Goal: Task Accomplishment & Management: Complete application form

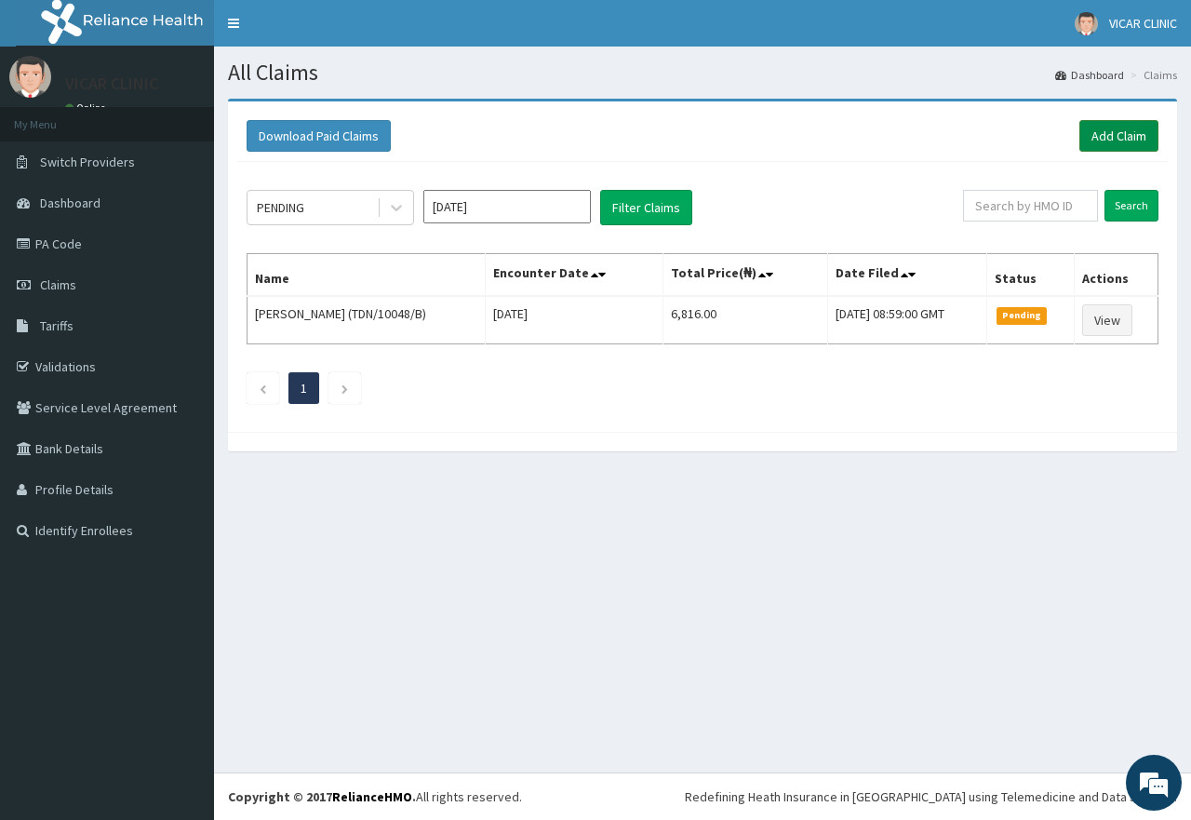
click at [1114, 130] on link "Add Claim" at bounding box center [1118, 136] width 79 height 32
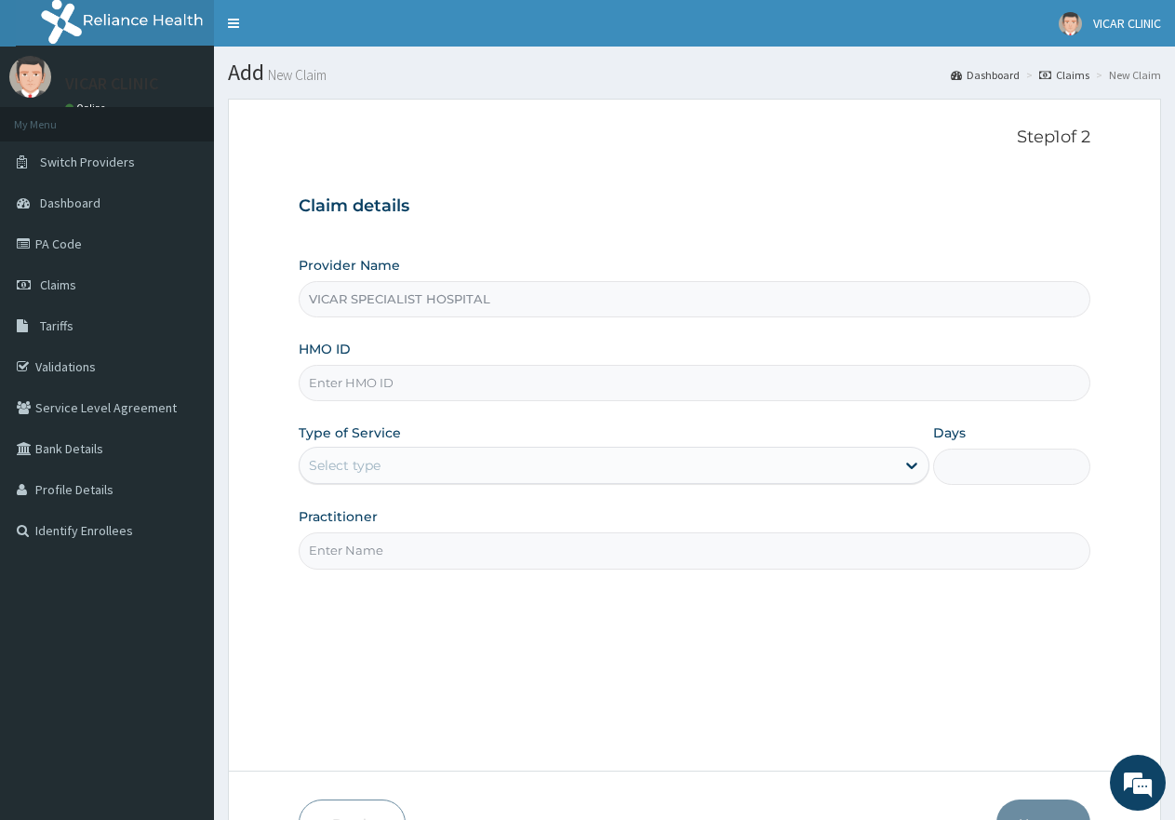
click at [367, 378] on input "HMO ID" at bounding box center [695, 383] width 792 height 36
click at [367, 395] on input "HMO ID" at bounding box center [695, 383] width 792 height 36
click at [347, 380] on input "gsv/1`3188/a" at bounding box center [695, 383] width 792 height 36
type input "gsv/13188/a"
drag, startPoint x: 383, startPoint y: 461, endPoint x: 408, endPoint y: 488, distance: 36.9
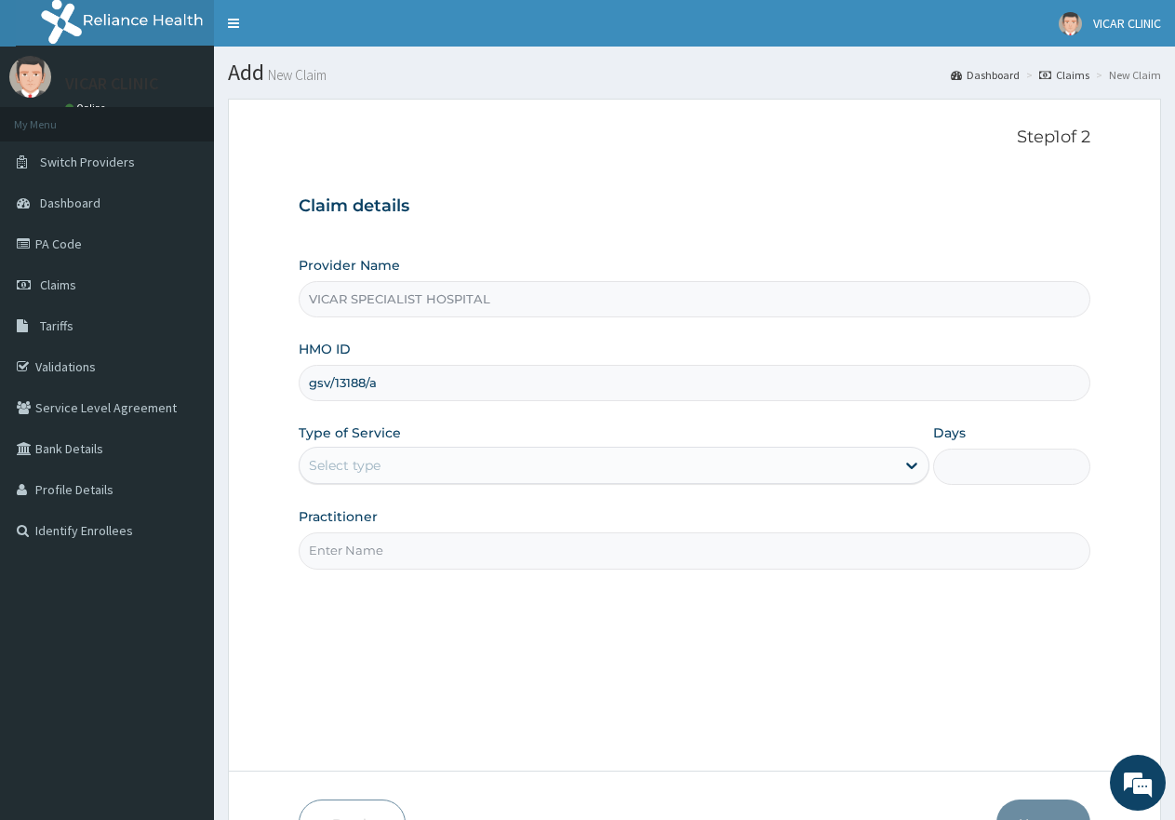
click at [394, 472] on div "Select type" at bounding box center [597, 465] width 595 height 30
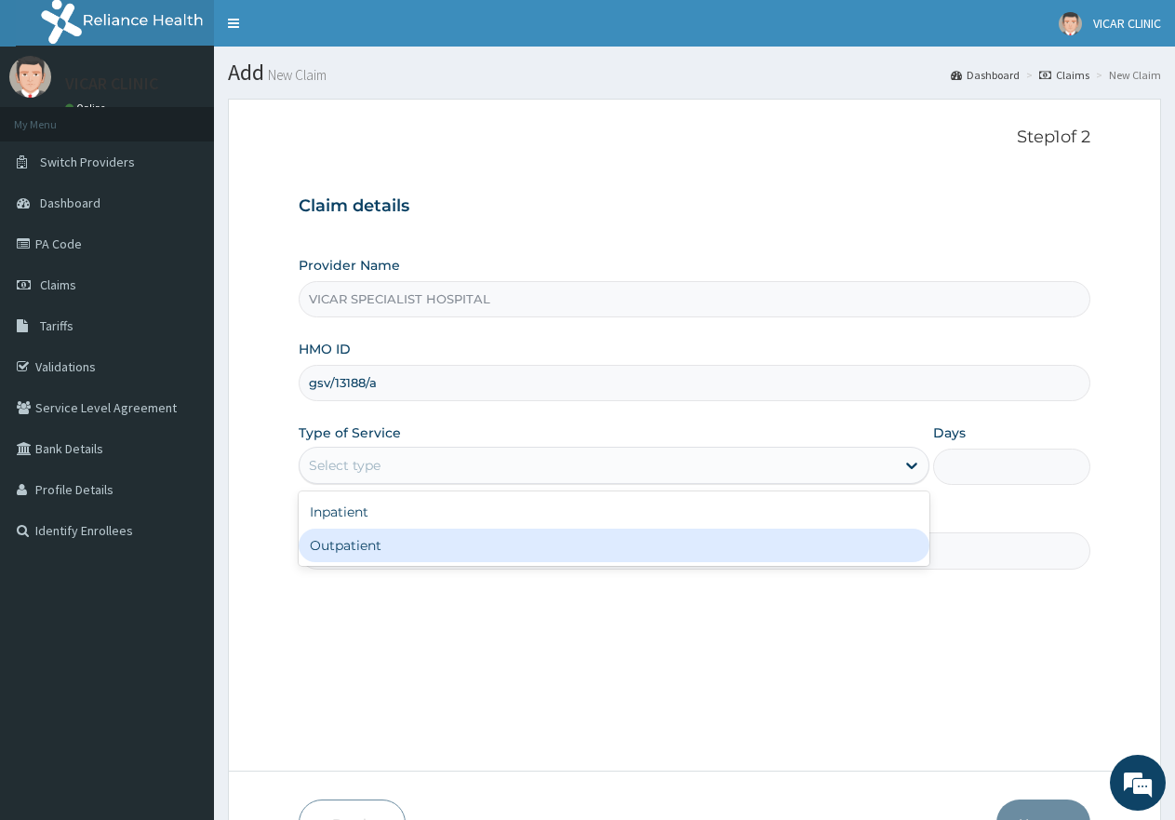
click at [455, 537] on div "Outpatient" at bounding box center [614, 544] width 630 height 33
type input "1"
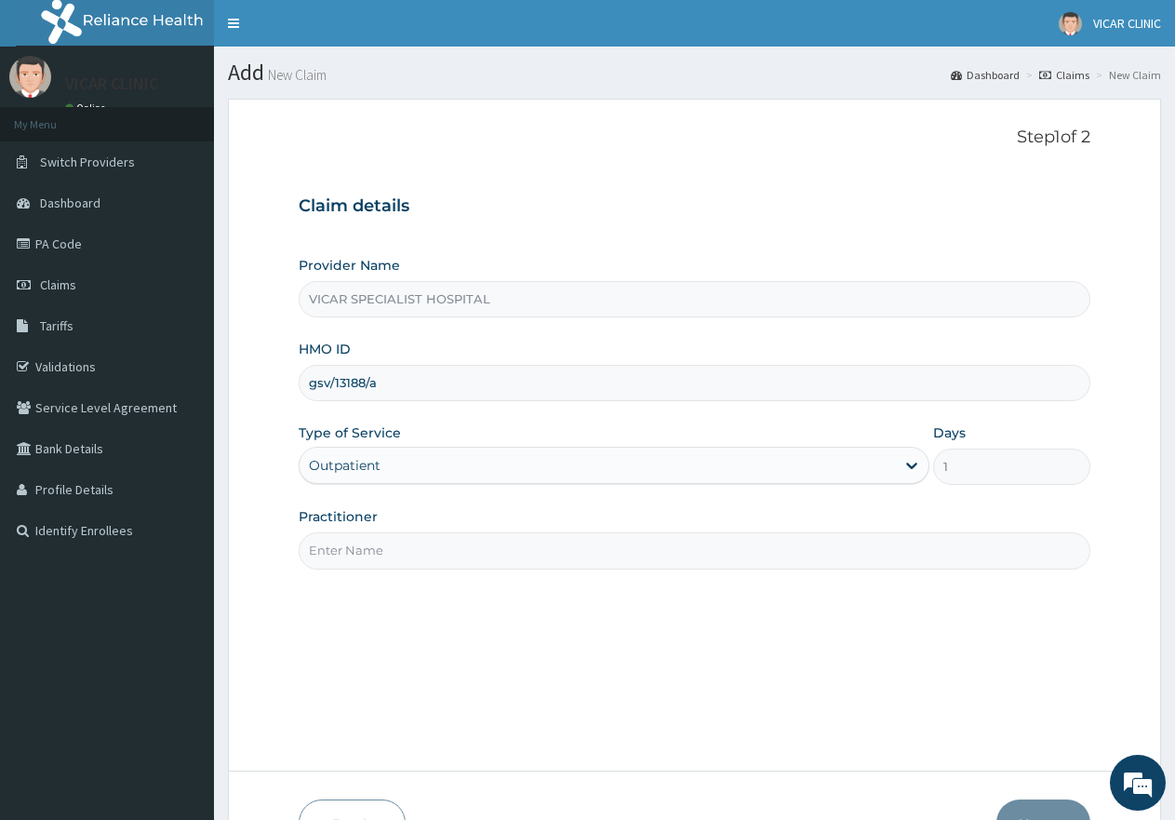
drag, startPoint x: 466, startPoint y: 537, endPoint x: 467, endPoint y: 548, distance: 11.2
click at [466, 539] on input "Practitioner" at bounding box center [695, 550] width 792 height 36
type input "DR. IDEH"
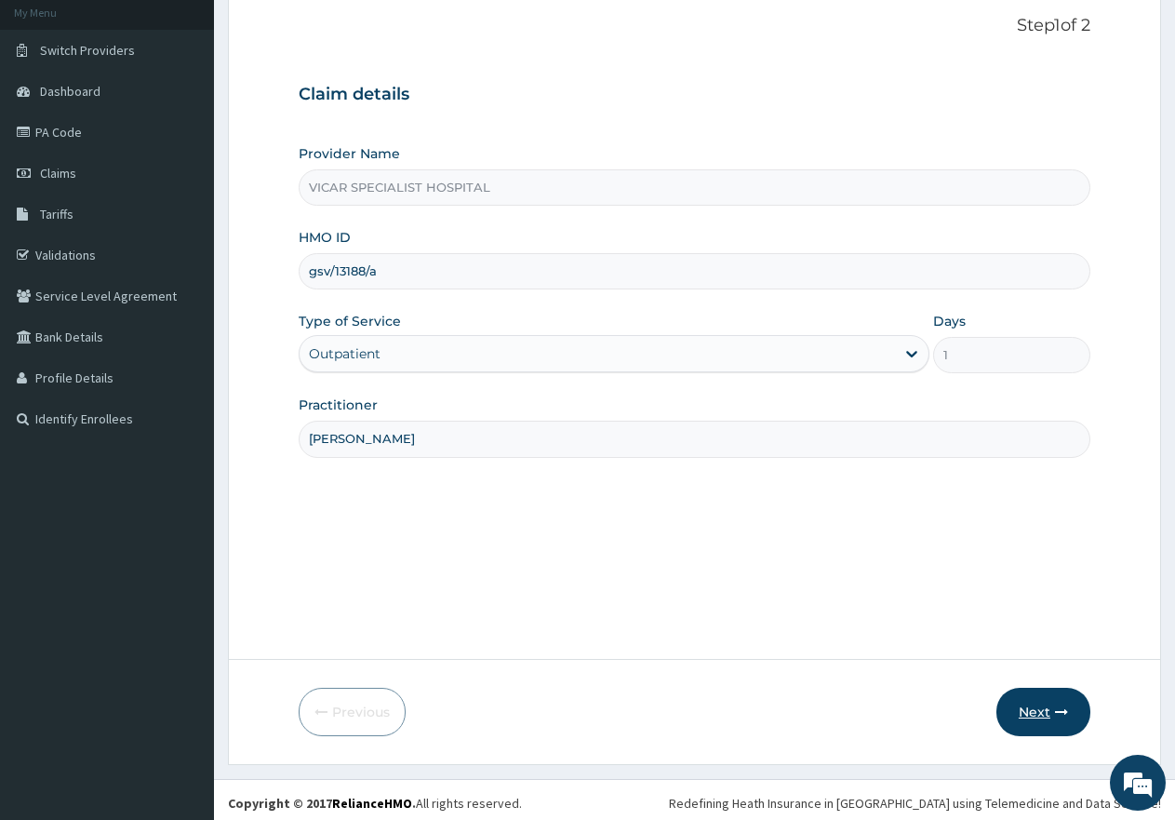
scroll to position [118, 0]
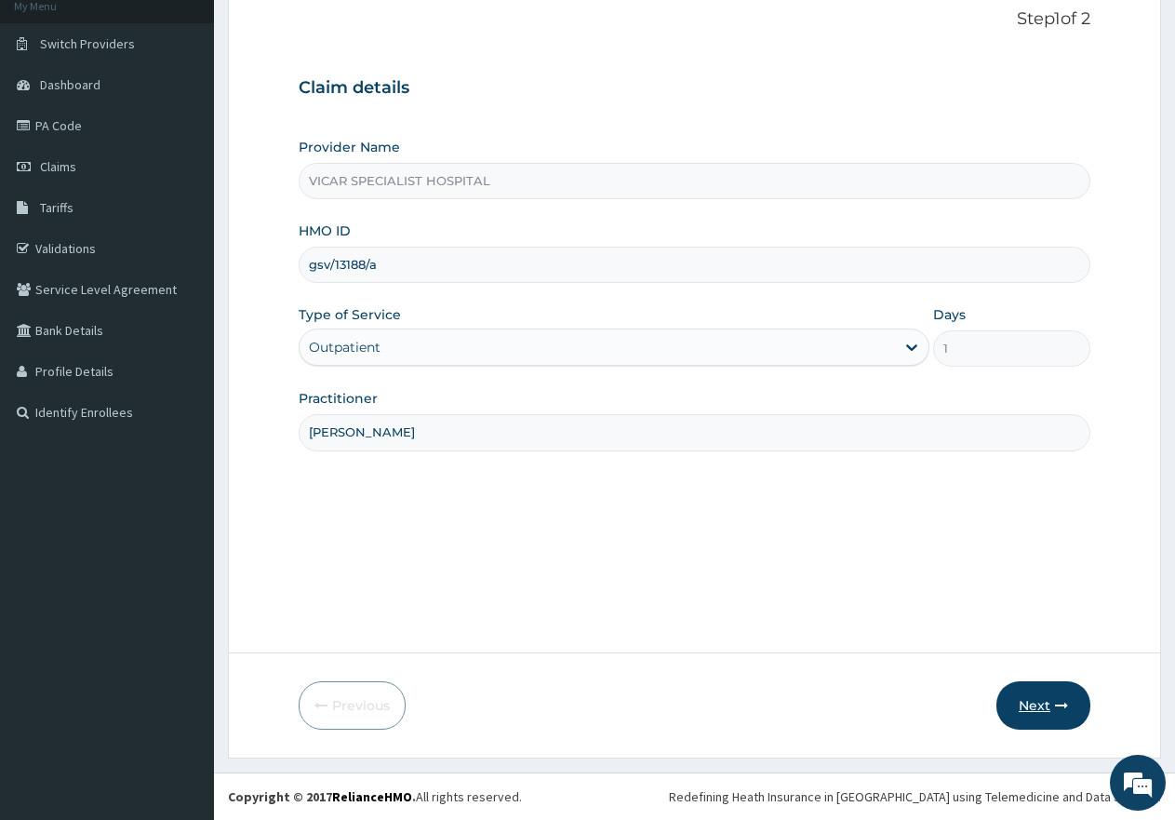
click at [1034, 698] on button "Next" at bounding box center [1044, 705] width 94 height 48
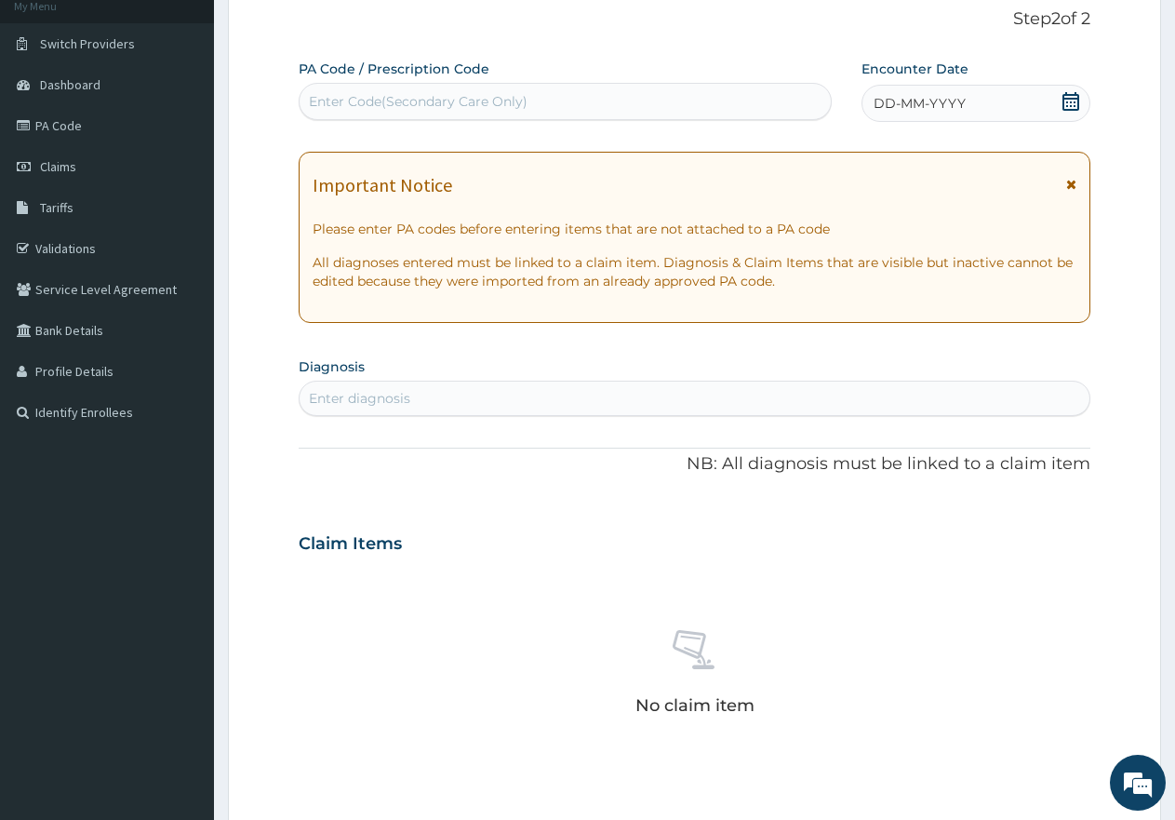
drag, startPoint x: 970, startPoint y: 96, endPoint x: 1032, endPoint y: 101, distance: 62.6
click at [991, 99] on div "DD-MM-YYYY" at bounding box center [976, 103] width 229 height 37
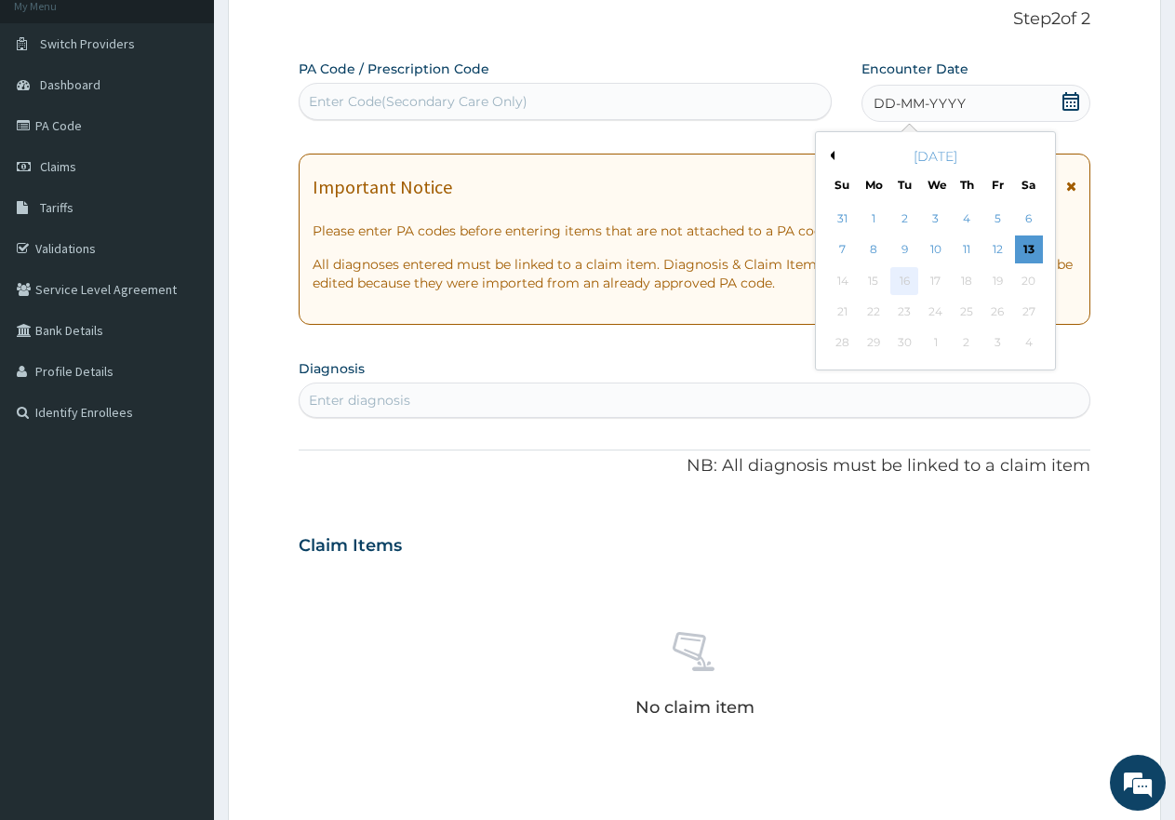
drag, startPoint x: 1031, startPoint y: 250, endPoint x: 904, endPoint y: 283, distance: 130.7
click at [1008, 257] on div "7 8 9 10 11 12 13" at bounding box center [935, 249] width 217 height 31
click at [1031, 255] on div "13" at bounding box center [1029, 250] width 28 height 28
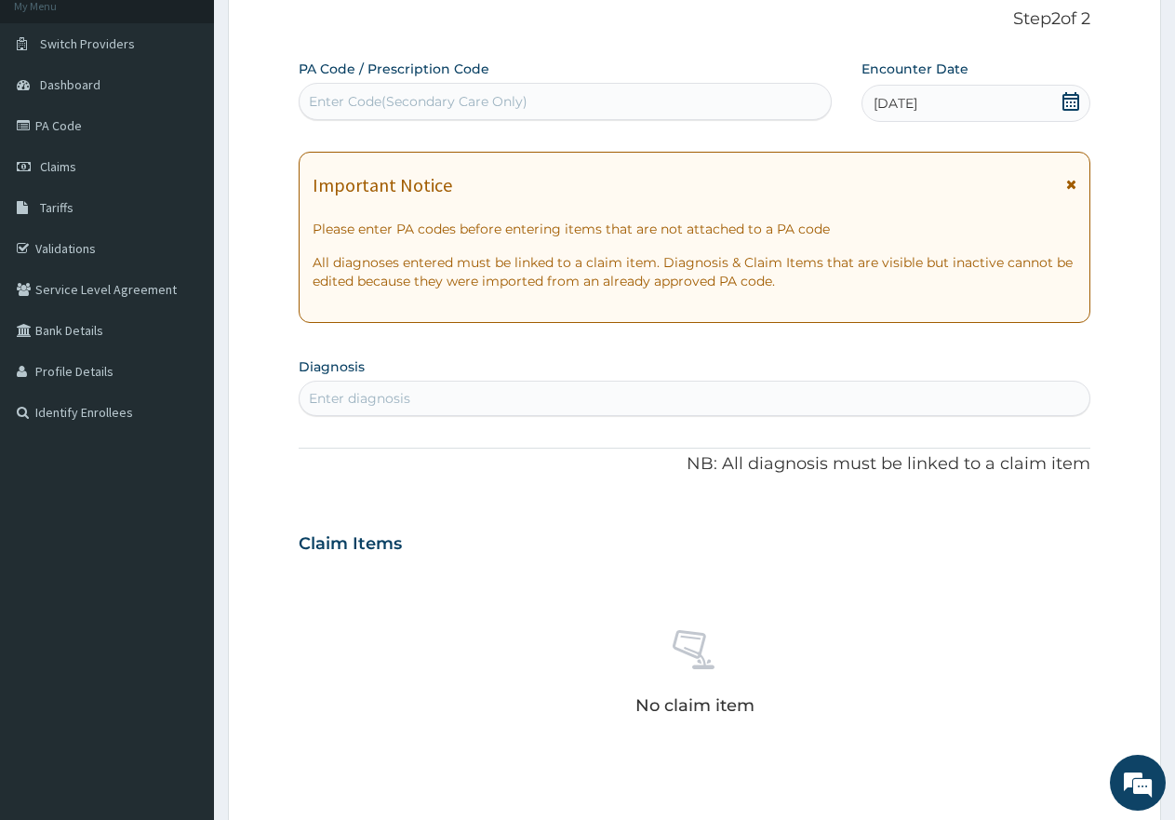
click at [528, 393] on div "Enter diagnosis" at bounding box center [695, 398] width 790 height 30
type input "malaria"
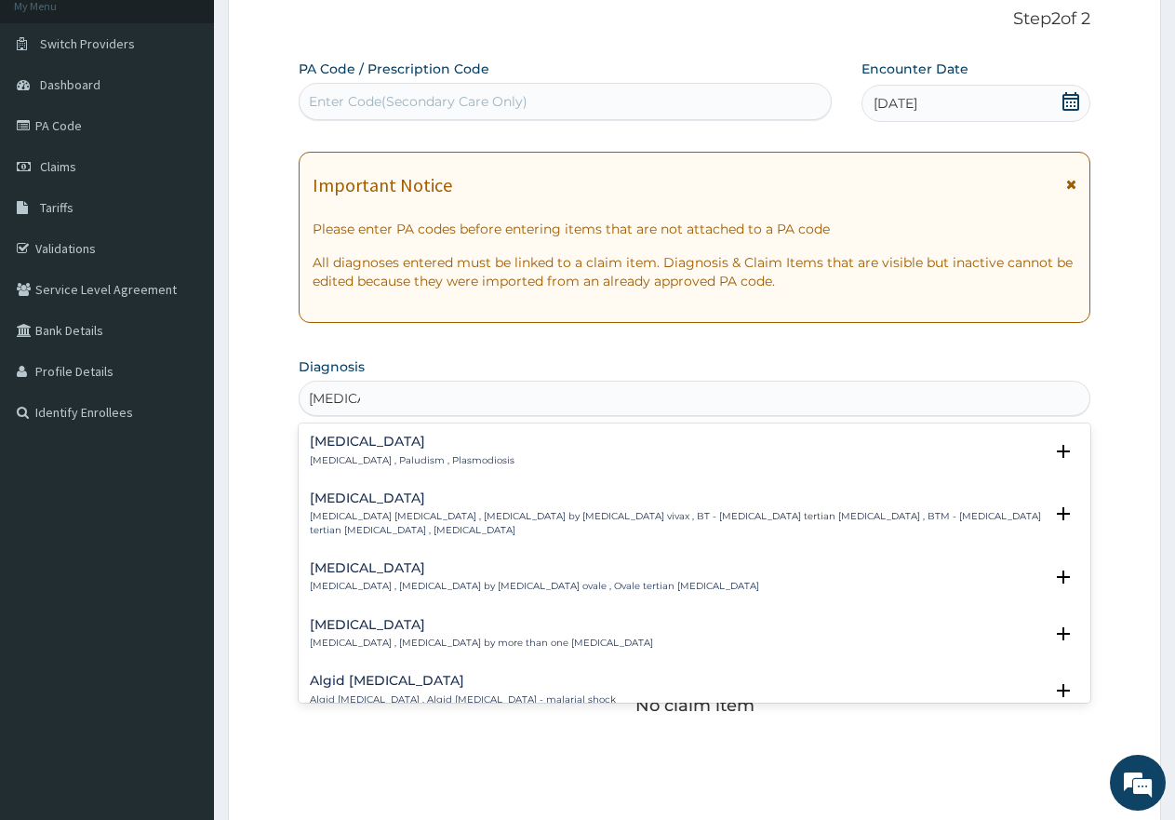
click at [340, 461] on p "Malaria , Paludism , Plasmodiosis" at bounding box center [412, 460] width 205 height 13
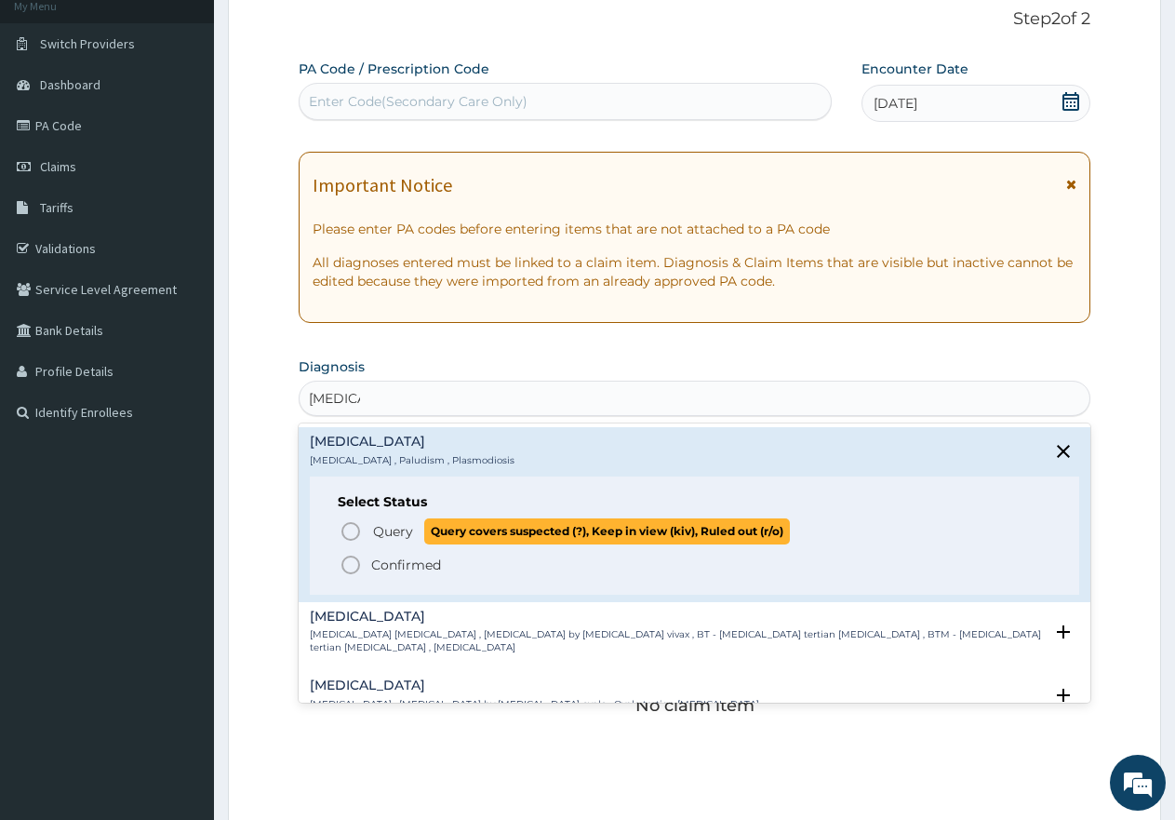
click at [355, 532] on icon "status option query" at bounding box center [351, 531] width 22 height 22
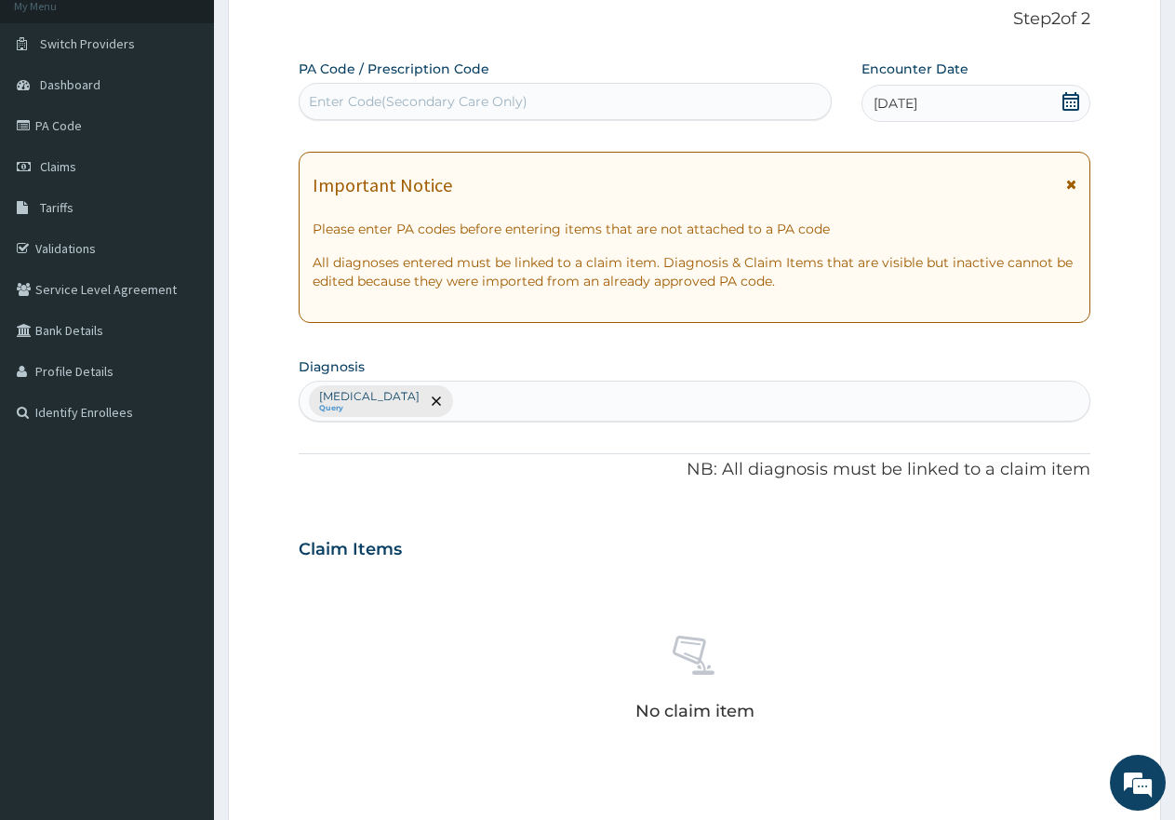
click at [469, 388] on div "Malaria Query" at bounding box center [695, 400] width 790 height 39
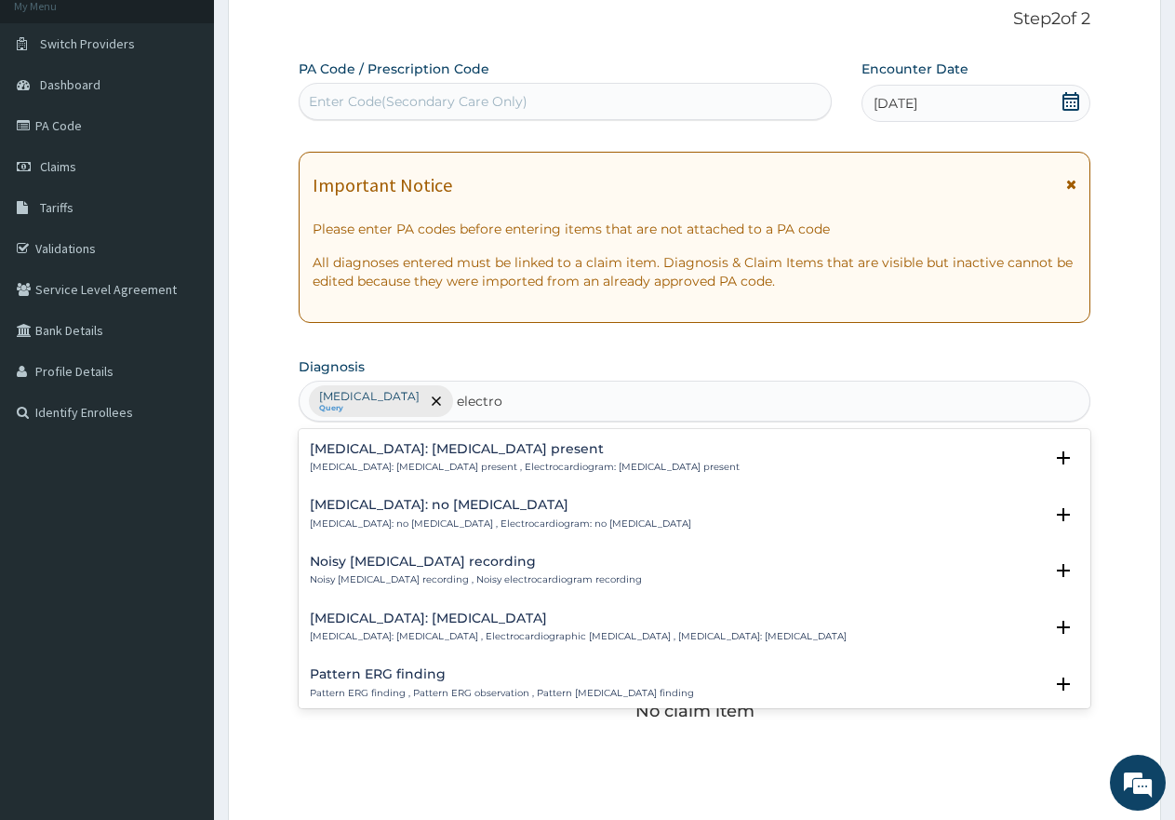
scroll to position [2564, 0]
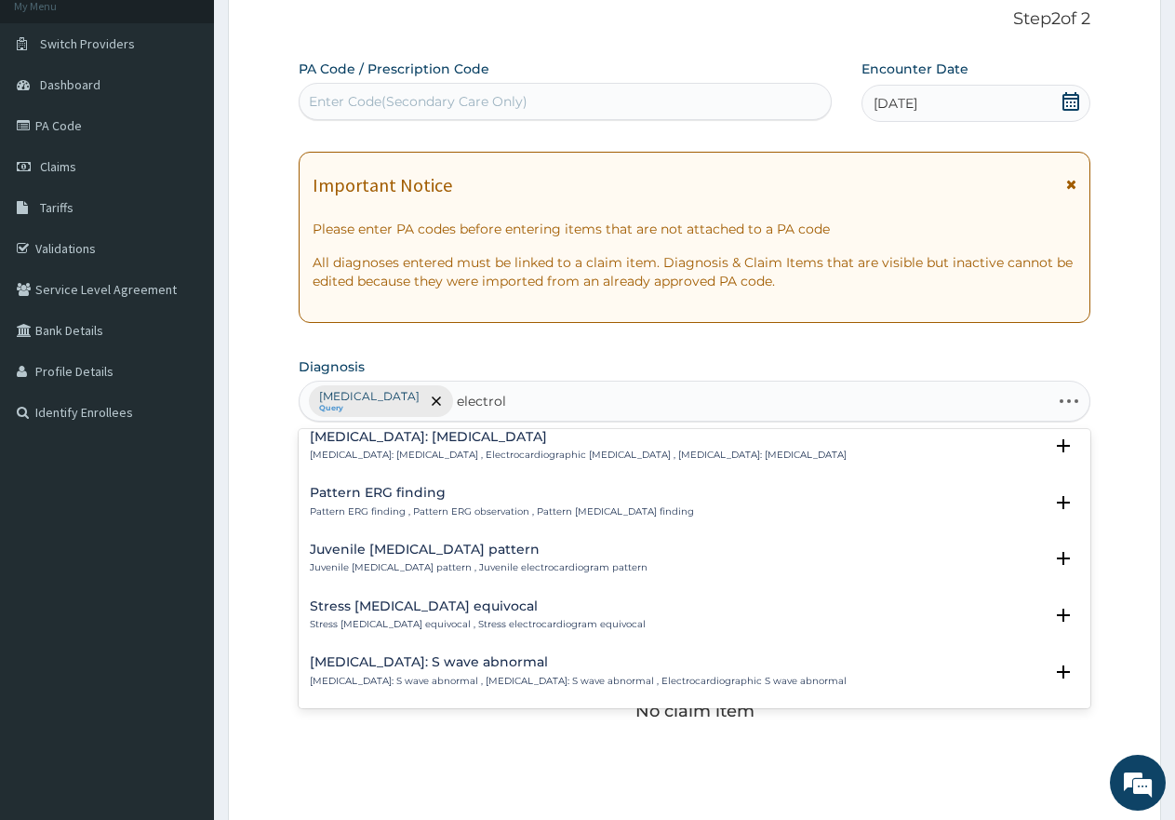
type input "electroly"
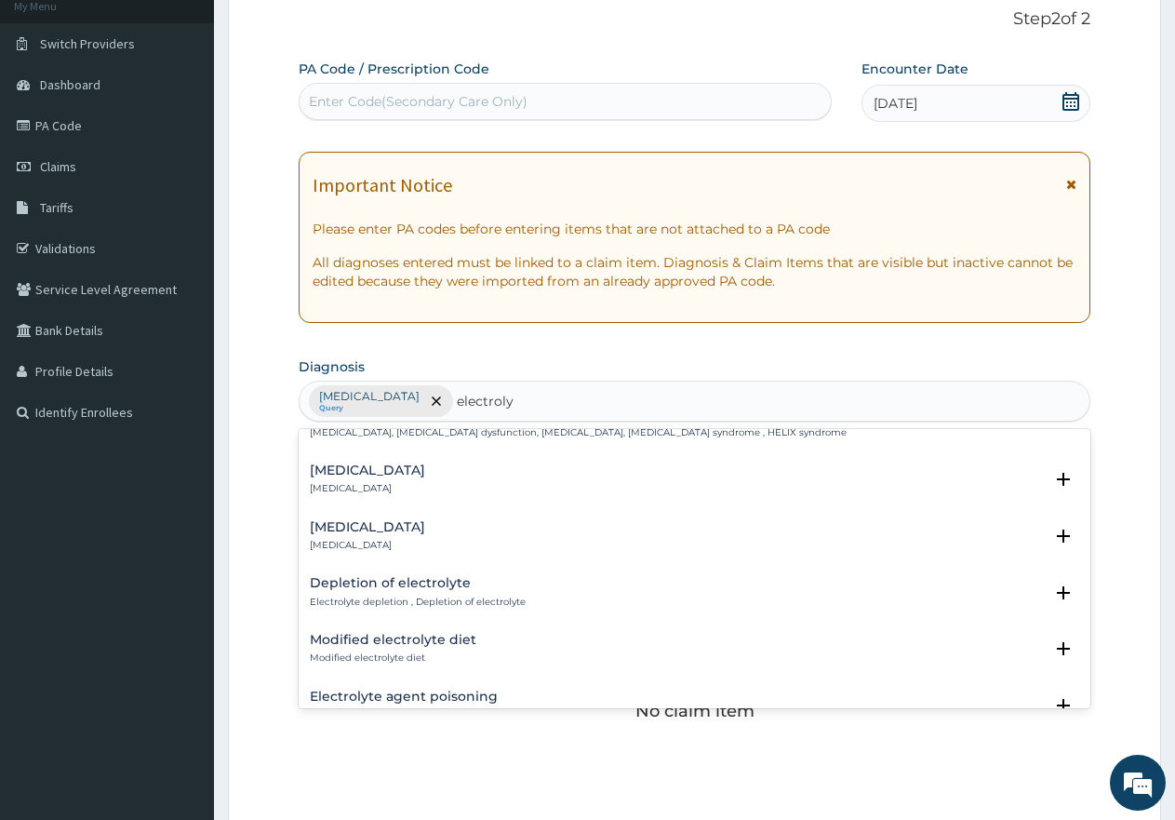
scroll to position [0, 0]
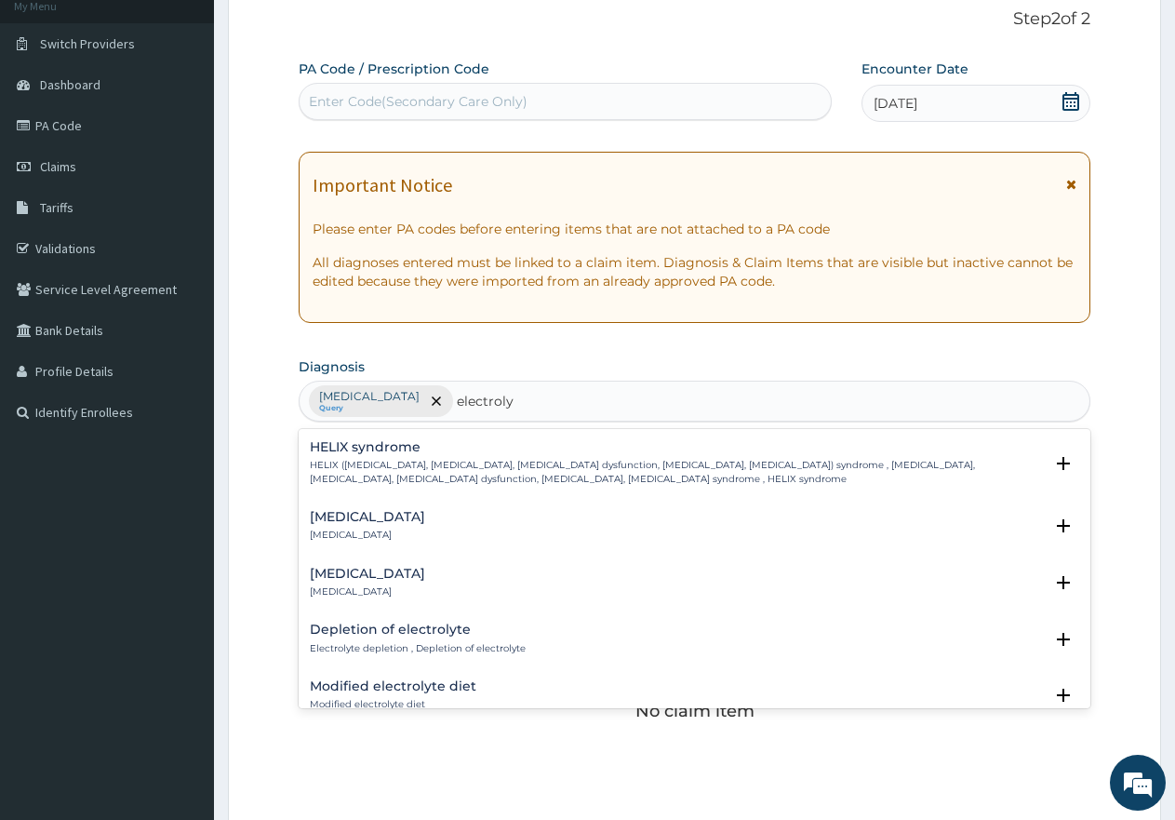
click at [395, 523] on h4 "Electrolyte imbalance" at bounding box center [367, 517] width 115 height 14
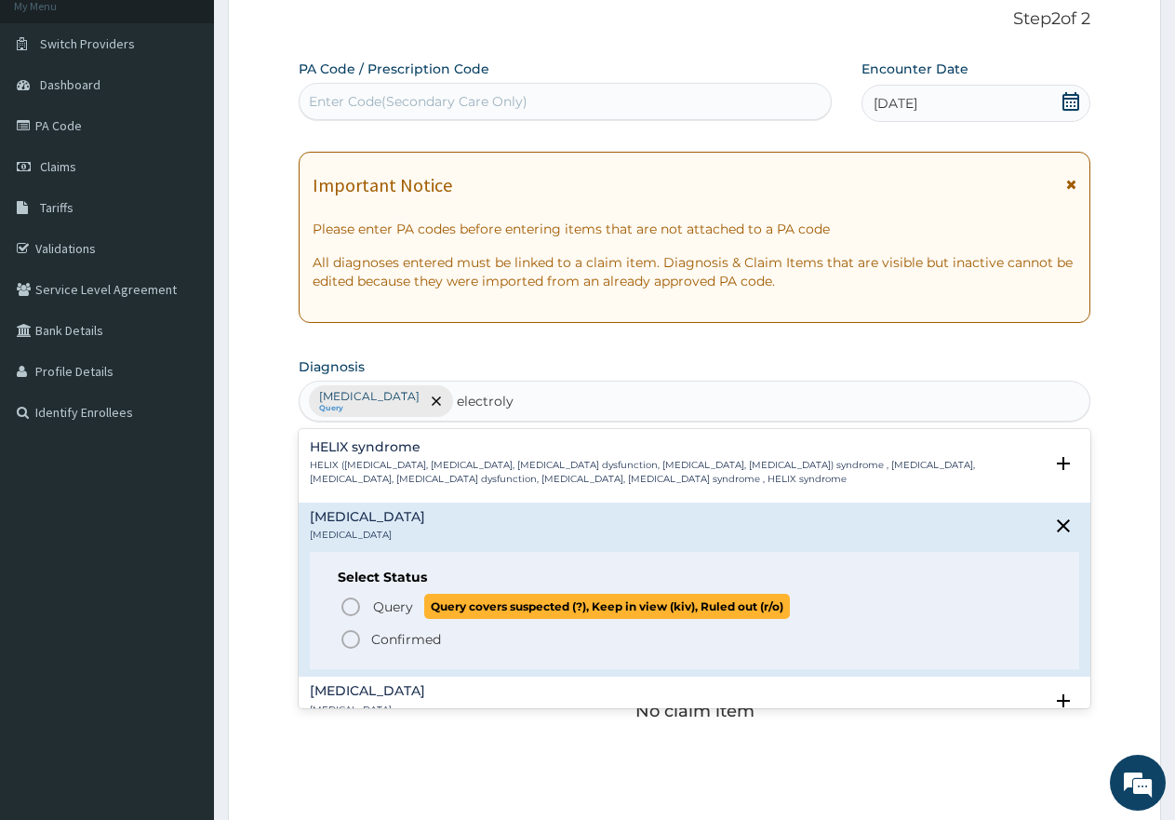
click at [346, 600] on circle "status option query" at bounding box center [350, 606] width 17 height 17
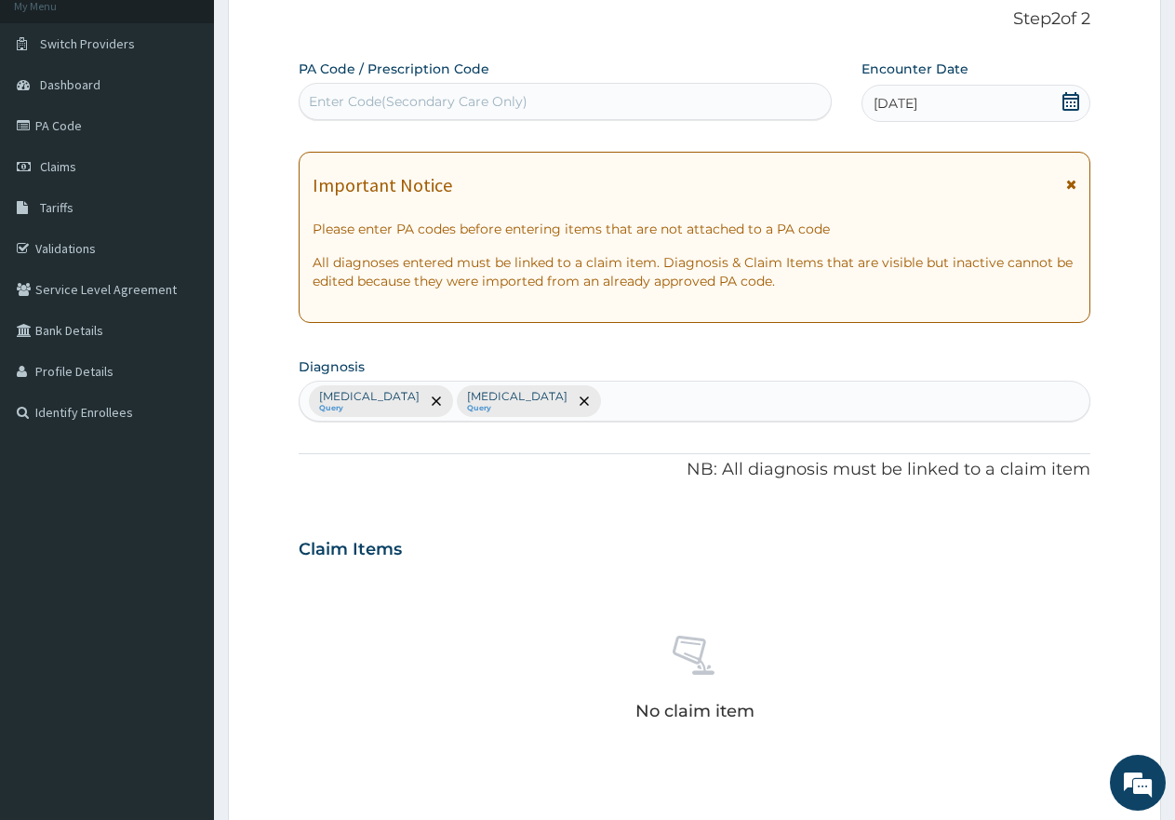
scroll to position [490, 0]
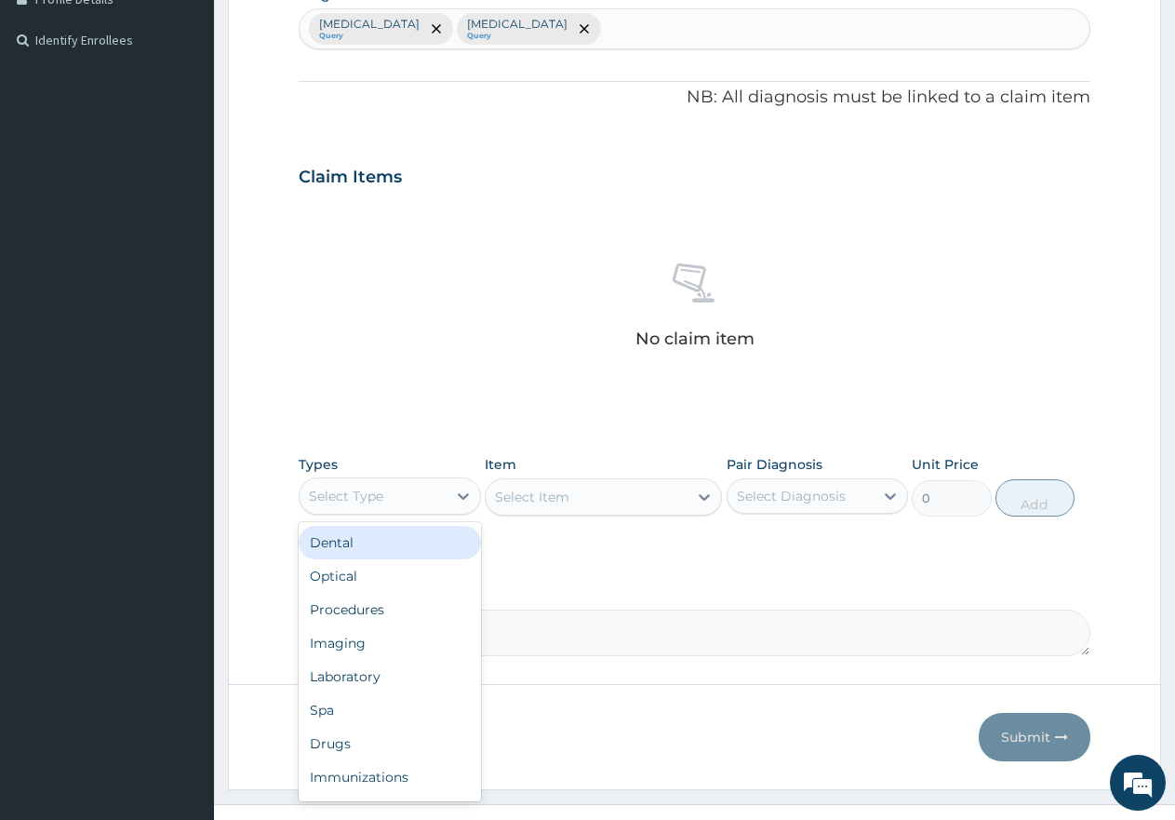
drag, startPoint x: 445, startPoint y: 496, endPoint x: 441, endPoint y: 525, distance: 29.1
click at [441, 502] on div "Select Type" at bounding box center [373, 496] width 147 height 30
drag, startPoint x: 423, startPoint y: 604, endPoint x: 817, endPoint y: 570, distance: 395.0
click at [432, 604] on div "Procedures" at bounding box center [390, 609] width 182 height 33
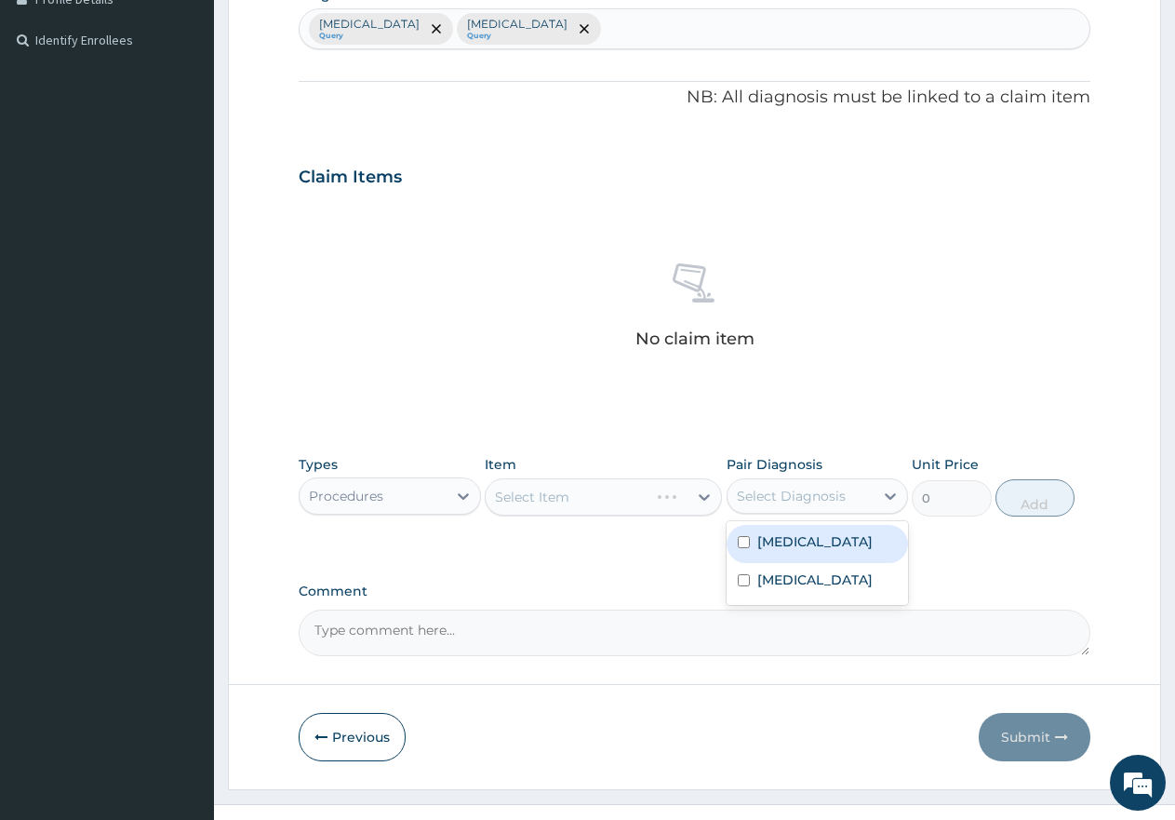
drag, startPoint x: 849, startPoint y: 482, endPoint x: 847, endPoint y: 523, distance: 41.0
click at [847, 497] on div "Select Diagnosis" at bounding box center [801, 496] width 147 height 30
drag, startPoint x: 839, startPoint y: 551, endPoint x: 845, endPoint y: 595, distance: 44.1
click at [838, 552] on div "Malaria" at bounding box center [818, 544] width 182 height 38
checkbox input "true"
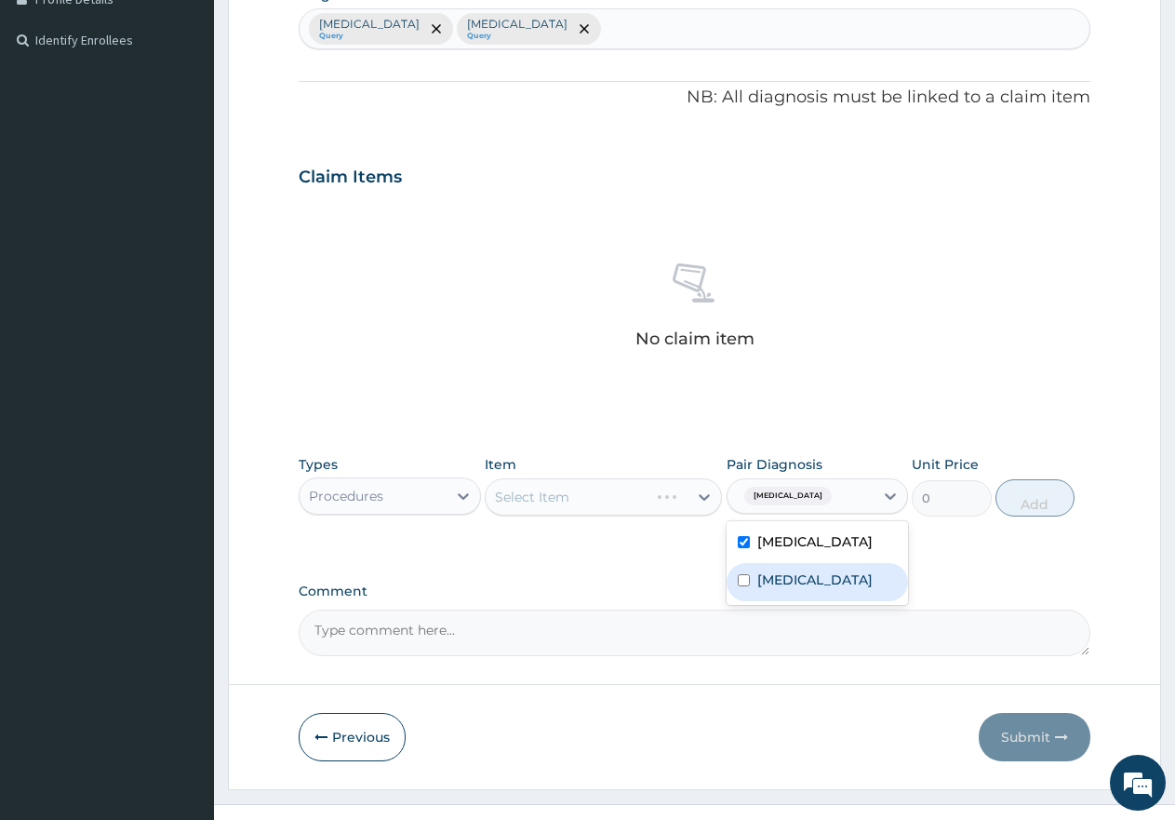
click at [846, 589] on label "Electrolyte imbalance" at bounding box center [814, 579] width 115 height 19
checkbox input "true"
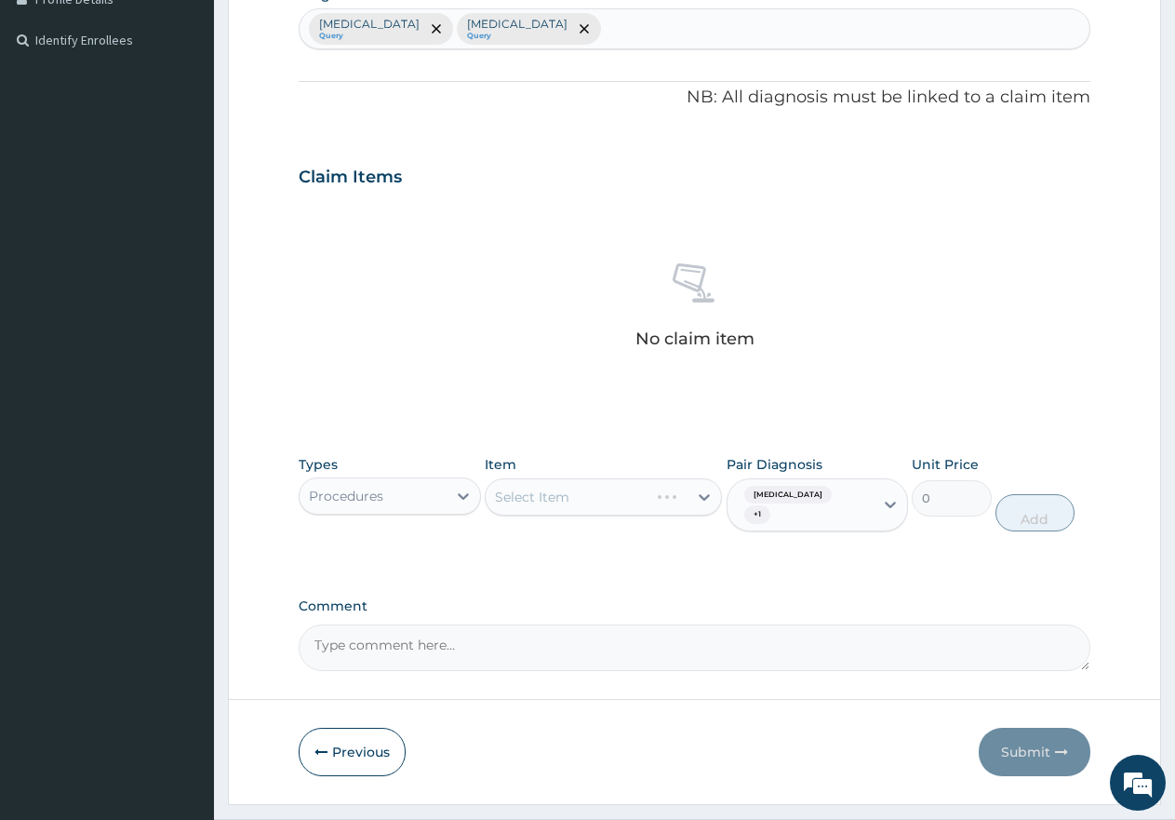
click at [670, 499] on div "Select Item" at bounding box center [603, 496] width 237 height 37
click at [671, 496] on div "Select Item" at bounding box center [603, 496] width 237 height 37
click at [649, 504] on div "Select Item" at bounding box center [587, 497] width 202 height 30
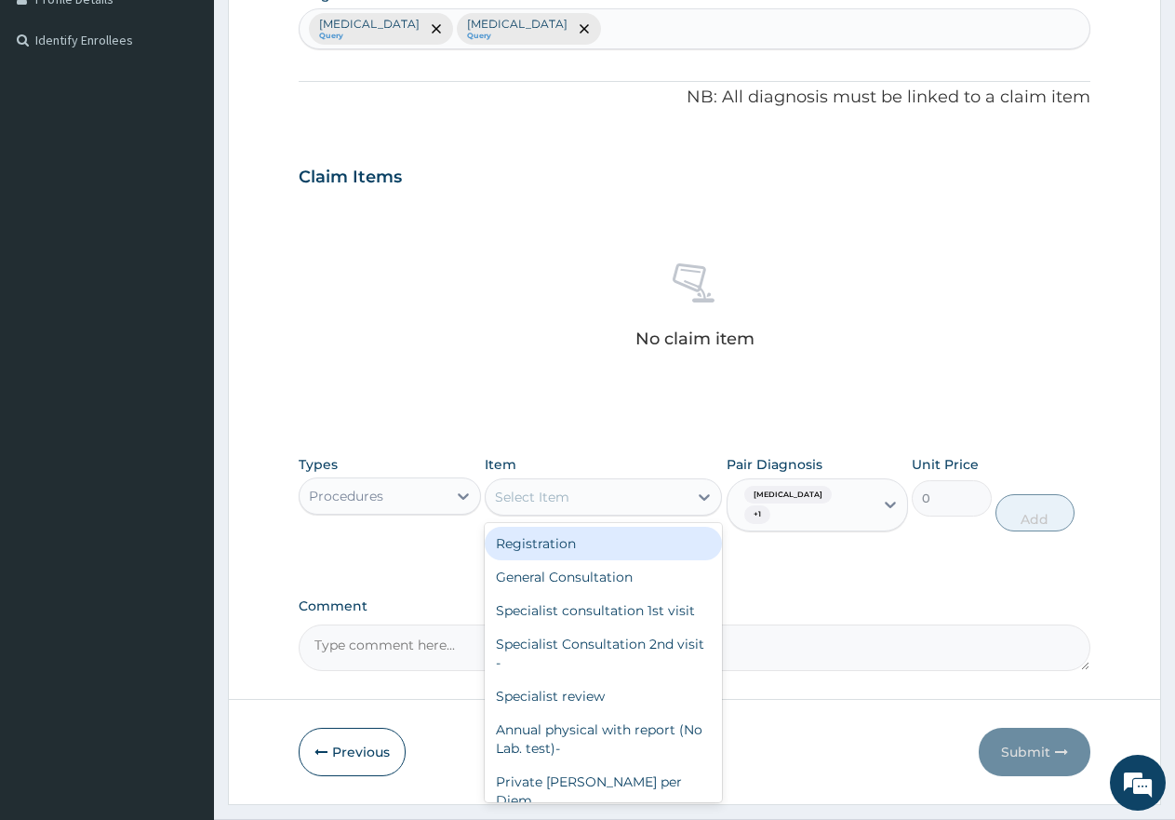
drag, startPoint x: 637, startPoint y: 549, endPoint x: 1029, endPoint y: 552, distance: 391.7
click at [646, 549] on div "Registration" at bounding box center [603, 543] width 237 height 33
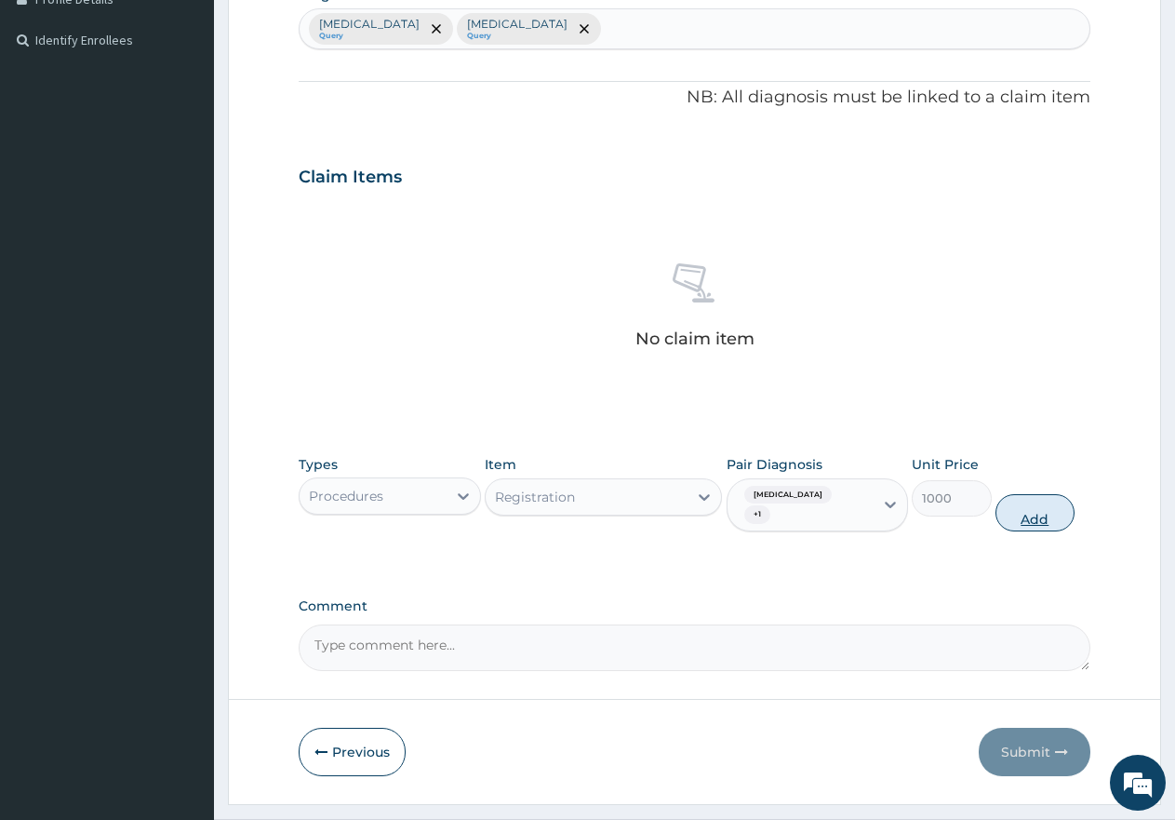
drag, startPoint x: 1036, startPoint y: 507, endPoint x: 1025, endPoint y: 507, distance: 10.2
click at [1025, 507] on button "Add" at bounding box center [1035, 512] width 79 height 37
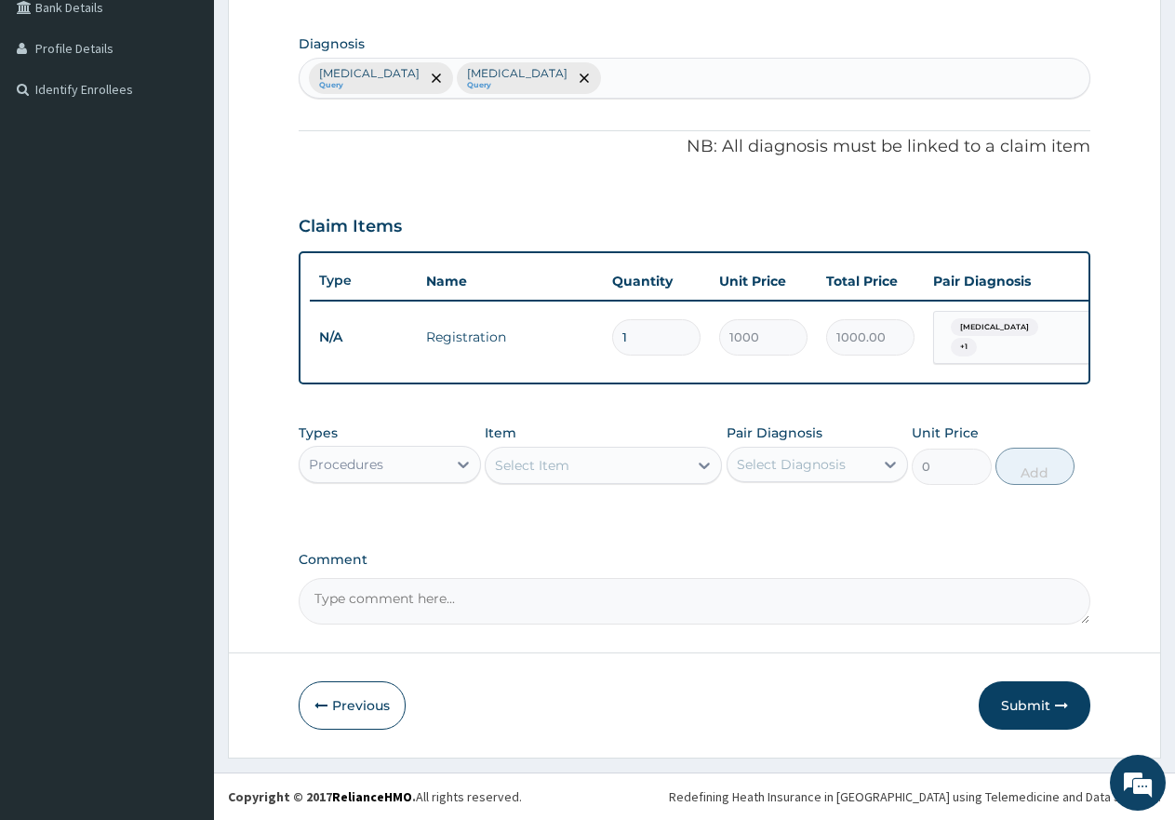
click at [643, 463] on div "Select Item" at bounding box center [587, 465] width 202 height 30
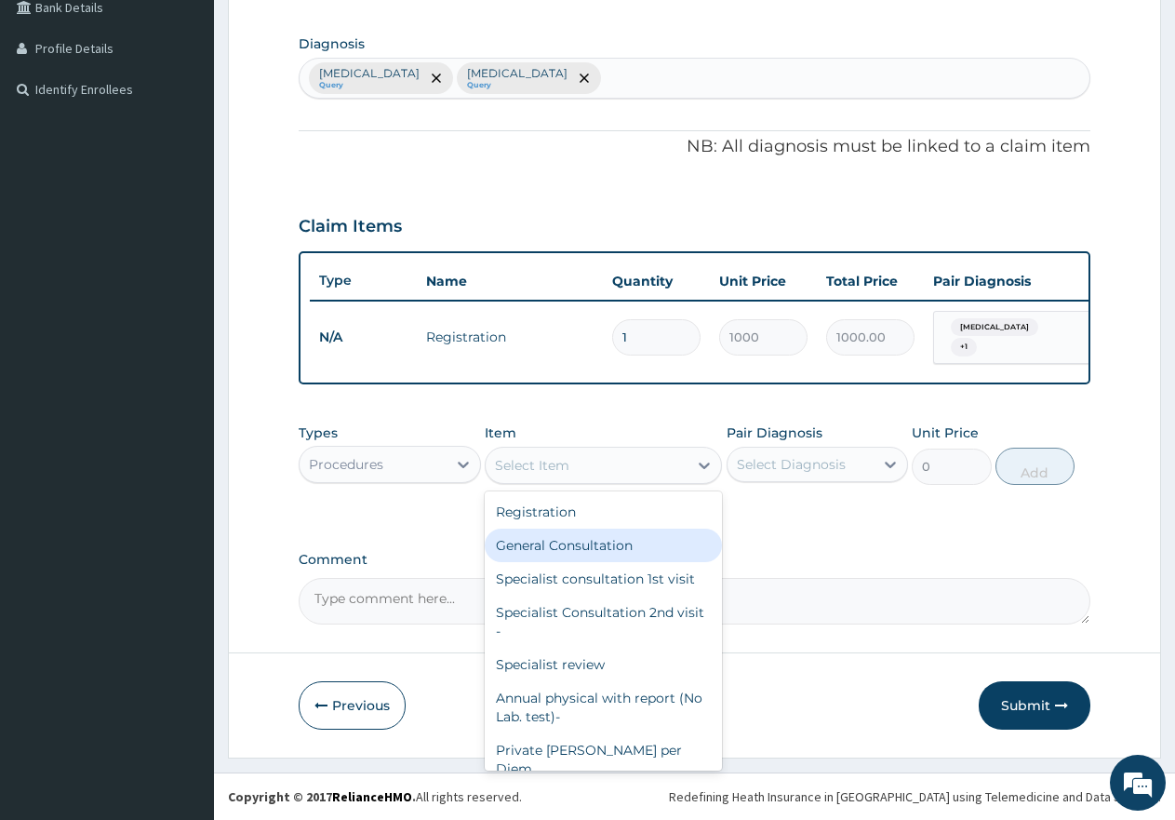
drag, startPoint x: 630, startPoint y: 553, endPoint x: 686, endPoint y: 539, distance: 57.5
click at [631, 553] on div "General Consultation" at bounding box center [603, 544] width 237 height 33
type input "2000"
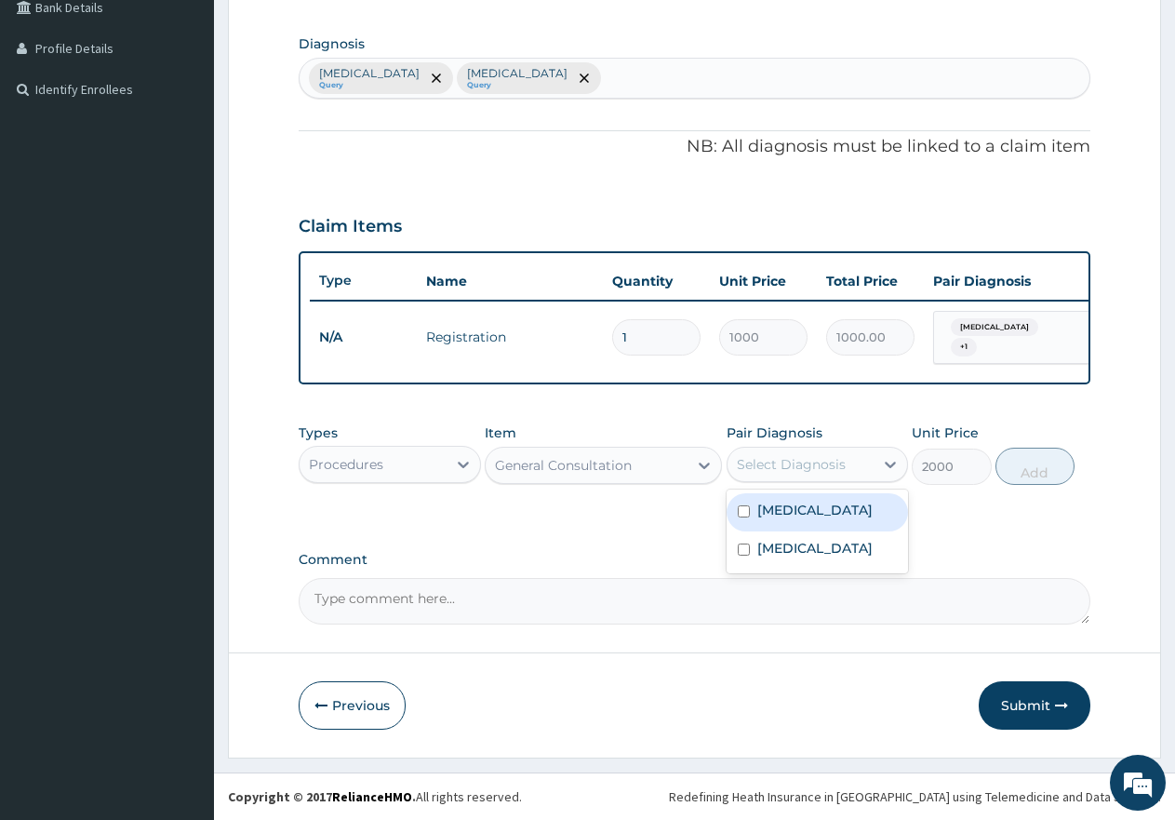
drag, startPoint x: 799, startPoint y: 469, endPoint x: 811, endPoint y: 528, distance: 59.9
click at [799, 472] on div "Select Diagnosis" at bounding box center [791, 464] width 109 height 19
drag, startPoint x: 814, startPoint y: 529, endPoint x: 823, endPoint y: 540, distance: 13.8
click at [817, 540] on div "Malaria Electrolyte imbalance" at bounding box center [818, 531] width 182 height 84
drag, startPoint x: 825, startPoint y: 527, endPoint x: 823, endPoint y: 542, distance: 15.9
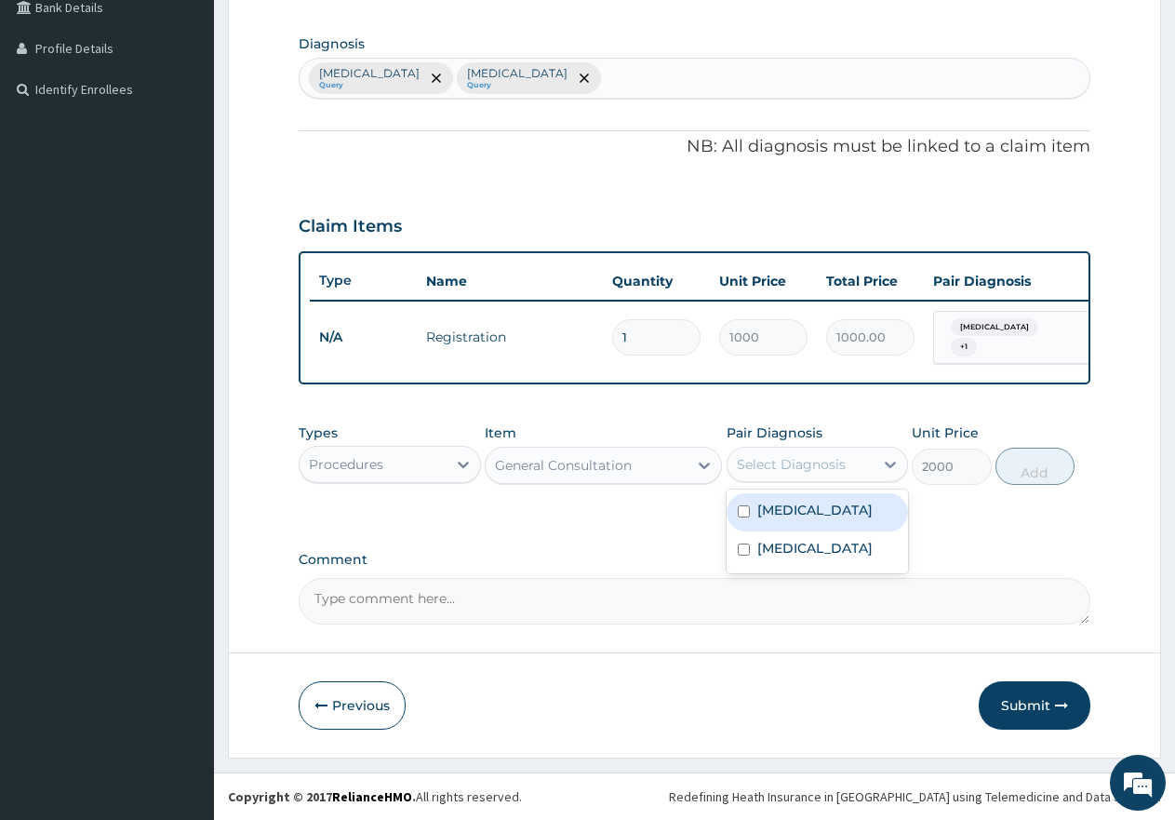
click at [825, 531] on div "Malaria Electrolyte imbalance" at bounding box center [818, 531] width 182 height 84
click at [823, 542] on label "Electrolyte imbalance" at bounding box center [814, 548] width 115 height 19
checkbox input "true"
click at [832, 522] on div "[MEDICAL_DATA]" at bounding box center [818, 512] width 182 height 38
checkbox input "true"
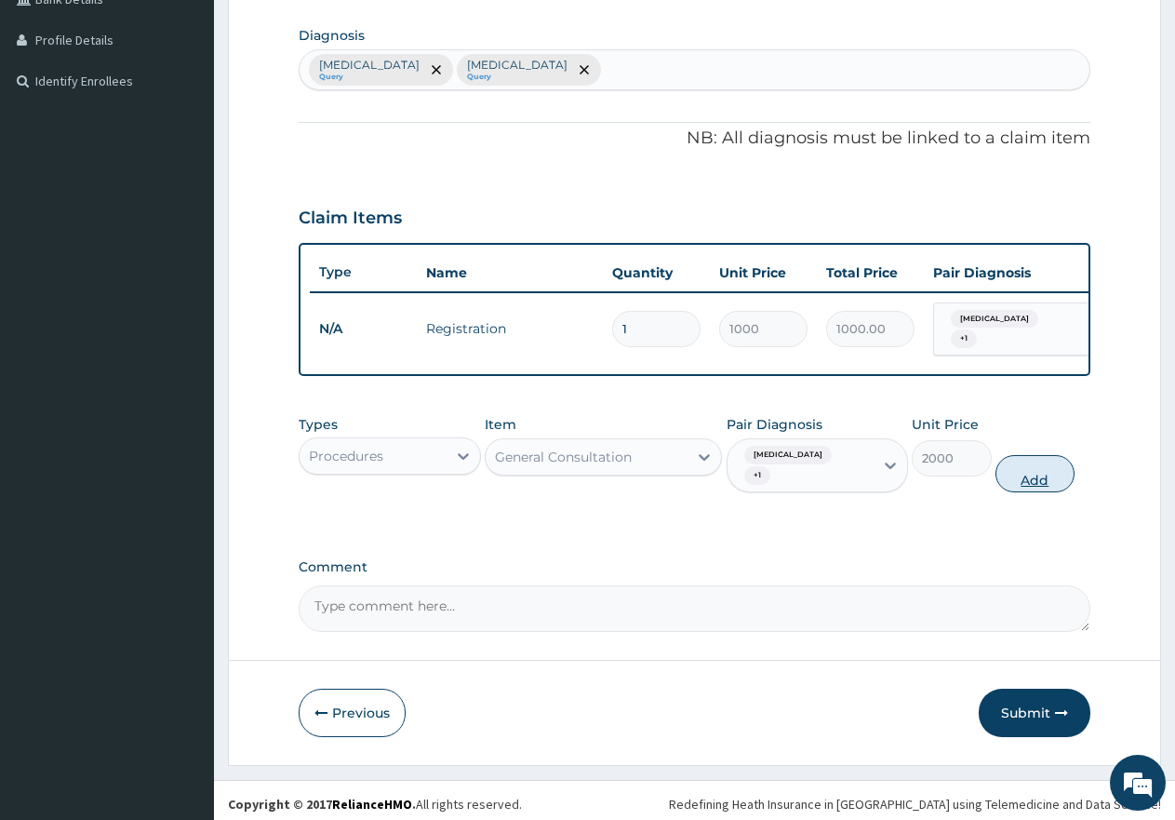
click at [1025, 486] on button "Add" at bounding box center [1035, 473] width 79 height 37
type input "0"
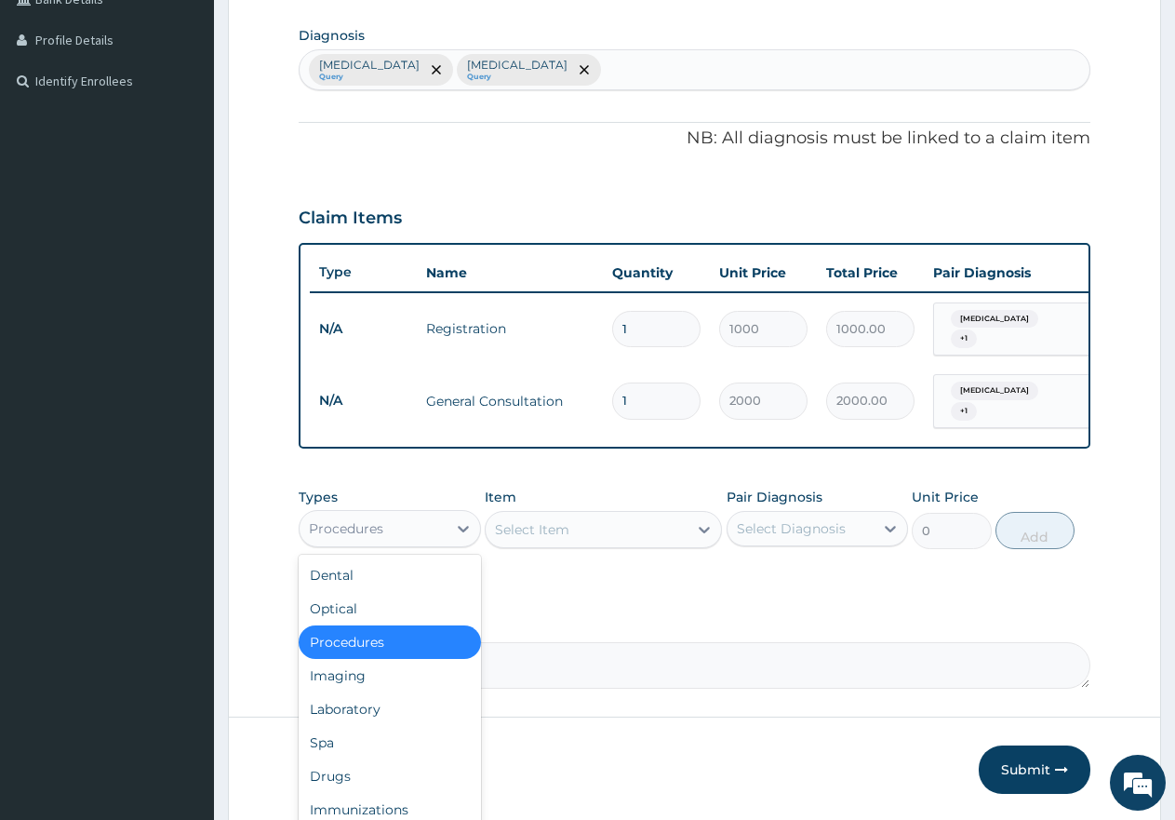
drag, startPoint x: 412, startPoint y: 527, endPoint x: 430, endPoint y: 553, distance: 31.5
click at [414, 530] on div "Procedures" at bounding box center [373, 529] width 147 height 30
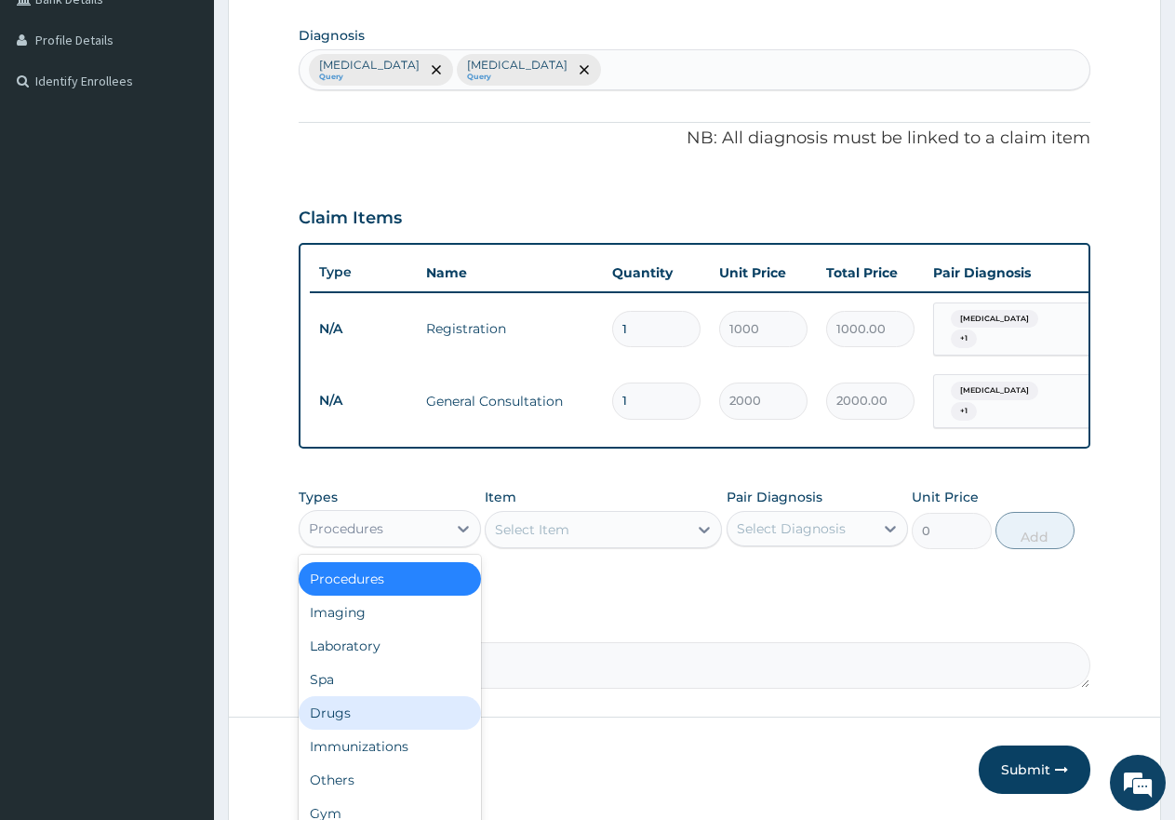
click at [427, 718] on div "Drugs" at bounding box center [390, 712] width 182 height 33
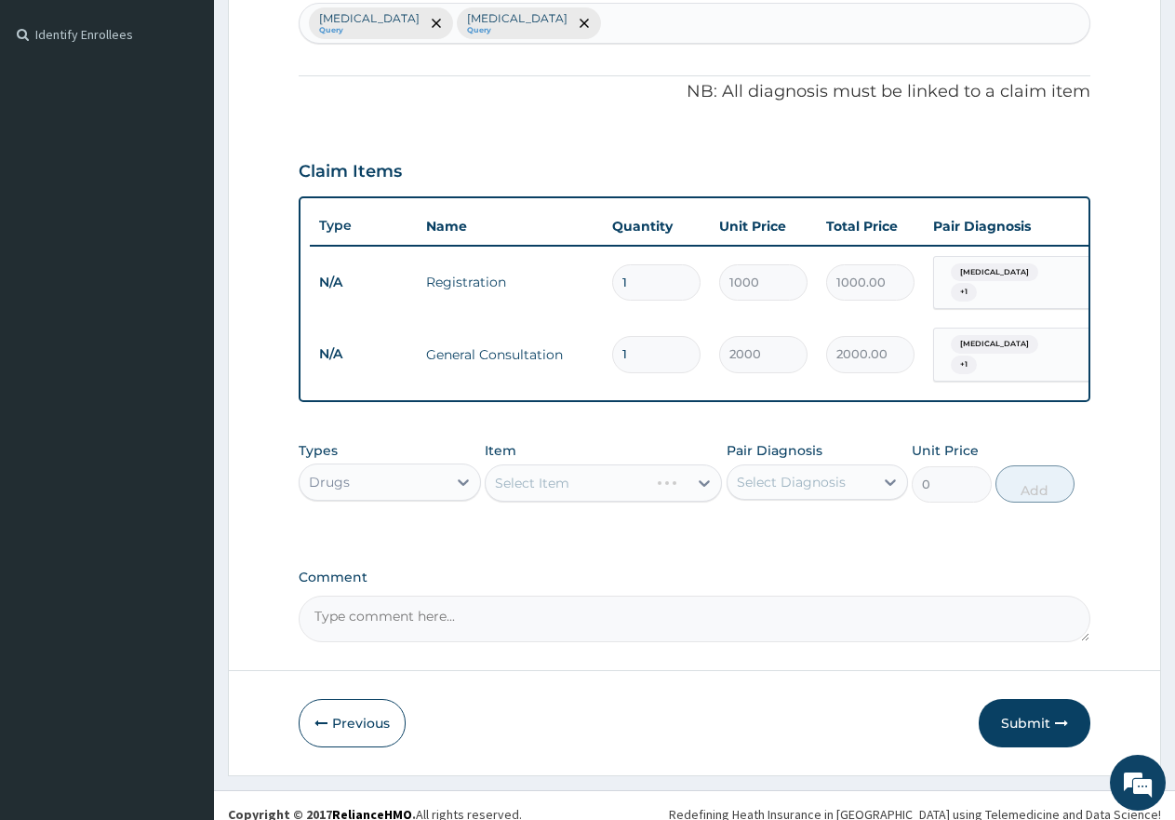
scroll to position [521, 0]
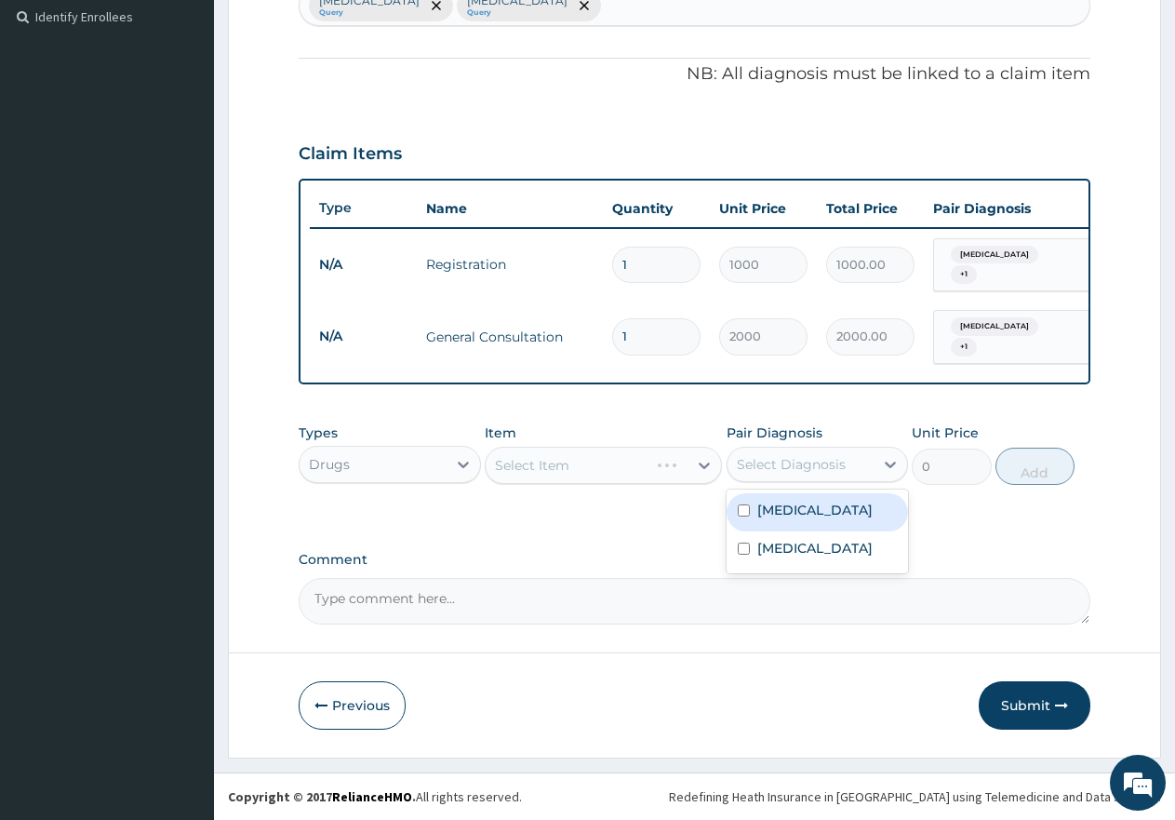
click at [766, 470] on div "Select Diagnosis" at bounding box center [791, 464] width 109 height 19
click at [789, 518] on label "[MEDICAL_DATA]" at bounding box center [814, 510] width 115 height 19
checkbox input "true"
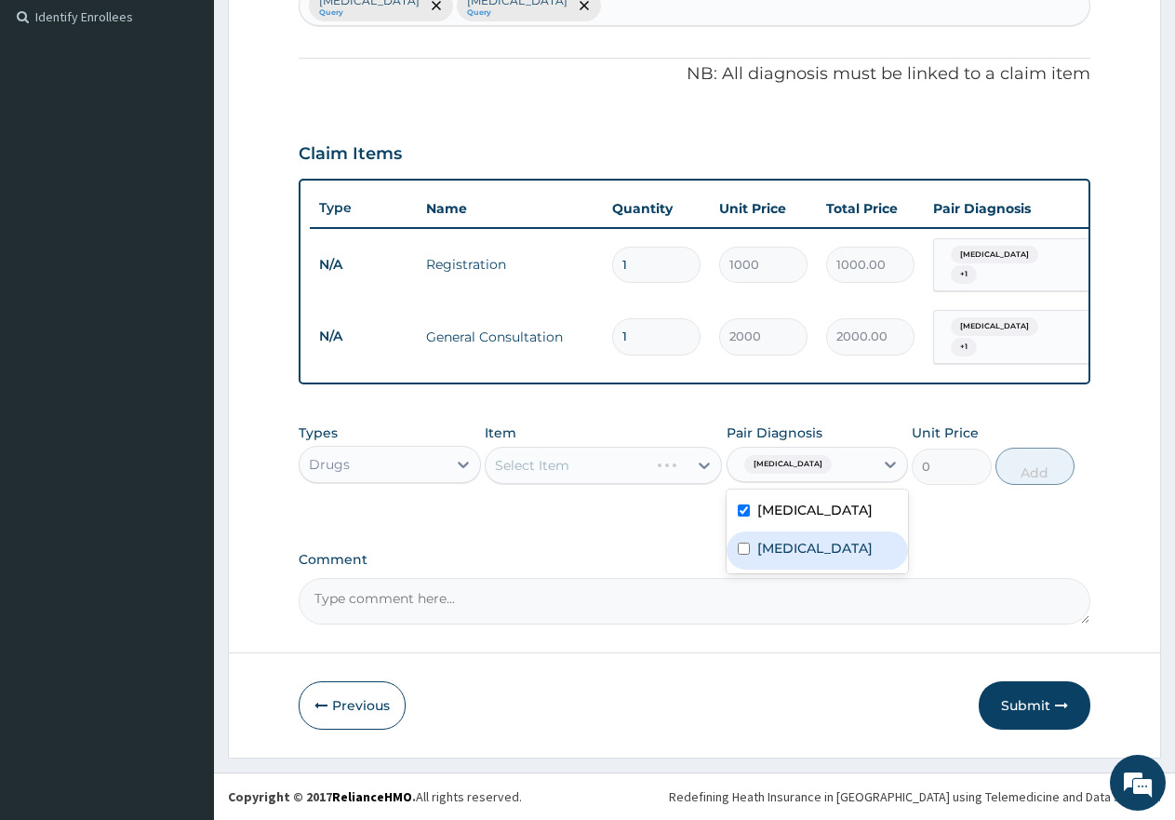
click at [786, 556] on label "Electrolyte imbalance" at bounding box center [814, 548] width 115 height 19
checkbox input "true"
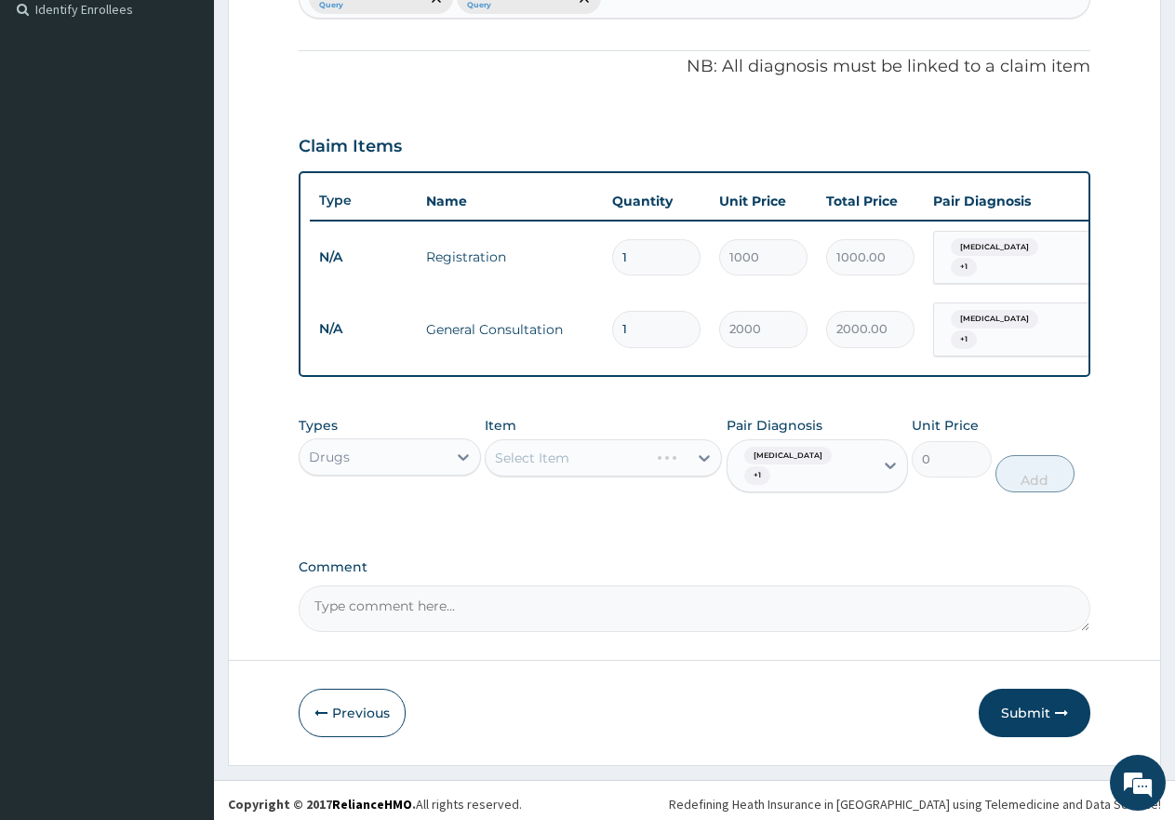
click at [653, 474] on div "Select Item" at bounding box center [603, 457] width 237 height 37
click at [677, 468] on div "Select Item" at bounding box center [587, 458] width 202 height 30
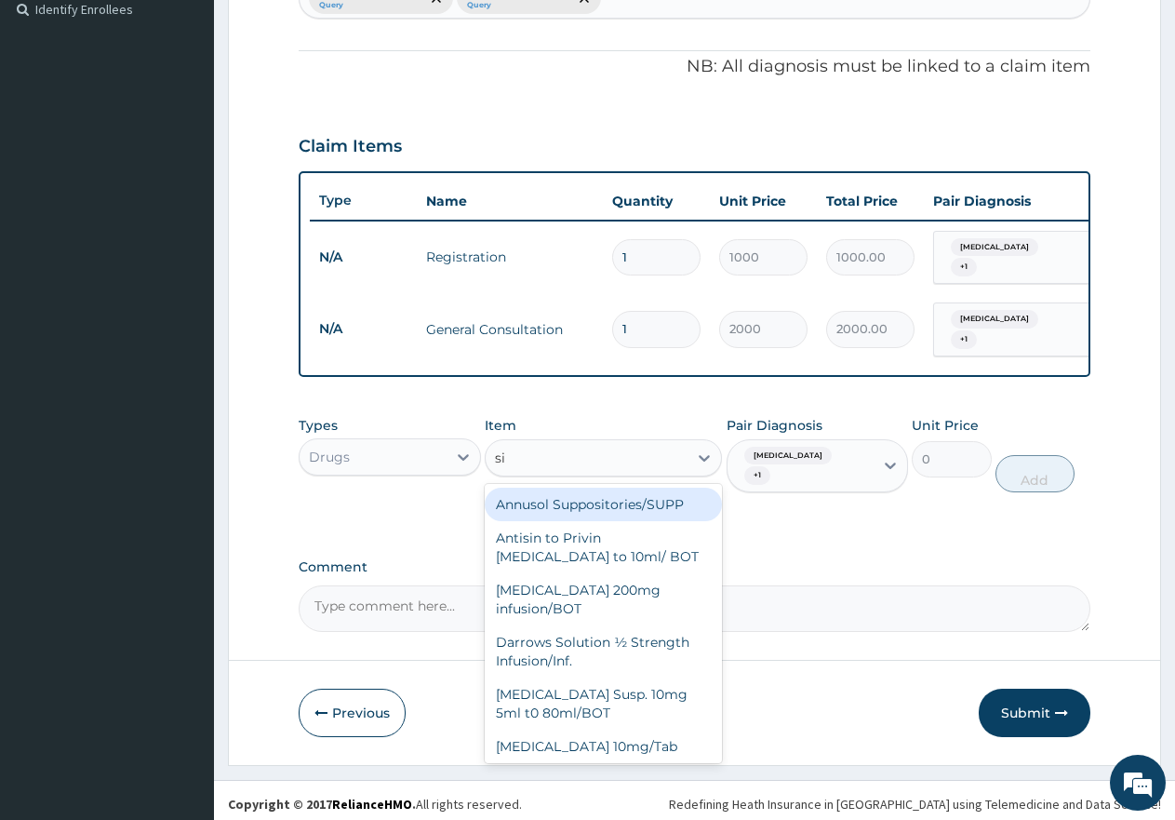
type input "s"
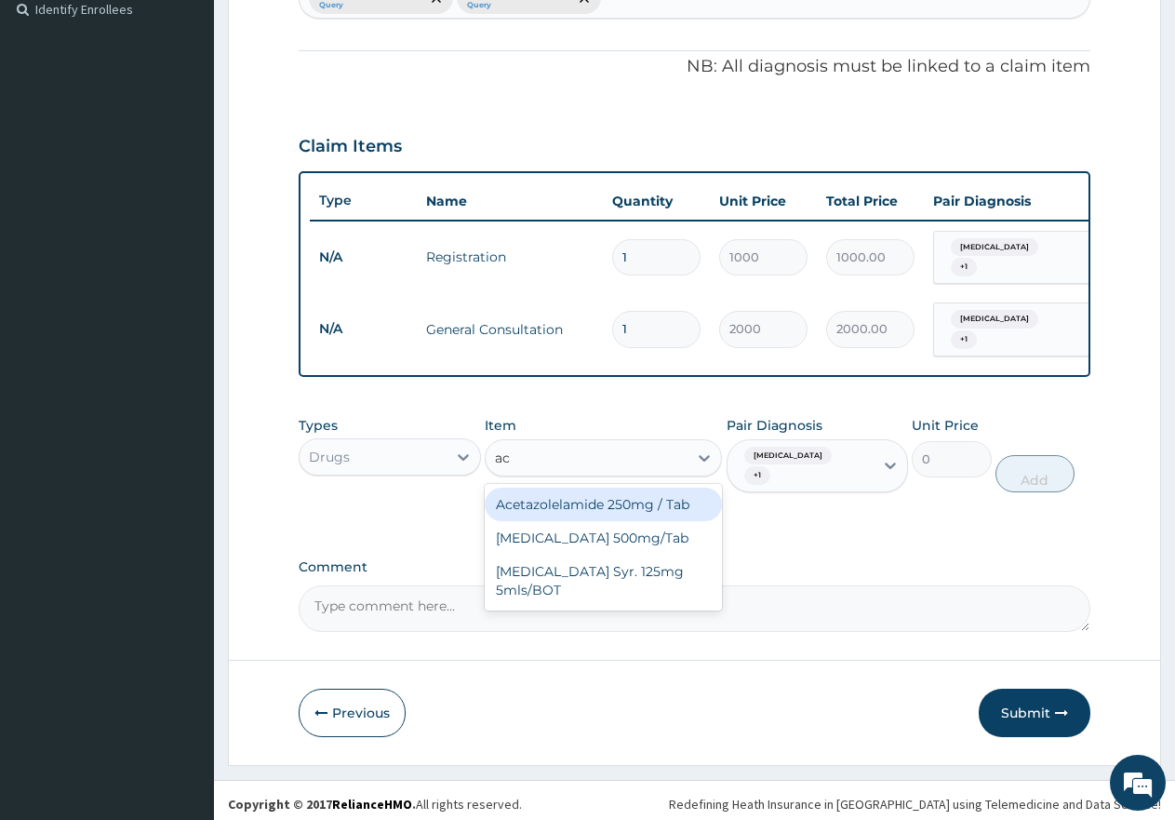
type input "a"
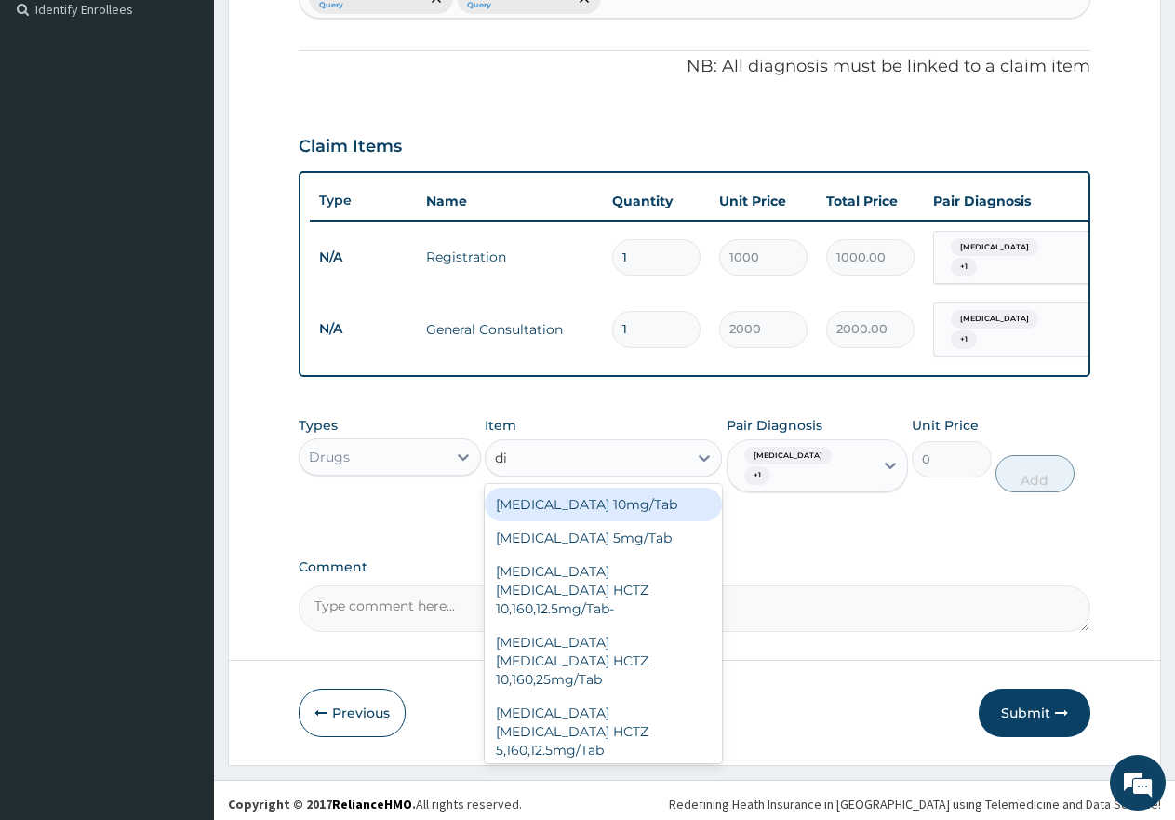
type input "dic"
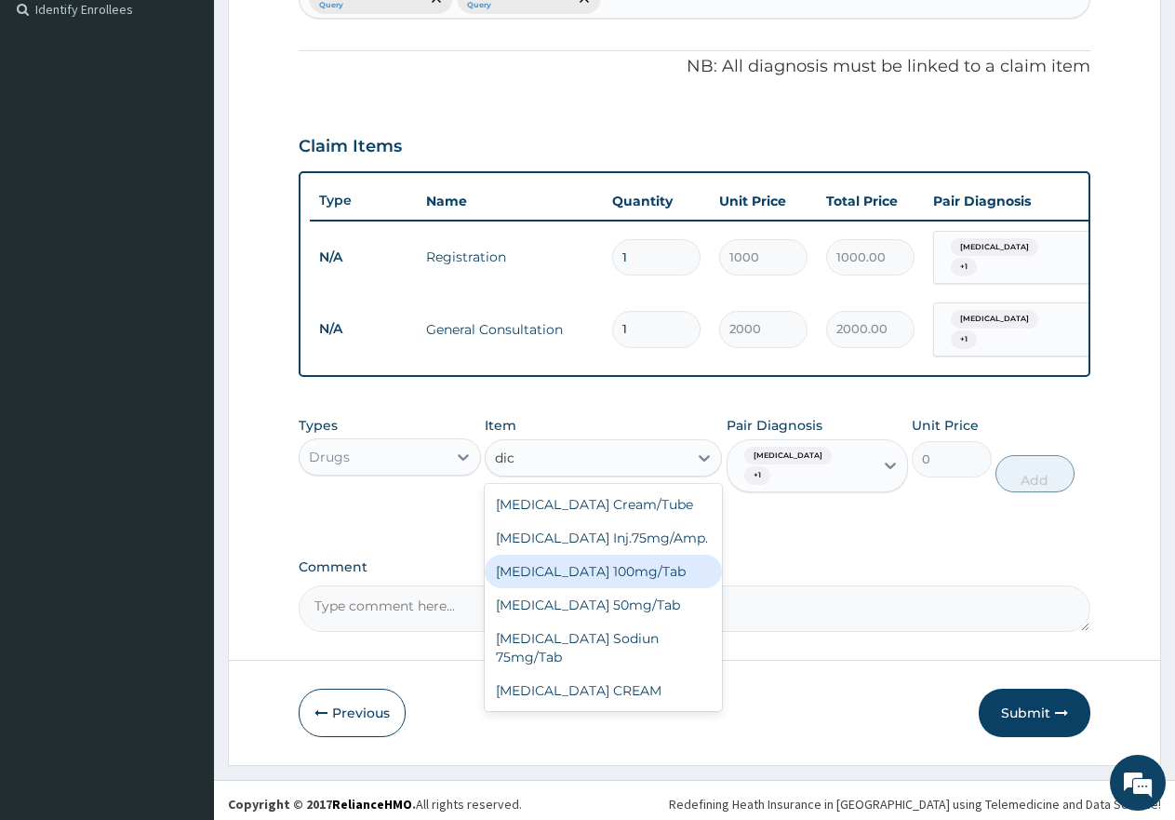
drag, startPoint x: 663, startPoint y: 584, endPoint x: 806, endPoint y: 400, distance: 232.8
click at [670, 583] on div "Diclofenac Sodium 100mg/Tab" at bounding box center [603, 571] width 237 height 33
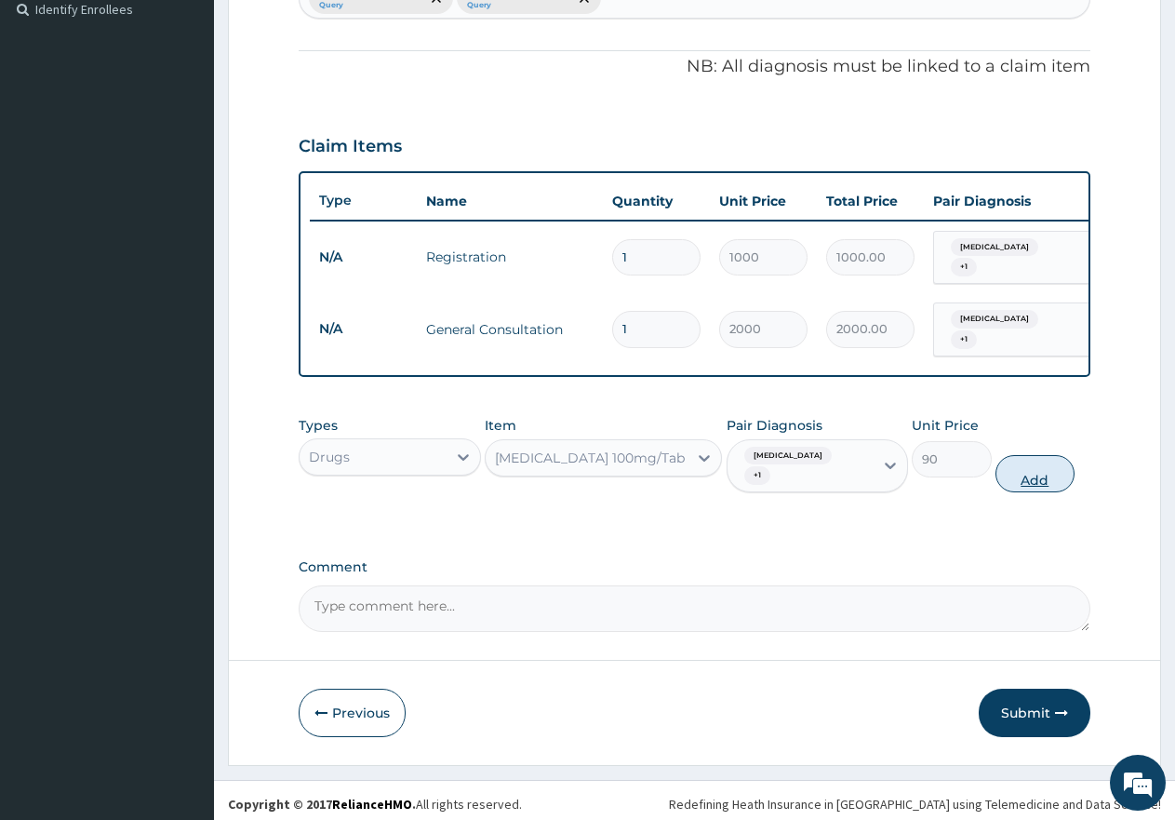
click at [1029, 473] on button "Add" at bounding box center [1035, 473] width 79 height 37
type input "0"
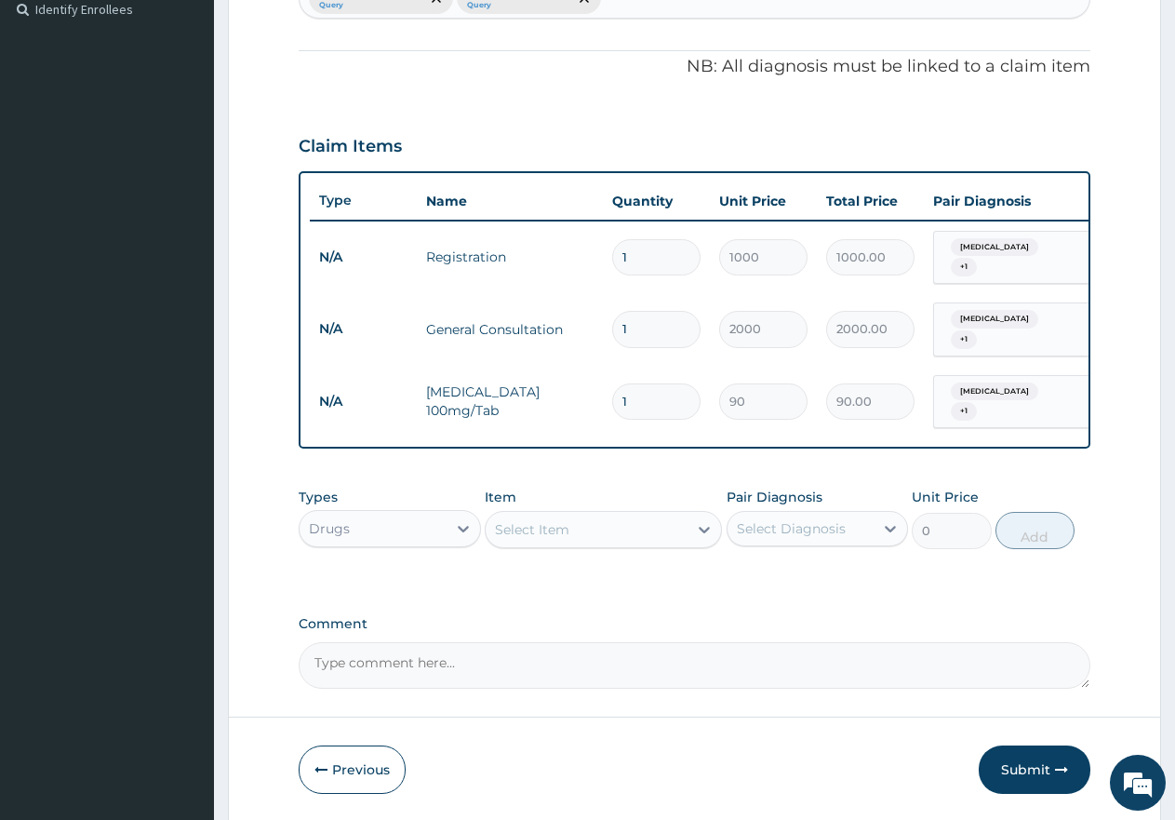
type input "14"
type input "1260.00"
type input "14"
click at [435, 533] on div "Drugs" at bounding box center [373, 529] width 147 height 30
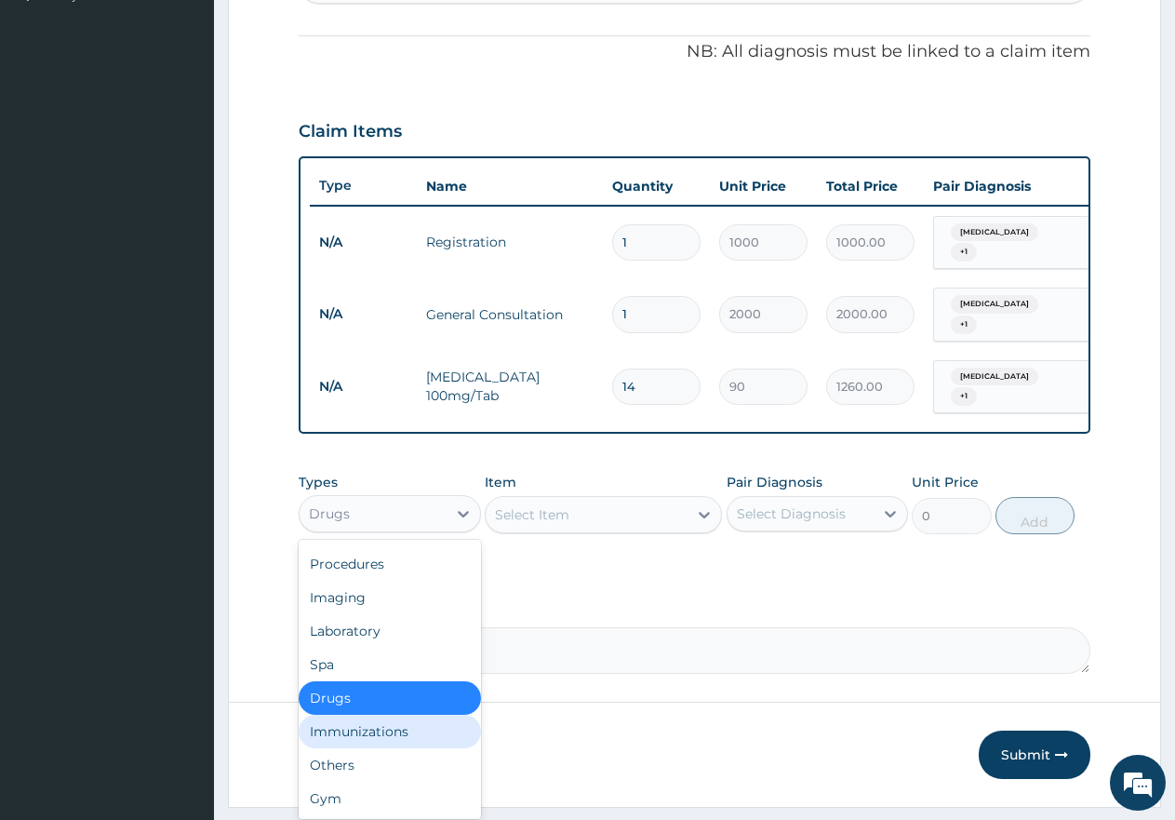
scroll to position [585, 0]
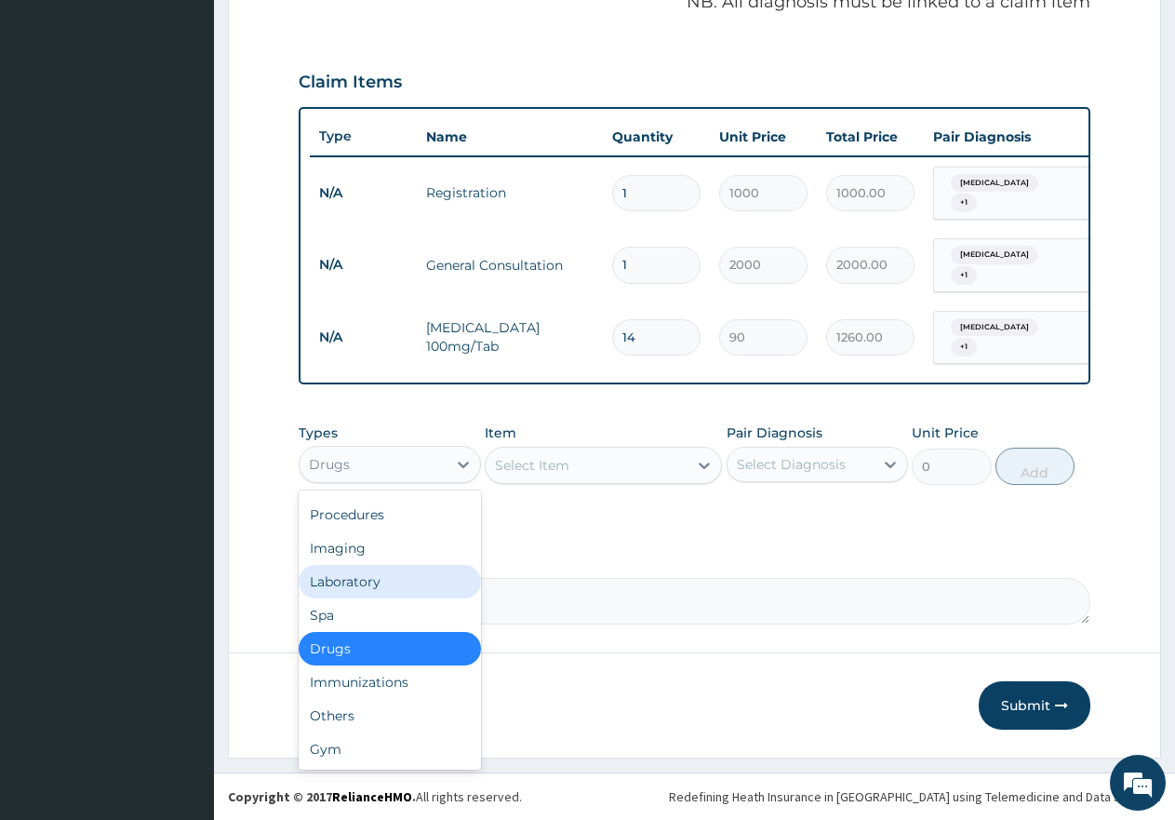
drag, startPoint x: 389, startPoint y: 575, endPoint x: 865, endPoint y: 513, distance: 480.5
click at [396, 575] on div "Laboratory" at bounding box center [390, 581] width 182 height 33
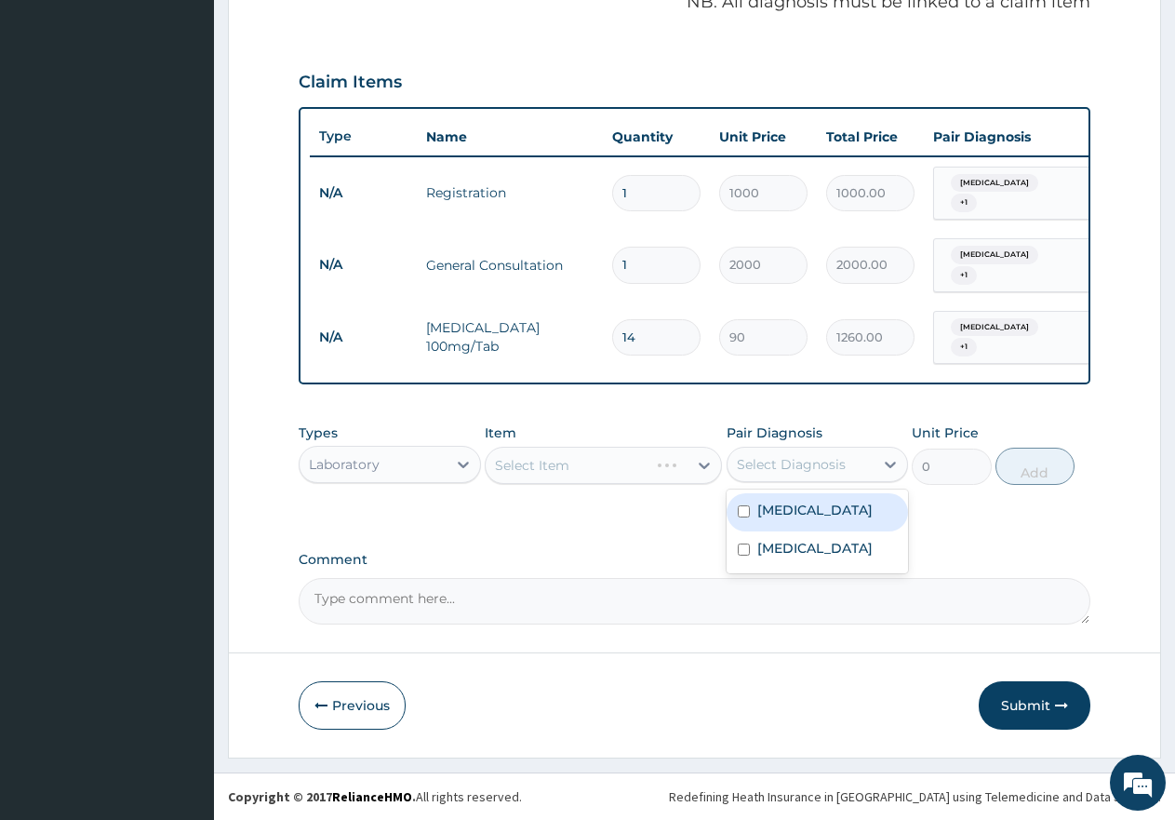
click at [869, 462] on div "Select Diagnosis" at bounding box center [801, 464] width 147 height 30
click at [840, 512] on div "[MEDICAL_DATA]" at bounding box center [818, 512] width 182 height 38
checkbox input "true"
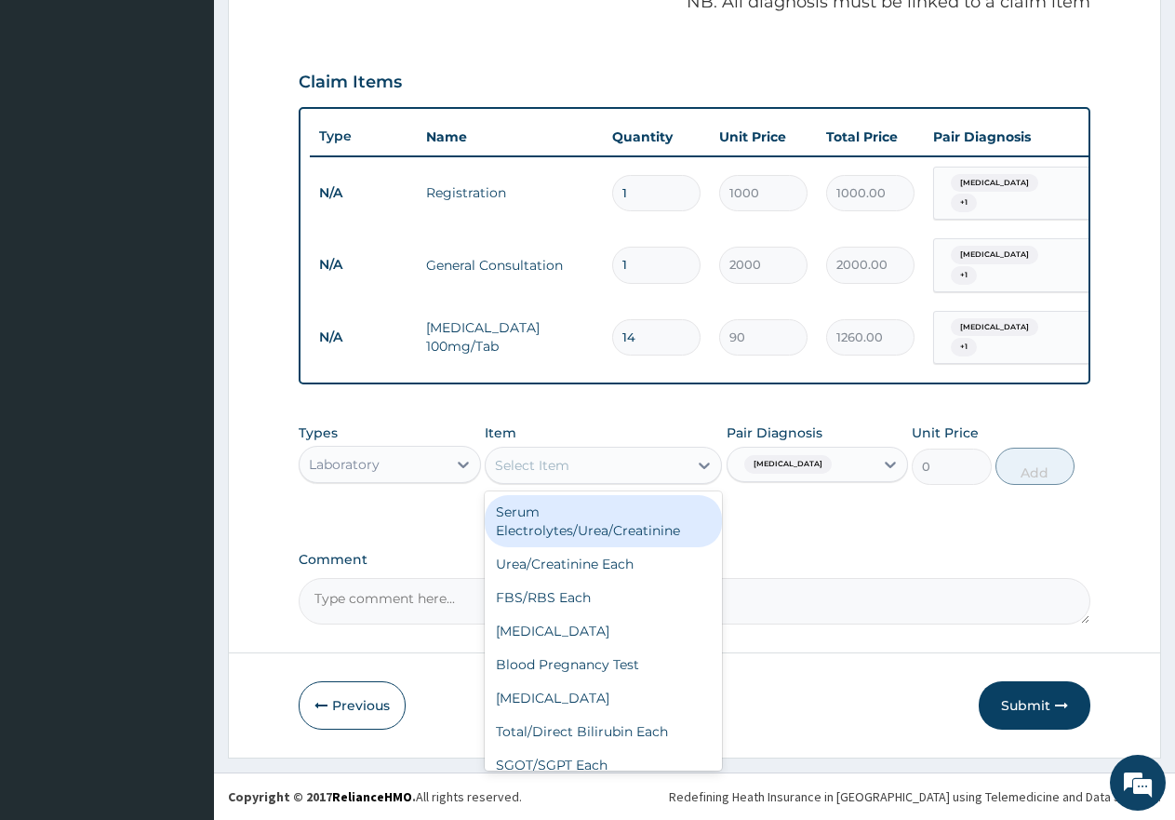
click at [655, 454] on div "Select Item" at bounding box center [587, 465] width 202 height 30
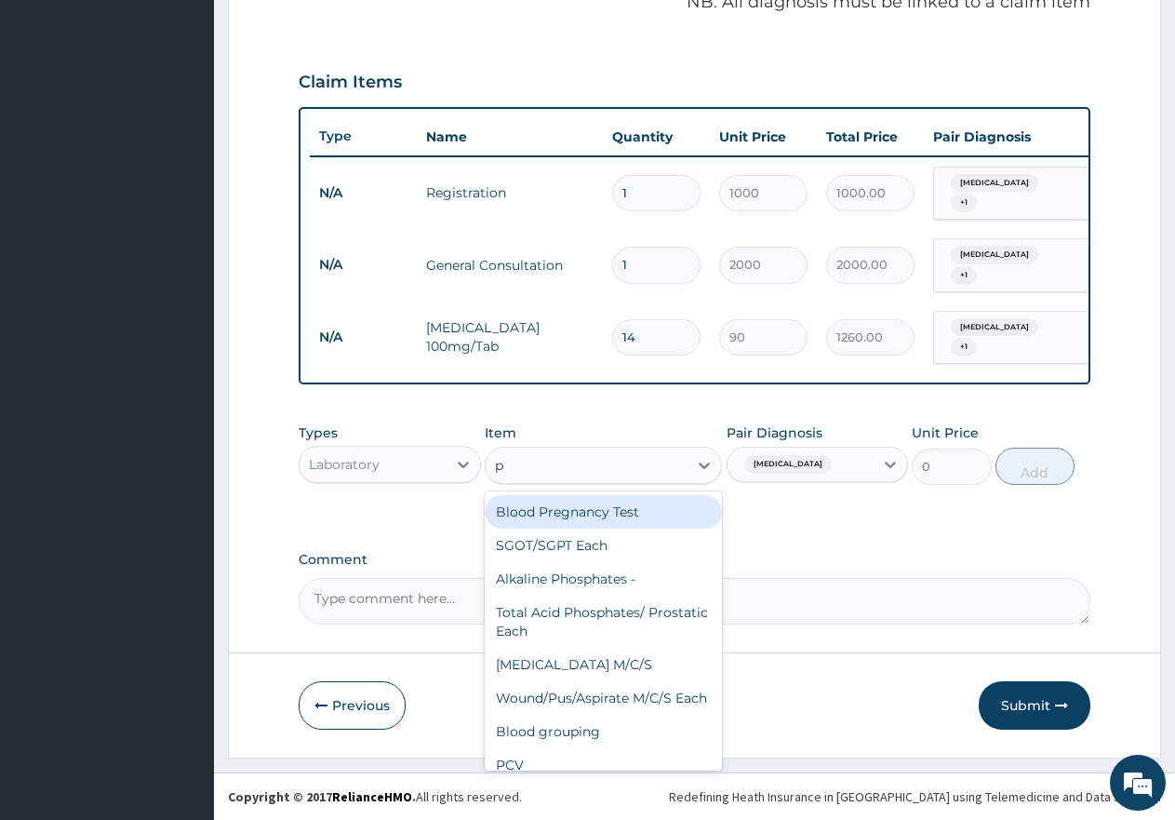
type input "pa"
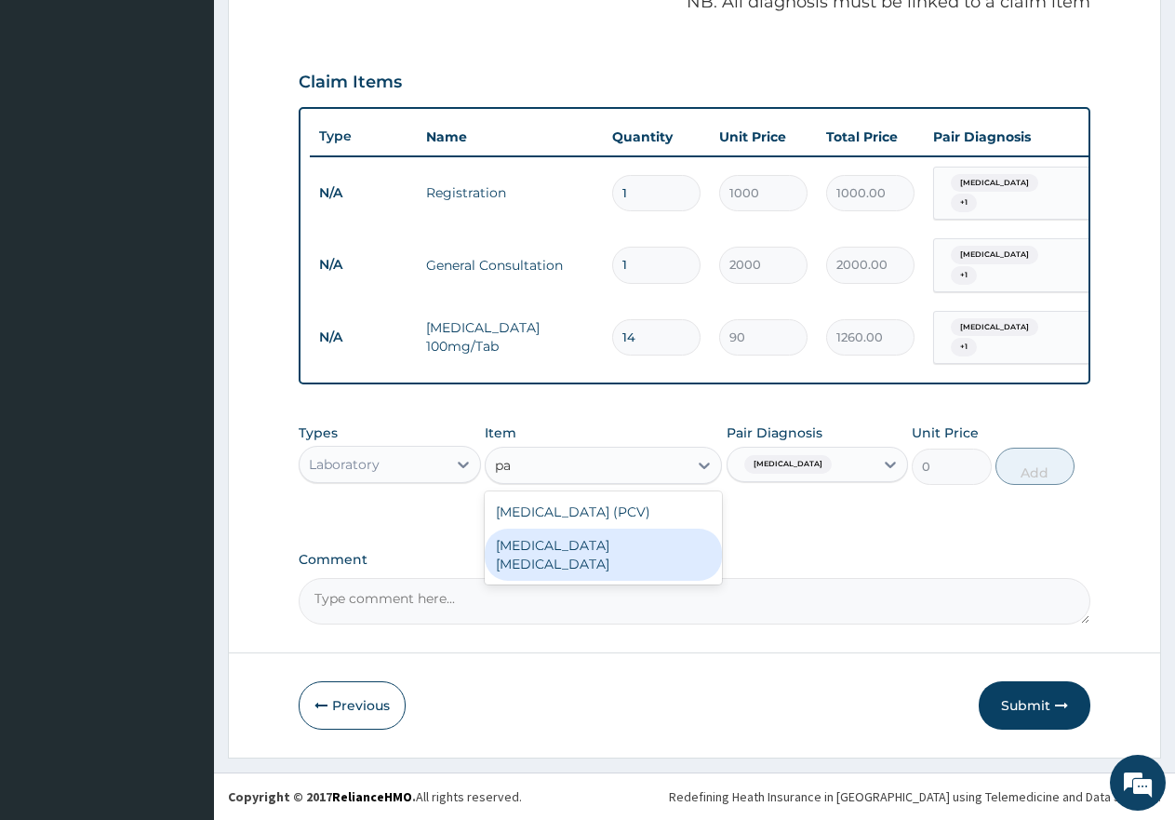
click at [668, 539] on div "MALARIA PARASITE" at bounding box center [603, 554] width 237 height 52
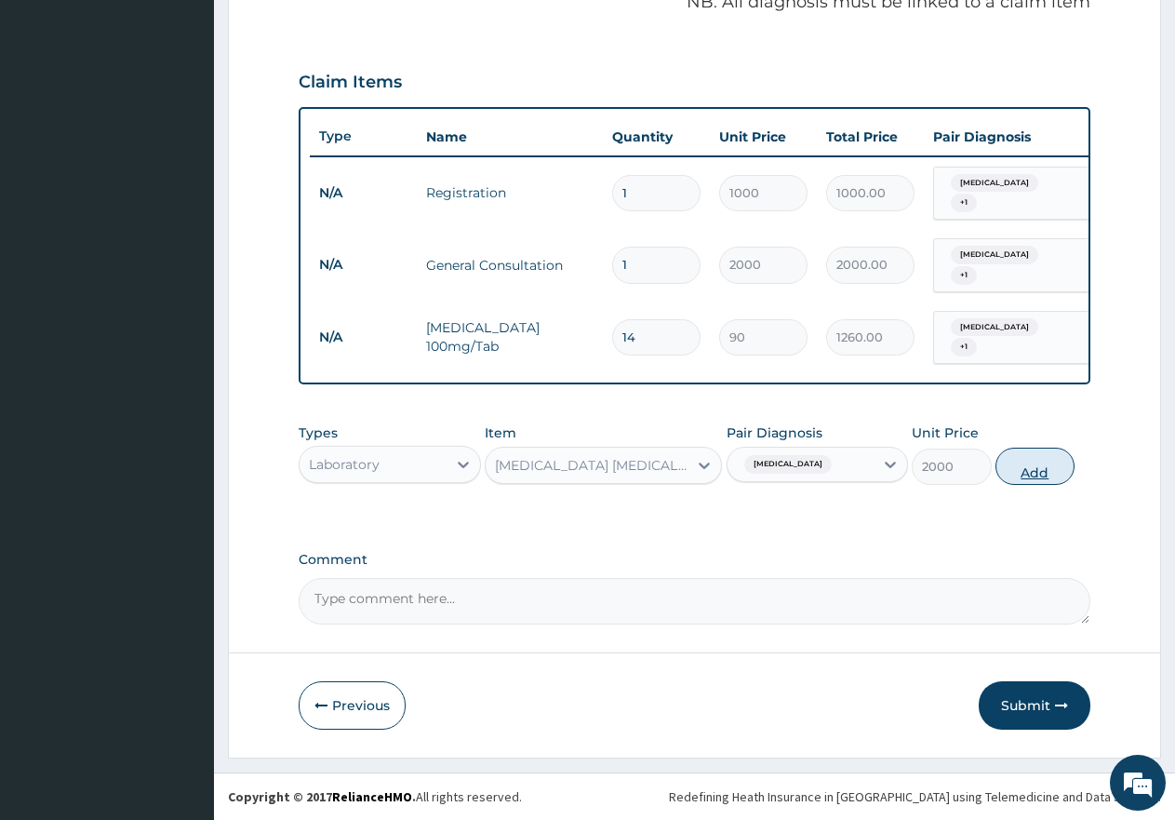
click at [1056, 461] on button "Add" at bounding box center [1035, 466] width 79 height 37
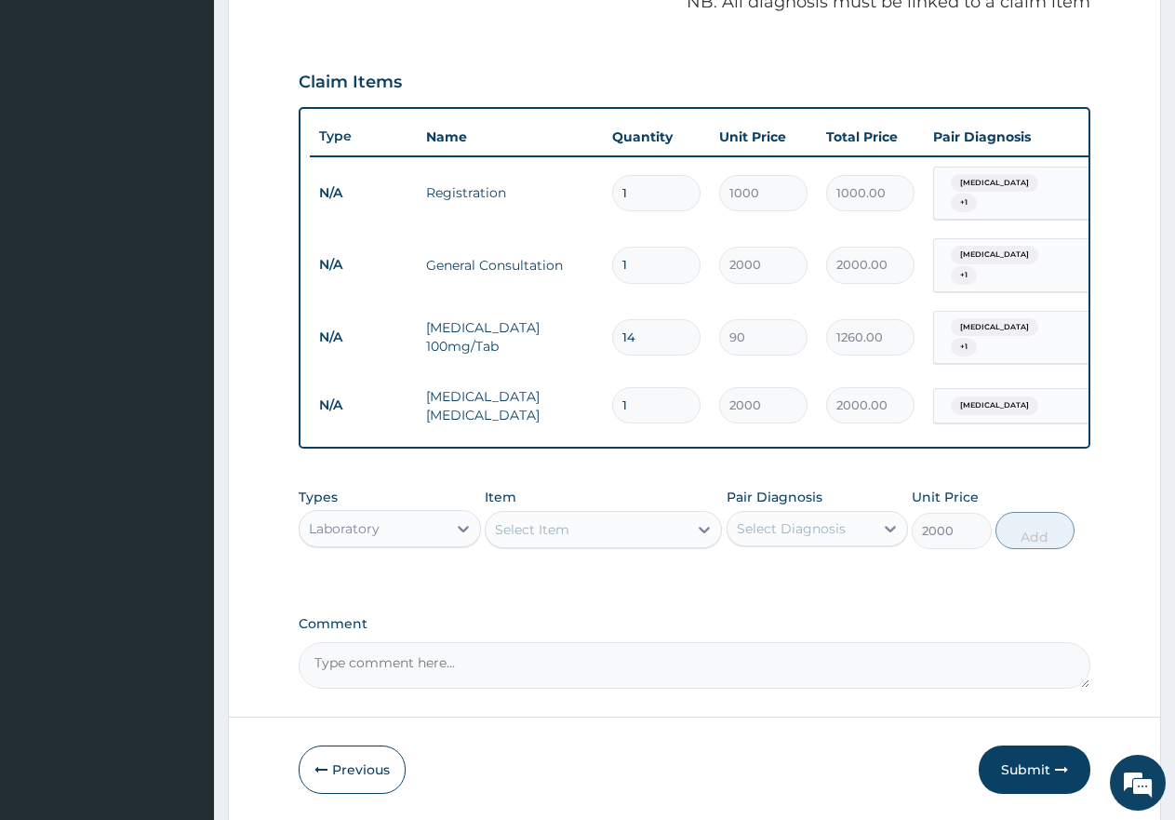
type input "0"
click at [569, 526] on div "Select Item" at bounding box center [532, 529] width 74 height 19
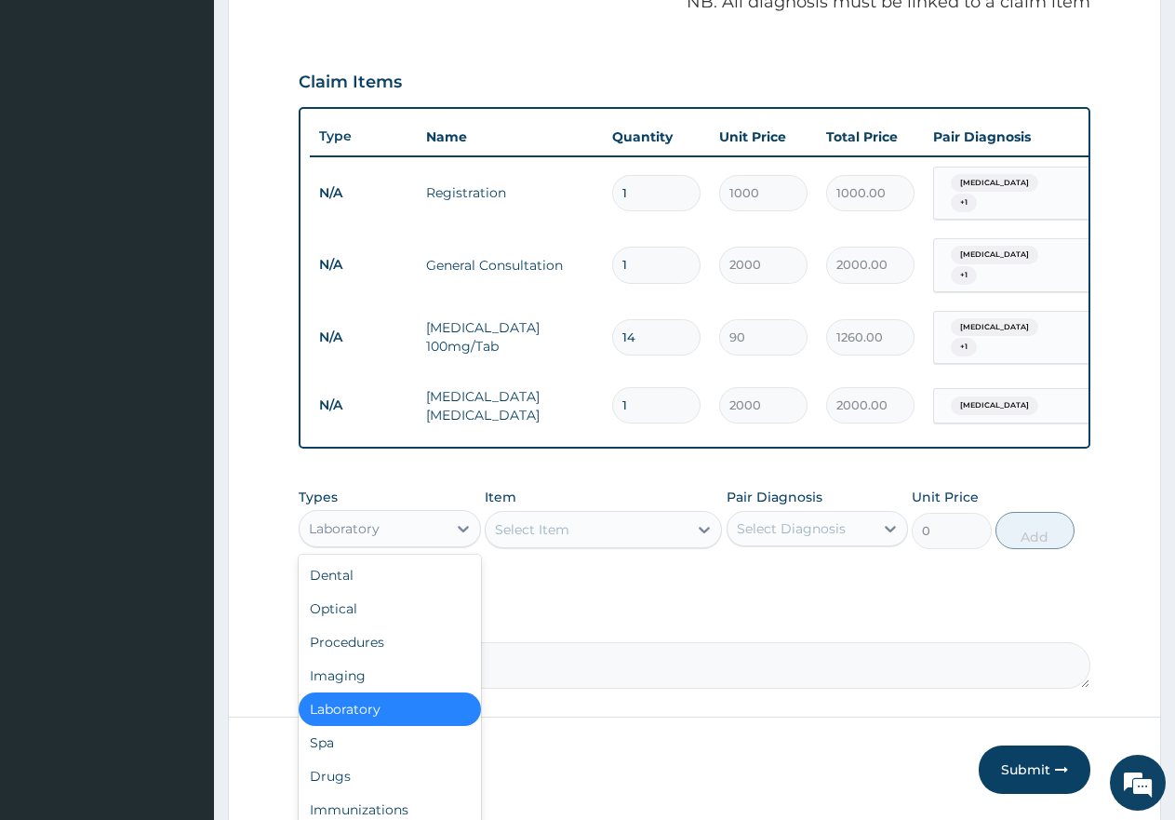
click at [397, 523] on div "Laboratory" at bounding box center [373, 529] width 147 height 30
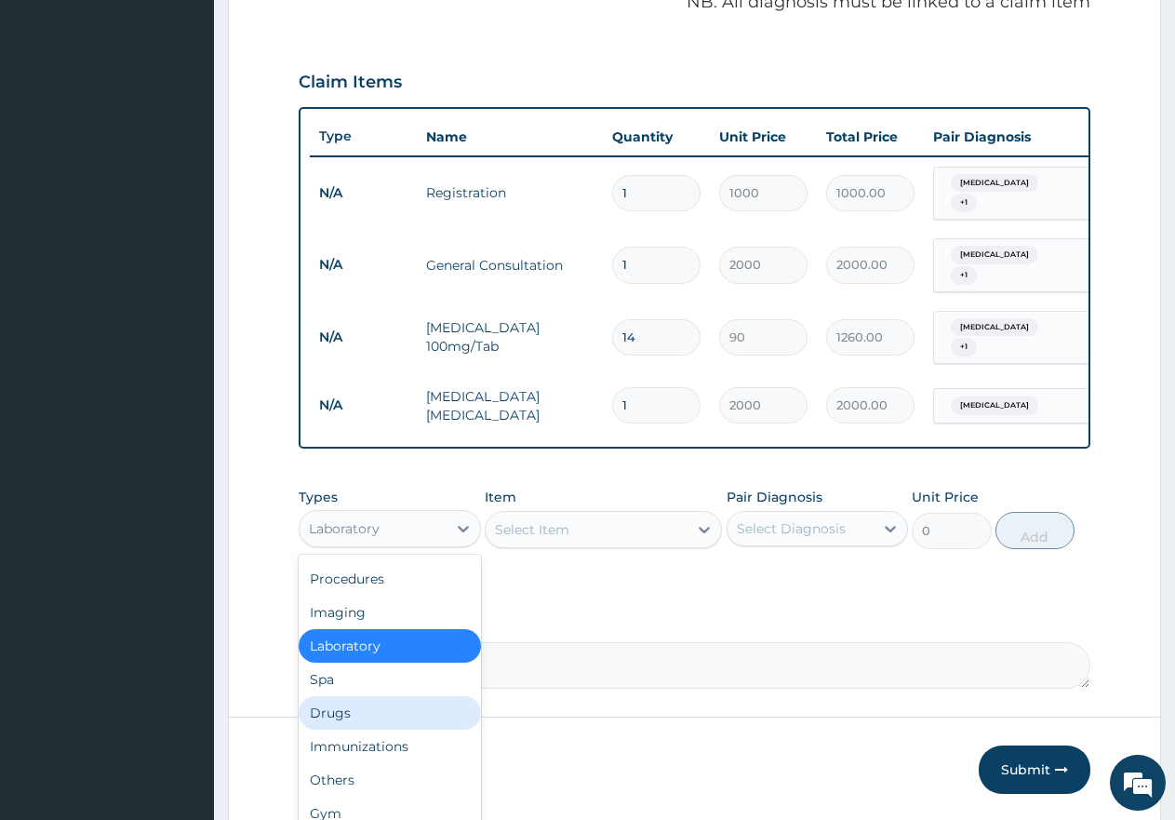
drag, startPoint x: 372, startPoint y: 724, endPoint x: 611, endPoint y: 656, distance: 248.6
click at [440, 709] on div "Drugs" at bounding box center [390, 712] width 182 height 33
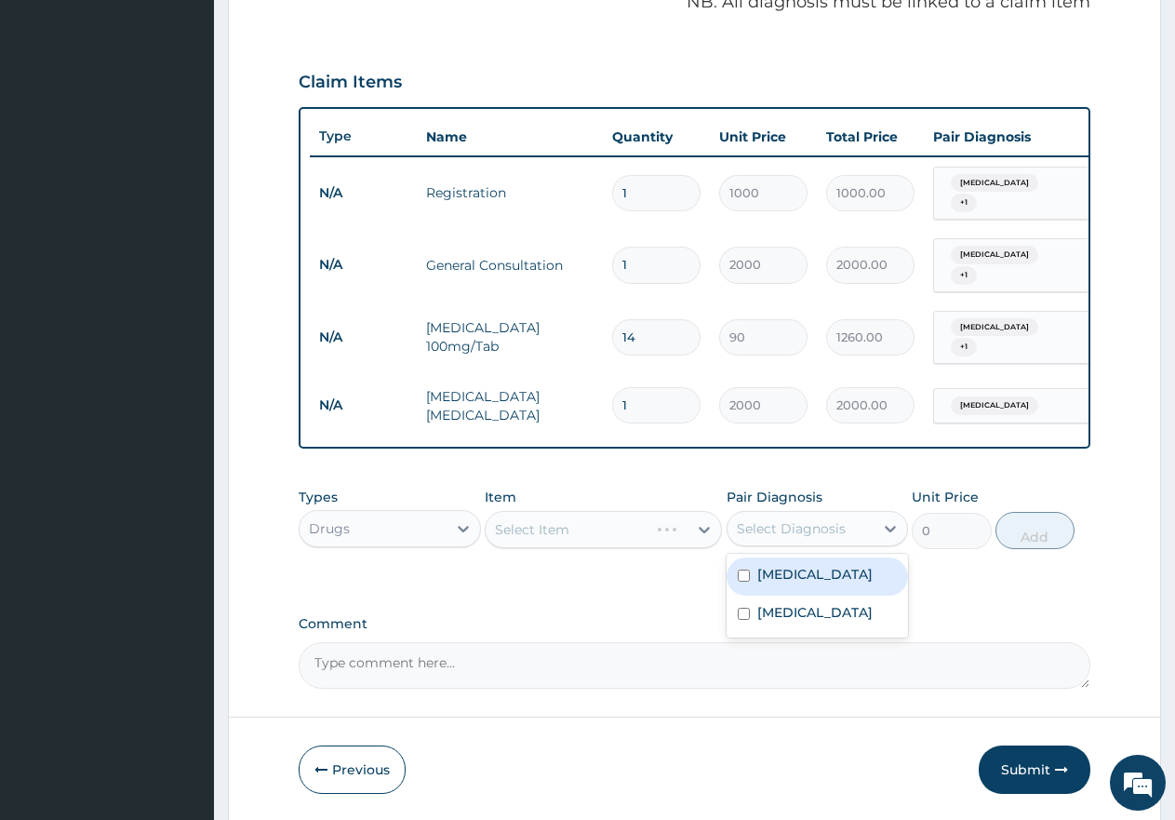
click at [836, 529] on div "Select Diagnosis" at bounding box center [791, 528] width 109 height 19
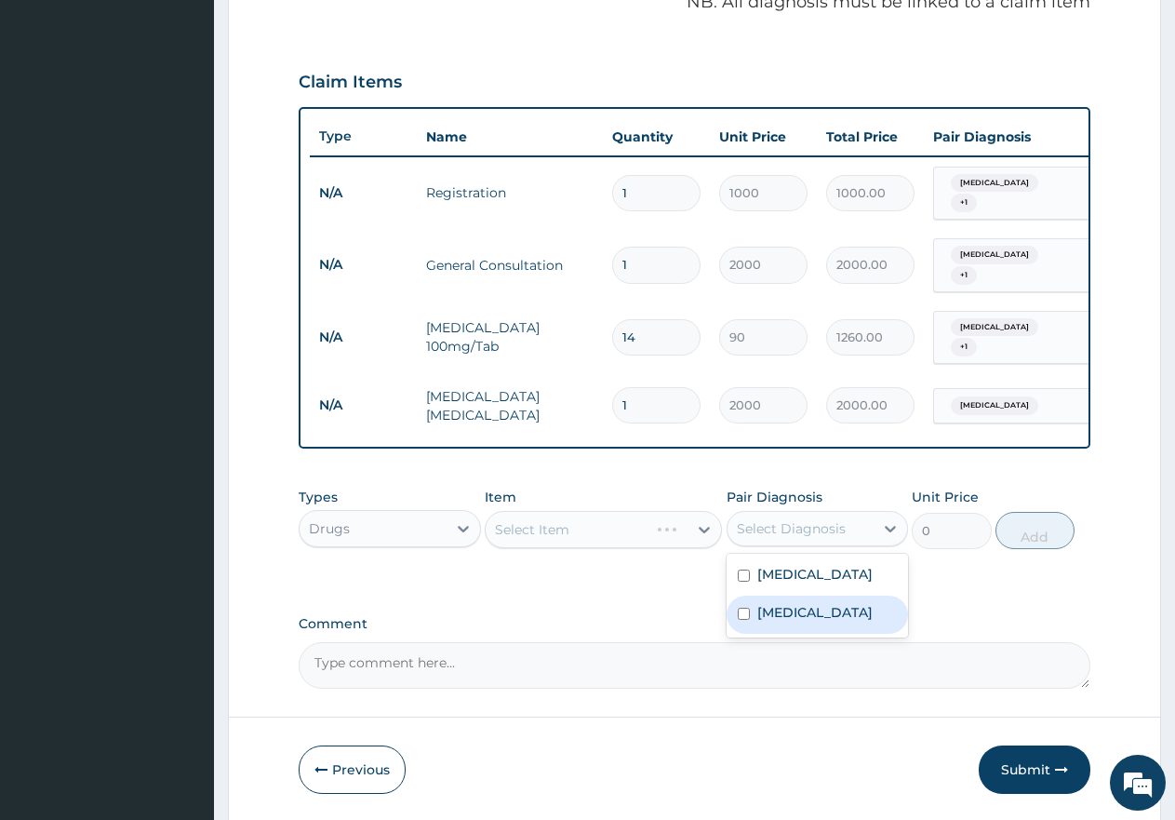
drag, startPoint x: 833, startPoint y: 624, endPoint x: 827, endPoint y: 585, distance: 39.5
click at [833, 621] on label "Electrolyte imbalance" at bounding box center [814, 612] width 115 height 19
checkbox input "true"
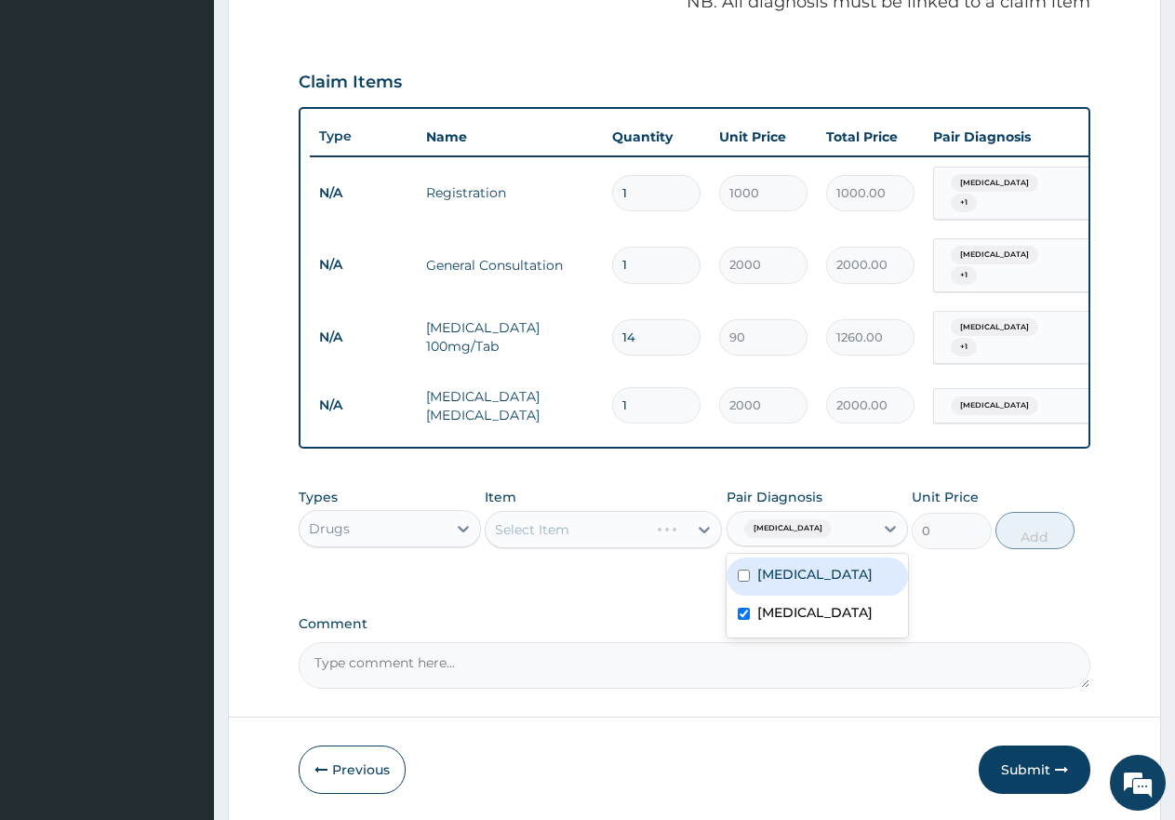
drag, startPoint x: 827, startPoint y: 584, endPoint x: 692, endPoint y: 562, distance: 136.8
click at [814, 583] on div "Malaria" at bounding box center [818, 576] width 182 height 38
checkbox input "true"
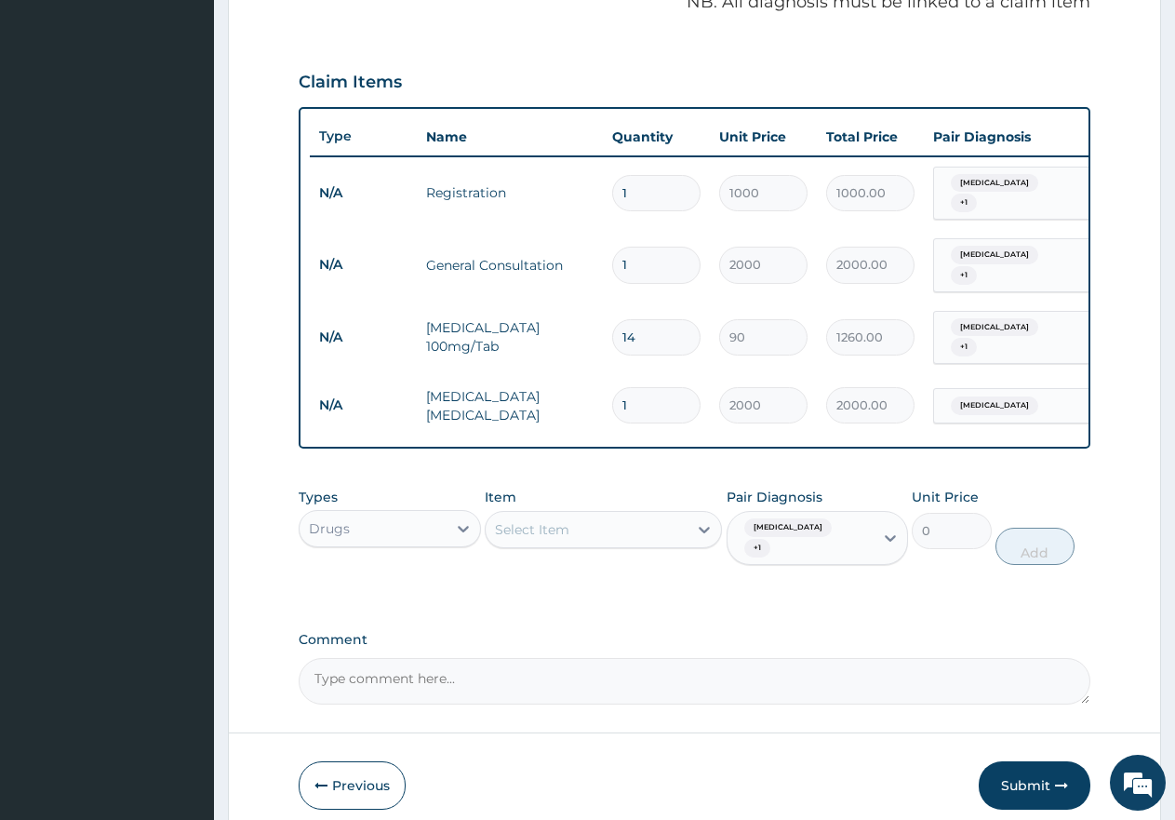
click at [624, 528] on div "Select Item" at bounding box center [587, 530] width 202 height 30
type input "v"
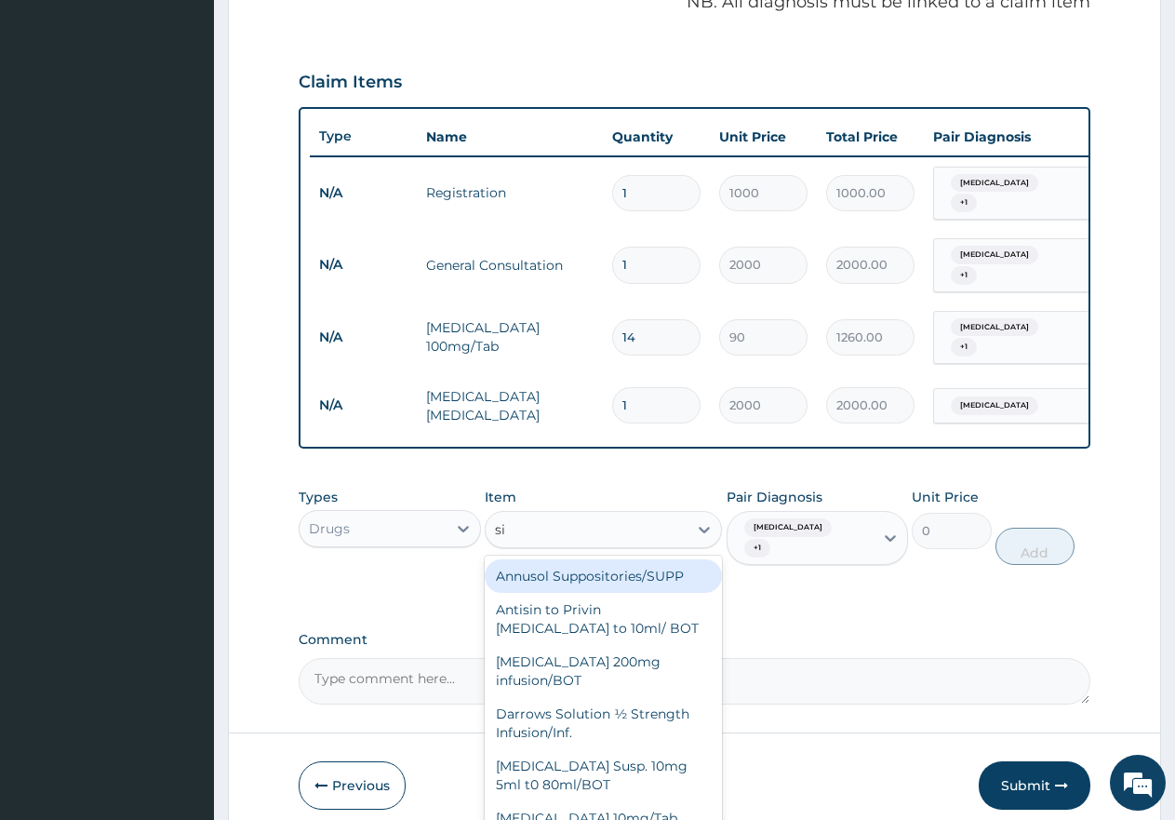
type input "s"
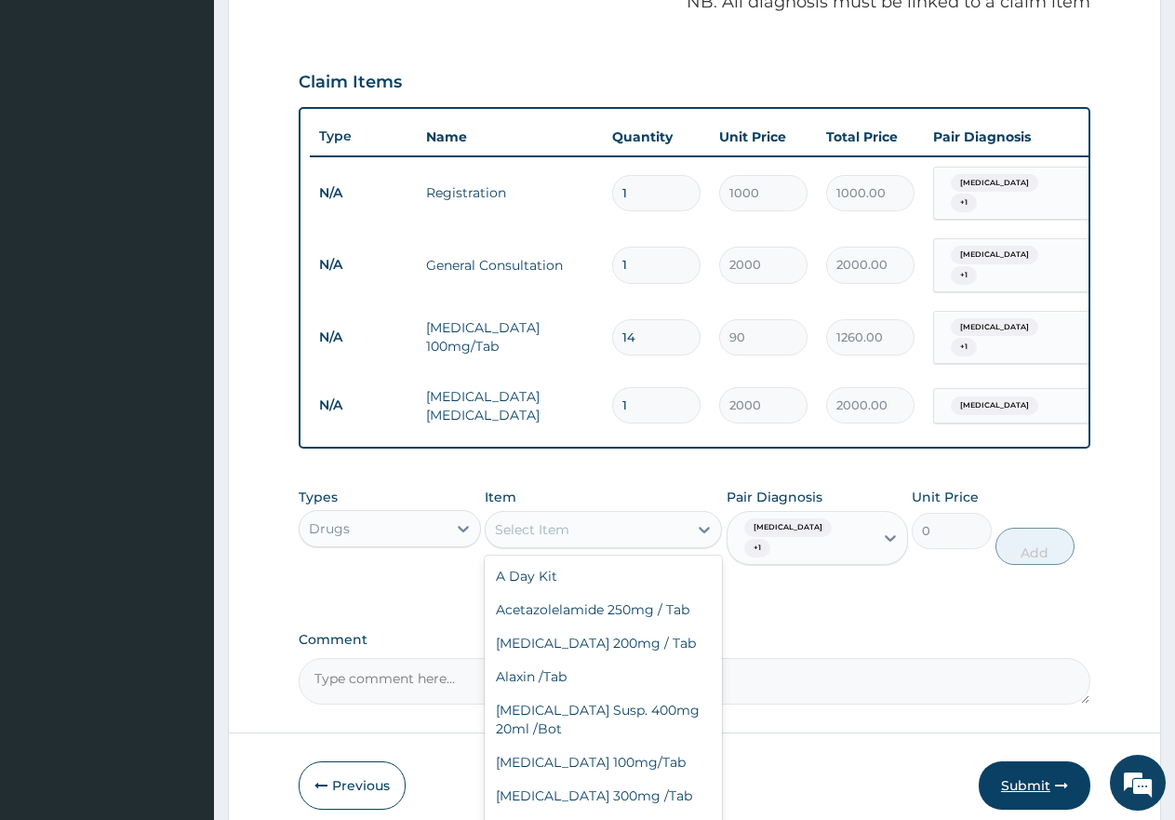
click at [1037, 785] on button "Submit" at bounding box center [1035, 785] width 112 height 48
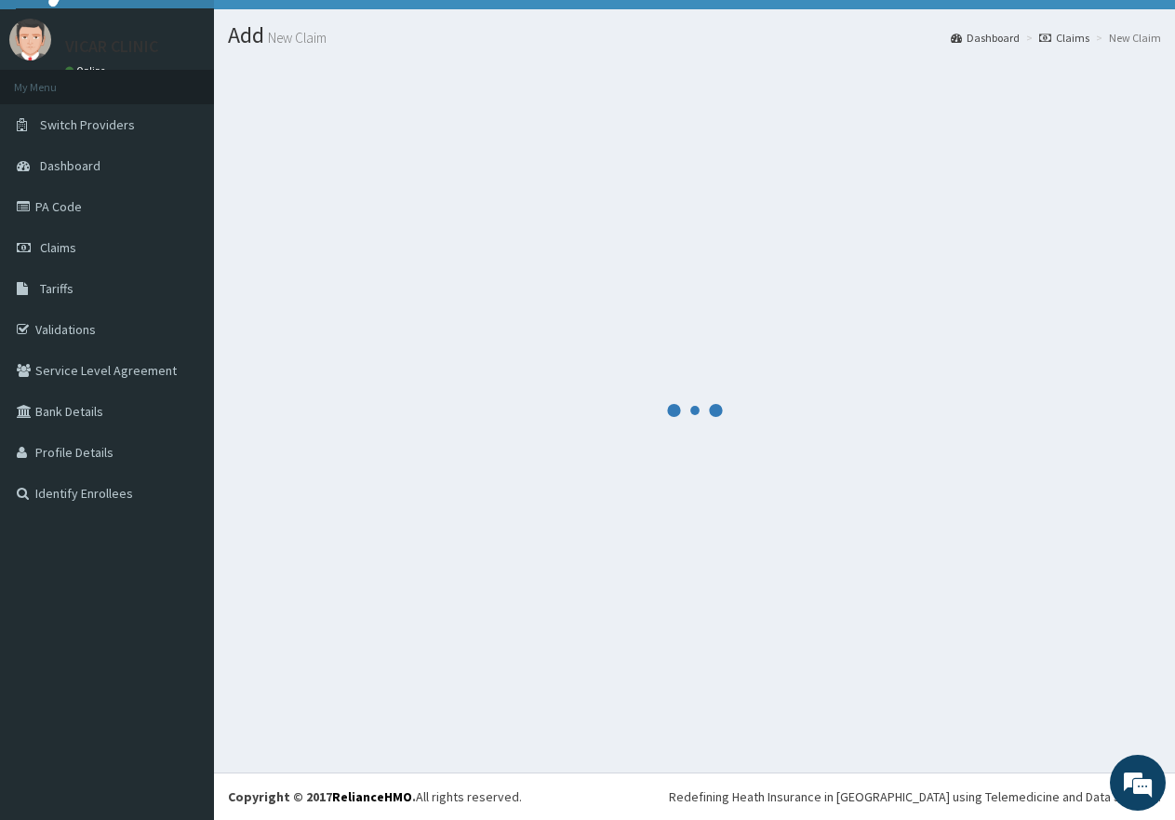
scroll to position [37, 0]
click at [1142, 781] on em at bounding box center [1138, 782] width 50 height 50
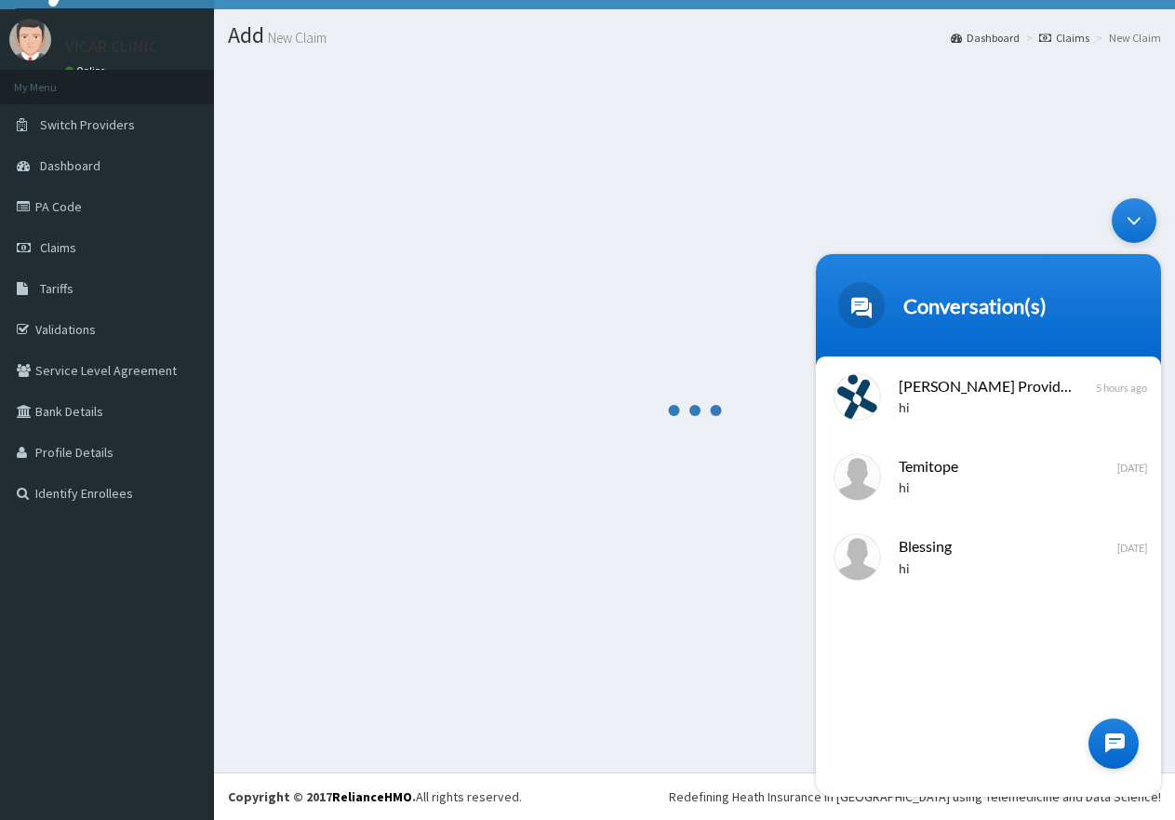
click at [1115, 735] on div at bounding box center [1114, 743] width 50 height 50
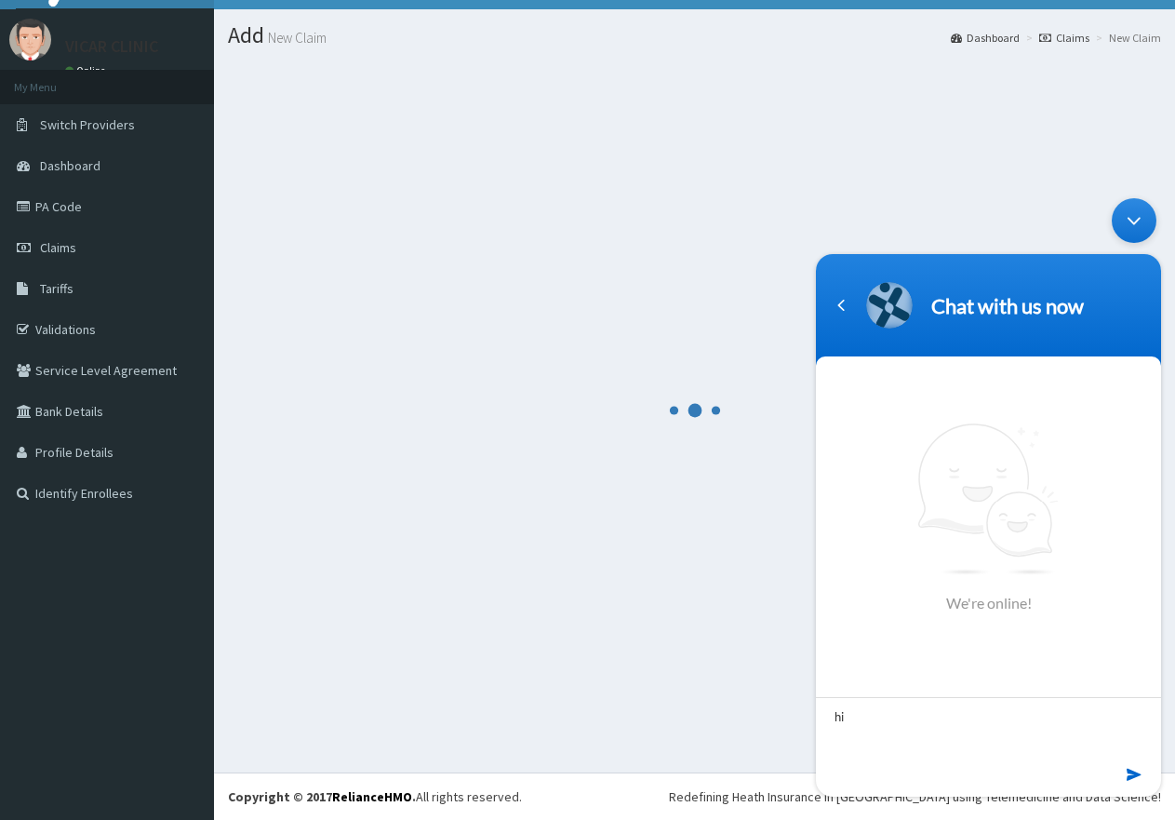
type textarea "hi"
click at [1129, 777] on em at bounding box center [1136, 774] width 18 height 25
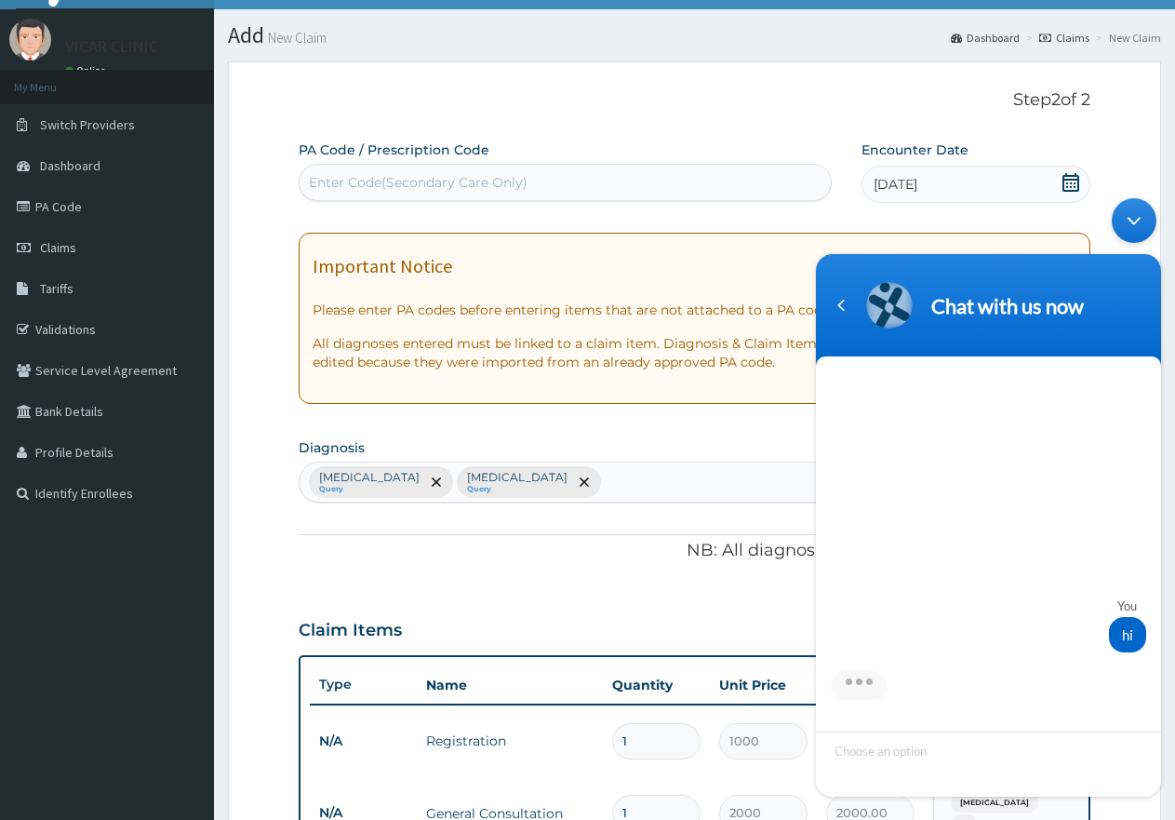
scroll to position [585, 0]
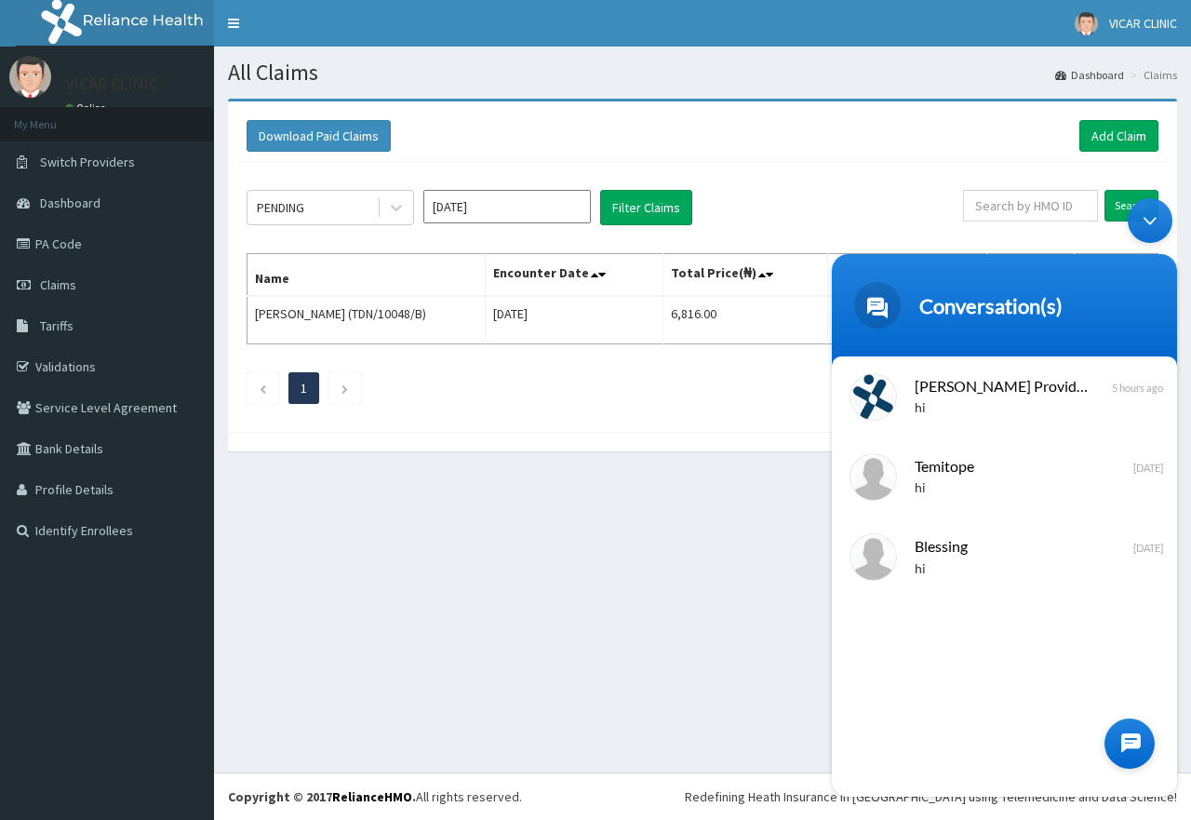
click at [1117, 737] on div at bounding box center [1129, 743] width 50 height 50
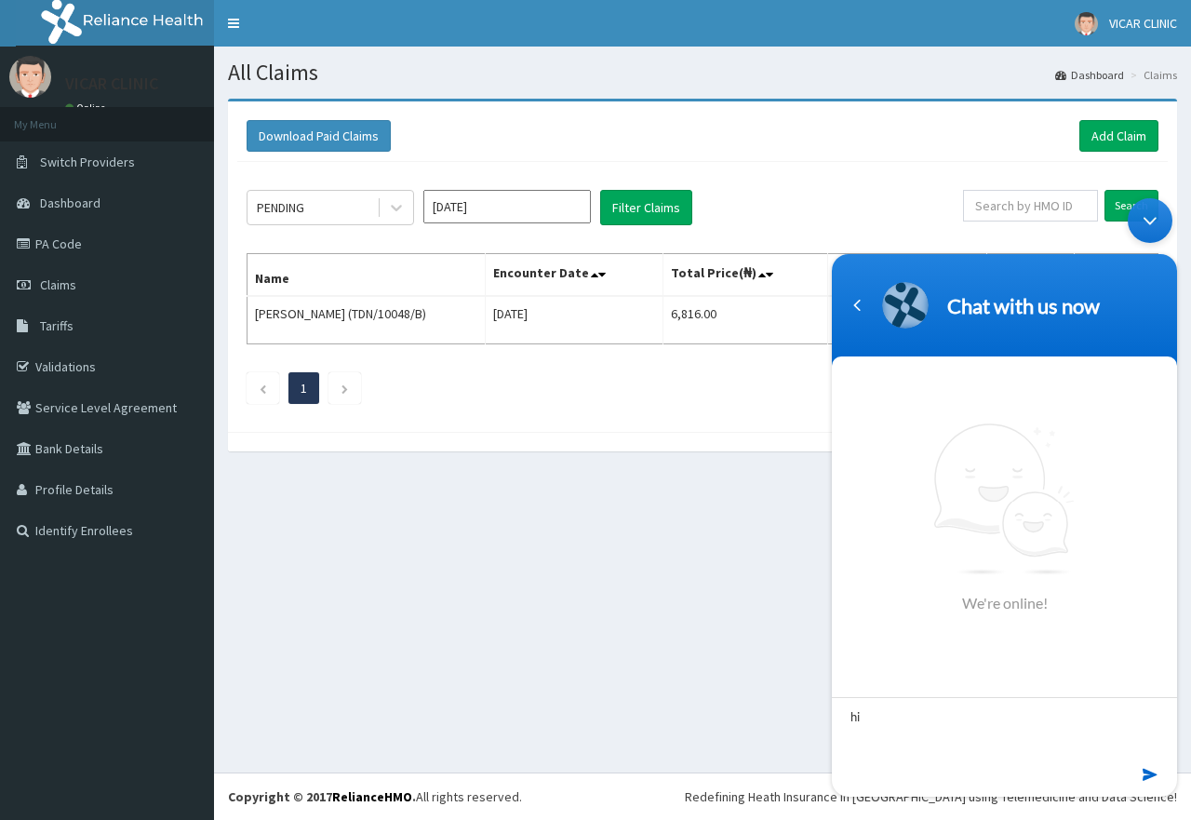
type textarea "hi"
click at [1144, 778] on em at bounding box center [1152, 774] width 18 height 25
click at [62, 330] on span "Tariffs" at bounding box center [56, 325] width 33 height 17
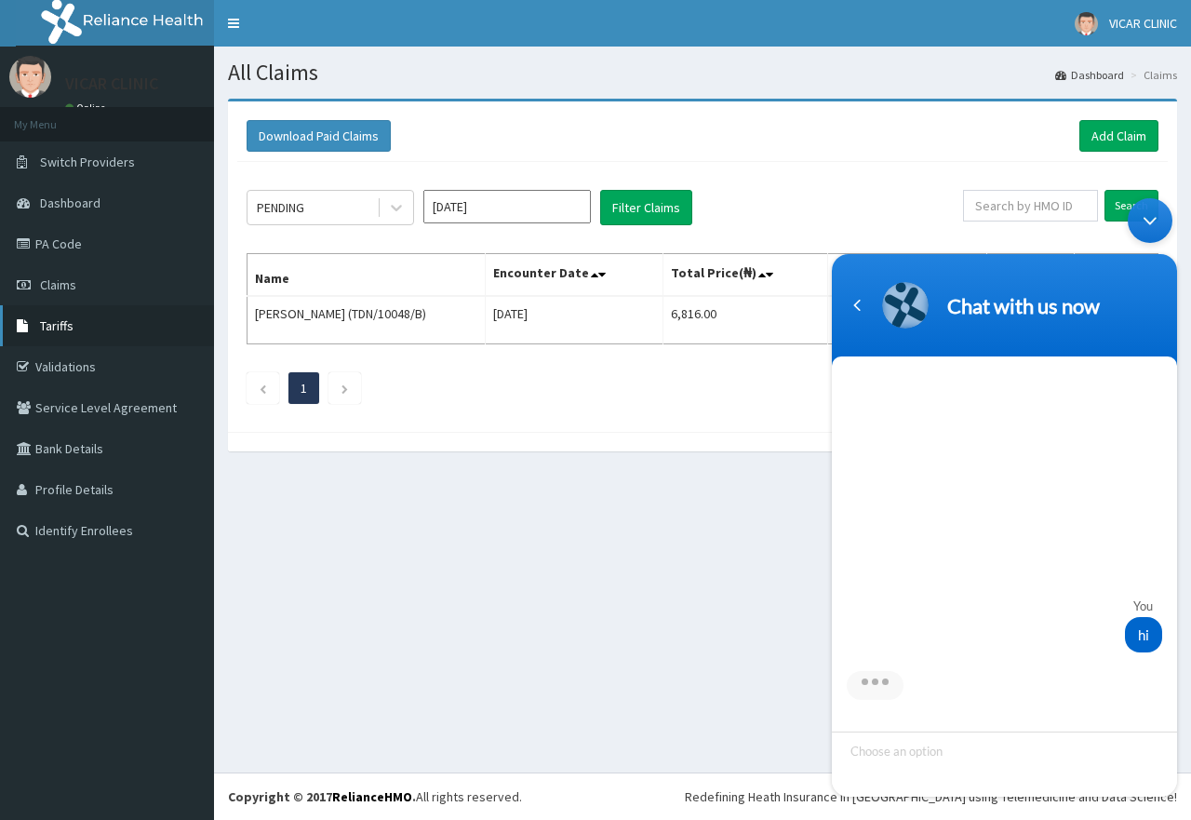
click at [62, 330] on span "Tariffs" at bounding box center [56, 325] width 33 height 17
click at [1141, 216] on div "Minimize live chat window" at bounding box center [1150, 220] width 45 height 45
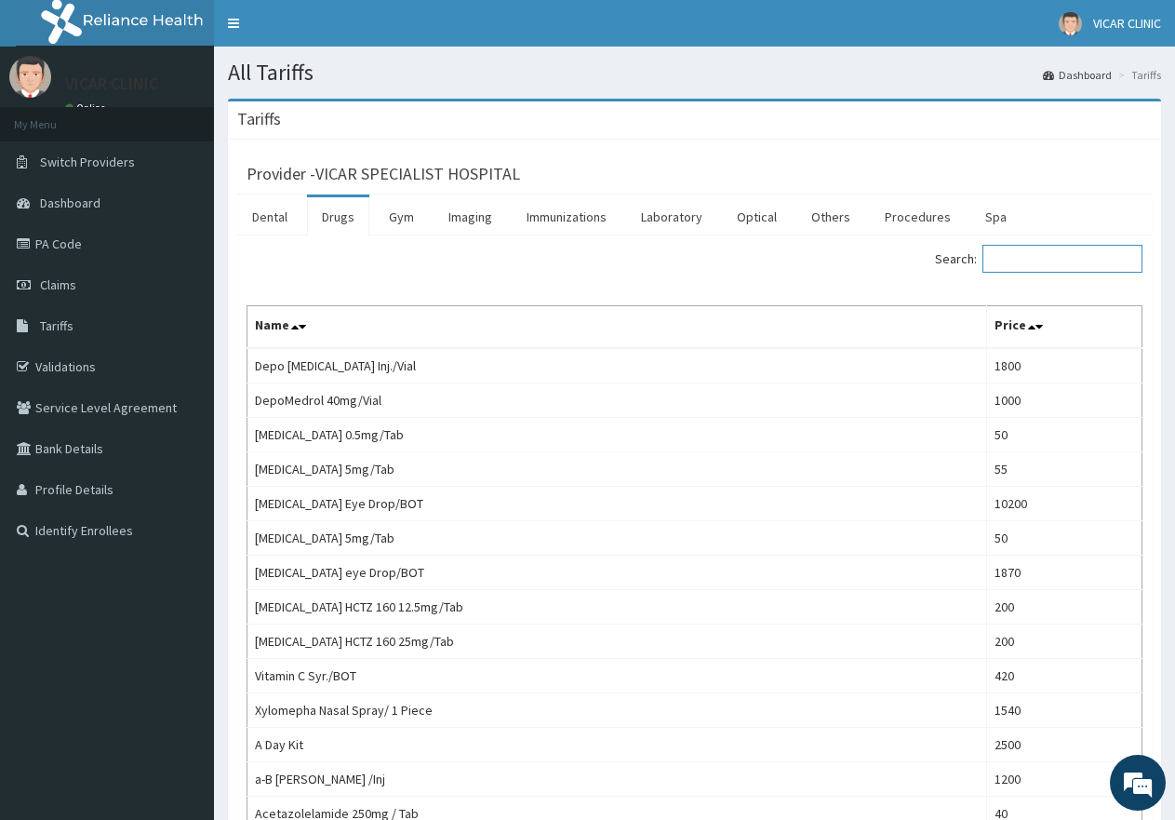
click at [1048, 271] on input "Search:" at bounding box center [1063, 259] width 160 height 28
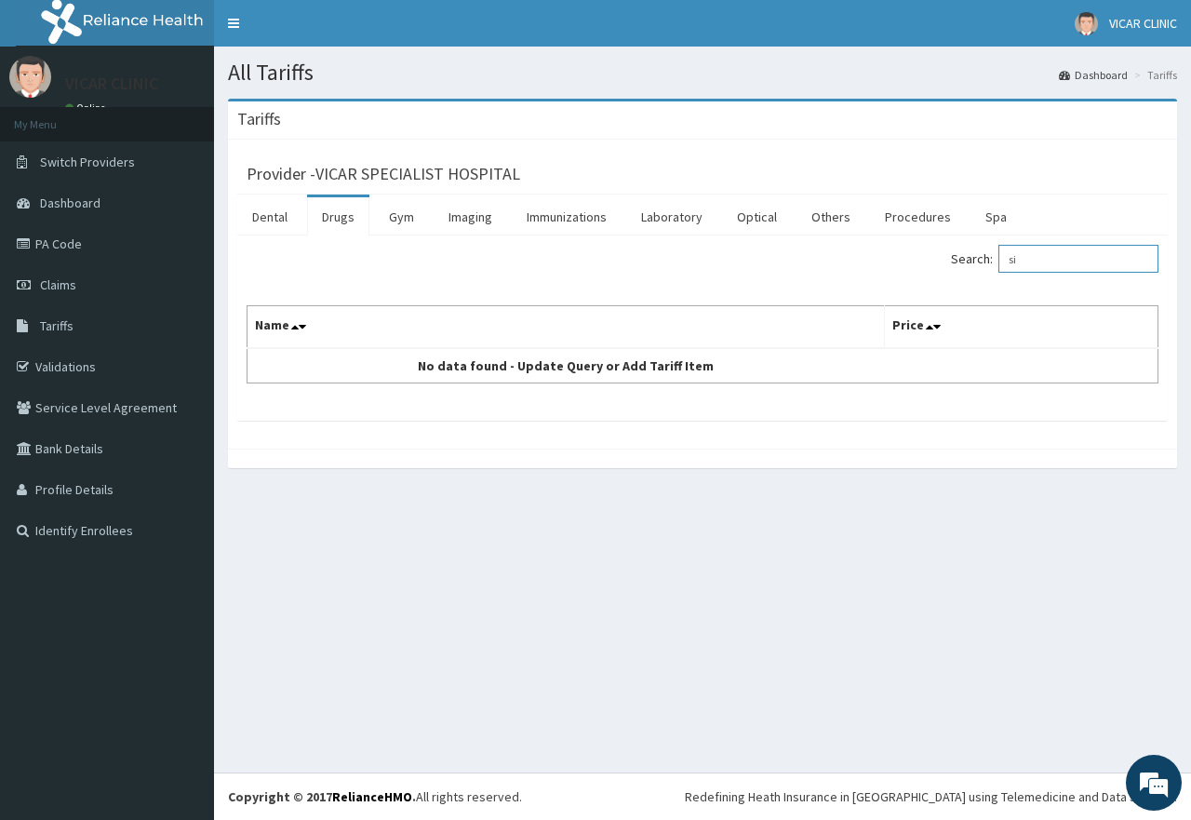
type input "s"
type input "t"
type input "zan"
click at [1148, 767] on em at bounding box center [1154, 782] width 50 height 50
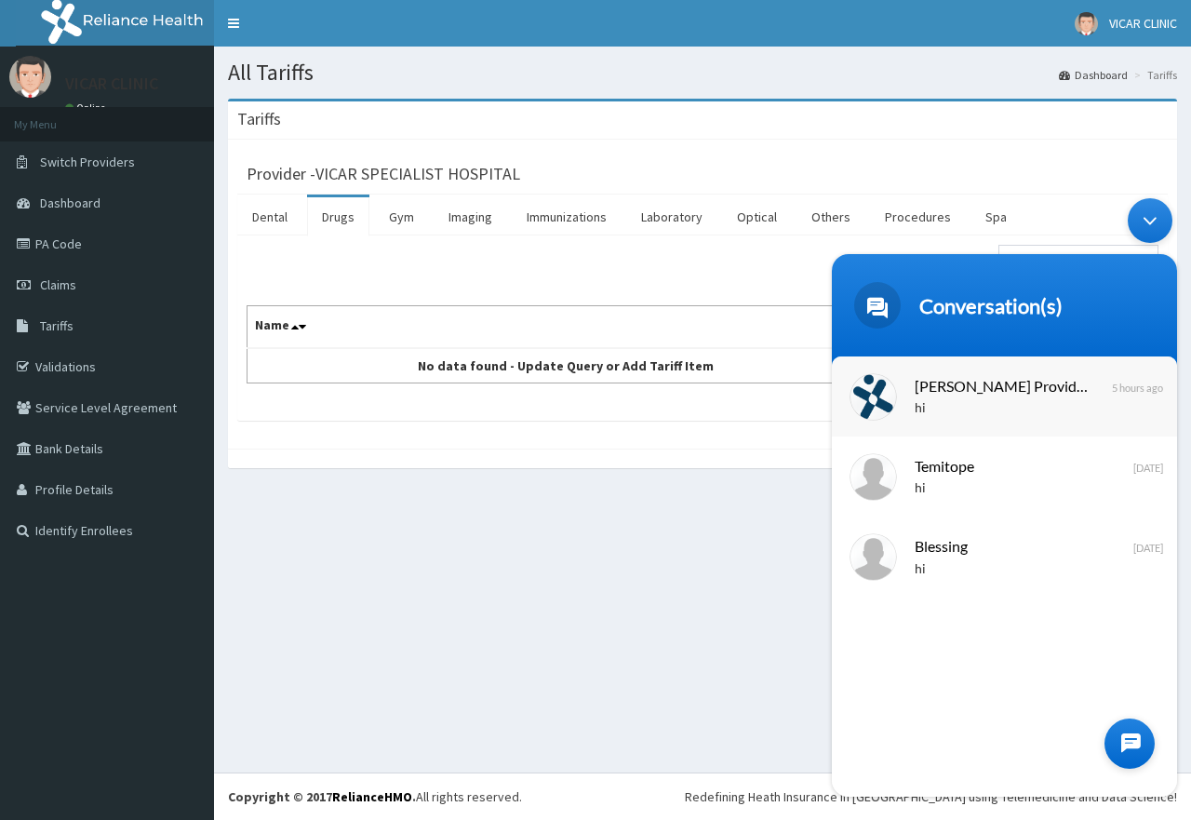
click at [1059, 397] on span "[PERSON_NAME] Provider Portal Assistant" at bounding box center [1003, 385] width 176 height 25
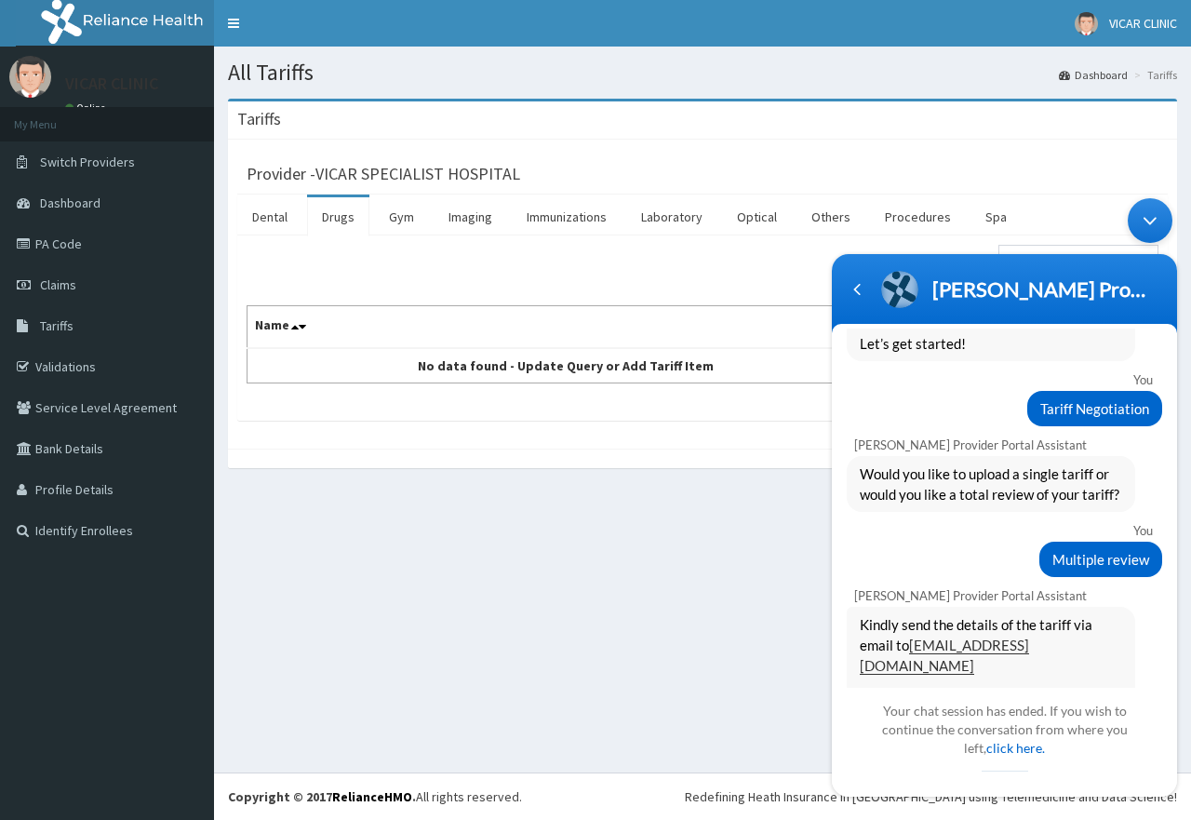
scroll to position [558, 0]
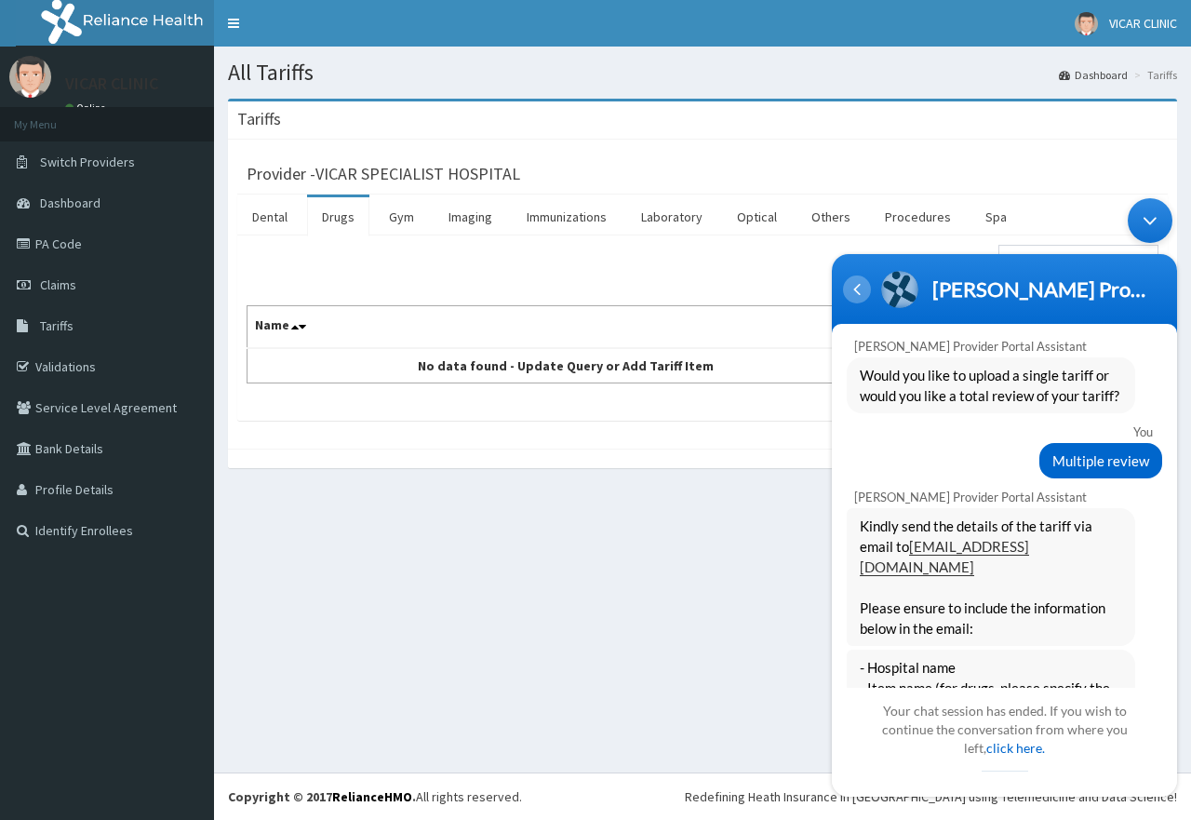
click at [860, 288] on div "Navigation go back" at bounding box center [857, 289] width 28 height 28
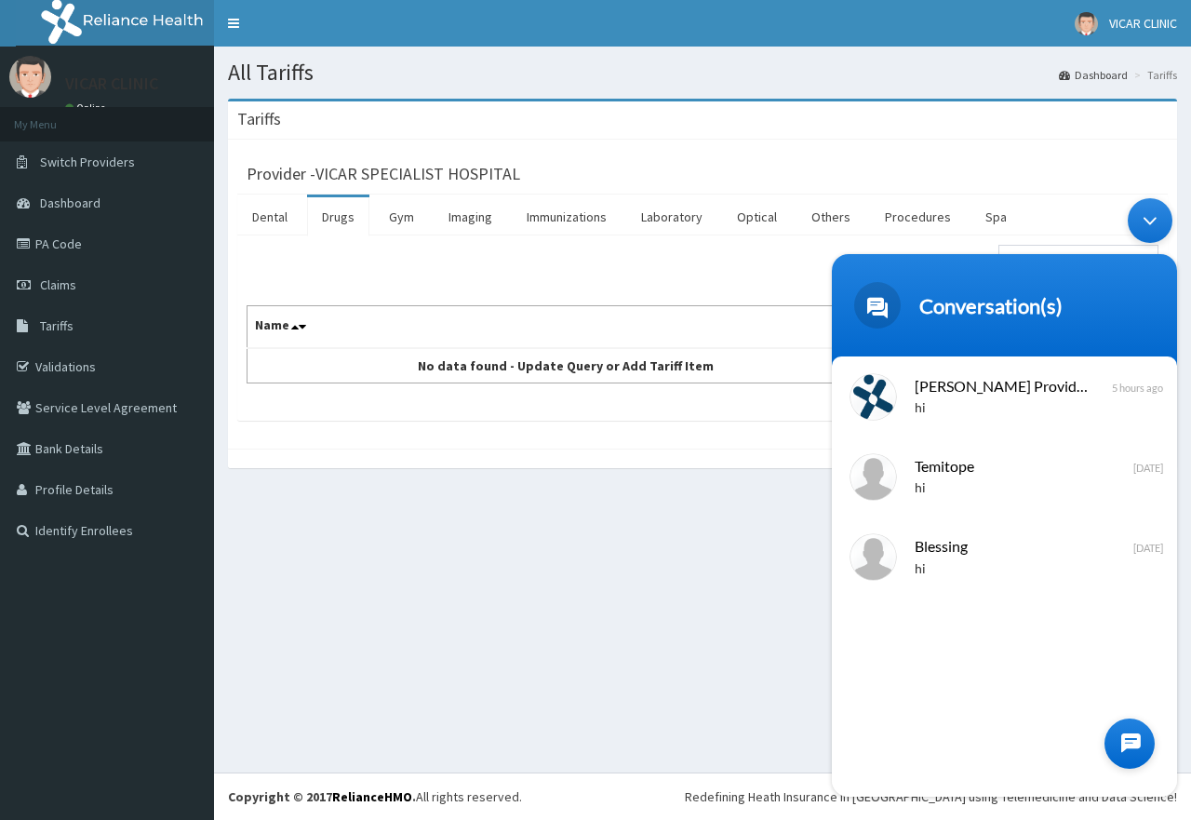
click at [1118, 747] on div at bounding box center [1129, 743] width 50 height 50
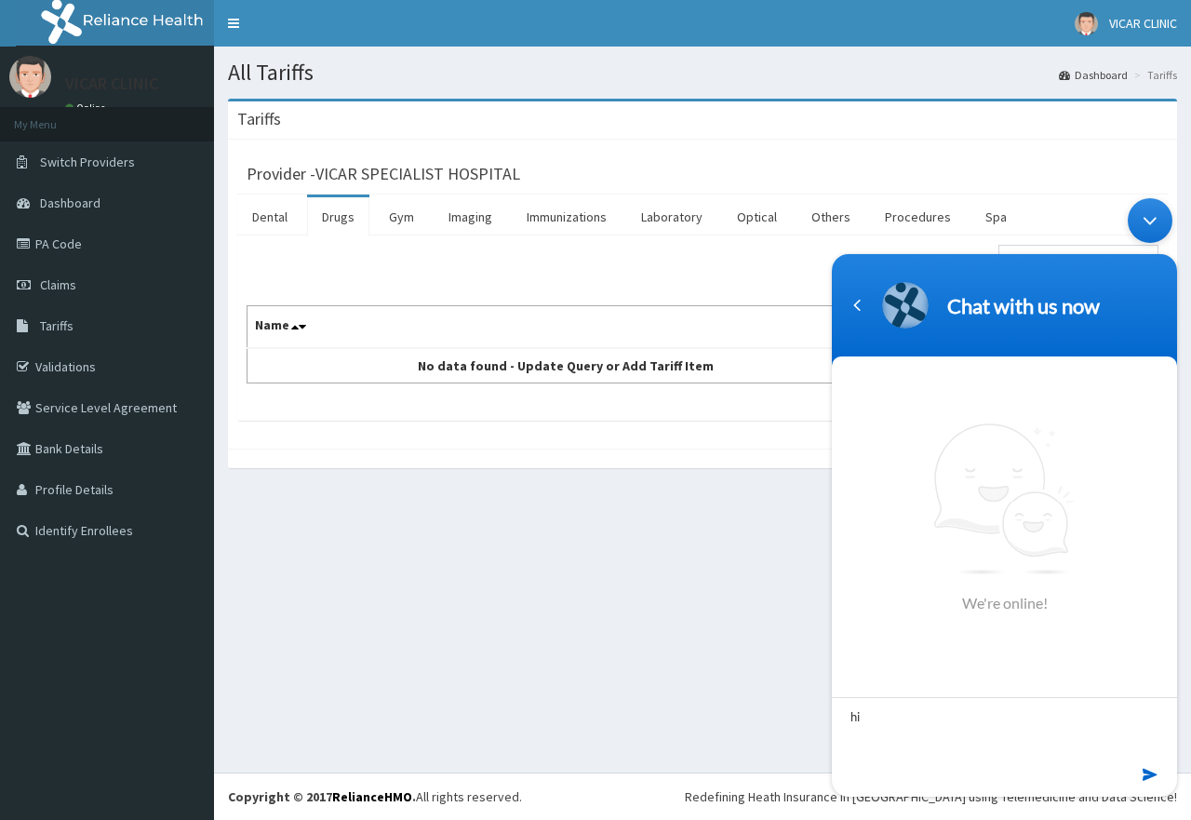
type textarea "hi"
click at [1141, 773] on footer at bounding box center [1004, 779] width 345 height 34
click at [56, 238] on link "PA Code" at bounding box center [107, 243] width 214 height 41
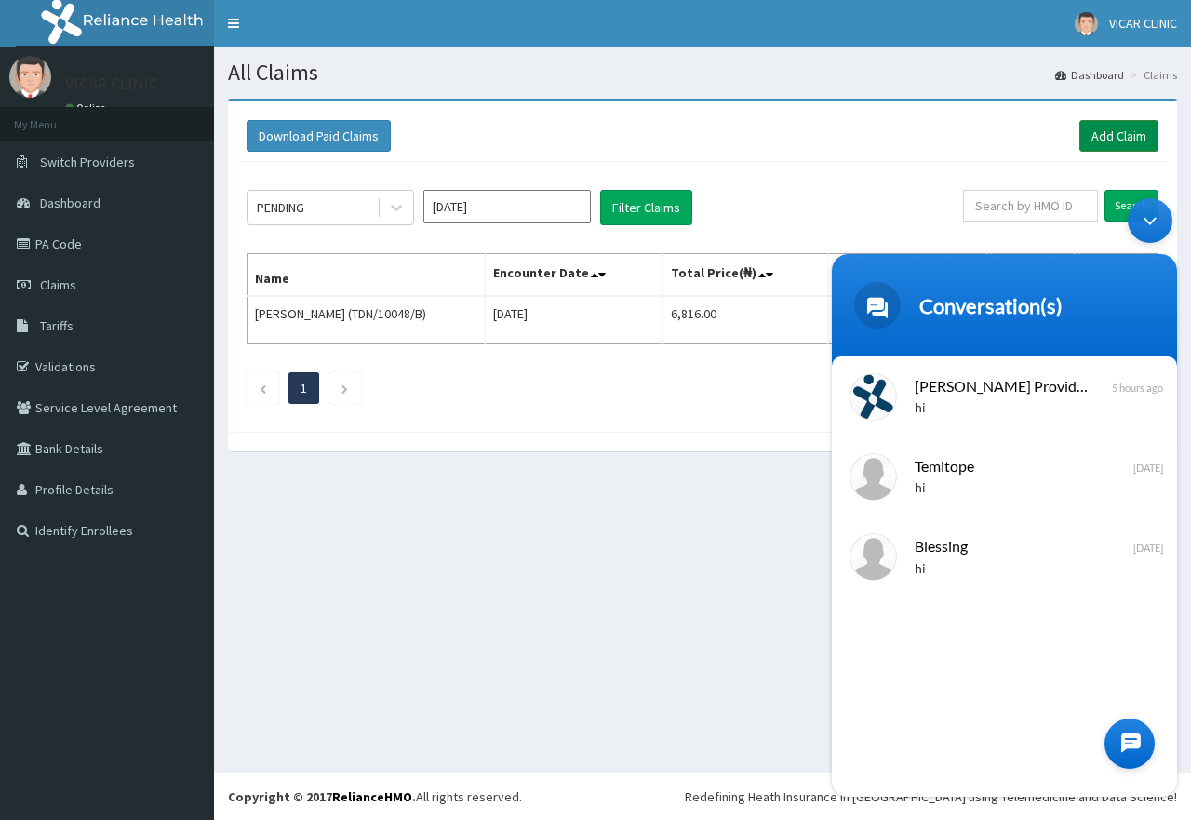
click at [1107, 131] on link "Add Claim" at bounding box center [1118, 136] width 79 height 32
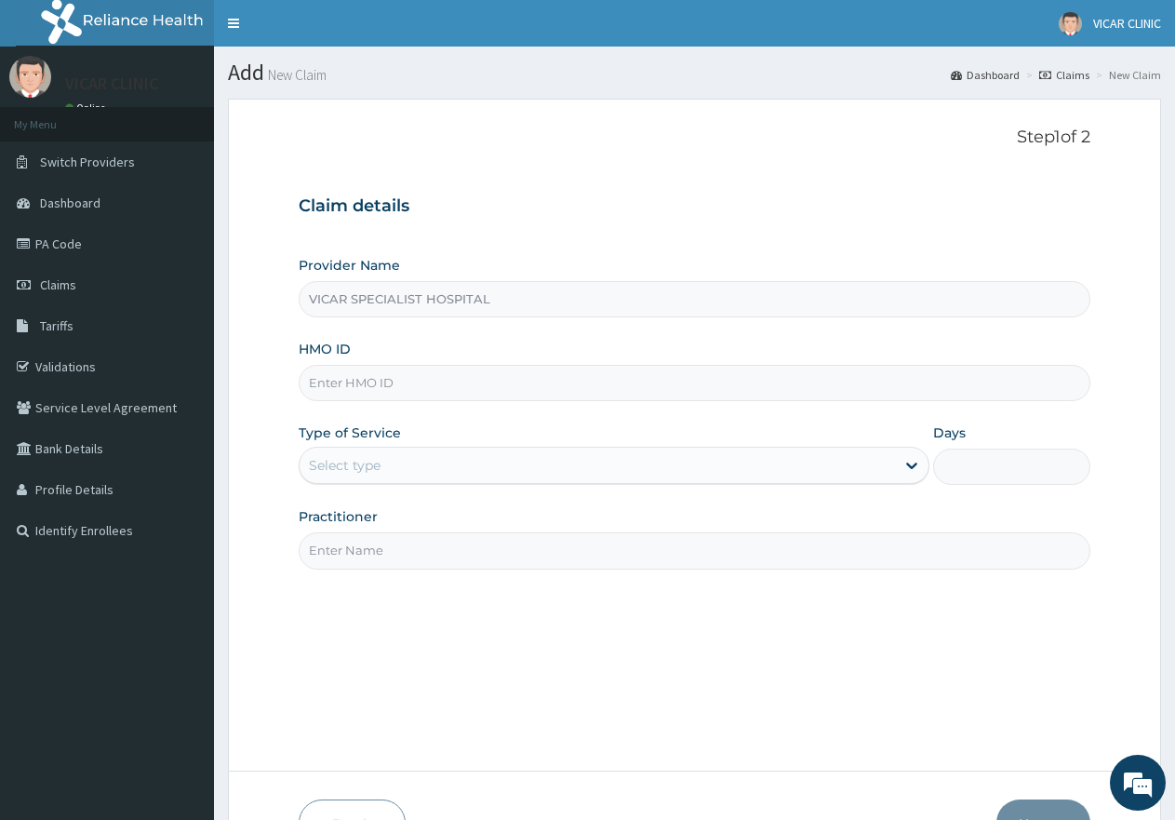
click at [394, 385] on input "HMO ID" at bounding box center [695, 383] width 792 height 36
click at [371, 387] on input "HMO ID" at bounding box center [695, 383] width 792 height 36
paste input "tfg/10084/a"
type input "tfg/10084/a"
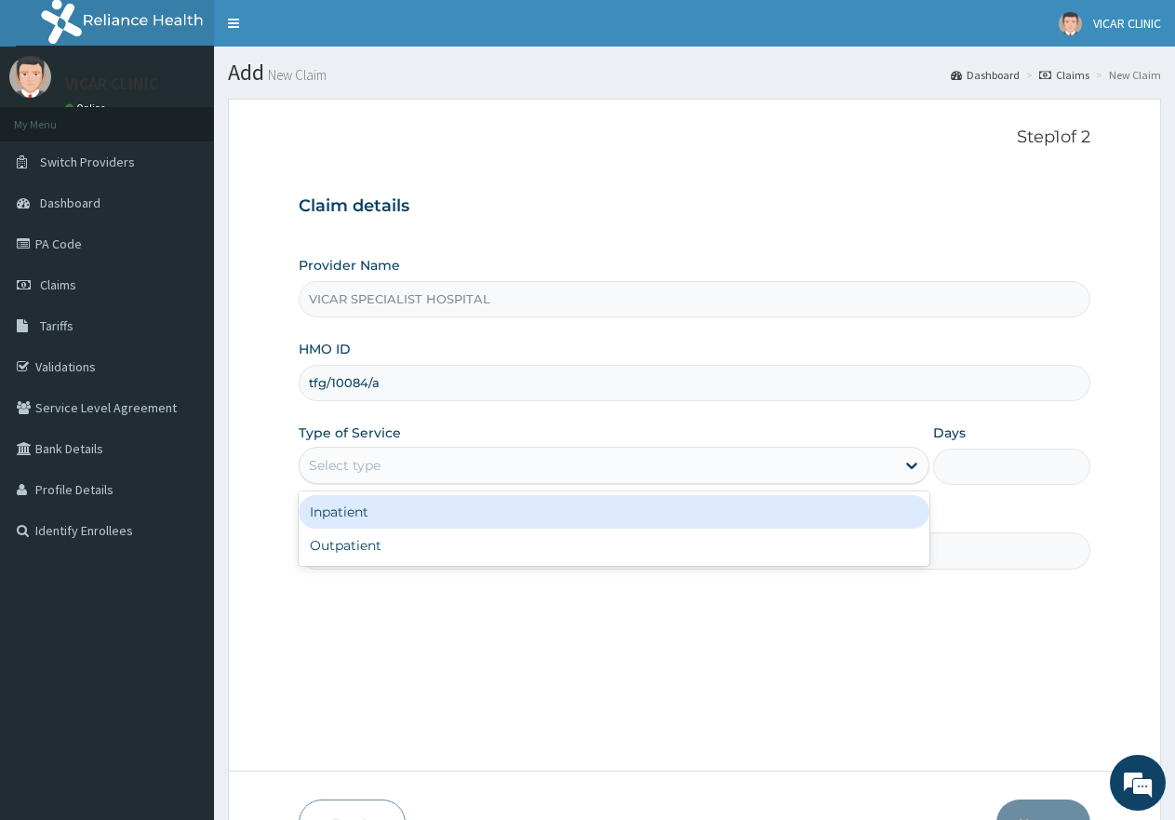
drag, startPoint x: 395, startPoint y: 465, endPoint x: 416, endPoint y: 519, distance: 57.7
click at [399, 470] on div "Select type" at bounding box center [597, 465] width 595 height 30
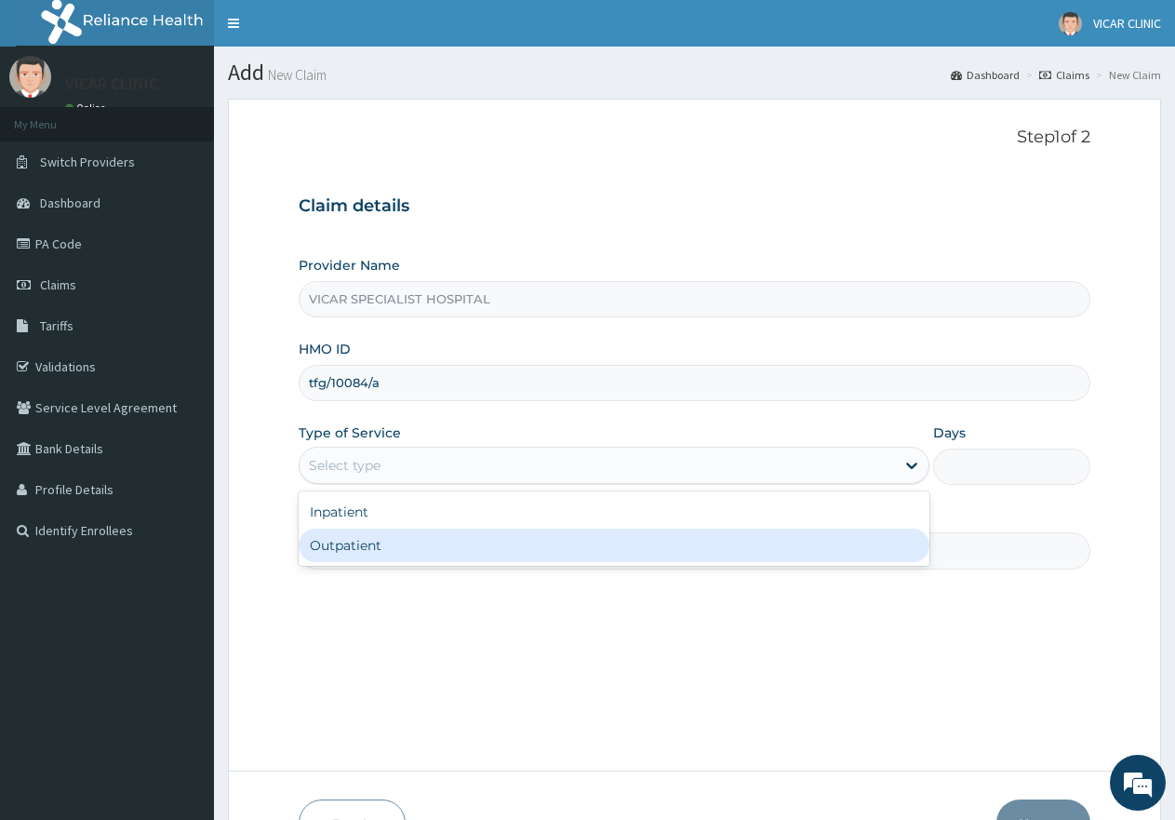
click at [418, 547] on div "Outpatient" at bounding box center [614, 544] width 630 height 33
type input "1"
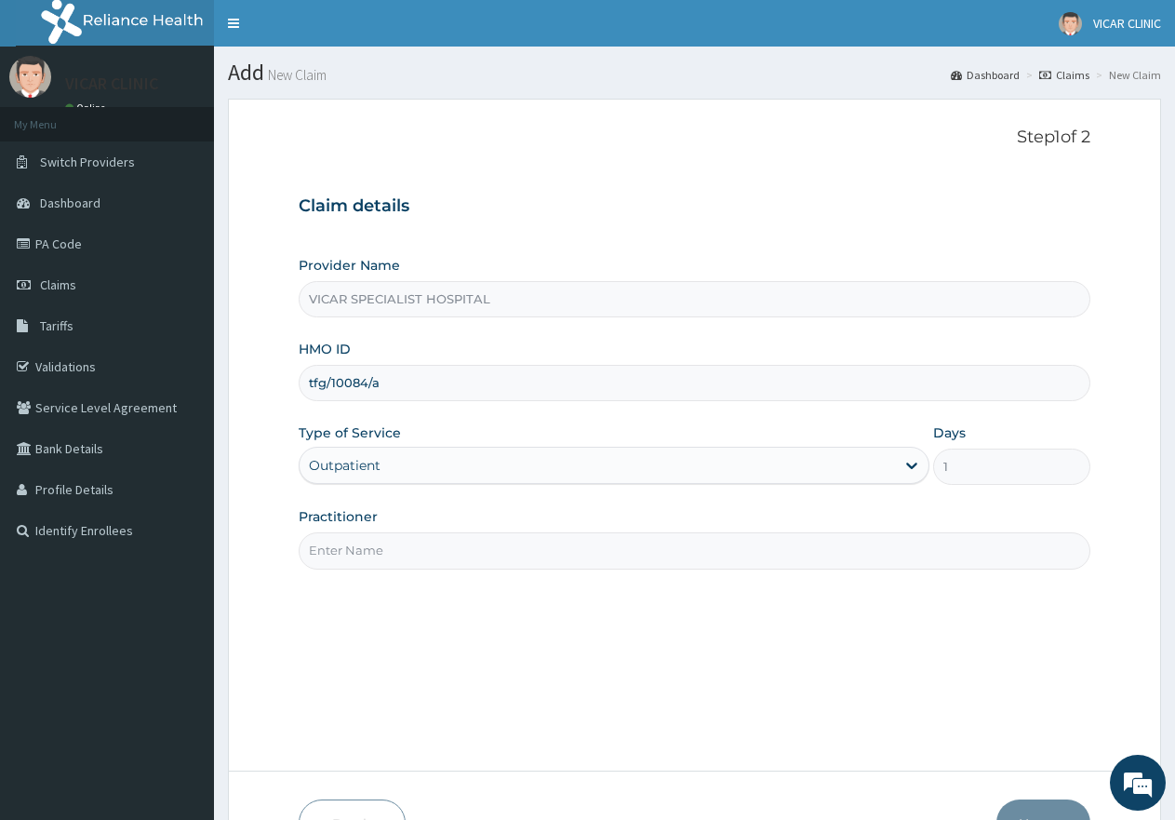
click at [466, 567] on input "Practitioner" at bounding box center [695, 550] width 792 height 36
type input "[PERSON_NAME]"
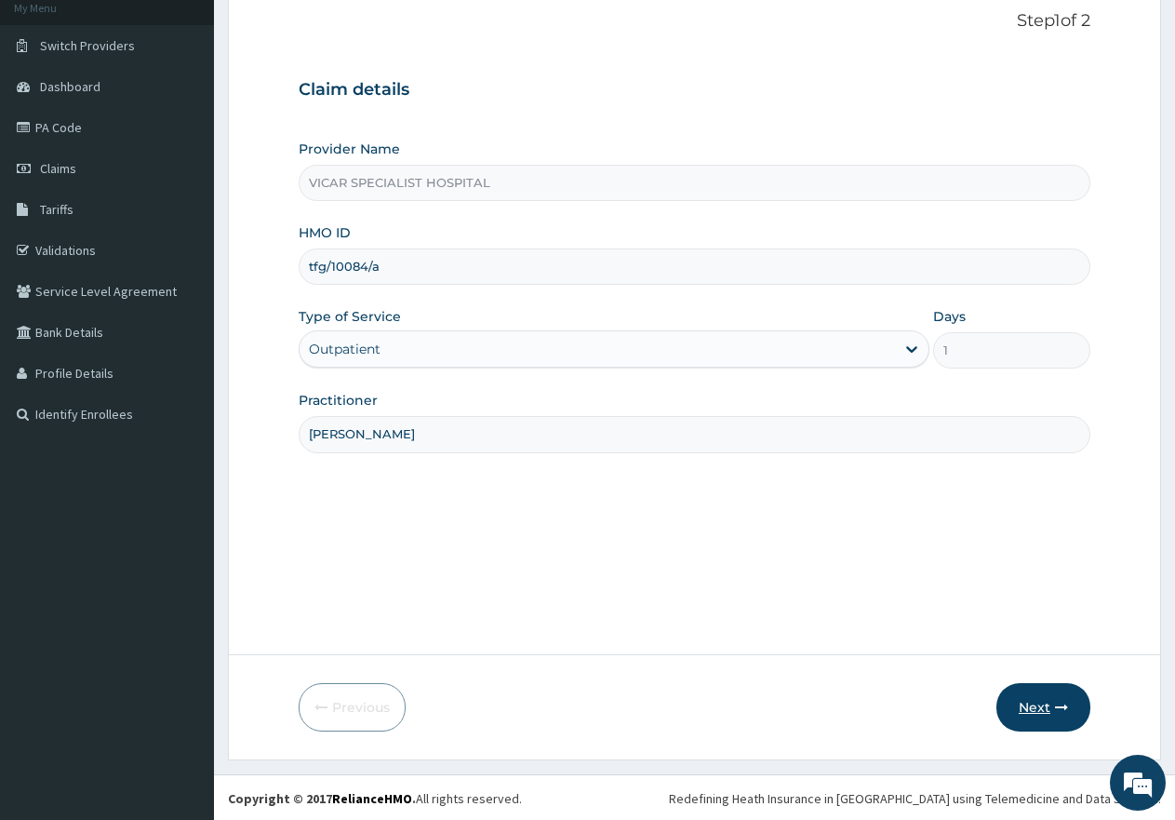
scroll to position [118, 0]
click at [1022, 704] on button "Next" at bounding box center [1044, 705] width 94 height 48
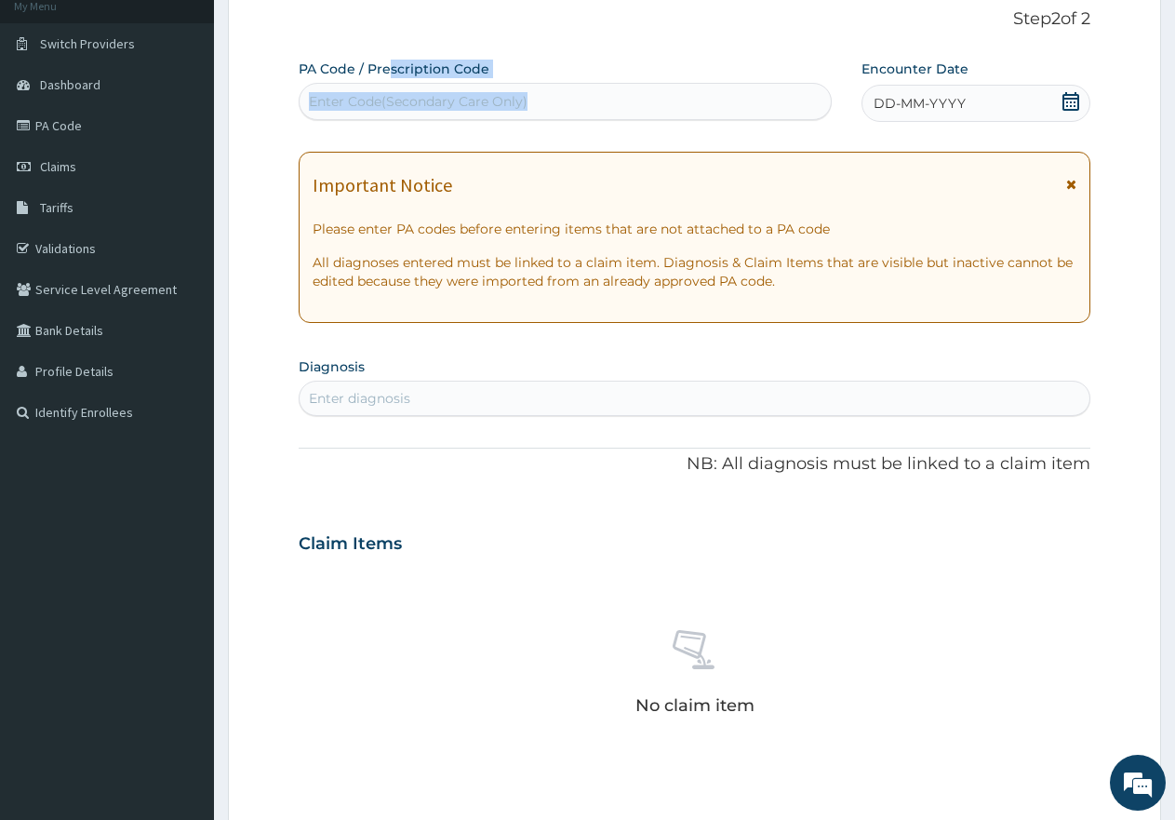
drag, startPoint x: 393, startPoint y: 74, endPoint x: 385, endPoint y: 88, distance: 15.8
click at [387, 84] on div "PA Code / Prescription Code Enter Code(Secondary Care Only)" at bounding box center [565, 90] width 533 height 60
click at [376, 114] on div "Enter Code(Secondary Care Only)" at bounding box center [565, 102] width 531 height 30
paste input "PA/2F500B"
type input "PA/2F500B"
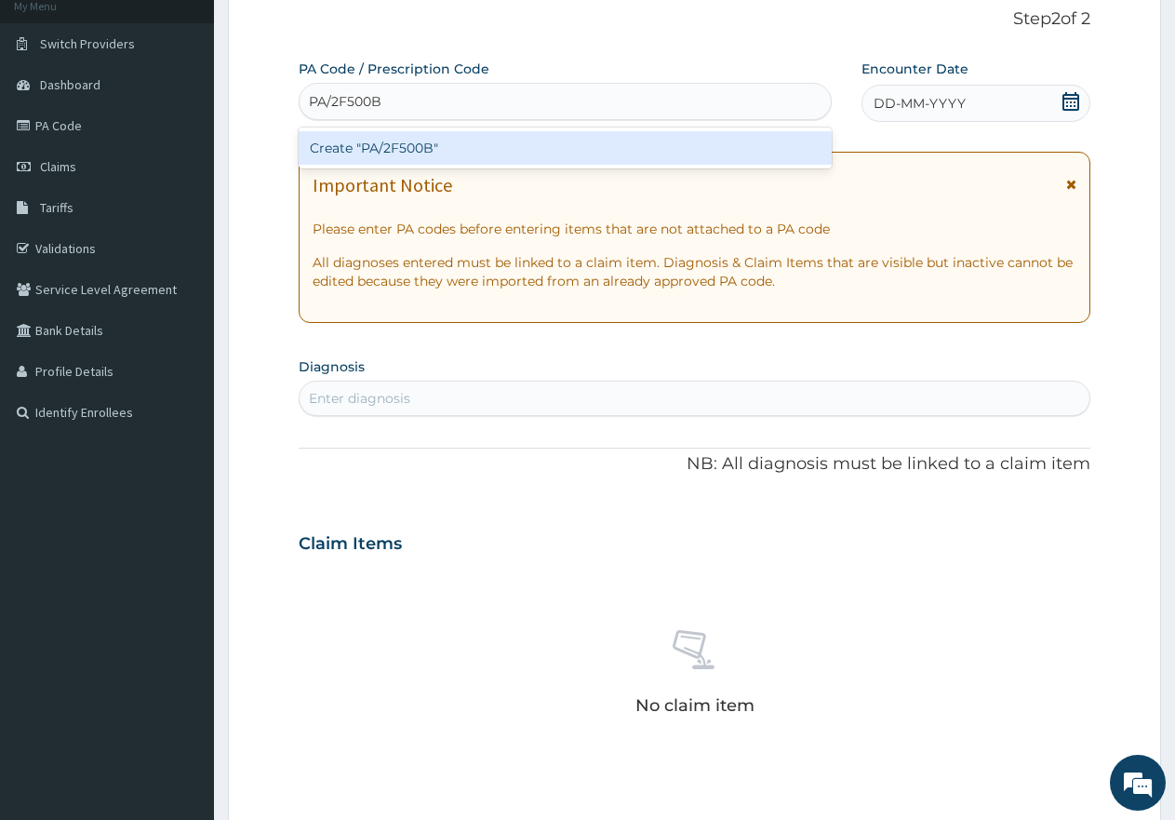
click at [395, 151] on div "Create "PA/2F500B"" at bounding box center [565, 147] width 533 height 33
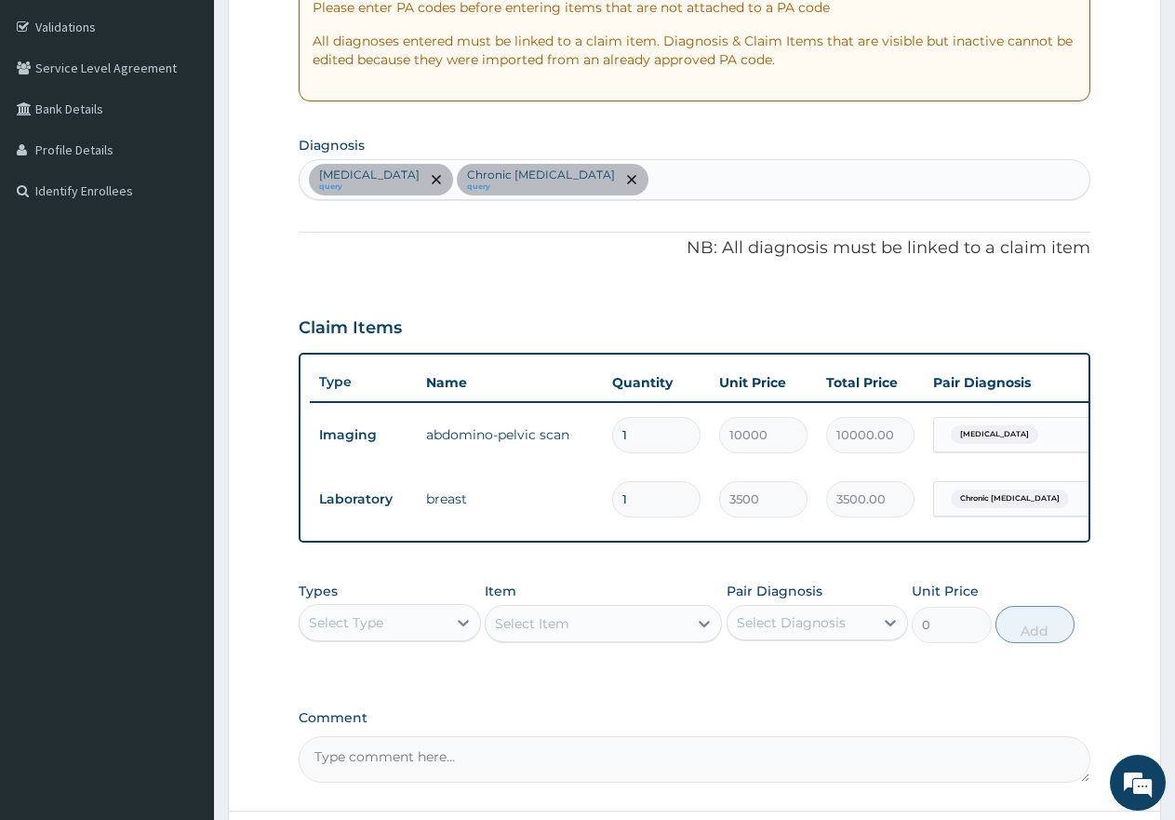
scroll to position [304, 0]
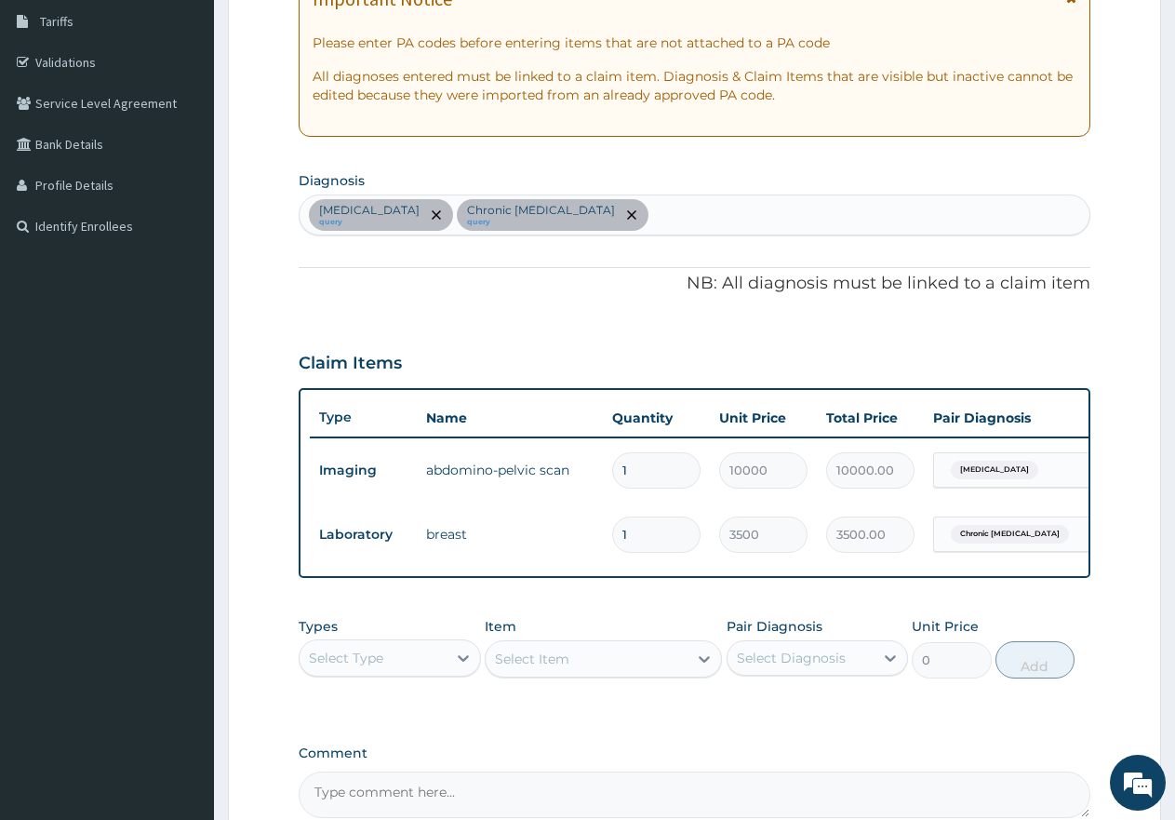
click at [583, 214] on div "Amenorrhea query Chronic mastitis query" at bounding box center [695, 214] width 790 height 39
type input "malaria"
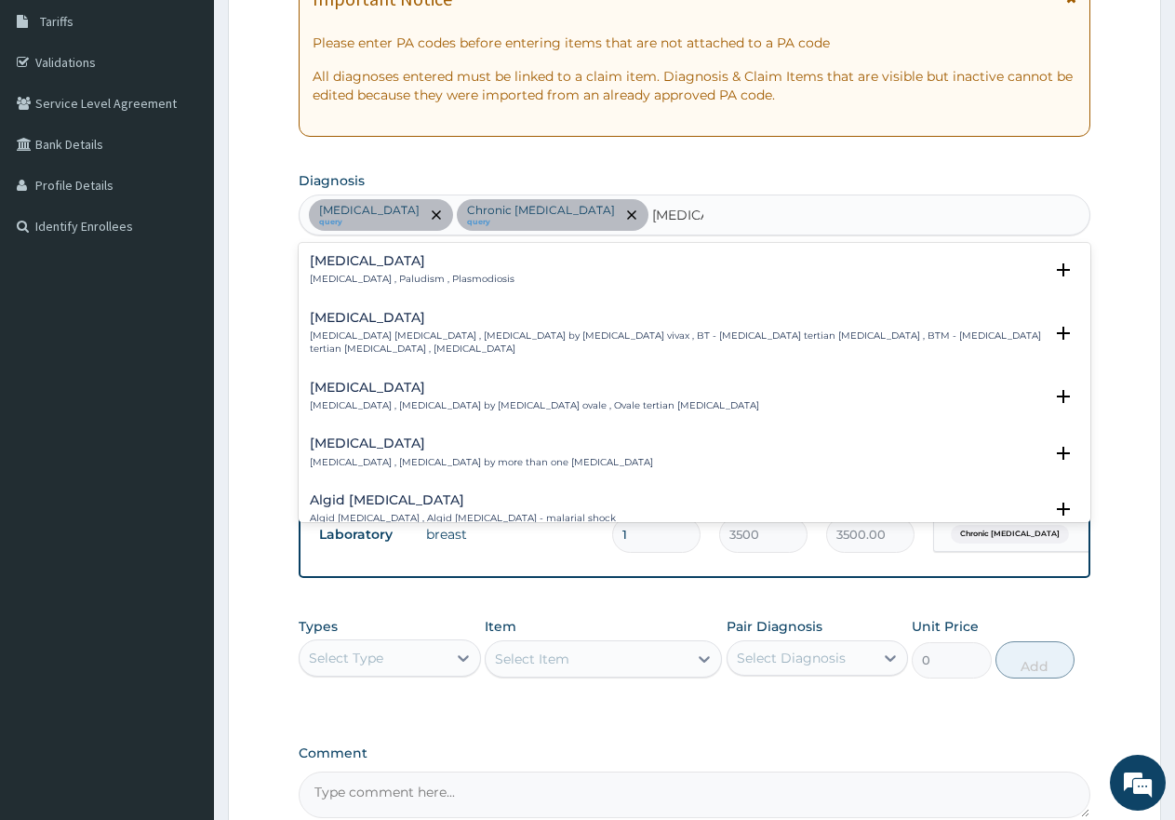
click at [374, 272] on div "Malaria Malaria , Paludism , Plasmodiosis" at bounding box center [412, 270] width 205 height 33
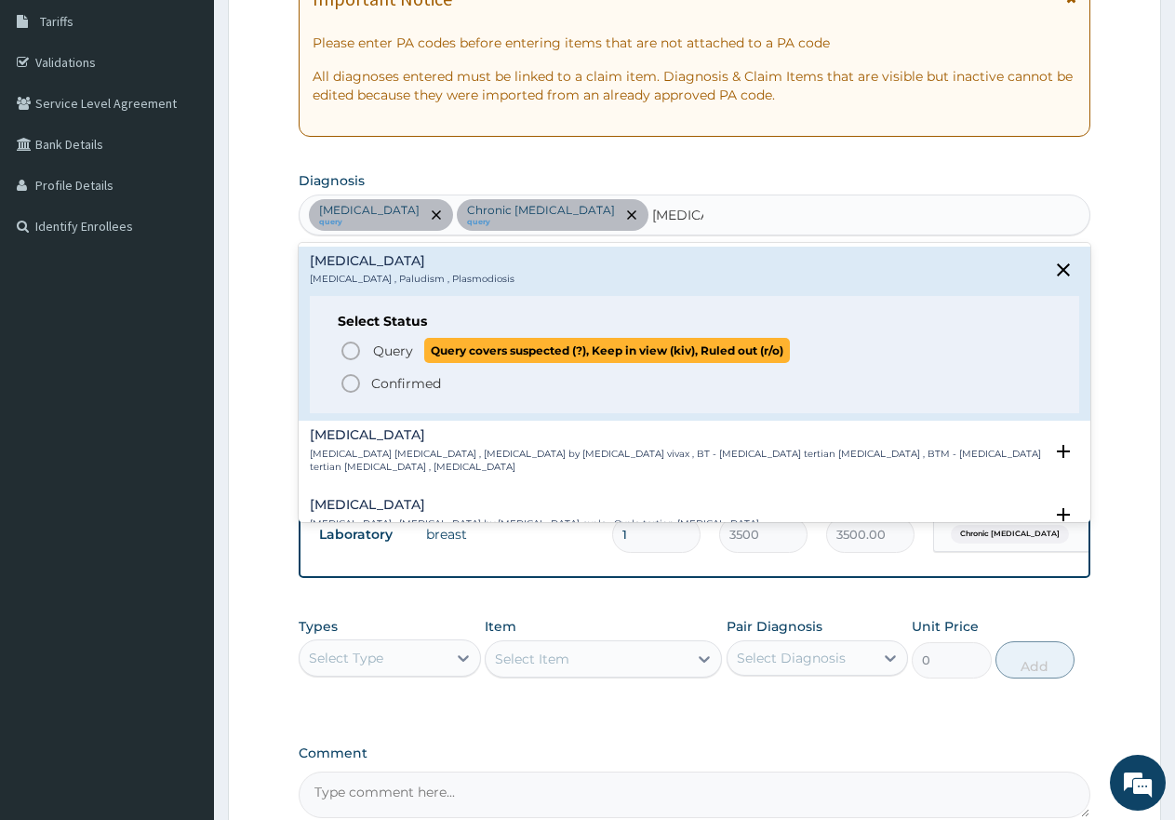
click at [352, 345] on icon "status option query" at bounding box center [351, 351] width 22 height 22
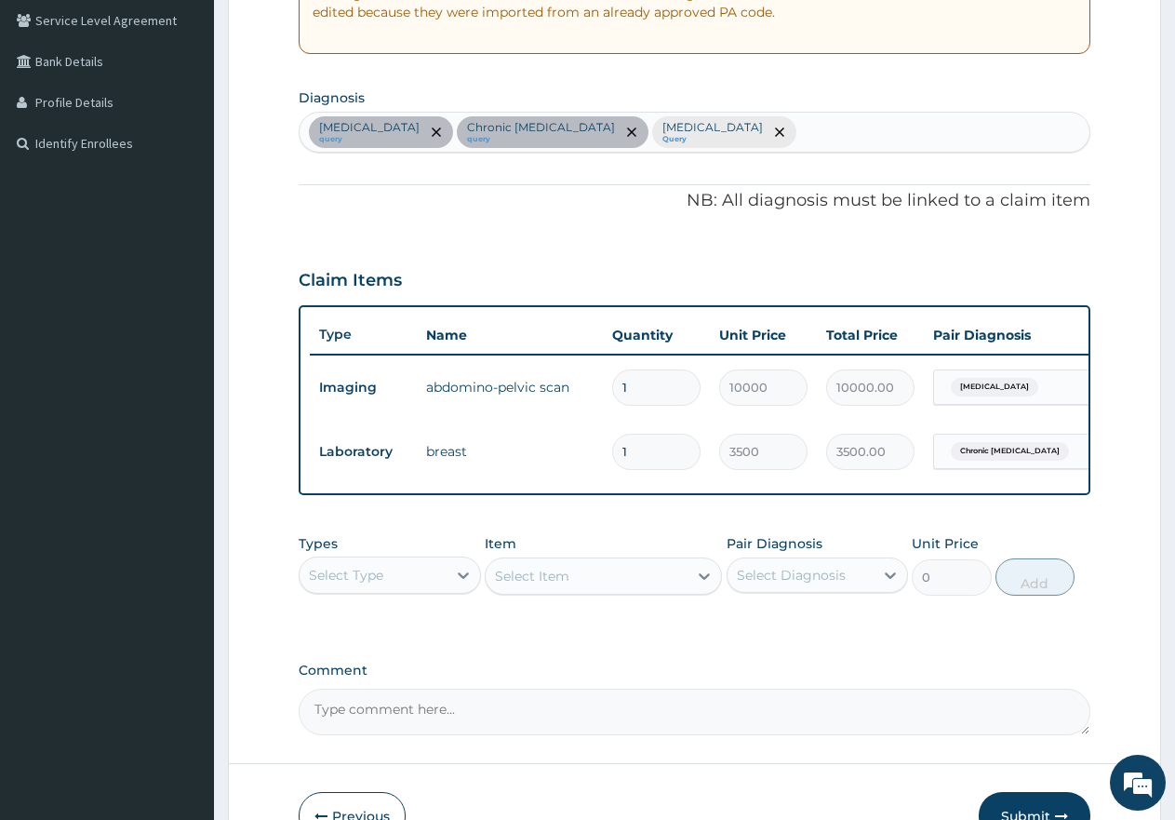
scroll to position [514, 0]
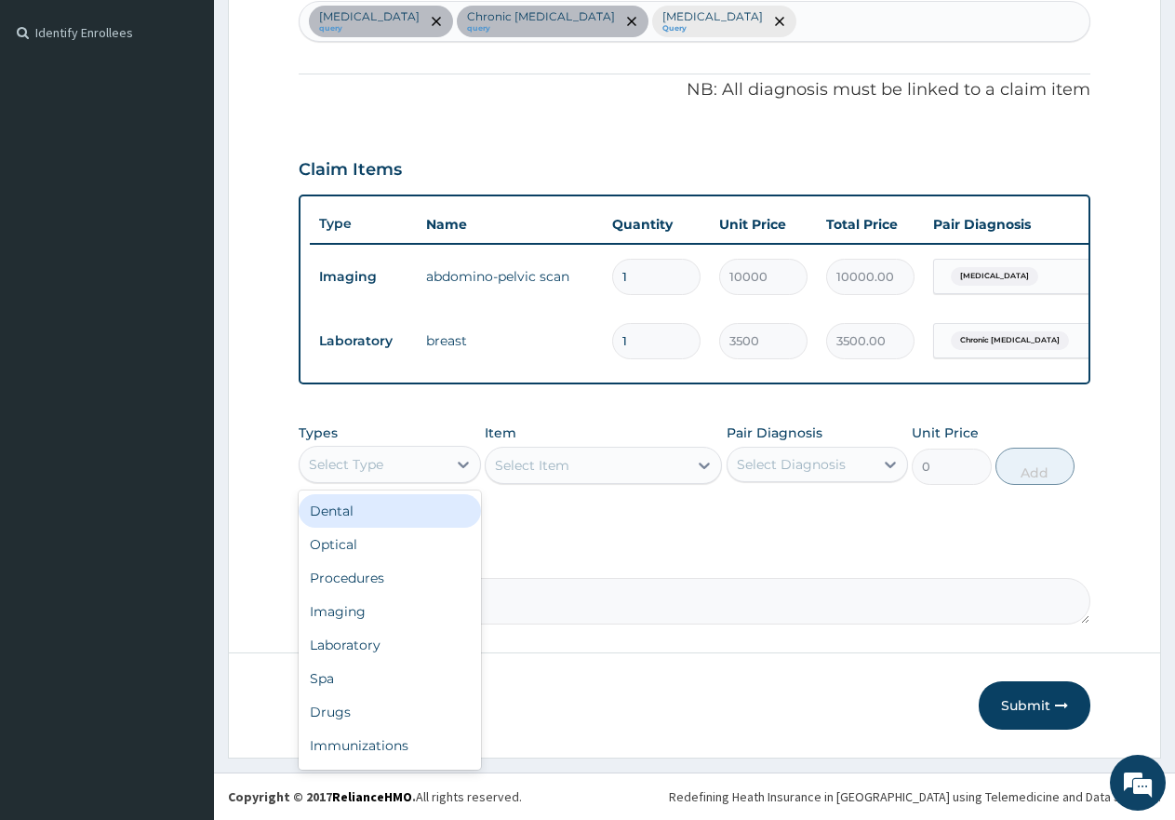
click at [409, 470] on div "Select Type" at bounding box center [373, 464] width 147 height 30
click at [393, 584] on div "Procedures" at bounding box center [390, 577] width 182 height 33
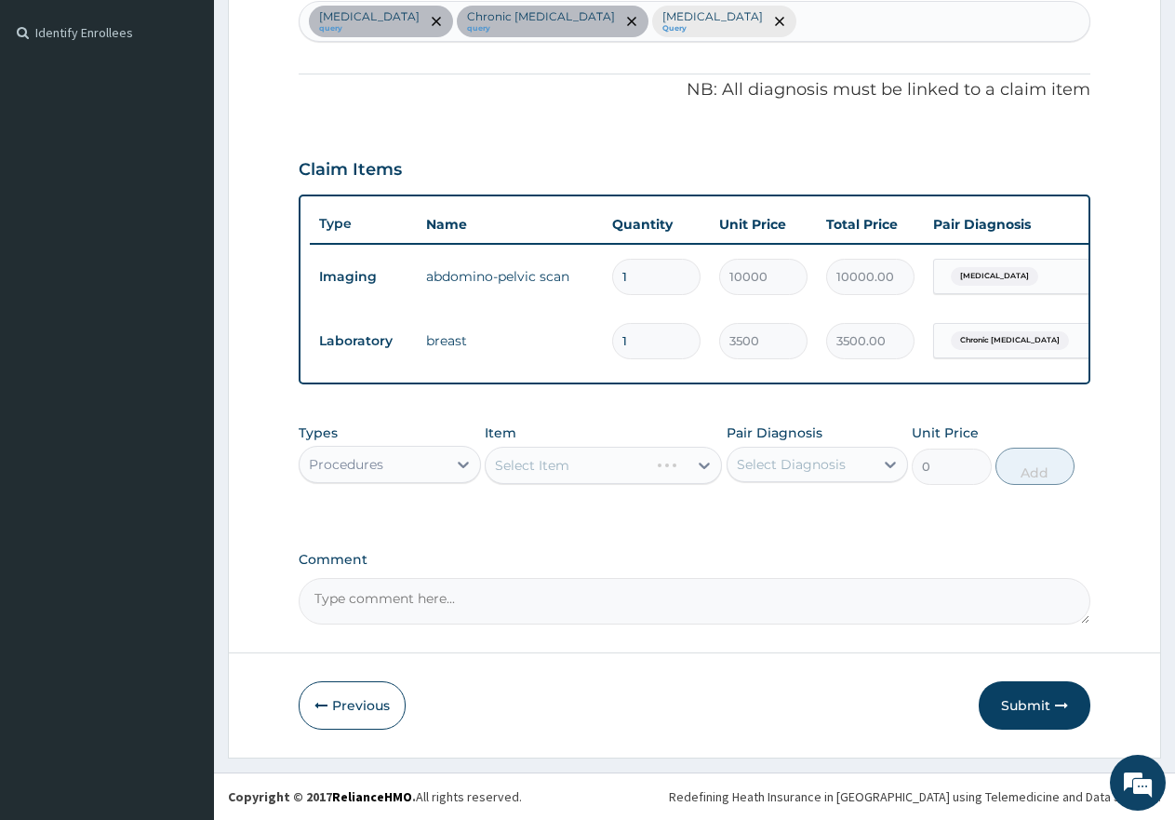
click at [636, 464] on div "Select Item" at bounding box center [603, 465] width 237 height 37
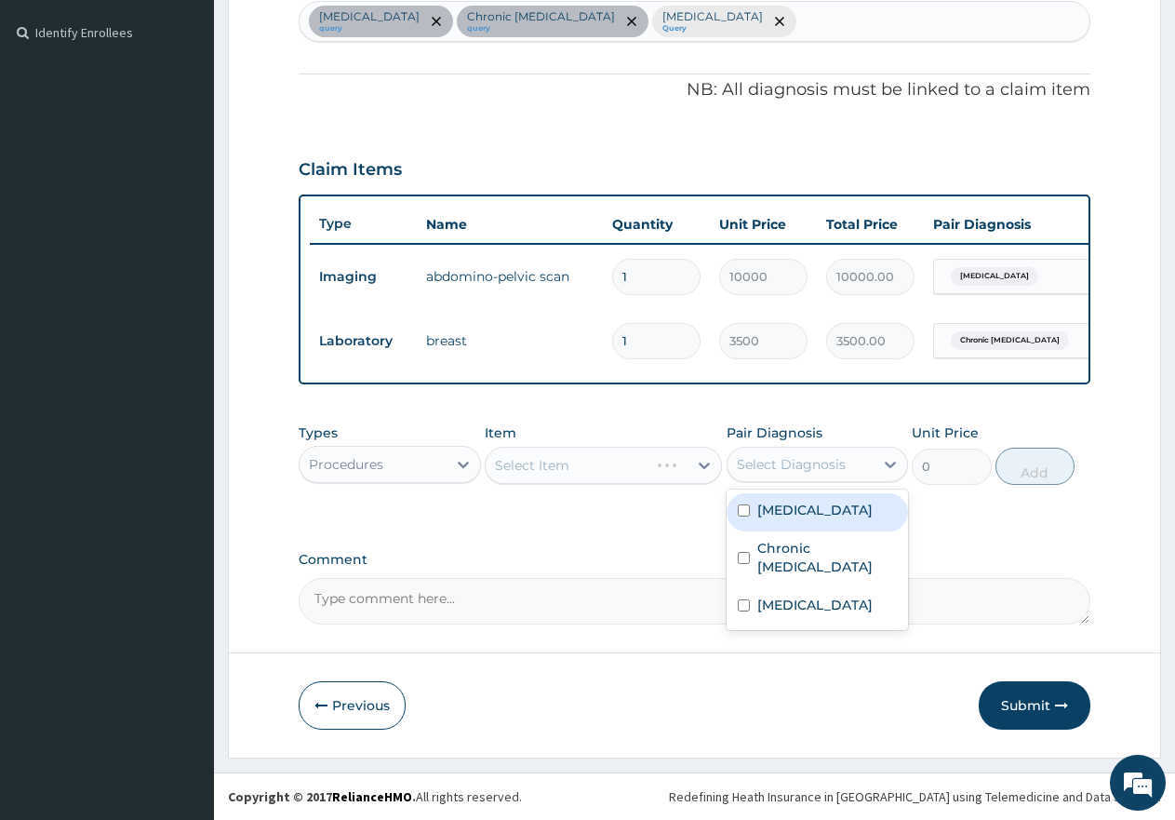
click at [796, 473] on div "Select Diagnosis" at bounding box center [791, 464] width 109 height 19
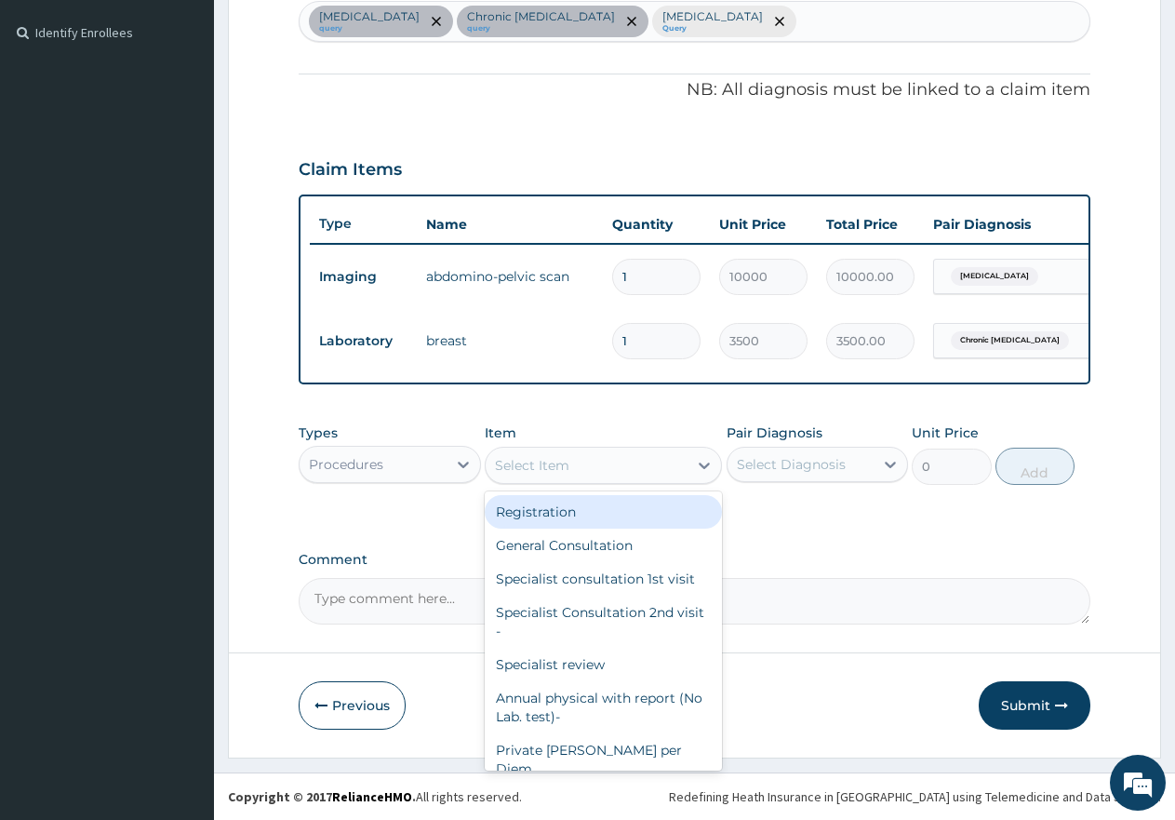
click div "Select Item"
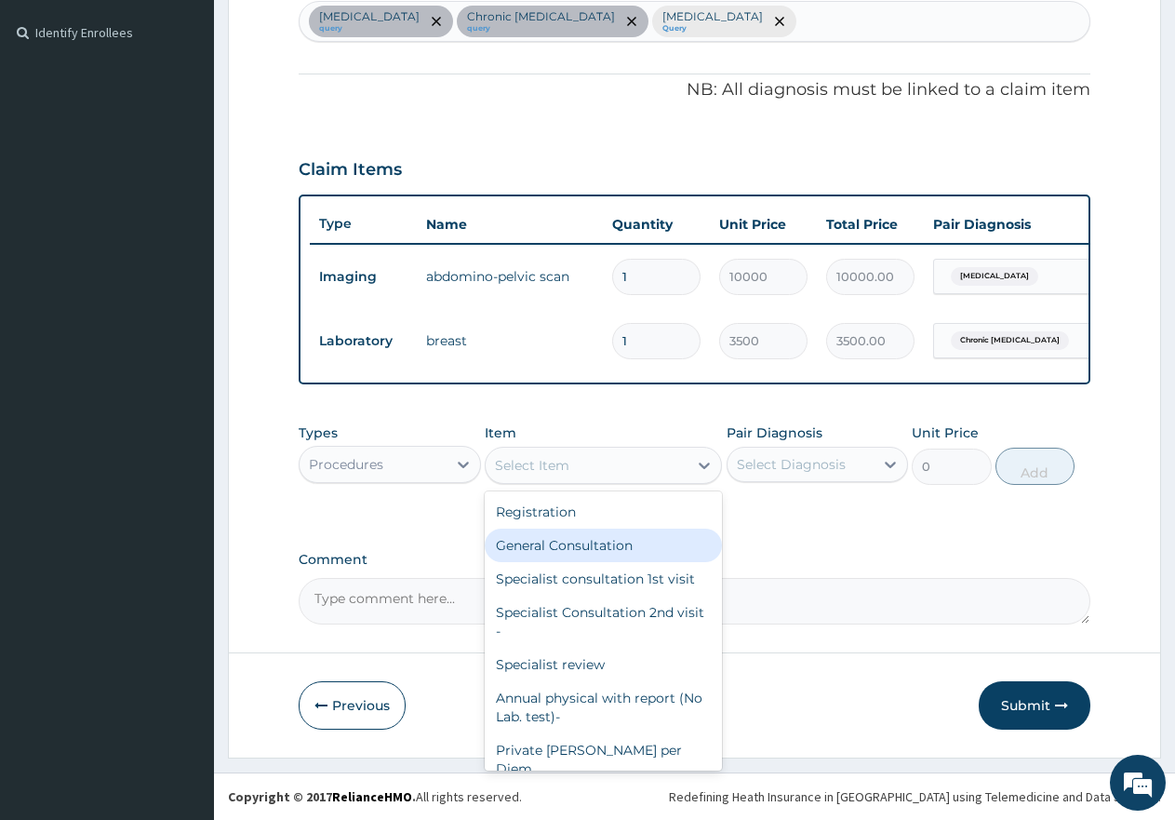
drag, startPoint x: 613, startPoint y: 547, endPoint x: 757, endPoint y: 486, distance: 156.7
click div "General Consultation"
type input "2000"
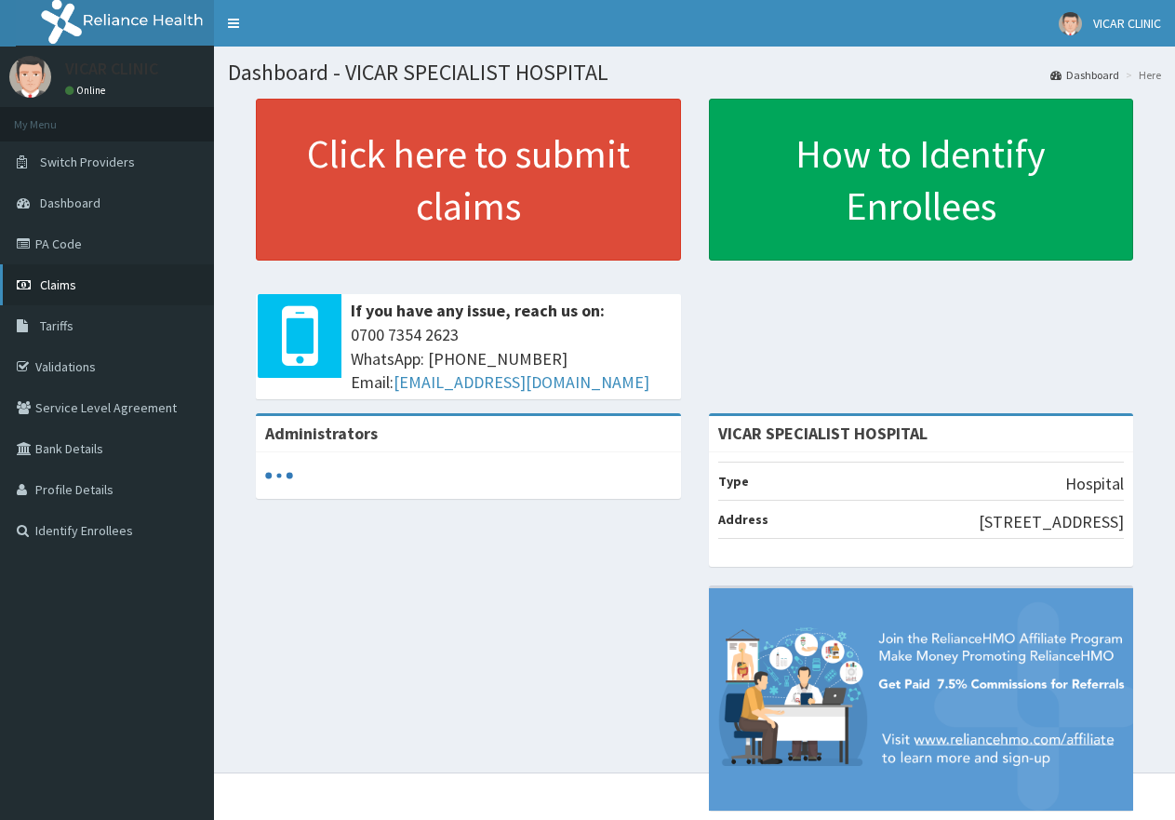
click at [63, 280] on span "Claims" at bounding box center [58, 284] width 36 height 17
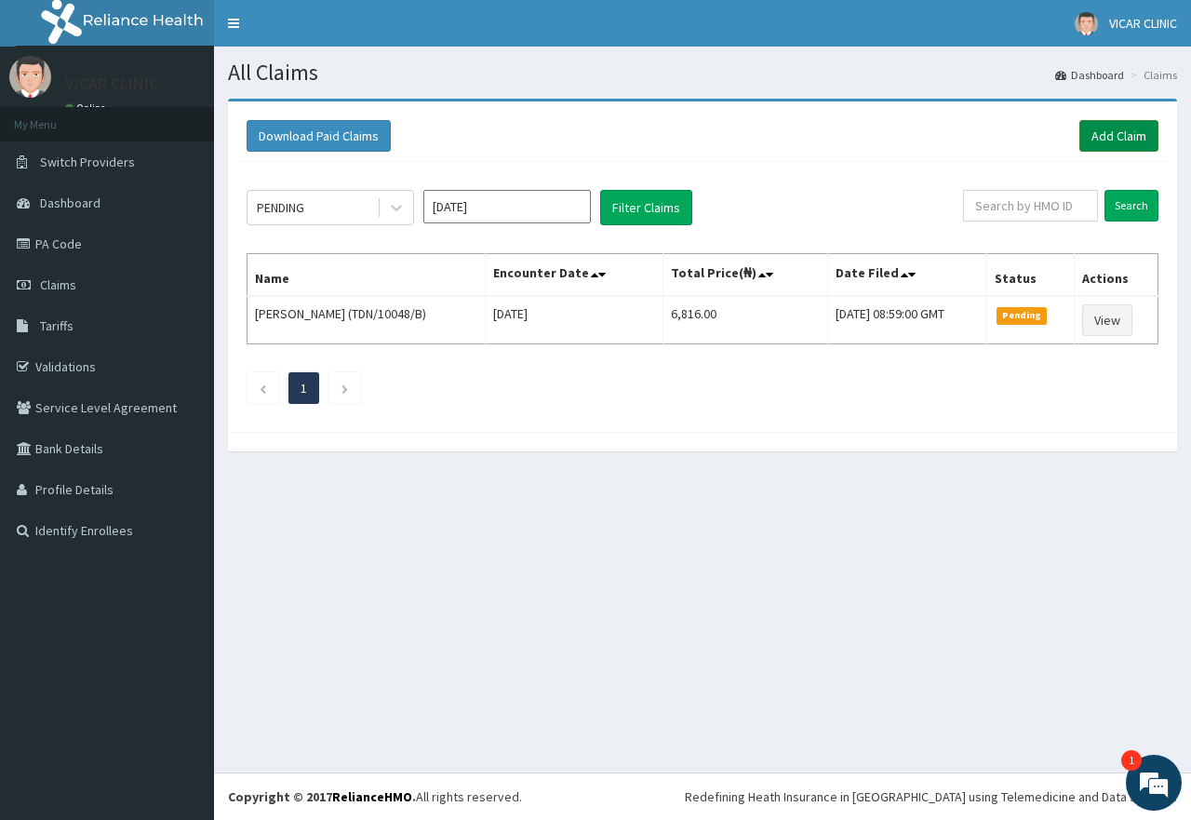
click at [1138, 135] on link "Add Claim" at bounding box center [1118, 136] width 79 height 32
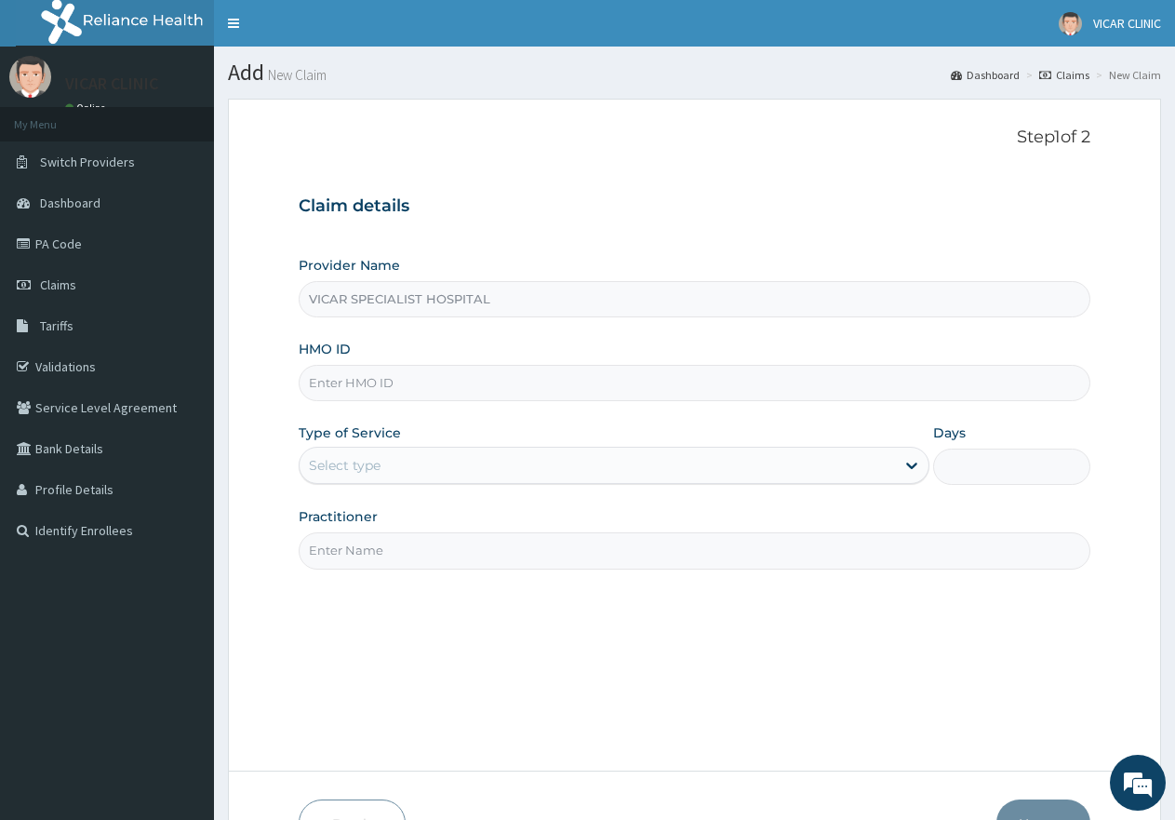
click at [378, 390] on input "HMO ID" at bounding box center [695, 383] width 792 height 36
paste input "tfg/10084/a"
click at [341, 381] on input "tfg/10084/a" at bounding box center [695, 383] width 792 height 36
type input "tfg/10084/a"
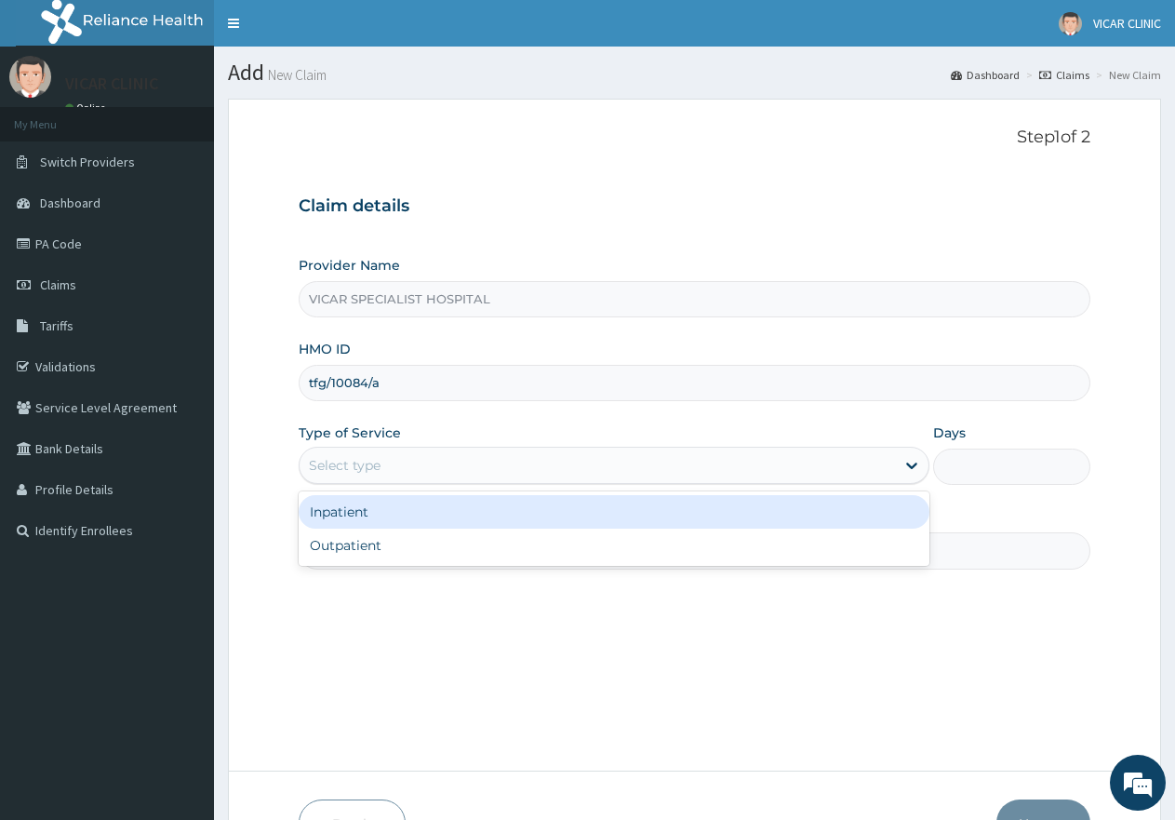
drag, startPoint x: 404, startPoint y: 456, endPoint x: 464, endPoint y: 515, distance: 84.9
click at [410, 463] on div "Select type" at bounding box center [597, 465] width 595 height 30
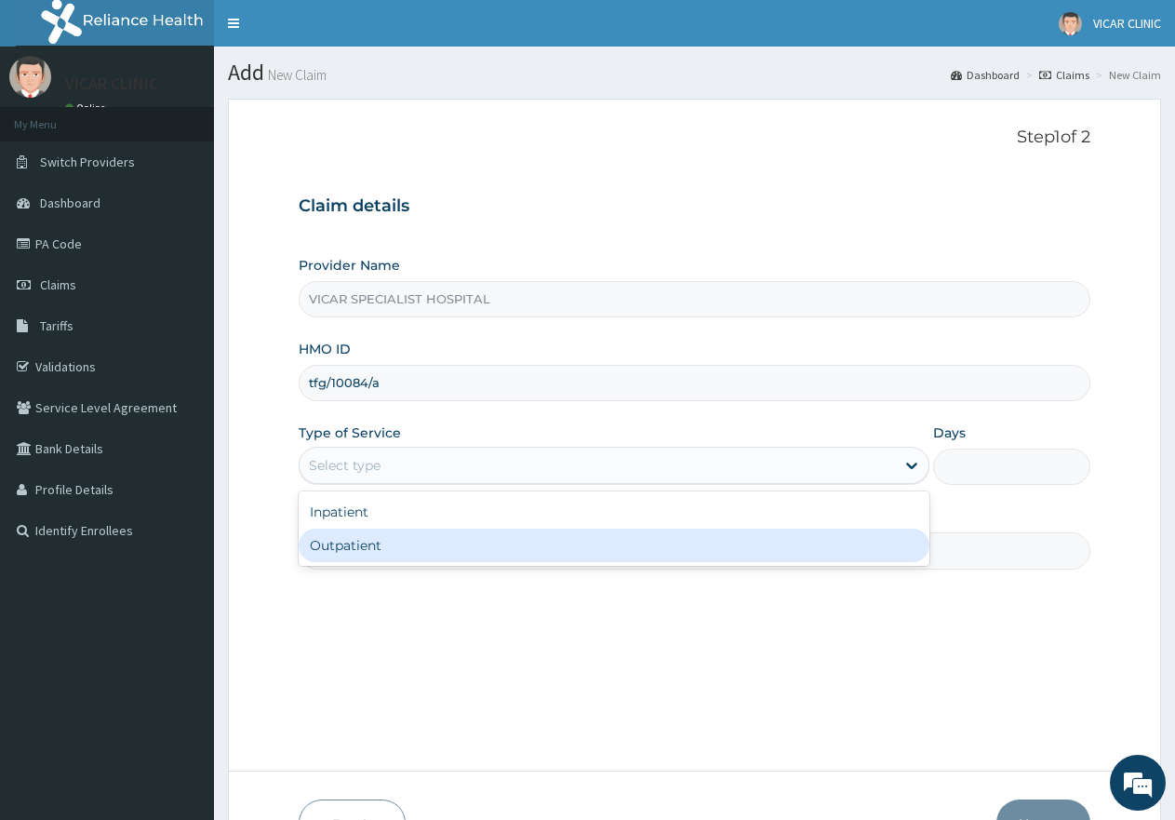
click at [482, 555] on div "Outpatient" at bounding box center [614, 544] width 630 height 33
type input "1"
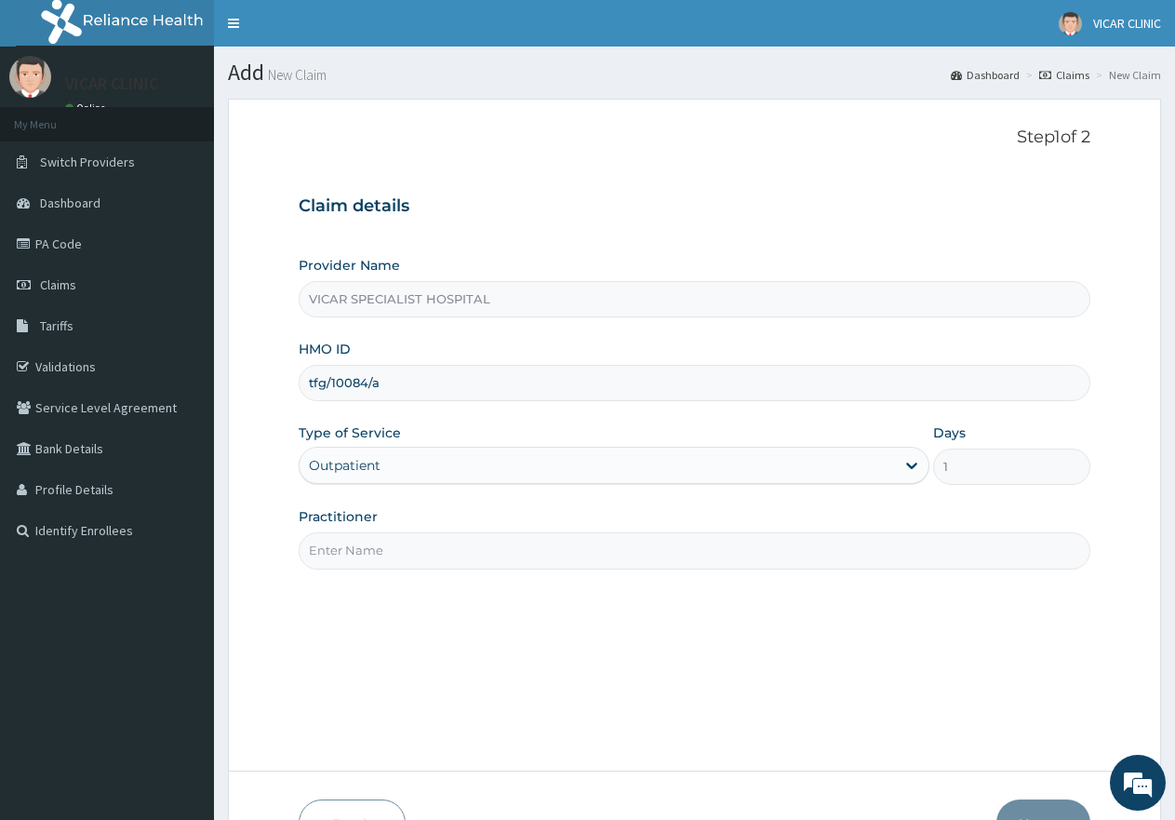
click at [528, 555] on input "Practitioner" at bounding box center [695, 550] width 792 height 36
type input "DR ANI"
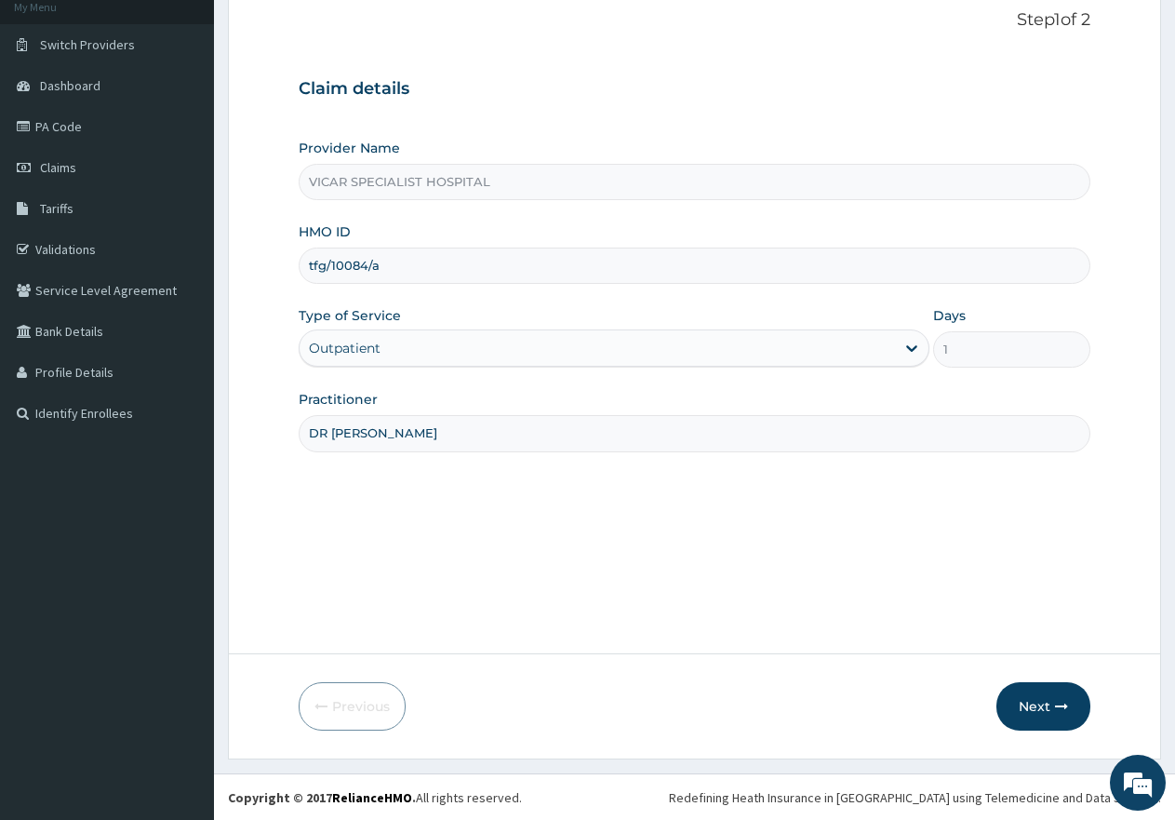
scroll to position [118, 0]
click at [1053, 697] on button "Next" at bounding box center [1044, 705] width 94 height 48
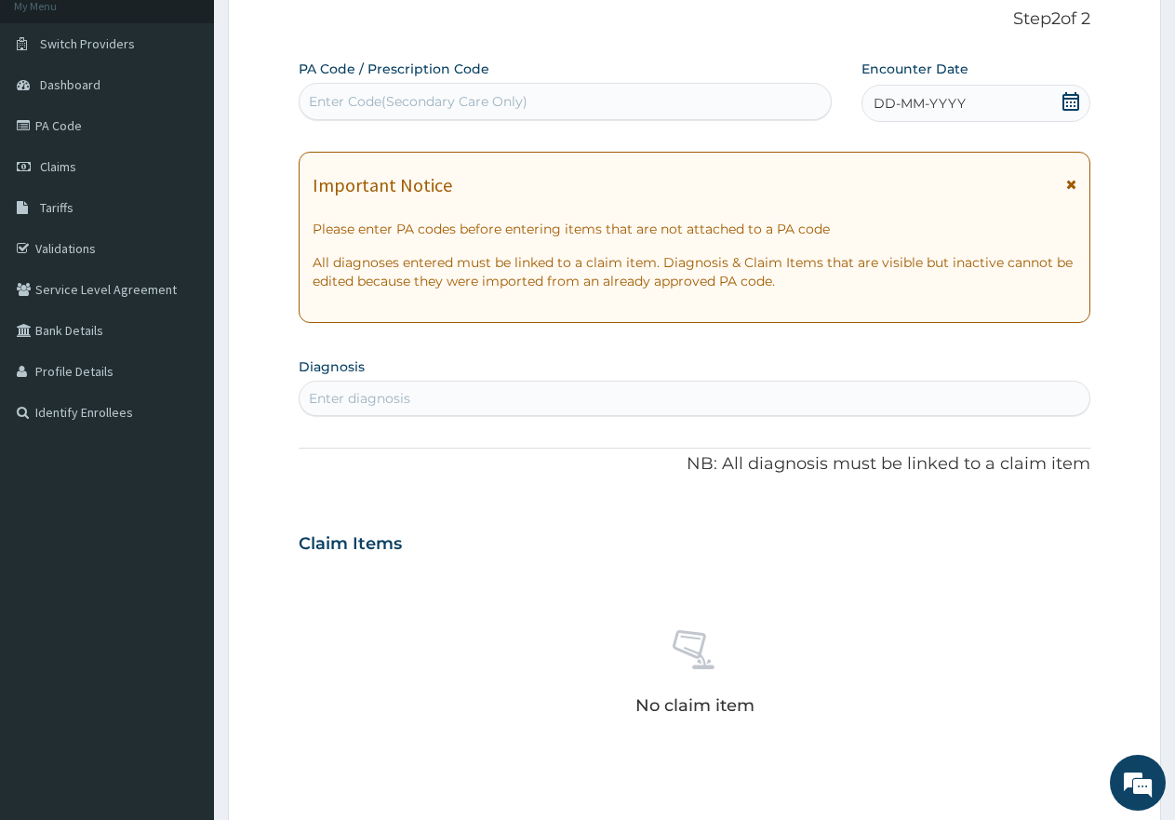
click at [398, 108] on div "Enter Code(Secondary Care Only)" at bounding box center [418, 101] width 219 height 19
click at [399, 105] on div "Enter Code(Secondary Care Only)" at bounding box center [418, 101] width 219 height 19
paste input "PA/C569E0"
type input "PA/C569E0"
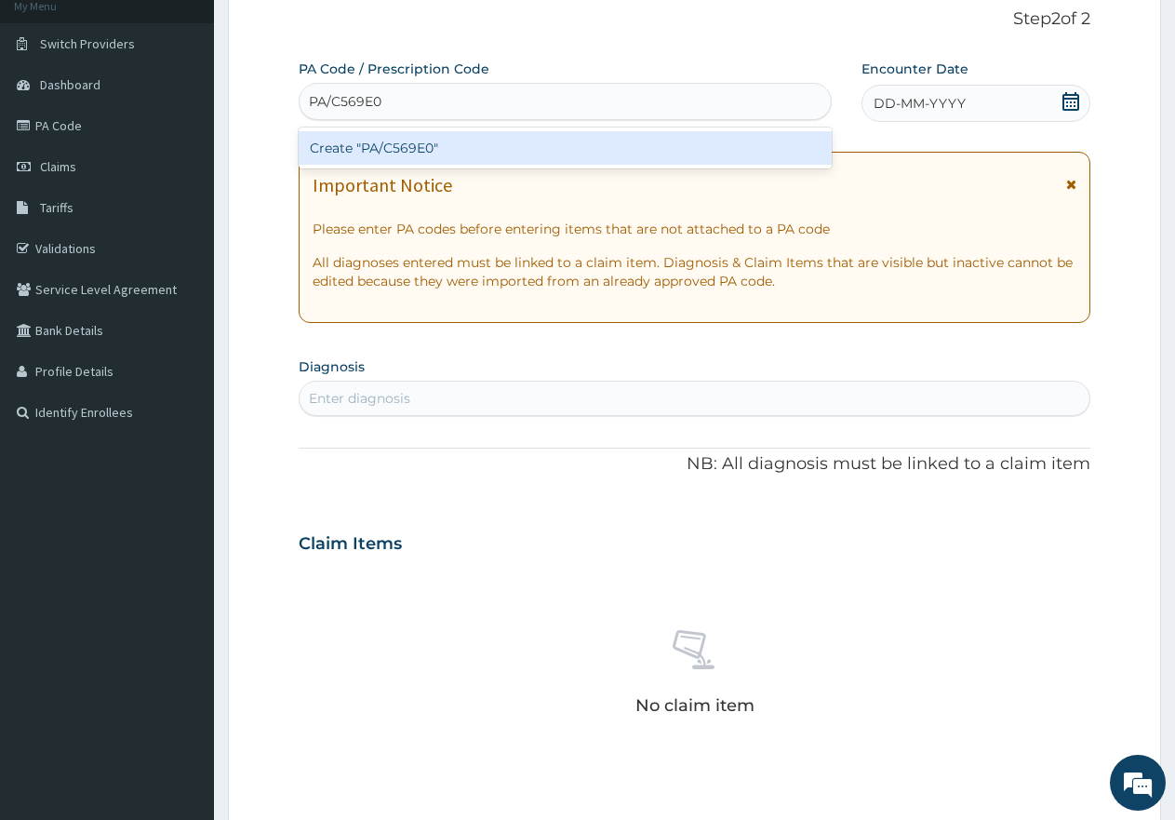
click at [380, 141] on div "Create "PA/C569E0"" at bounding box center [565, 147] width 533 height 33
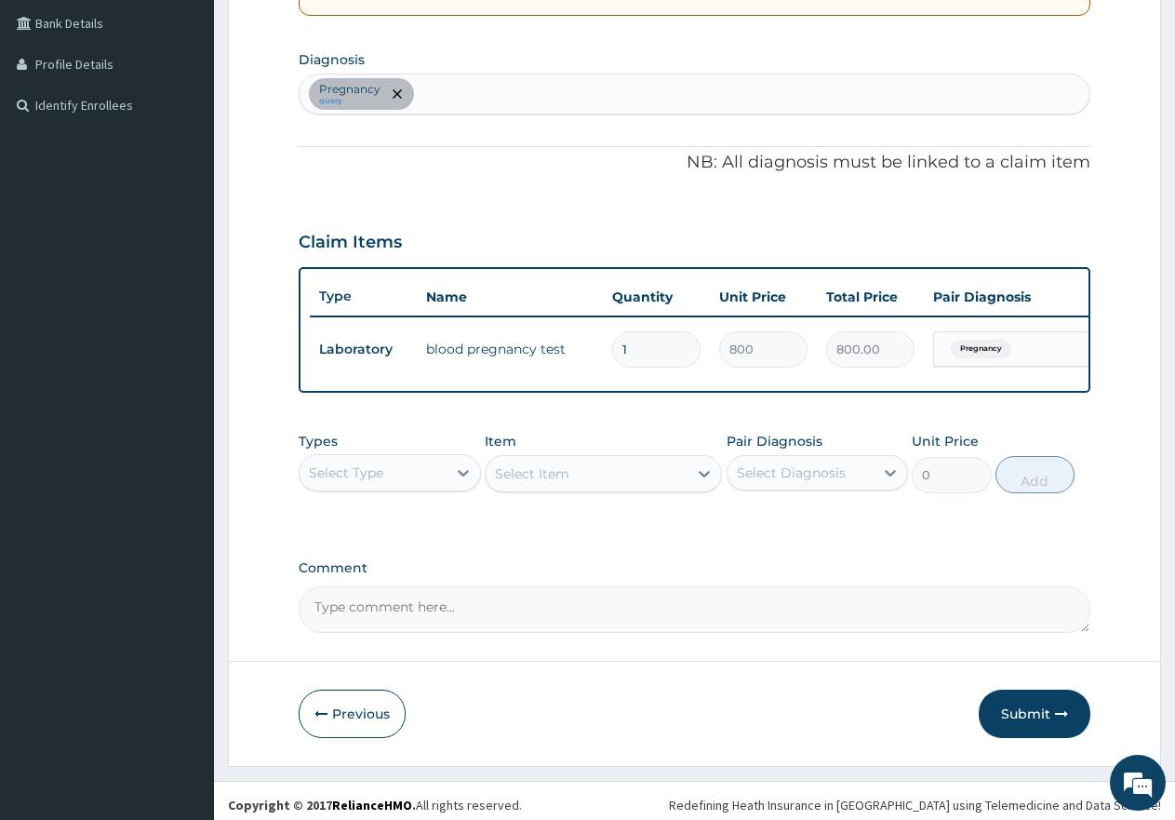
scroll to position [449, 0]
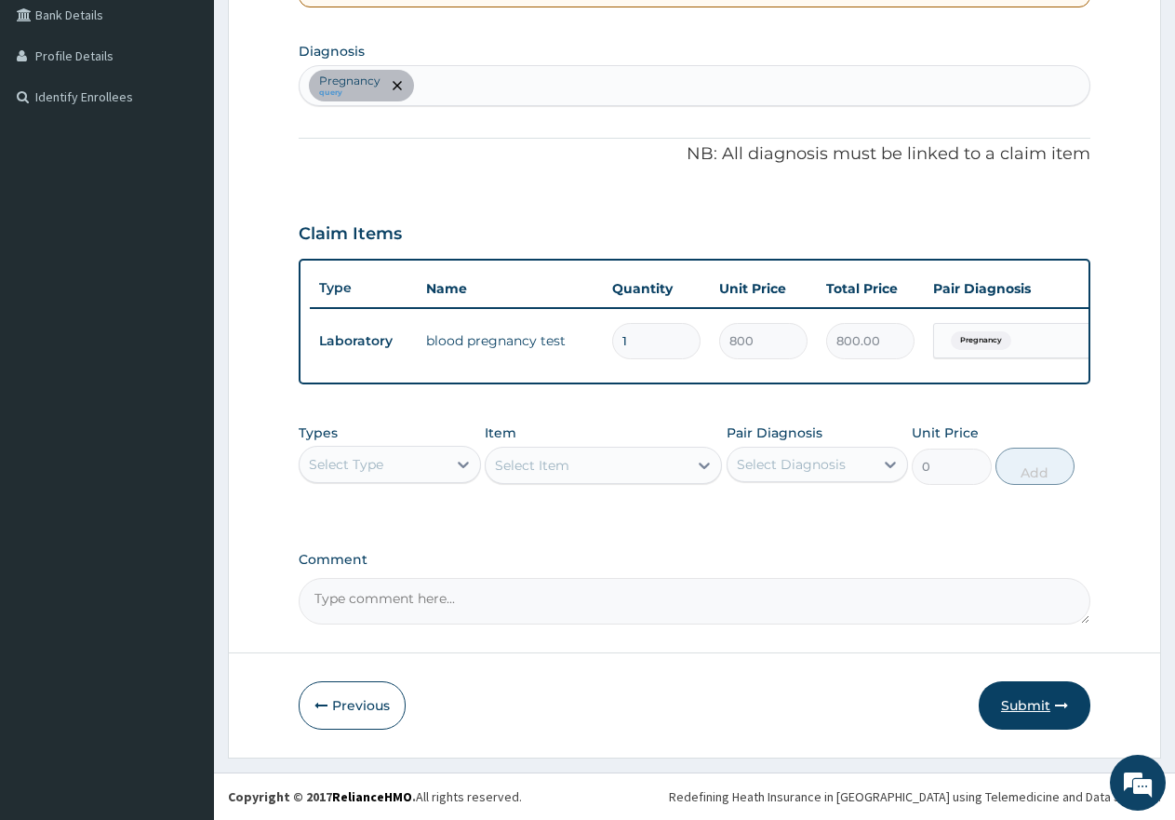
click at [1052, 708] on button "Submit" at bounding box center [1035, 705] width 112 height 48
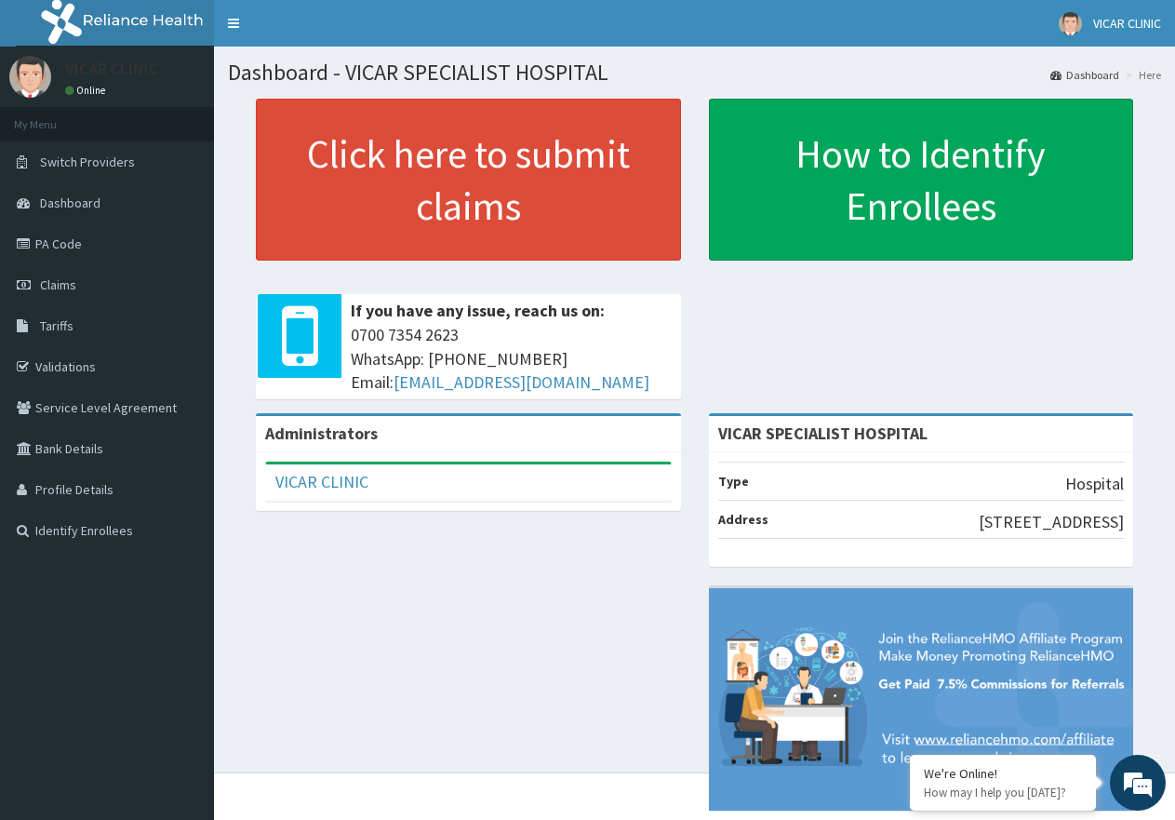
scroll to position [2275, 0]
click at [59, 282] on span "Claims" at bounding box center [58, 284] width 36 height 17
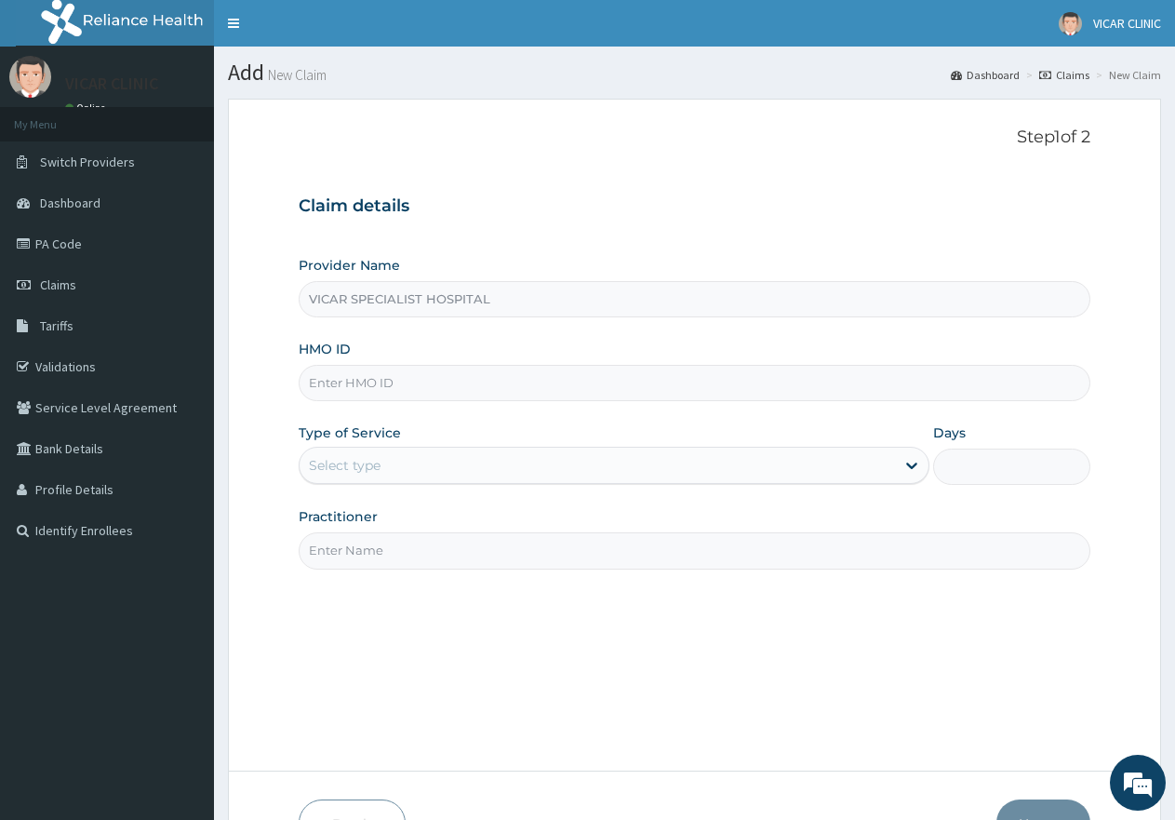
click at [376, 365] on input "HMO ID" at bounding box center [695, 383] width 792 height 36
paste input "tfg/10084/a"
type input "tfg/10084/a"
click at [411, 466] on div "Select type" at bounding box center [597, 465] width 595 height 30
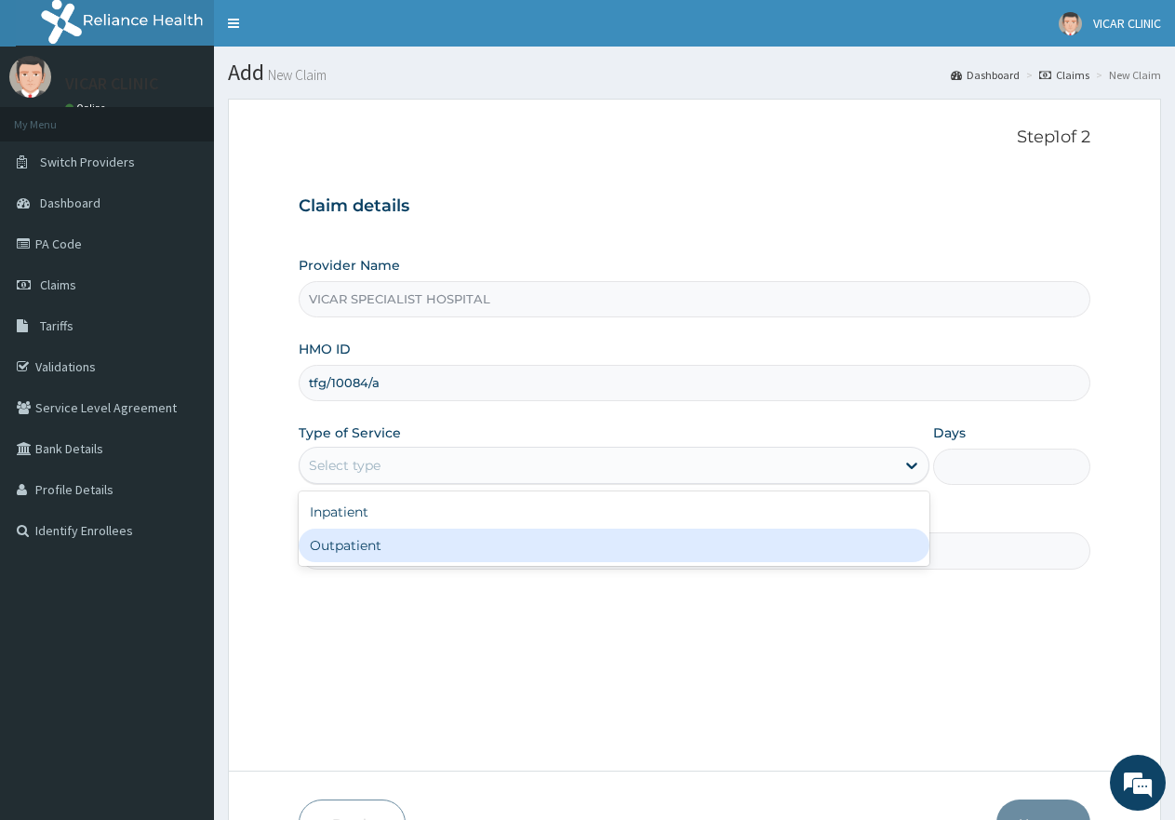
click at [437, 537] on div "Outpatient" at bounding box center [614, 544] width 630 height 33
type input "1"
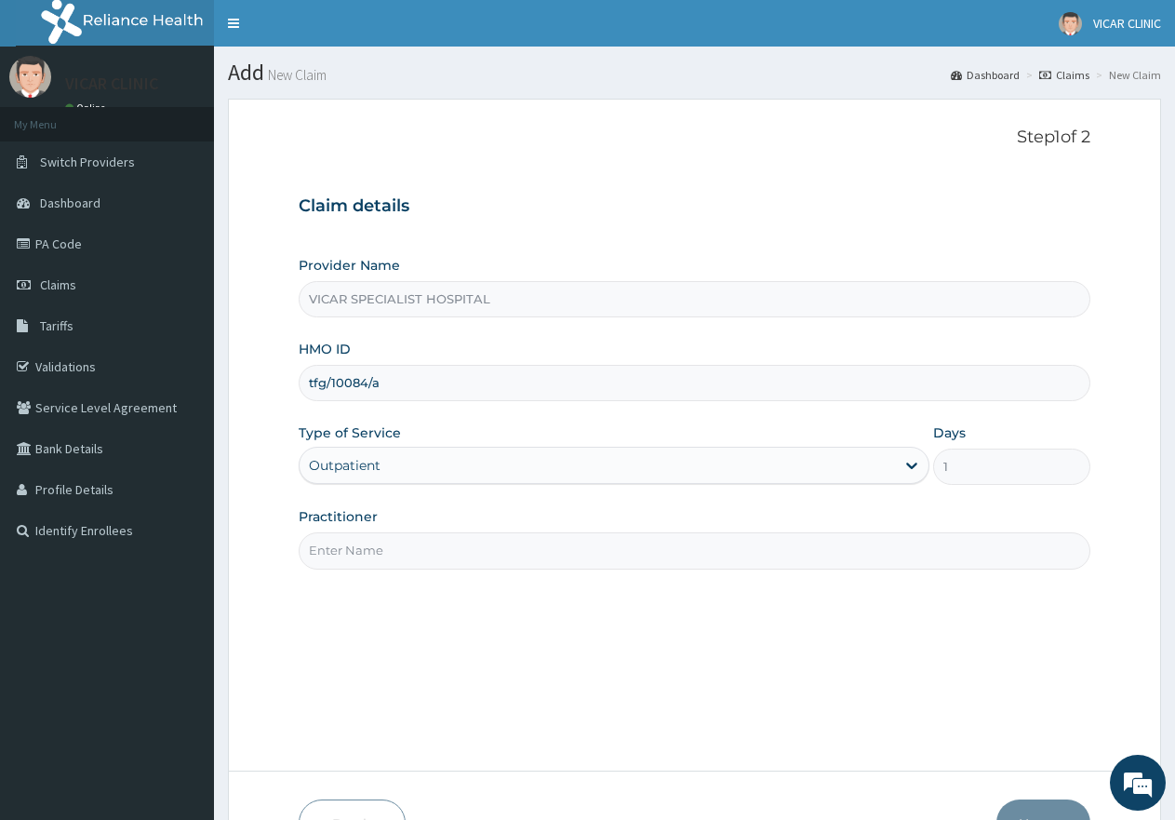
click at [475, 555] on input "Practitioner" at bounding box center [695, 550] width 792 height 36
click at [393, 543] on input "Practitioner" at bounding box center [695, 550] width 792 height 36
type input "[PERSON_NAME]"
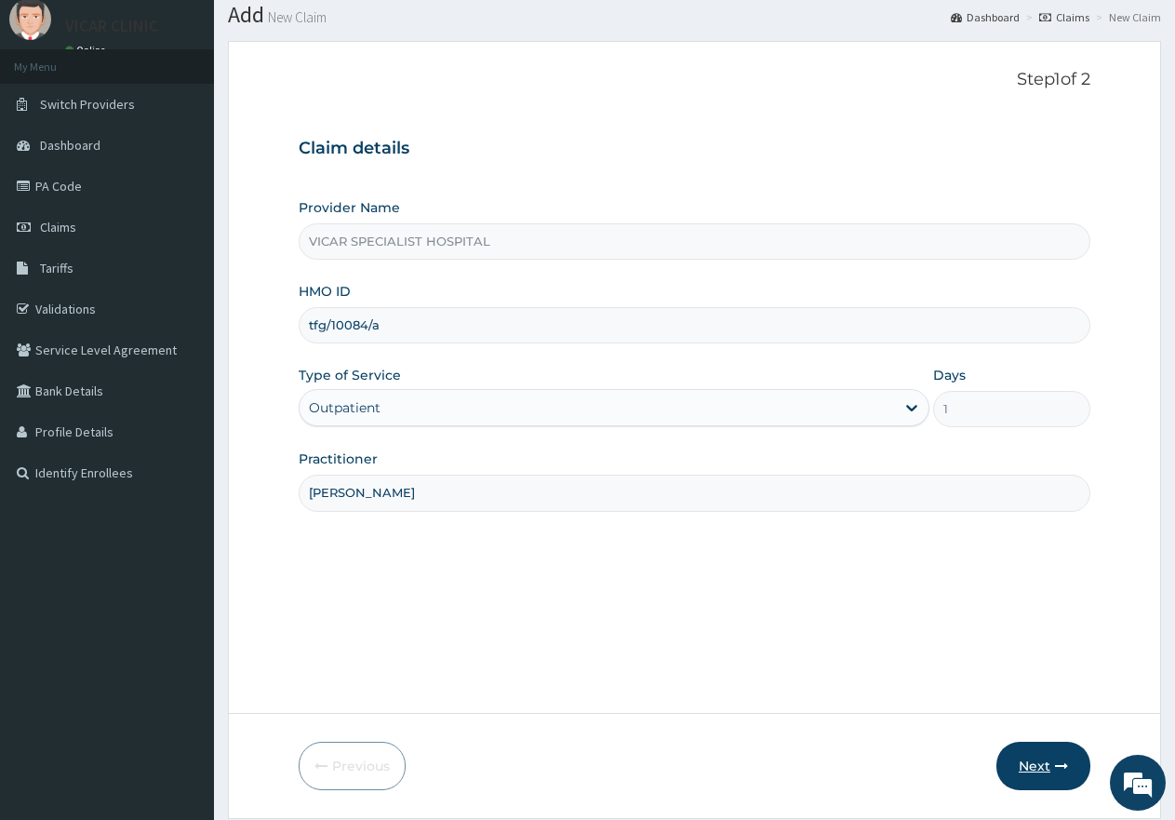
scroll to position [118, 0]
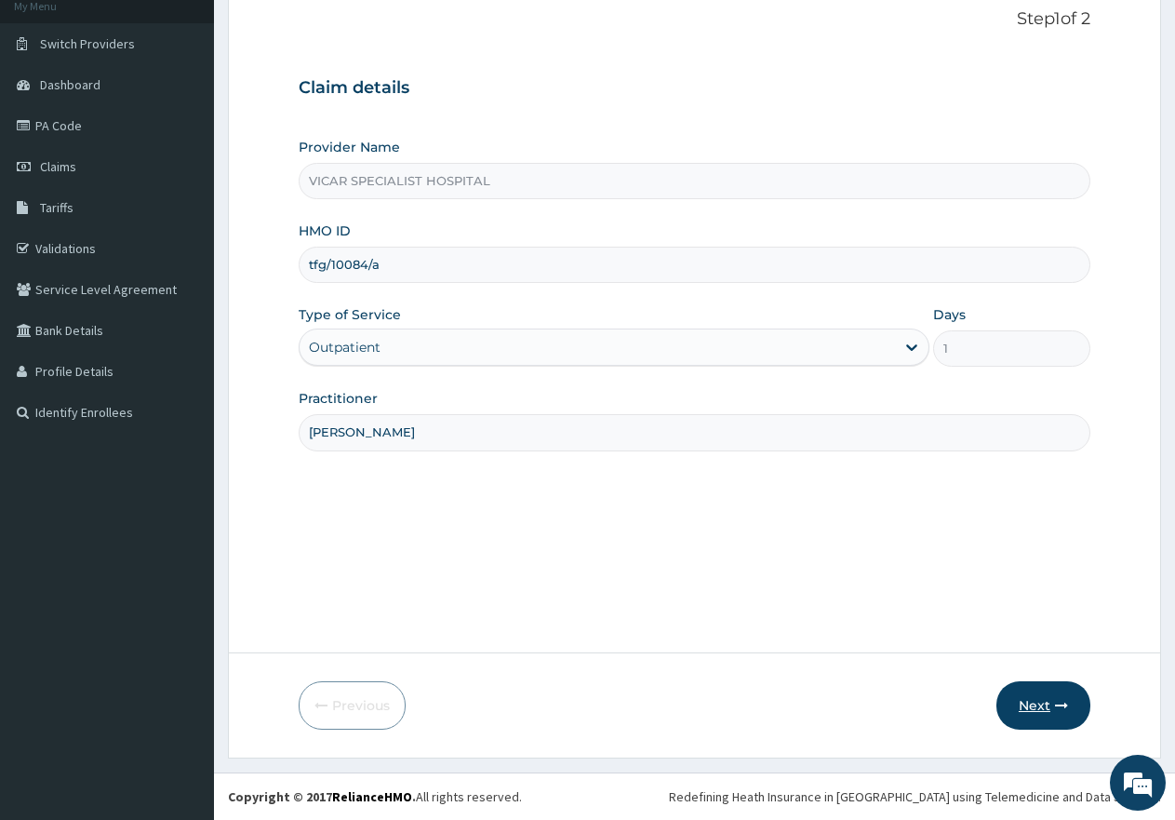
click at [1031, 716] on button "Next" at bounding box center [1044, 705] width 94 height 48
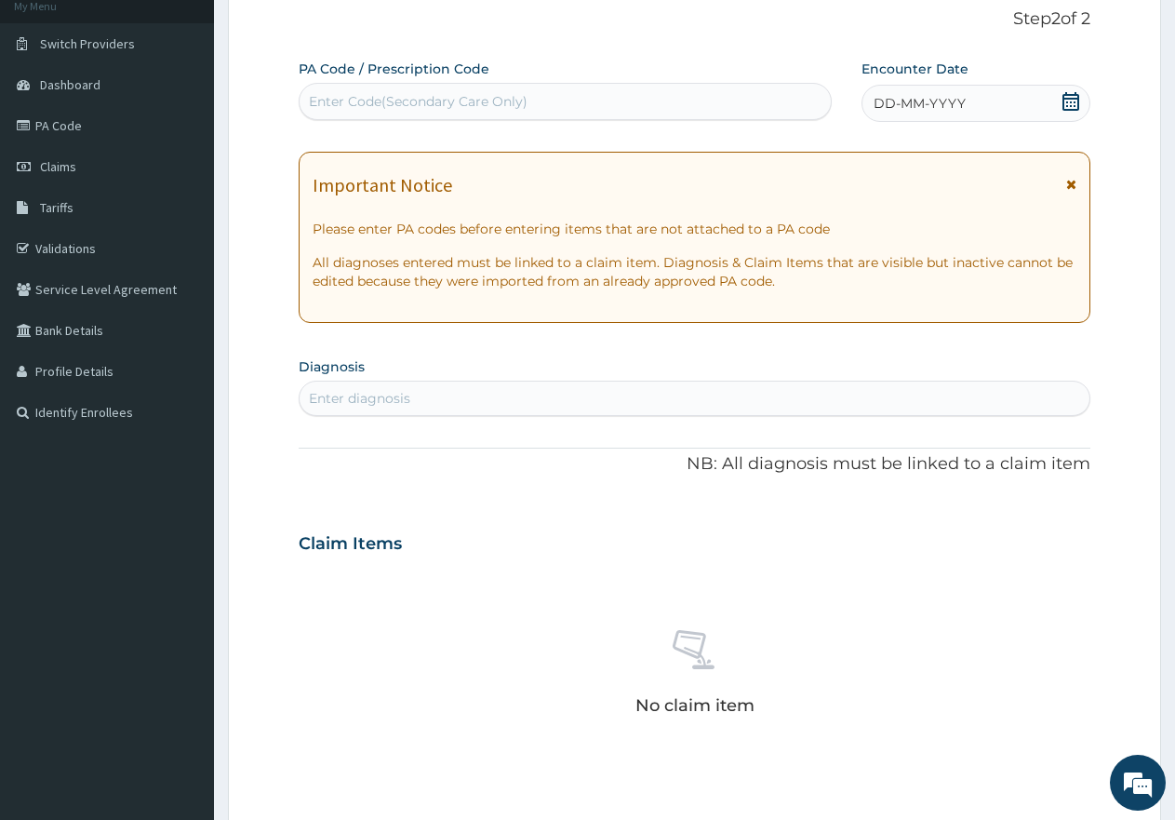
click at [304, 86] on div "Enter Code(Secondary Care Only)" at bounding box center [565, 101] width 533 height 37
click at [314, 112] on div "Enter Code(Secondary Care Only)" at bounding box center [565, 102] width 531 height 30
paste input "PA/2F500B"
type input "PA/2F500B"
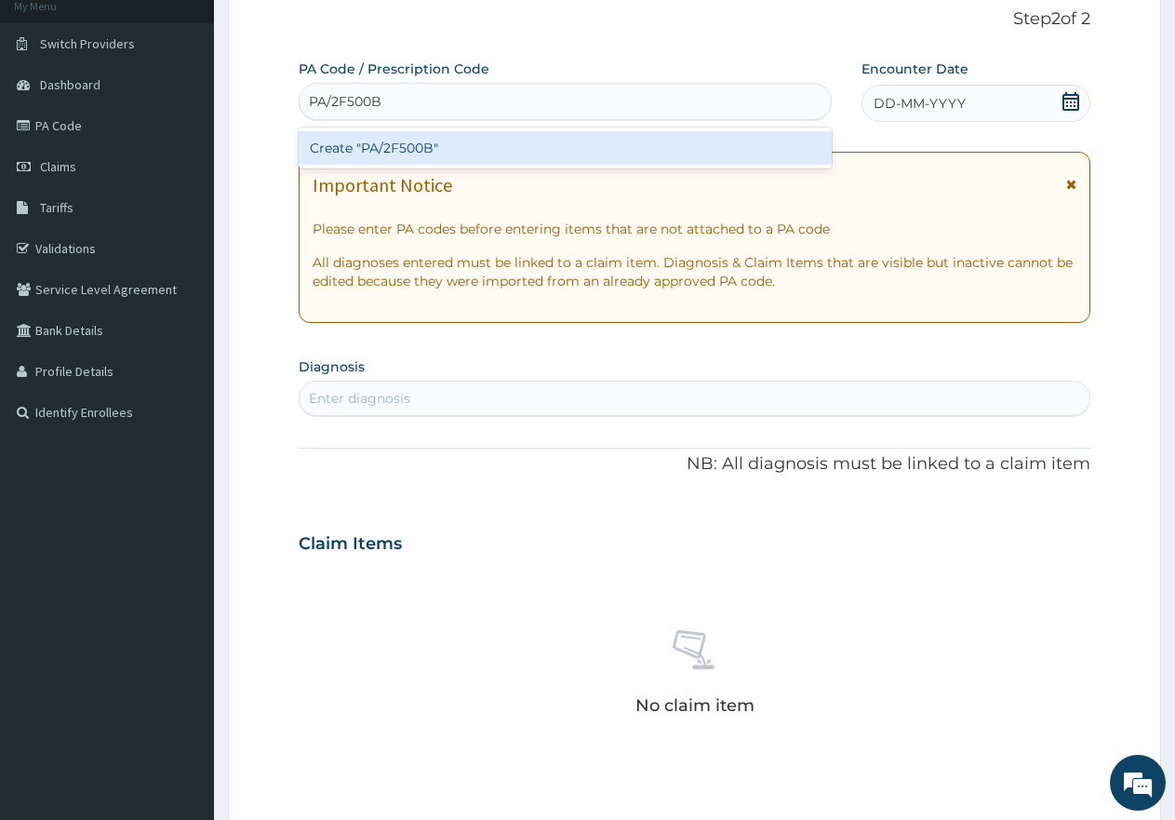
click at [355, 144] on div "Create "PA/2F500B"" at bounding box center [565, 147] width 533 height 33
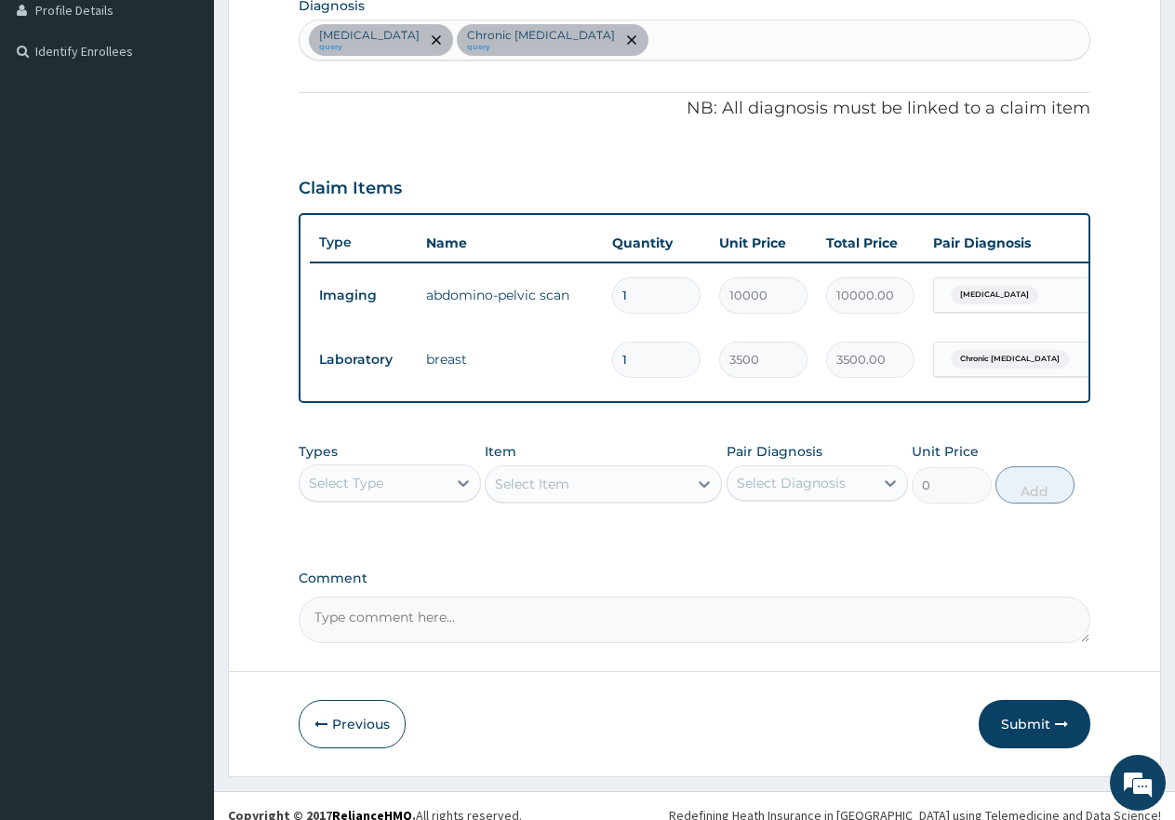
scroll to position [490, 0]
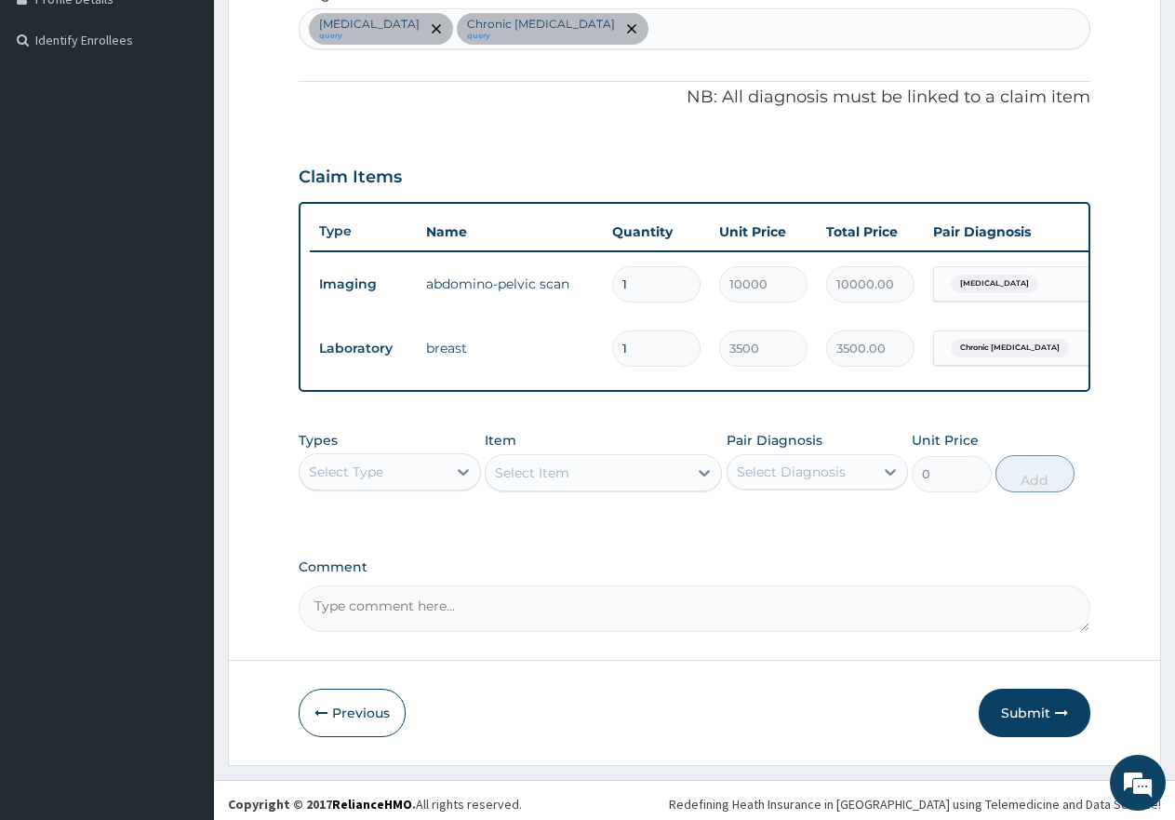
click at [402, 479] on div "Select Type" at bounding box center [373, 472] width 147 height 30
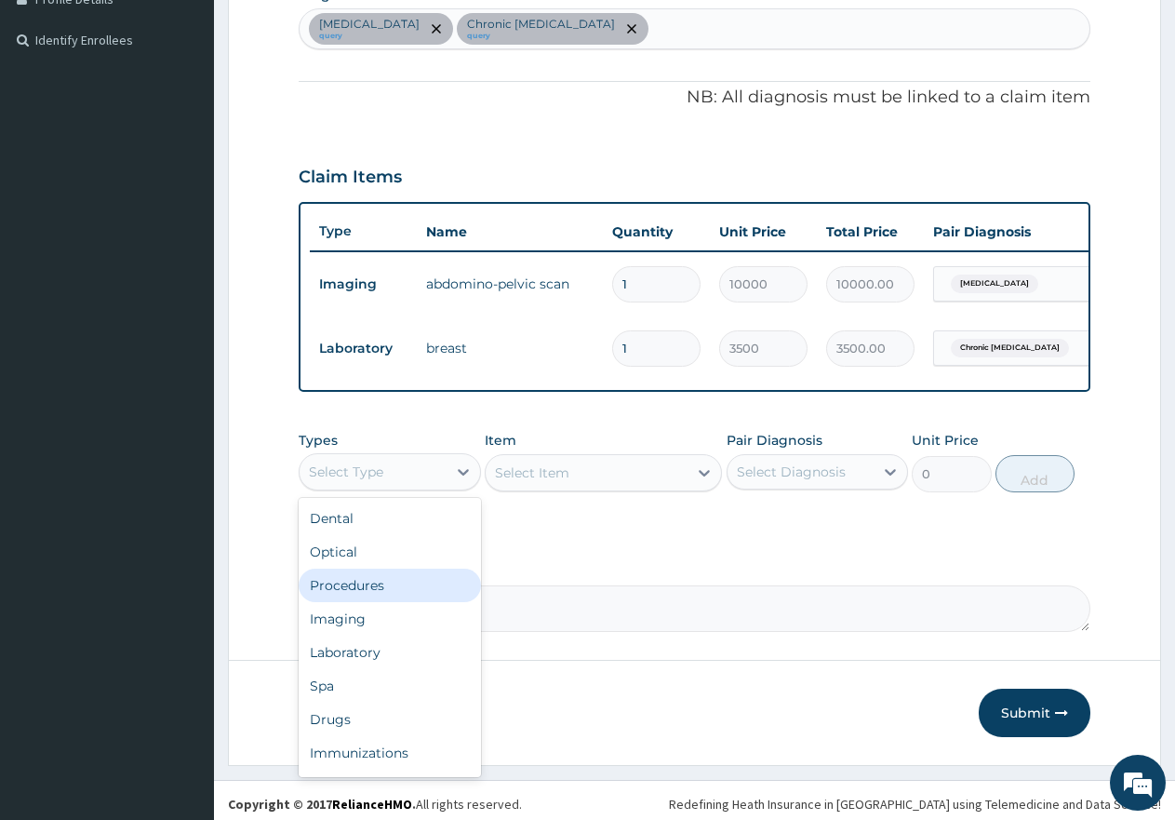
drag, startPoint x: 426, startPoint y: 594, endPoint x: 705, endPoint y: 520, distance: 288.7
click at [432, 593] on div "Procedures" at bounding box center [390, 585] width 182 height 33
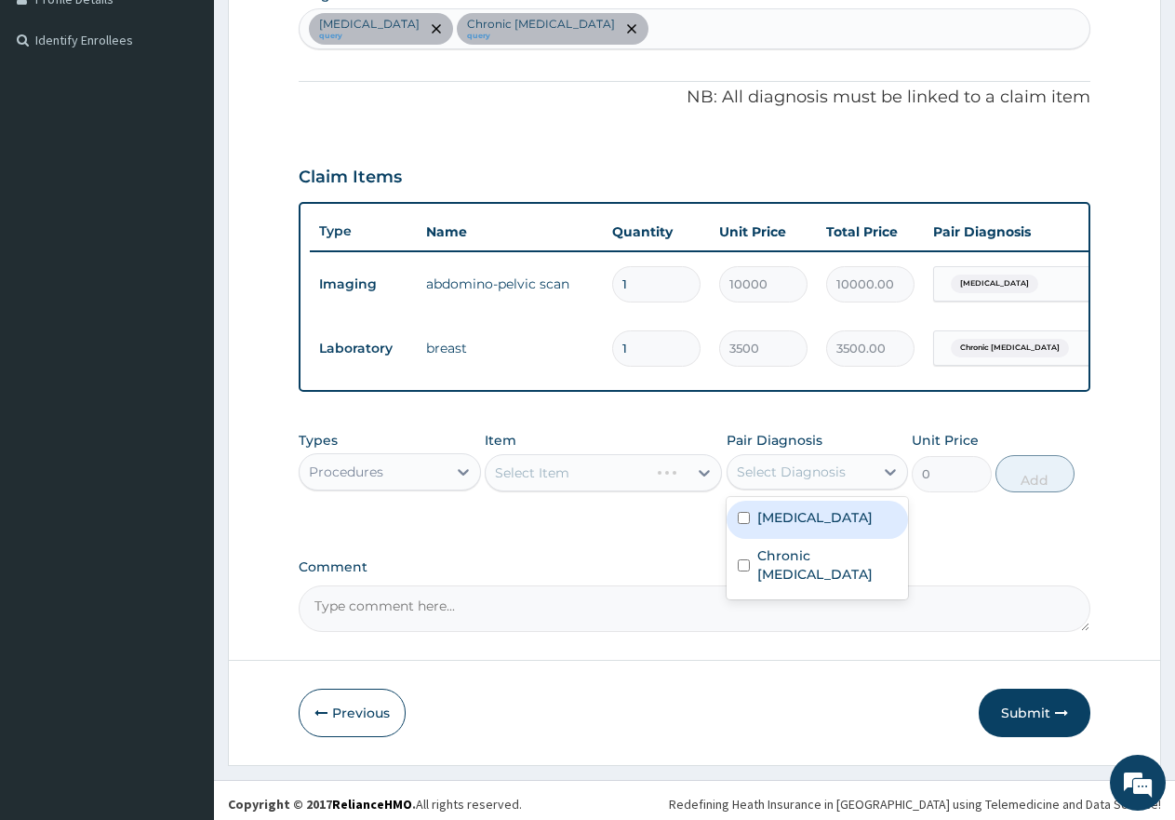
click at [777, 481] on div "Select Diagnosis" at bounding box center [791, 471] width 109 height 19
click at [803, 539] on div "Amenorrhea" at bounding box center [818, 520] width 182 height 38
checkbox input "true"
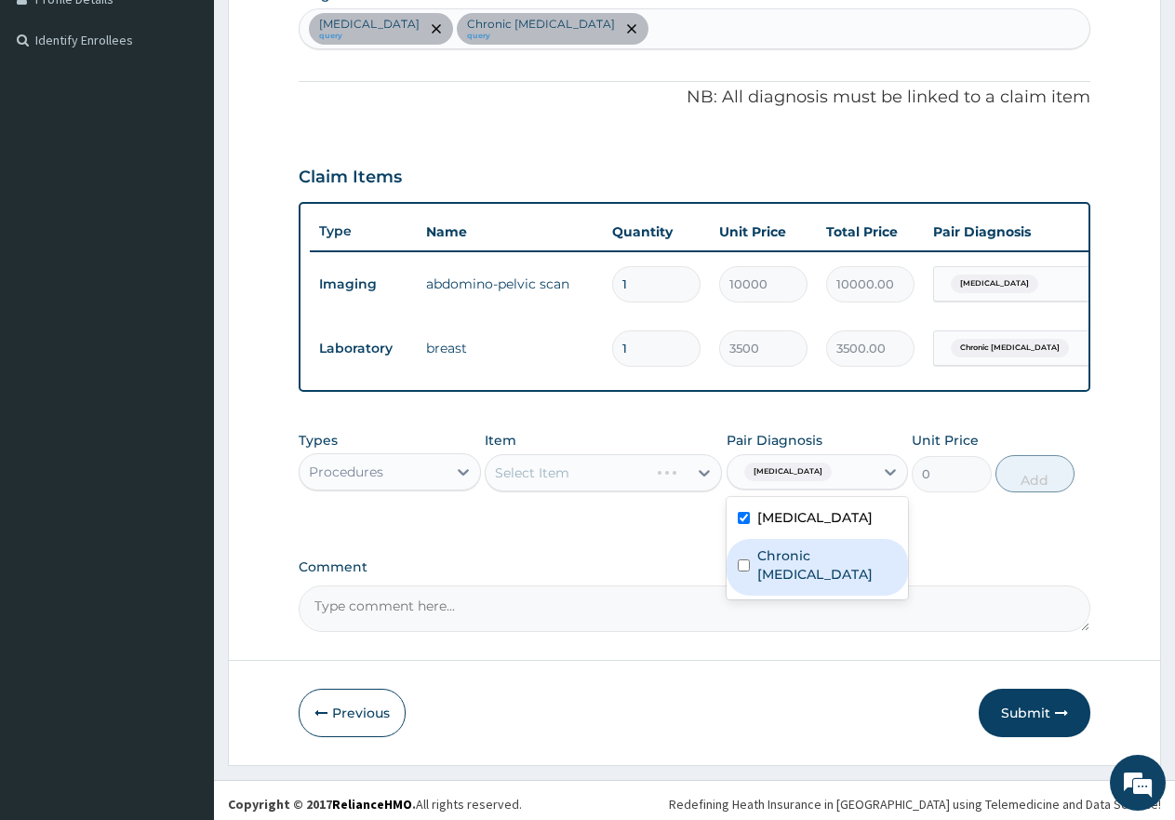
click at [803, 564] on label "Chronic mastitis" at bounding box center [827, 564] width 140 height 37
checkbox input "true"
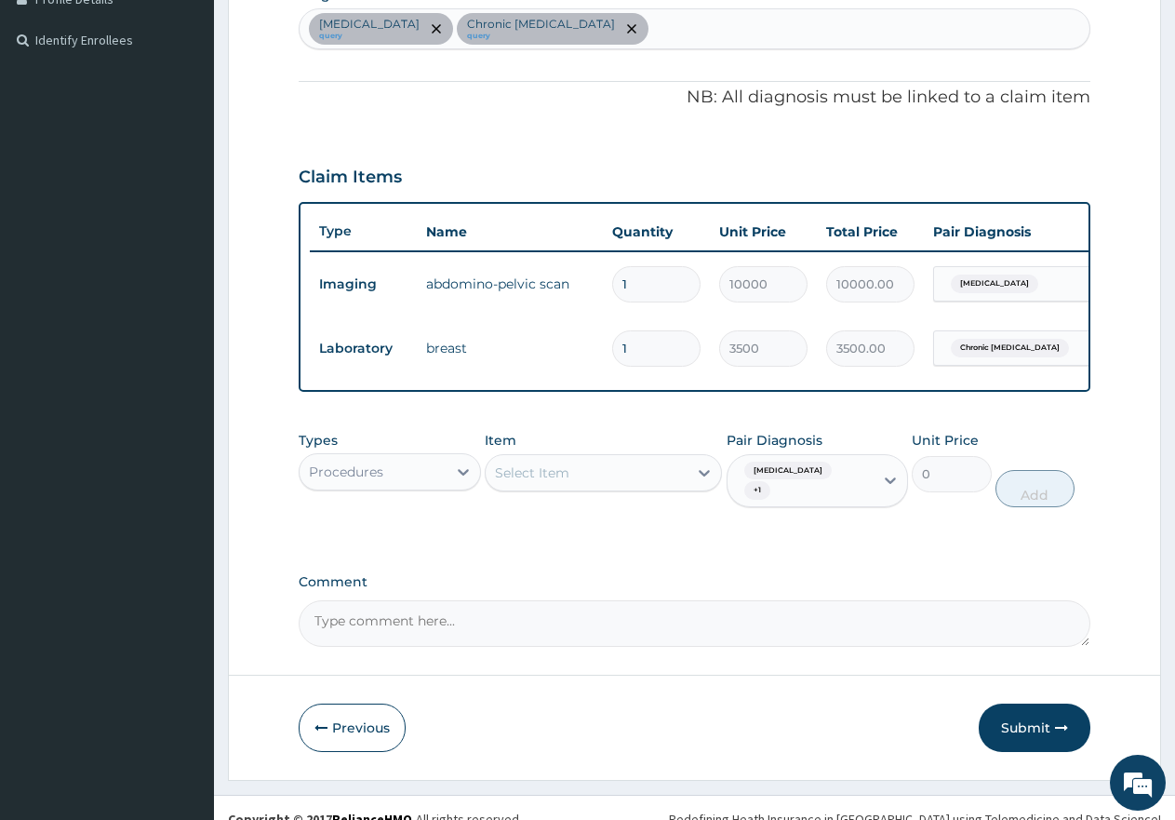
click at [567, 482] on div "Select Item" at bounding box center [532, 472] width 74 height 19
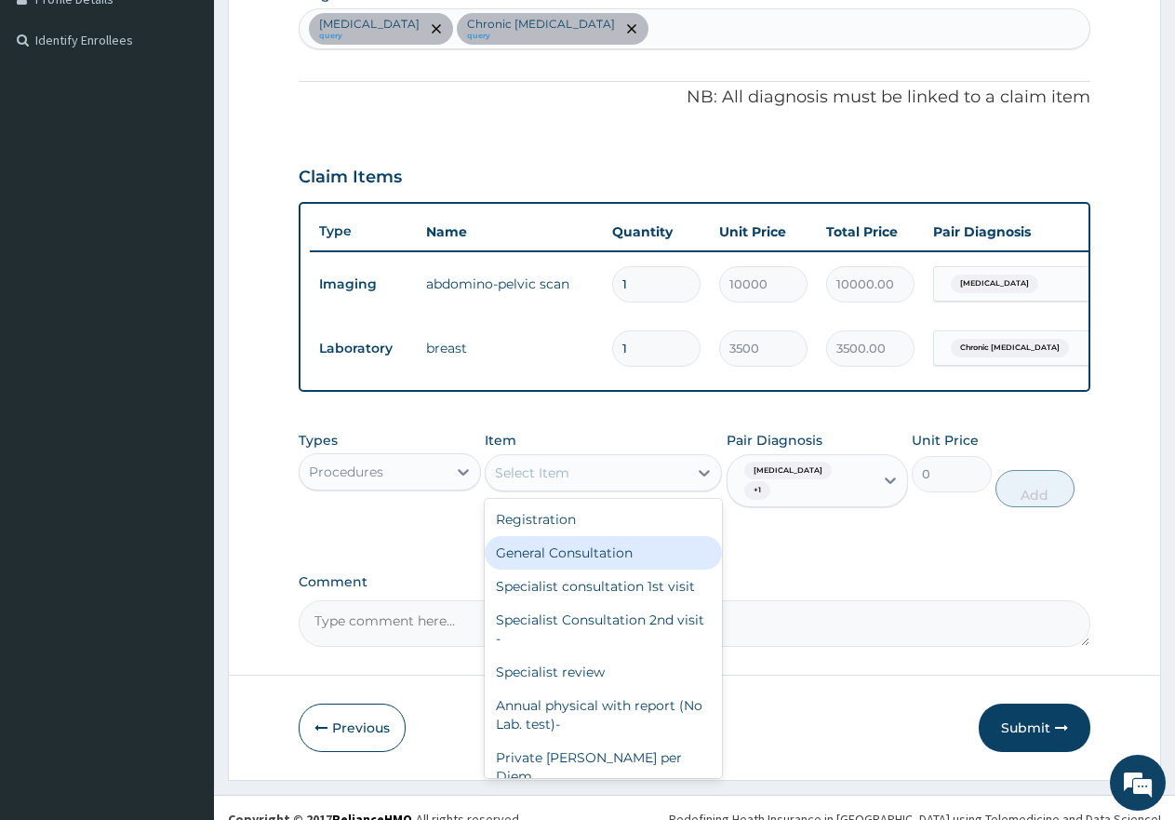
drag, startPoint x: 582, startPoint y: 563, endPoint x: 1078, endPoint y: 527, distance: 498.2
click at [606, 563] on div "General Consultation" at bounding box center [603, 552] width 237 height 33
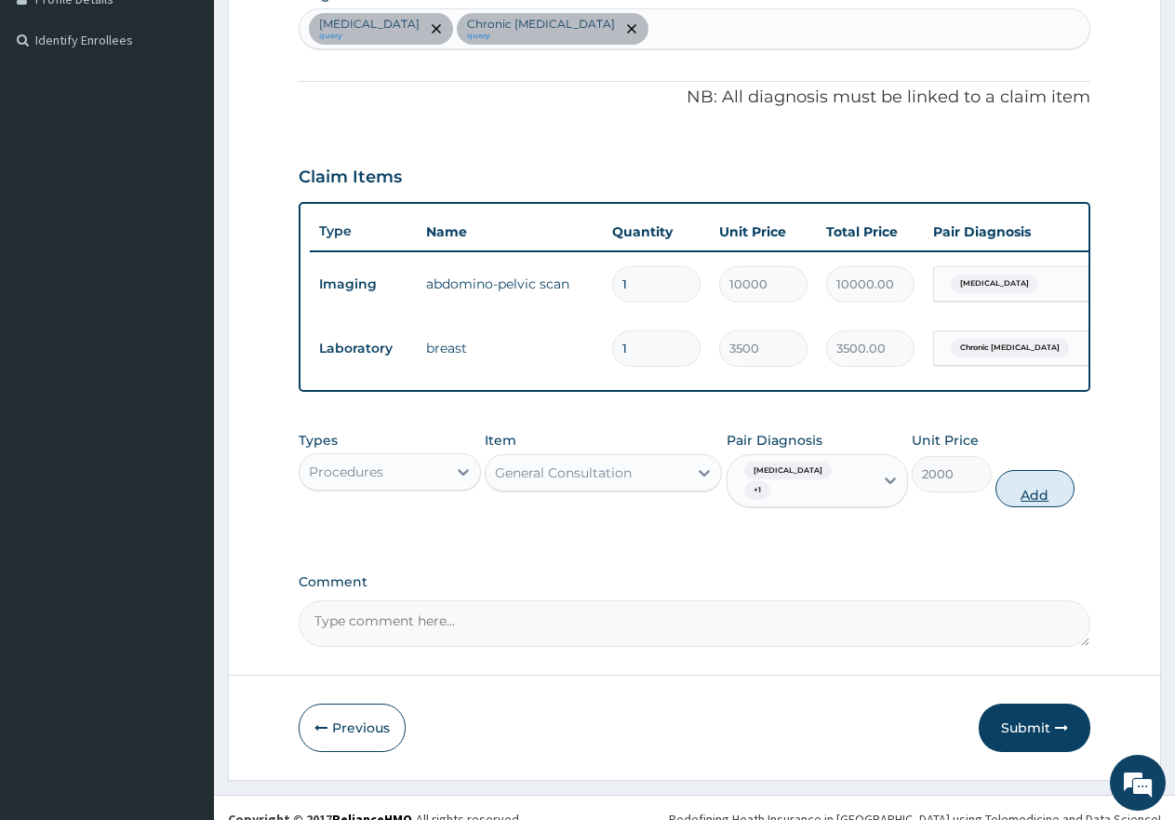
click at [1035, 491] on button "Add" at bounding box center [1035, 488] width 79 height 37
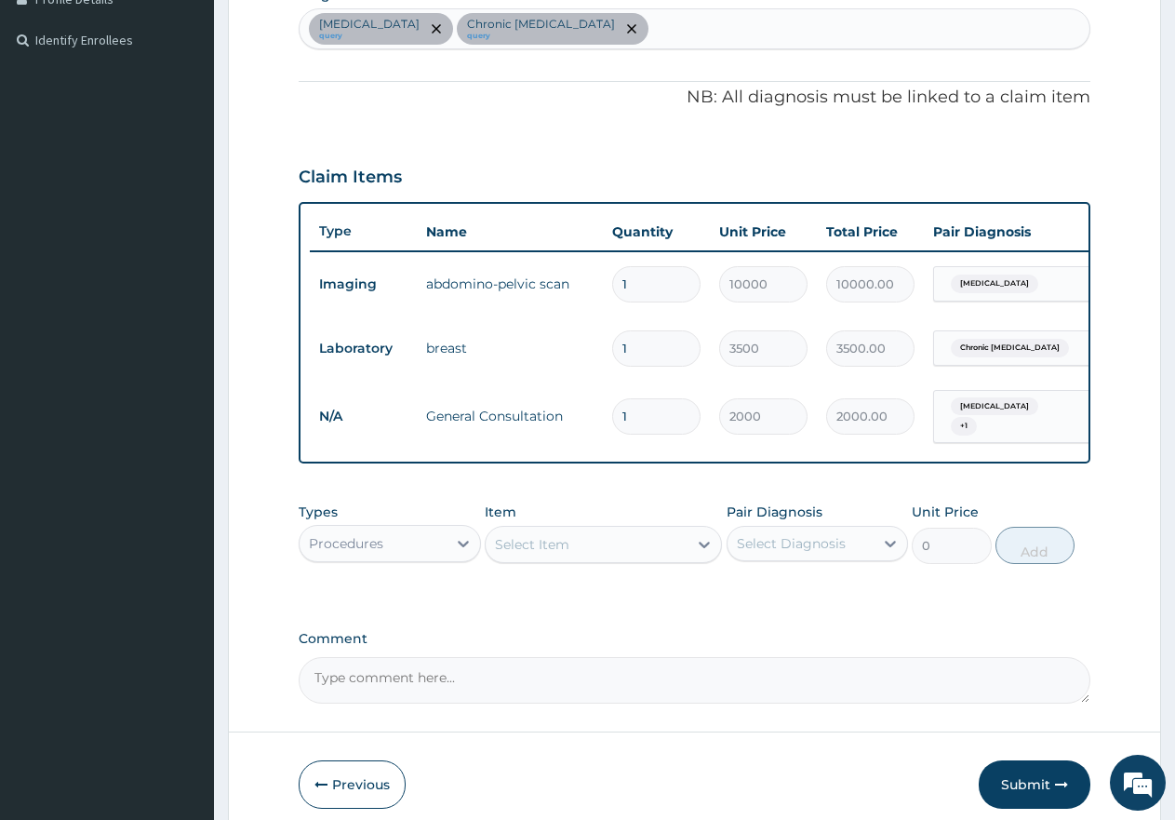
click at [633, 552] on div "Select Item" at bounding box center [587, 544] width 202 height 30
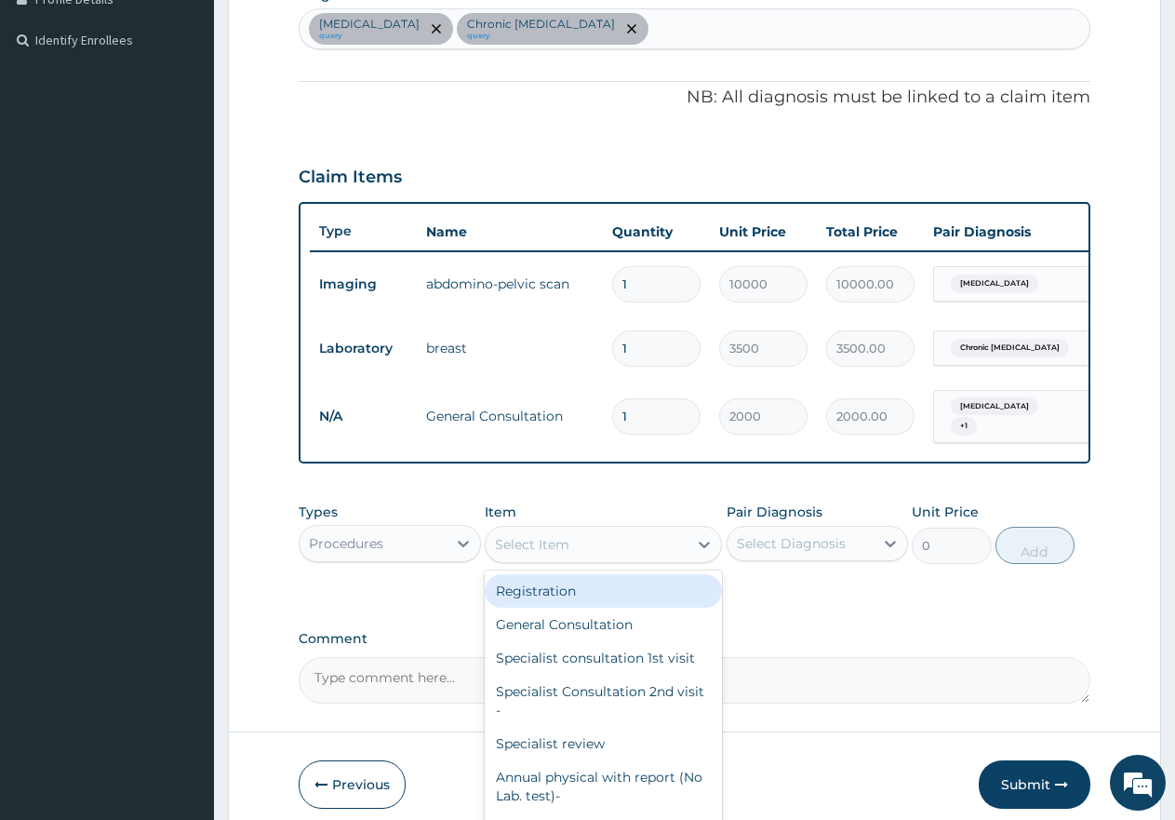
click at [622, 587] on div "Registration" at bounding box center [603, 590] width 237 height 33
type input "1000"
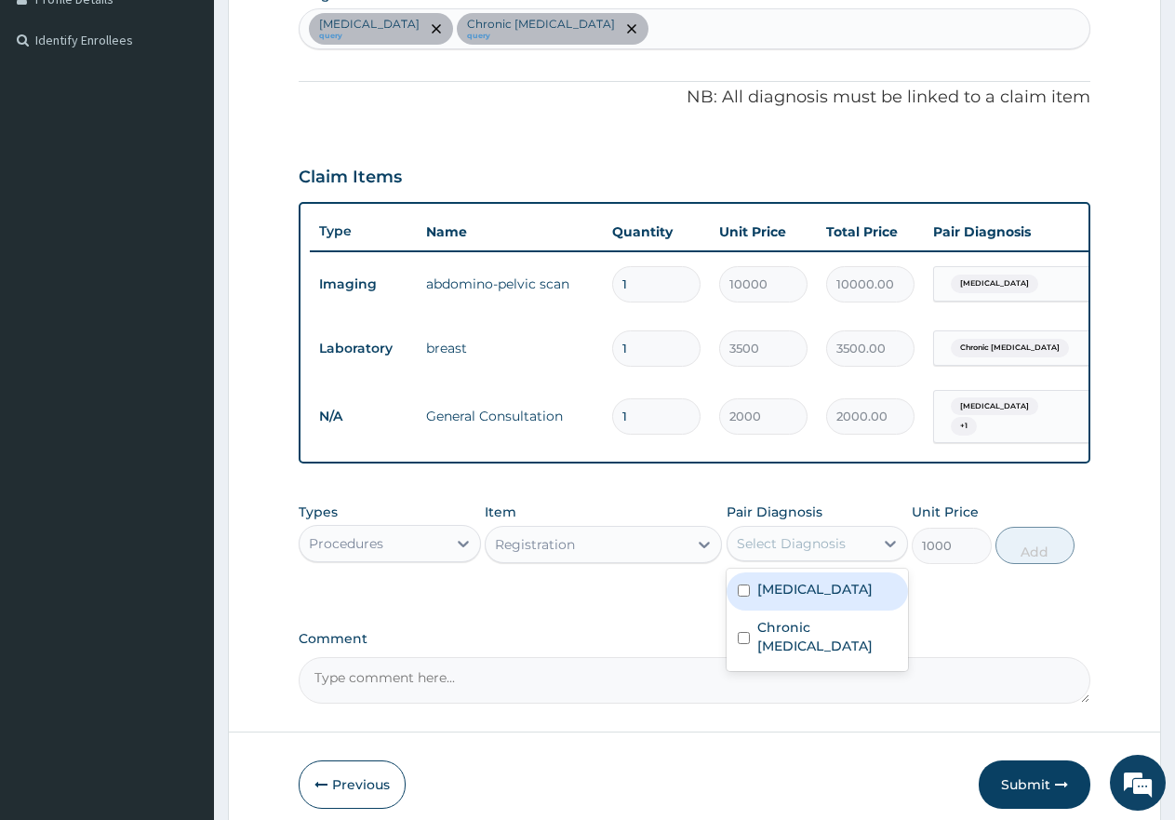
drag, startPoint x: 814, startPoint y: 560, endPoint x: 853, endPoint y: 622, distance: 72.8
click at [821, 573] on div "Types Procedures Item Registration Pair Diagnosis option Chronic mastitis, sele…" at bounding box center [695, 533] width 792 height 80
click at [856, 610] on div "Amenorrhea" at bounding box center [818, 591] width 182 height 38
checkbox input "true"
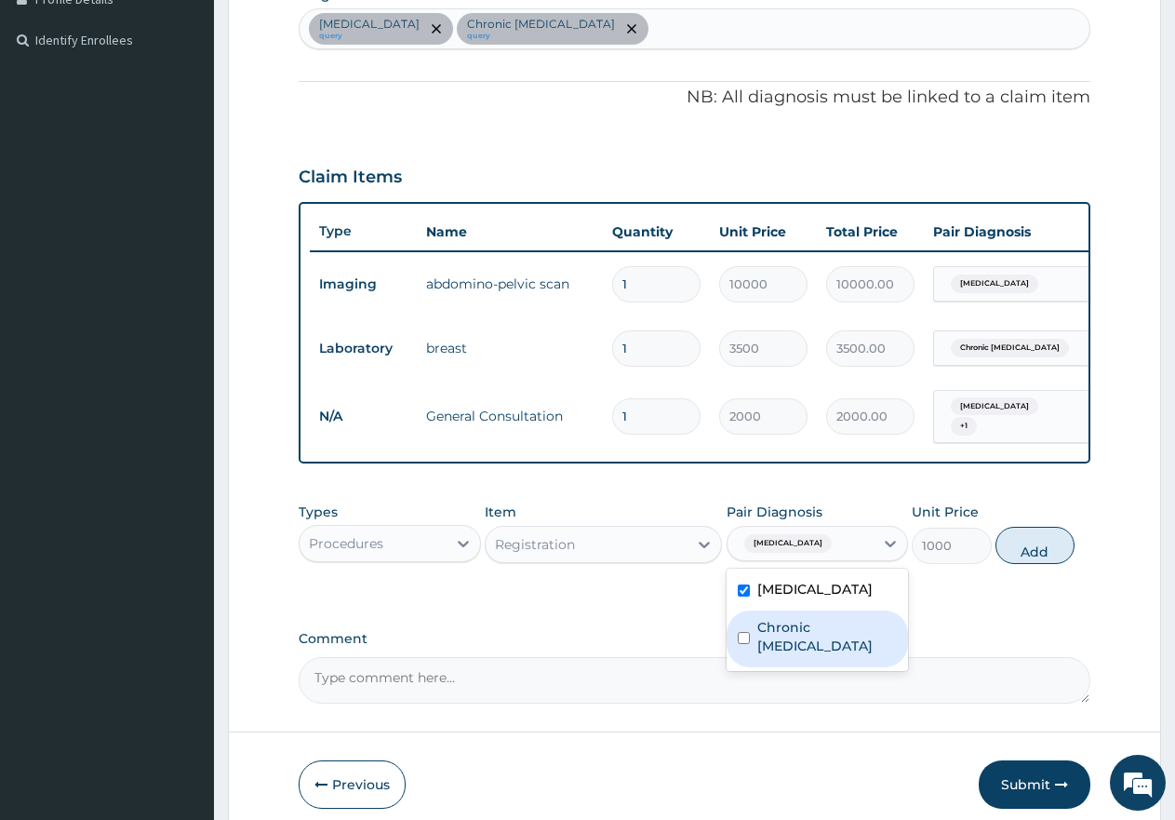
click at [862, 627] on label "Chronic mastitis" at bounding box center [827, 636] width 140 height 37
checkbox input "true"
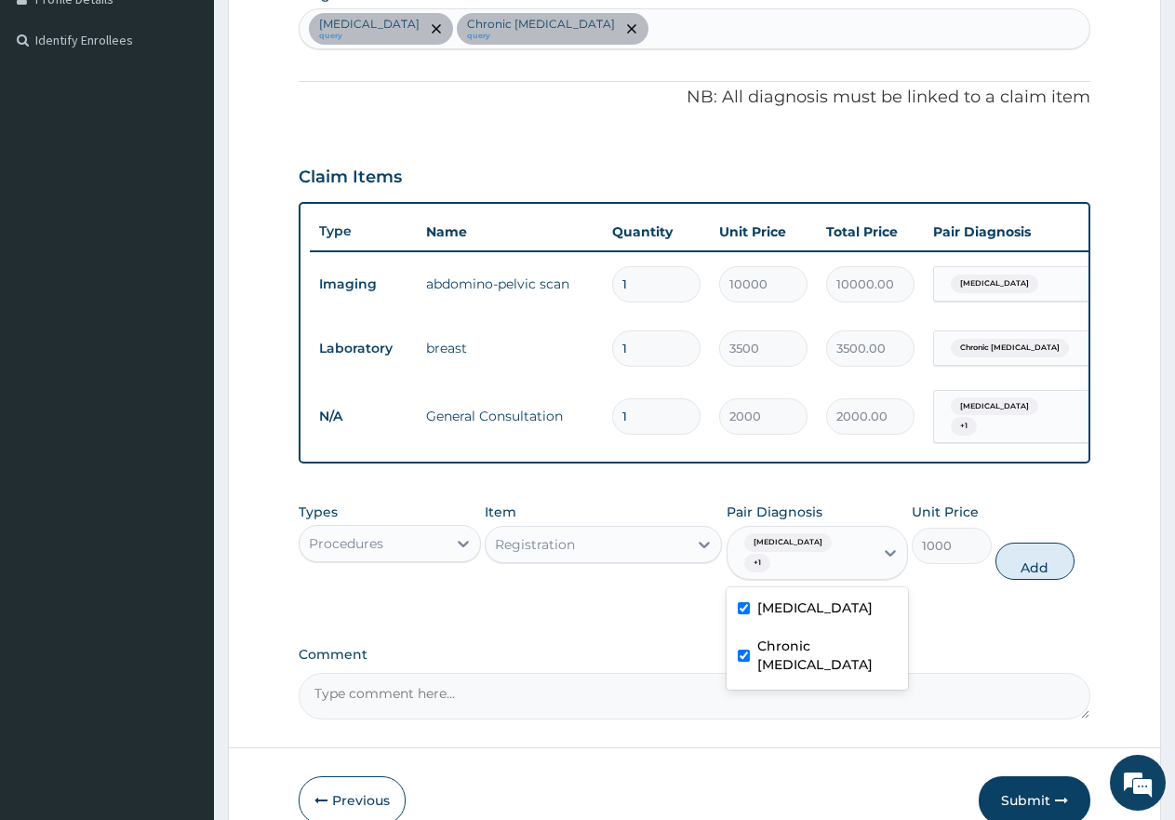
drag, startPoint x: 1044, startPoint y: 563, endPoint x: 892, endPoint y: 533, distance: 154.6
click at [1044, 563] on button "Add" at bounding box center [1035, 560] width 79 height 37
type input "0"
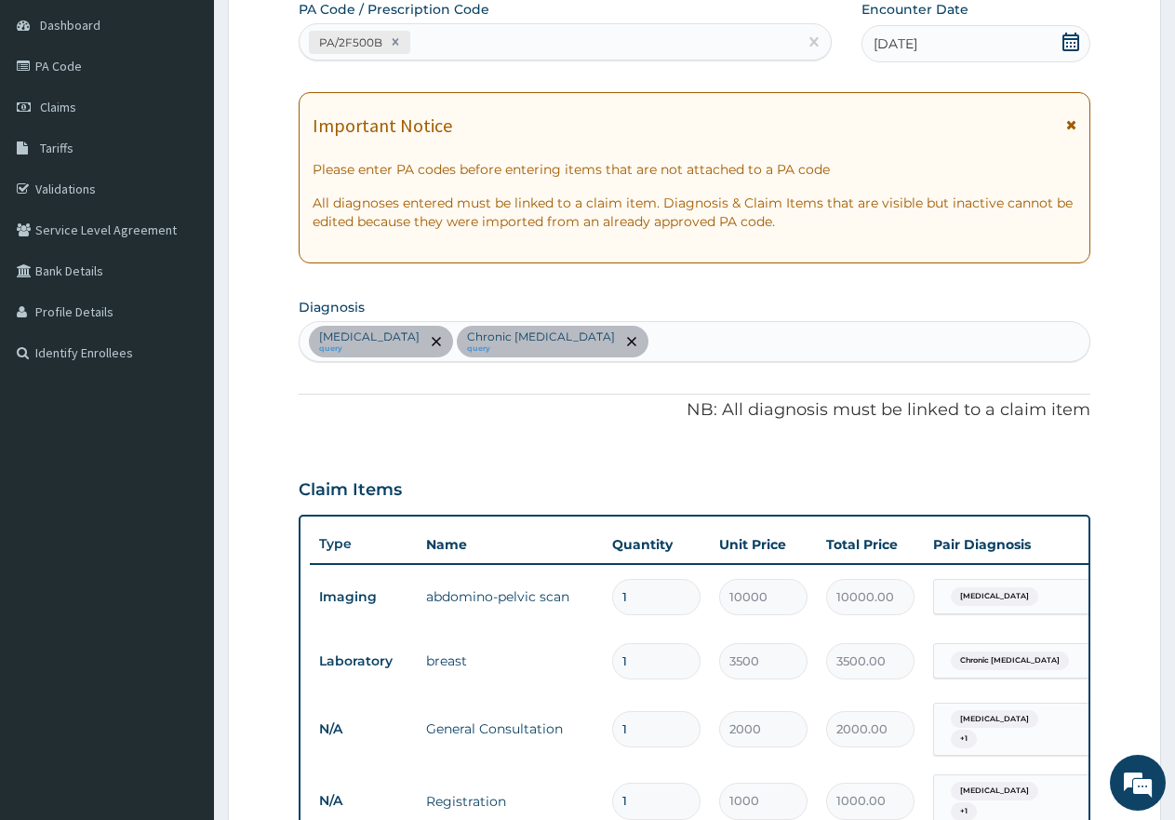
scroll to position [642, 0]
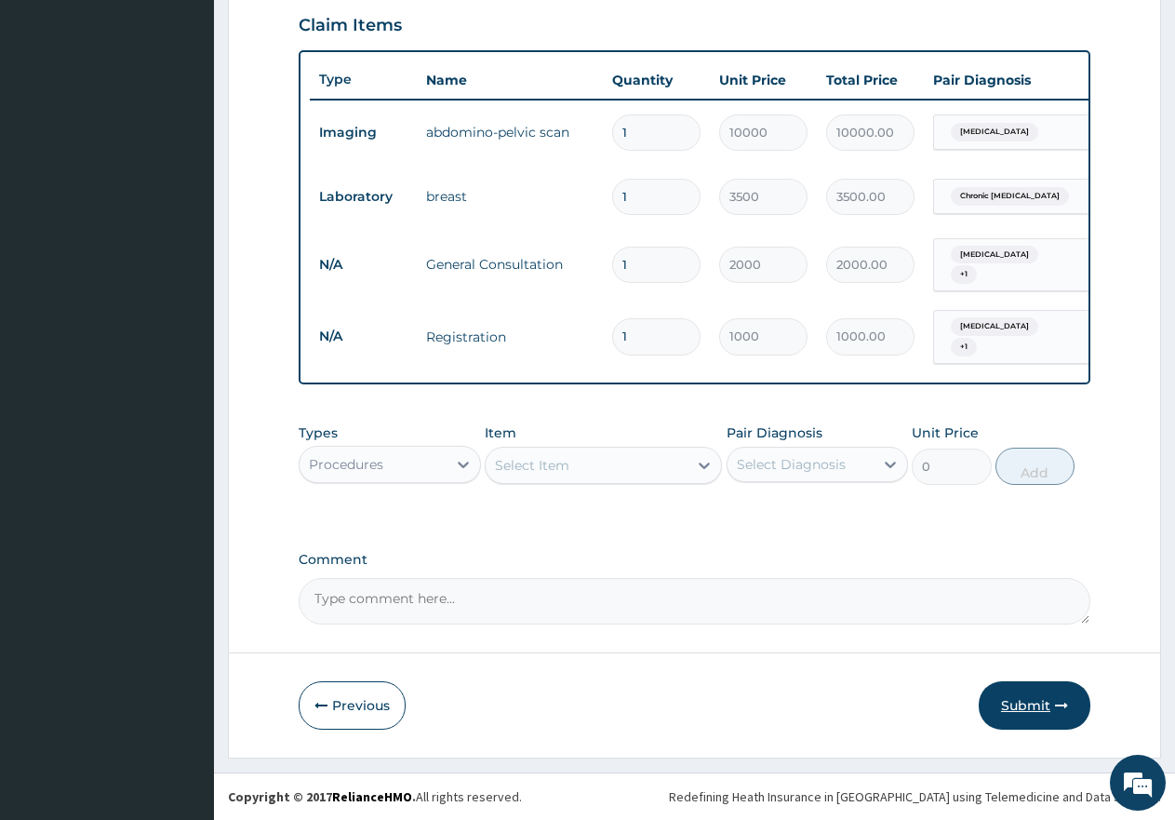
click at [1055, 703] on icon "button" at bounding box center [1061, 705] width 13 height 13
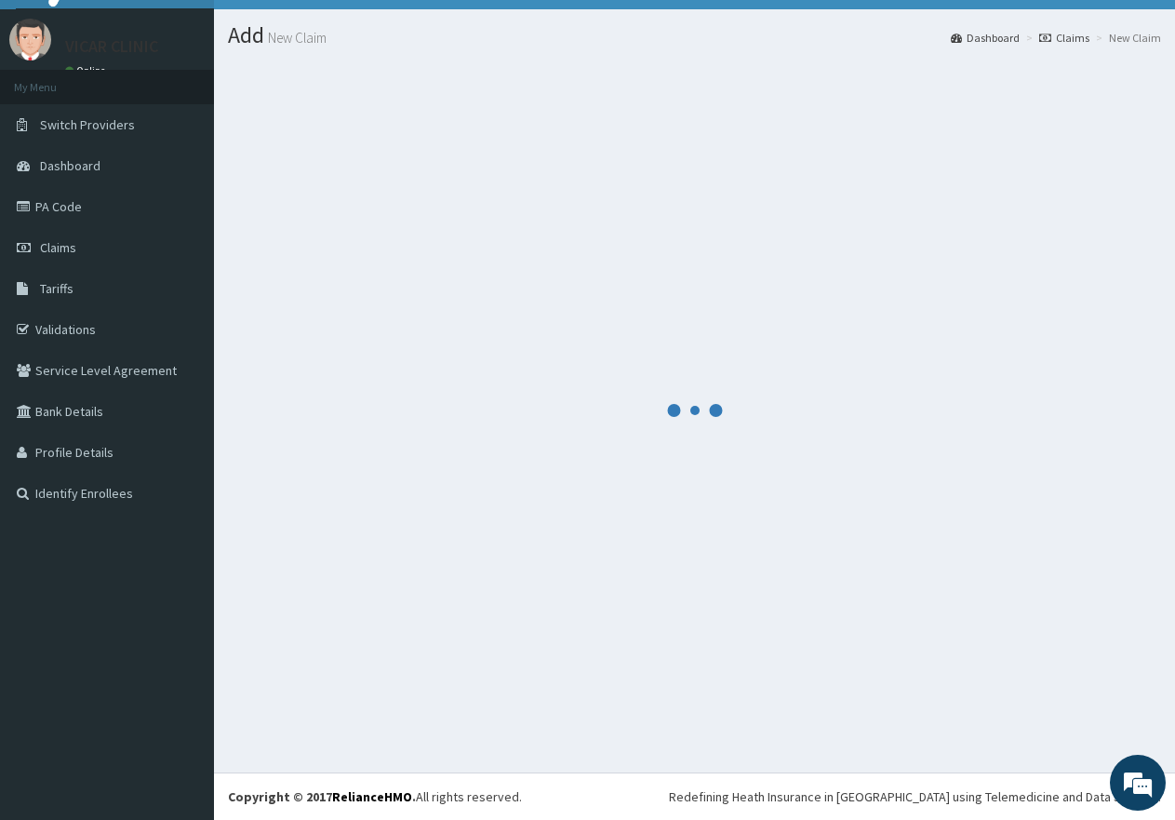
scroll to position [37, 0]
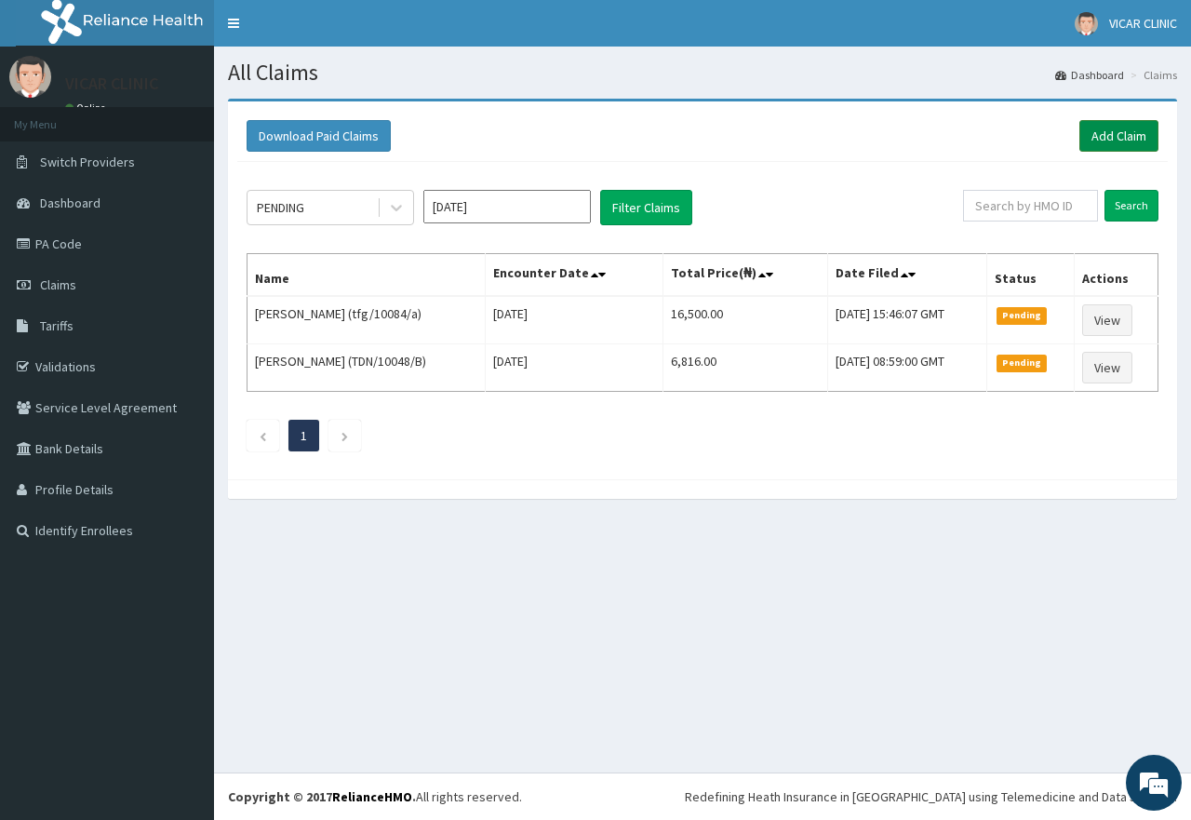
click at [1116, 121] on link "Add Claim" at bounding box center [1118, 136] width 79 height 32
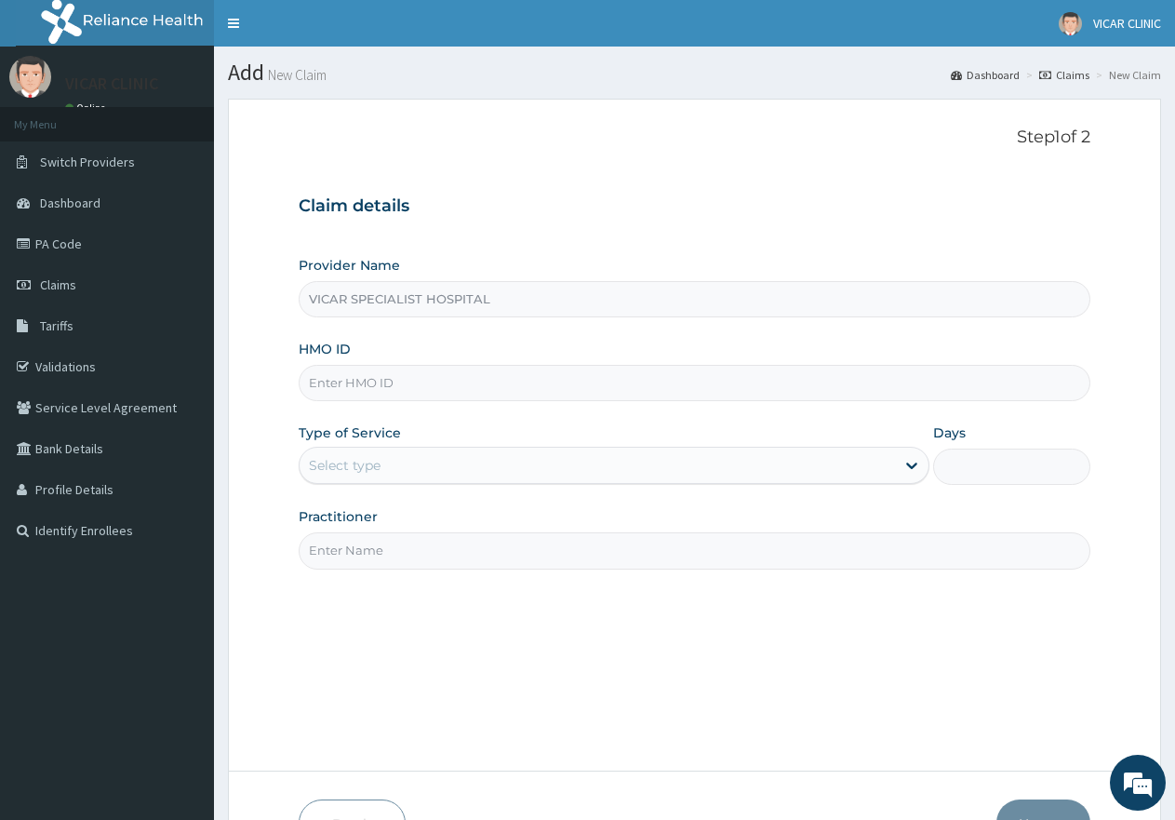
click at [442, 380] on input "HMO ID" at bounding box center [695, 383] width 792 height 36
paste input "tfg/10084/a"
type input "tfg/10084/a"
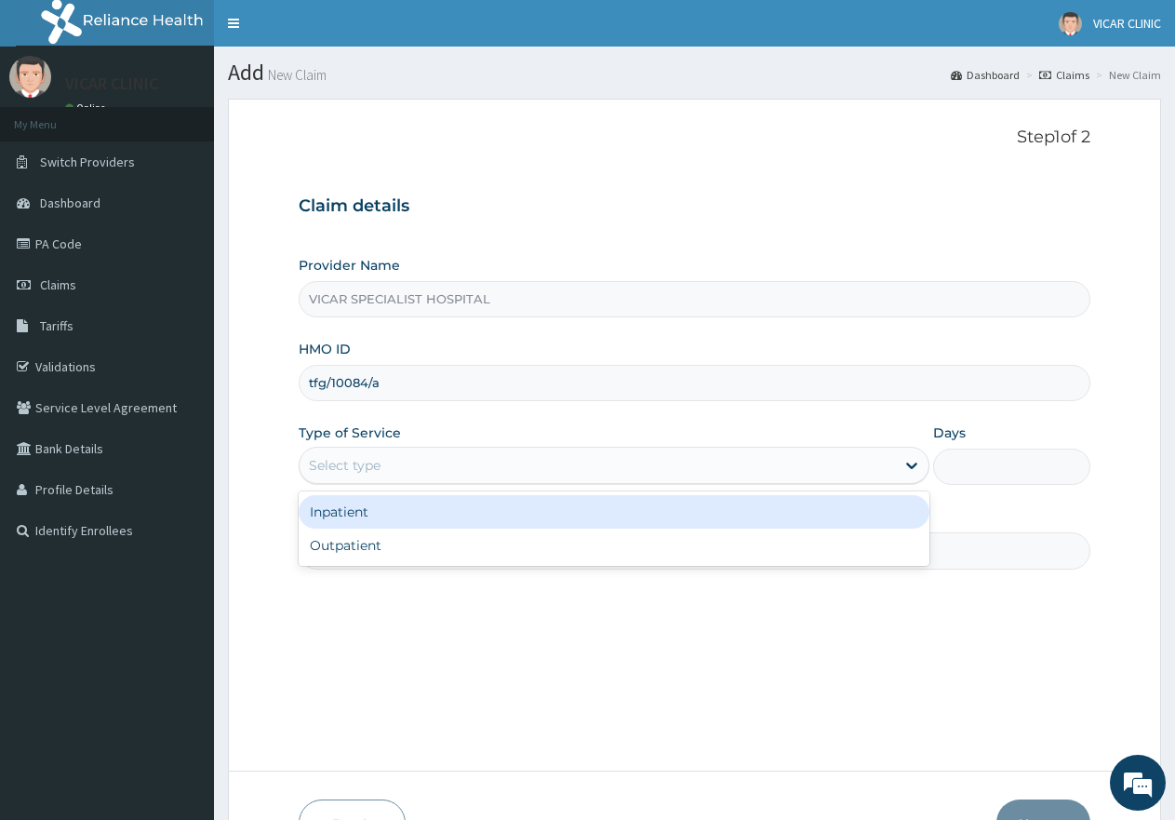
click at [431, 462] on div "Select type" at bounding box center [597, 465] width 595 height 30
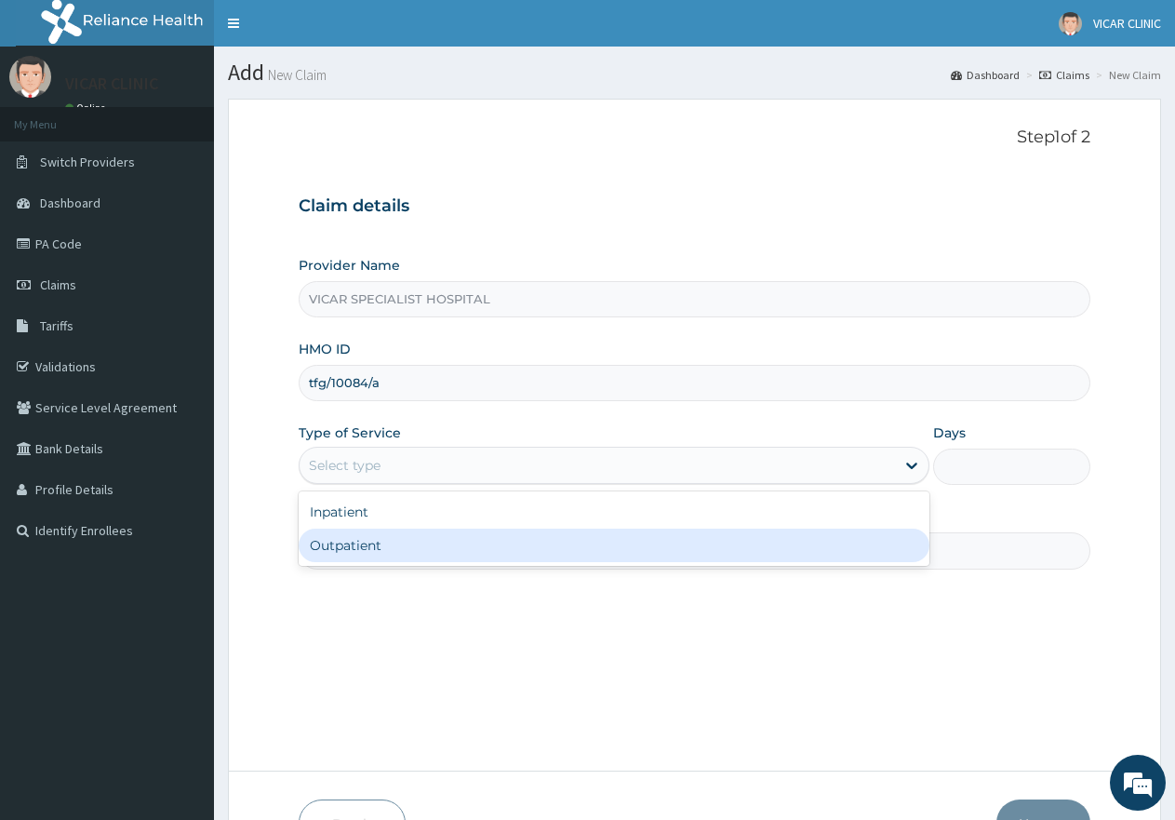
click at [440, 554] on div "Outpatient" at bounding box center [614, 544] width 630 height 33
type input "1"
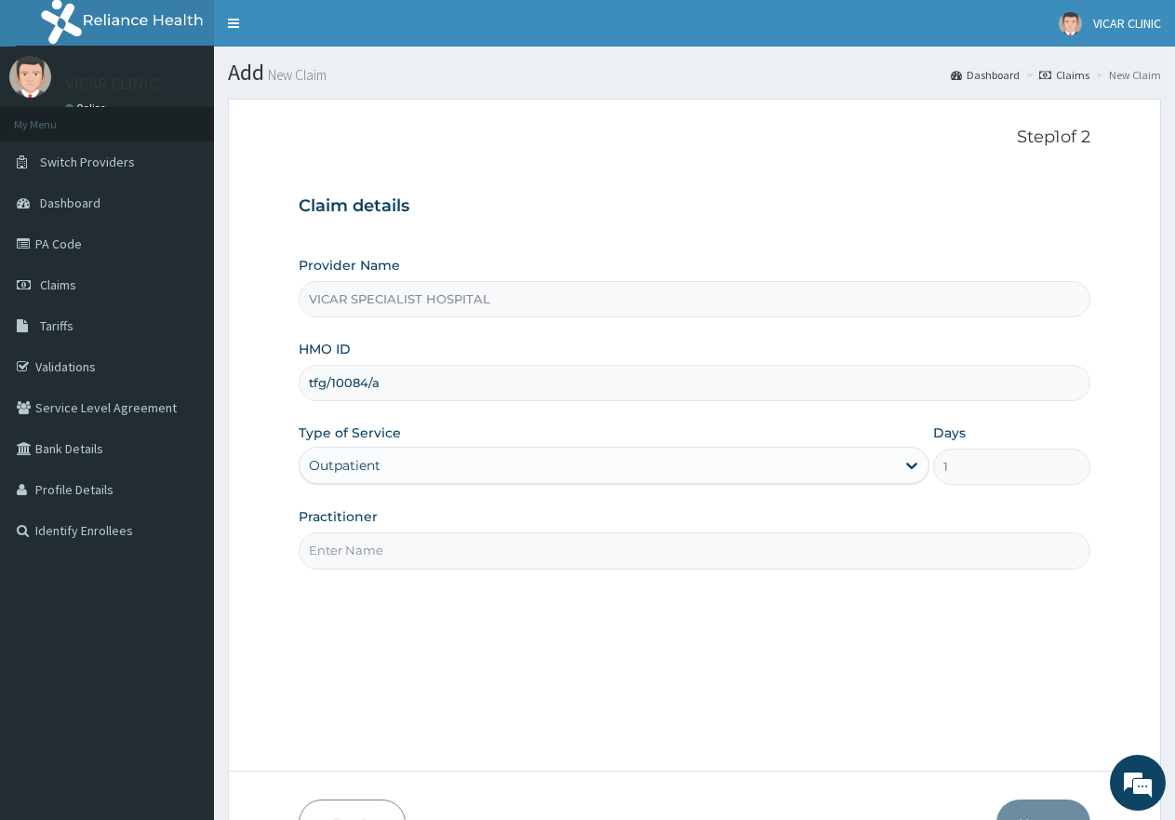
click at [448, 555] on input "Practitioner" at bounding box center [695, 550] width 792 height 36
type input "DR [PERSON_NAME]"
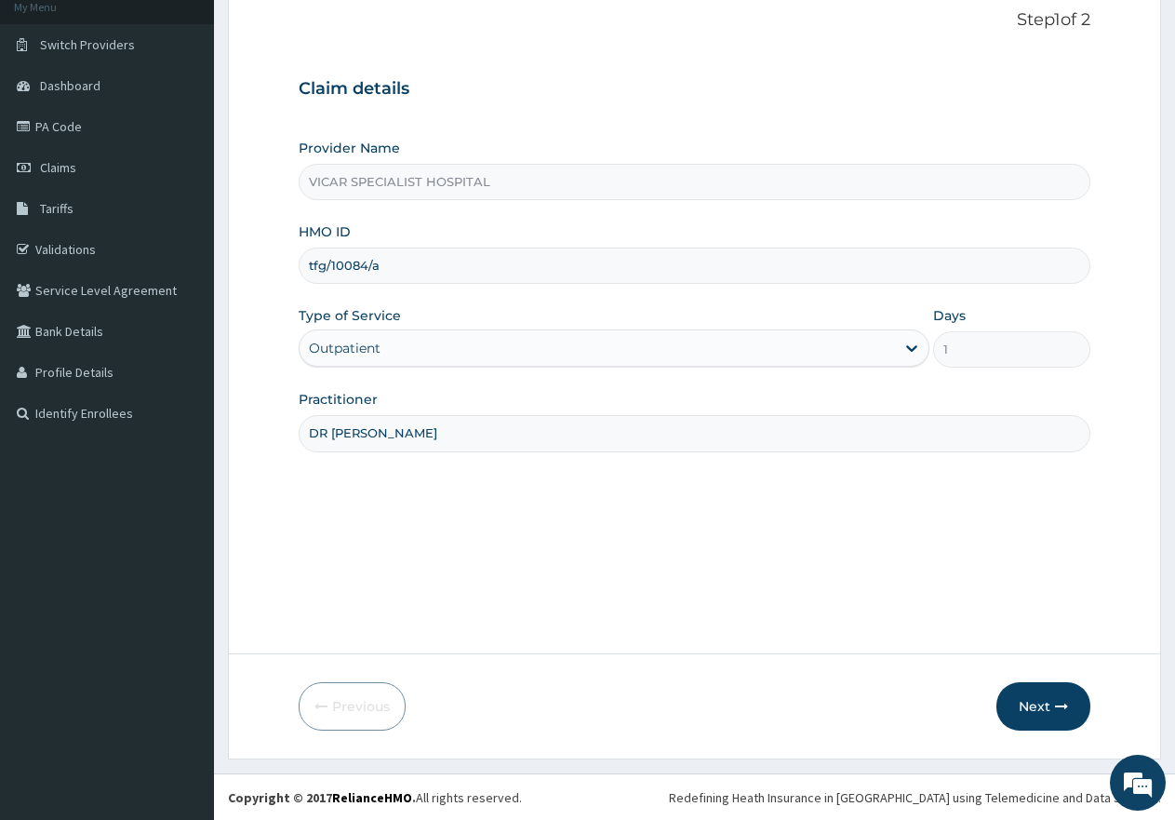
scroll to position [118, 0]
click at [1019, 709] on button "Next" at bounding box center [1044, 705] width 94 height 48
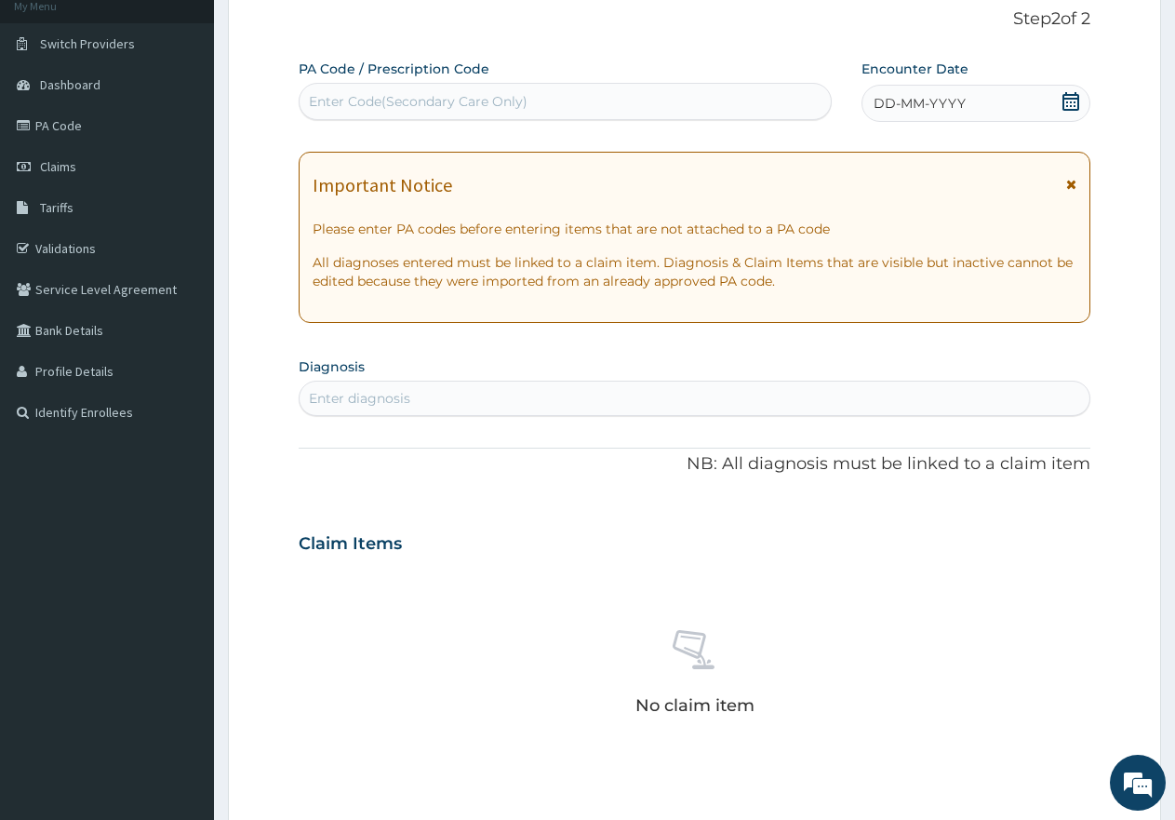
click at [425, 88] on div "Enter Code(Secondary Care Only)" at bounding box center [565, 101] width 533 height 37
paste input "PA/7C4E12"
type input "PA/7C4E12"
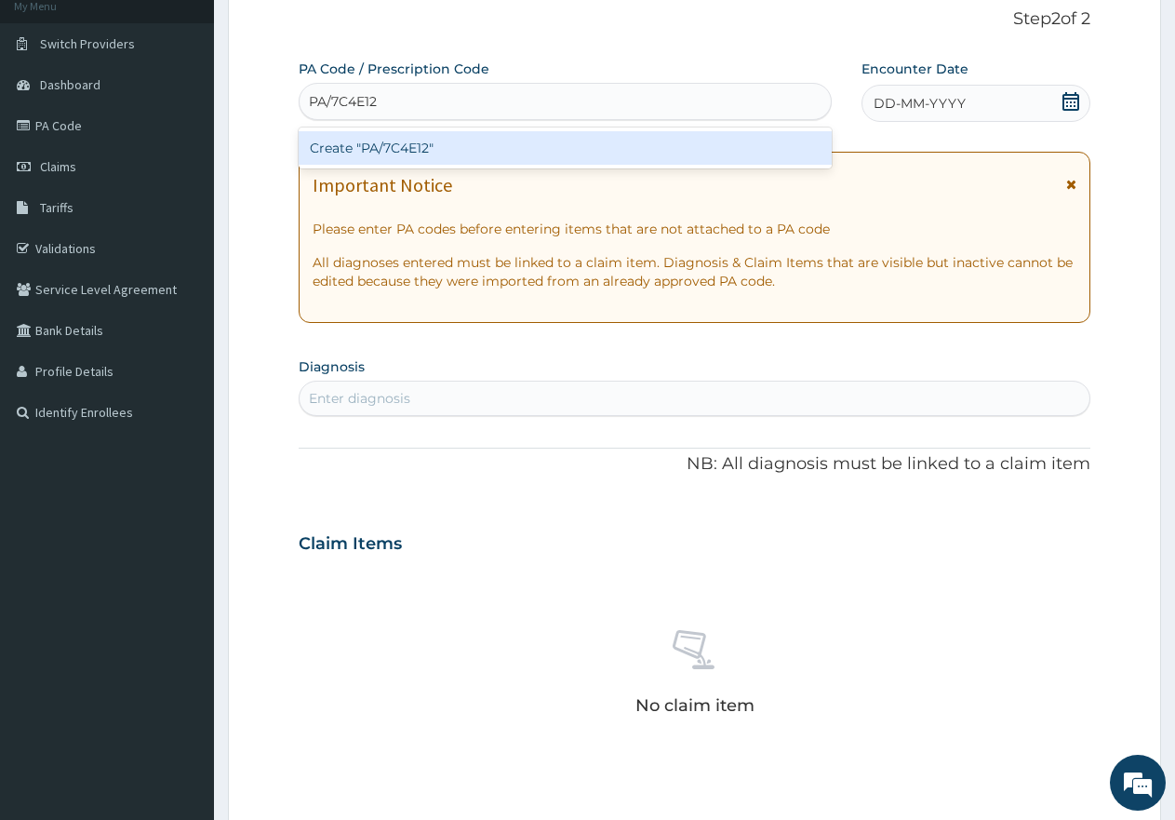
click at [408, 154] on div "Create "PA/7C4E12"" at bounding box center [565, 147] width 533 height 33
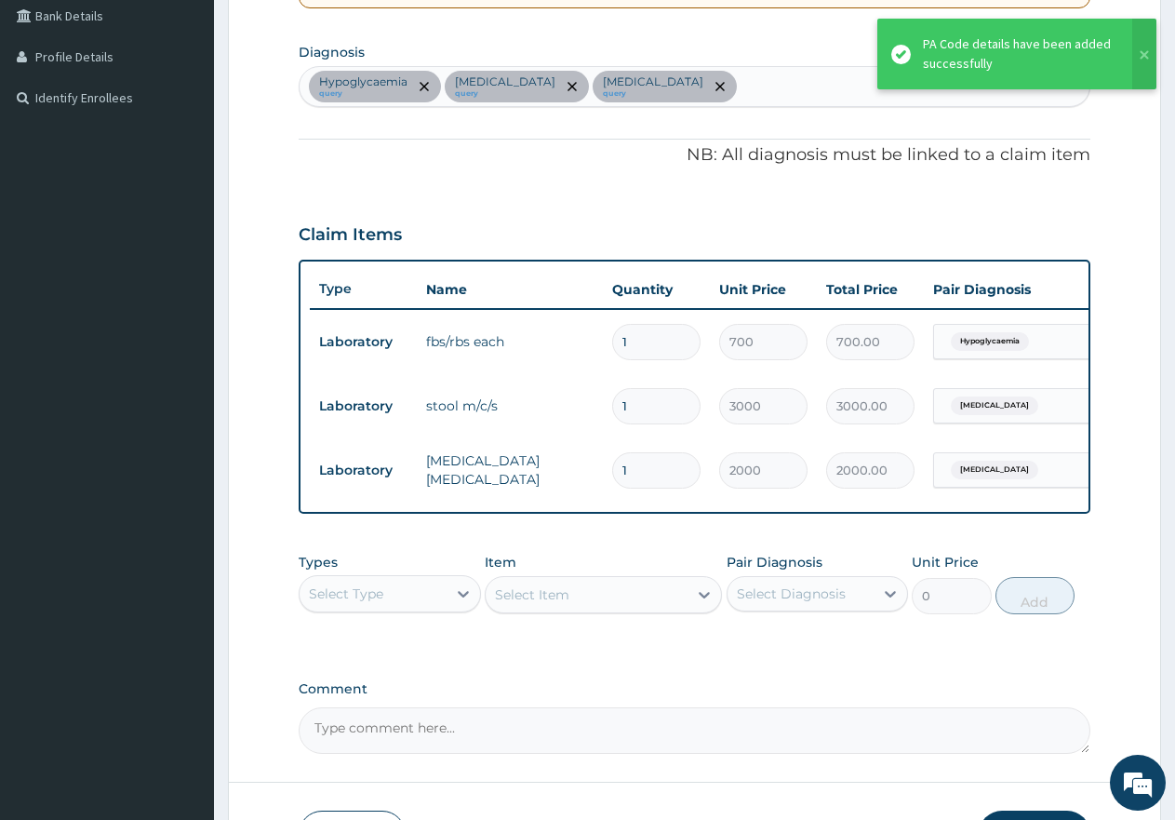
scroll to position [490, 0]
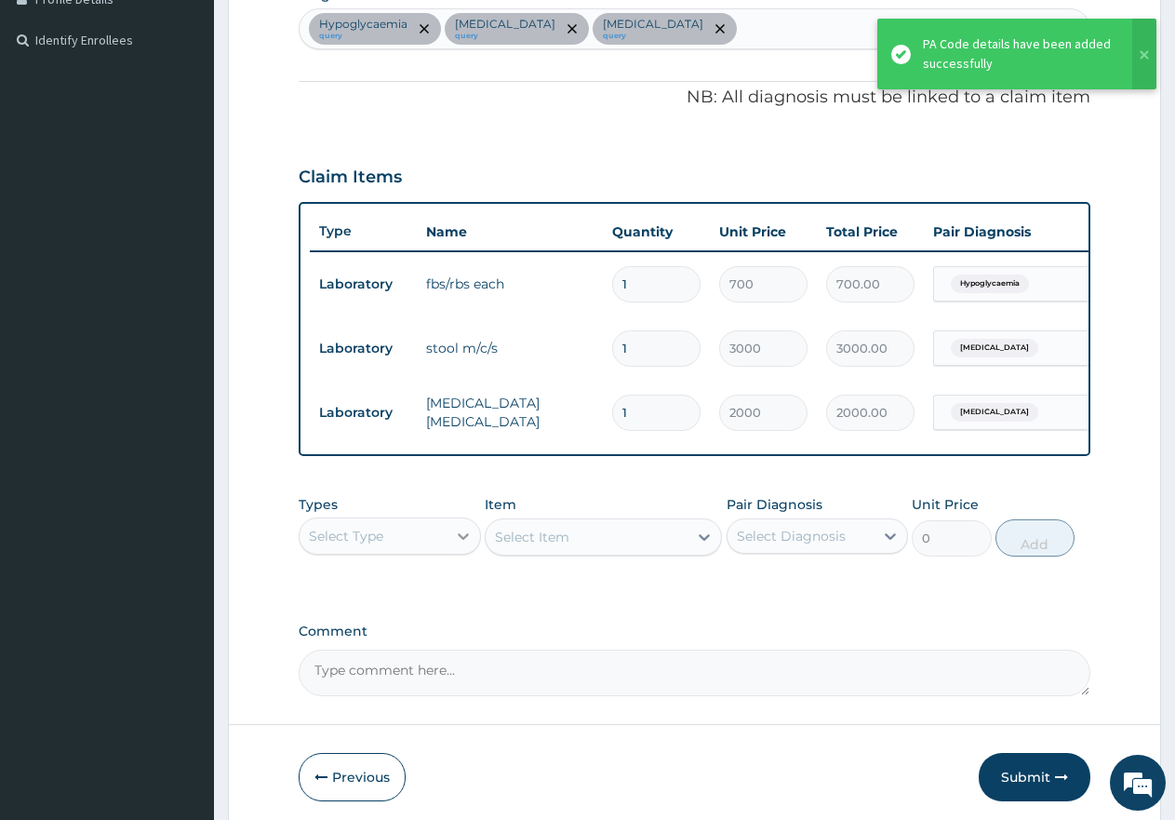
click at [449, 553] on div at bounding box center [463, 535] width 33 height 33
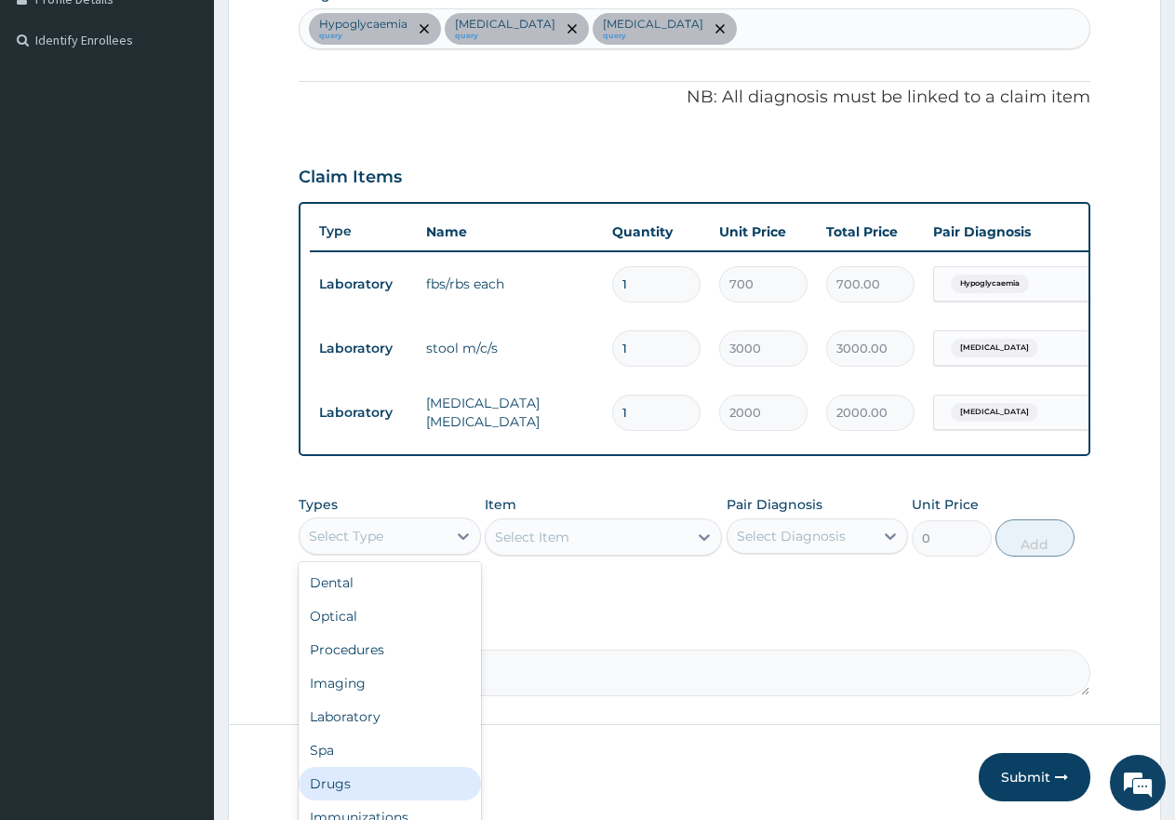
click at [384, 788] on div "Drugs" at bounding box center [390, 783] width 182 height 33
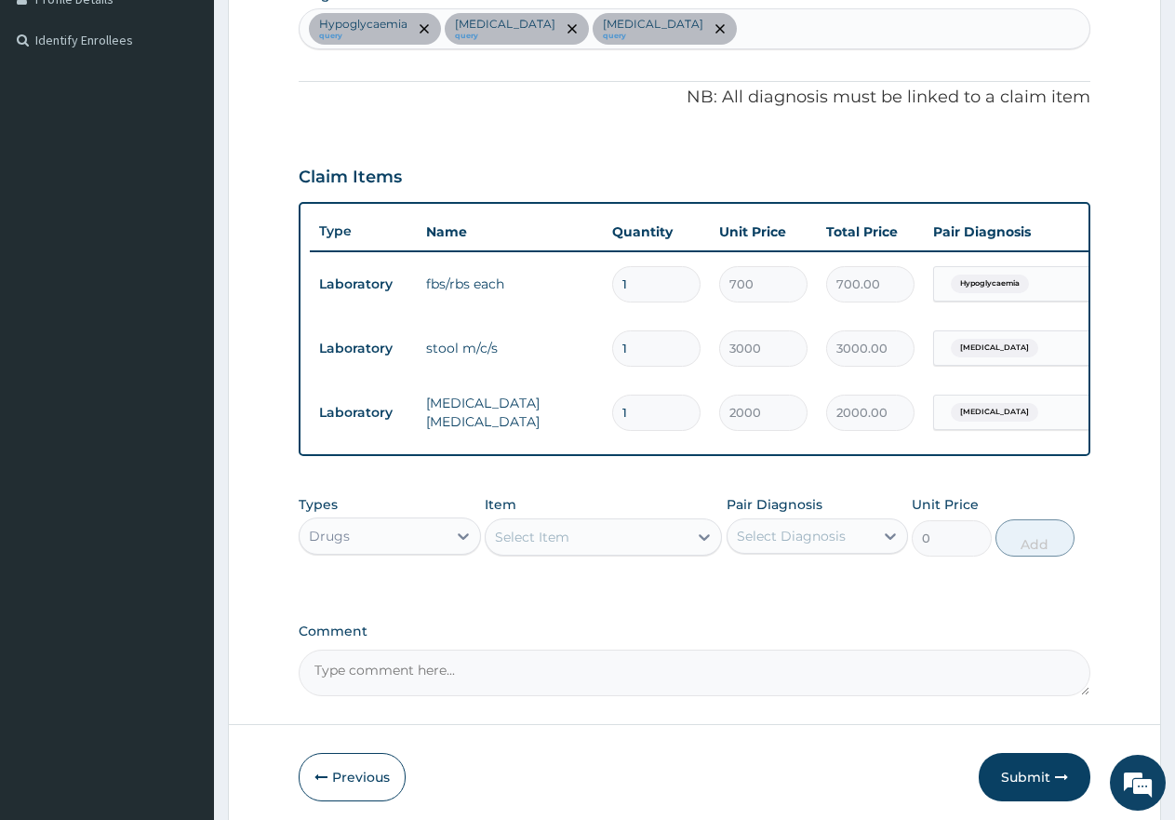
click at [608, 552] on div "Select Item" at bounding box center [587, 537] width 202 height 30
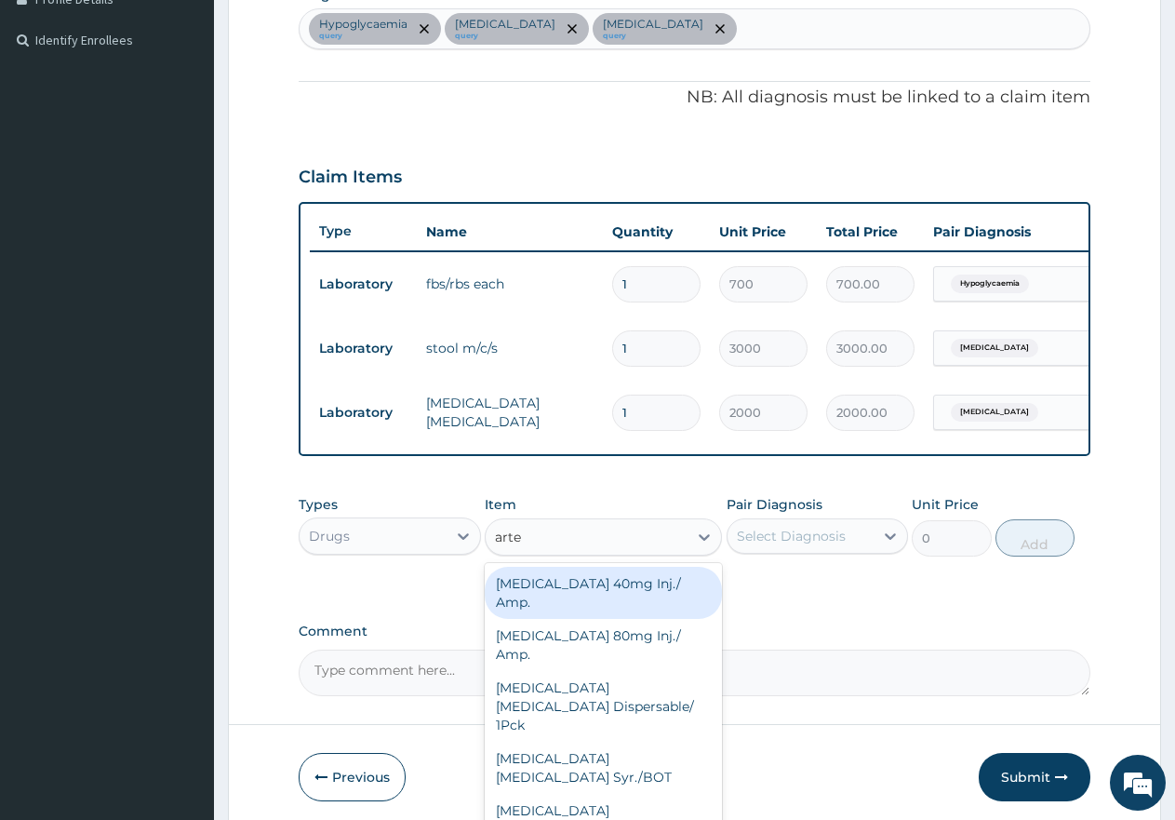
type input "[PERSON_NAME]"
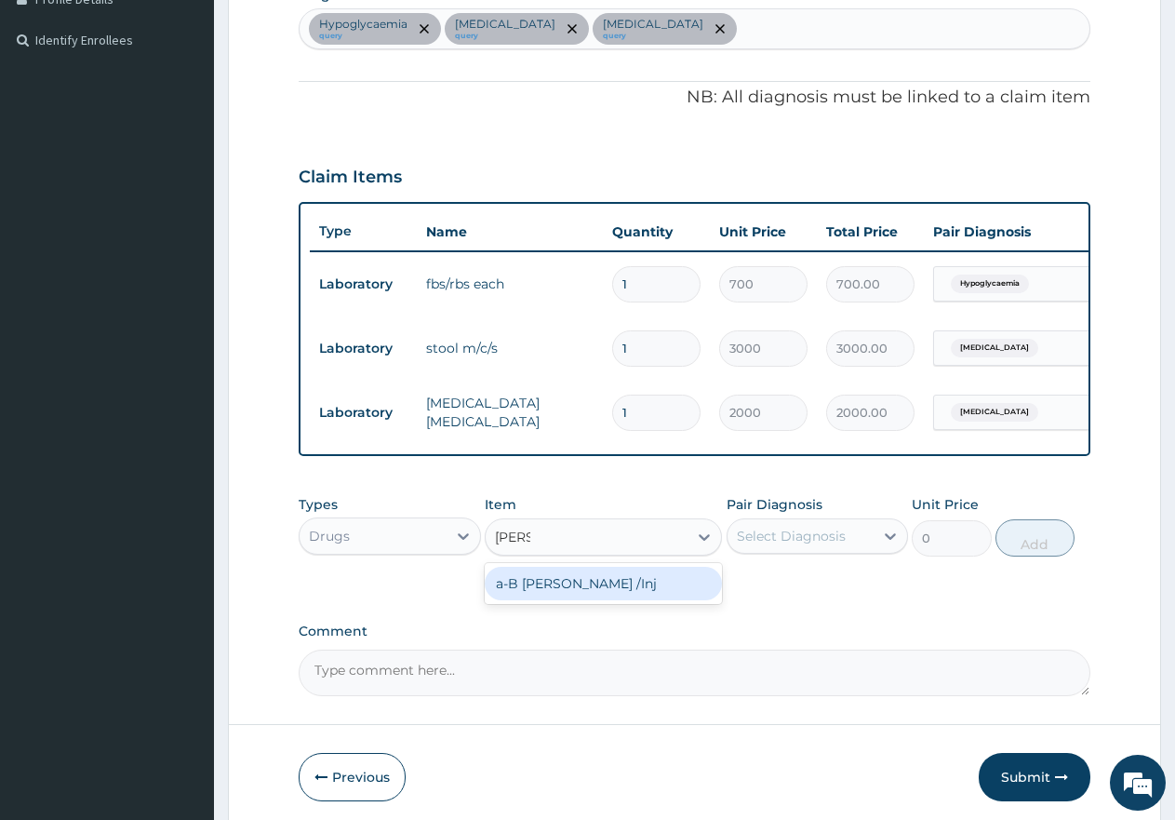
click at [636, 589] on div "a-B [PERSON_NAME] /Inj" at bounding box center [603, 583] width 237 height 33
type input "1200"
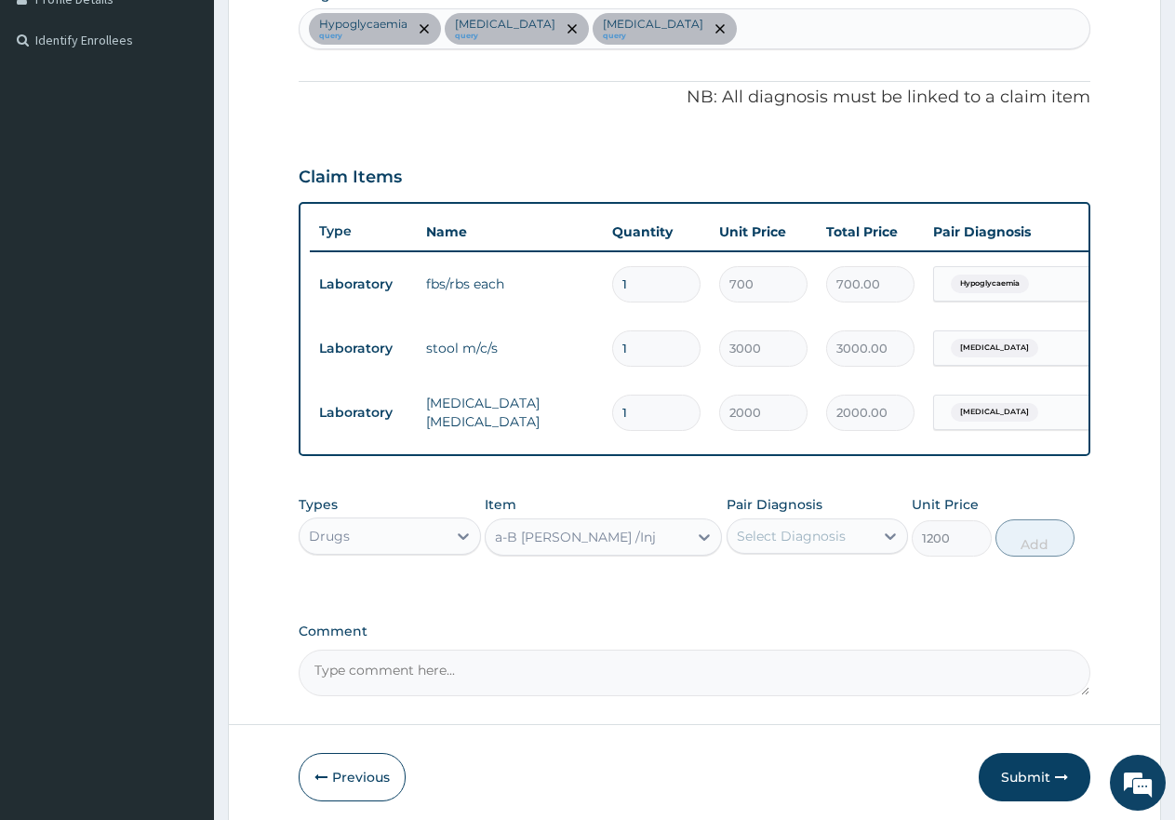
click at [793, 545] on div "Select Diagnosis" at bounding box center [791, 536] width 109 height 19
drag, startPoint x: 820, startPoint y: 670, endPoint x: 999, endPoint y: 623, distance: 185.5
click at [823, 670] on div "[MEDICAL_DATA]" at bounding box center [818, 660] width 182 height 38
checkbox input "true"
click at [1046, 556] on button "Add" at bounding box center [1035, 537] width 79 height 37
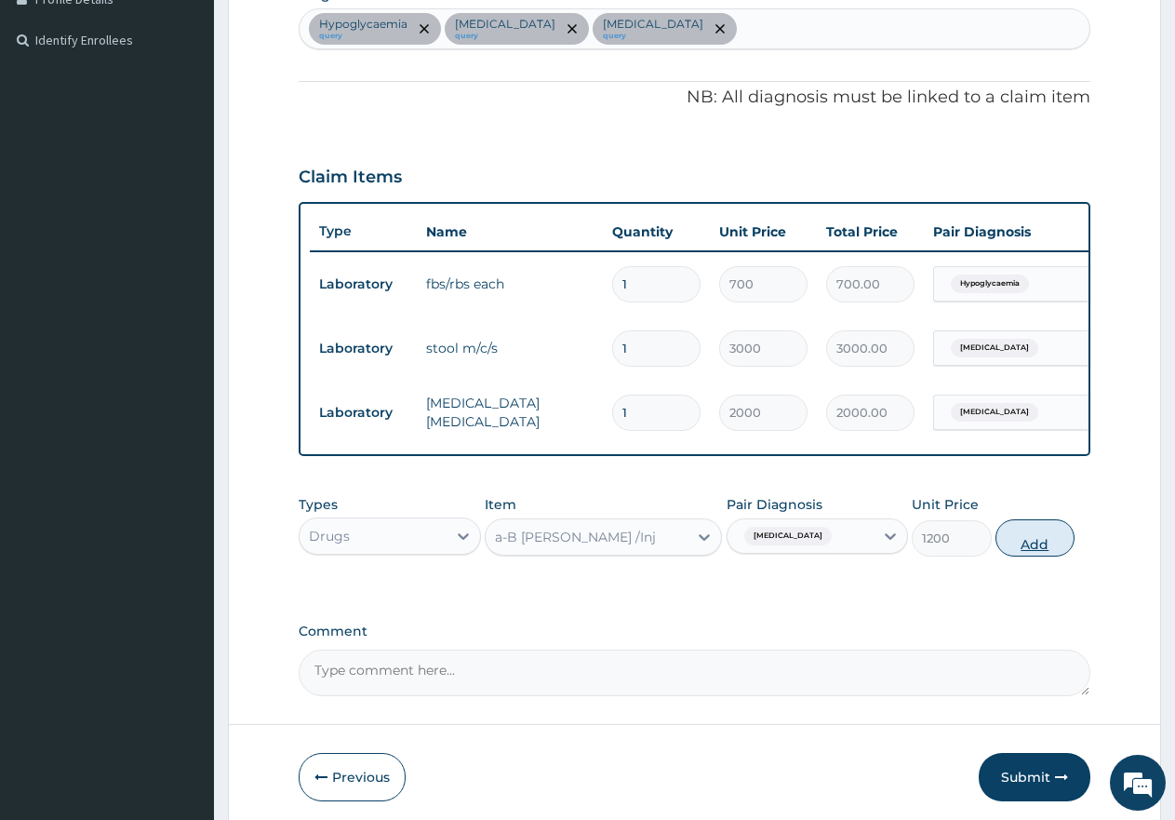
type input "0"
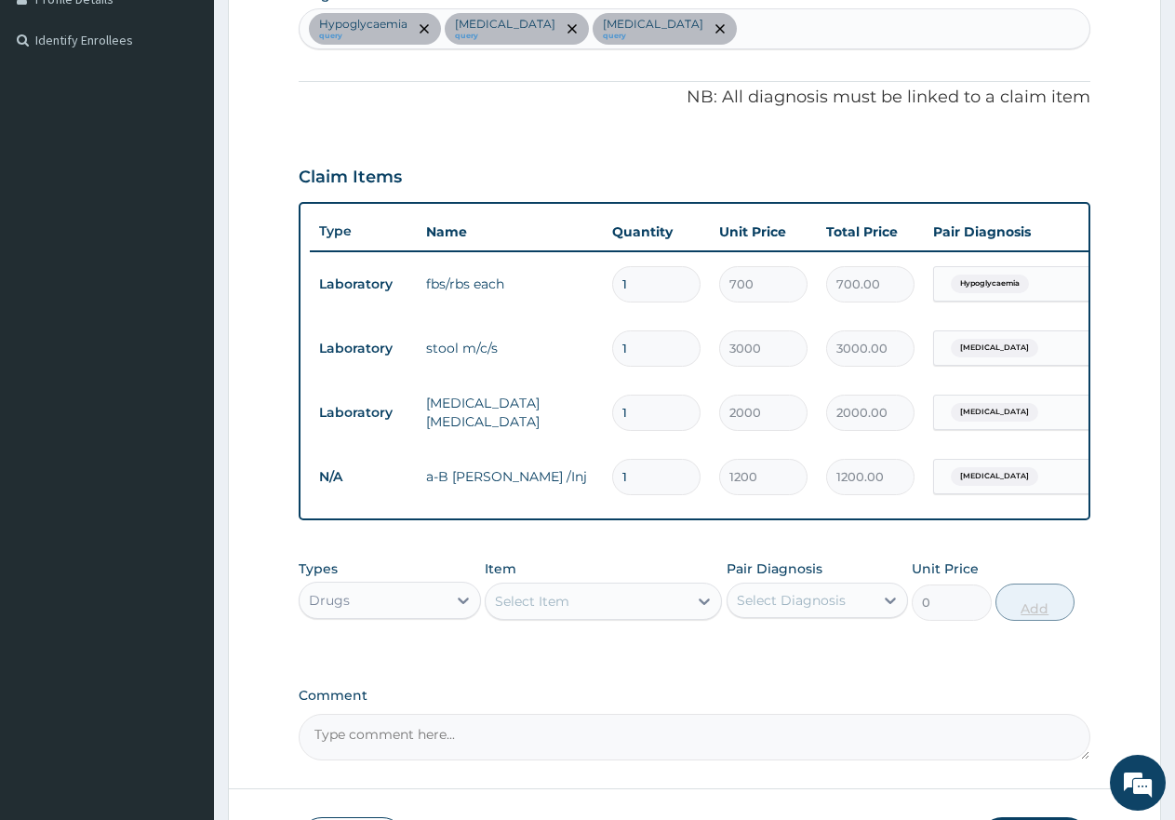
type input "0.00"
type input "3"
type input "3600.00"
type input "3"
click at [653, 612] on div "Select Item" at bounding box center [587, 601] width 202 height 30
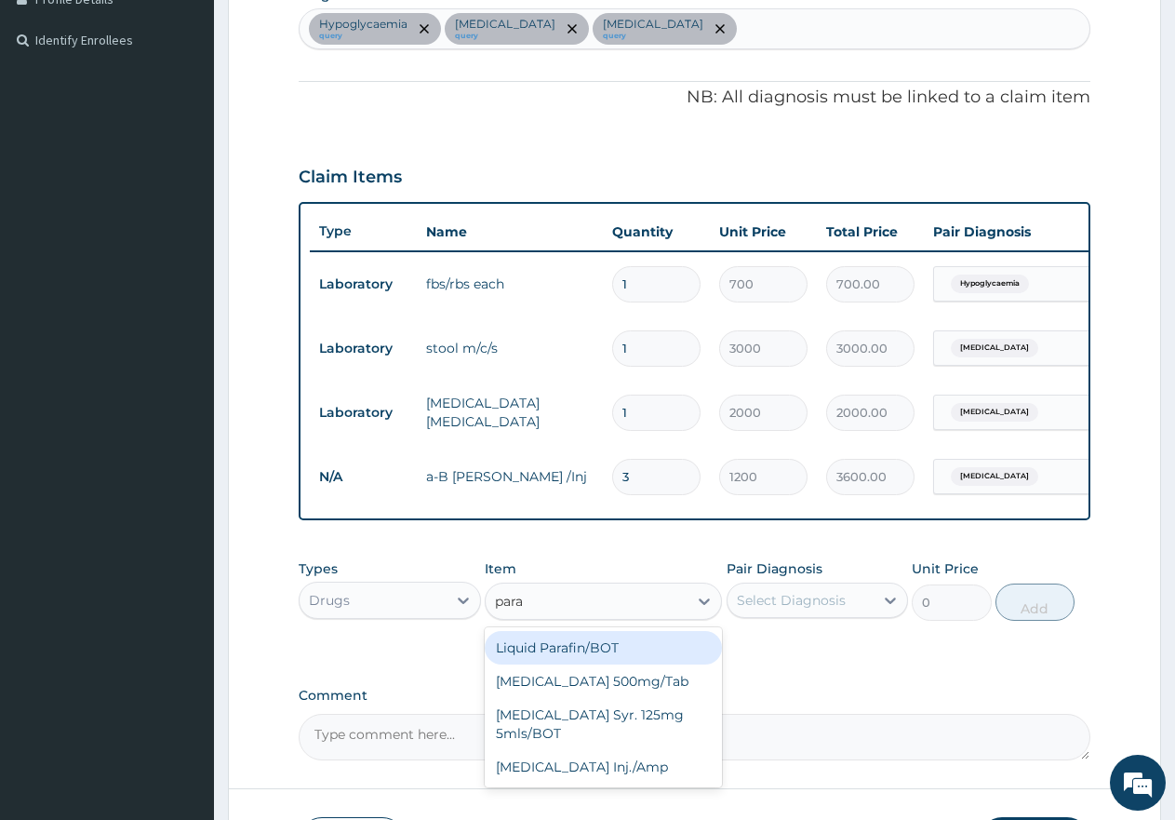
type input "parac"
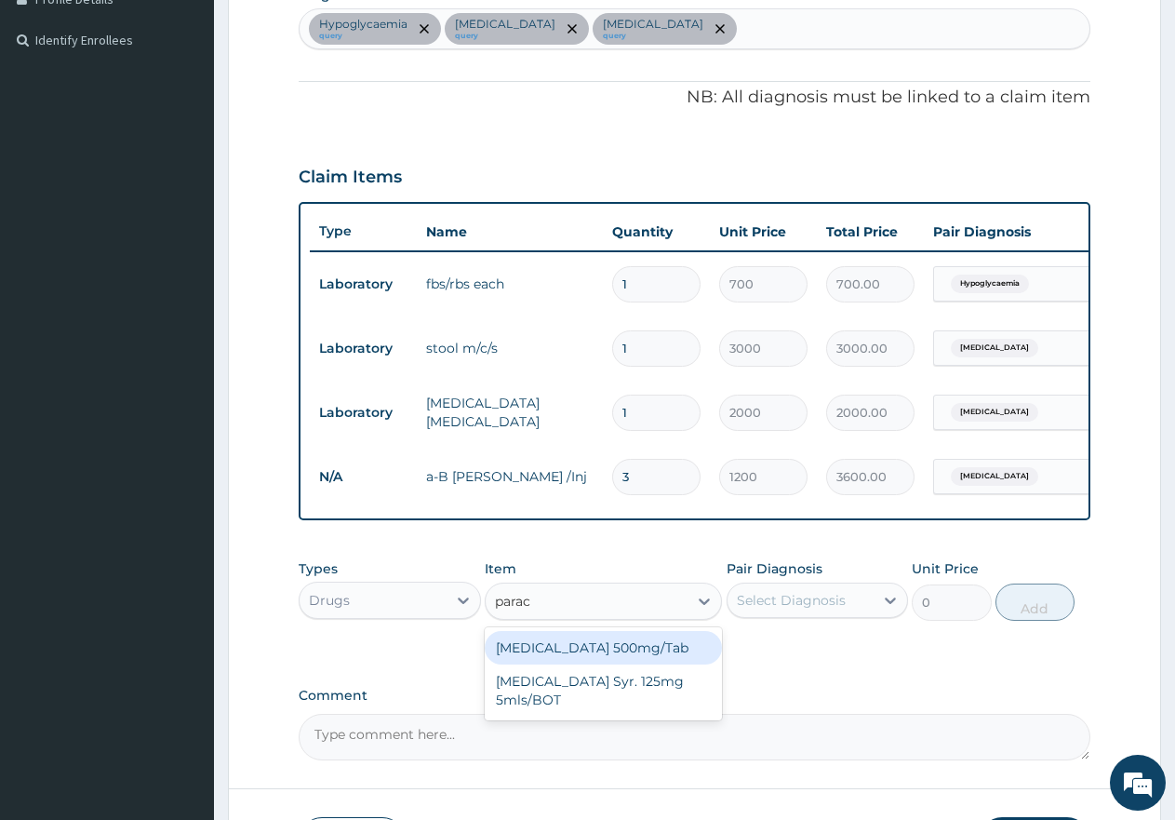
click at [643, 664] on div "Paracetamol 500mg/Tab" at bounding box center [603, 647] width 237 height 33
type input "9"
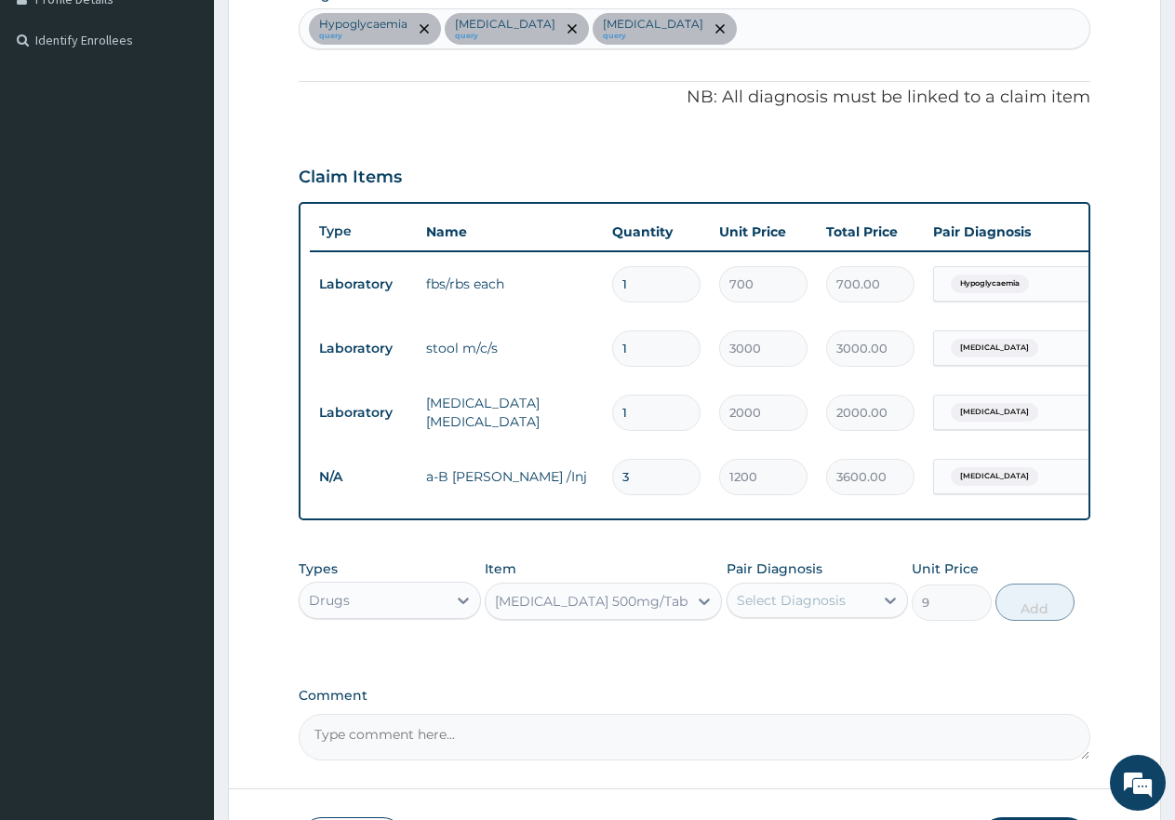
click at [789, 603] on div "Select Diagnosis" at bounding box center [801, 600] width 147 height 30
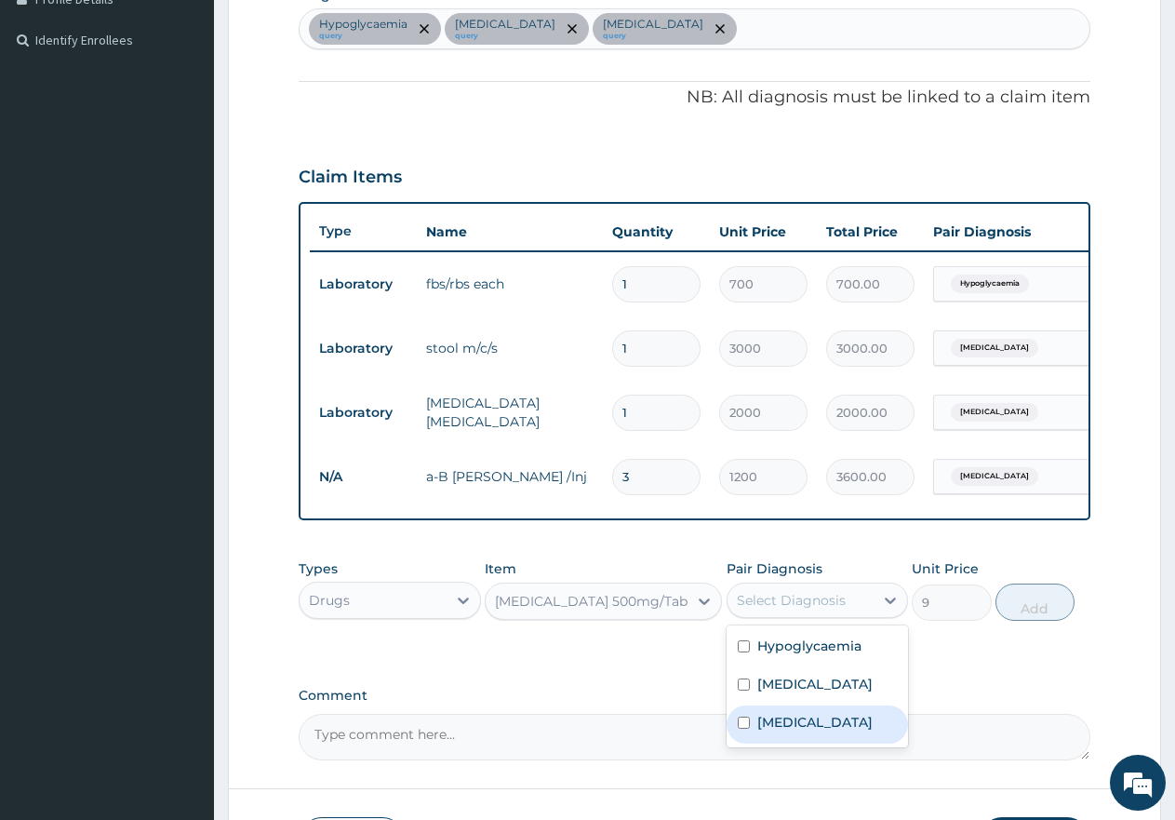
click at [825, 729] on div "Malaria" at bounding box center [818, 724] width 182 height 38
checkbox input "true"
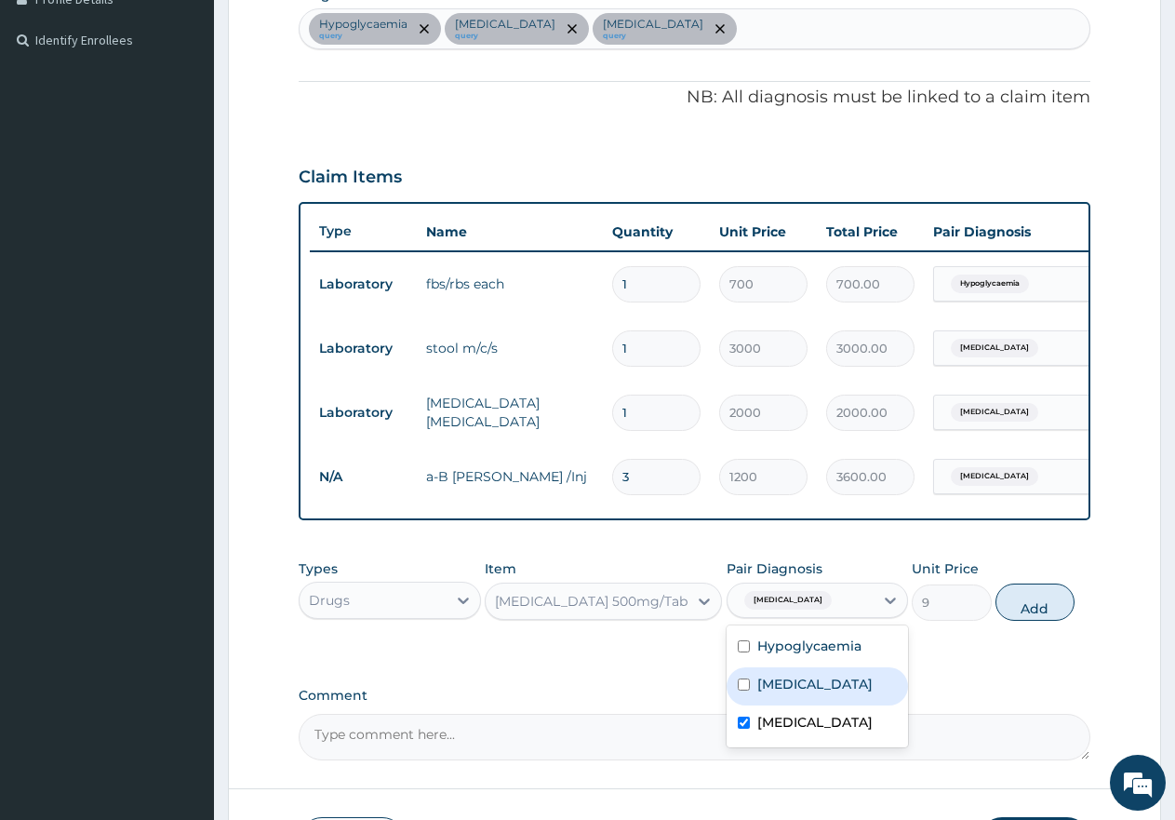
drag, startPoint x: 832, startPoint y: 701, endPoint x: 903, endPoint y: 665, distance: 79.1
click at [836, 693] on label "Typhoid fever" at bounding box center [814, 684] width 115 height 19
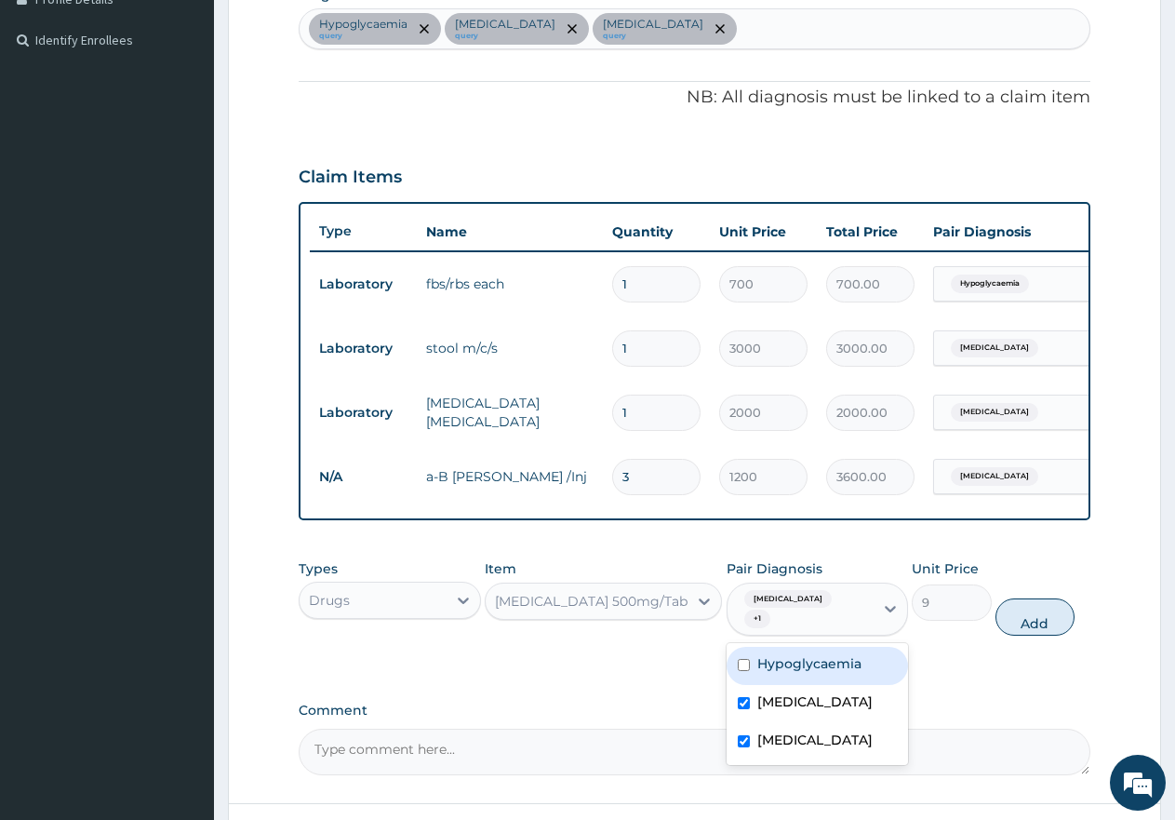
checkbox input "true"
click at [1021, 619] on button "Add" at bounding box center [1035, 616] width 79 height 37
type input "0"
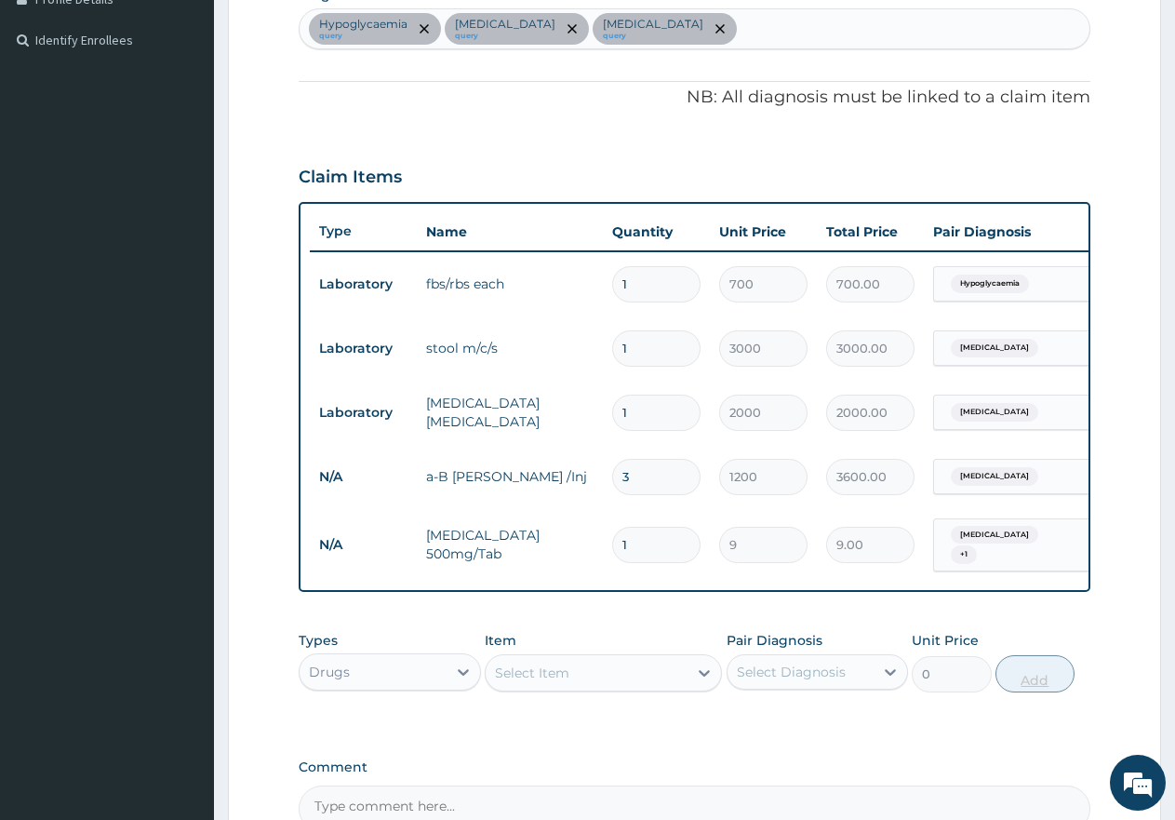
type input "18"
type input "162.00"
type input "18"
click at [666, 688] on div "Select Item" at bounding box center [587, 673] width 202 height 30
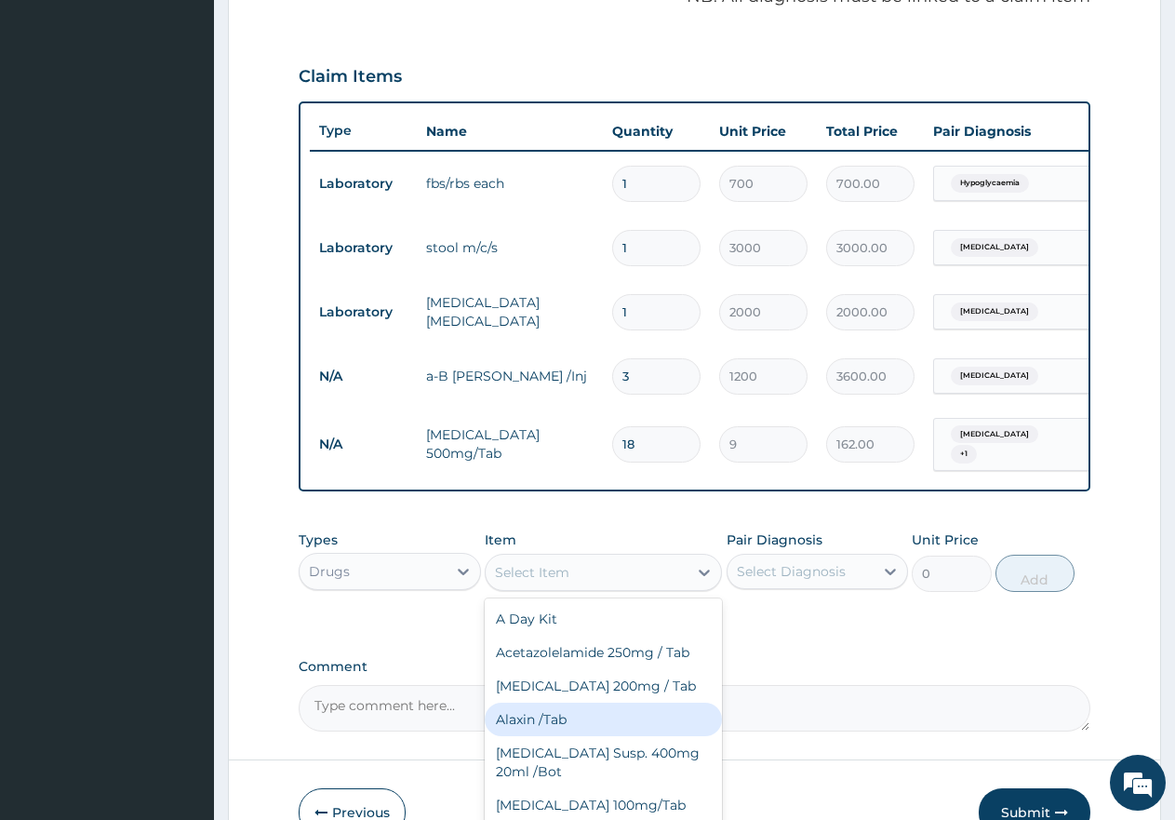
scroll to position [676, 0]
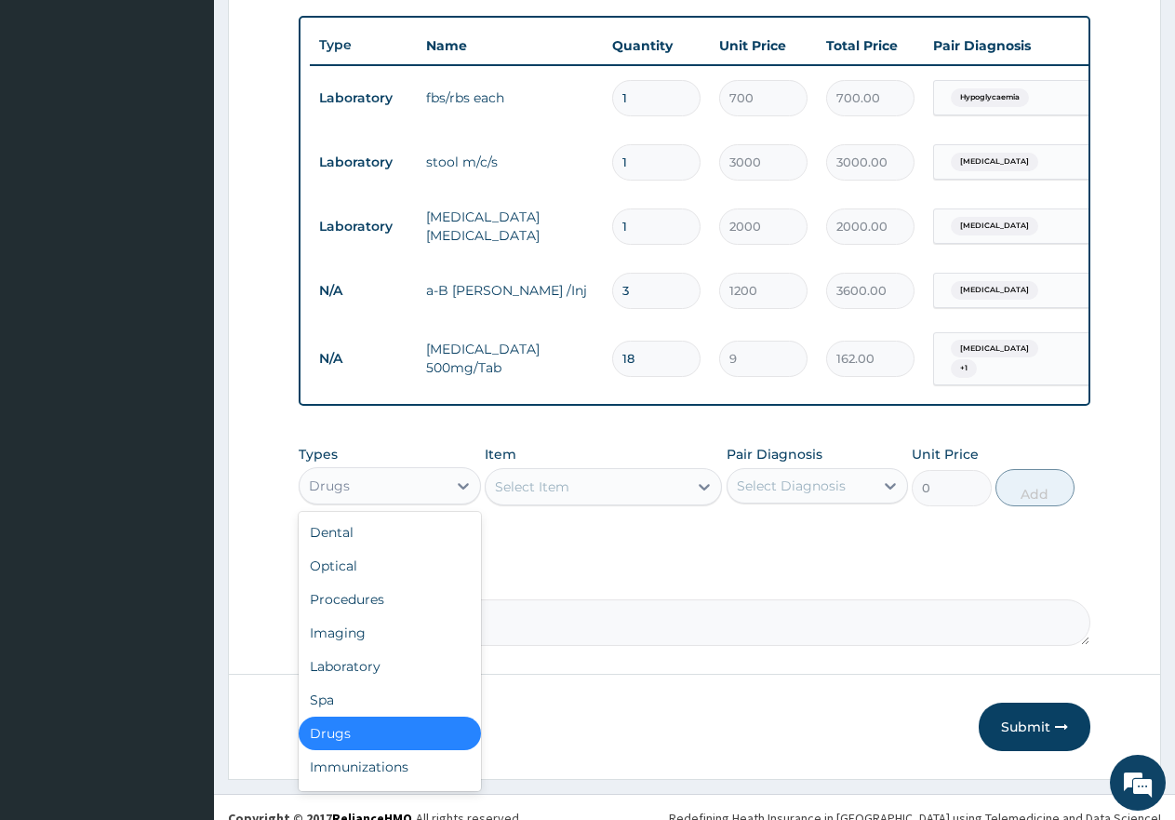
click at [360, 480] on div "Drugs" at bounding box center [373, 486] width 147 height 30
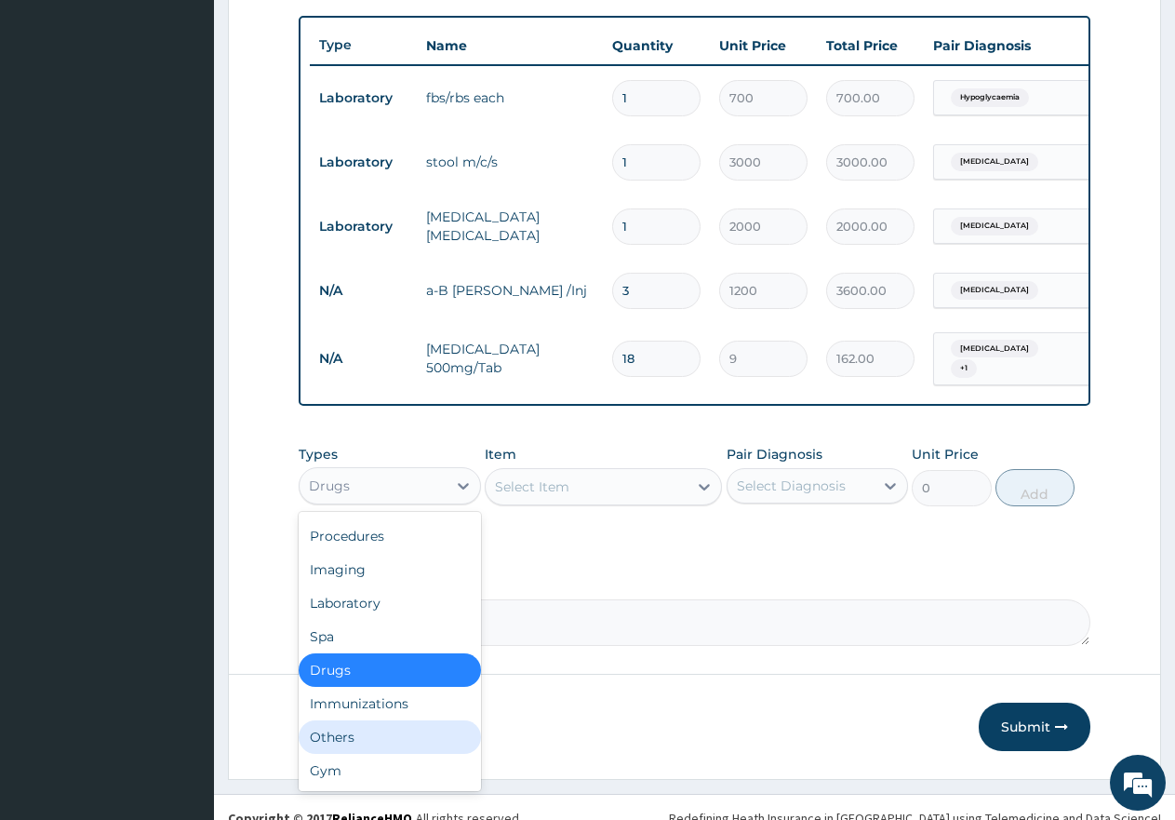
drag, startPoint x: 403, startPoint y: 749, endPoint x: 655, endPoint y: 634, distance: 277.3
click at [417, 748] on div "Others" at bounding box center [390, 736] width 182 height 33
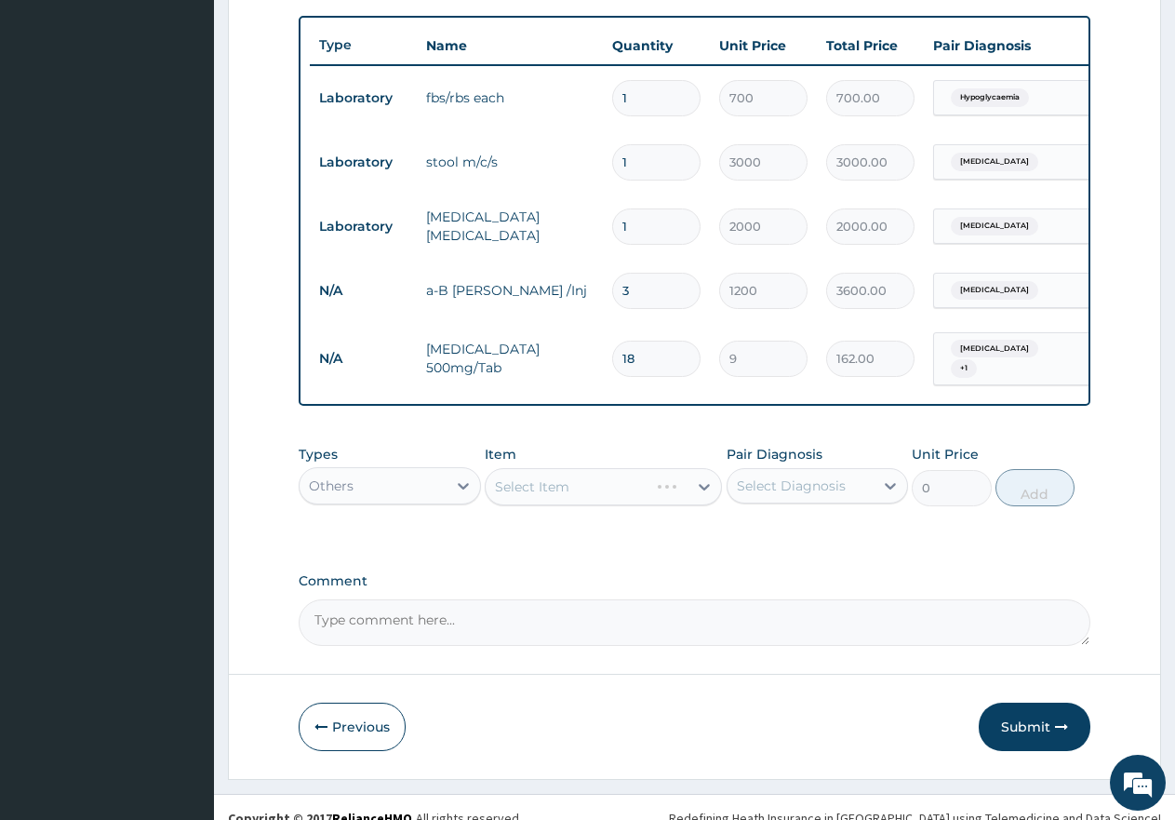
click at [799, 501] on div "Select Diagnosis" at bounding box center [801, 486] width 147 height 30
click at [796, 610] on label "Malaria" at bounding box center [814, 607] width 115 height 19
checkbox input "true"
click at [686, 499] on div "Select Item" at bounding box center [587, 487] width 202 height 30
drag, startPoint x: 662, startPoint y: 546, endPoint x: 701, endPoint y: 546, distance: 39.1
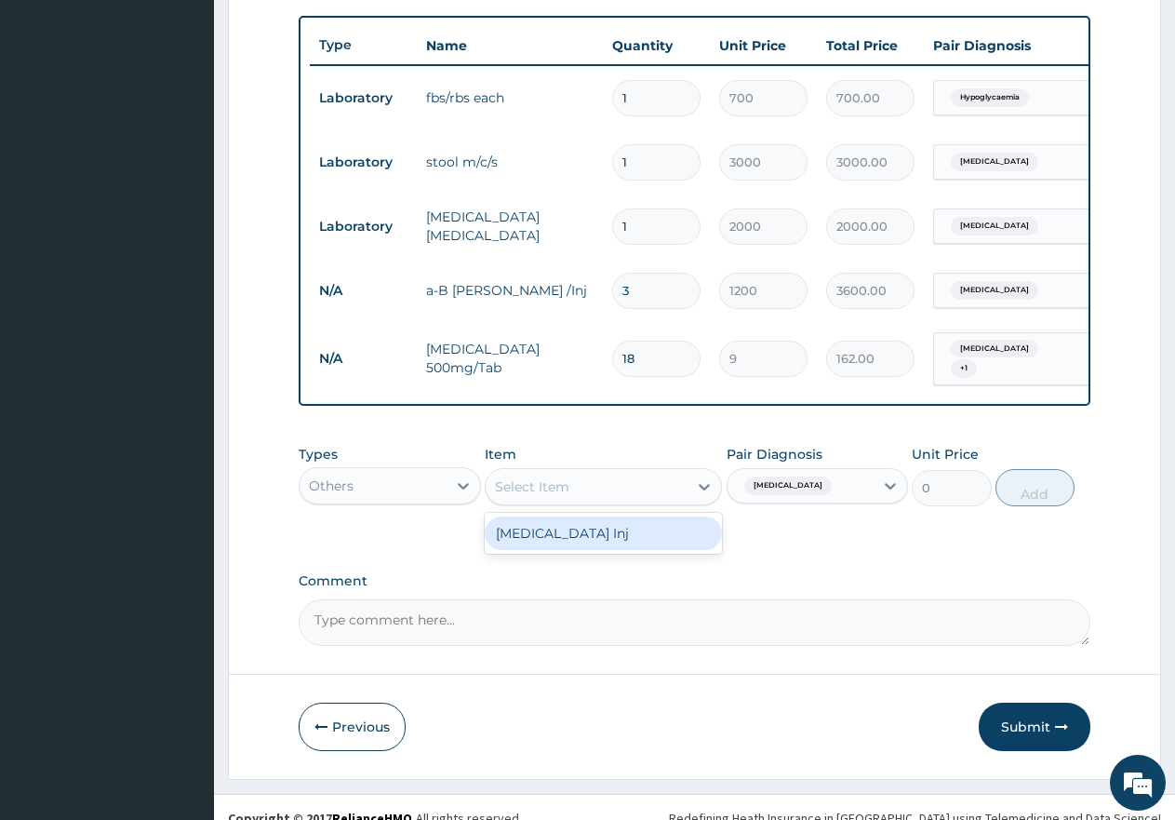
click at [662, 545] on div "Paracetamol Inj" at bounding box center [603, 532] width 237 height 33
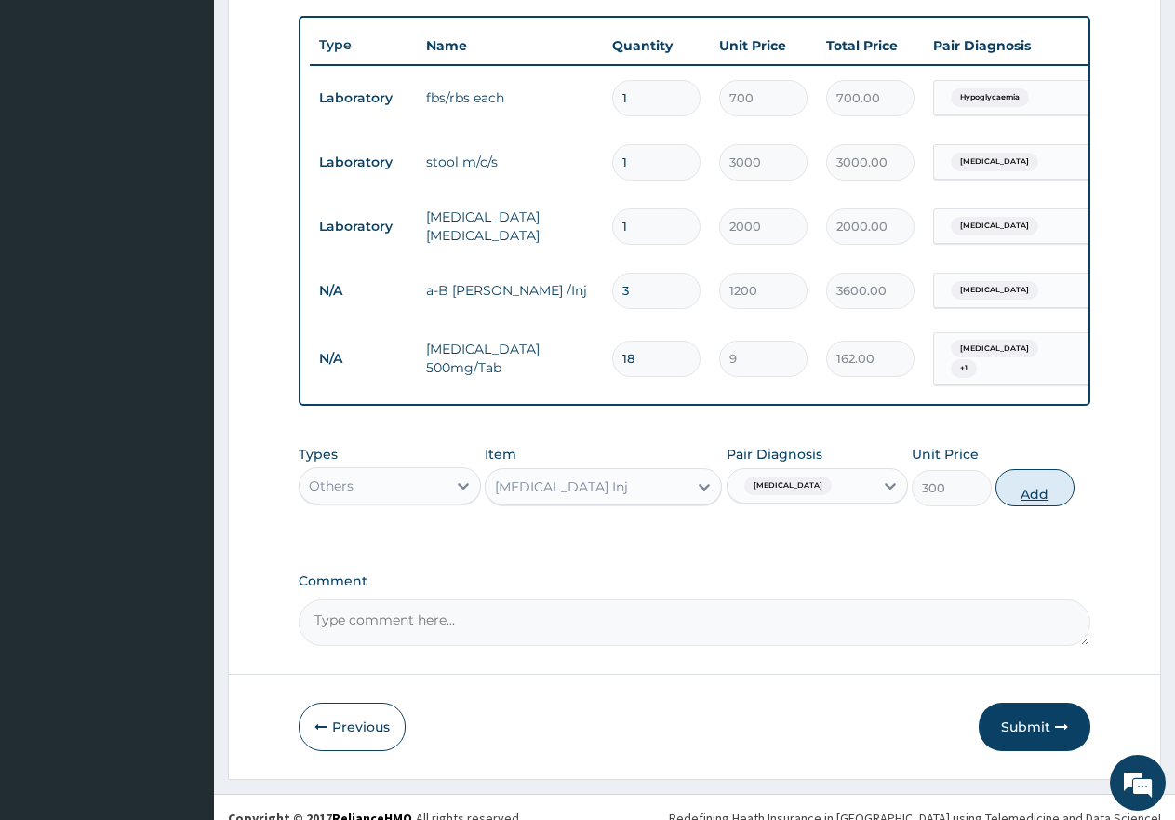
click at [1023, 503] on button "Add" at bounding box center [1035, 487] width 79 height 37
type input "0"
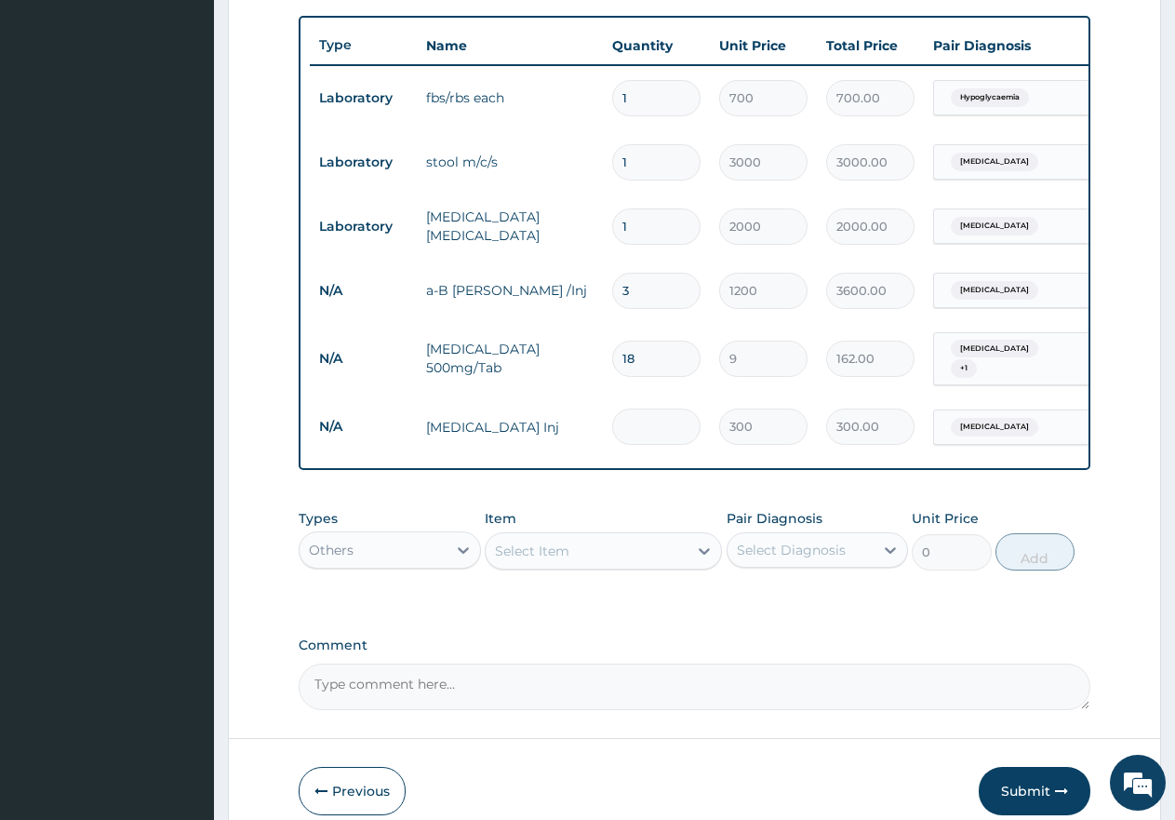
type input "0.00"
type input "2"
type input "600.00"
type input "2"
click at [471, 555] on icon at bounding box center [463, 550] width 19 height 19
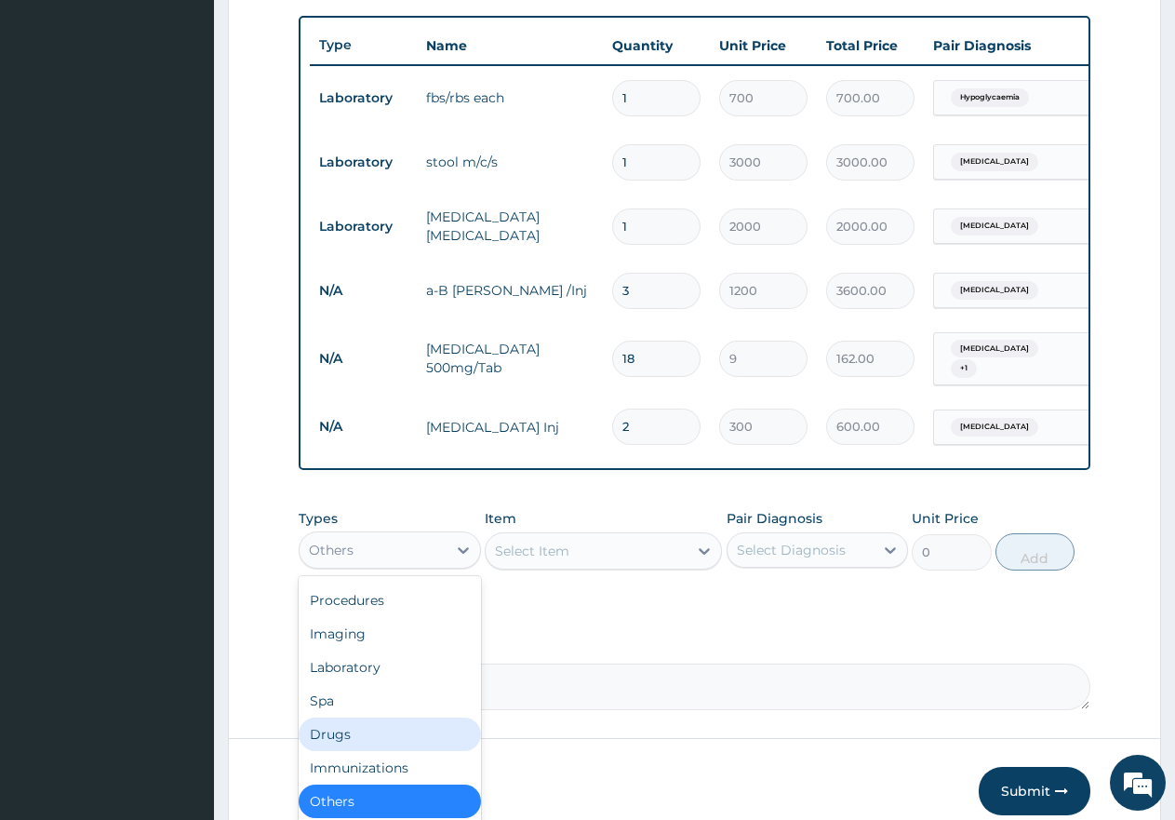
click at [391, 737] on div "Drugs" at bounding box center [390, 733] width 182 height 33
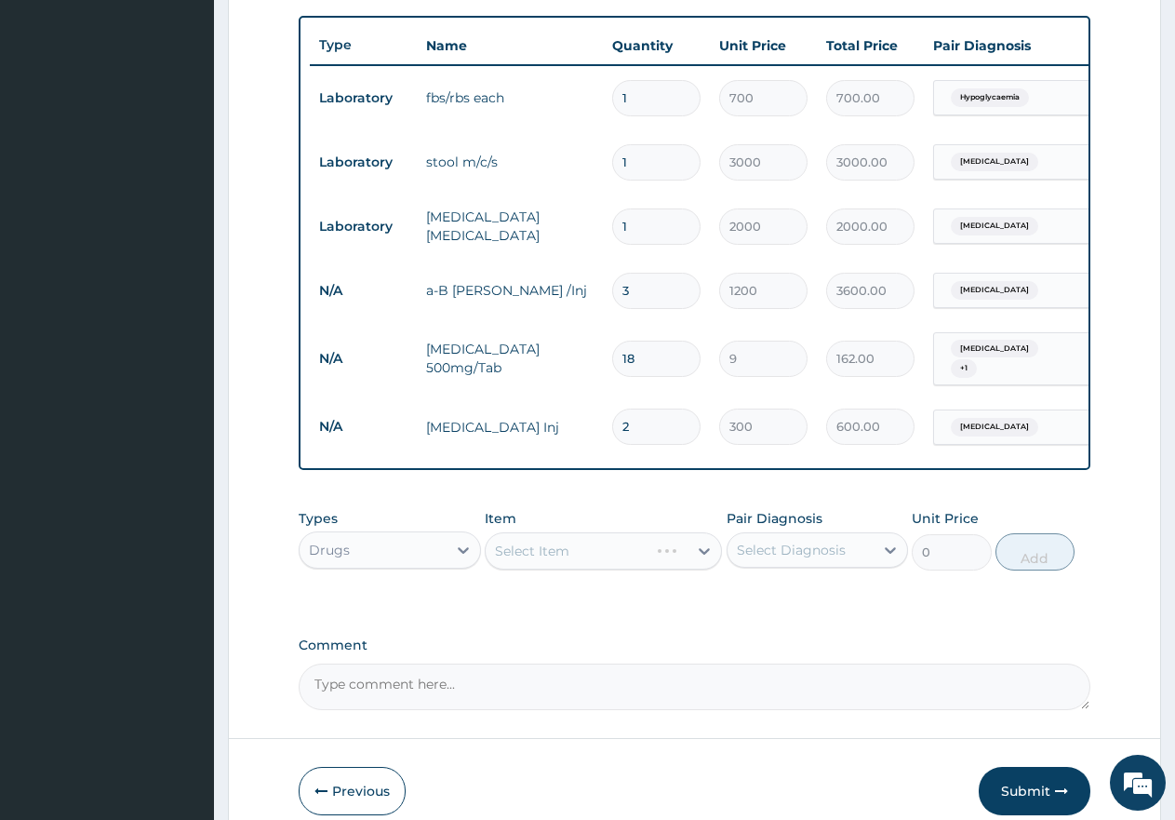
scroll to position [770, 0]
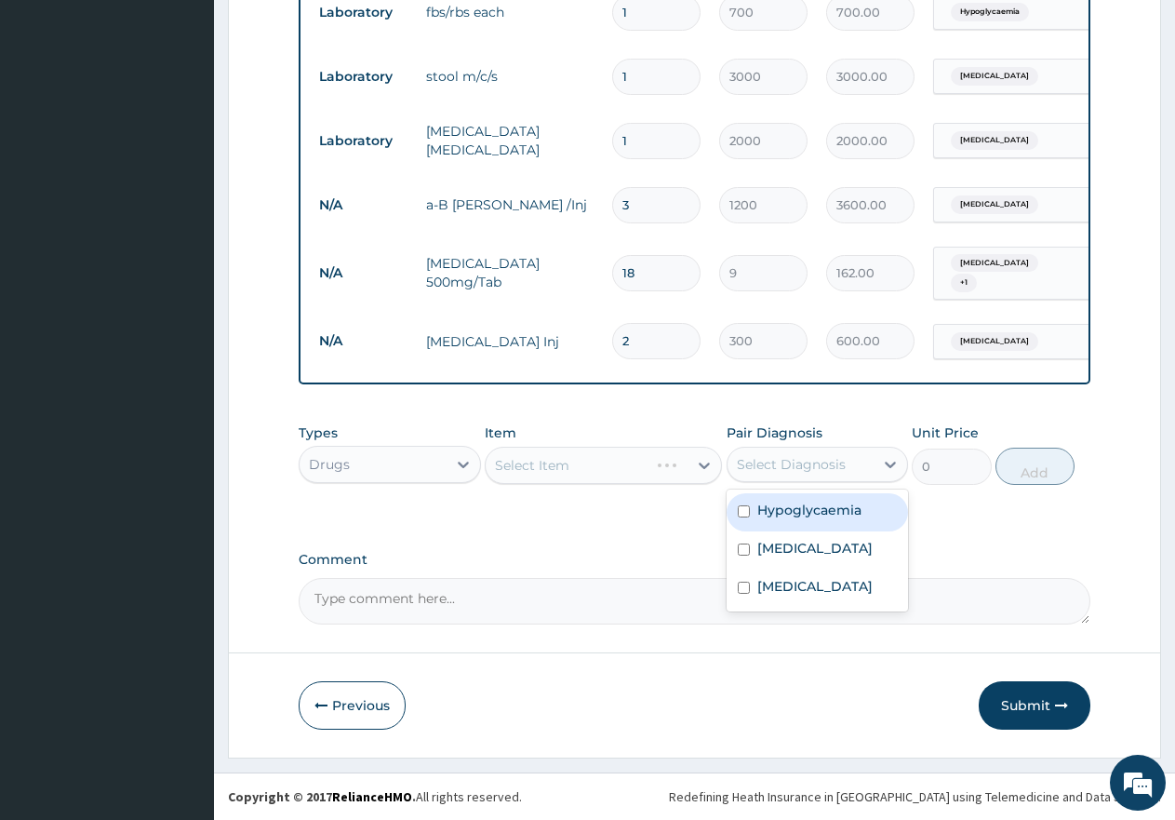
click at [831, 450] on div "Select Diagnosis" at bounding box center [801, 464] width 147 height 30
click at [656, 460] on div "Select Item" at bounding box center [587, 465] width 202 height 30
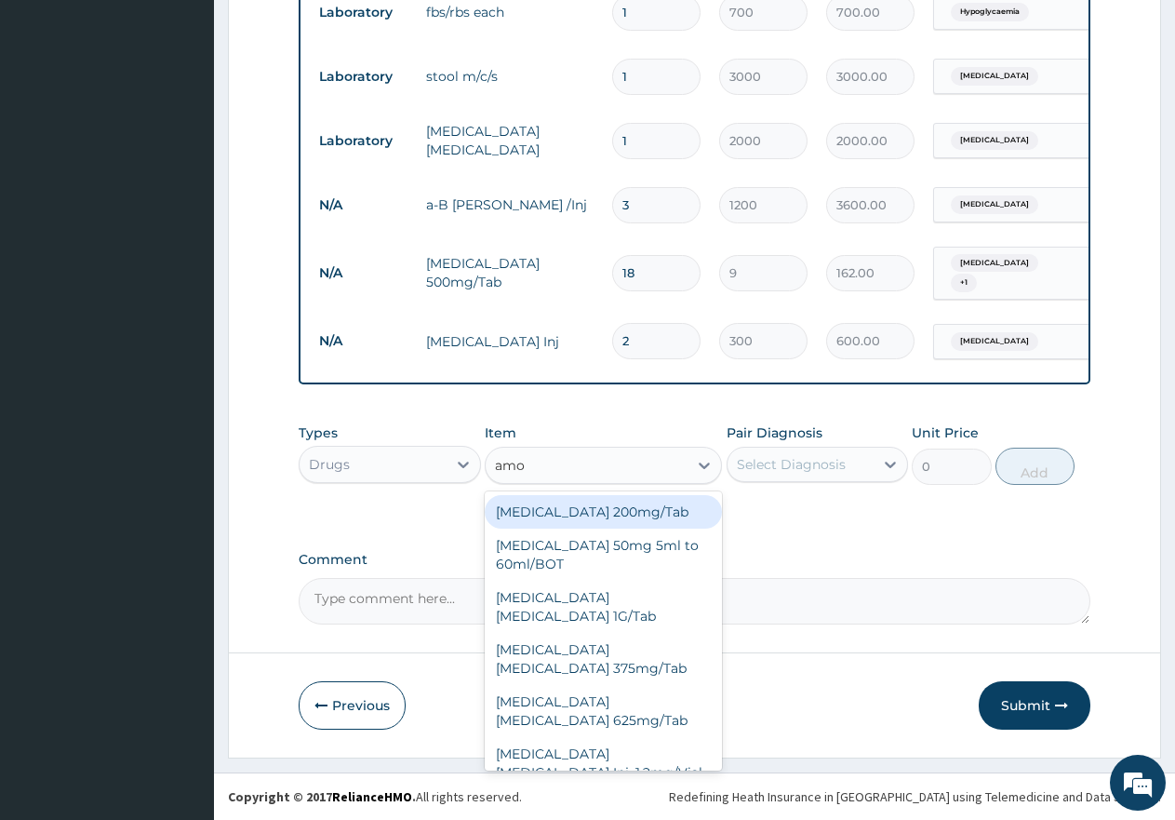
type input "amox"
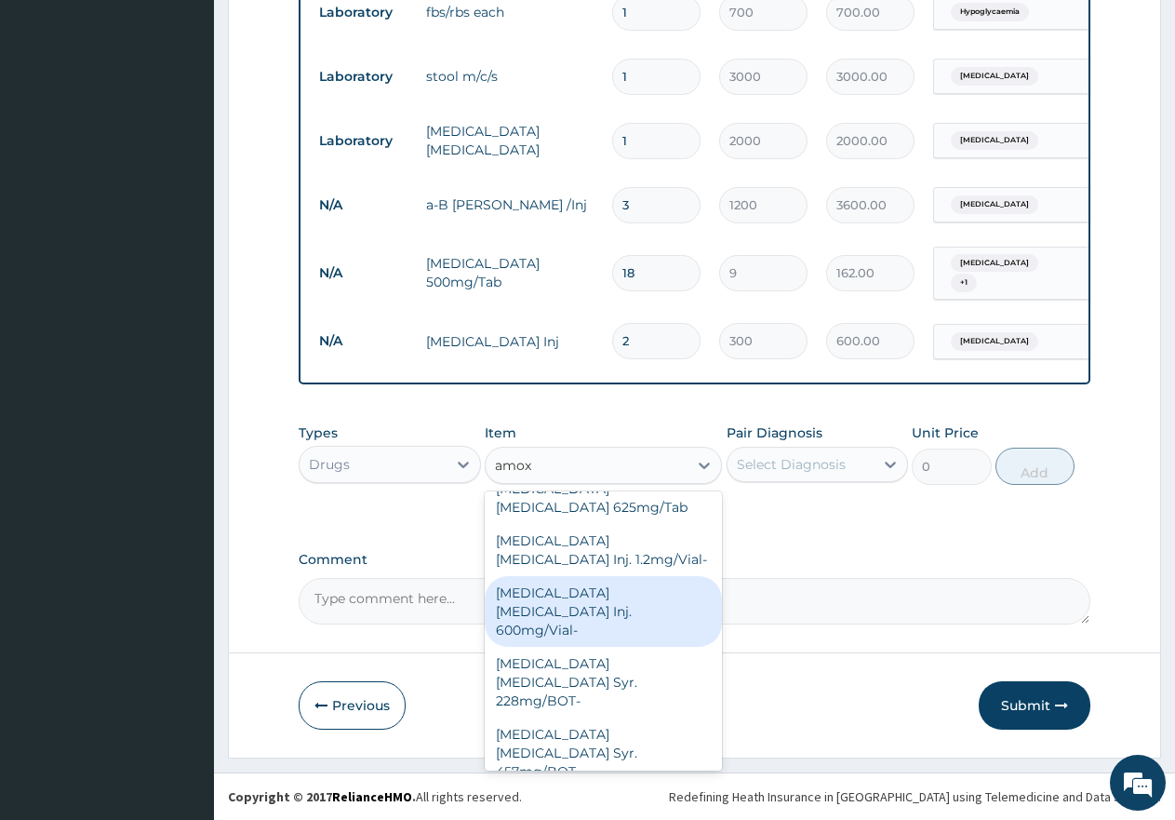
scroll to position [246, 0]
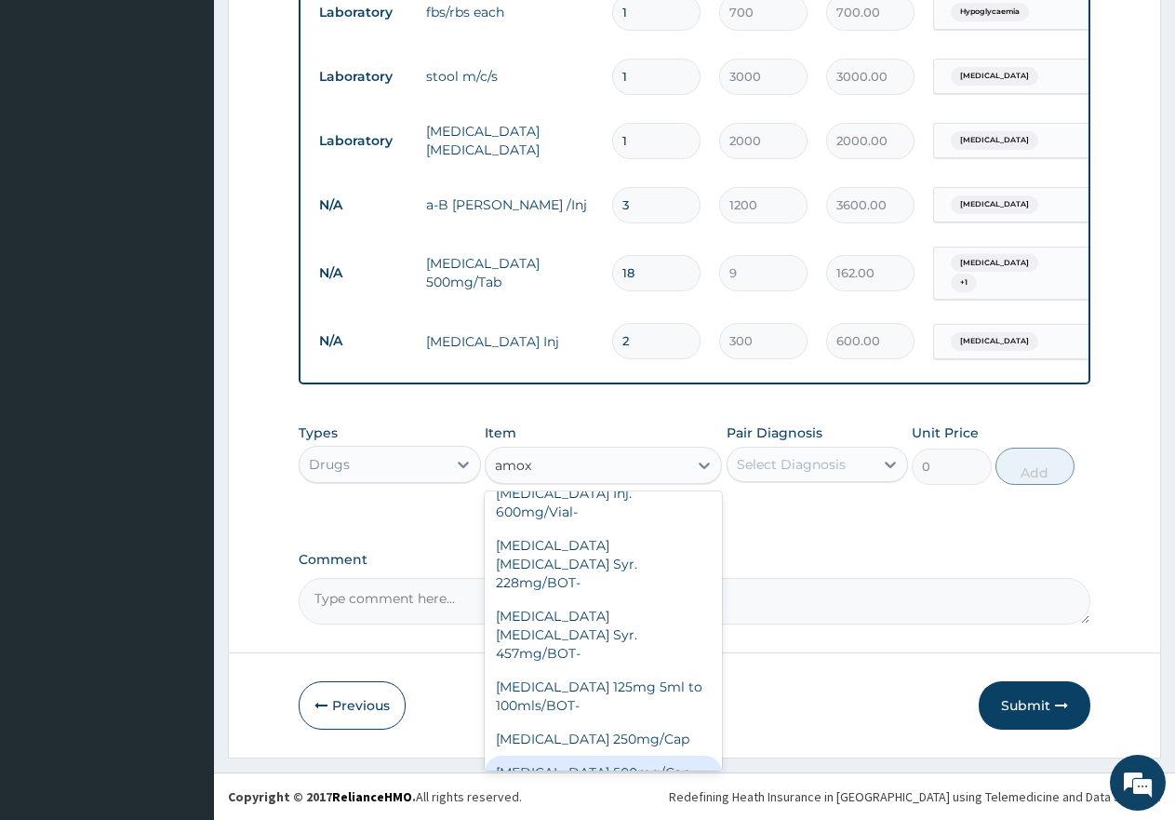
drag, startPoint x: 632, startPoint y: 711, endPoint x: 812, endPoint y: 557, distance: 237.0
click at [644, 756] on div "Amoxycillin 500mg/Cap" at bounding box center [603, 772] width 237 height 33
type input "70"
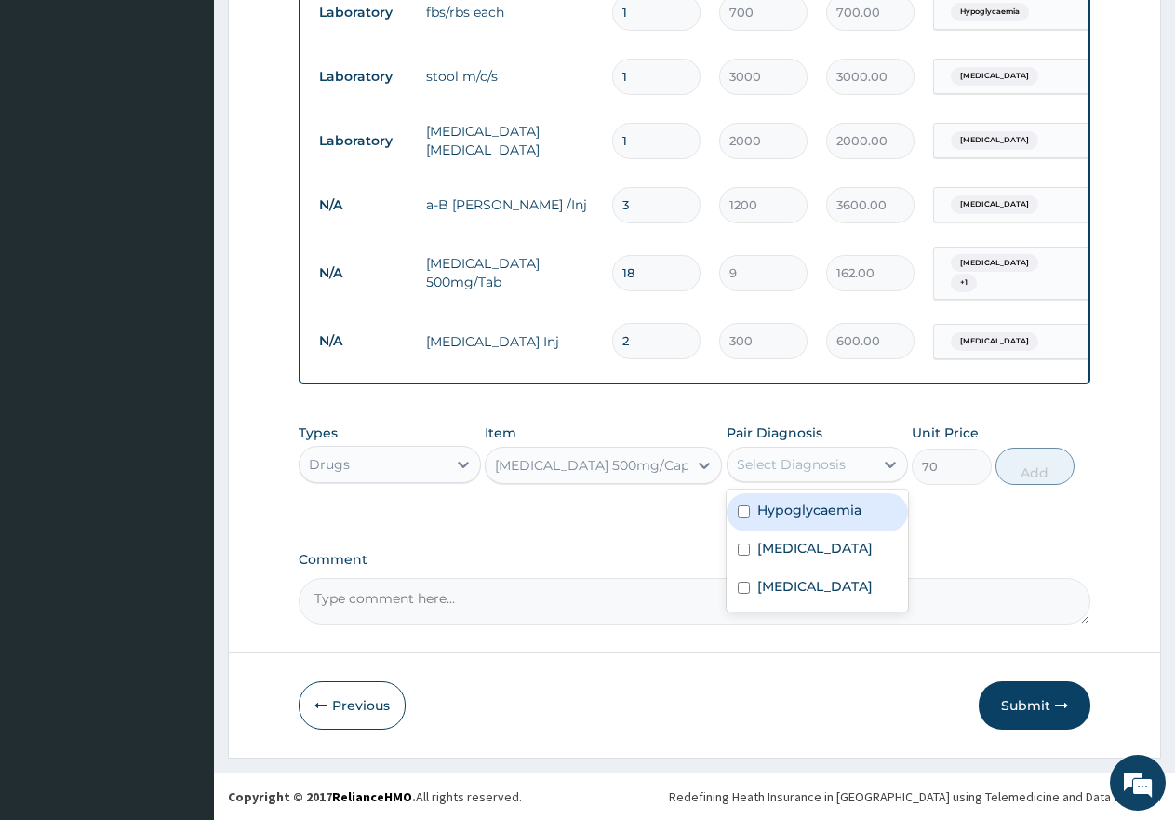
drag, startPoint x: 836, startPoint y: 467, endPoint x: 843, endPoint y: 571, distance: 104.5
click at [836, 469] on div "Select Diagnosis" at bounding box center [791, 464] width 109 height 19
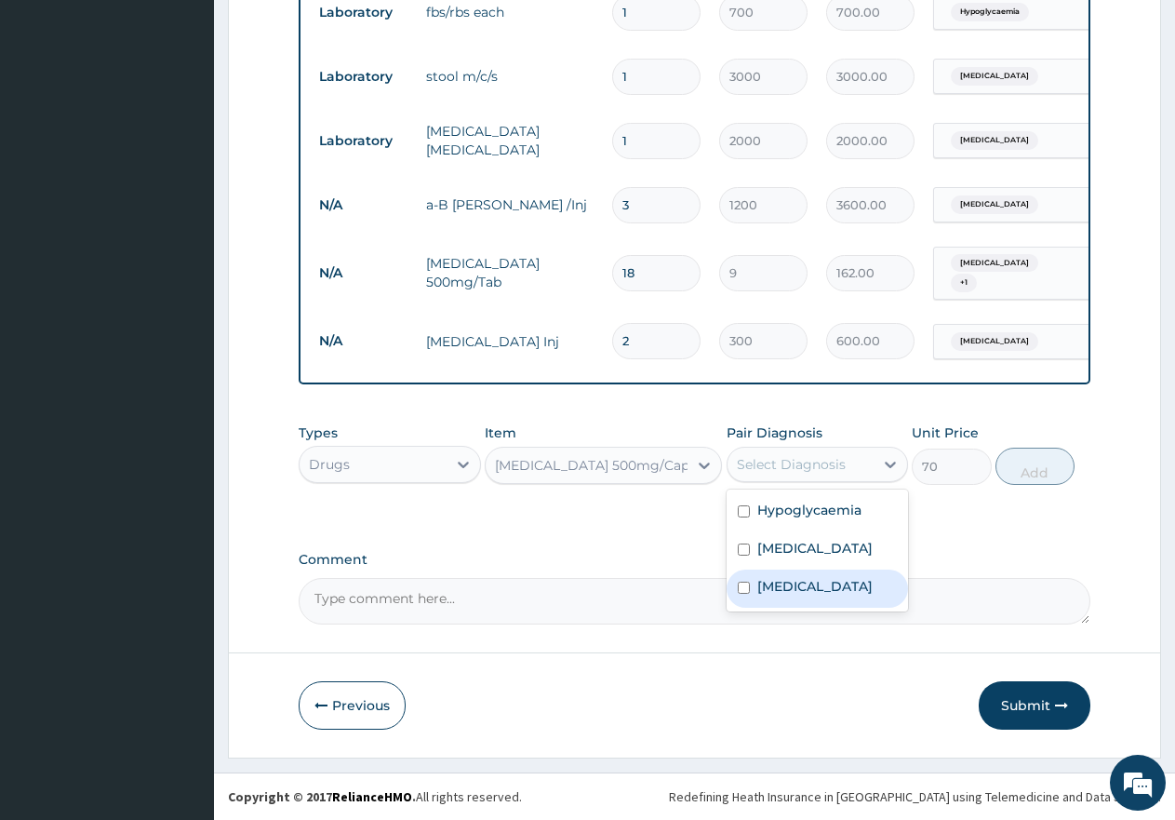
drag, startPoint x: 840, startPoint y: 577, endPoint x: 843, endPoint y: 567, distance: 10.6
click at [840, 576] on div "Malaria" at bounding box center [818, 588] width 182 height 38
checkbox input "true"
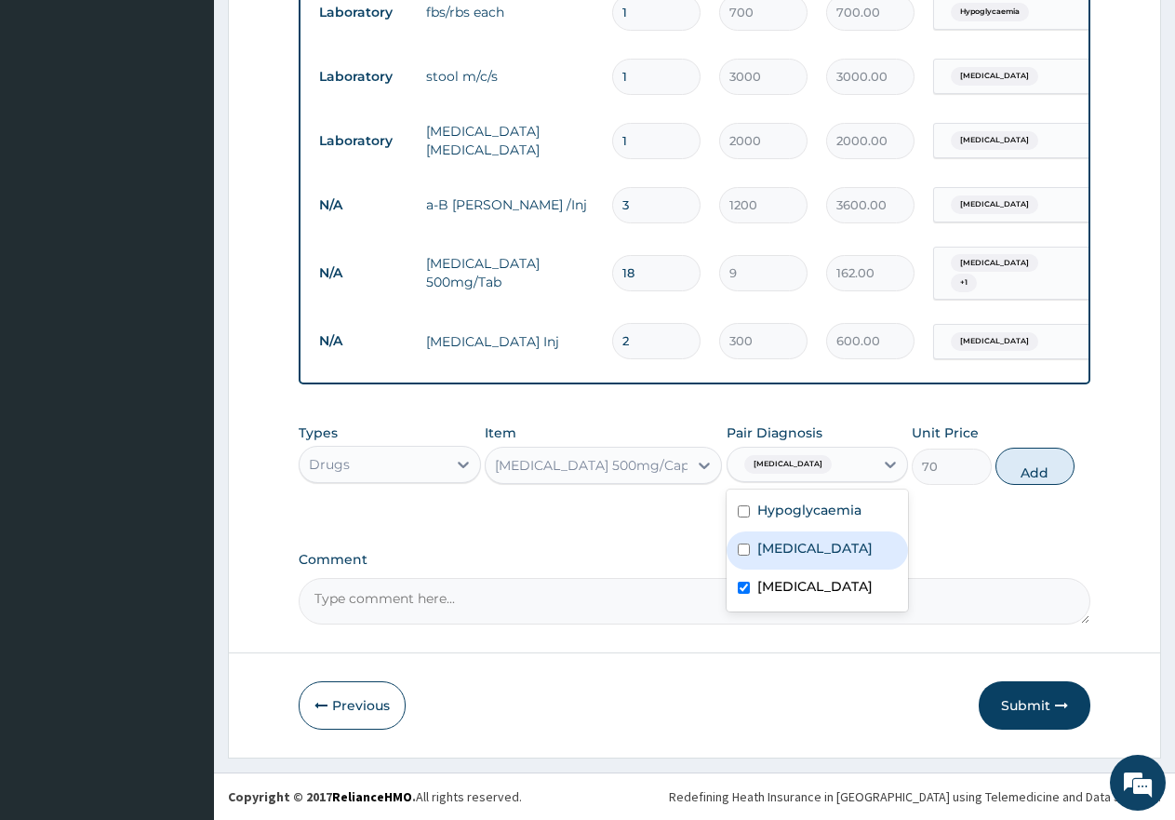
click at [850, 550] on div "Typhoid fever" at bounding box center [818, 550] width 182 height 38
checkbox input "true"
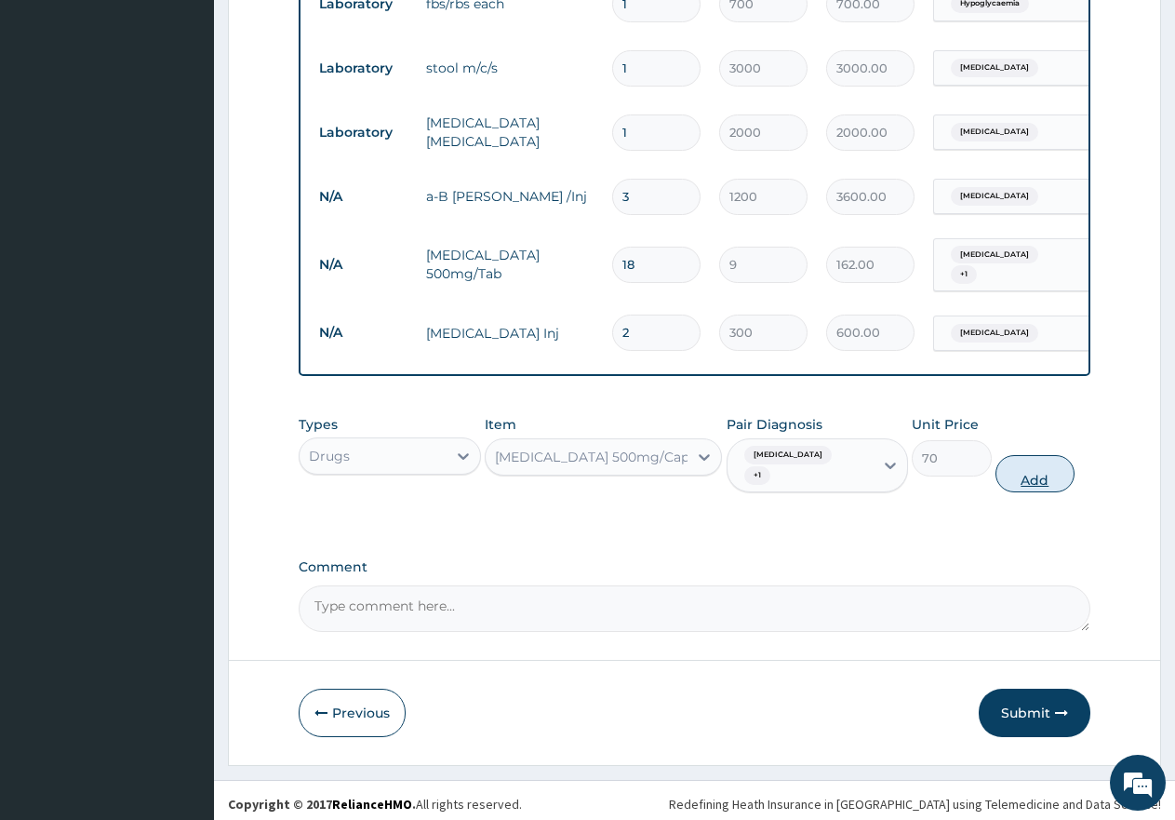
click at [1026, 467] on button "Add" at bounding box center [1035, 473] width 79 height 37
type input "0"
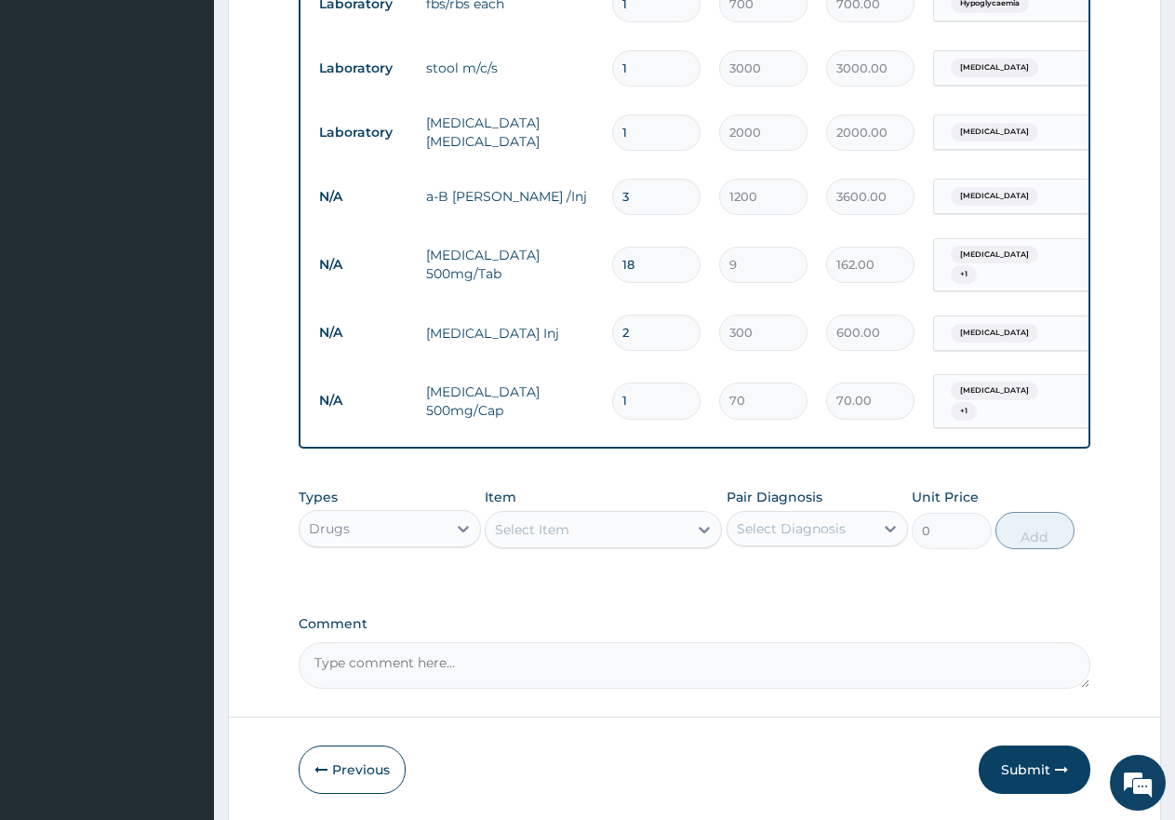
type input "0.00"
type input "2"
type input "140.00"
type input "21"
type input "1470.00"
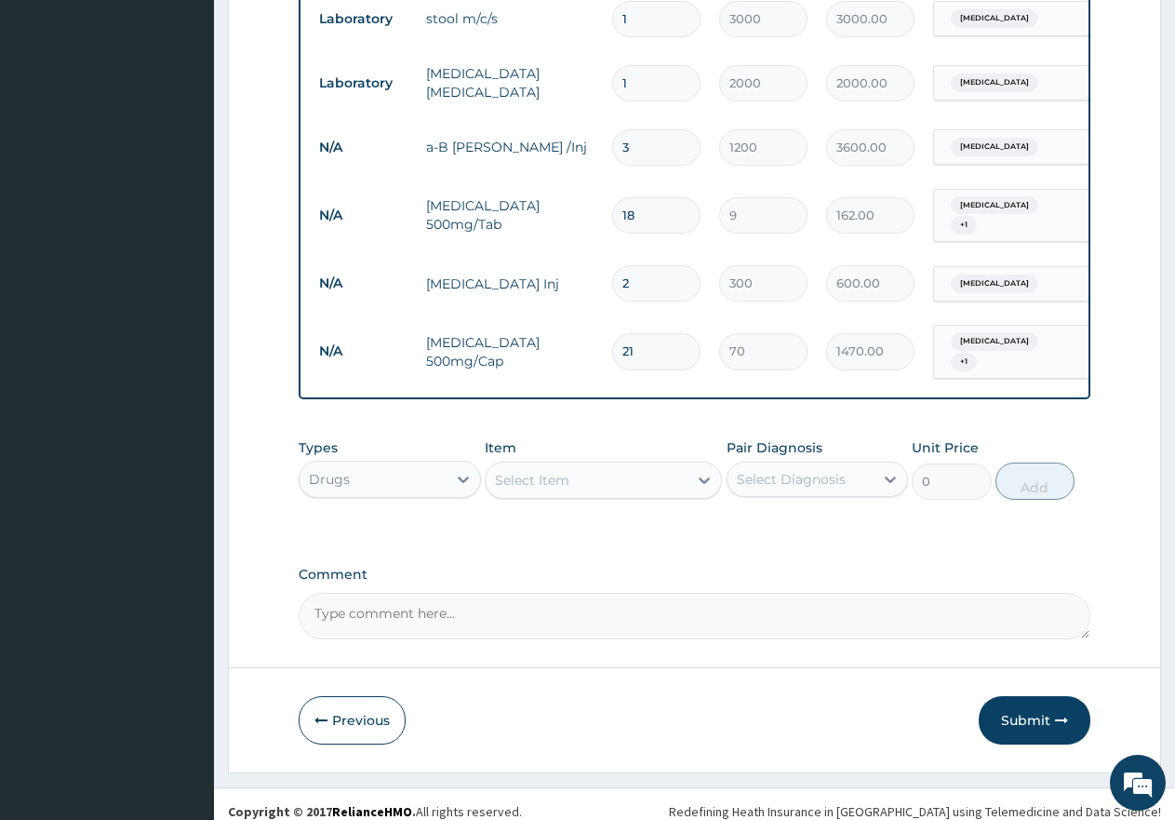
scroll to position [835, 0]
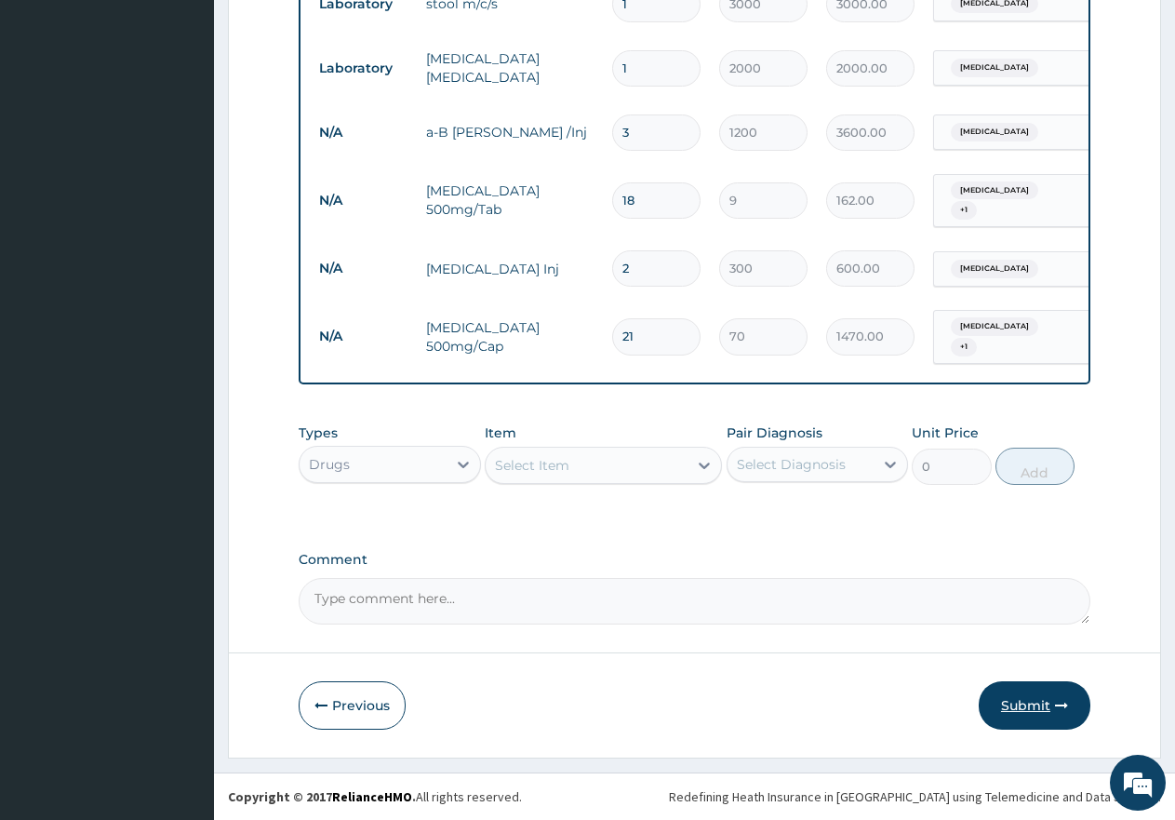
type input "21"
drag, startPoint x: 1013, startPoint y: 710, endPoint x: 897, endPoint y: 409, distance: 322.3
click at [1014, 707] on button "Submit" at bounding box center [1035, 705] width 112 height 48
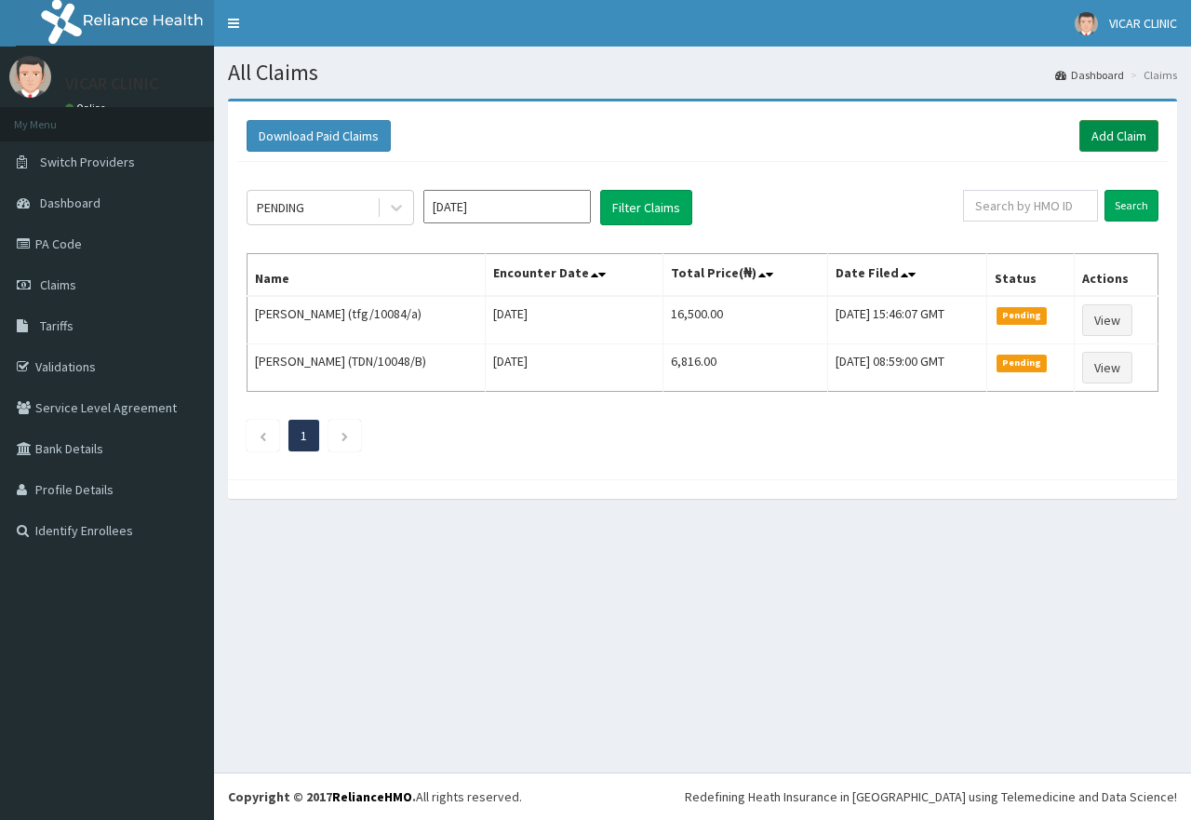
click at [1108, 139] on link "Add Claim" at bounding box center [1118, 136] width 79 height 32
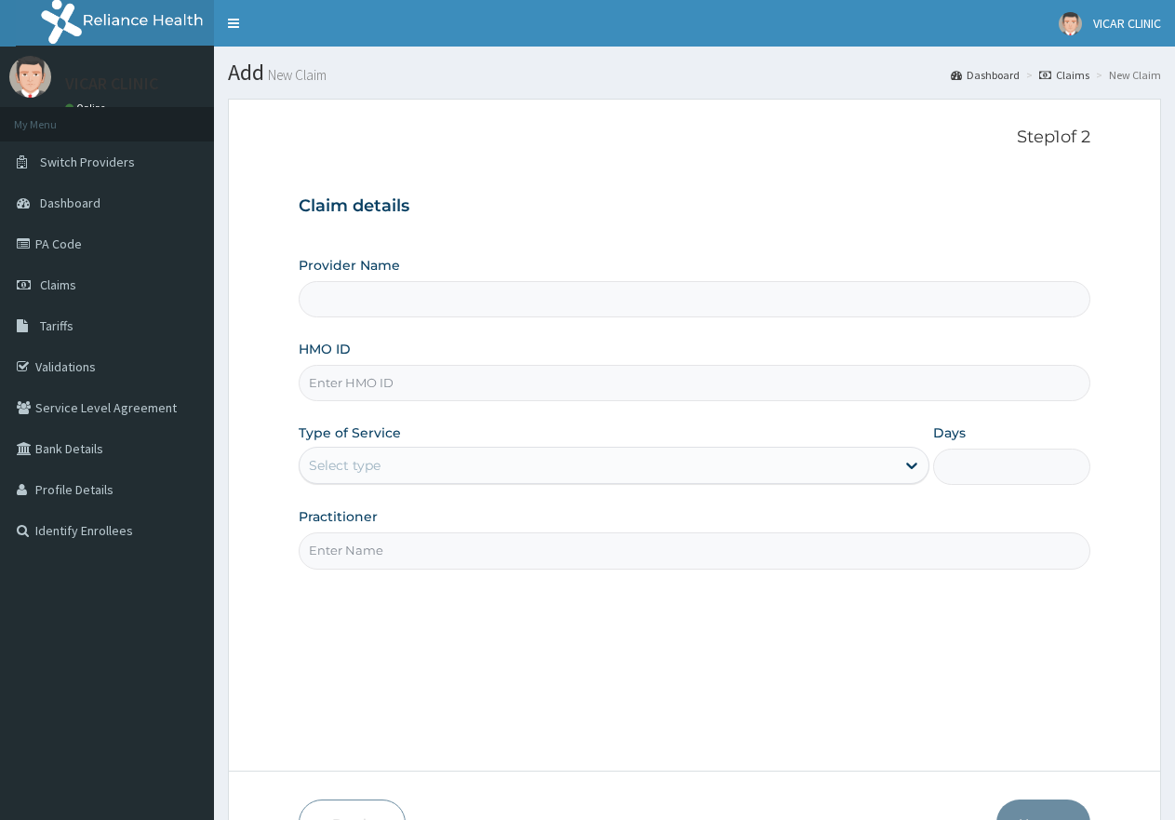
type input "VICAR SPECIALIST HOSPITAL"
click at [348, 396] on input "HMO ID" at bounding box center [695, 383] width 792 height 36
type input "NBC/11015/A"
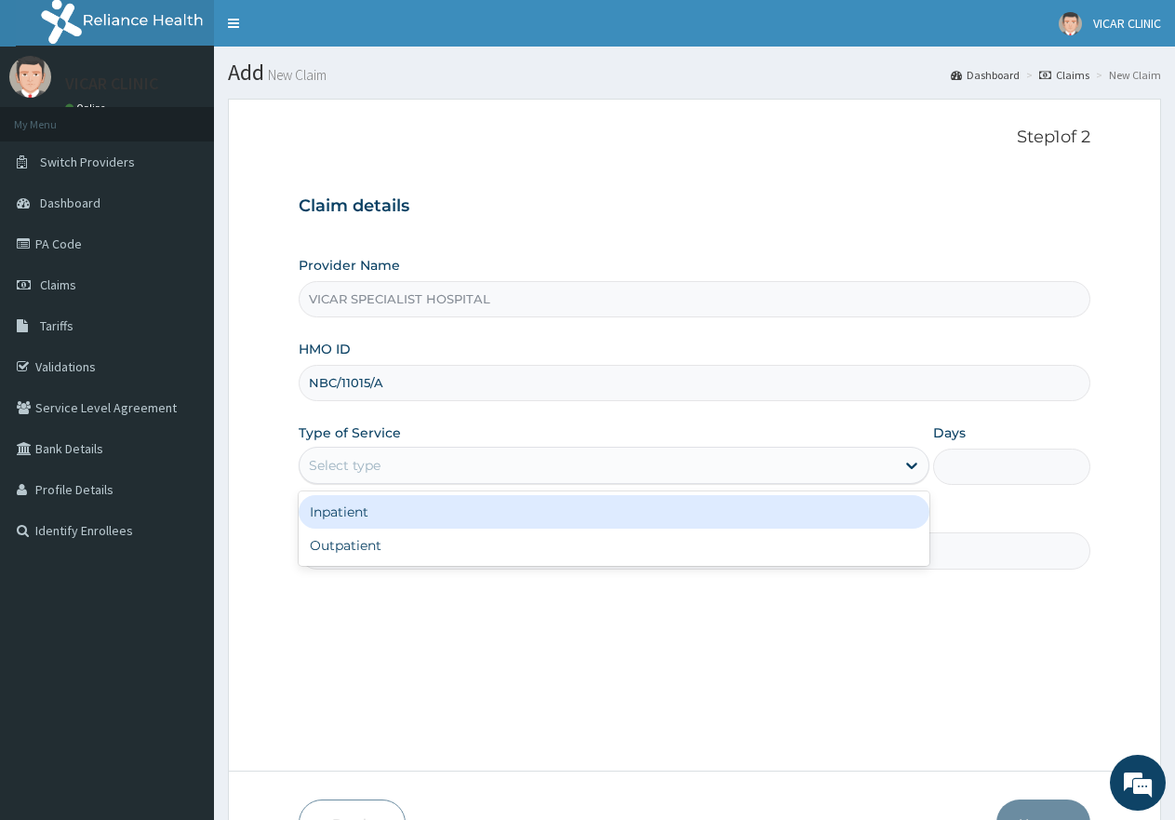
click at [545, 461] on div "Select type" at bounding box center [597, 465] width 595 height 30
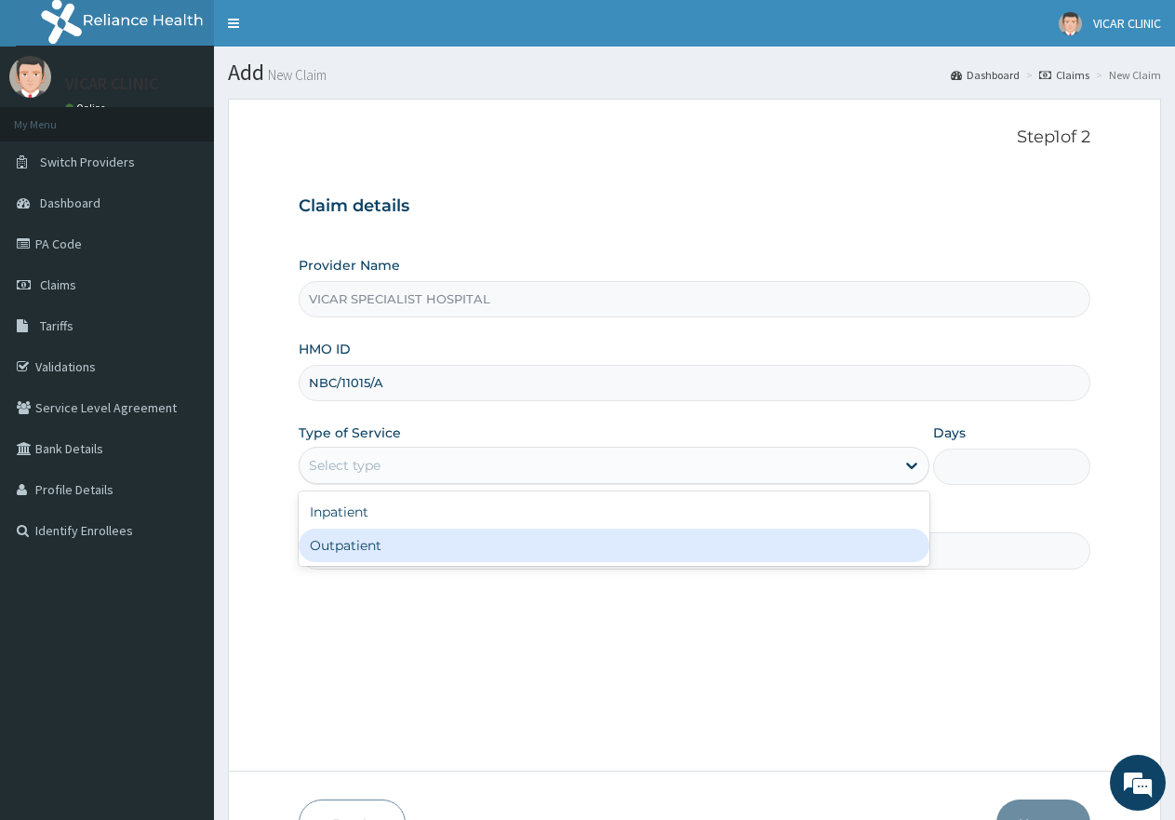
click at [510, 555] on div "Outpatient" at bounding box center [614, 544] width 630 height 33
type input "1"
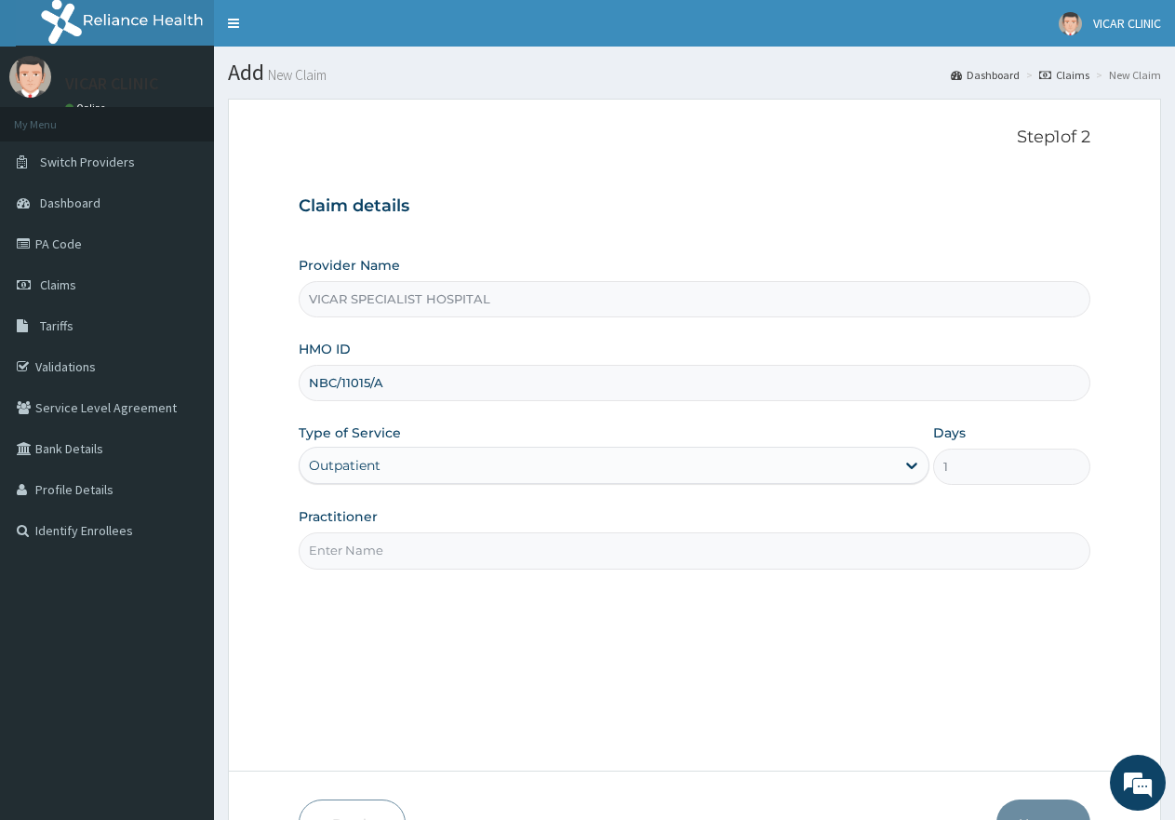
click at [582, 555] on input "Practitioner" at bounding box center [695, 550] width 792 height 36
type input "[PERSON_NAME]"
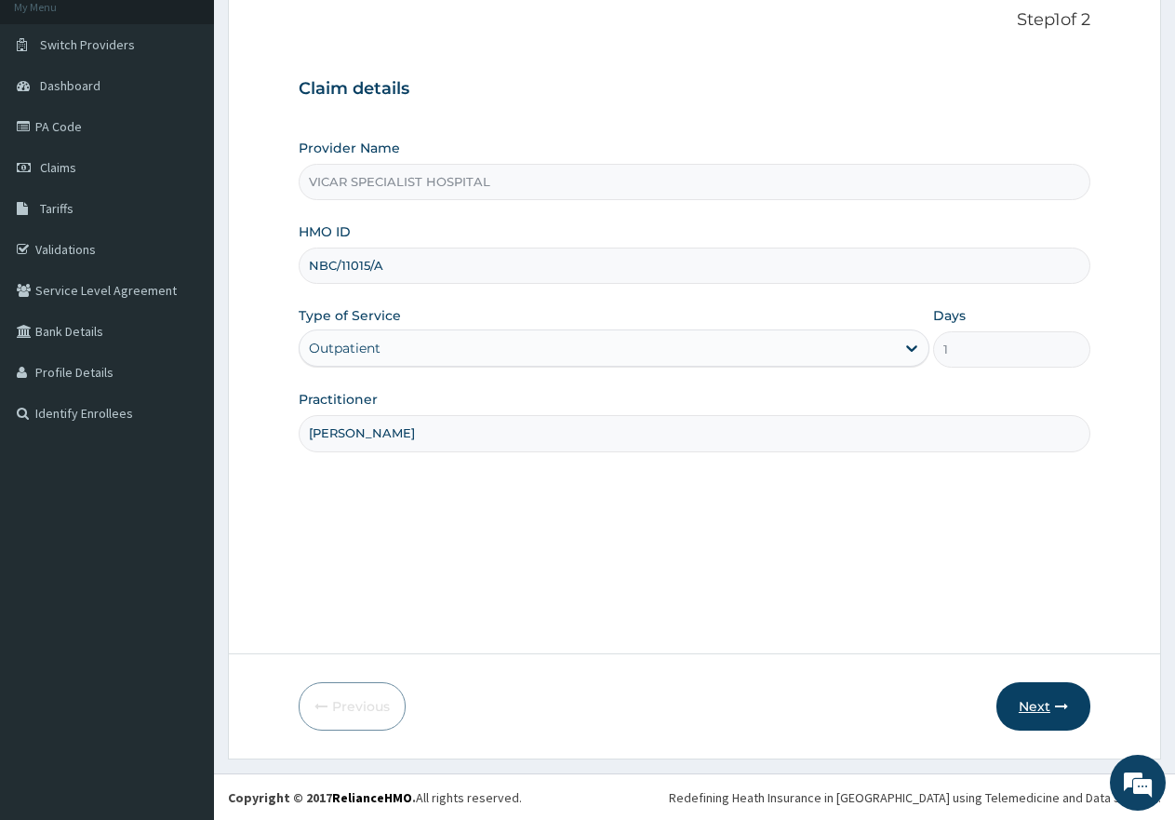
scroll to position [118, 0]
click at [1055, 702] on icon "button" at bounding box center [1061, 705] width 13 height 13
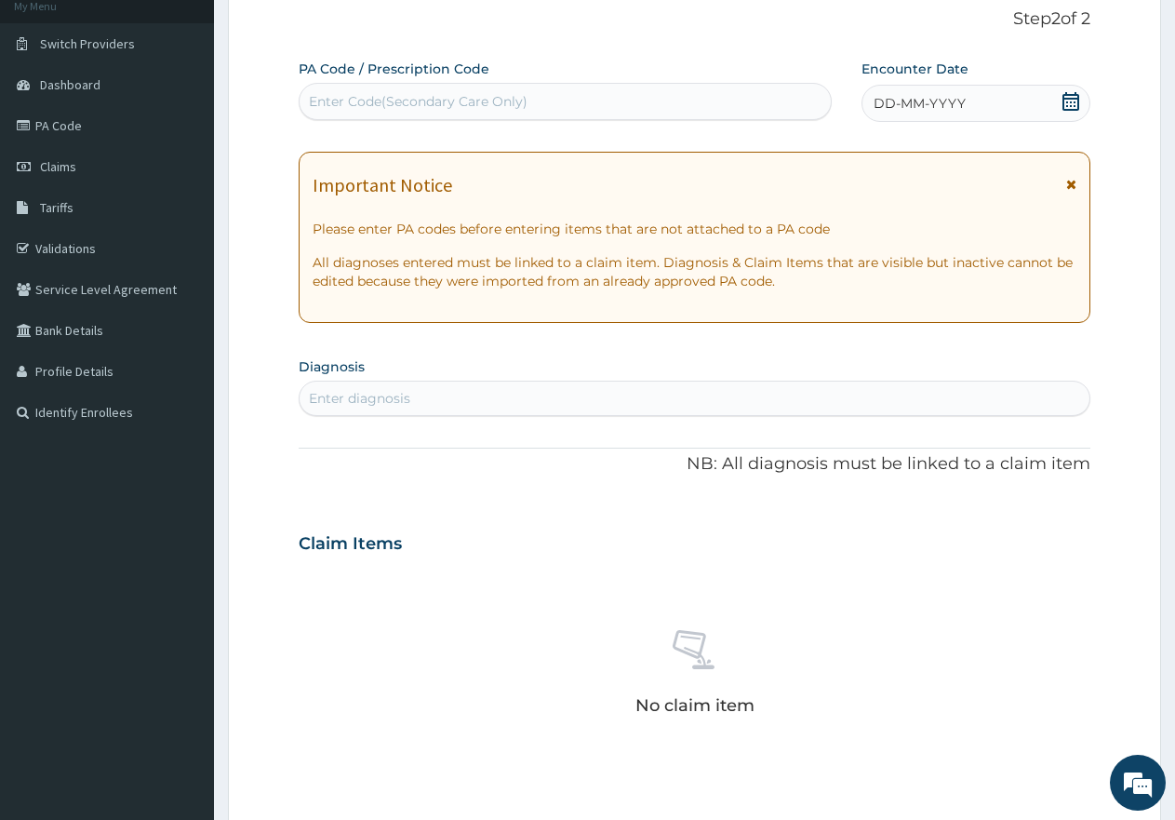
click at [1074, 97] on icon at bounding box center [1071, 101] width 19 height 19
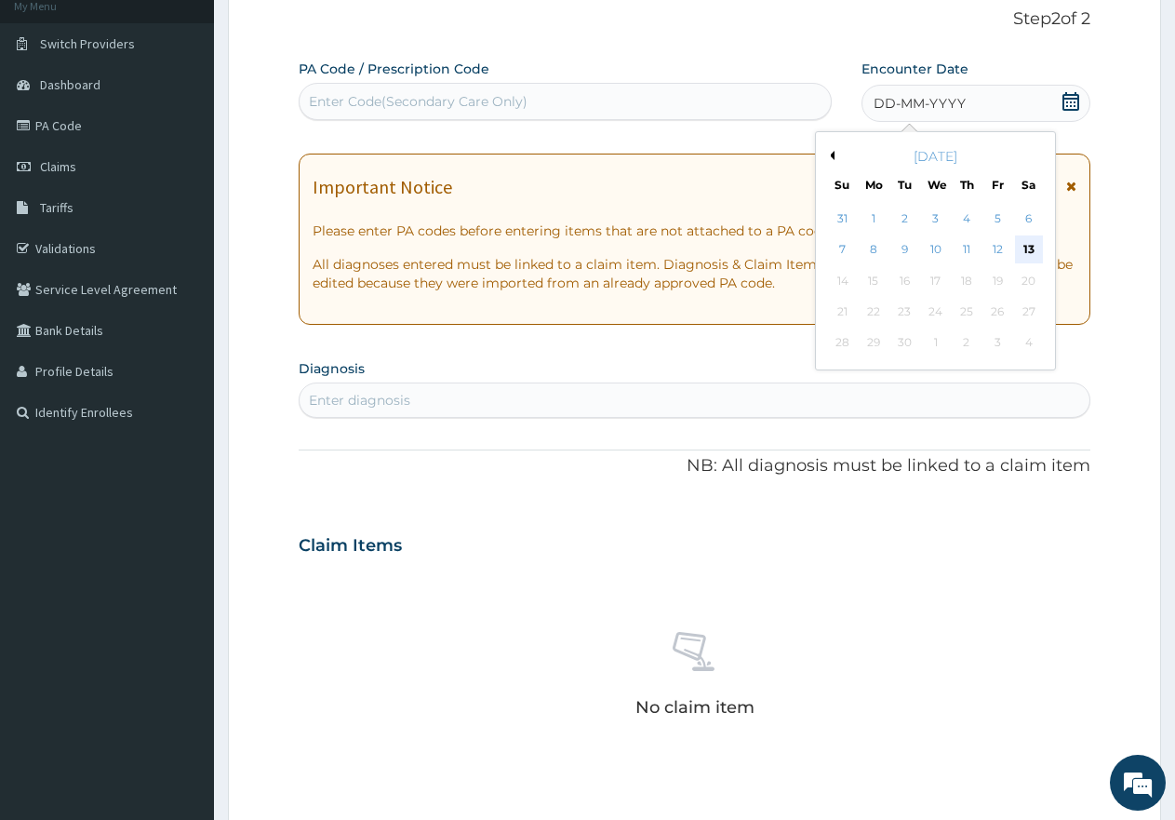
click at [1029, 240] on div "13" at bounding box center [1029, 250] width 28 height 28
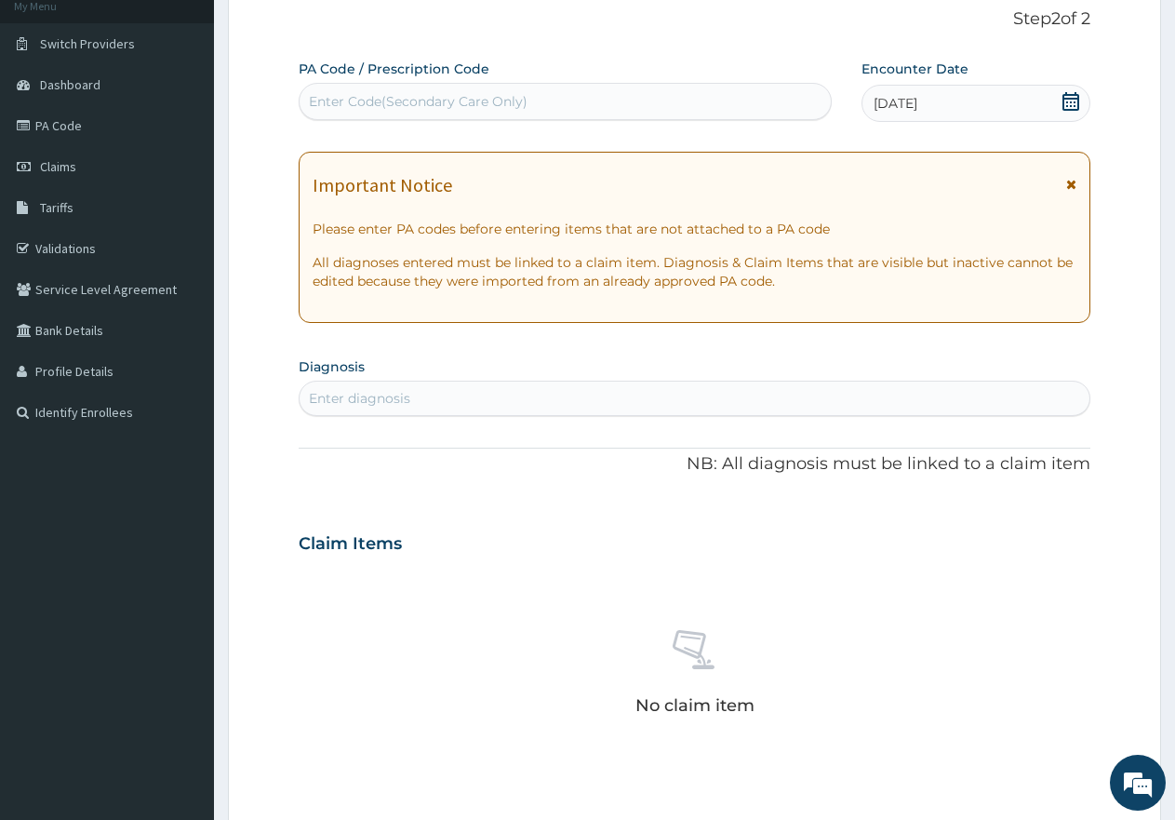
click at [486, 96] on div "Enter Code(Secondary Care Only)" at bounding box center [418, 101] width 219 height 19
click at [425, 402] on div "Enter diagnosis" at bounding box center [695, 398] width 790 height 30
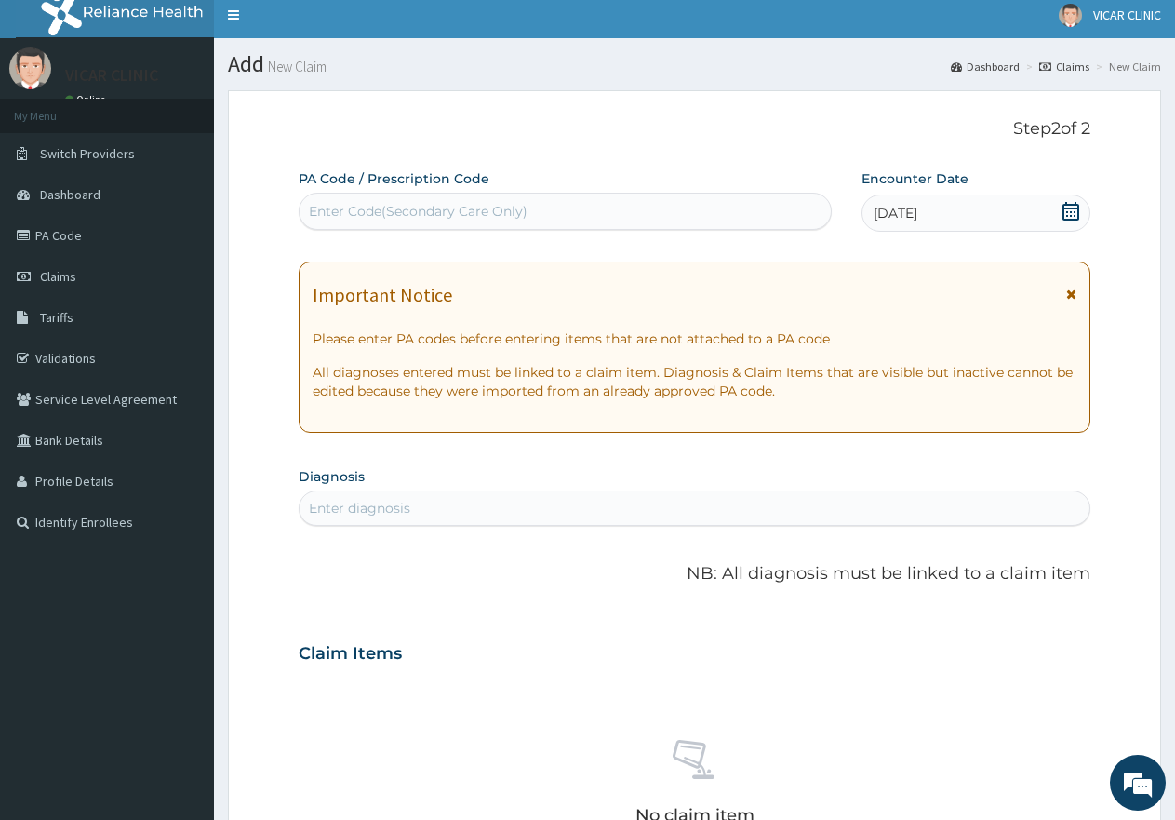
scroll to position [0, 0]
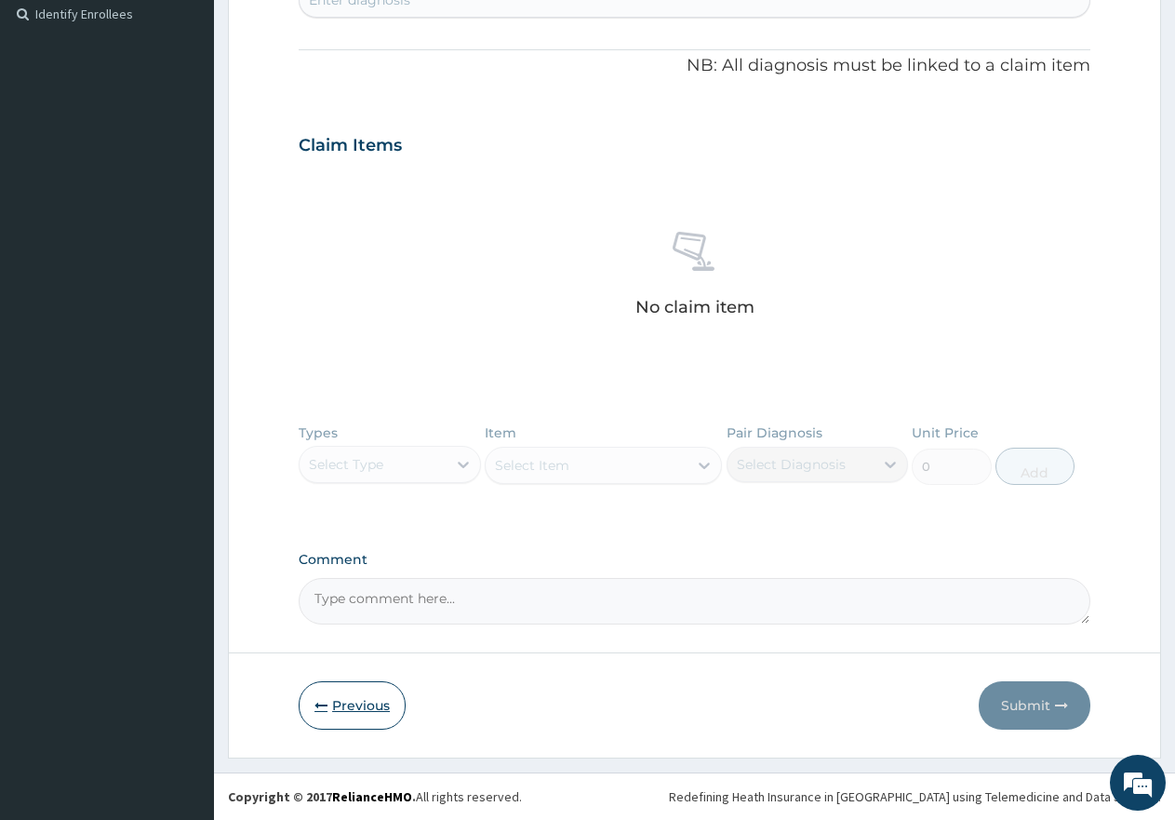
click at [333, 718] on button "Previous" at bounding box center [352, 705] width 107 height 48
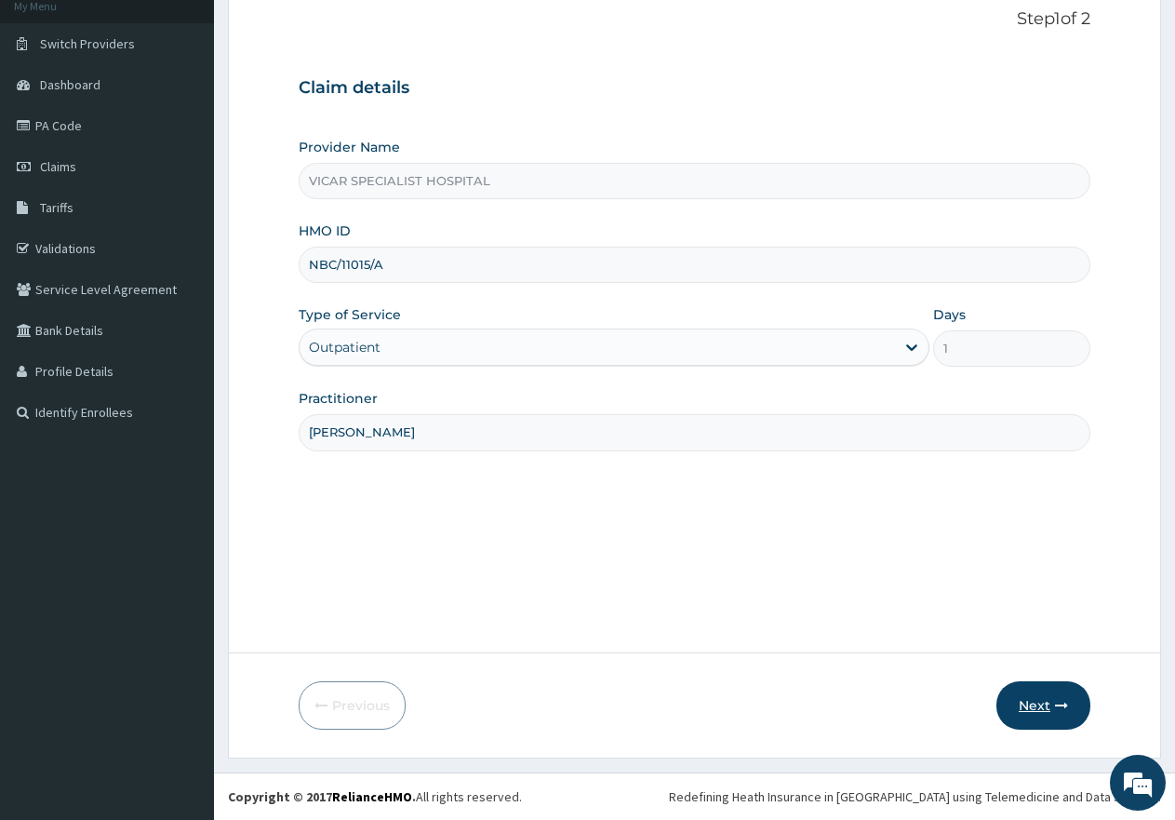
click at [1040, 696] on button "Next" at bounding box center [1044, 705] width 94 height 48
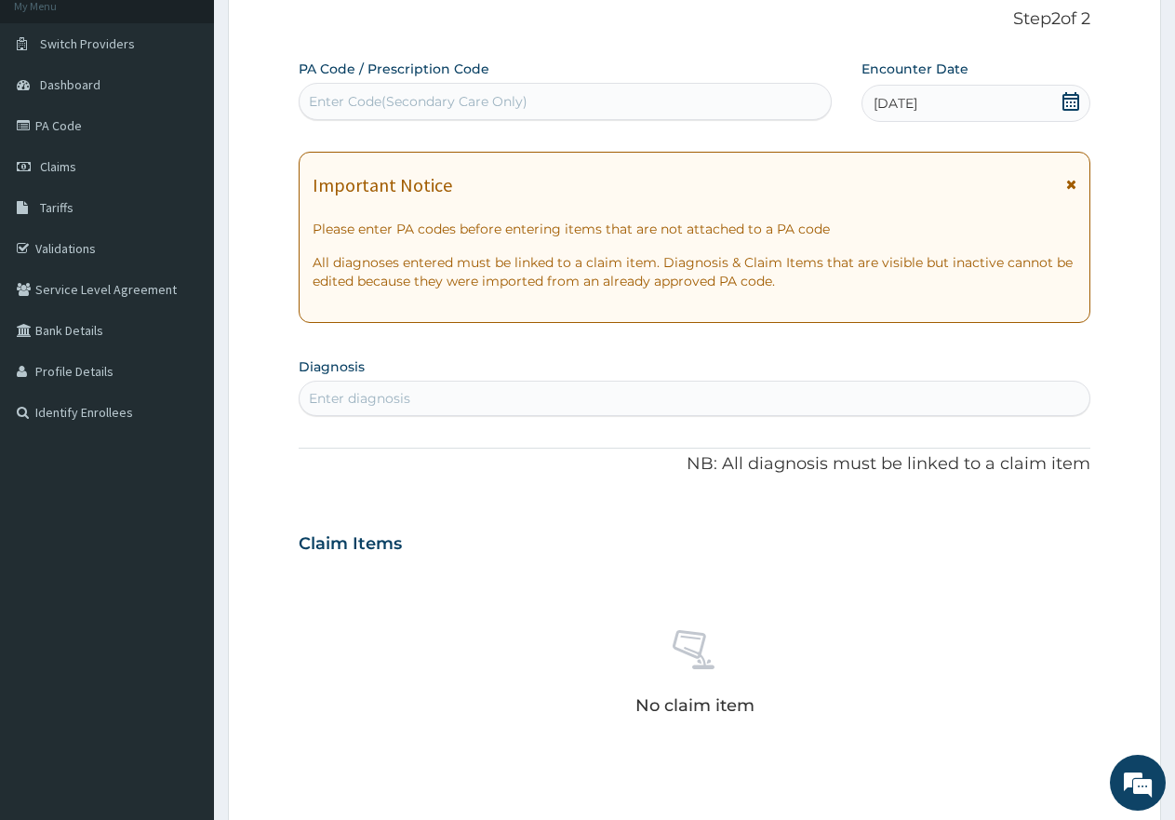
click at [381, 395] on div "Enter diagnosis" at bounding box center [359, 398] width 101 height 19
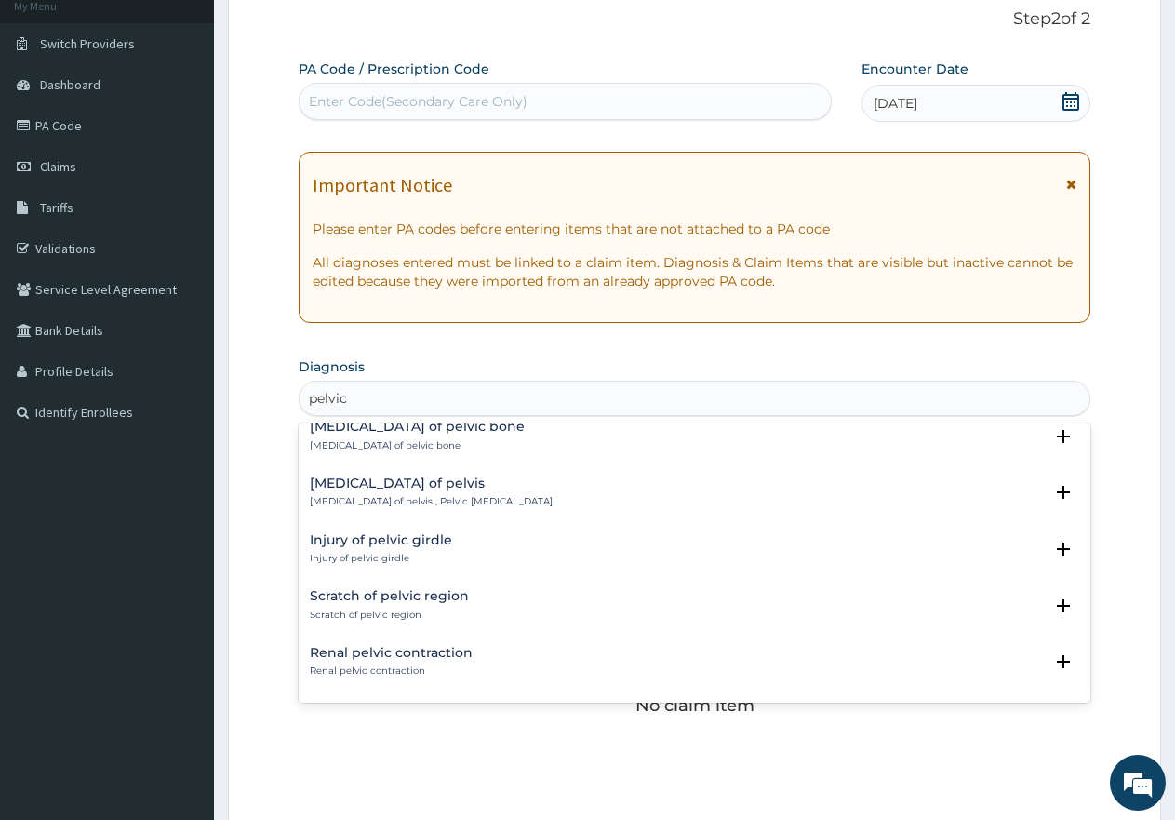
scroll to position [2564, 0]
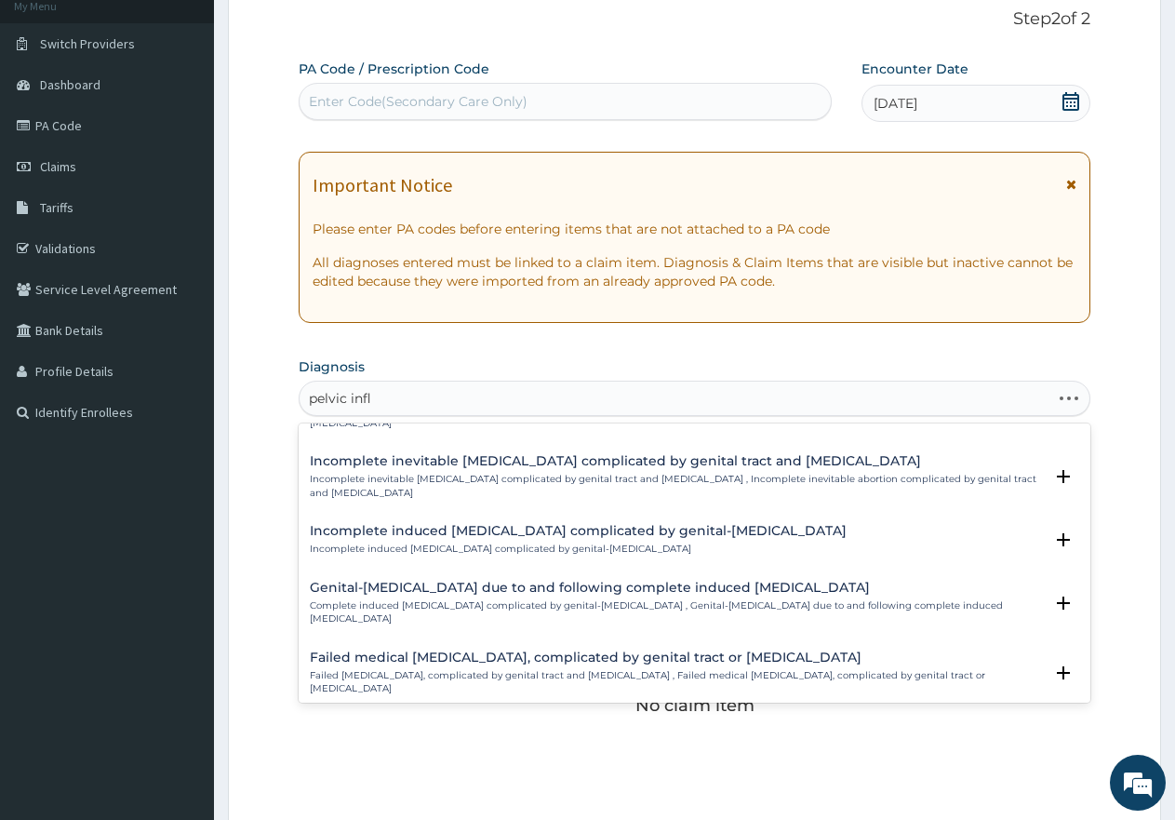
type input "pelvic infla"
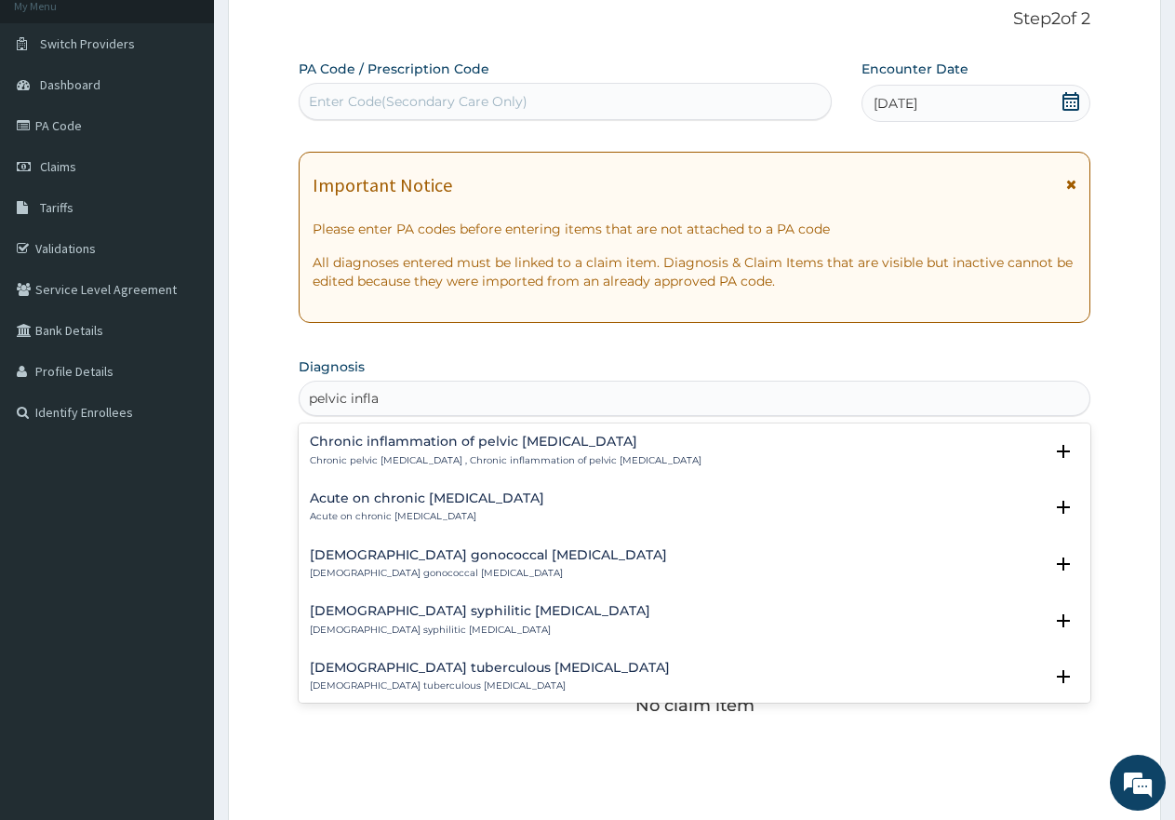
scroll to position [379, 0]
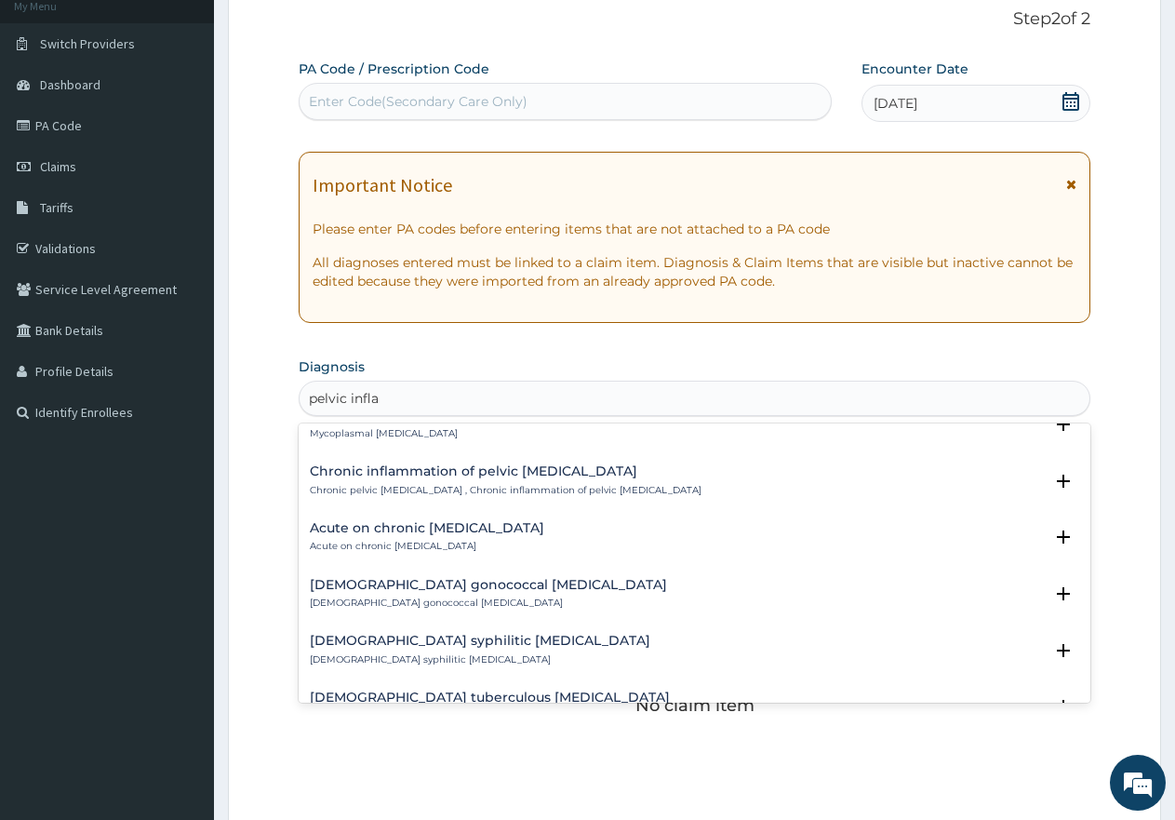
click at [482, 540] on p "Acute on chronic pelvic inflammatory disease" at bounding box center [427, 546] width 234 height 13
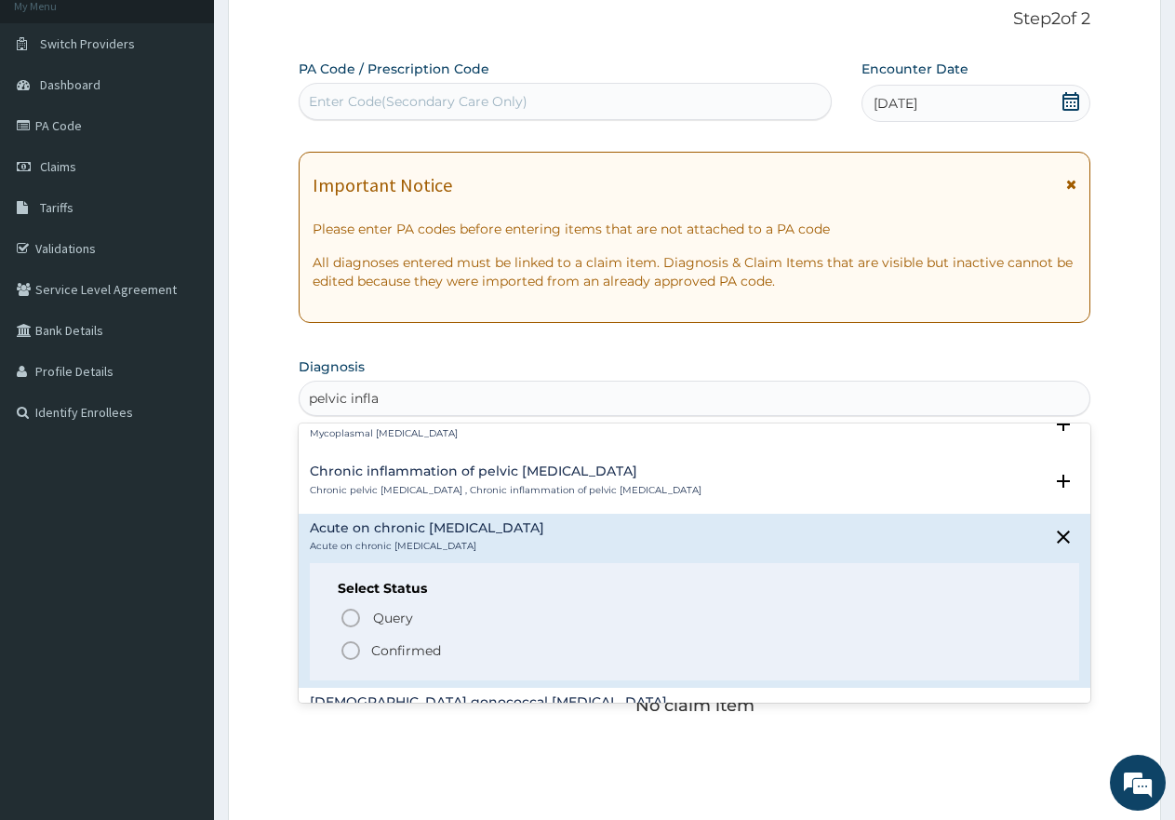
click at [353, 651] on icon "status option filled" at bounding box center [351, 650] width 22 height 22
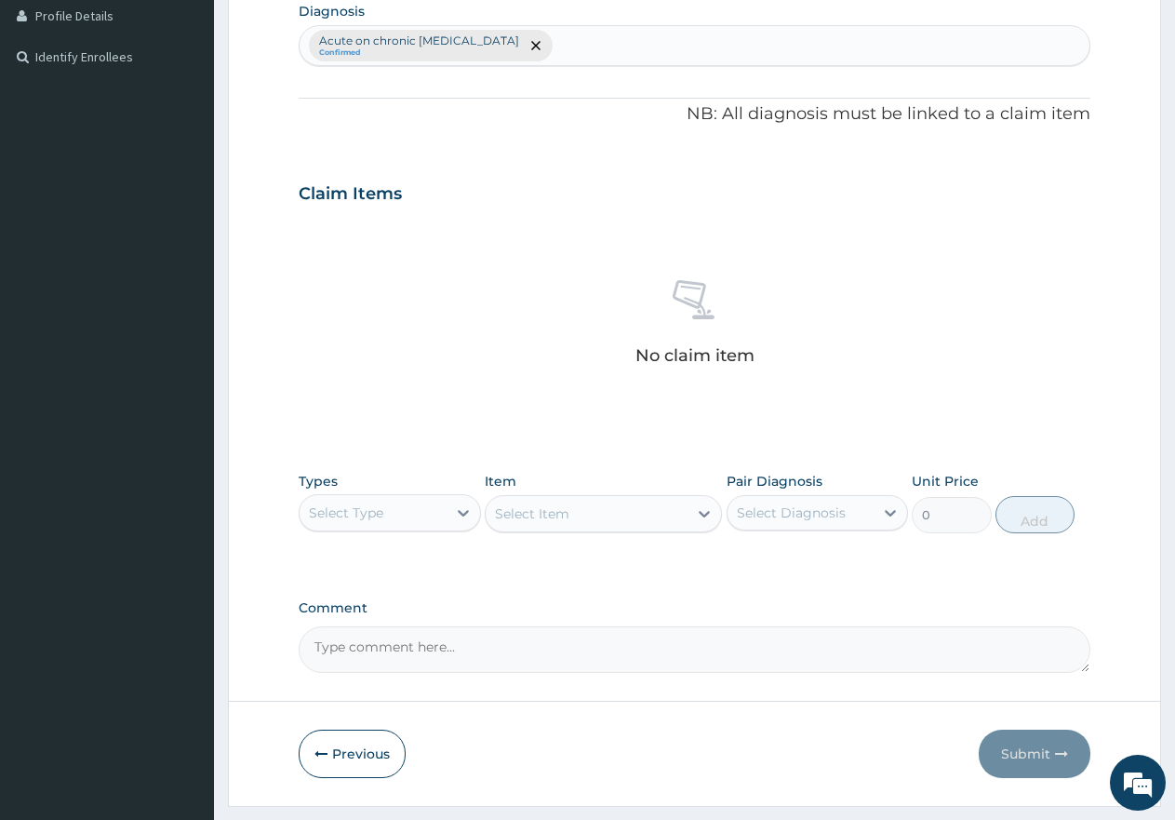
scroll to position [490, 0]
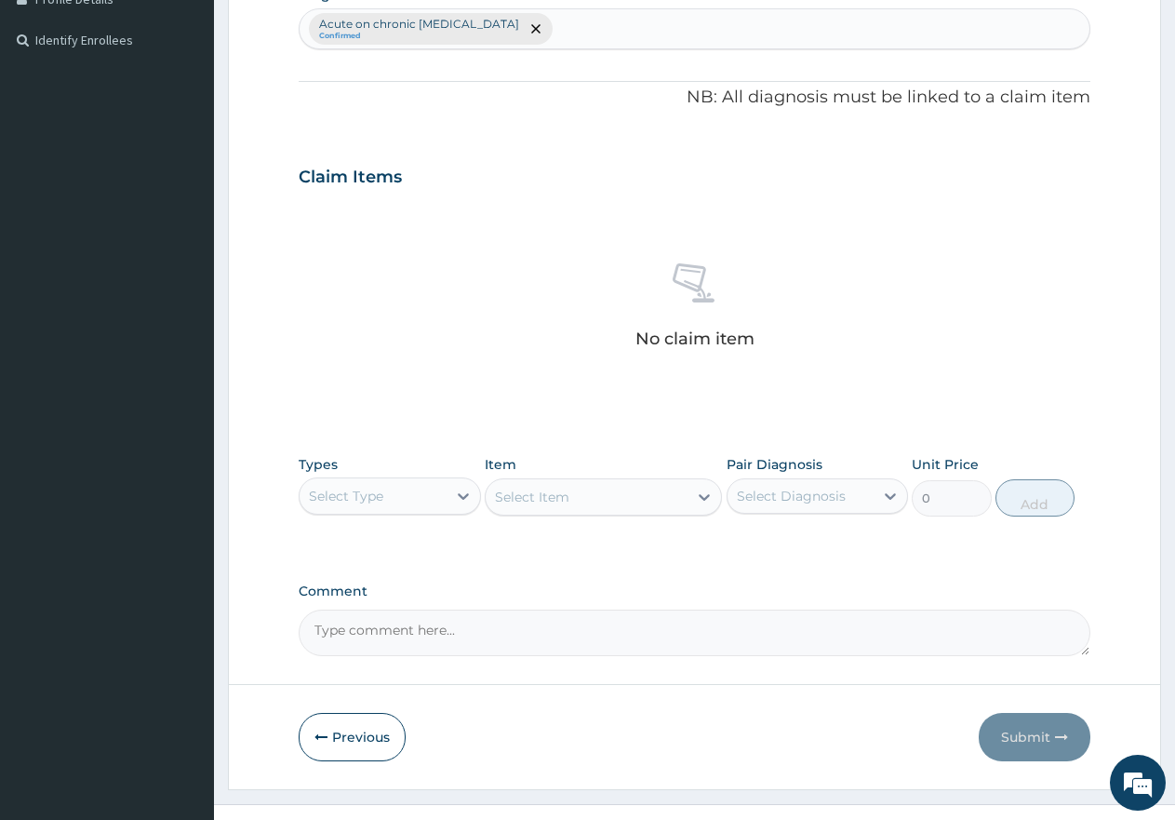
click at [408, 511] on div "Select Type" at bounding box center [390, 495] width 182 height 37
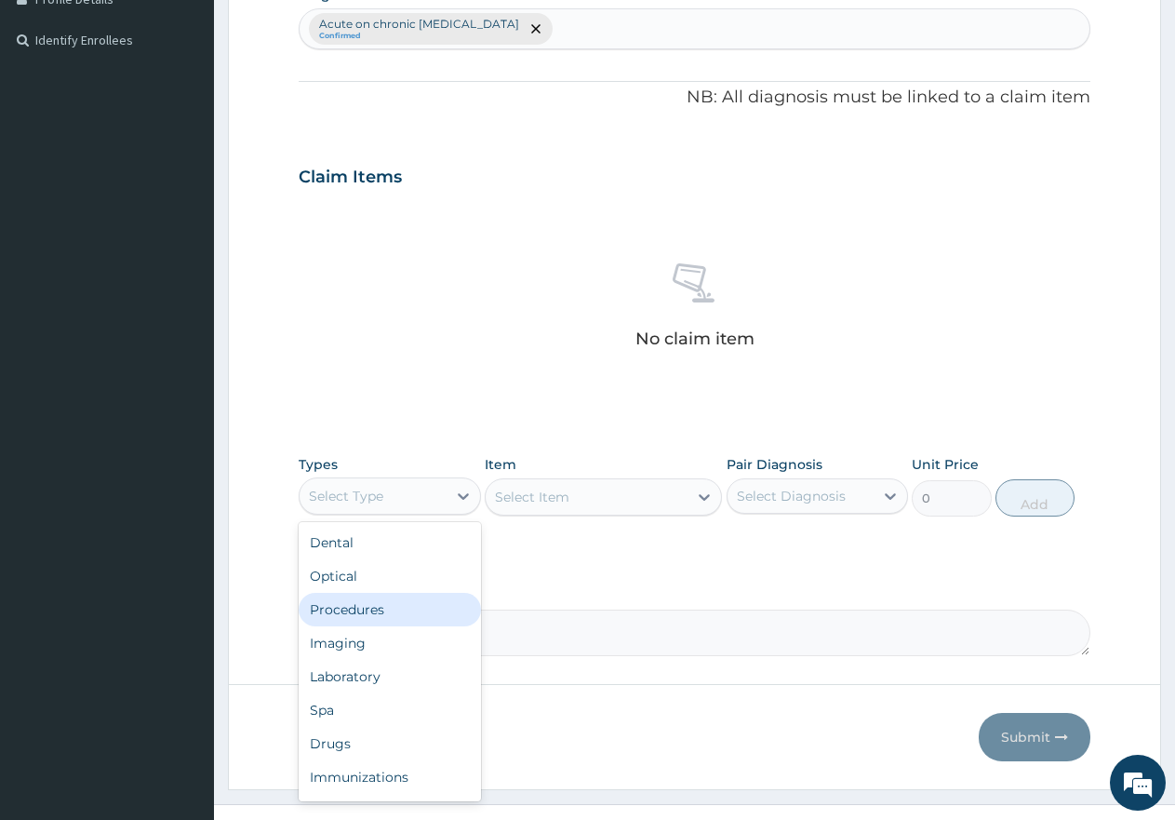
click at [393, 602] on div "Procedures" at bounding box center [390, 609] width 182 height 33
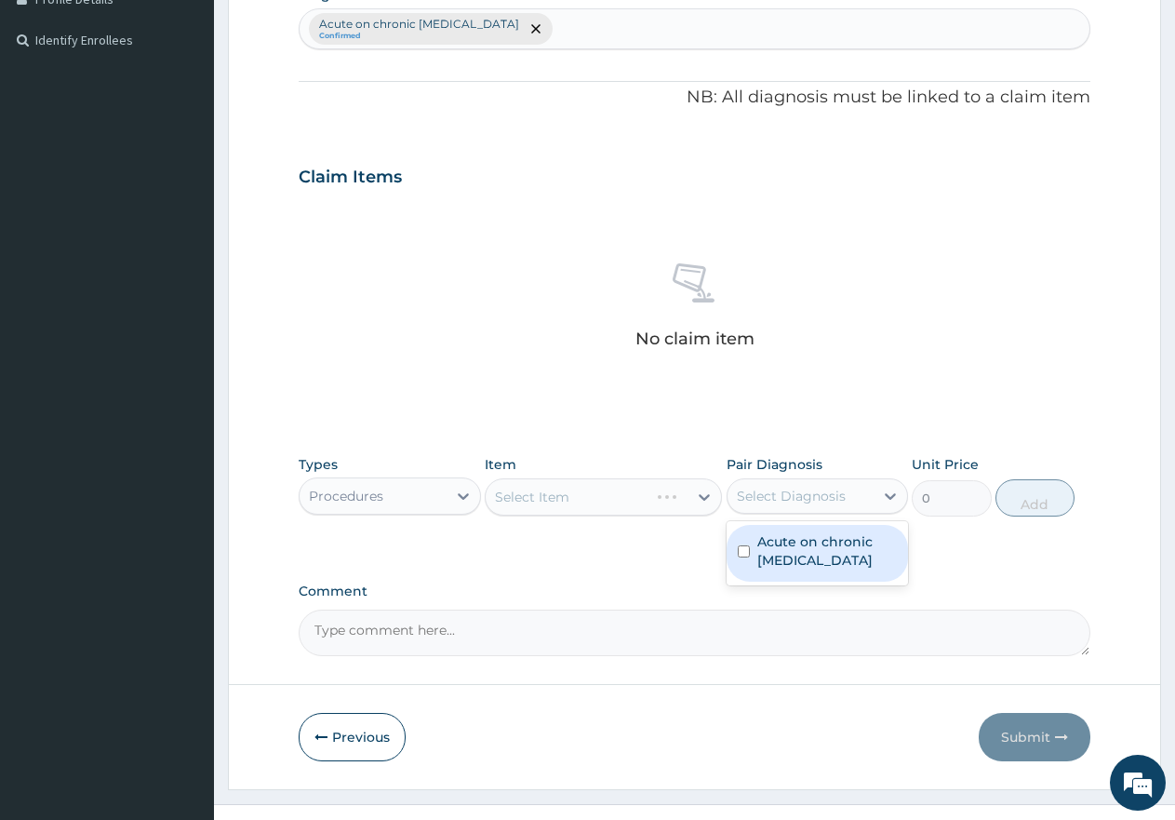
drag, startPoint x: 819, startPoint y: 495, endPoint x: 818, endPoint y: 513, distance: 17.7
click at [819, 494] on div "Select Diagnosis" at bounding box center [791, 496] width 109 height 19
click at [815, 555] on label "Acute on chronic pelvic inflammatory disease" at bounding box center [827, 550] width 140 height 37
checkbox input "true"
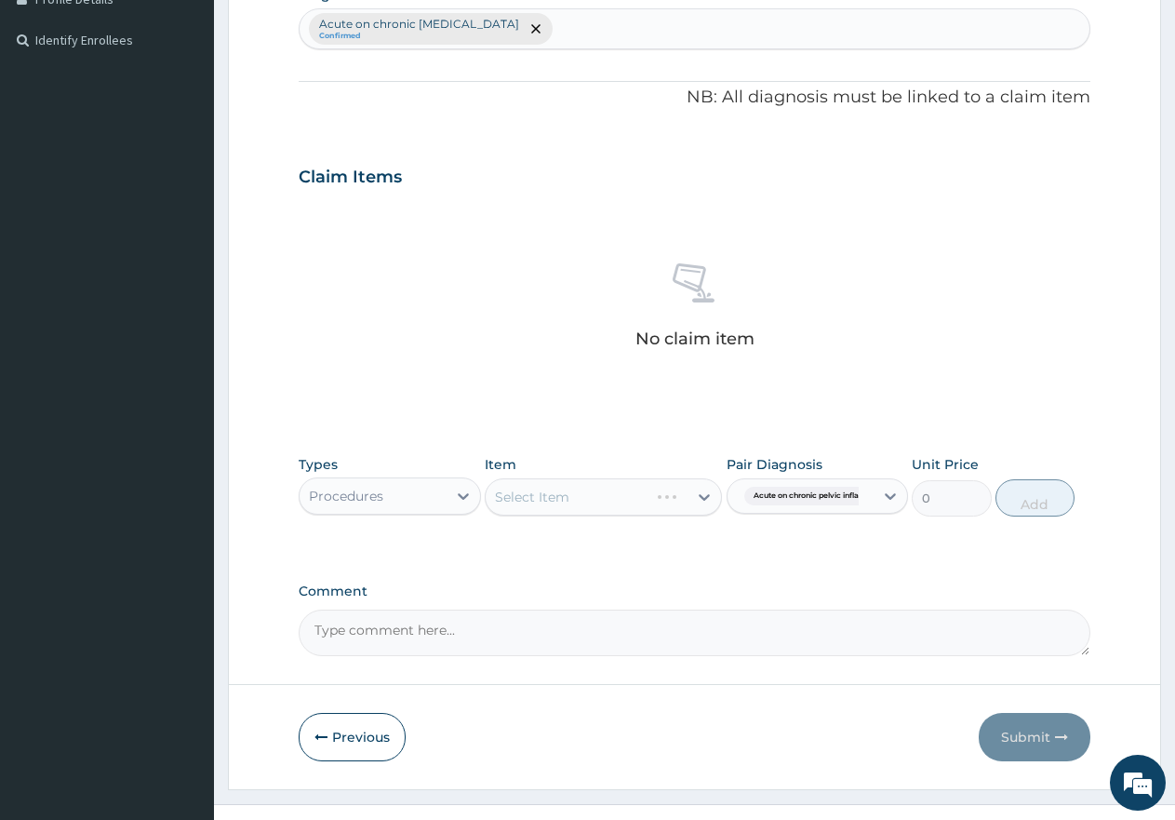
click at [592, 490] on div "Select Item" at bounding box center [603, 496] width 237 height 37
click at [591, 490] on div "Select Item" at bounding box center [603, 496] width 237 height 37
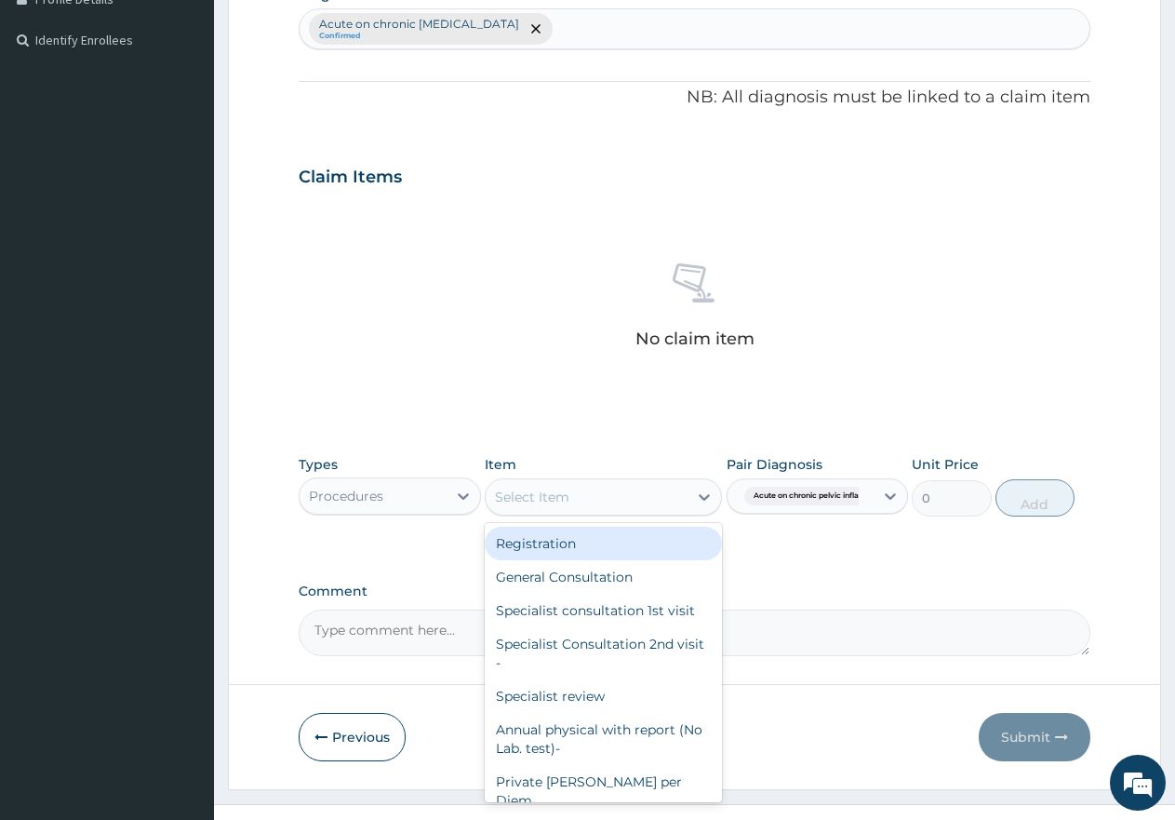
click at [626, 502] on div "Select Item" at bounding box center [587, 497] width 202 height 30
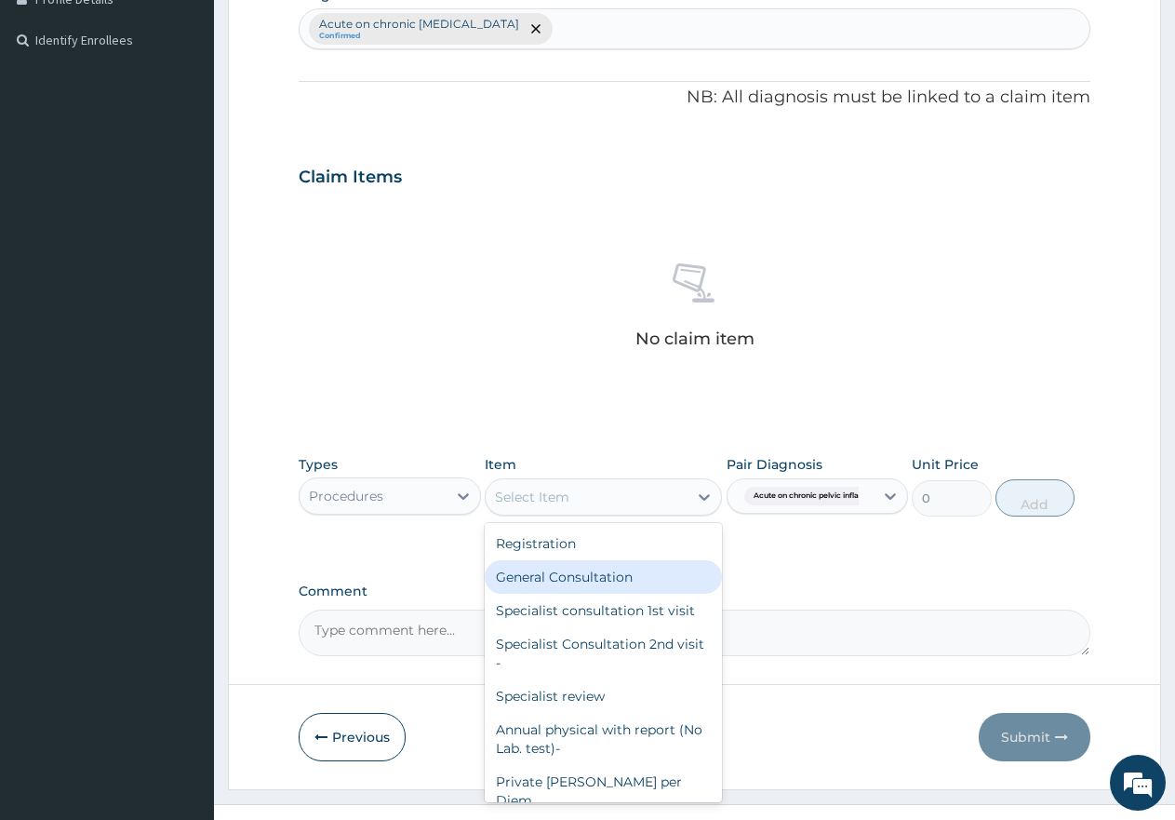
click at [598, 575] on div "General Consultation" at bounding box center [603, 576] width 237 height 33
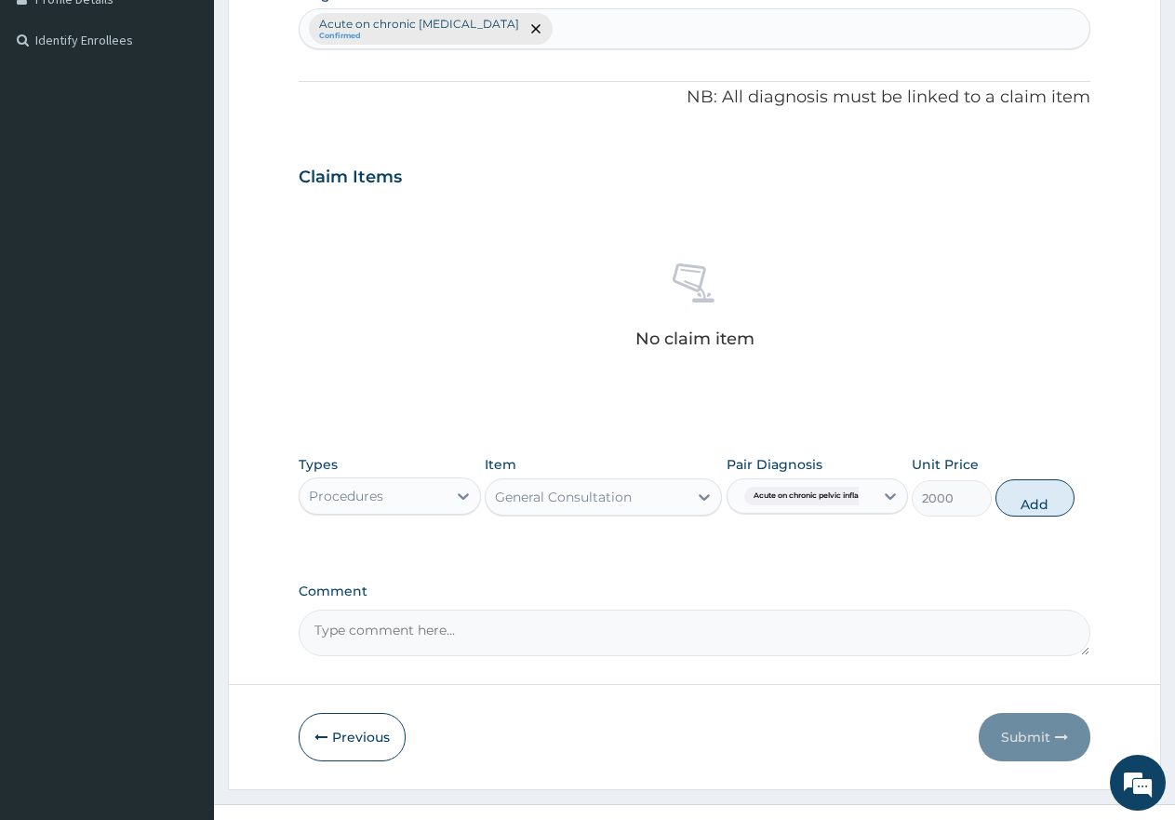
drag, startPoint x: 1041, startPoint y: 497, endPoint x: 649, endPoint y: 493, distance: 391.7
click at [1040, 496] on button "Add" at bounding box center [1035, 497] width 79 height 37
type input "0"
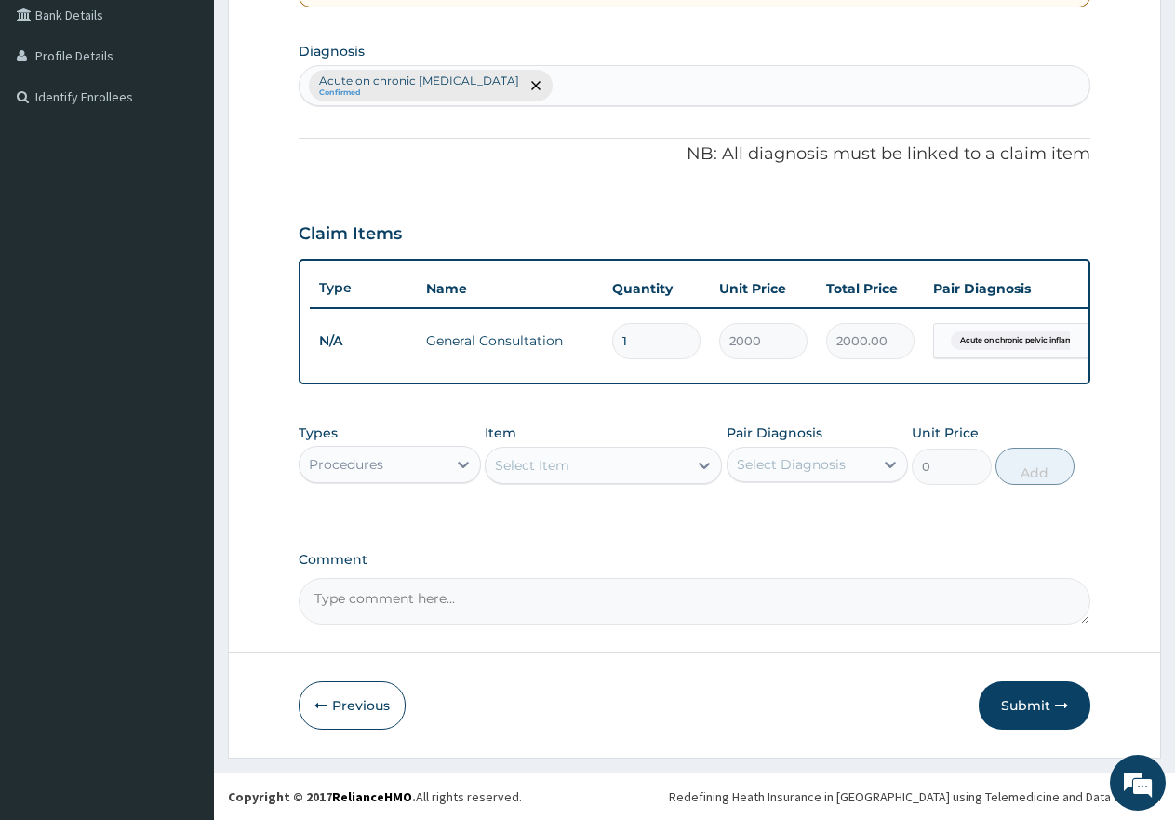
scroll to position [449, 0]
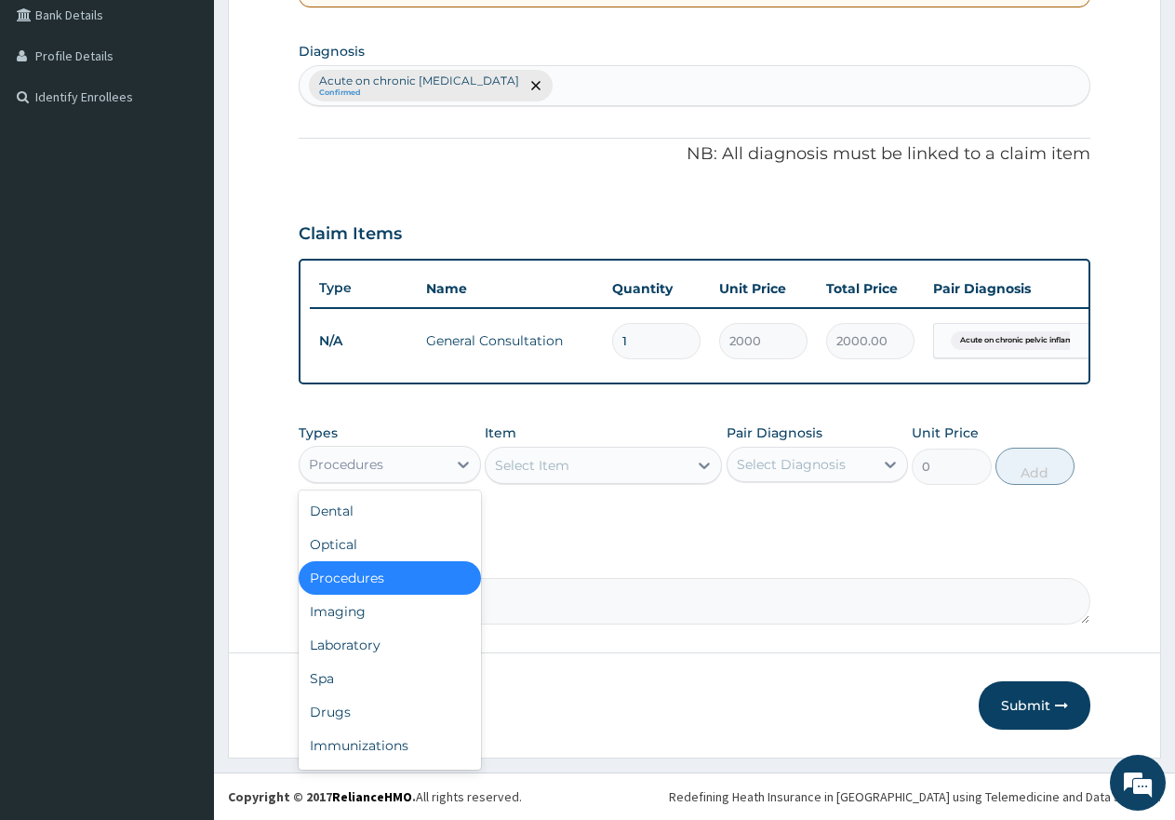
drag, startPoint x: 465, startPoint y: 462, endPoint x: 432, endPoint y: 595, distance: 138.1
click at [464, 462] on icon at bounding box center [463, 464] width 19 height 19
click at [408, 694] on div "Dental Optical Procedures Imaging Laboratory Spa Drugs Immunizations Others Gym" at bounding box center [390, 629] width 182 height 279
click at [408, 707] on div "Drugs" at bounding box center [390, 711] width 182 height 33
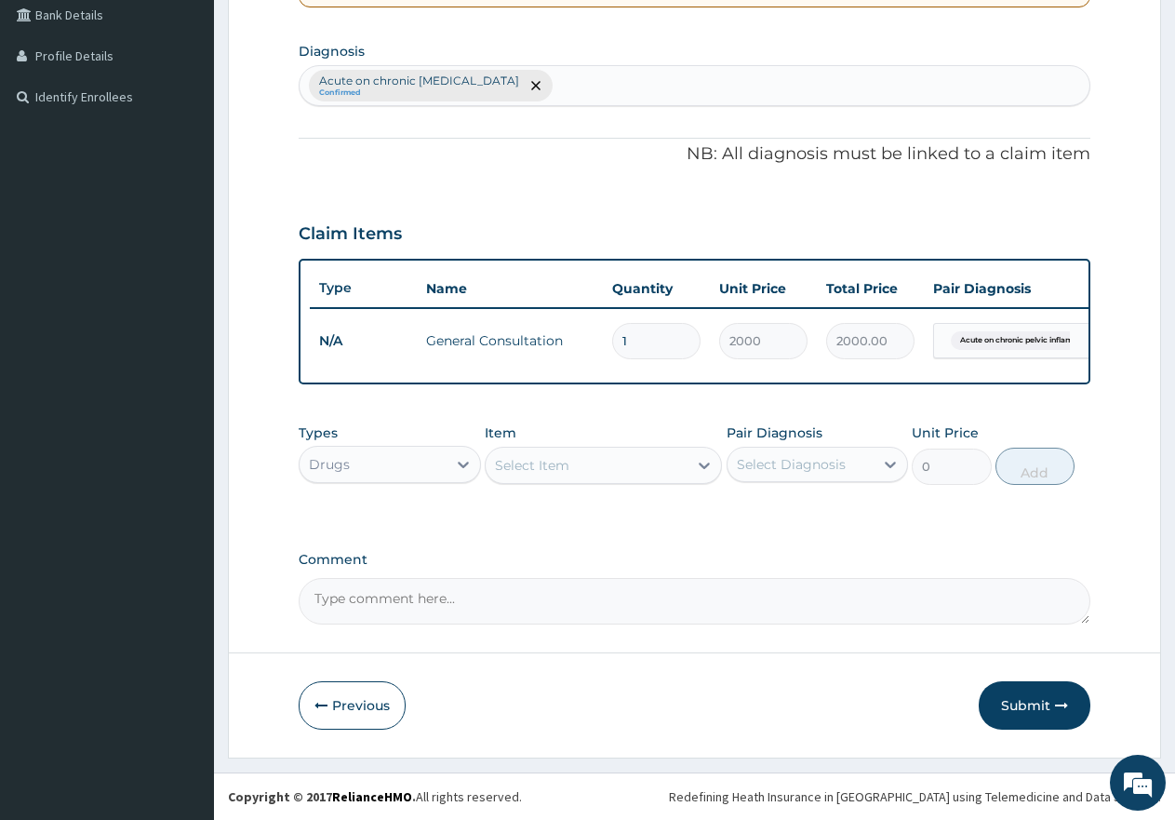
click at [602, 467] on div "Select Item" at bounding box center [587, 465] width 202 height 30
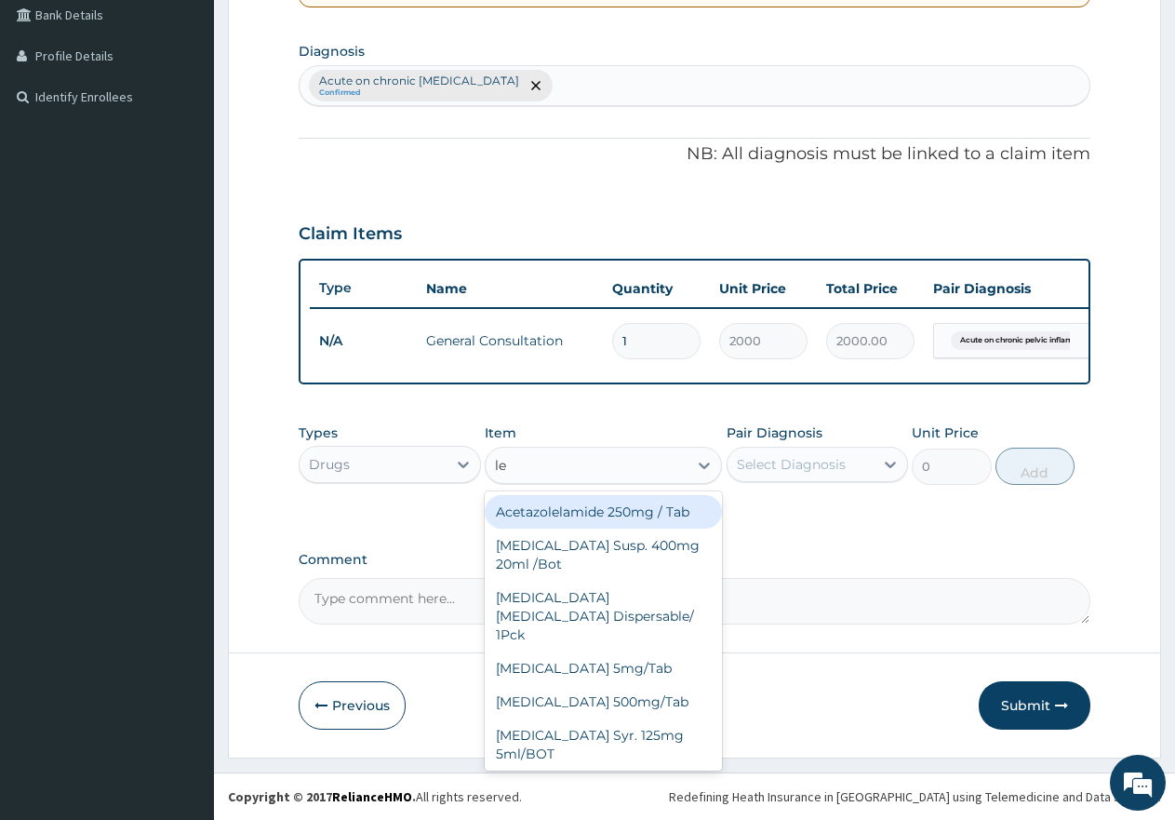
type input "lev"
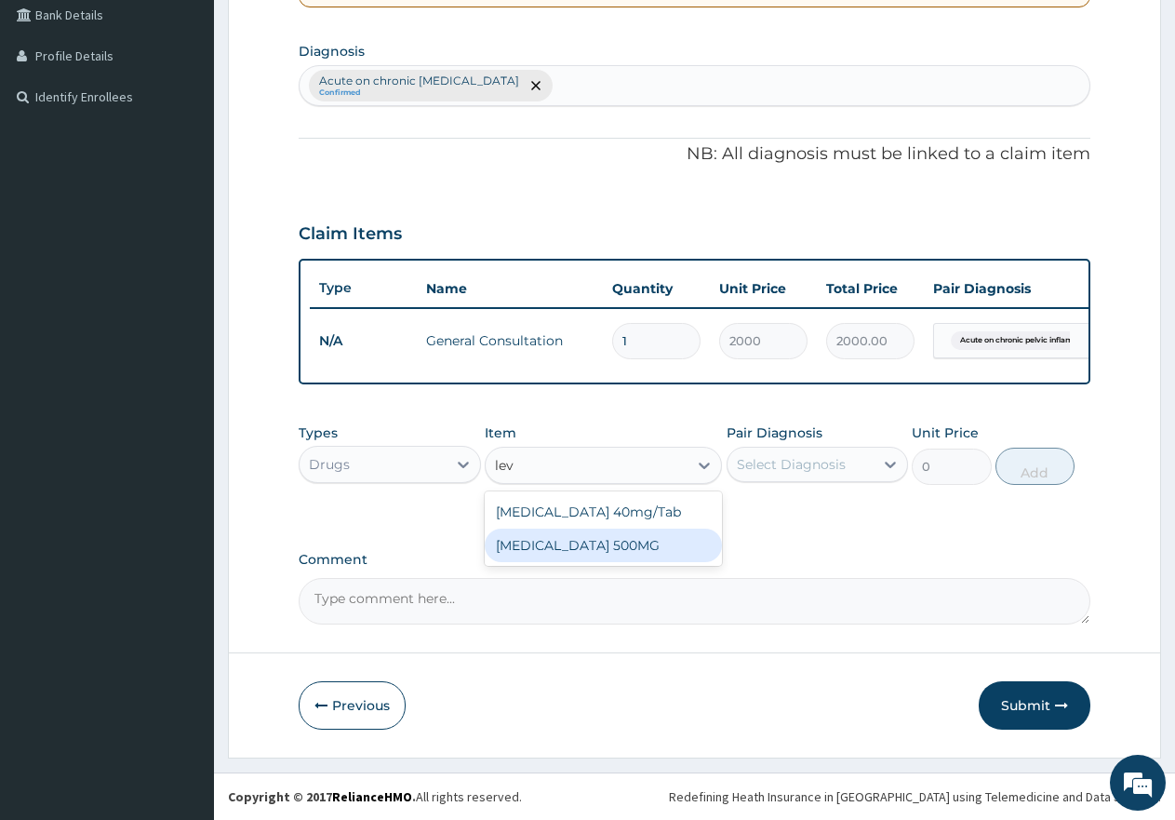
click at [610, 534] on div "LEVOFLOXACIN 500MG" at bounding box center [603, 544] width 237 height 33
type input "320"
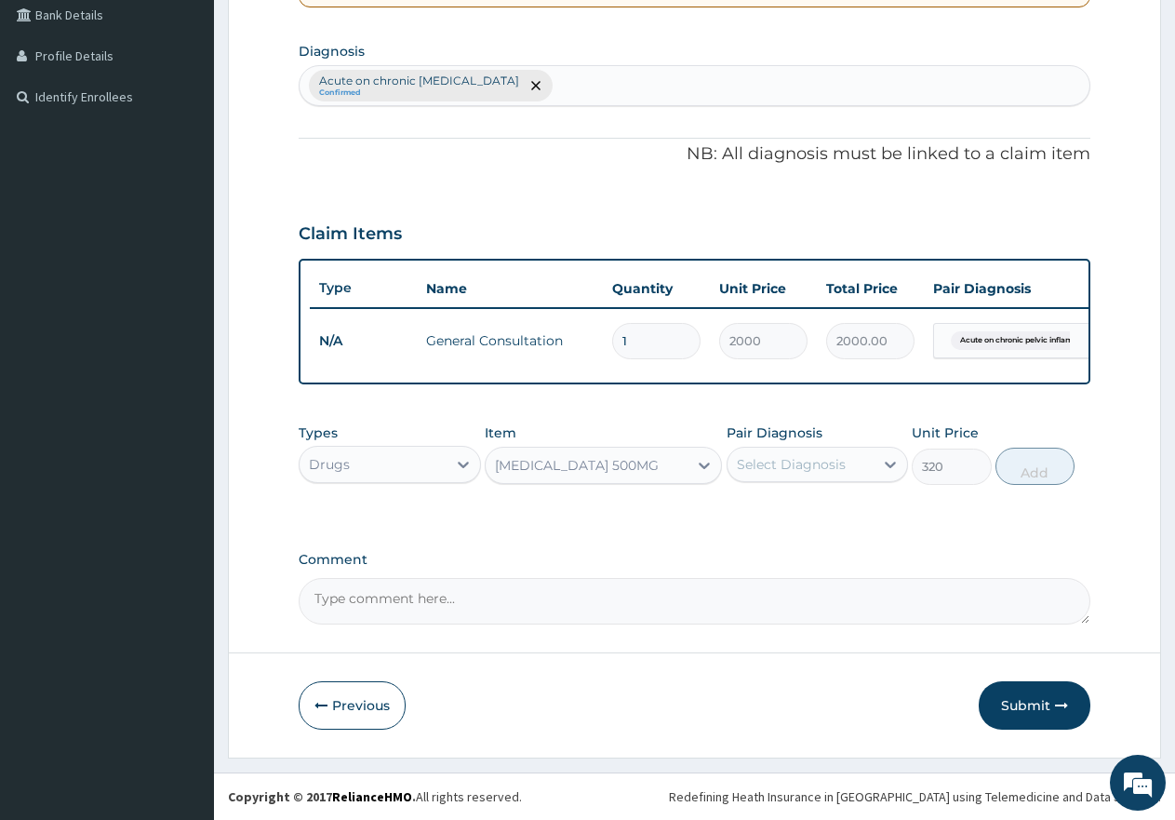
click at [794, 456] on div "Select Diagnosis" at bounding box center [791, 464] width 109 height 19
click at [855, 535] on label "Acute on chronic pelvic inflammatory disease" at bounding box center [827, 519] width 140 height 37
checkbox input "true"
click at [1041, 461] on button "Add" at bounding box center [1035, 466] width 79 height 37
type input "0"
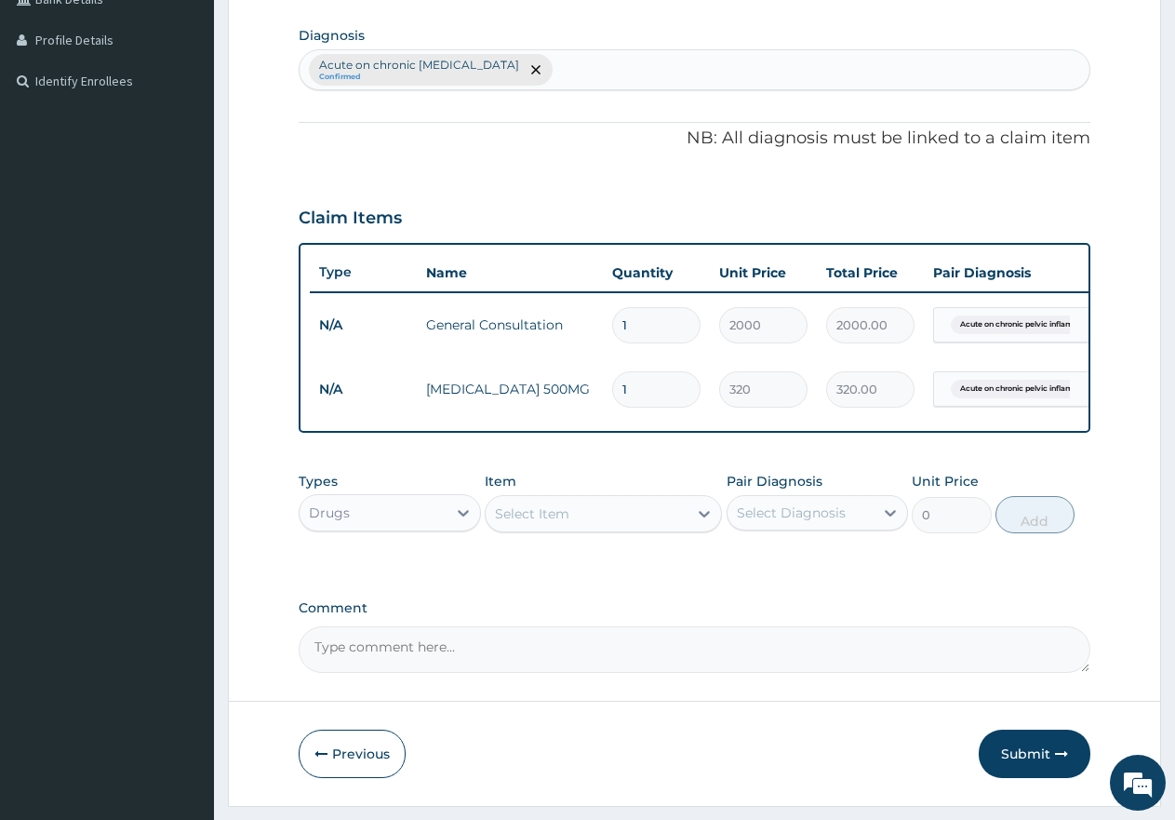
type input "0.00"
type input "2"
type input "640.00"
type input "28"
type input "8960.00"
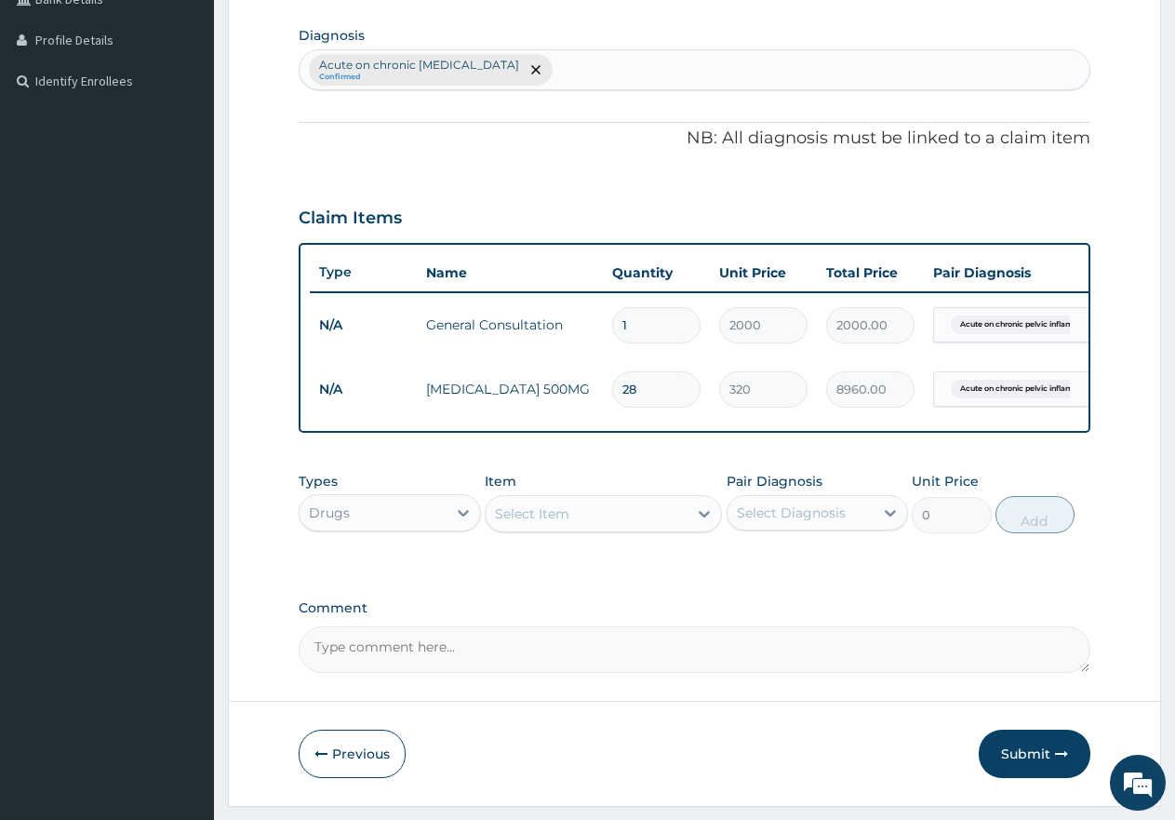
type input "28"
click at [638, 527] on div "Select Item" at bounding box center [587, 514] width 202 height 30
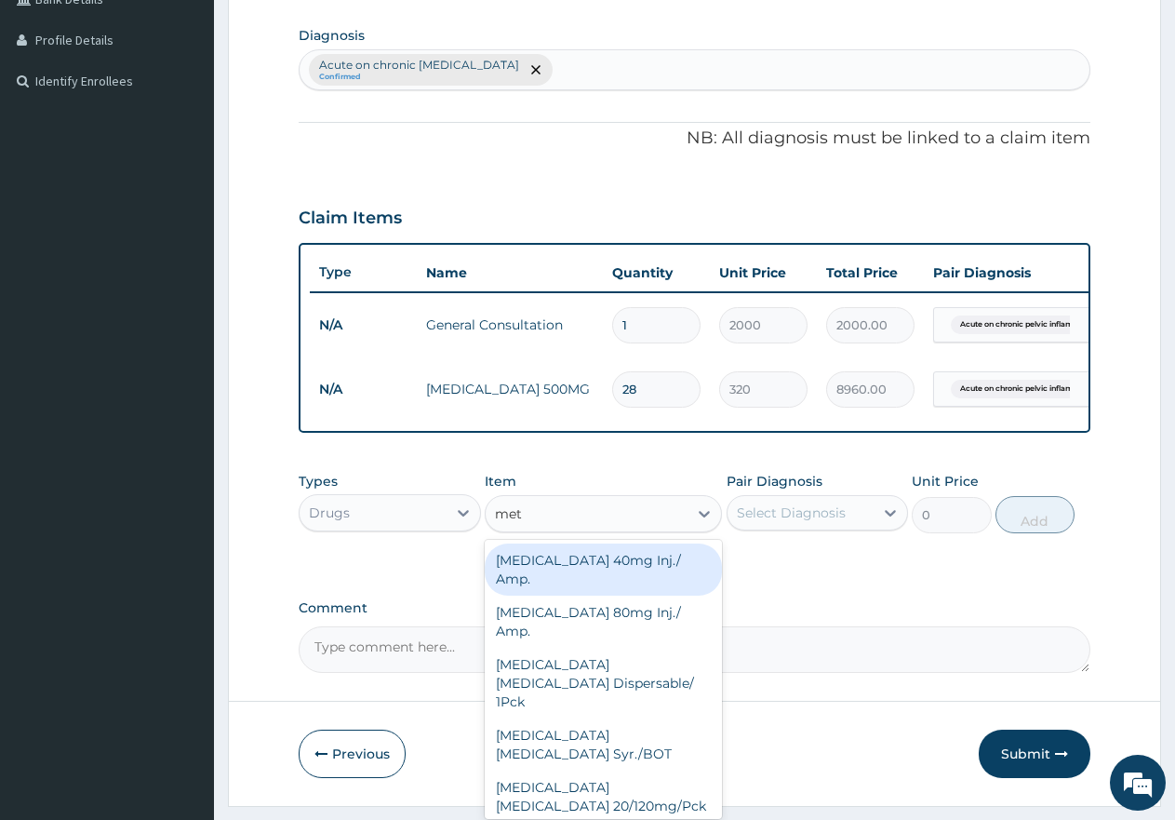
type input "metr"
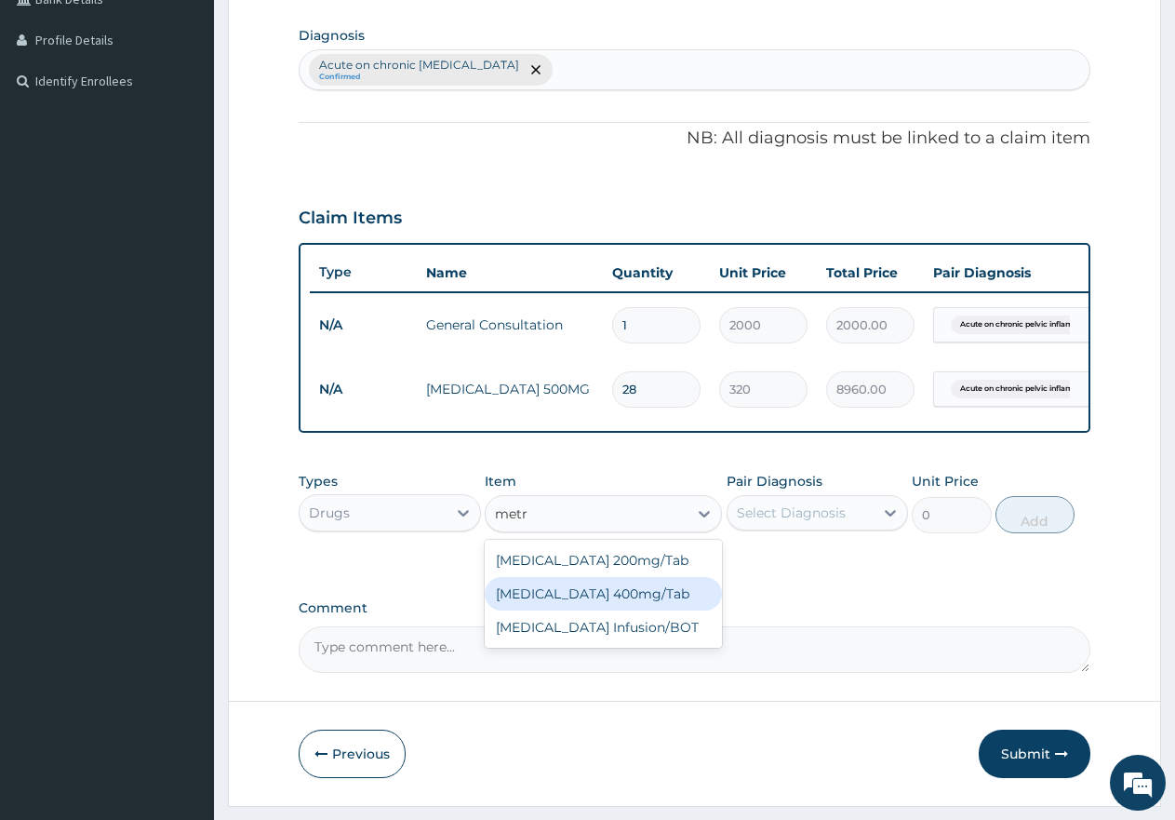
click at [619, 610] on div "Metronidazole 400mg/Tab" at bounding box center [603, 593] width 237 height 33
type input "25"
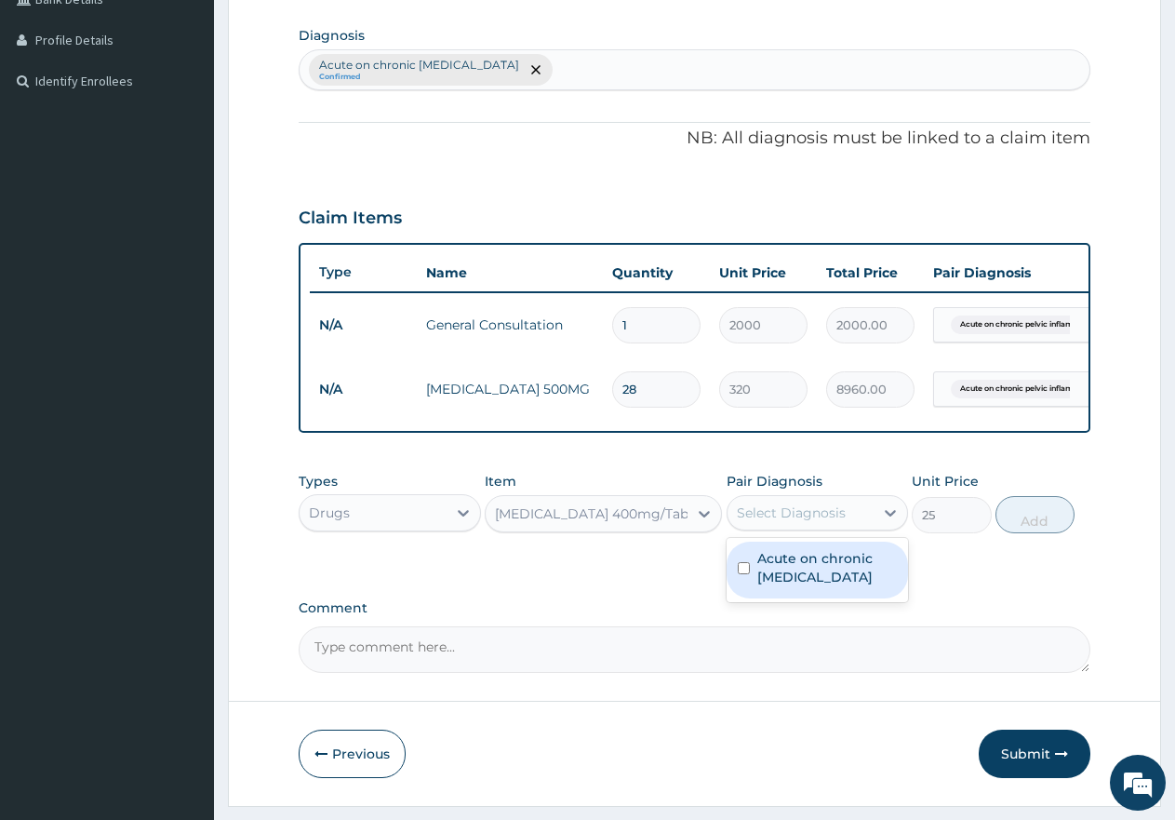
click at [834, 516] on div "Select Diagnosis" at bounding box center [818, 512] width 182 height 35
drag, startPoint x: 841, startPoint y: 595, endPoint x: 952, endPoint y: 558, distance: 116.5
click at [847, 586] on label "Acute on chronic pelvic inflammatory disease" at bounding box center [827, 567] width 140 height 37
checkbox input "true"
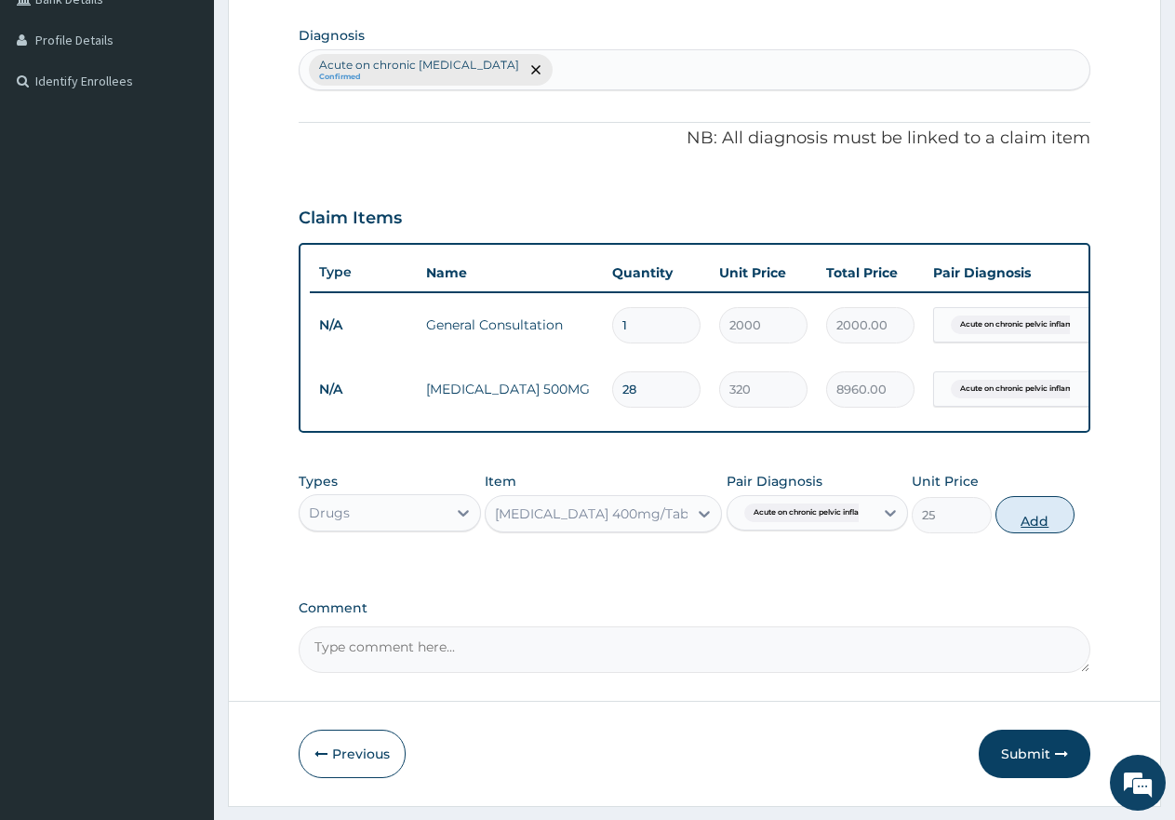
click at [1045, 520] on button "Add" at bounding box center [1035, 514] width 79 height 37
type input "0"
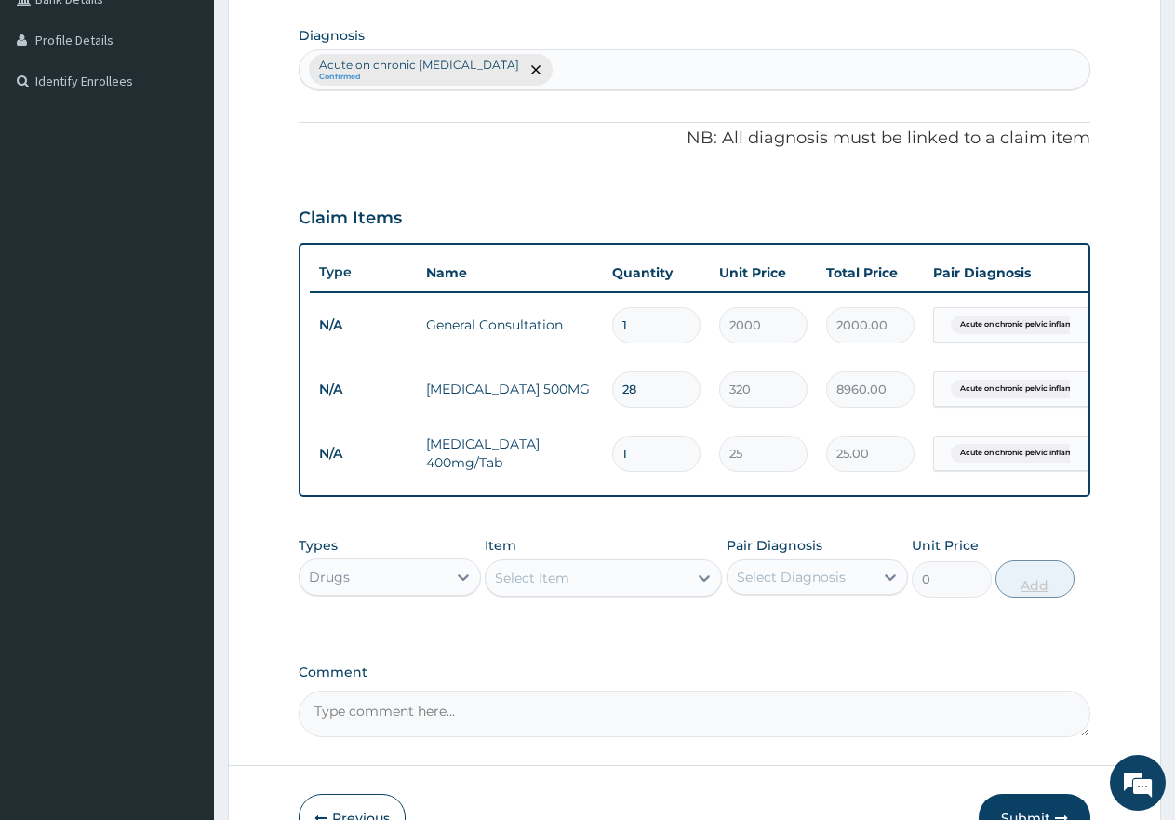
type input "0.00"
type input "2"
type input "50.00"
type input "21"
type input "525.00"
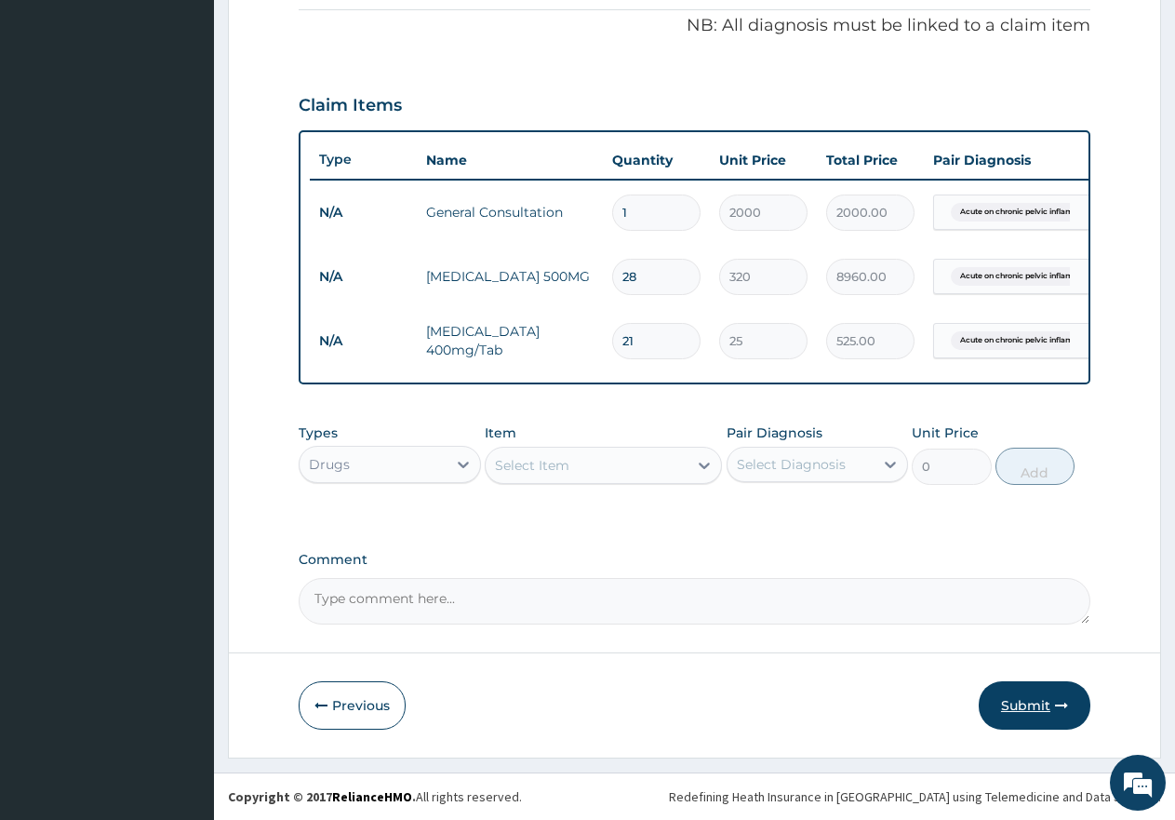
type input "21"
click at [1044, 698] on button "Submit" at bounding box center [1035, 705] width 112 height 48
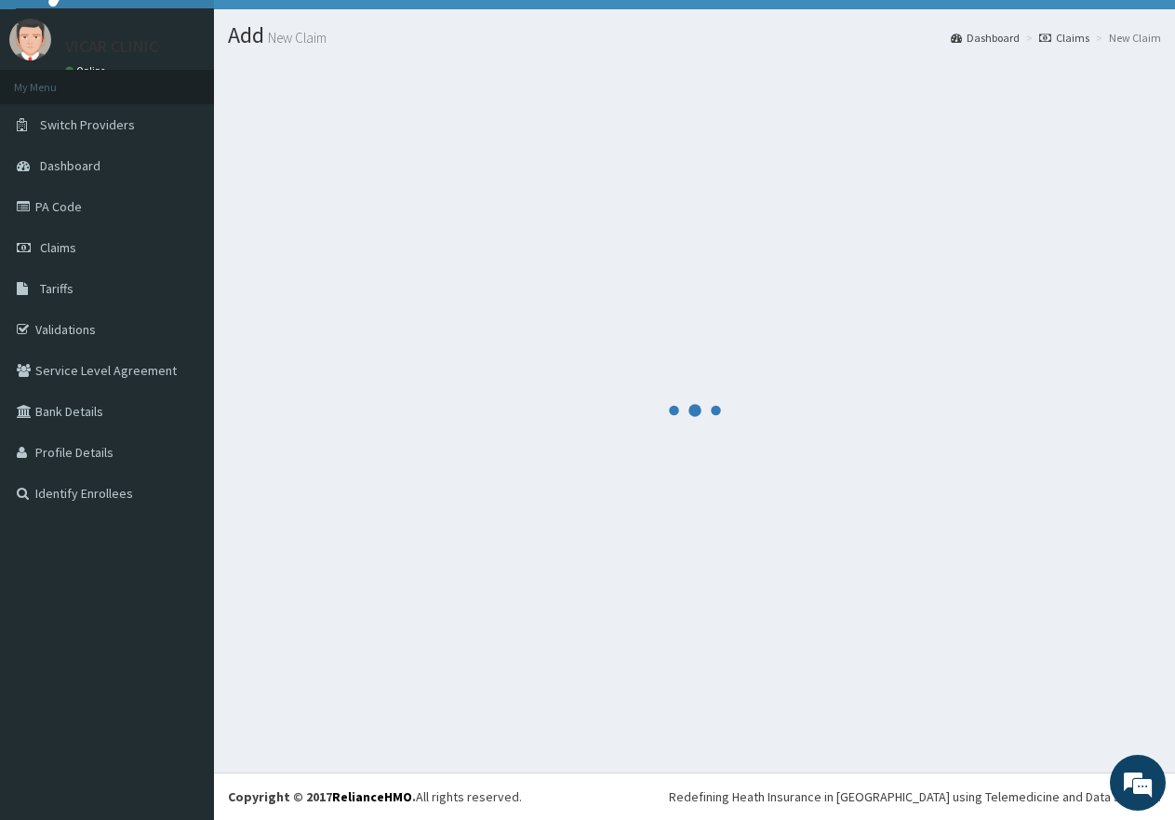
scroll to position [37, 0]
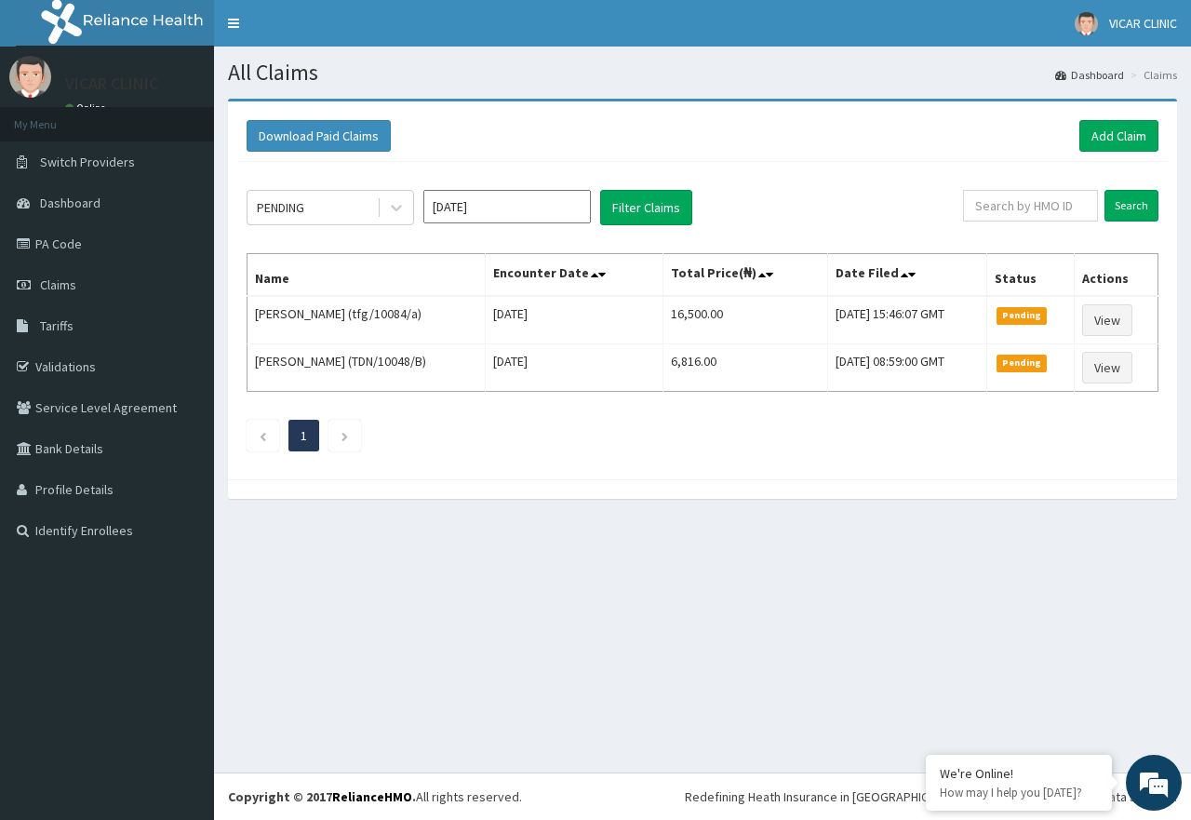
scroll to position [2275, 0]
click at [1108, 127] on link "Add Claim" at bounding box center [1118, 136] width 79 height 32
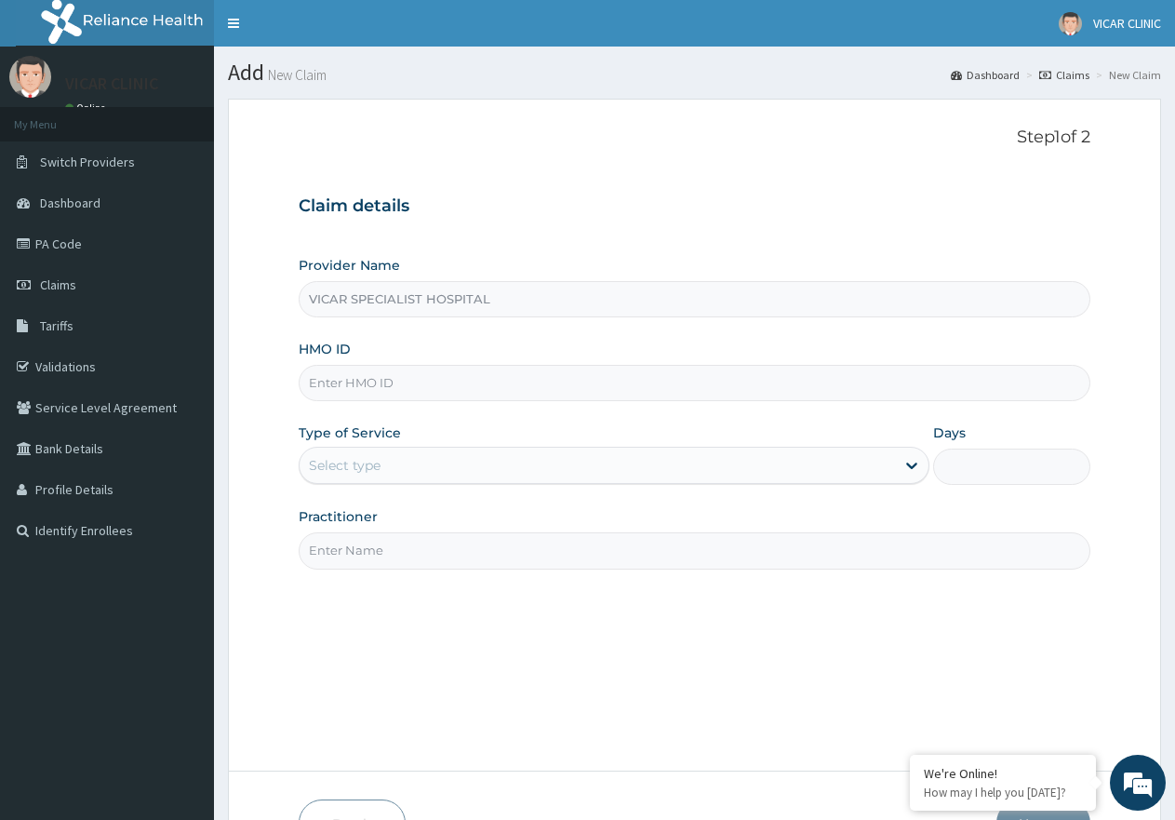
scroll to position [2275, 0]
drag, startPoint x: 394, startPoint y: 371, endPoint x: 387, endPoint y: 393, distance: 22.4
click at [389, 381] on input "HMO ID" at bounding box center [695, 383] width 792 height 36
type input "NBC/11015/B"
click at [463, 467] on div "Select type" at bounding box center [597, 465] width 595 height 30
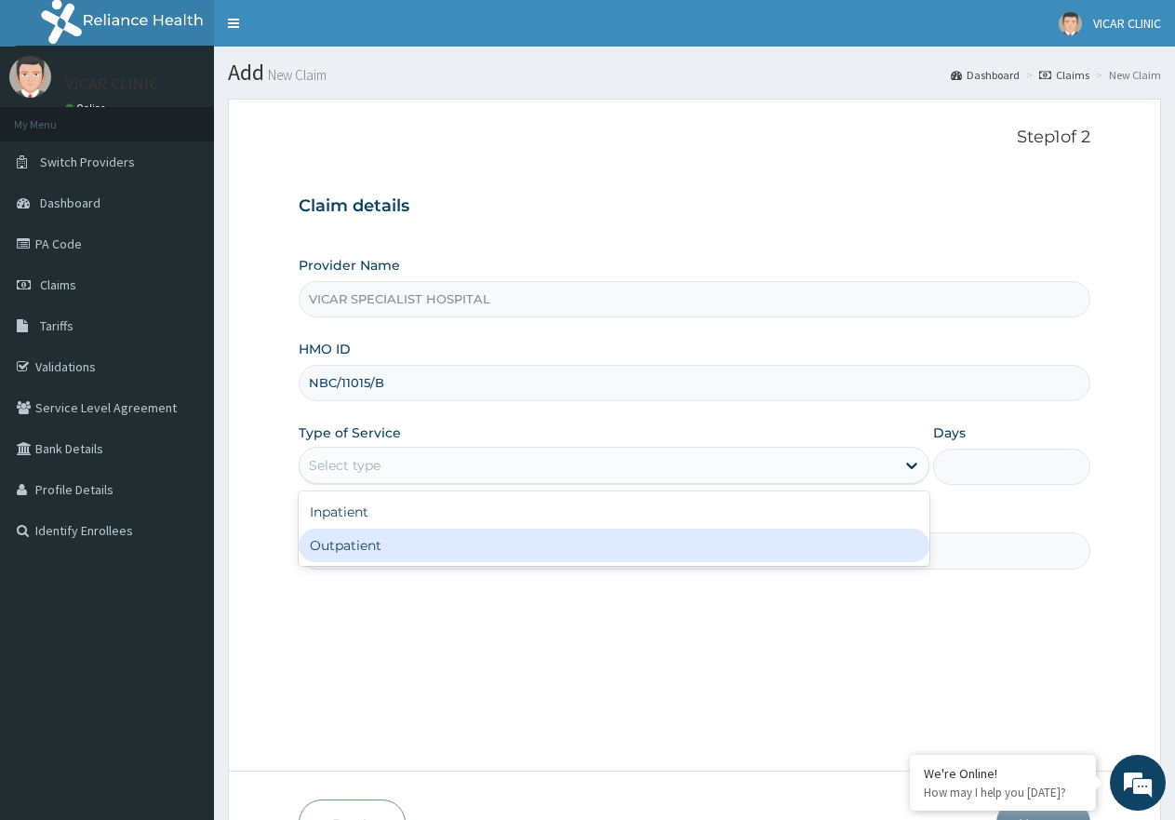
drag, startPoint x: 457, startPoint y: 544, endPoint x: 465, endPoint y: 555, distance: 14.0
click at [458, 548] on div "Outpatient" at bounding box center [614, 544] width 630 height 33
type input "1"
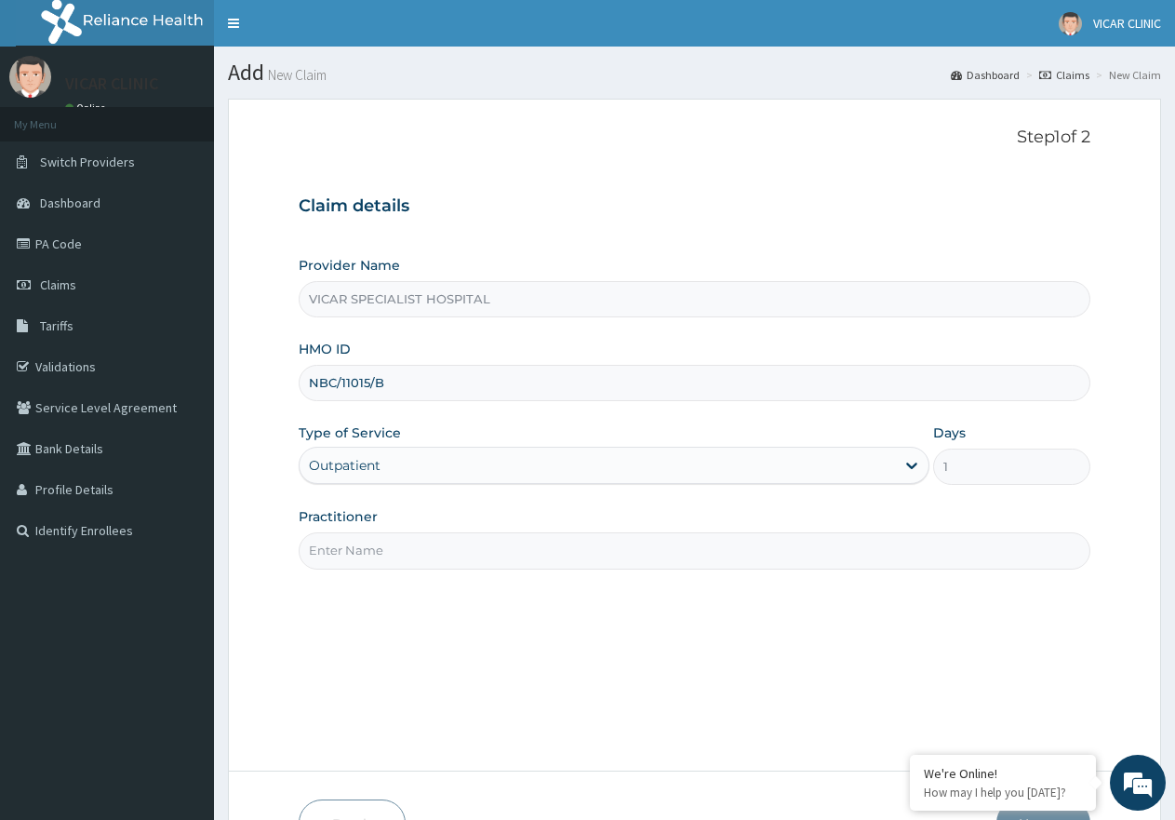
click at [466, 555] on input "Practitioner" at bounding box center [695, 550] width 792 height 36
type input "DR [PERSON_NAME]"
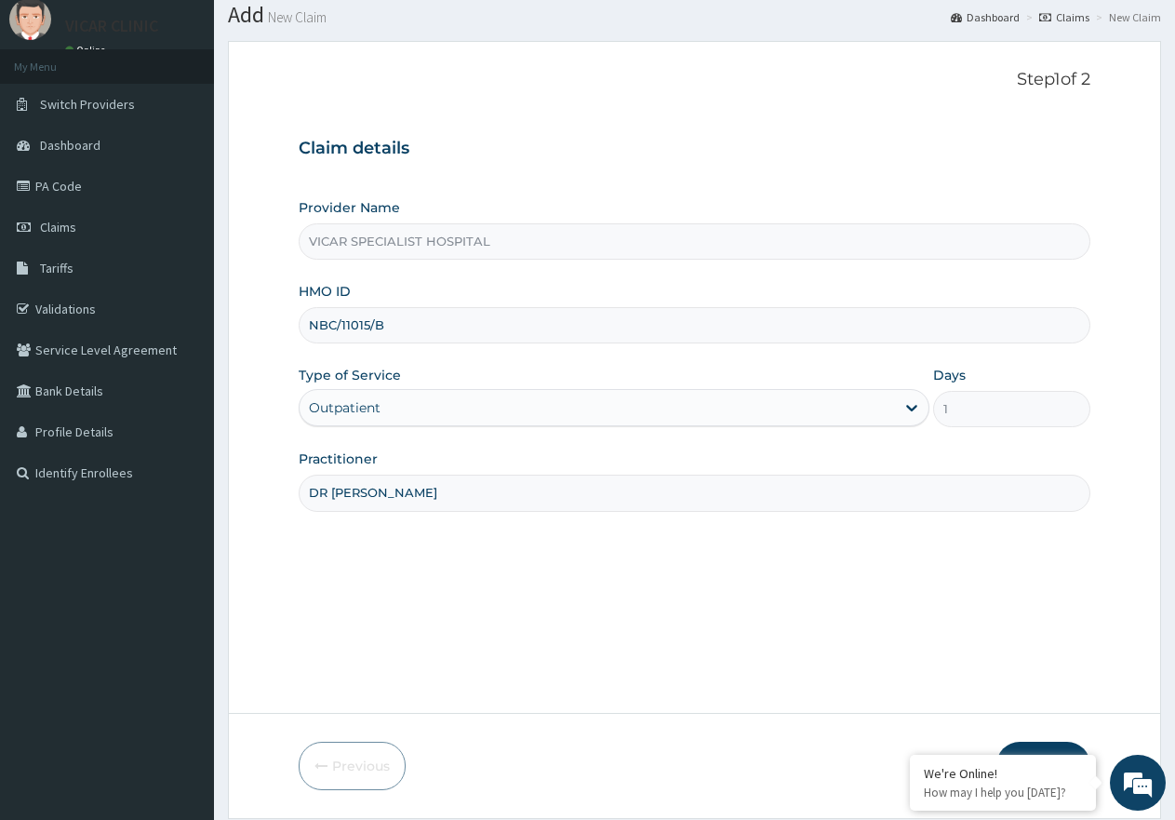
scroll to position [118, 0]
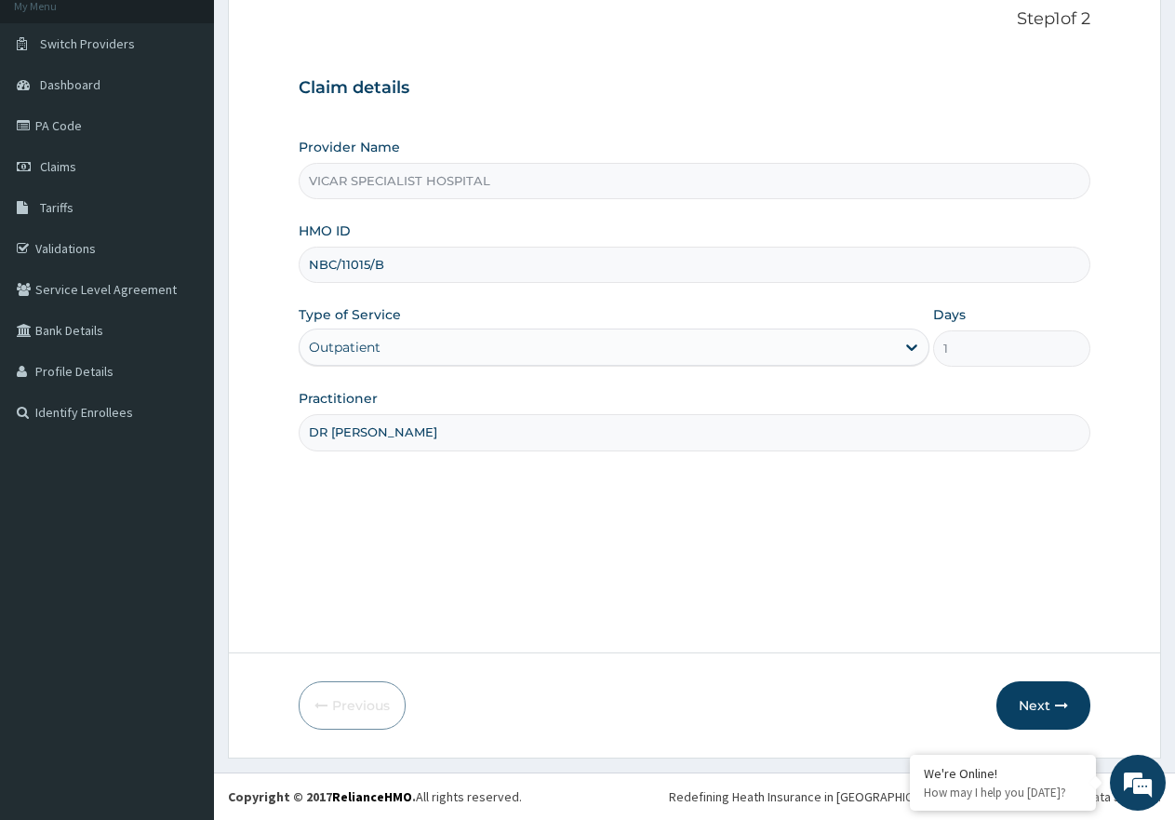
drag, startPoint x: 1034, startPoint y: 700, endPoint x: 721, endPoint y: 12, distance: 755.3
click at [1033, 700] on button "Next" at bounding box center [1044, 705] width 94 height 48
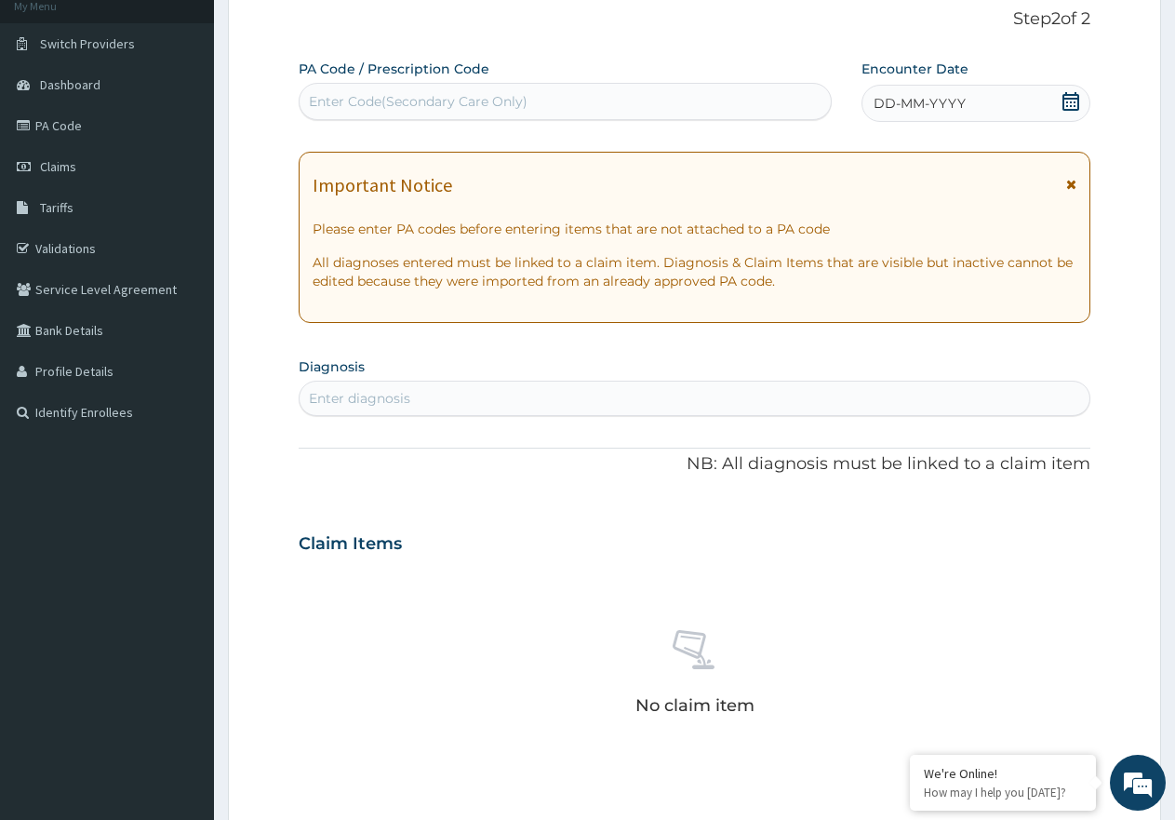
click at [1065, 100] on icon at bounding box center [1071, 101] width 19 height 19
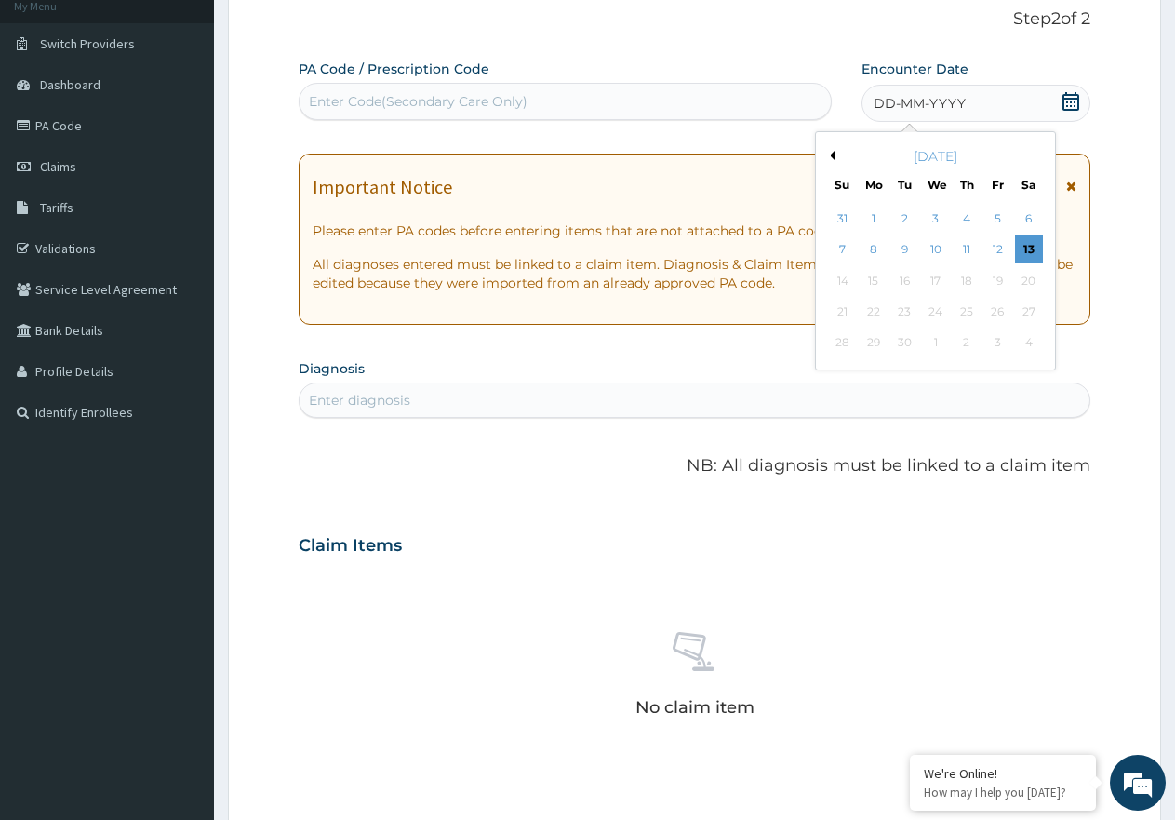
click at [1013, 252] on div "7 8 9 10 11 12 13" at bounding box center [935, 249] width 217 height 31
drag, startPoint x: 1028, startPoint y: 242, endPoint x: 929, endPoint y: 302, distance: 116.5
click at [1020, 251] on div "13" at bounding box center [1029, 250] width 28 height 28
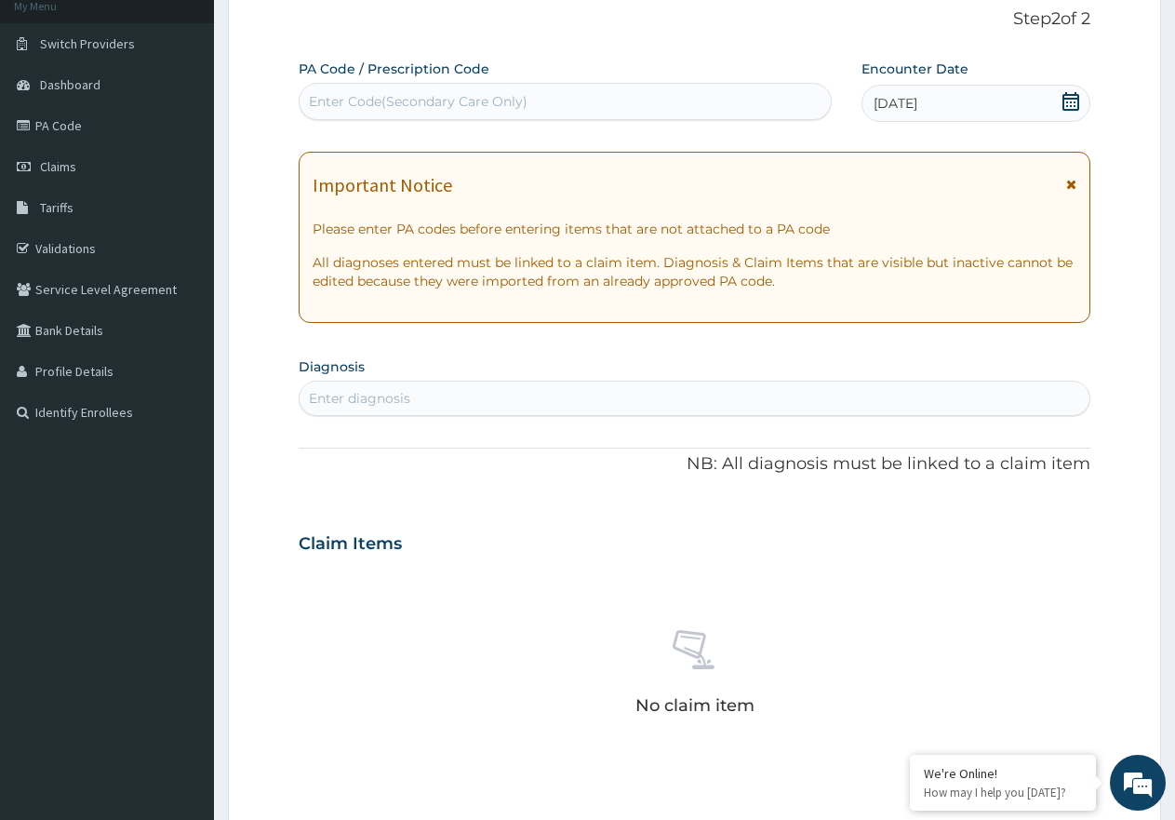
click at [677, 409] on div "Enter diagnosis" at bounding box center [695, 398] width 790 height 30
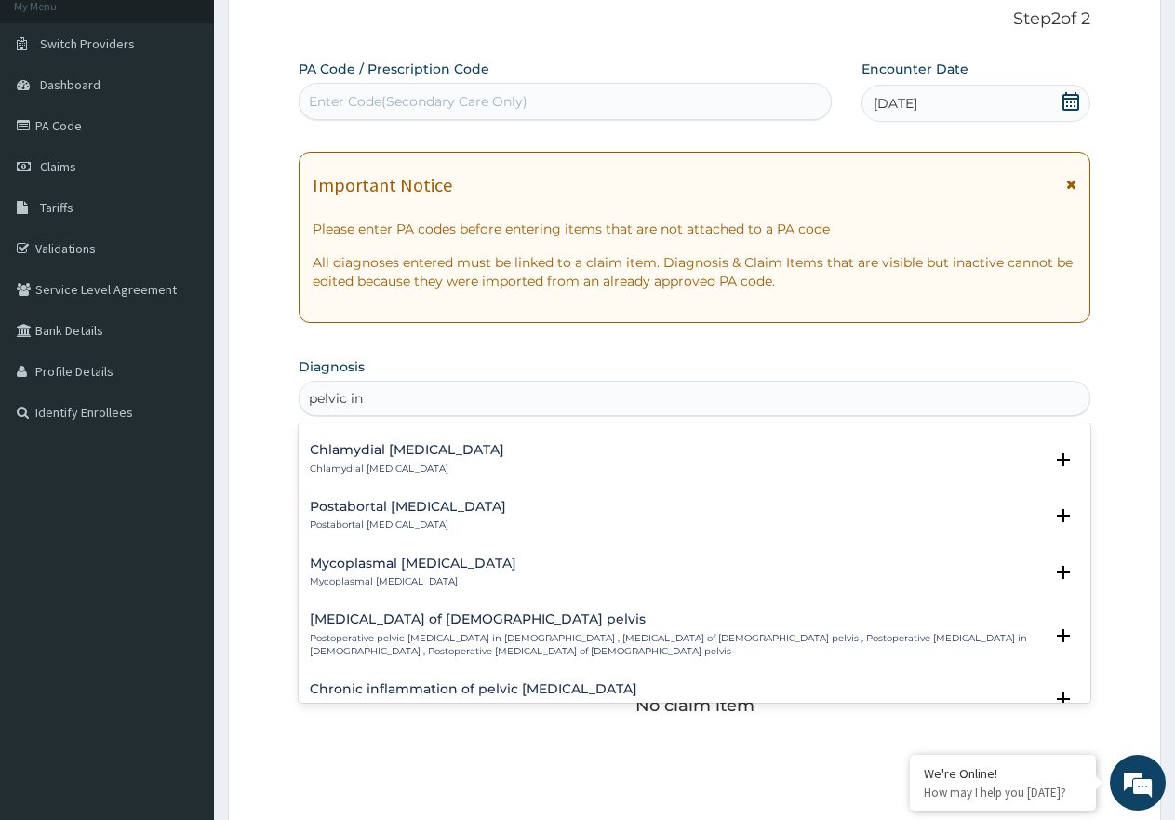
scroll to position [1675, 0]
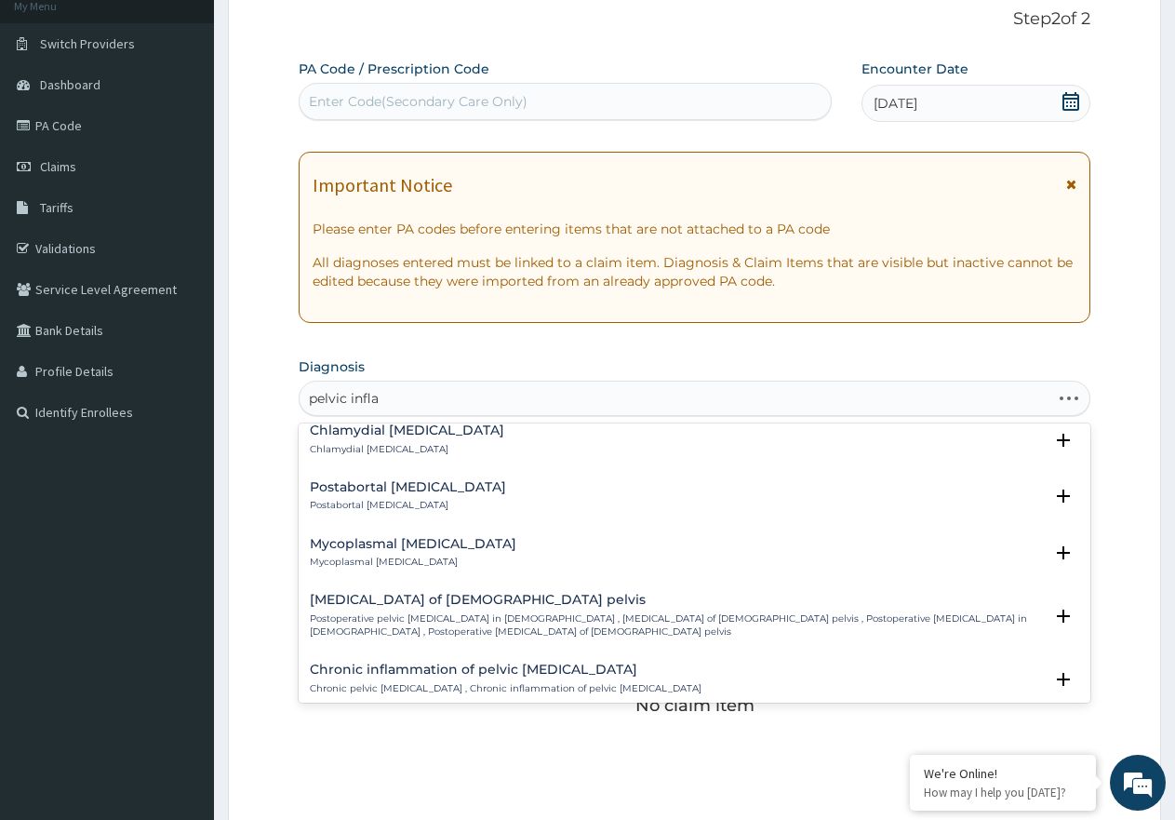
type input "pelvic inflam"
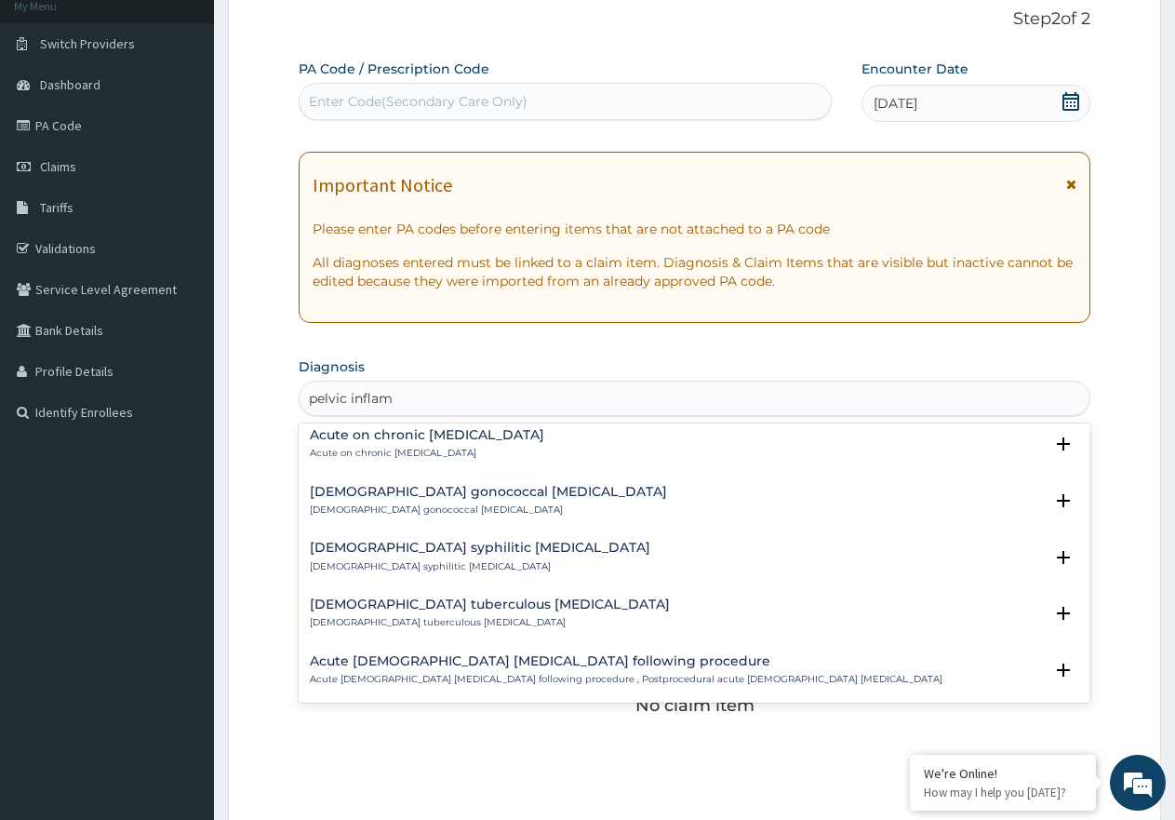
scroll to position [379, 0]
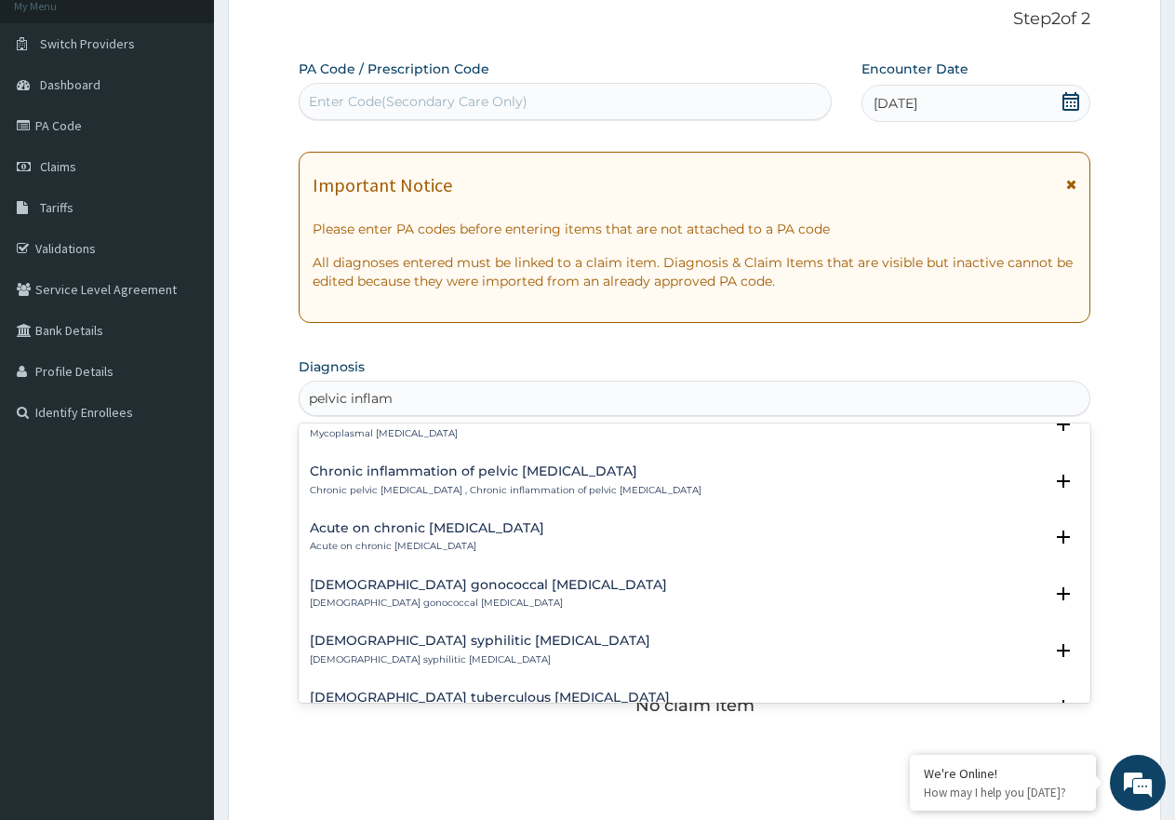
click at [505, 500] on div "Chronic inflammation of pelvic [MEDICAL_DATA] Chronic pelvic [MEDICAL_DATA] , C…" at bounding box center [694, 485] width 769 height 42
click at [451, 531] on h4 "Acute on chronic [MEDICAL_DATA]" at bounding box center [427, 528] width 234 height 14
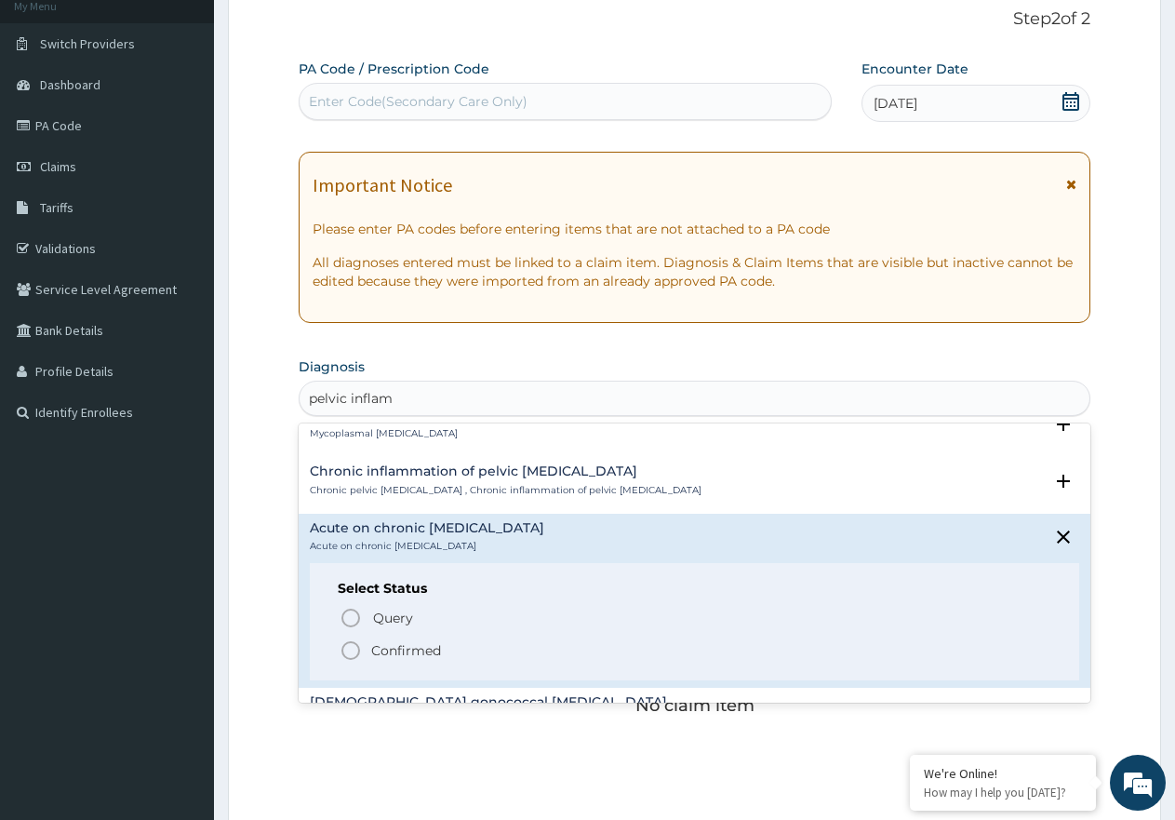
click at [348, 643] on circle "status option filled" at bounding box center [350, 650] width 17 height 17
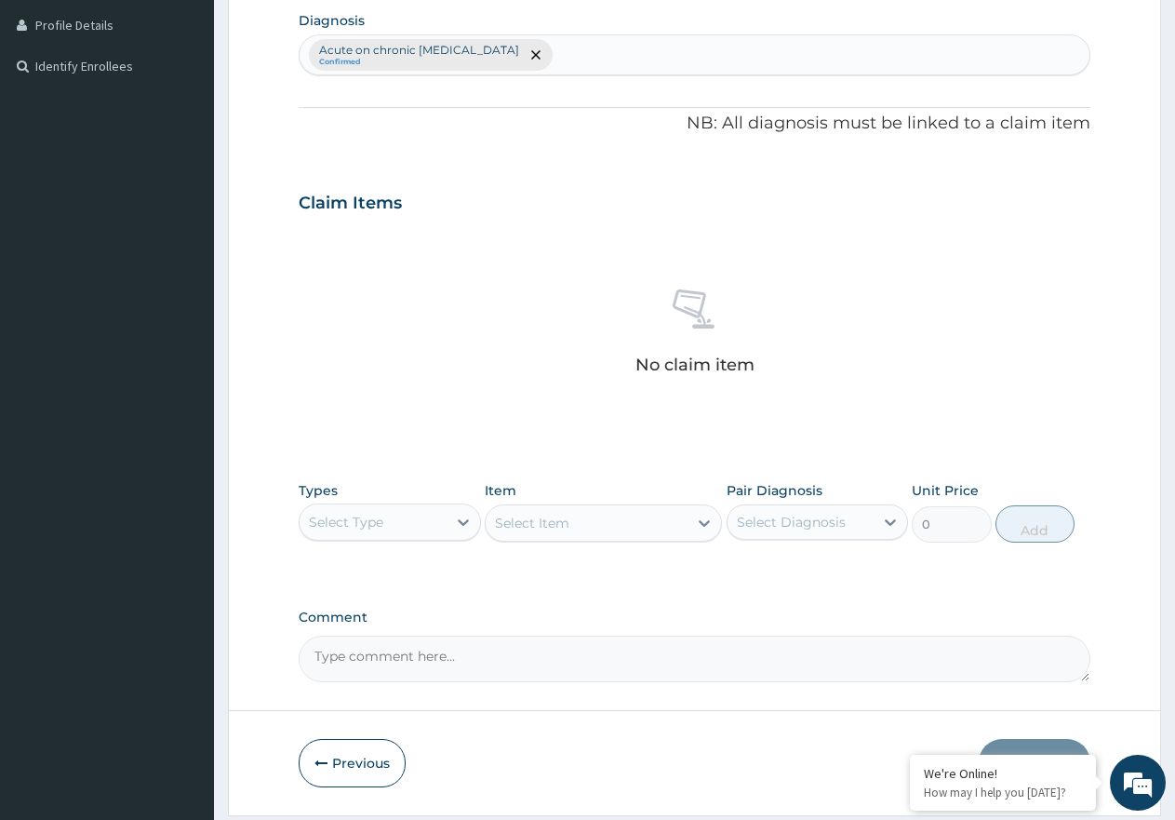
scroll to position [490, 0]
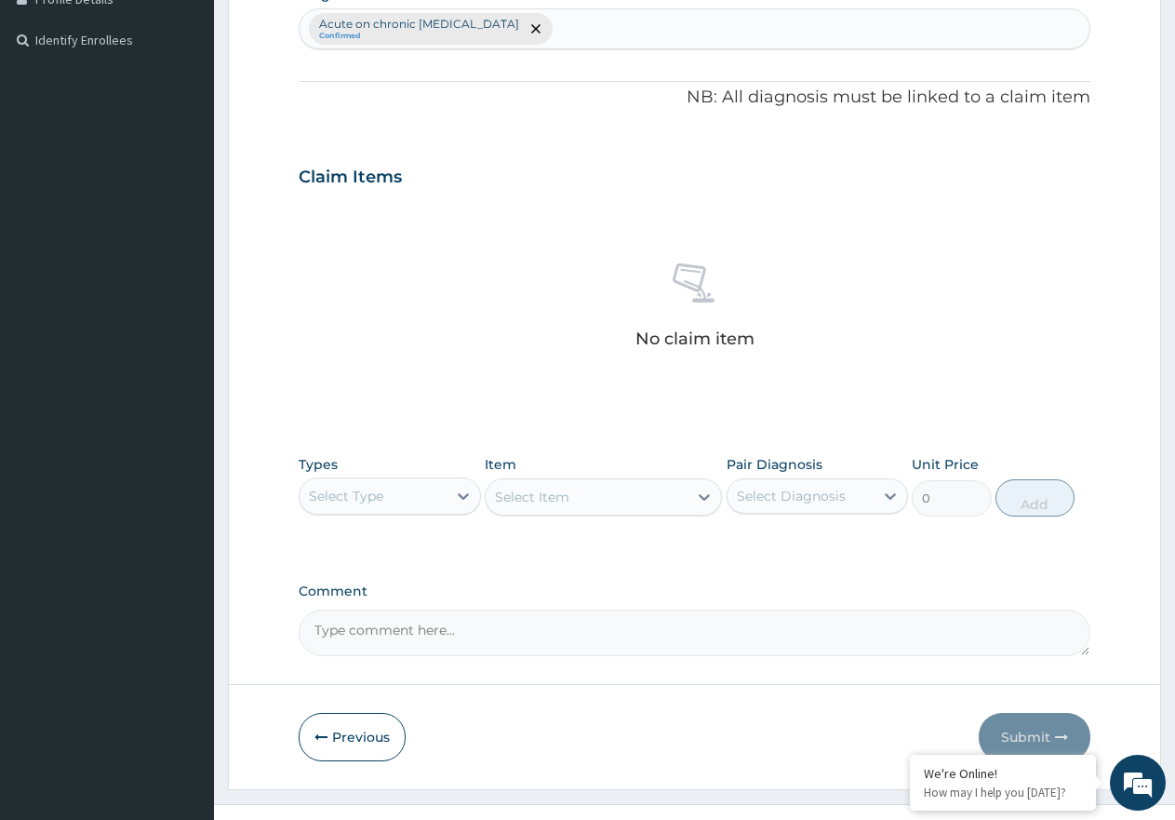
click at [437, 495] on div "Select Type" at bounding box center [373, 496] width 147 height 30
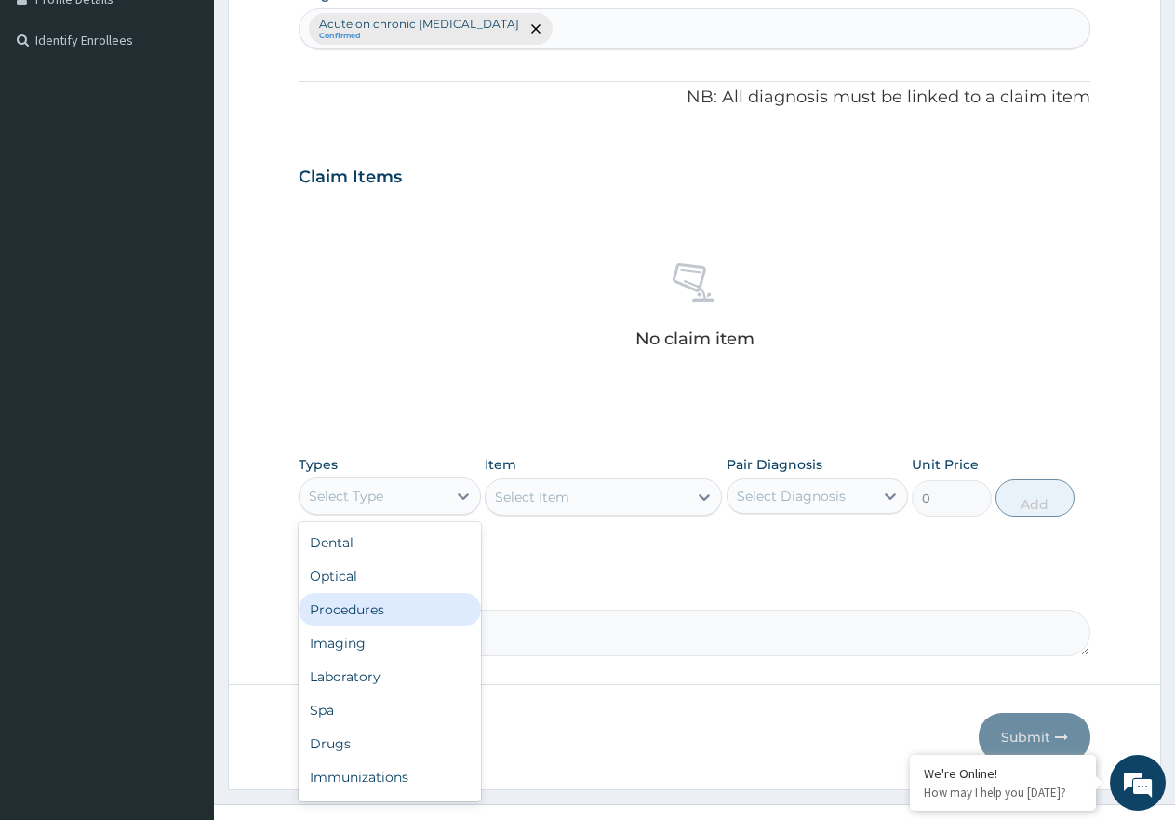
drag, startPoint x: 399, startPoint y: 612, endPoint x: 729, endPoint y: 557, distance: 333.9
click at [409, 611] on div "Procedures" at bounding box center [390, 609] width 182 height 33
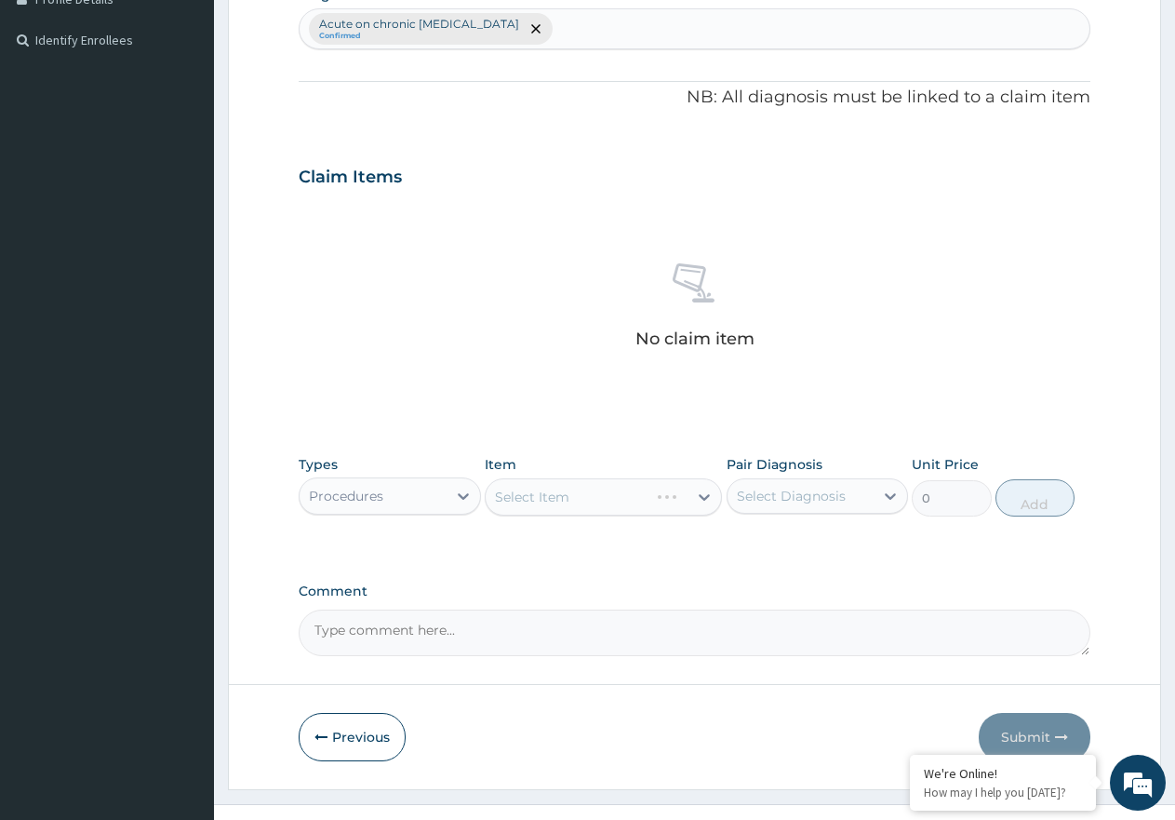
drag, startPoint x: 796, startPoint y: 471, endPoint x: 796, endPoint y: 495, distance: 24.2
click at [796, 482] on div "Pair Diagnosis Select Diagnosis" at bounding box center [818, 485] width 182 height 61
click at [804, 502] on div "Select Diagnosis" at bounding box center [791, 496] width 109 height 19
click at [809, 542] on label "Acute on chronic [MEDICAL_DATA]" at bounding box center [827, 550] width 140 height 37
checkbox input "true"
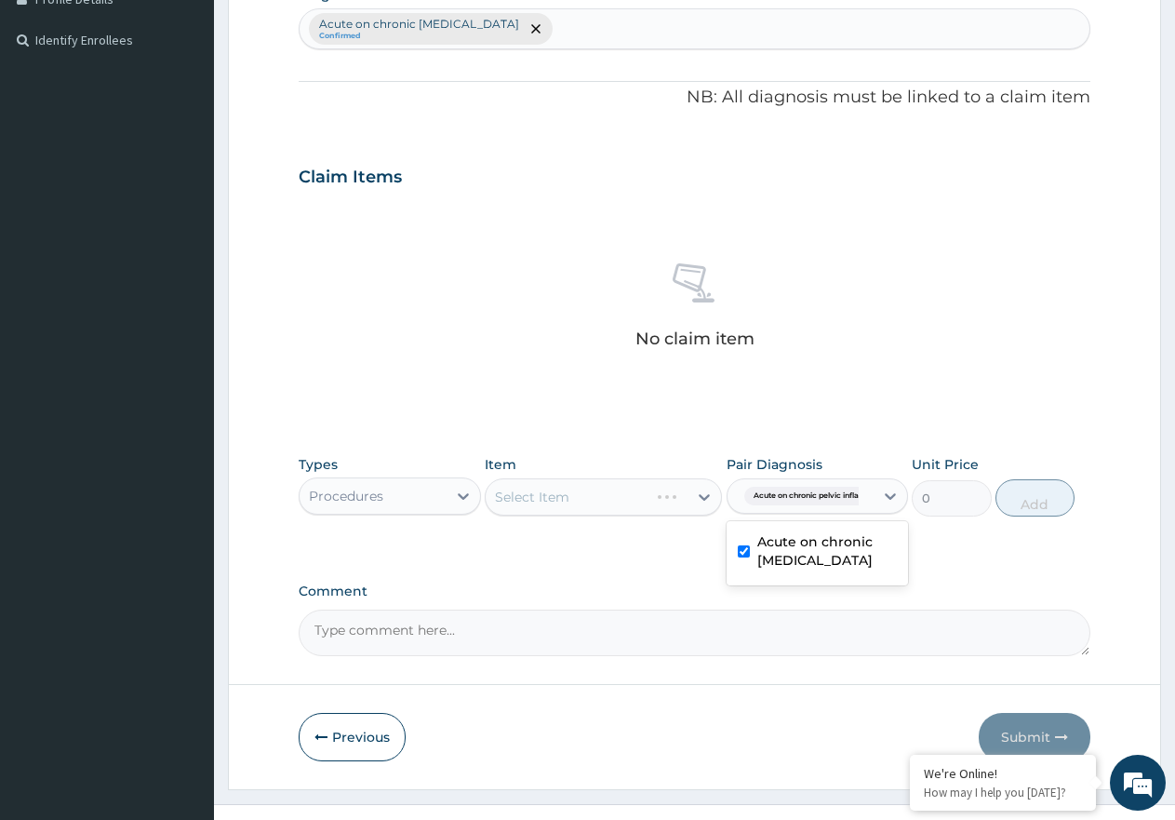
click at [620, 488] on div "Select Item" at bounding box center [603, 496] width 237 height 37
click at [570, 492] on div "Select Item" at bounding box center [587, 497] width 202 height 30
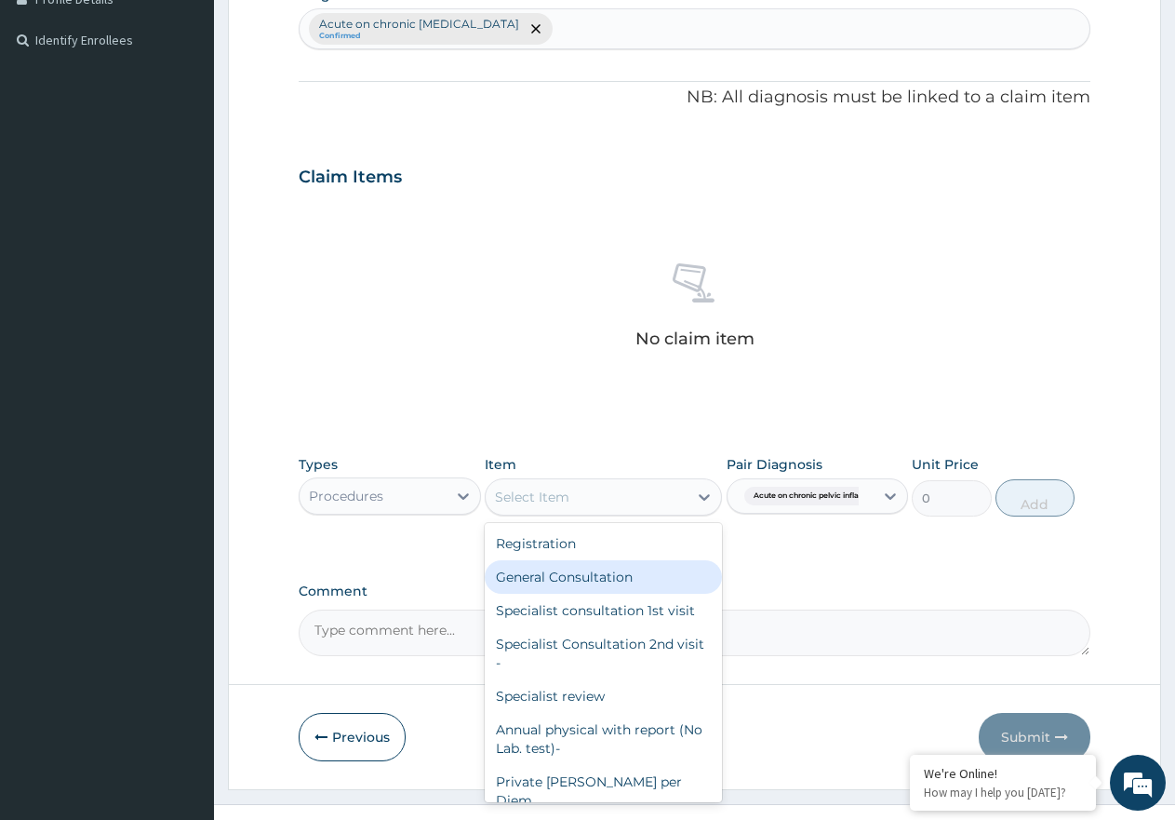
drag, startPoint x: 602, startPoint y: 582, endPoint x: 980, endPoint y: 555, distance: 378.8
click at [604, 579] on div "General Consultation" at bounding box center [603, 576] width 237 height 33
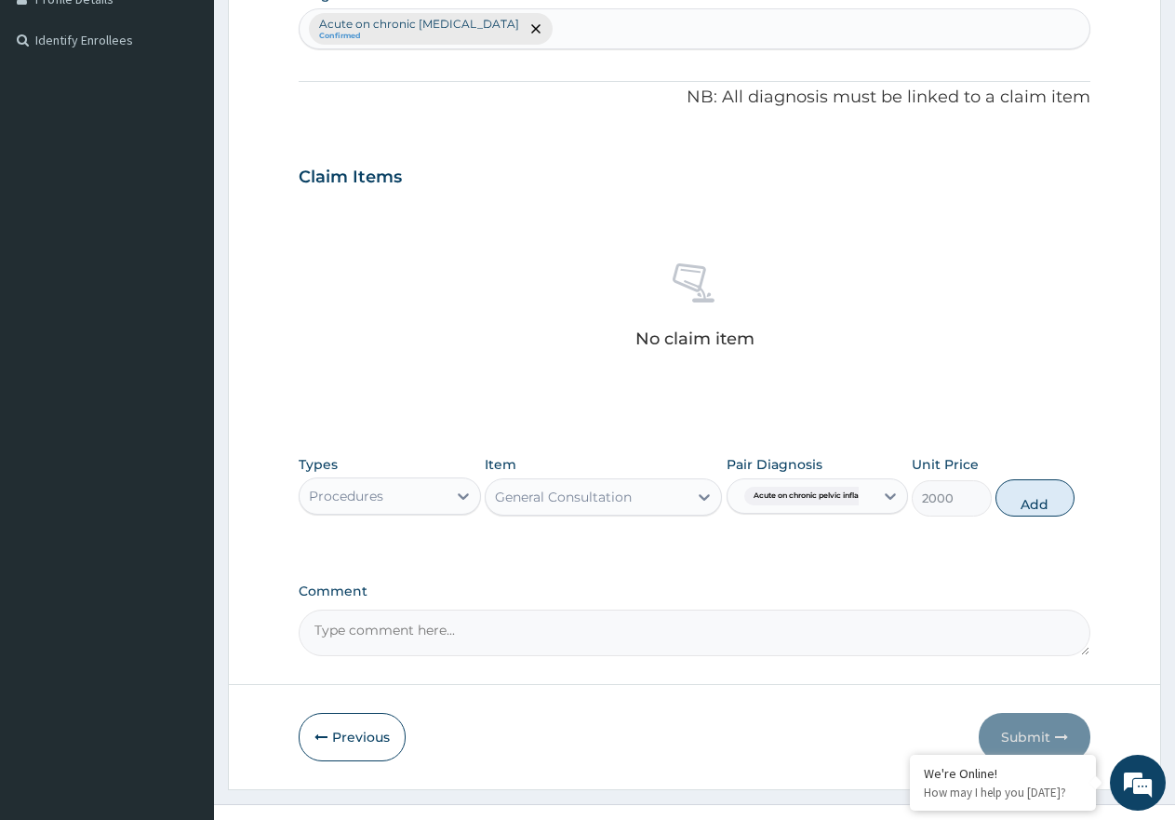
drag, startPoint x: 1049, startPoint y: 502, endPoint x: 481, endPoint y: 505, distance: 567.6
click at [1044, 502] on button "Add" at bounding box center [1035, 497] width 79 height 37
type input "0"
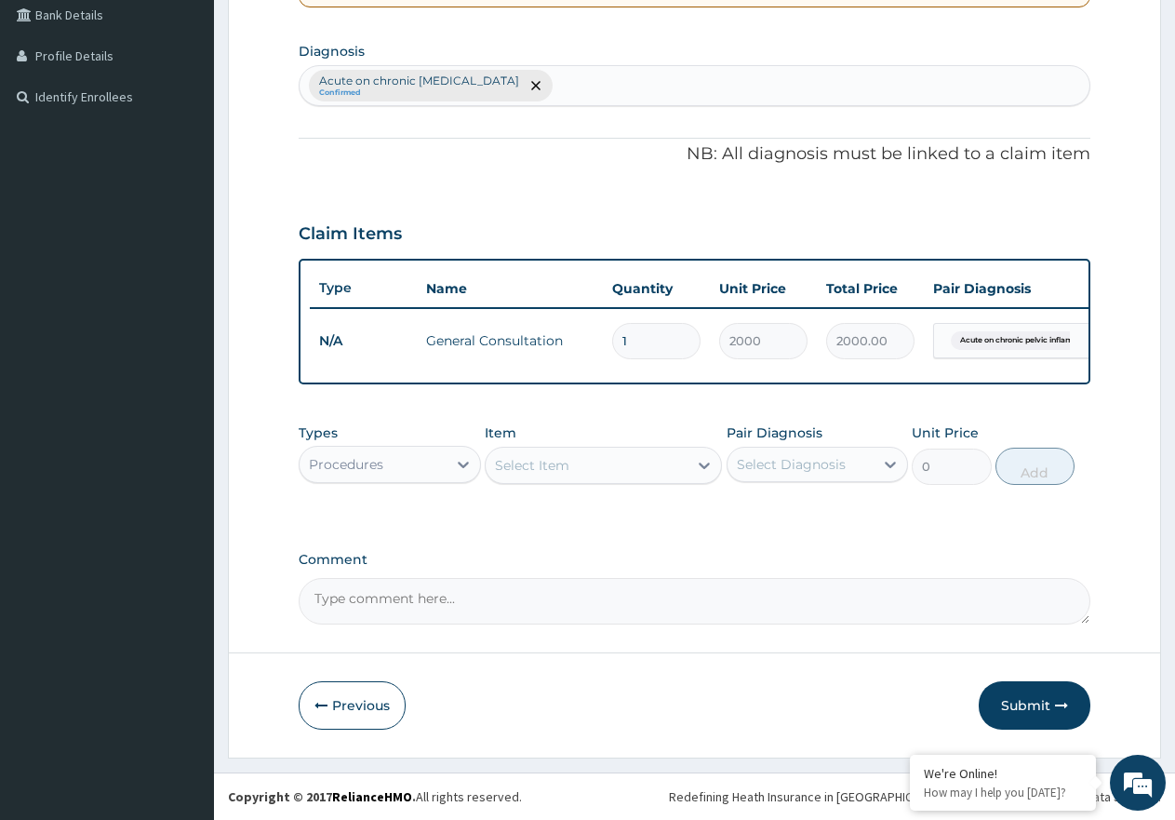
scroll to position [449, 0]
click at [409, 457] on div "Procedures" at bounding box center [373, 464] width 147 height 30
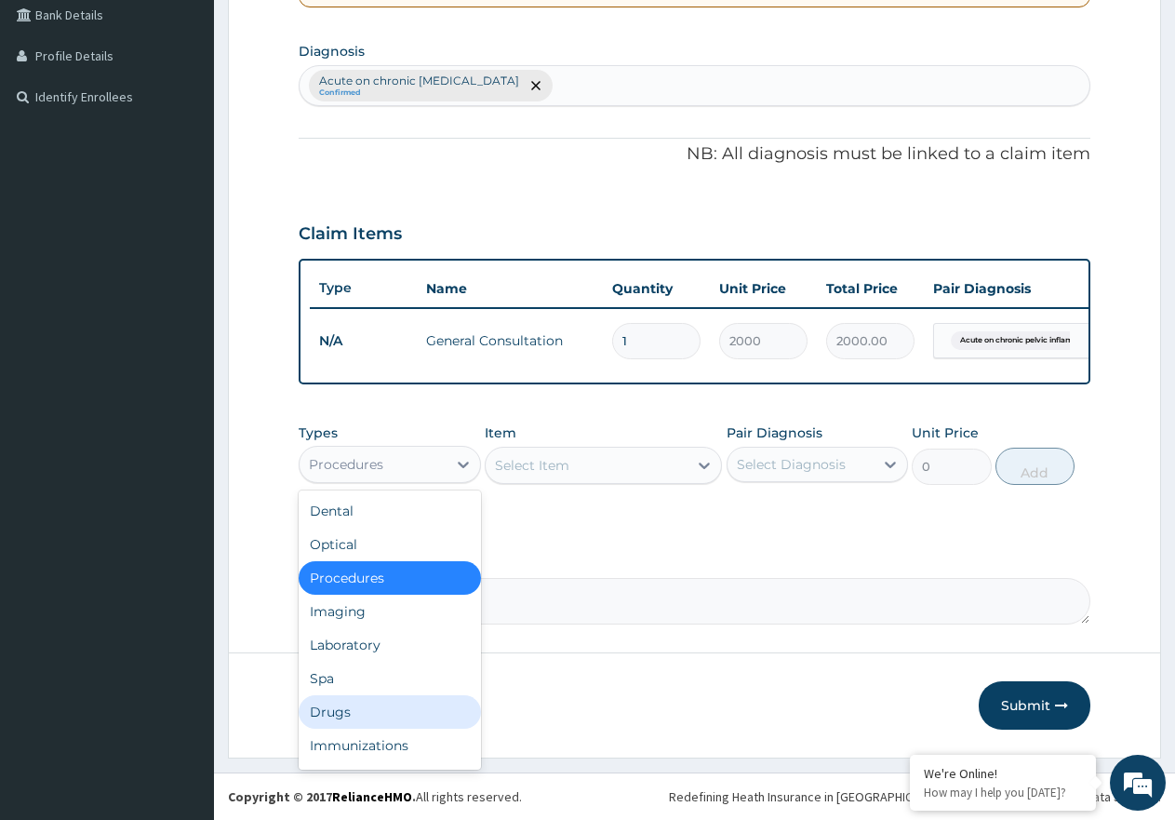
click at [385, 712] on div "Drugs" at bounding box center [390, 711] width 182 height 33
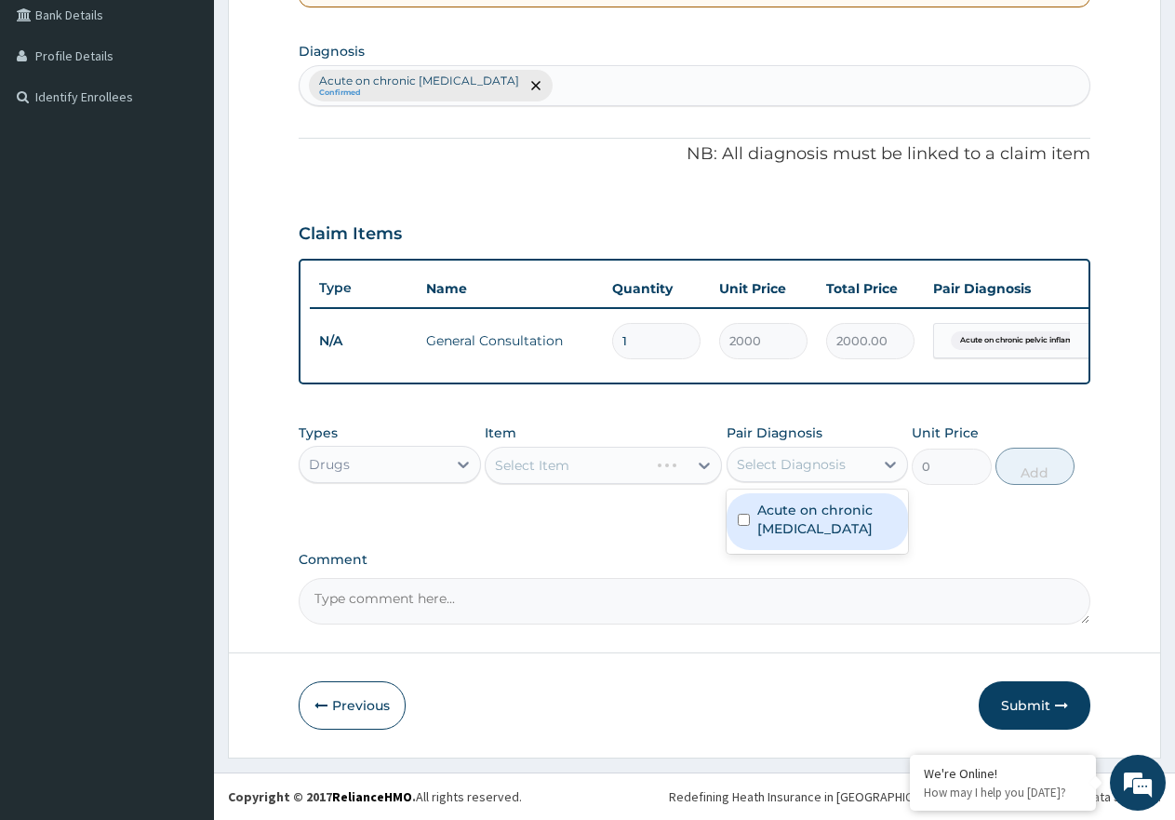
drag, startPoint x: 854, startPoint y: 452, endPoint x: 826, endPoint y: 505, distance: 59.9
click at [851, 454] on div "Select Diagnosis" at bounding box center [801, 464] width 147 height 30
drag, startPoint x: 825, startPoint y: 528, endPoint x: 766, endPoint y: 510, distance: 62.1
click at [823, 528] on label "Acute on chronic [MEDICAL_DATA]" at bounding box center [827, 519] width 140 height 37
checkbox input "true"
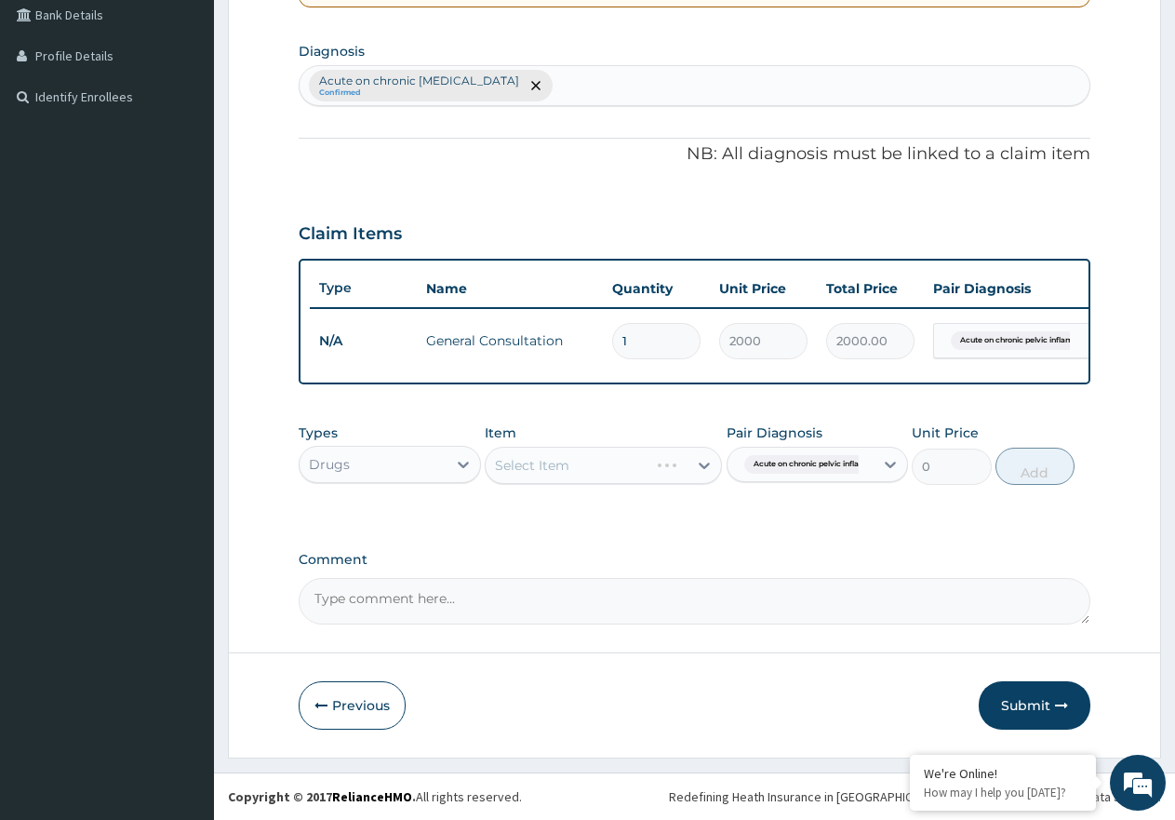
click at [650, 473] on div "Select Item" at bounding box center [603, 465] width 237 height 37
click at [589, 475] on div "Select Item" at bounding box center [587, 465] width 202 height 30
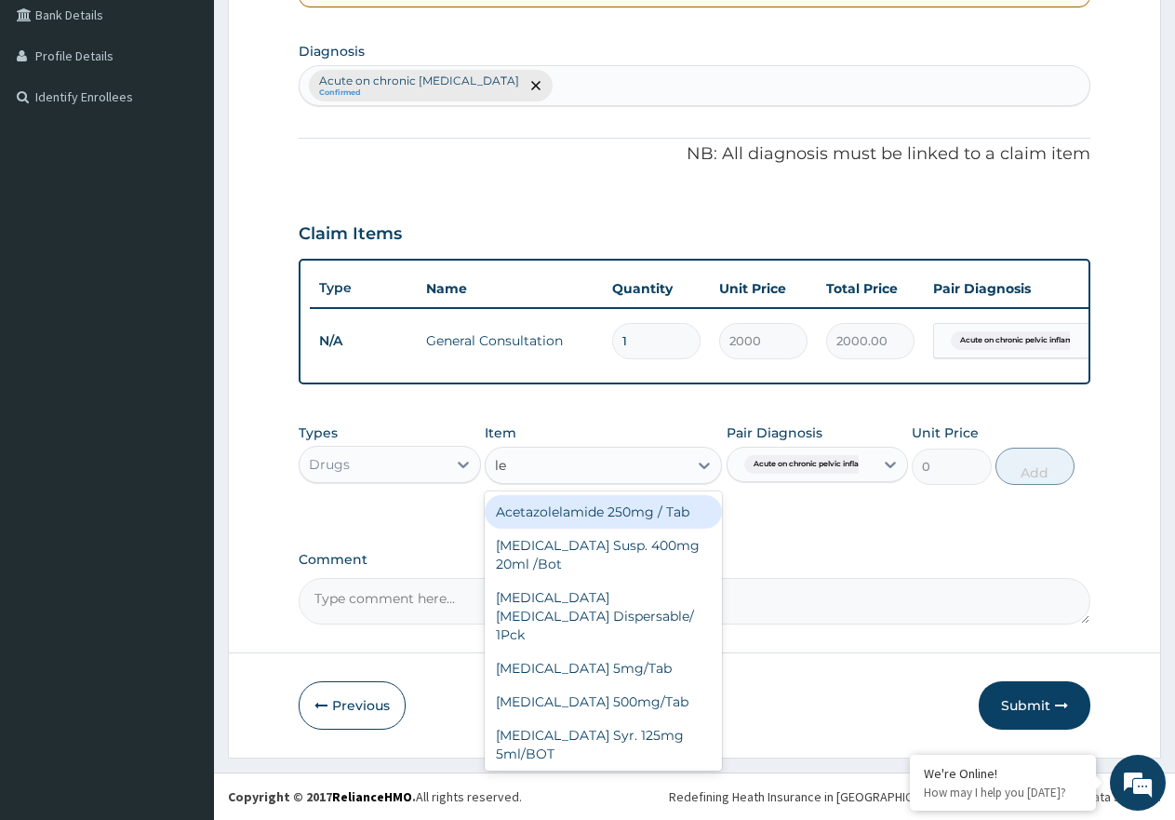
type input "lev"
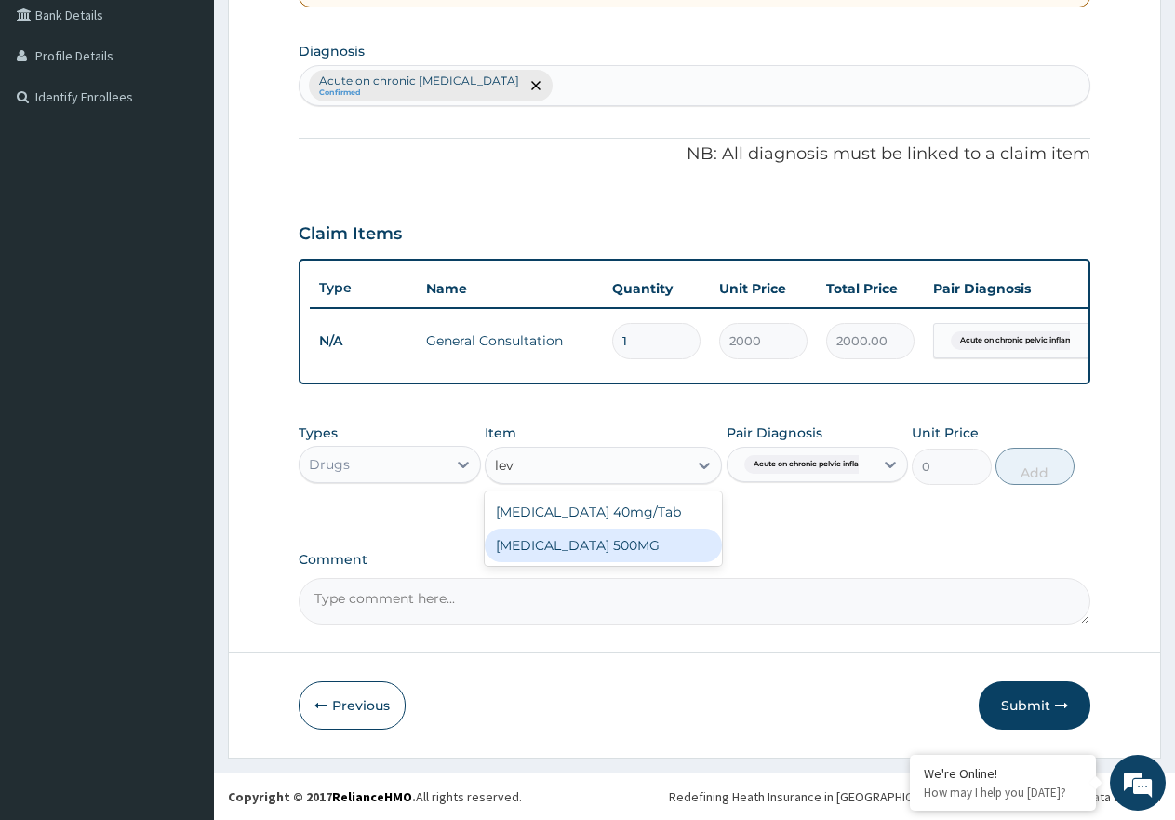
click at [611, 536] on div "[MEDICAL_DATA] 500MG" at bounding box center [603, 544] width 237 height 33
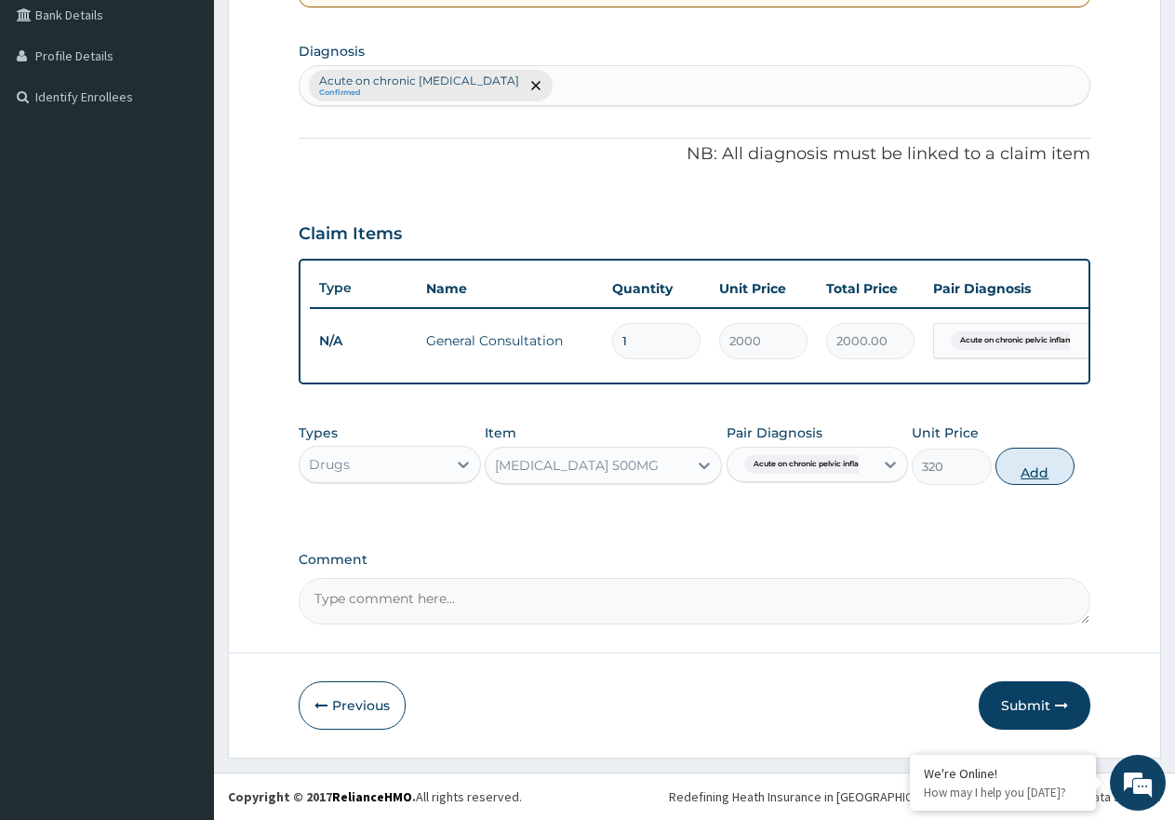
click at [1027, 462] on button "Add" at bounding box center [1035, 466] width 79 height 37
type input "0"
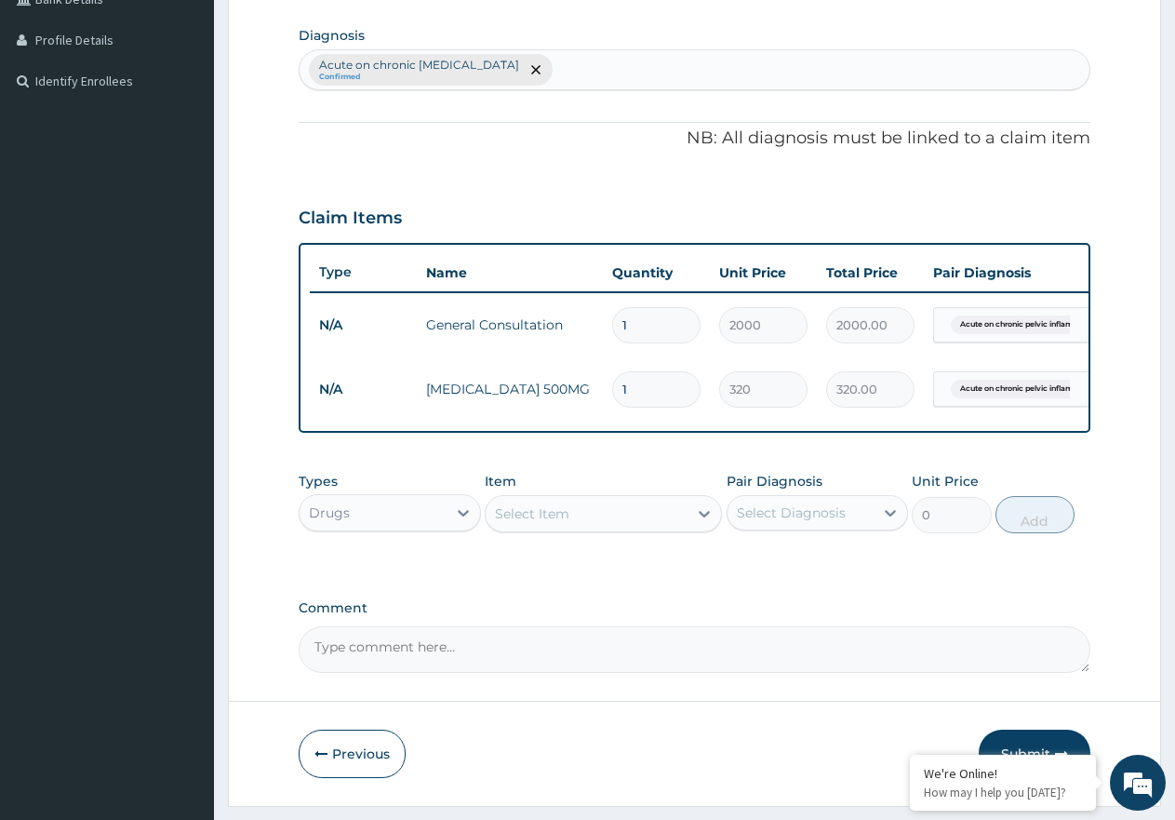
type input "0.00"
type input "2"
type input "640.00"
type input "28"
type input "8960.00"
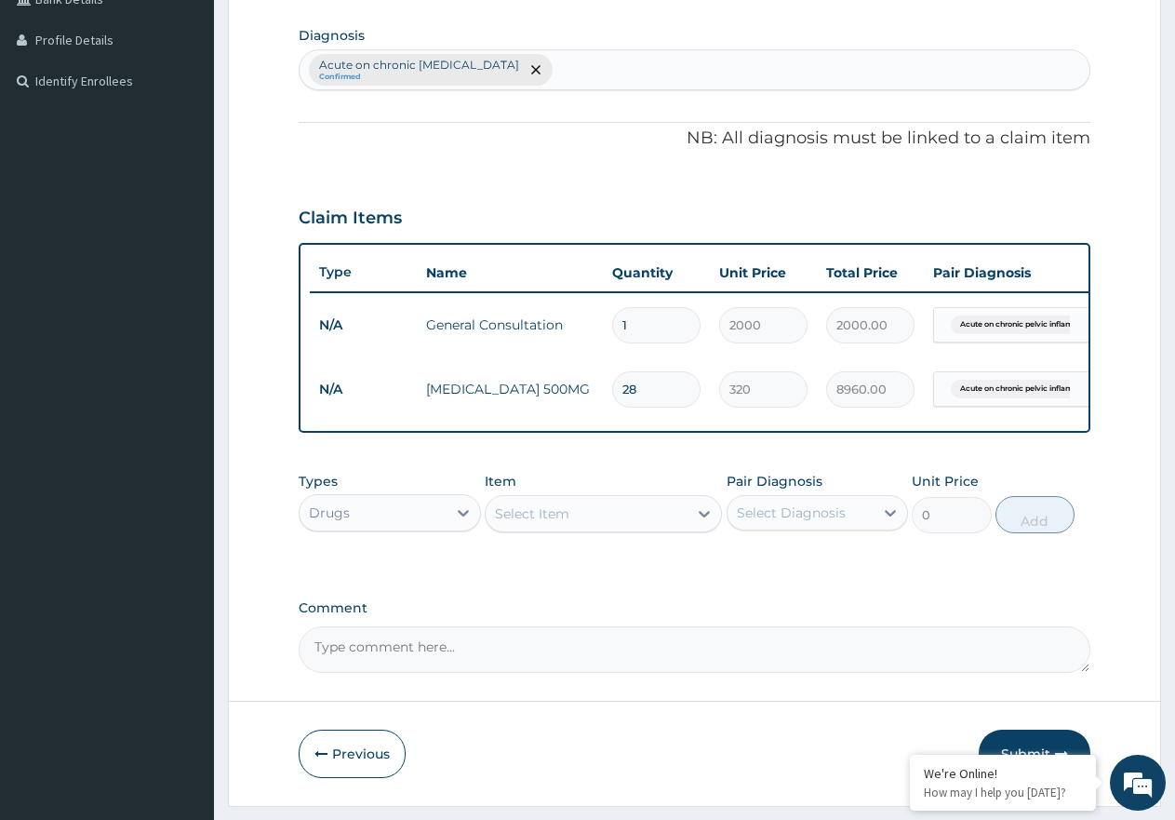
type input "28"
click at [643, 517] on div "Select Item" at bounding box center [587, 514] width 202 height 30
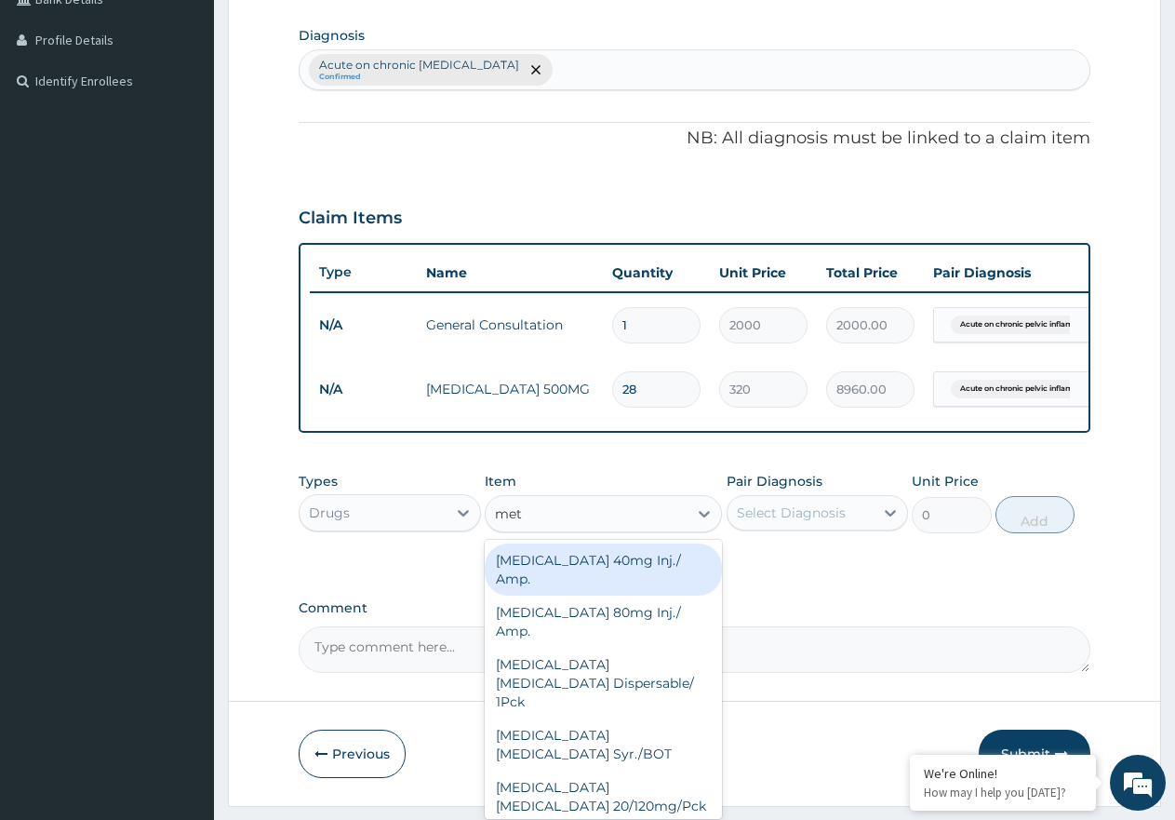
type input "metr"
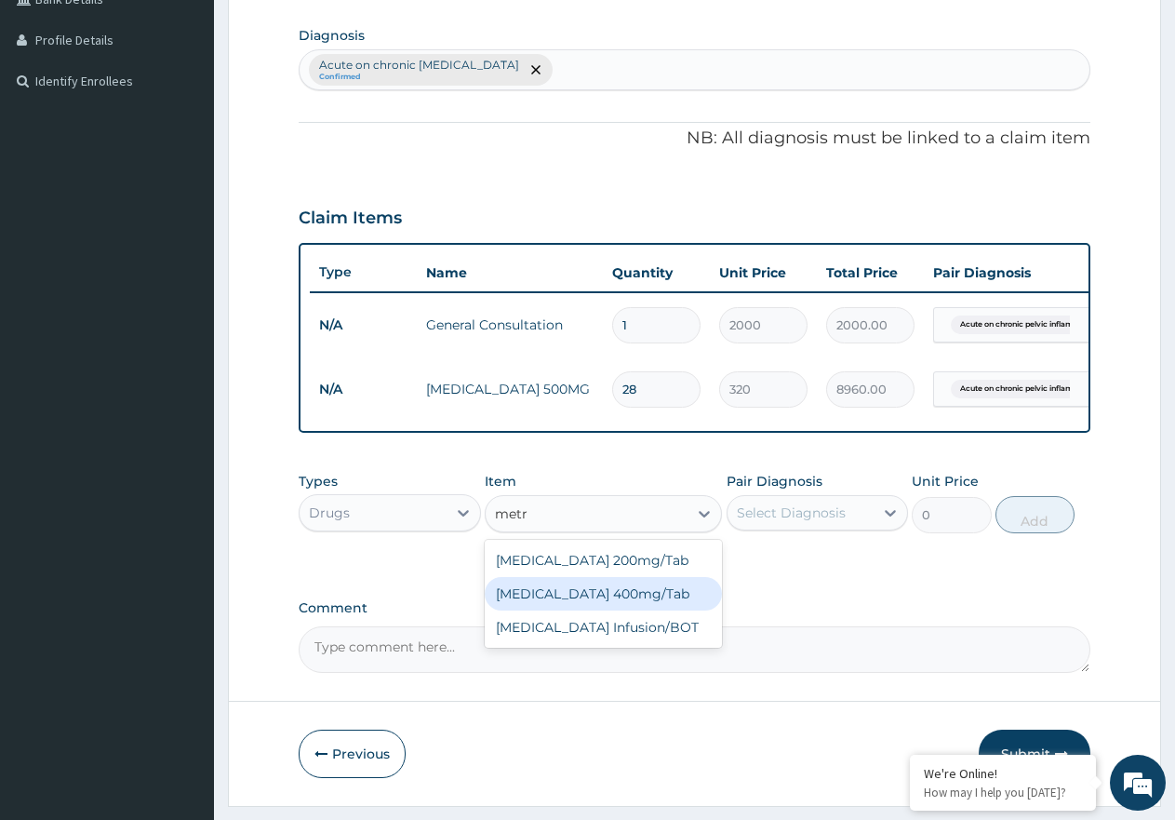
drag, startPoint x: 602, startPoint y: 610, endPoint x: 616, endPoint y: 609, distance: 14.1
click at [616, 609] on div "[MEDICAL_DATA] 400mg/Tab" at bounding box center [603, 593] width 237 height 33
type input "25"
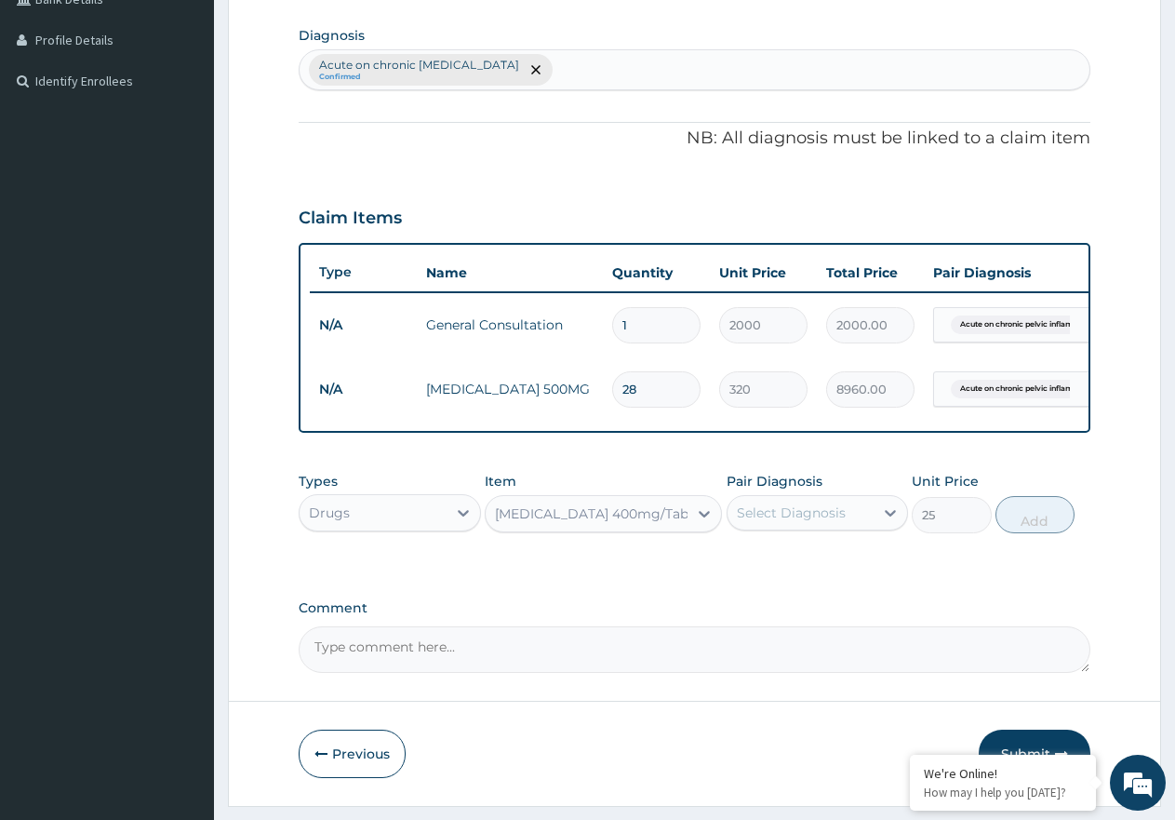
click at [823, 518] on div "Select Diagnosis" at bounding box center [791, 512] width 109 height 19
drag, startPoint x: 833, startPoint y: 594, endPoint x: 1036, endPoint y: 535, distance: 211.1
click at [843, 586] on label "Acute on chronic [MEDICAL_DATA]" at bounding box center [827, 567] width 140 height 37
checkbox input "true"
click at [1036, 533] on button "Add" at bounding box center [1035, 514] width 79 height 37
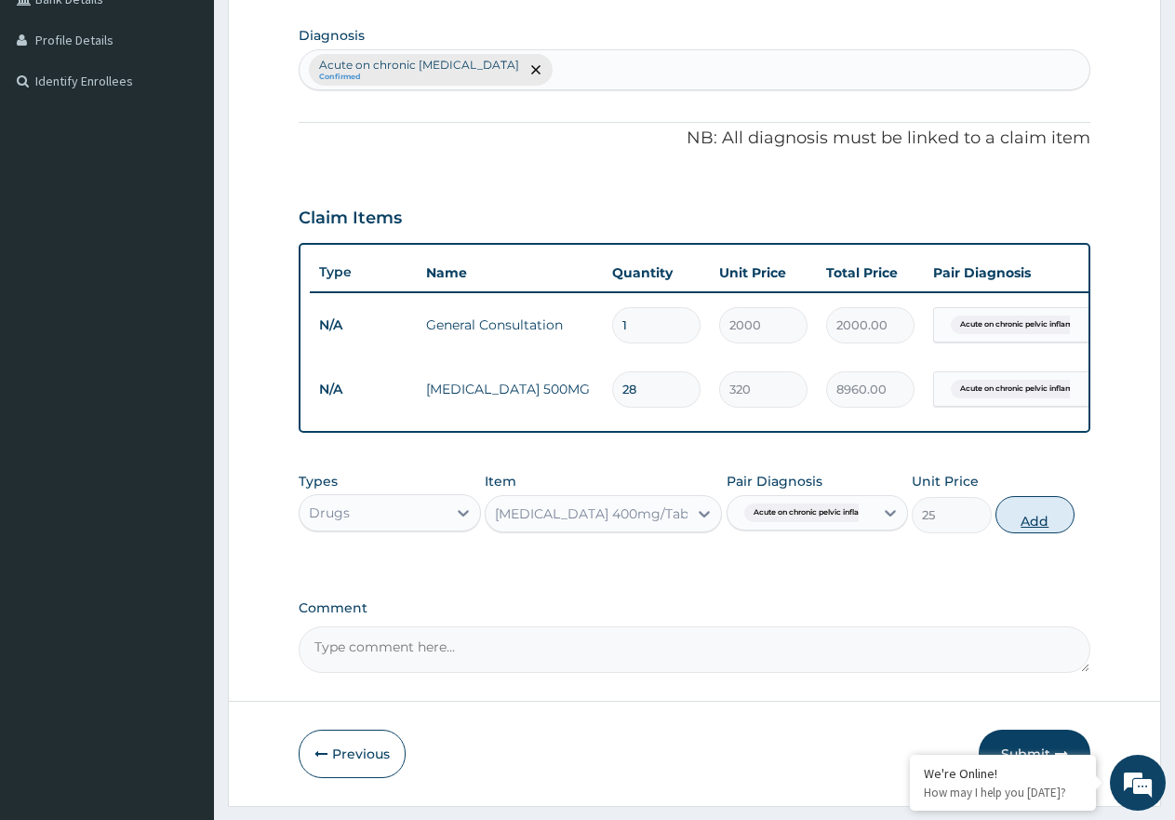
type input "0"
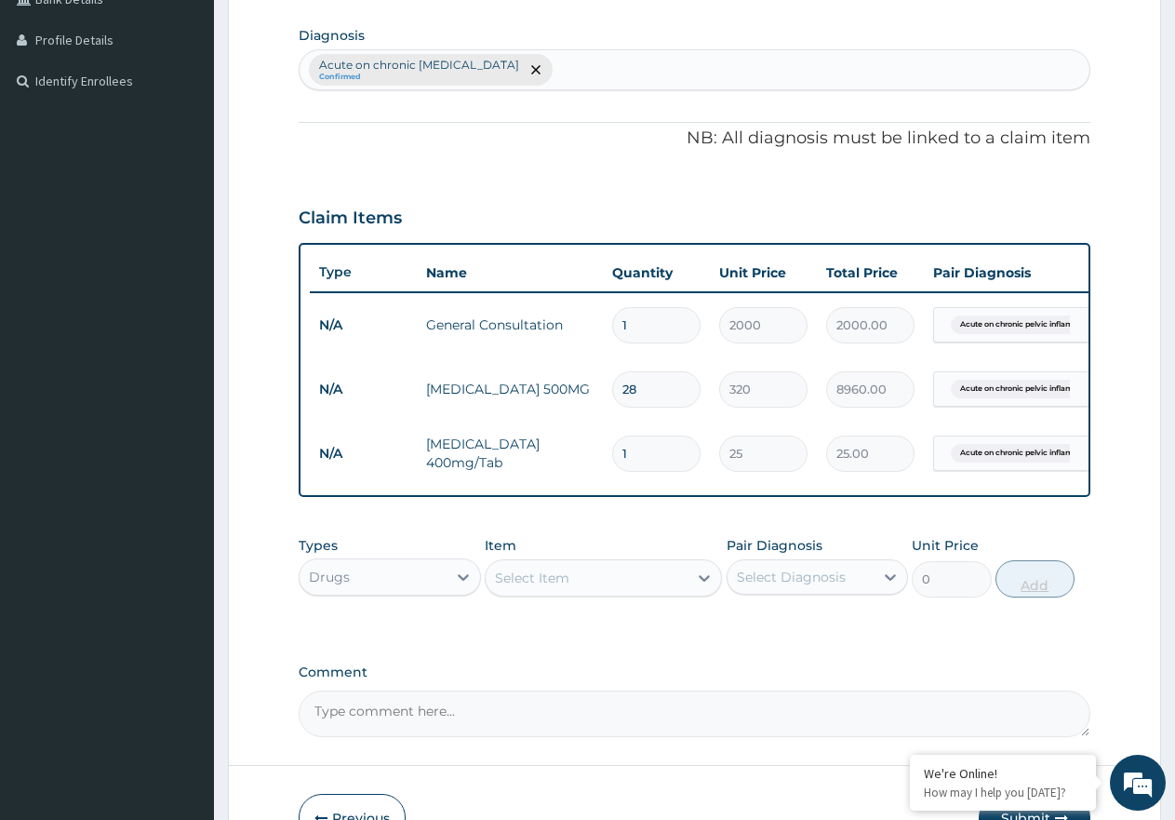
type input "0.00"
type input "2"
type input "50.00"
type input "21"
type input "525.00"
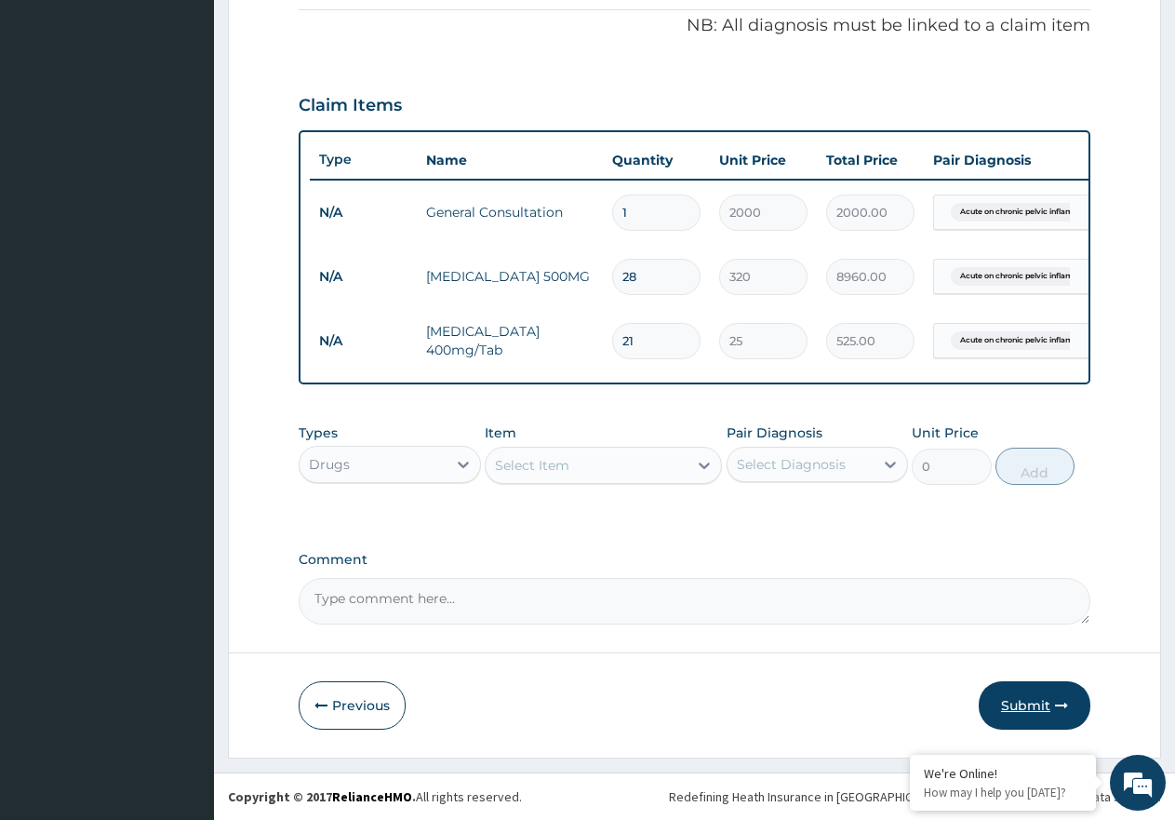
type input "21"
click at [1061, 697] on button "Submit" at bounding box center [1035, 705] width 112 height 48
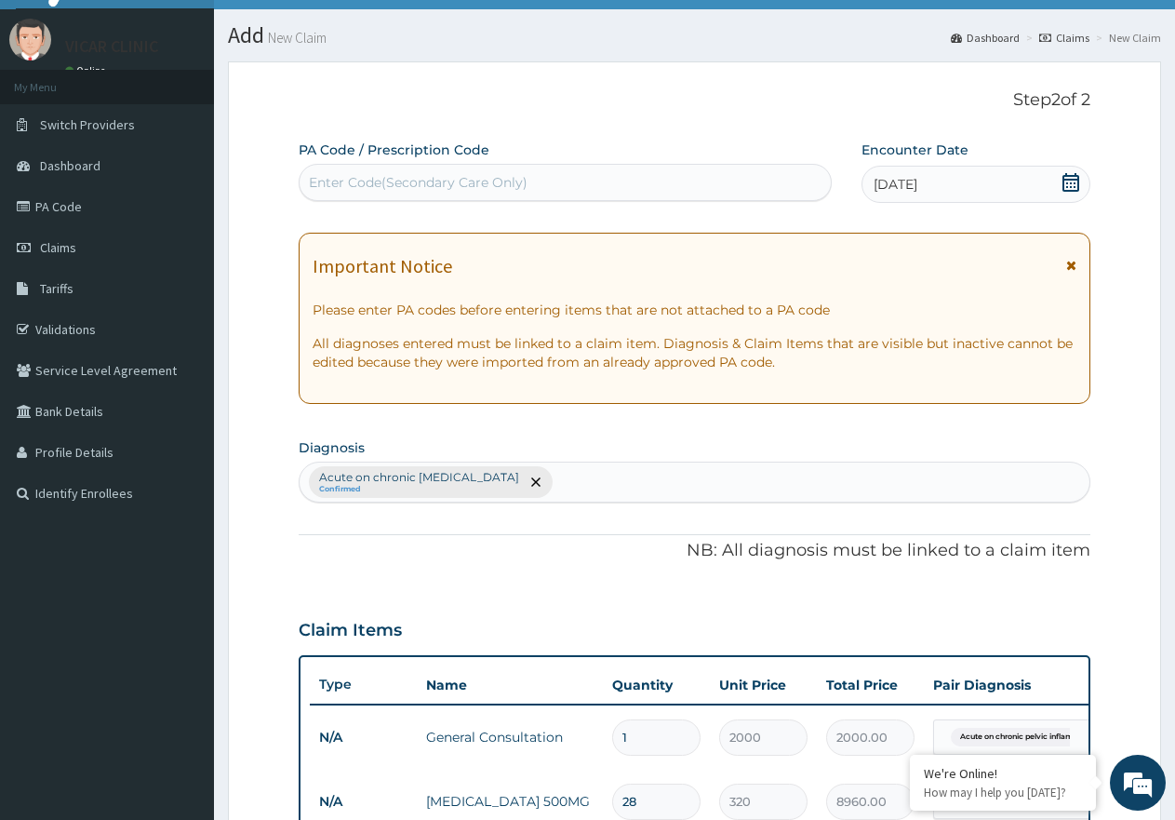
scroll to position [578, 0]
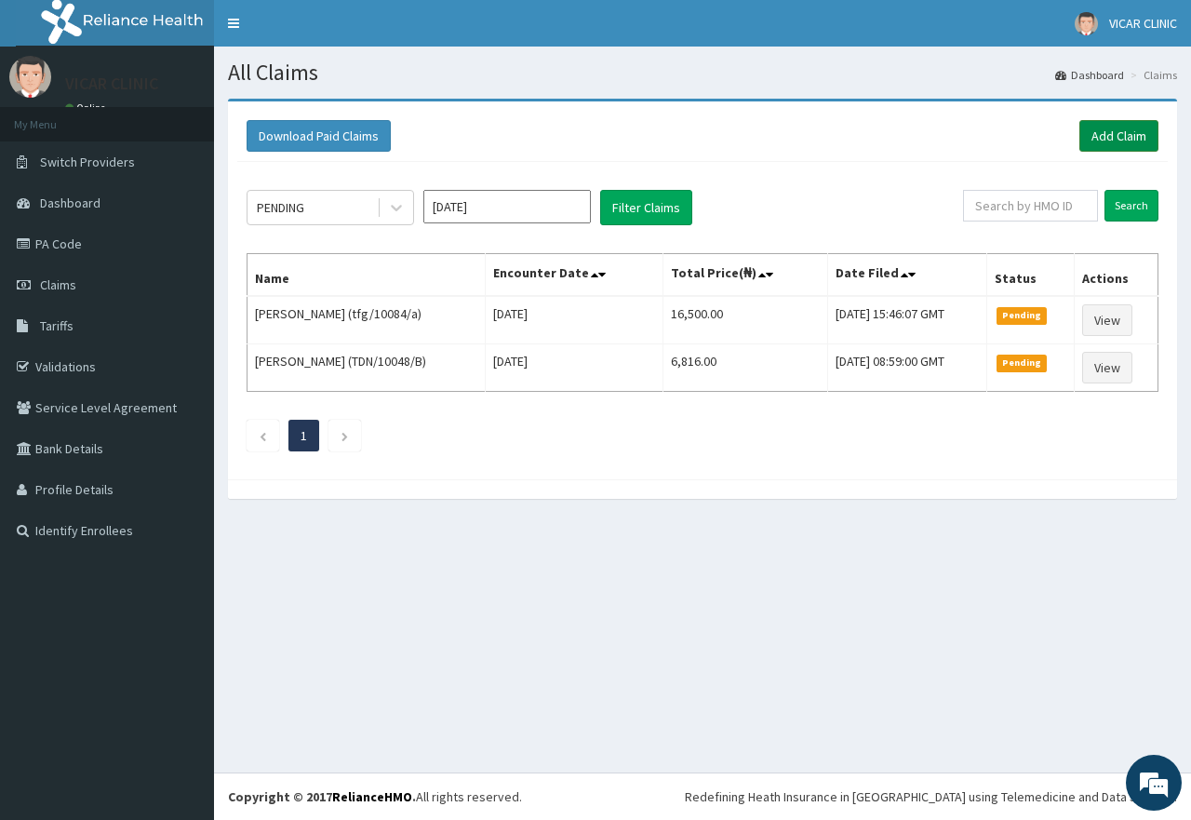
click at [1113, 123] on link "Add Claim" at bounding box center [1118, 136] width 79 height 32
click at [1103, 142] on link "Add Claim" at bounding box center [1118, 136] width 79 height 32
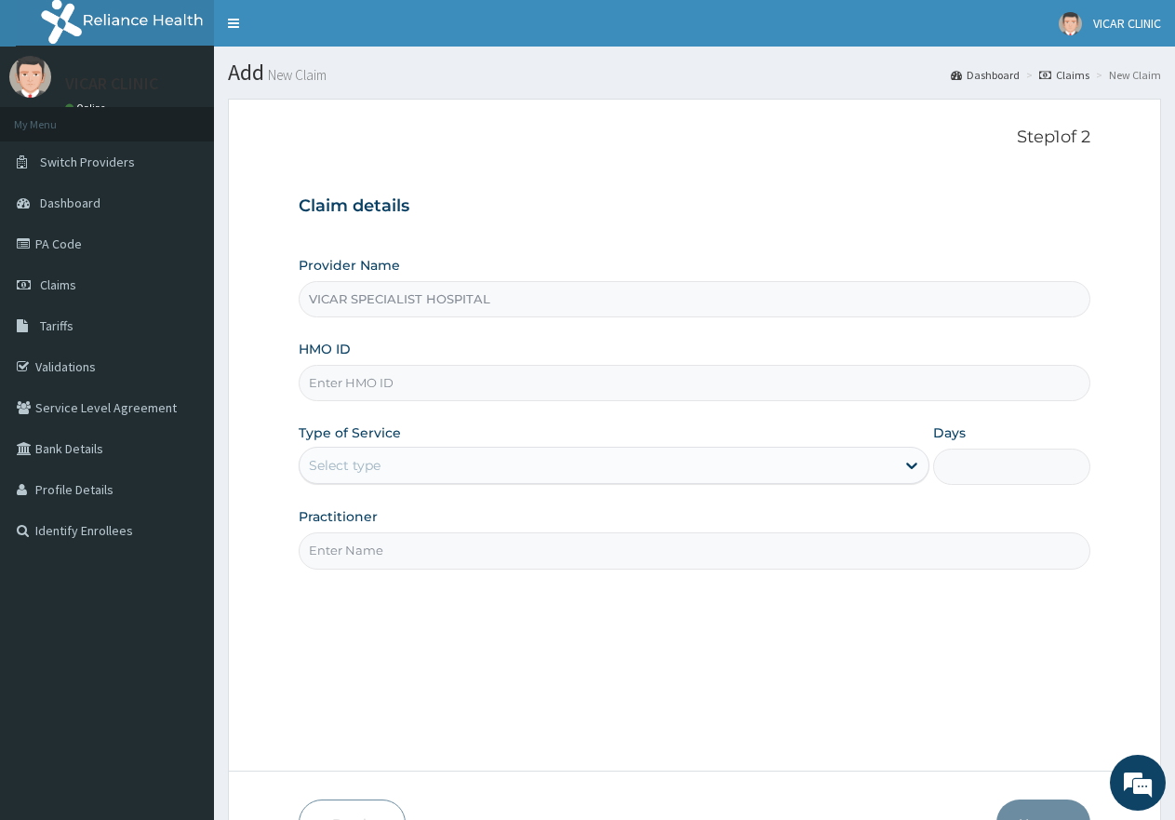
click at [637, 470] on div "Select type" at bounding box center [597, 465] width 595 height 30
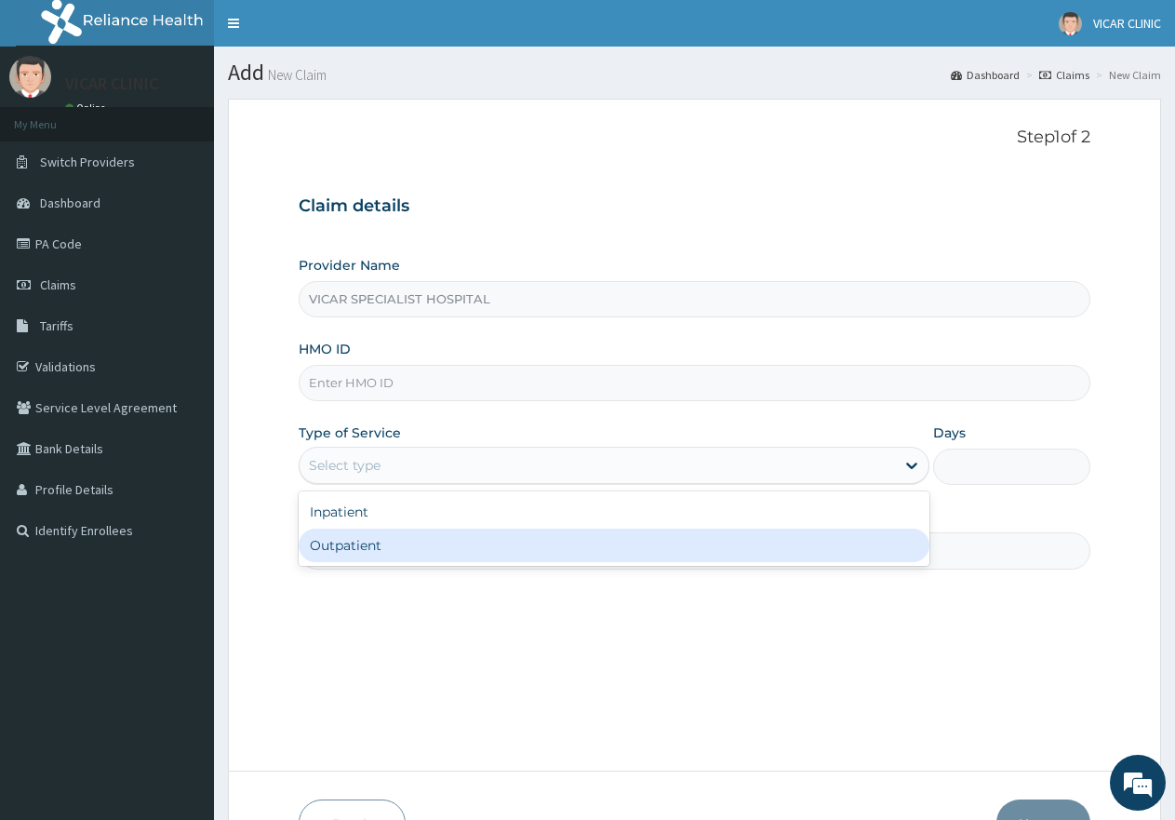
click at [572, 554] on div "Outpatient" at bounding box center [614, 544] width 630 height 33
type input "1"
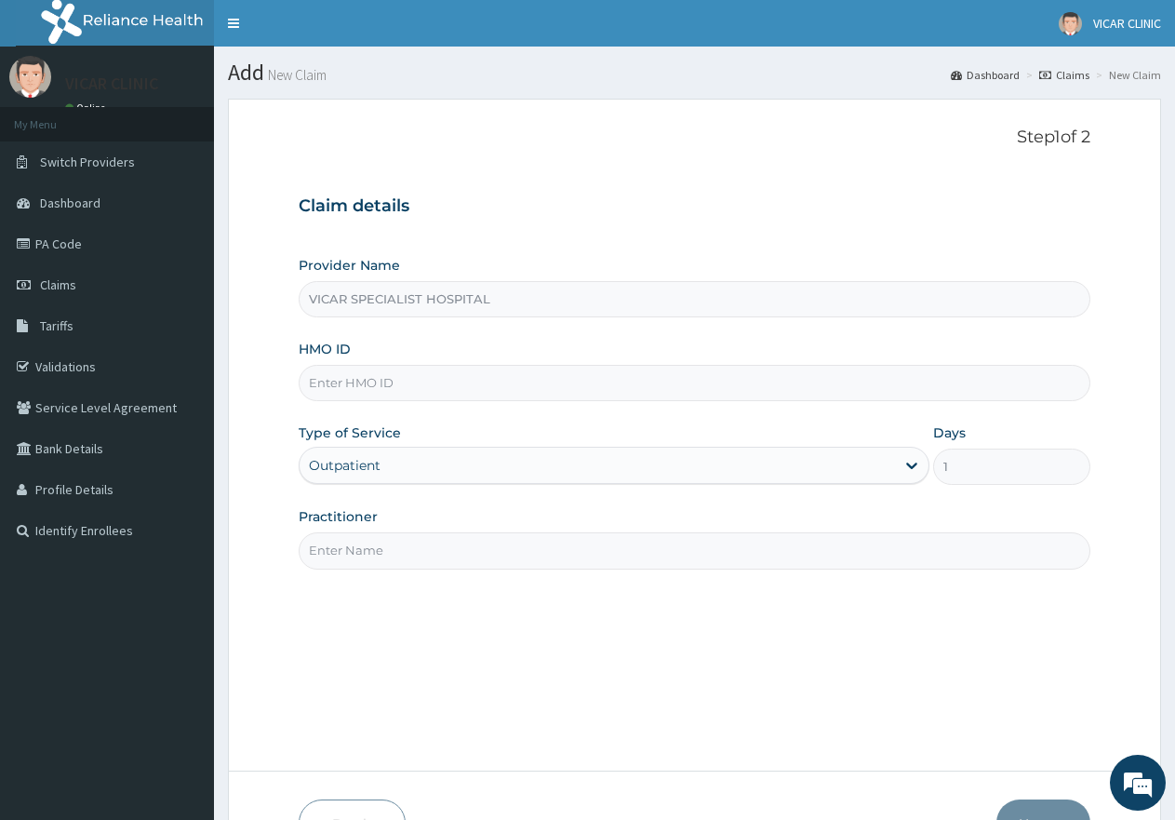
click at [397, 384] on input "HMO ID" at bounding box center [695, 383] width 792 height 36
paste input "sut/10250/a"
type input "sut/10250/a"
click at [445, 446] on div "Type of Service Outpatient" at bounding box center [614, 453] width 630 height 61
click at [449, 467] on div "Outpatient" at bounding box center [597, 465] width 595 height 30
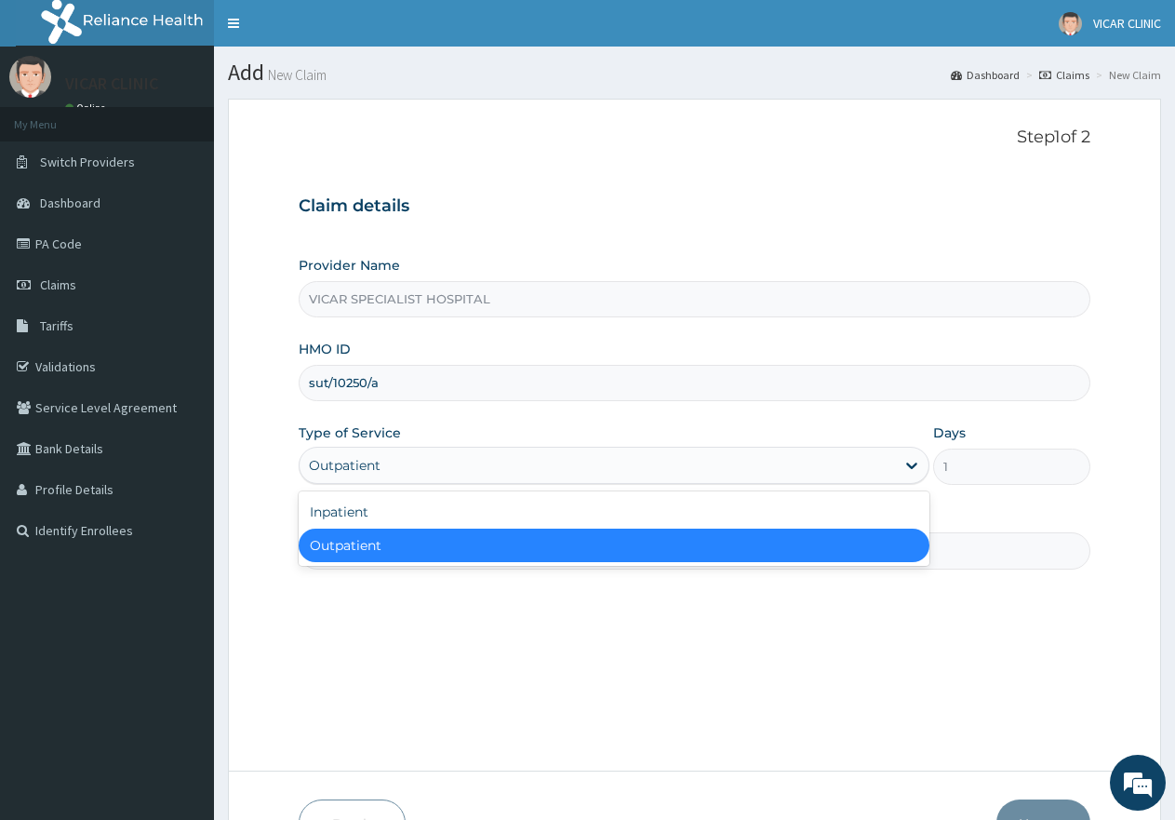
click at [469, 548] on div "Outpatient" at bounding box center [614, 544] width 630 height 33
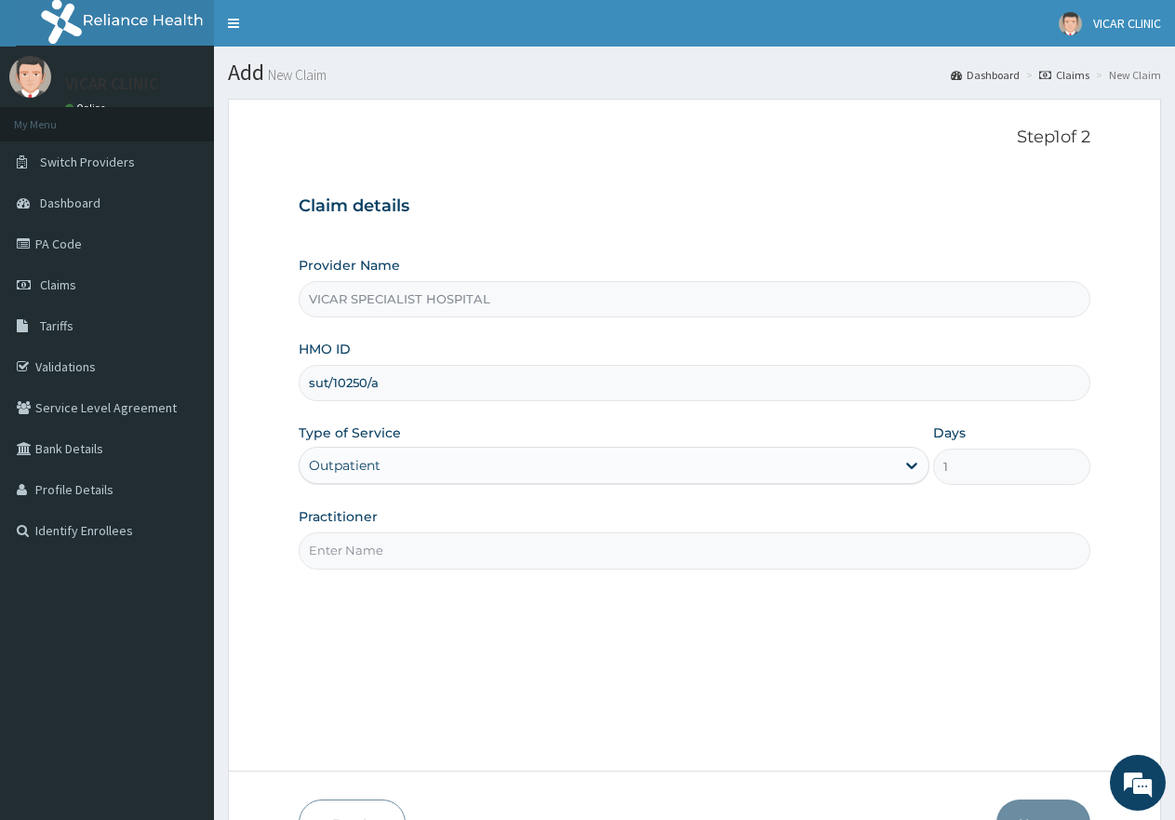
click at [483, 552] on input "Practitioner" at bounding box center [695, 550] width 792 height 36
type input "[PERSON_NAME]"
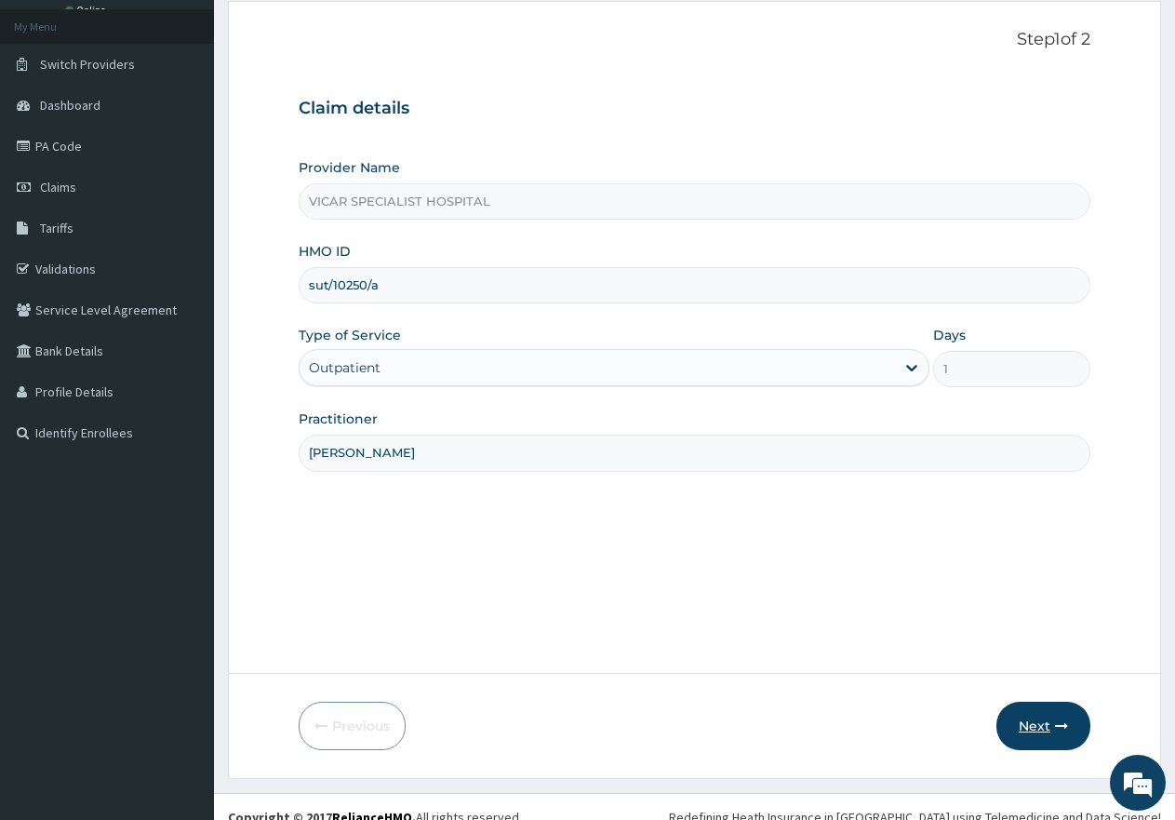
scroll to position [118, 0]
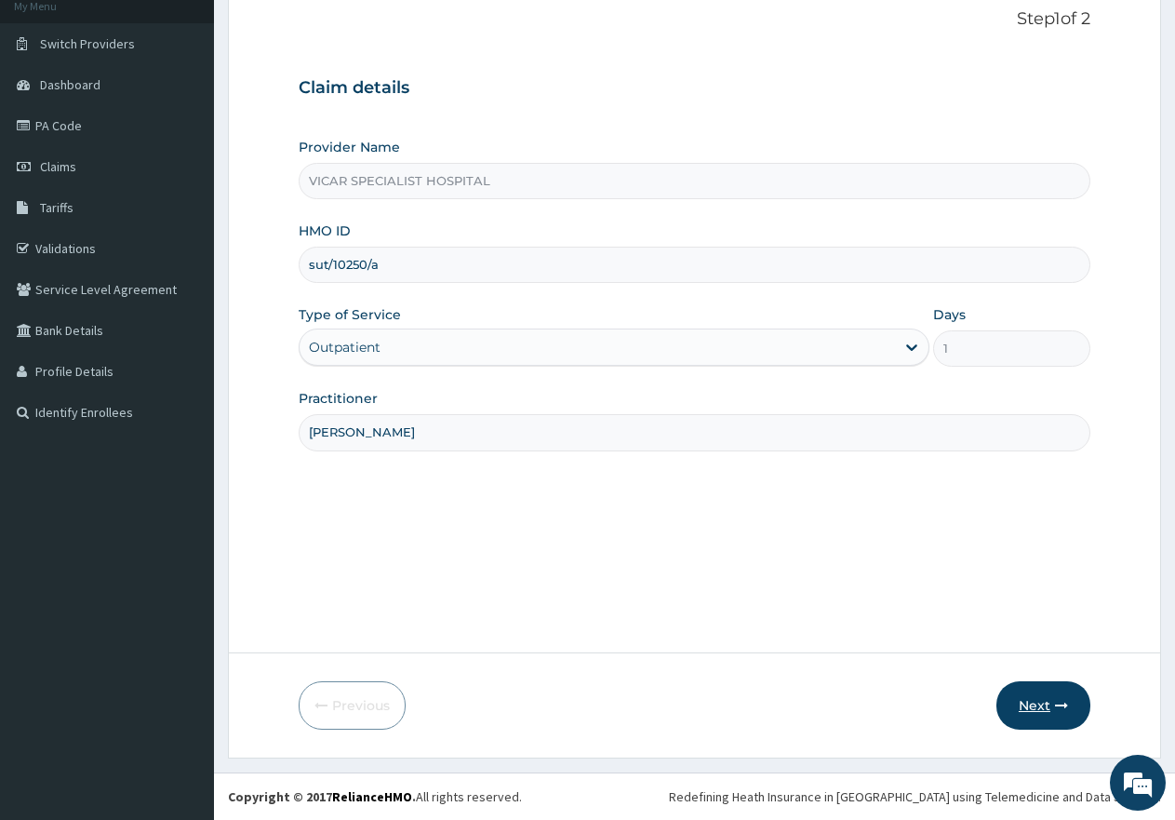
click at [1009, 706] on button "Next" at bounding box center [1044, 705] width 94 height 48
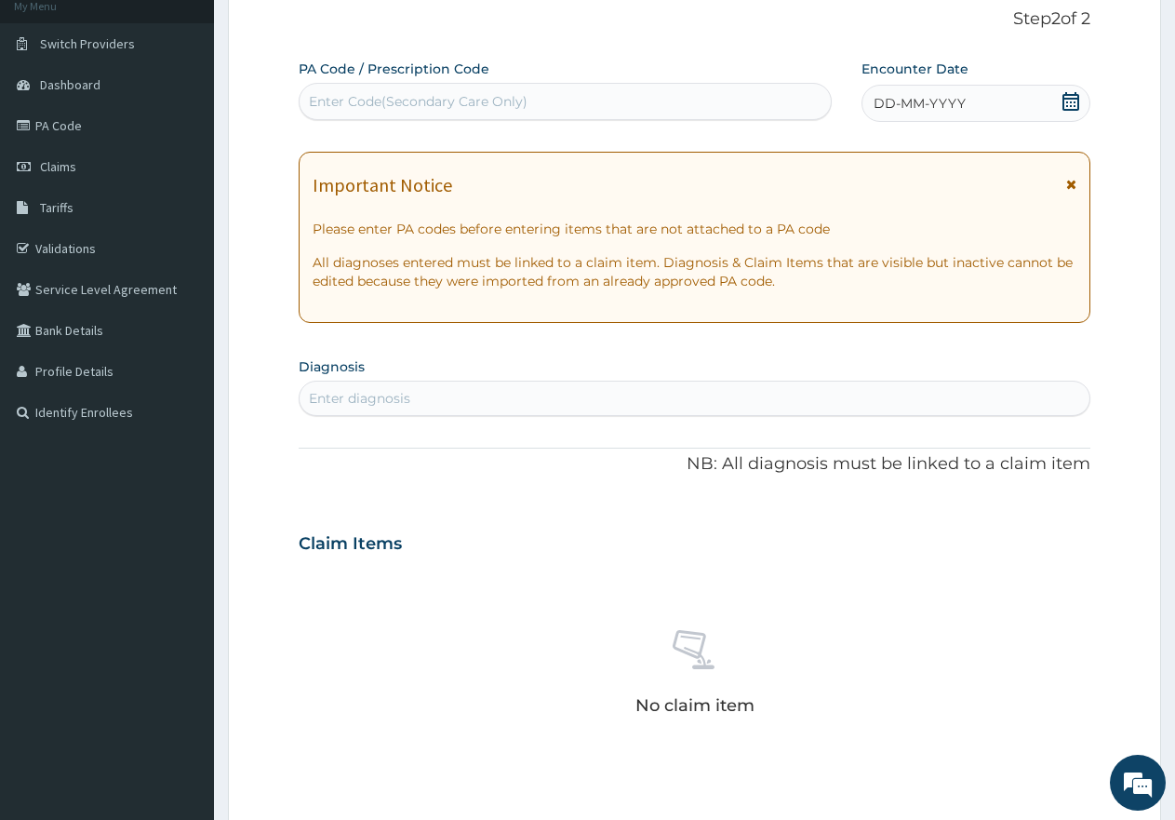
click at [378, 98] on div "Enter Code(Secondary Care Only)" at bounding box center [418, 101] width 219 height 19
paste input "PA/AF29A7"
type input "PA/AF29A7"
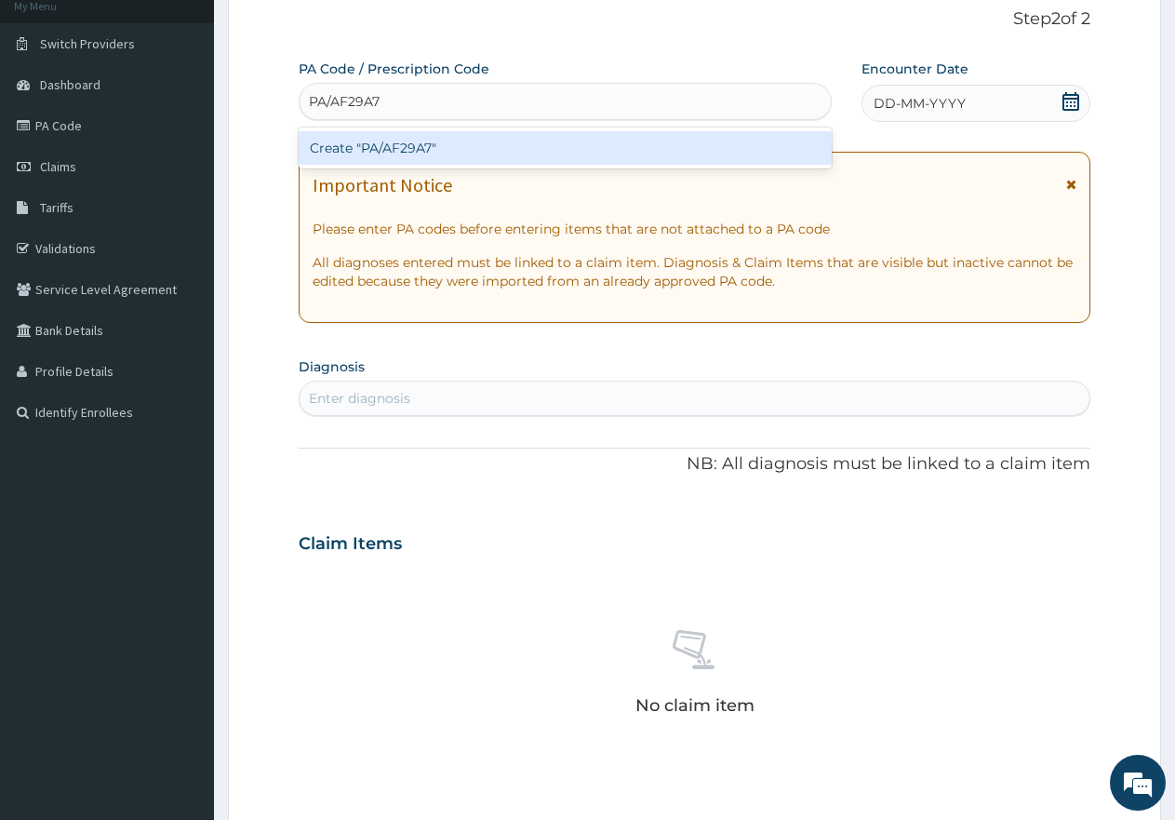
click at [384, 152] on div "Create "PA/AF29A7"" at bounding box center [565, 147] width 533 height 33
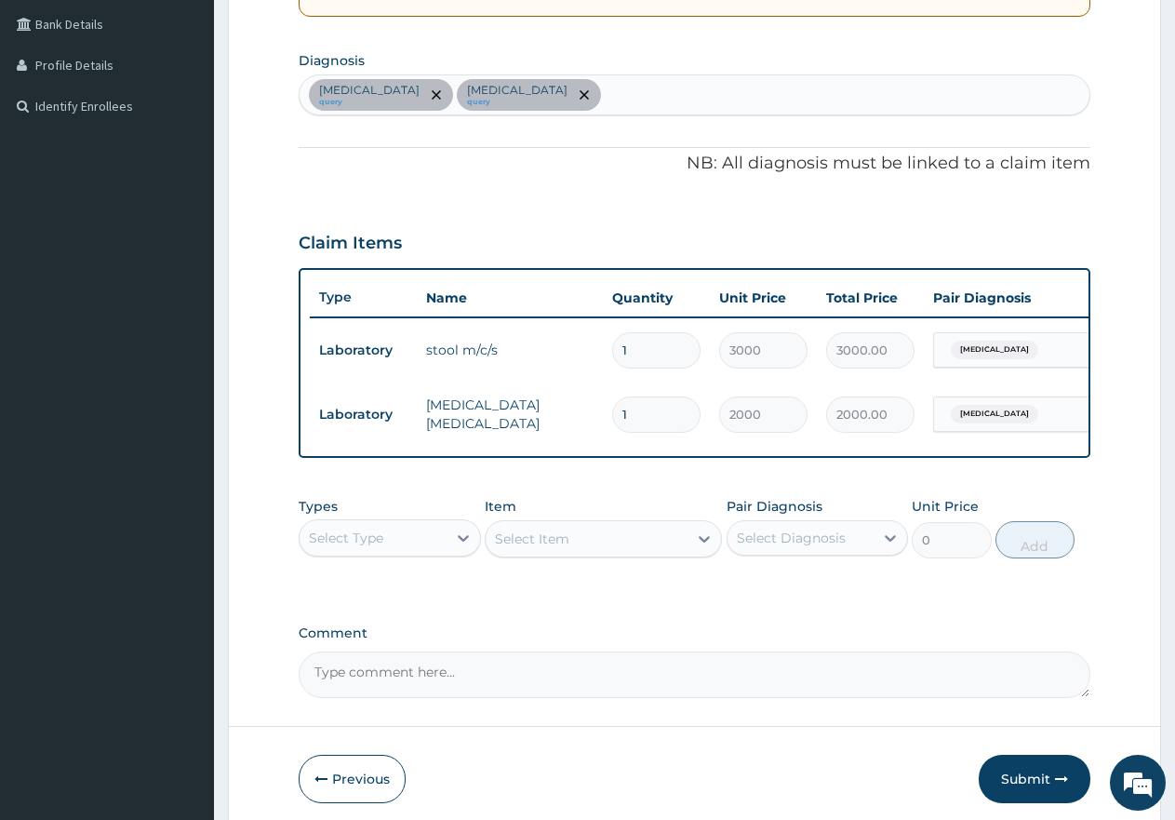
scroll to position [490, 0]
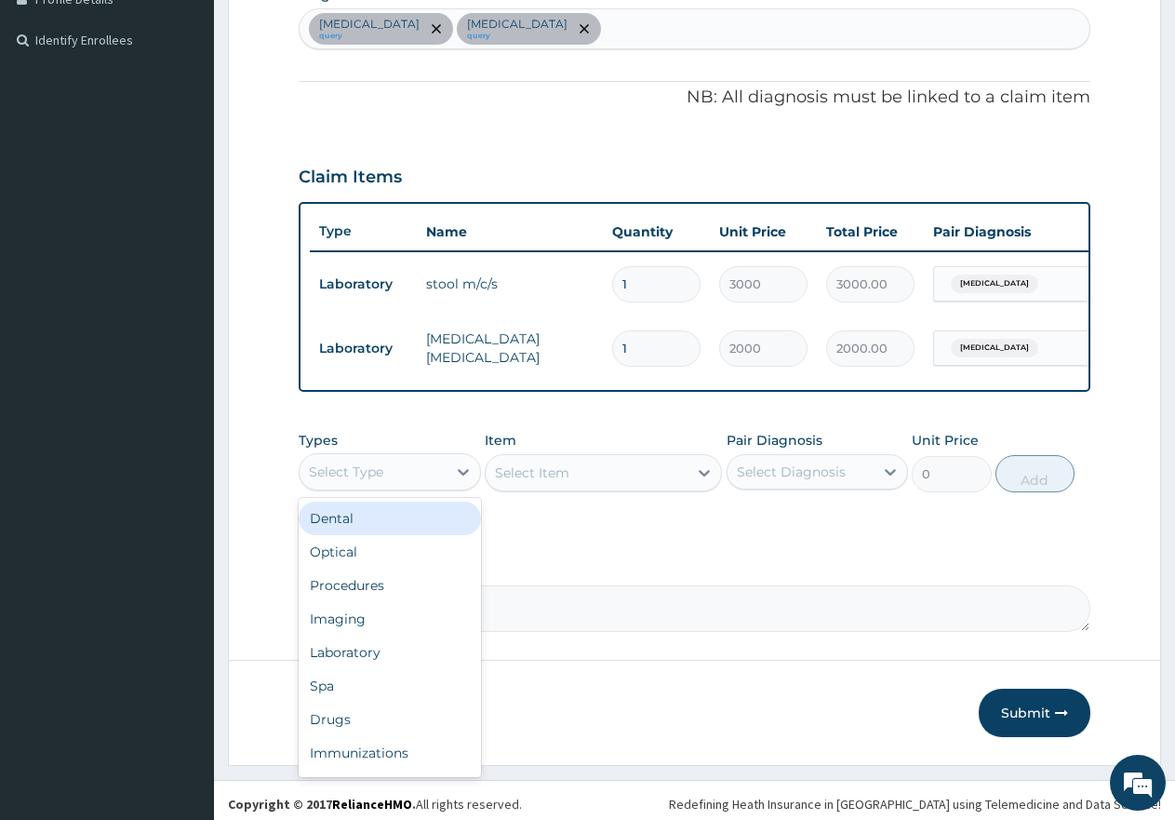
click at [393, 487] on div "Select Type" at bounding box center [373, 472] width 147 height 30
drag, startPoint x: 402, startPoint y: 594, endPoint x: 652, endPoint y: 576, distance: 250.9
click at [405, 594] on div "Procedures" at bounding box center [390, 585] width 182 height 33
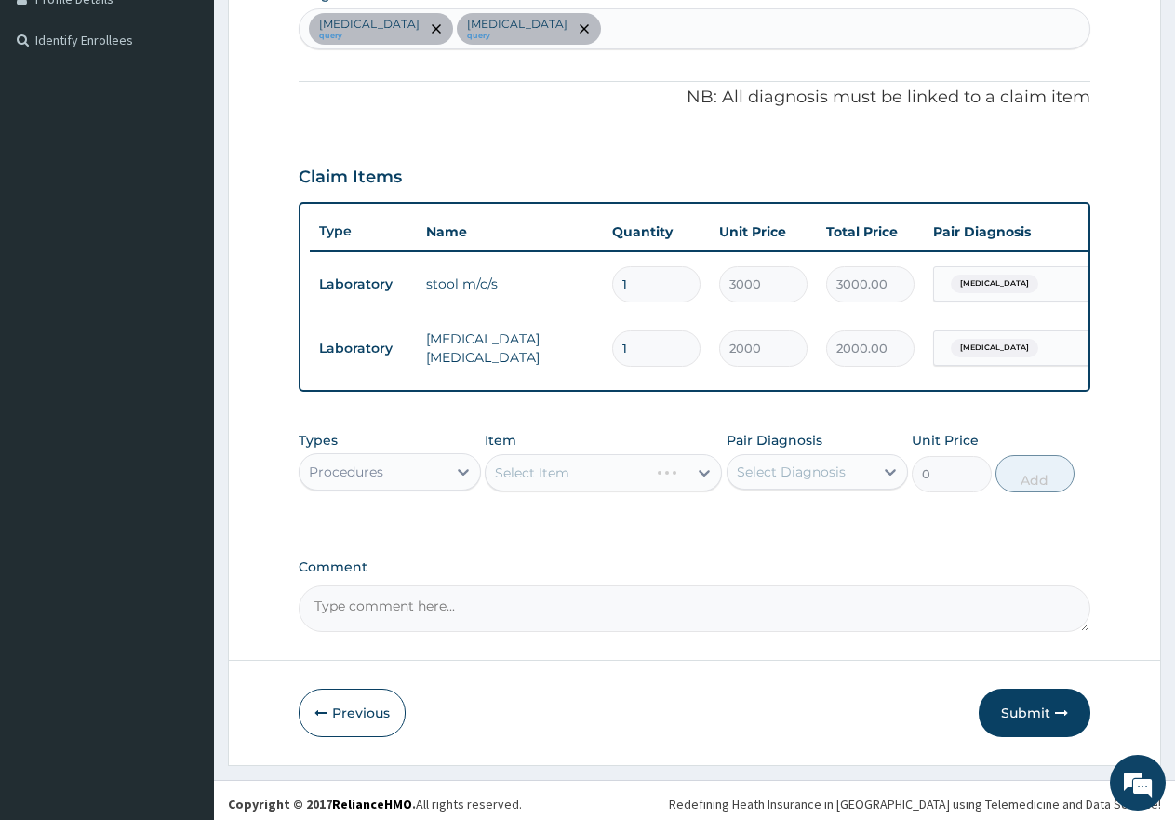
click at [789, 487] on div "Select Diagnosis" at bounding box center [801, 472] width 147 height 30
drag, startPoint x: 796, startPoint y: 534, endPoint x: 798, endPoint y: 554, distance: 19.6
click at [798, 527] on label "[MEDICAL_DATA]" at bounding box center [814, 517] width 115 height 19
checkbox input "true"
drag, startPoint x: 798, startPoint y: 568, endPoint x: 681, endPoint y: 505, distance: 132.8
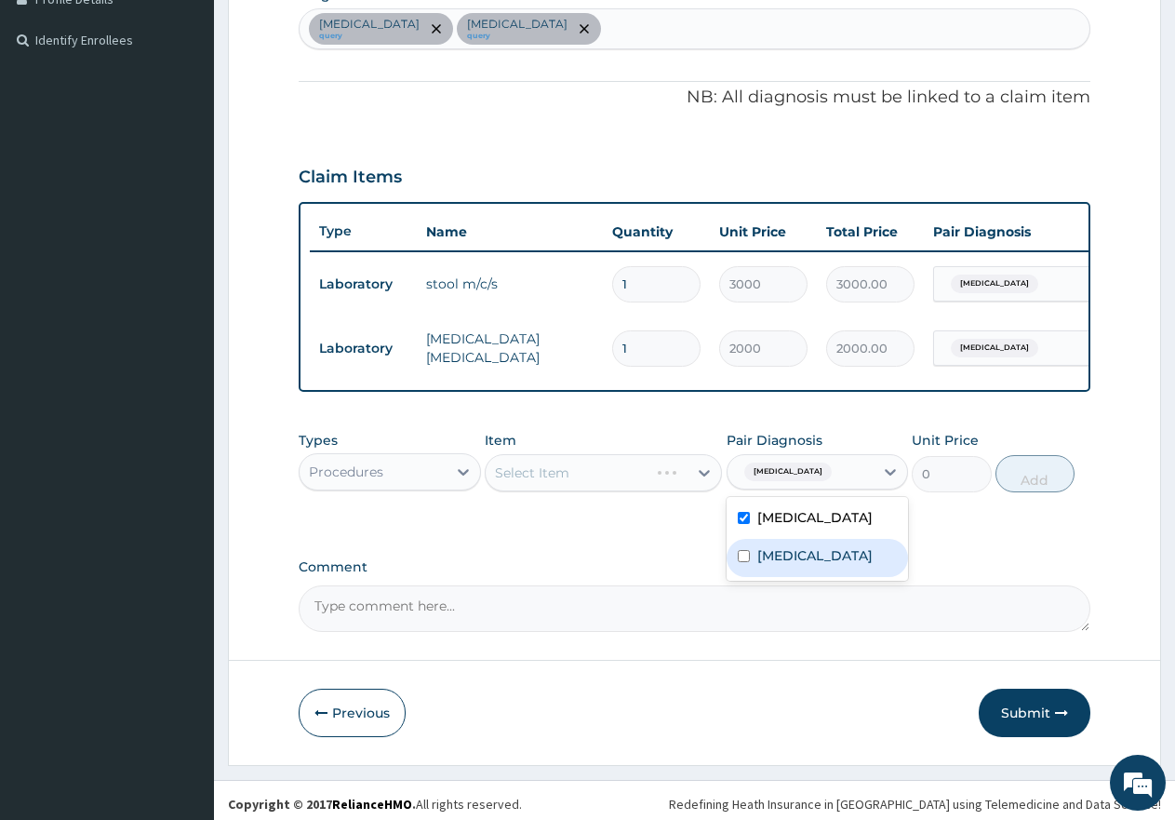
click at [799, 565] on label "[MEDICAL_DATA]" at bounding box center [814, 555] width 115 height 19
checkbox input "true"
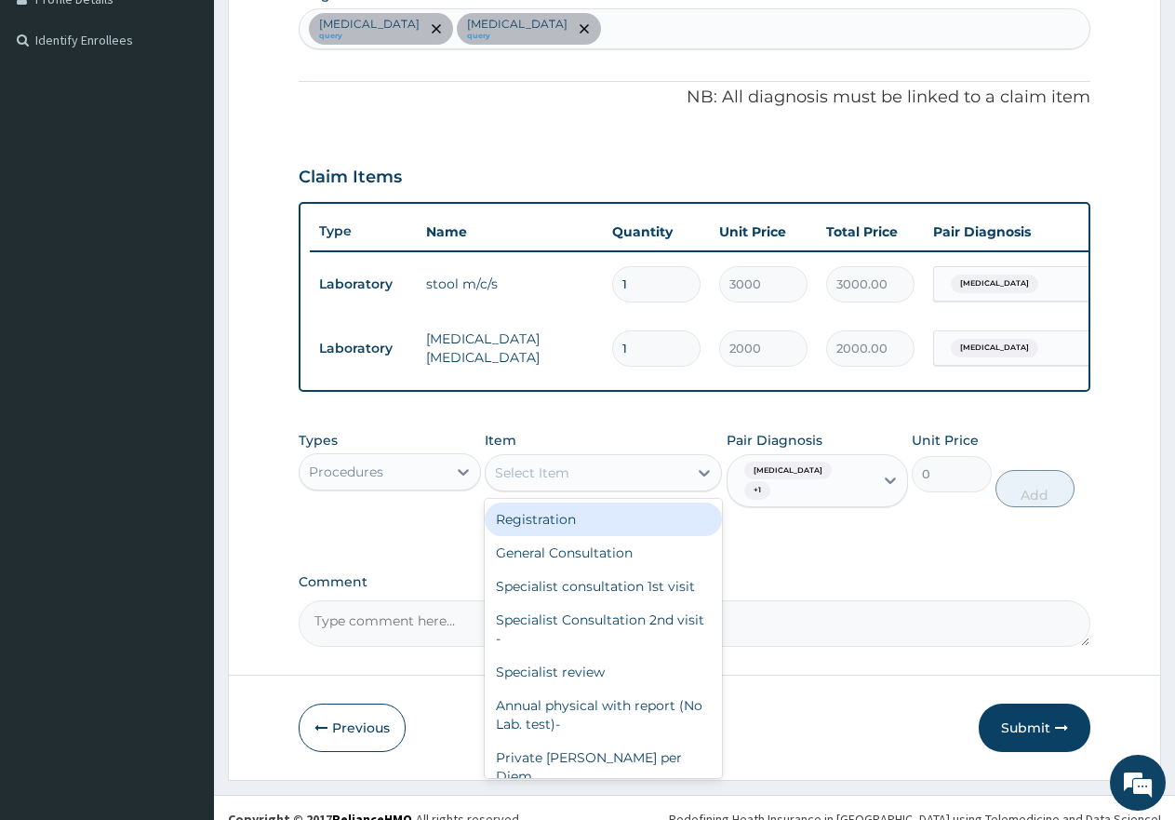
click at [632, 488] on div "Select Item" at bounding box center [587, 473] width 202 height 30
click at [622, 536] on div "Registration" at bounding box center [603, 518] width 237 height 33
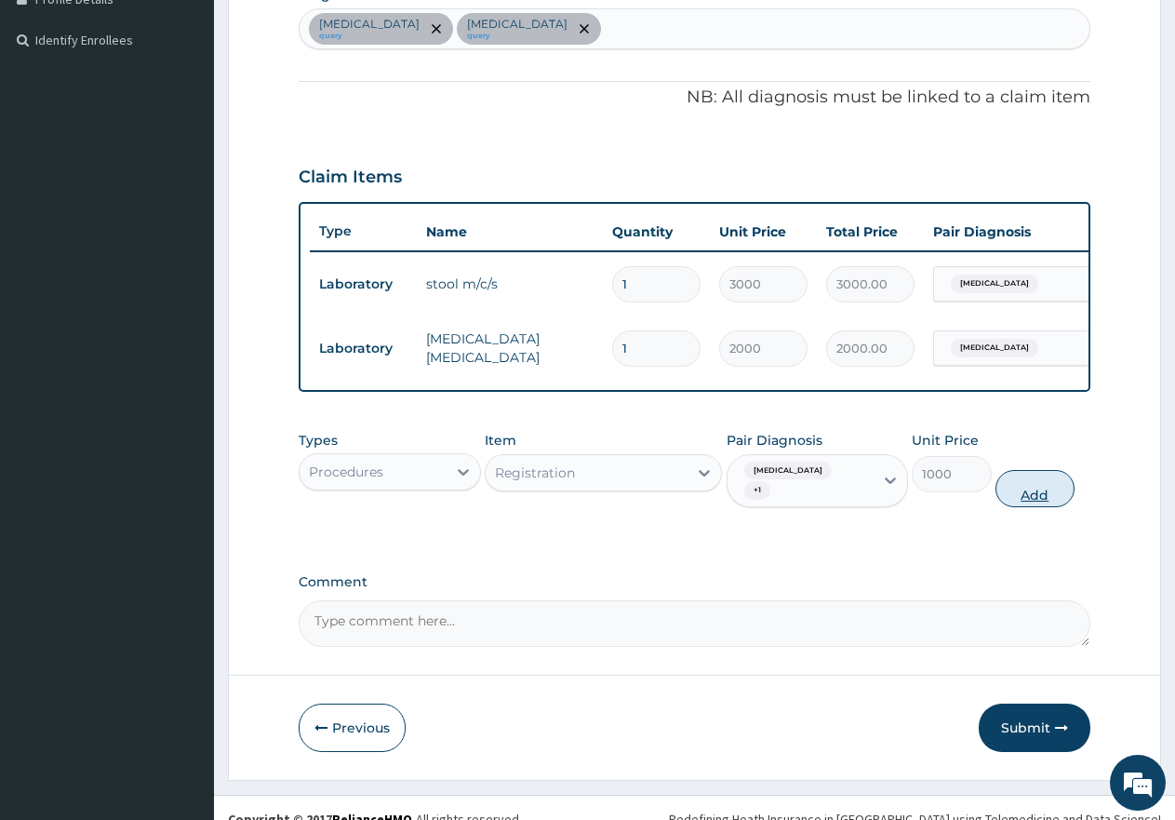
click at [1006, 490] on button "Add" at bounding box center [1035, 488] width 79 height 37
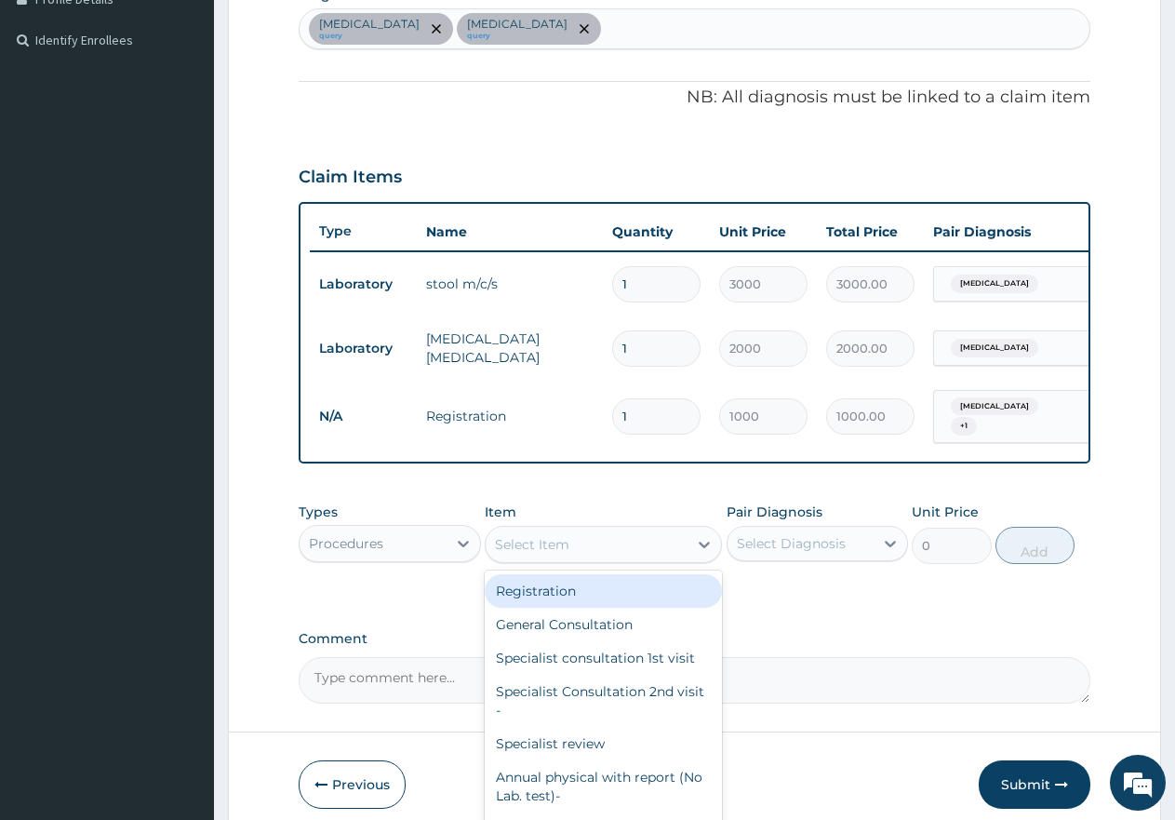
drag, startPoint x: 645, startPoint y: 550, endPoint x: 629, endPoint y: 592, distance: 44.8
click at [645, 551] on div "Select Item" at bounding box center [587, 544] width 202 height 30
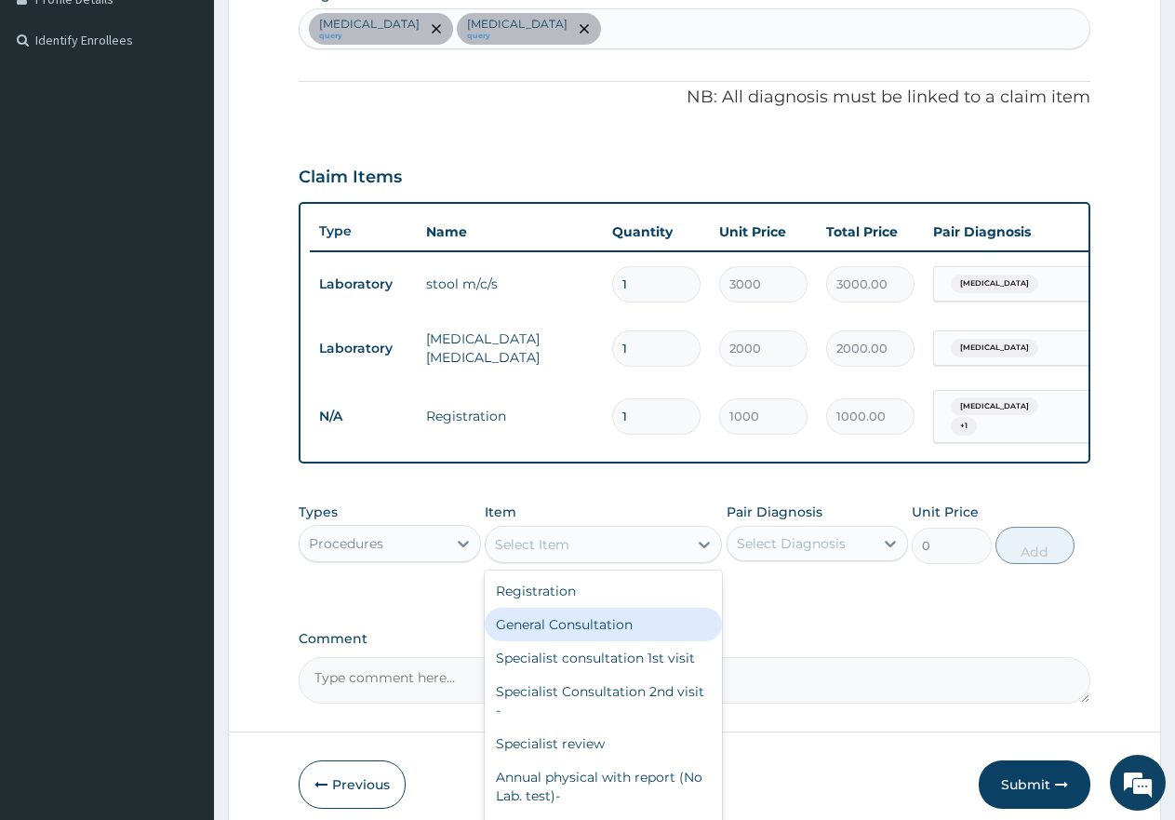
click at [613, 628] on div "General Consultation" at bounding box center [603, 624] width 237 height 33
type input "2000"
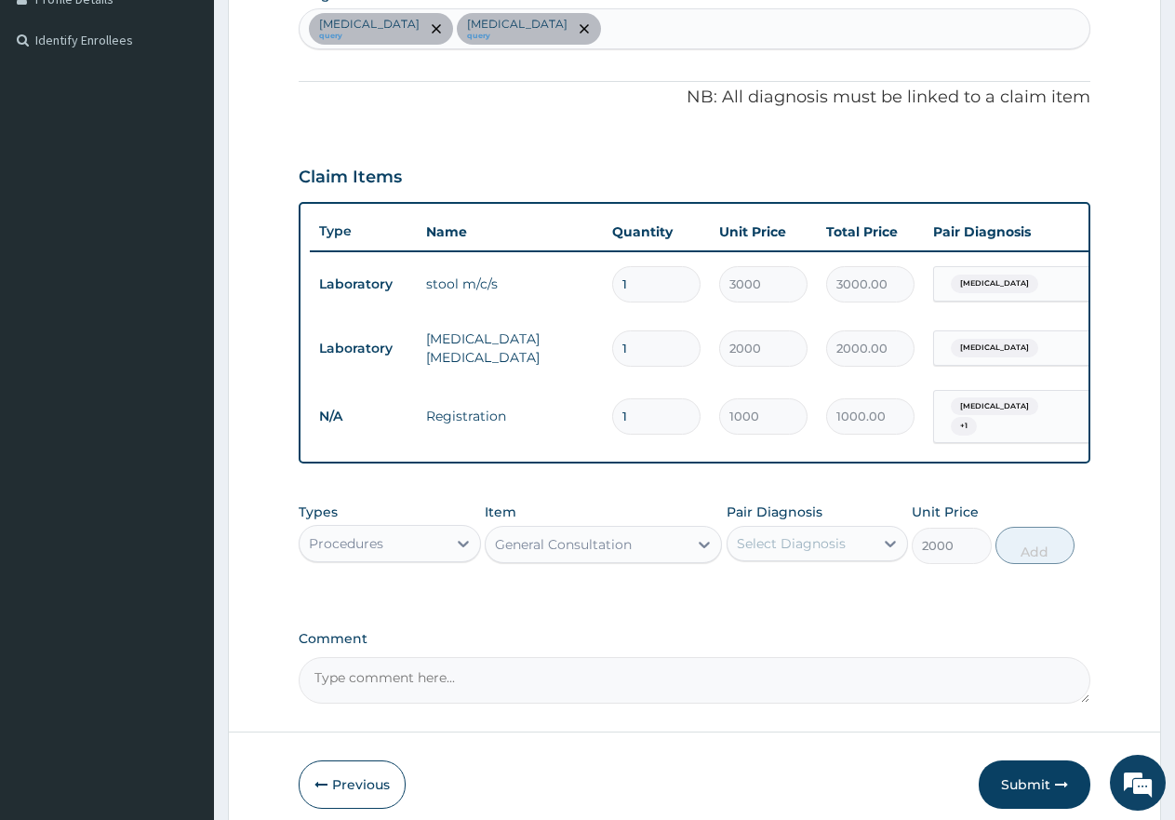
scroll to position [578, 0]
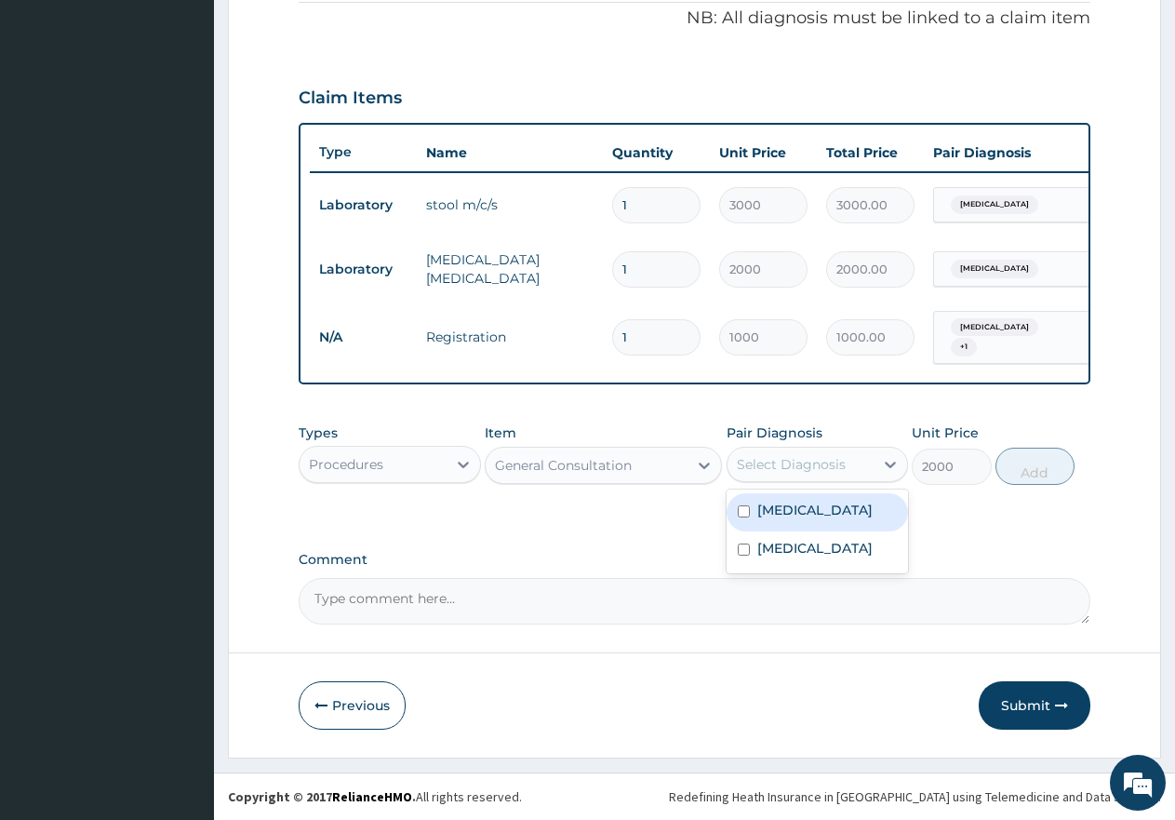
click at [784, 463] on div "Select Diagnosis" at bounding box center [791, 464] width 109 height 19
drag, startPoint x: 794, startPoint y: 506, endPoint x: 796, endPoint y: 535, distance: 28.9
click at [796, 516] on label "[MEDICAL_DATA]" at bounding box center [814, 510] width 115 height 19
checkbox input "true"
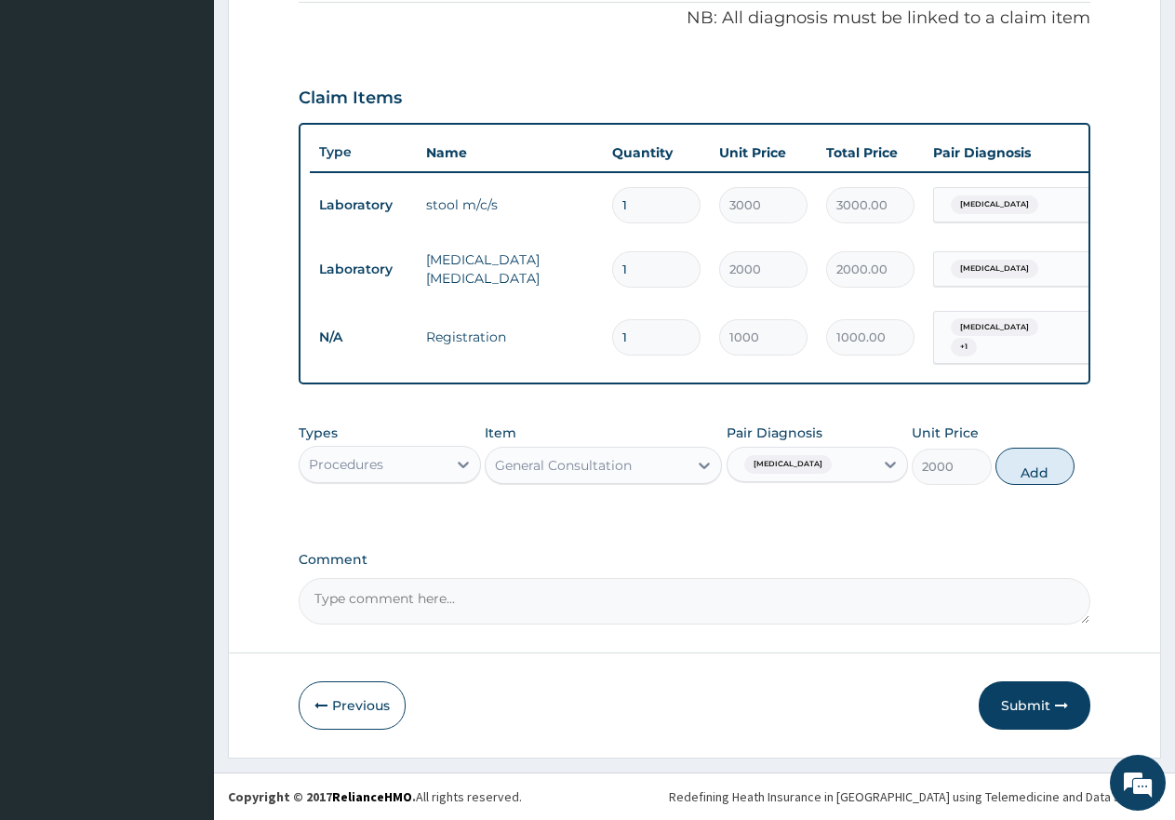
click at [797, 568] on div "Comment" at bounding box center [695, 588] width 792 height 73
drag, startPoint x: 817, startPoint y: 480, endPoint x: 825, endPoint y: 495, distance: 17.1
click at [812, 473] on div "[MEDICAL_DATA]" at bounding box center [818, 464] width 182 height 35
drag, startPoint x: 821, startPoint y: 538, endPoint x: 918, endPoint y: 517, distance: 99.8
click at [821, 539] on div "[MEDICAL_DATA]" at bounding box center [818, 550] width 182 height 38
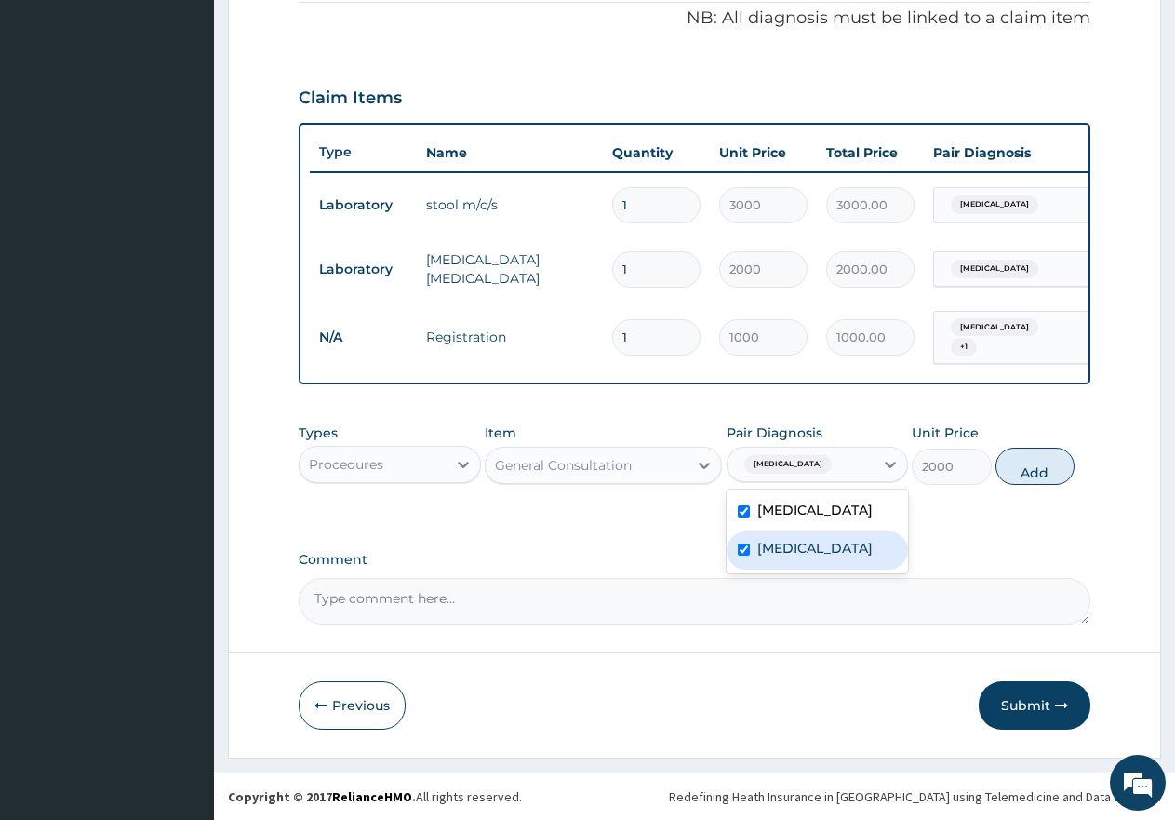
checkbox input "true"
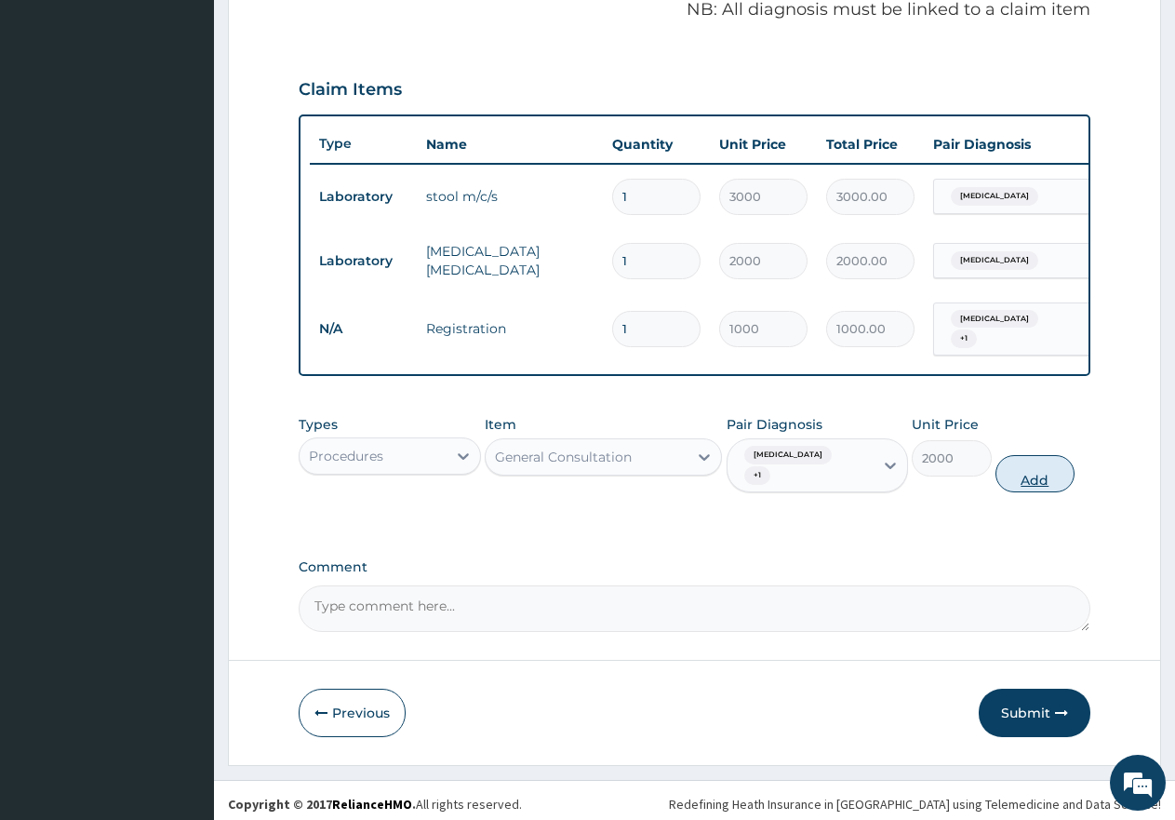
click at [1007, 477] on button "Add" at bounding box center [1035, 473] width 79 height 37
type input "0"
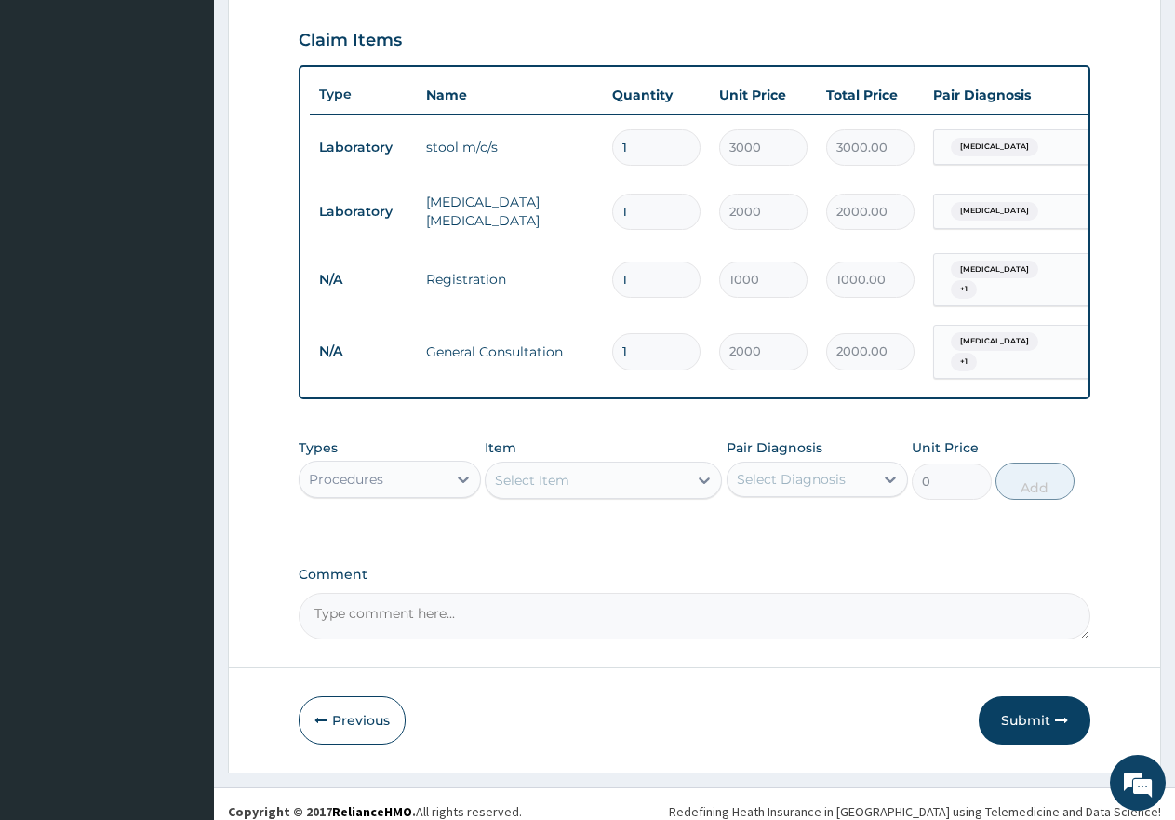
scroll to position [642, 0]
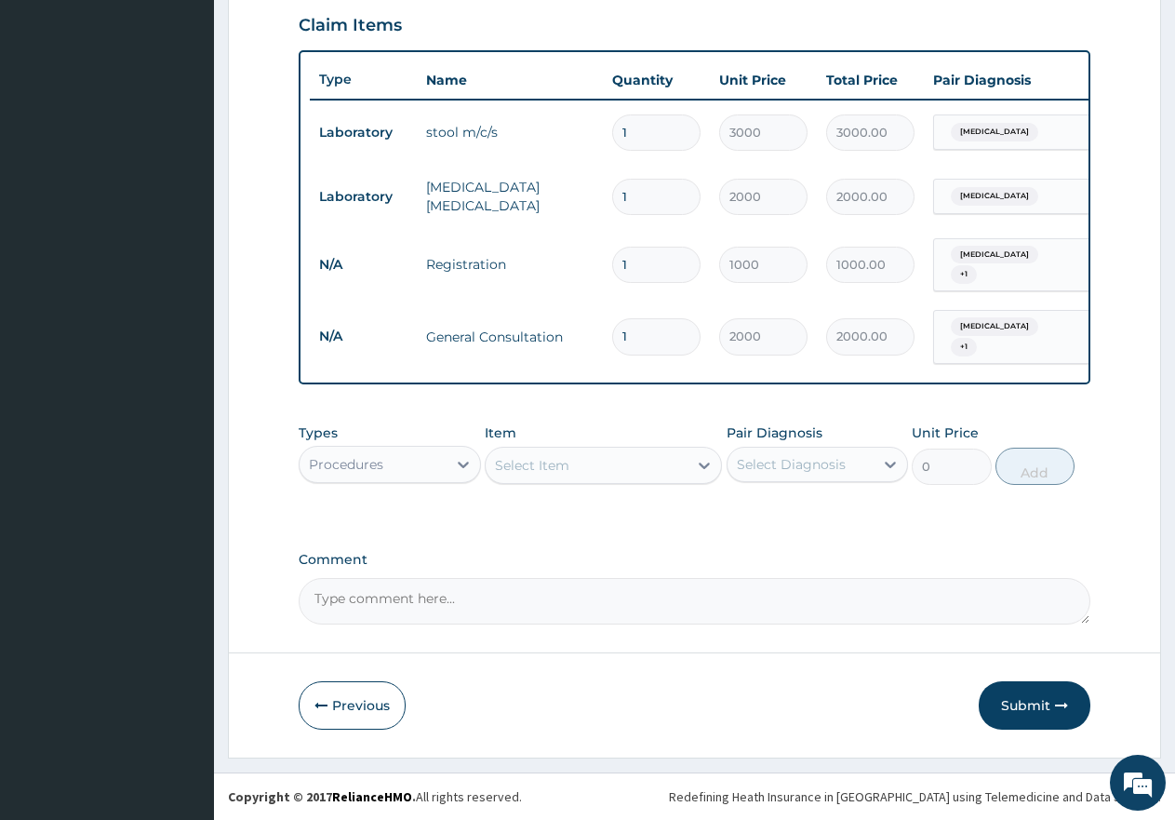
click at [393, 484] on div "Types Procedures" at bounding box center [390, 453] width 182 height 61
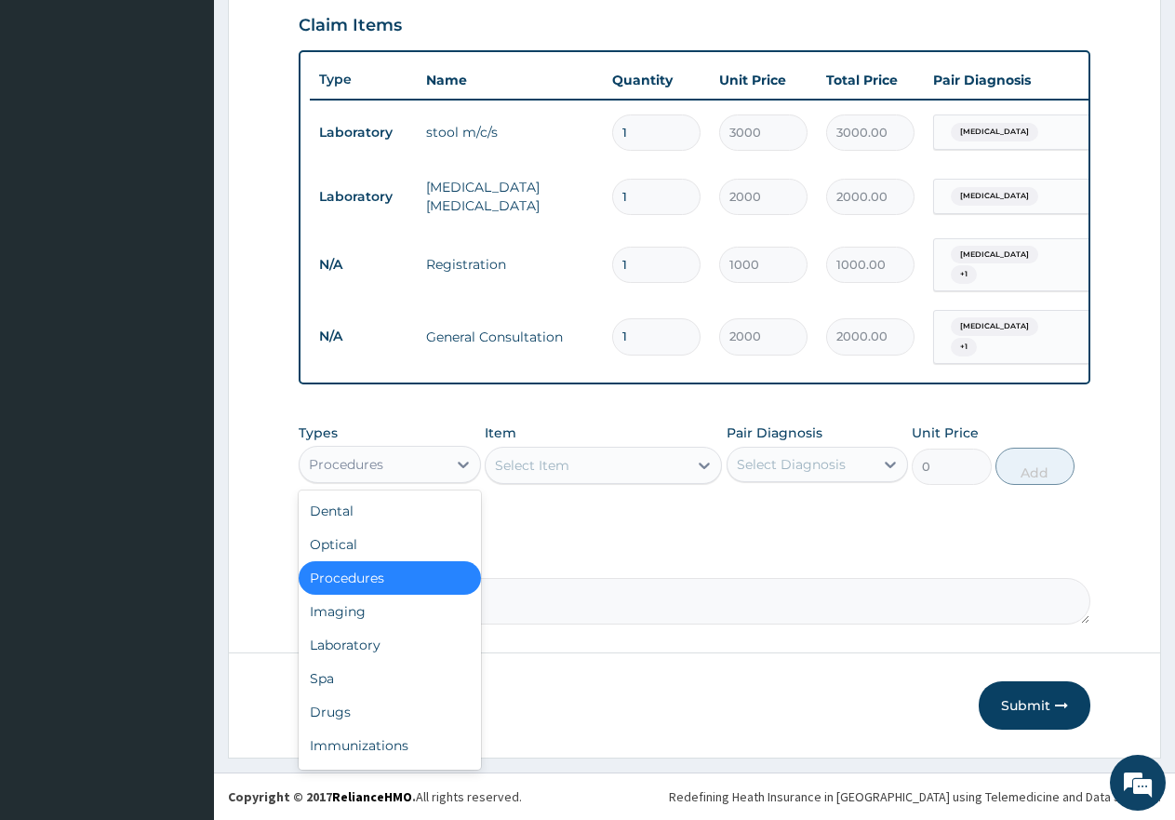
click at [394, 462] on div "Procedures" at bounding box center [373, 464] width 147 height 30
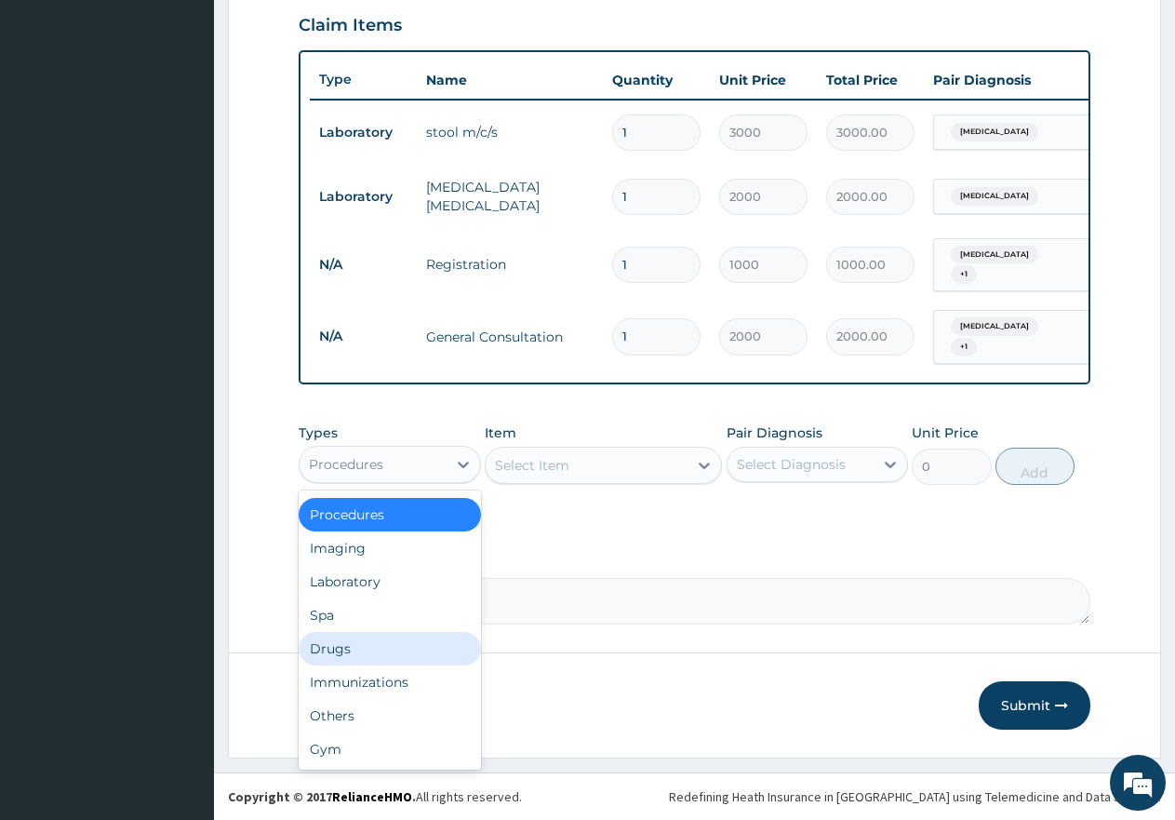
drag, startPoint x: 368, startPoint y: 651, endPoint x: 609, endPoint y: 554, distance: 260.0
click at [371, 649] on div "Drugs" at bounding box center [390, 648] width 182 height 33
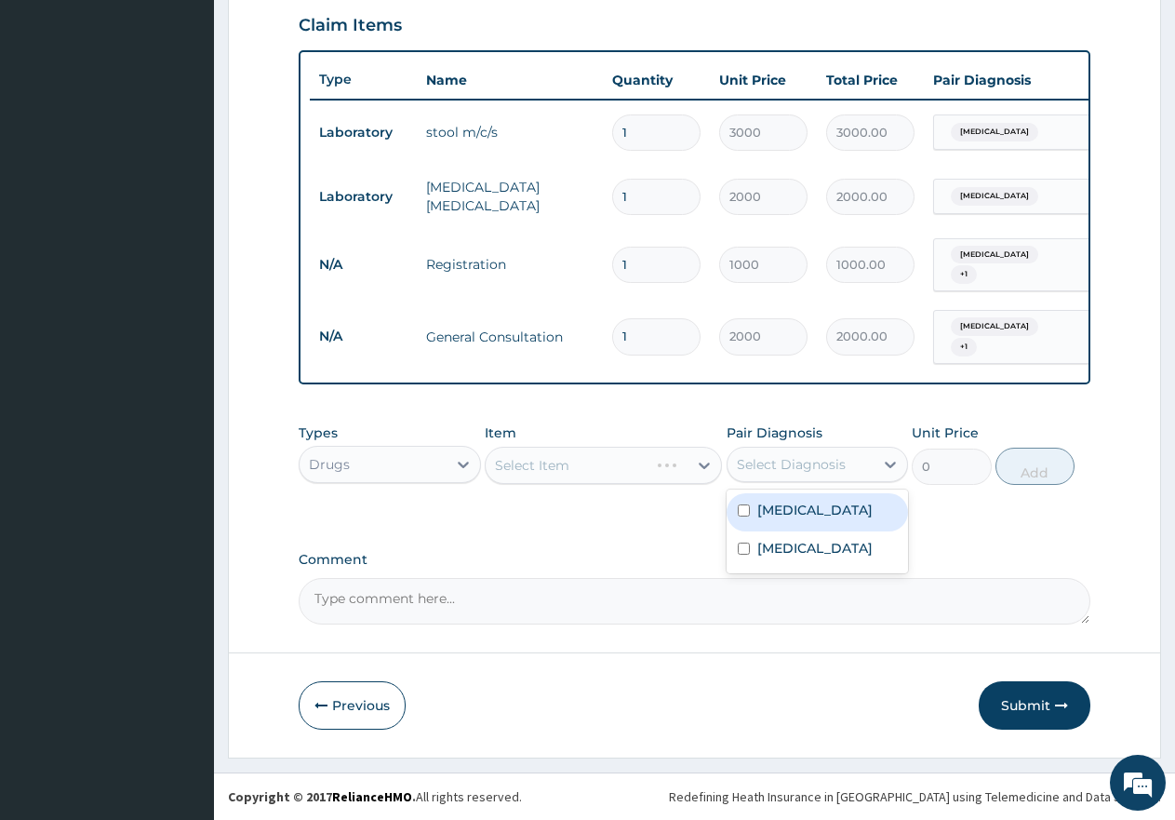
click at [836, 453] on div "Select Diagnosis" at bounding box center [801, 464] width 147 height 30
click at [839, 525] on div "[MEDICAL_DATA]" at bounding box center [818, 512] width 182 height 38
checkbox input "true"
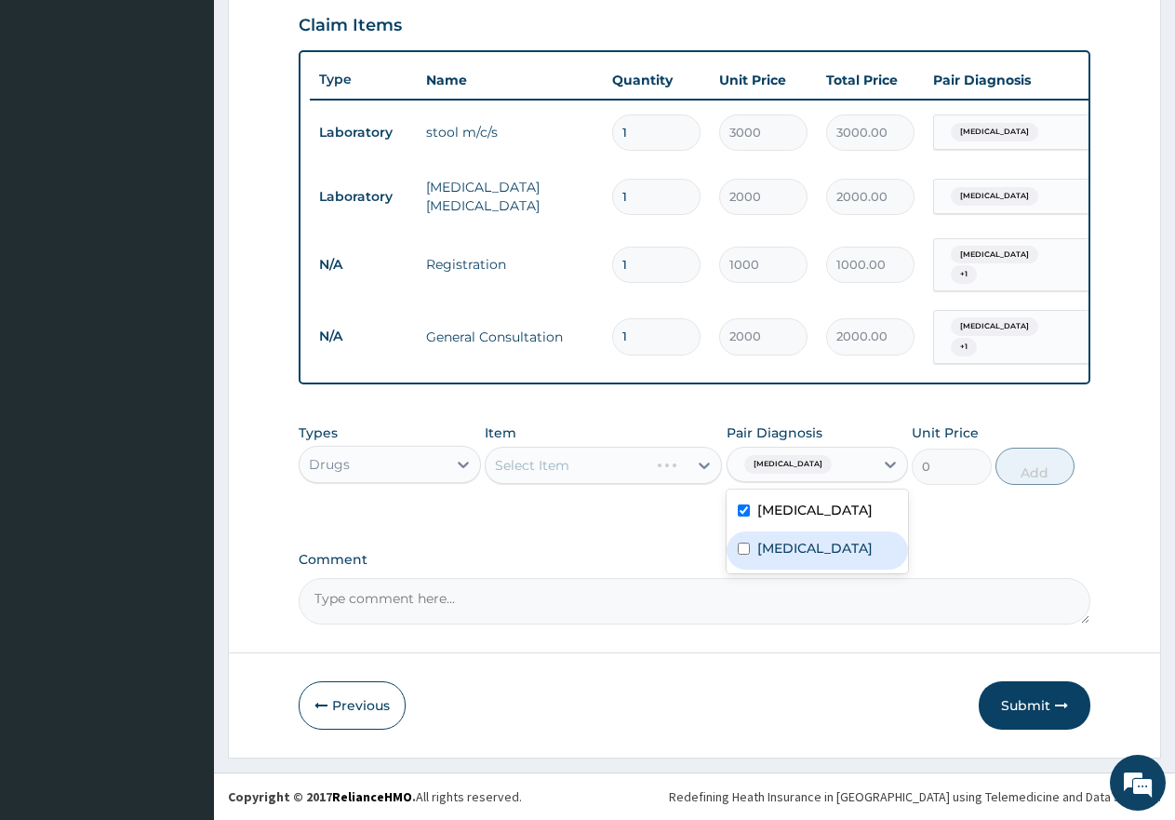
click at [833, 539] on div "[MEDICAL_DATA]" at bounding box center [818, 550] width 182 height 38
checkbox input "true"
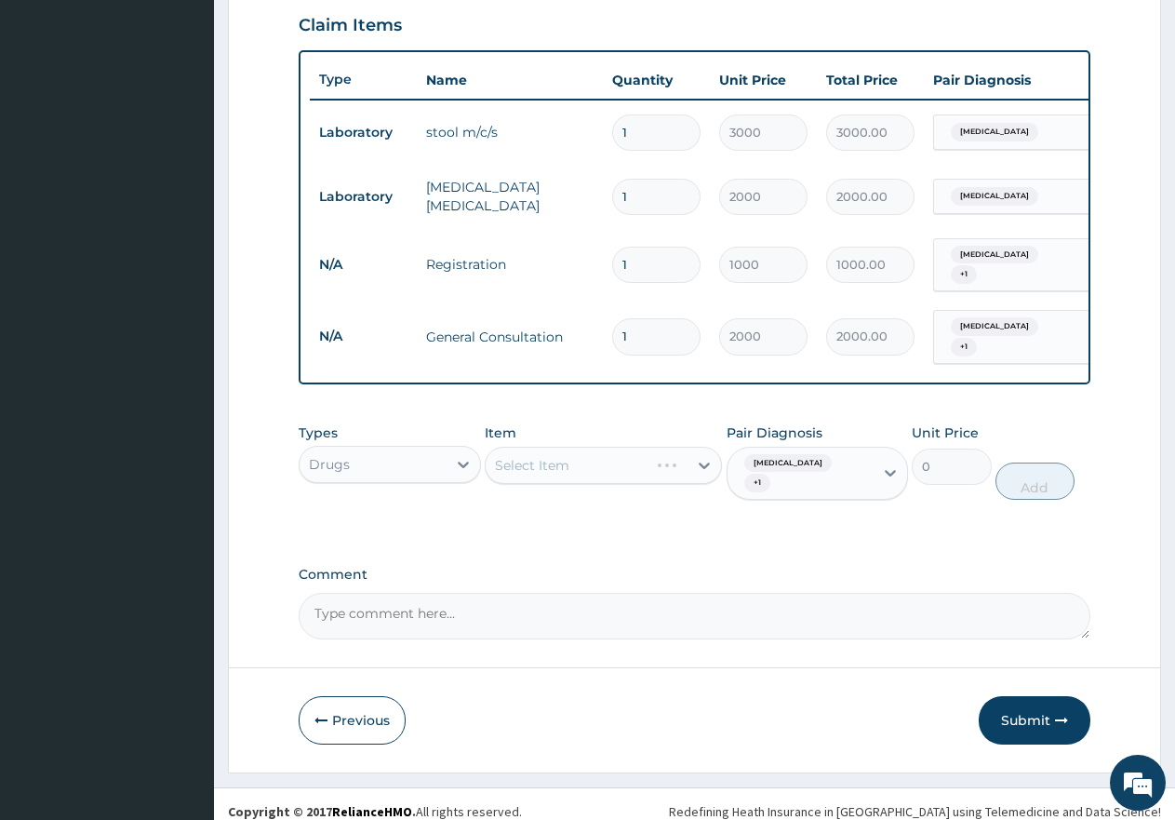
click at [581, 455] on div "Select Item" at bounding box center [603, 465] width 237 height 37
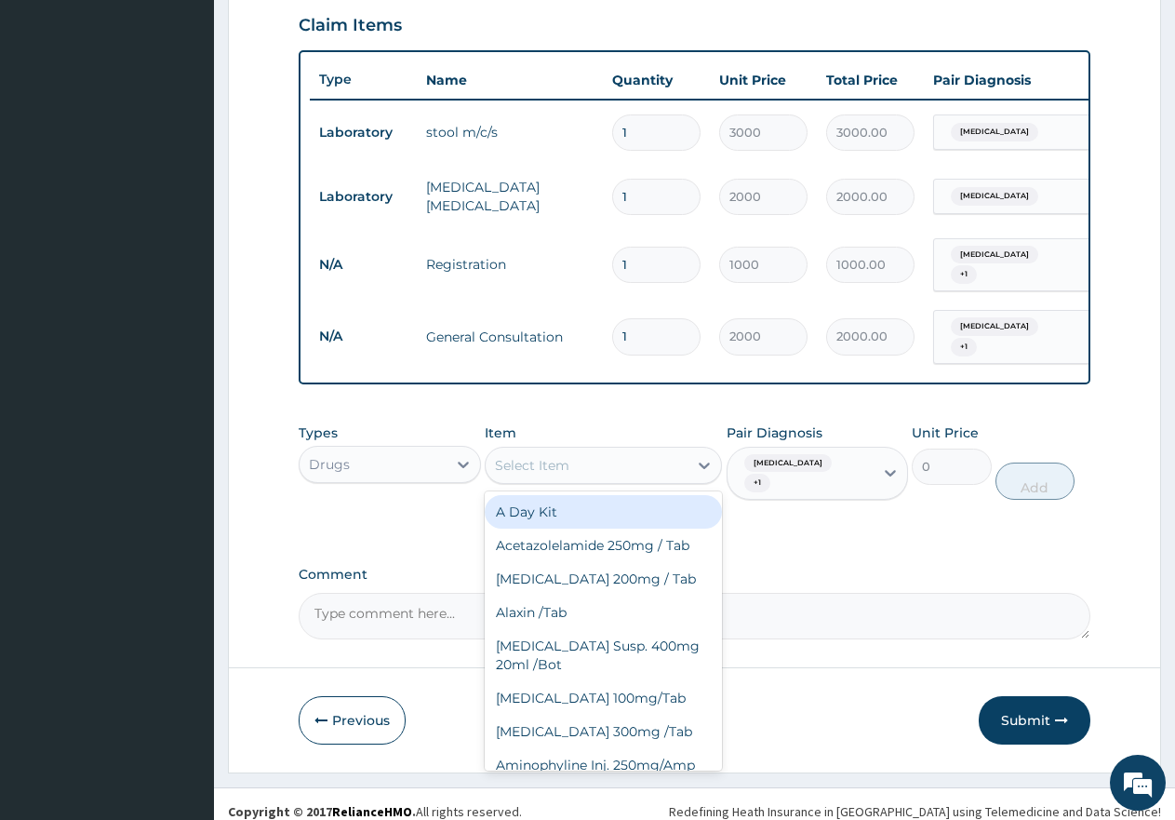
click at [549, 453] on div "Select Item" at bounding box center [587, 465] width 202 height 30
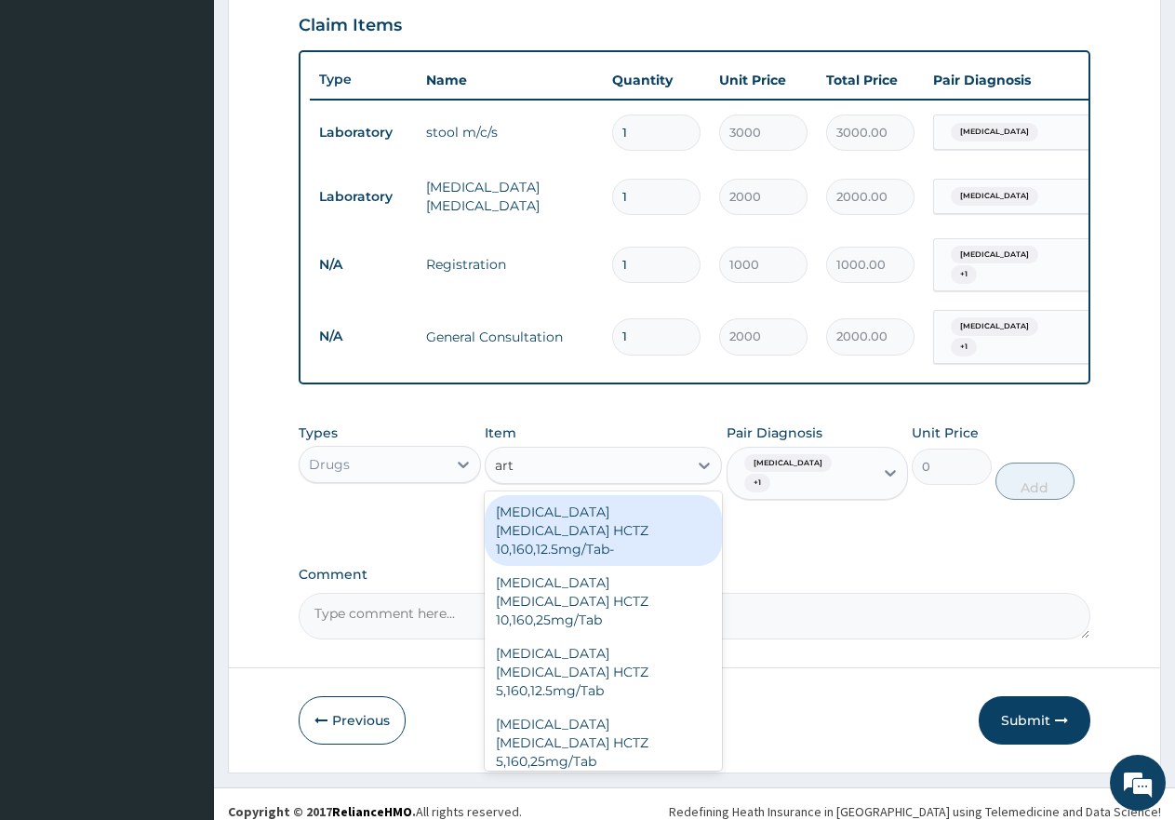
type input "arte"
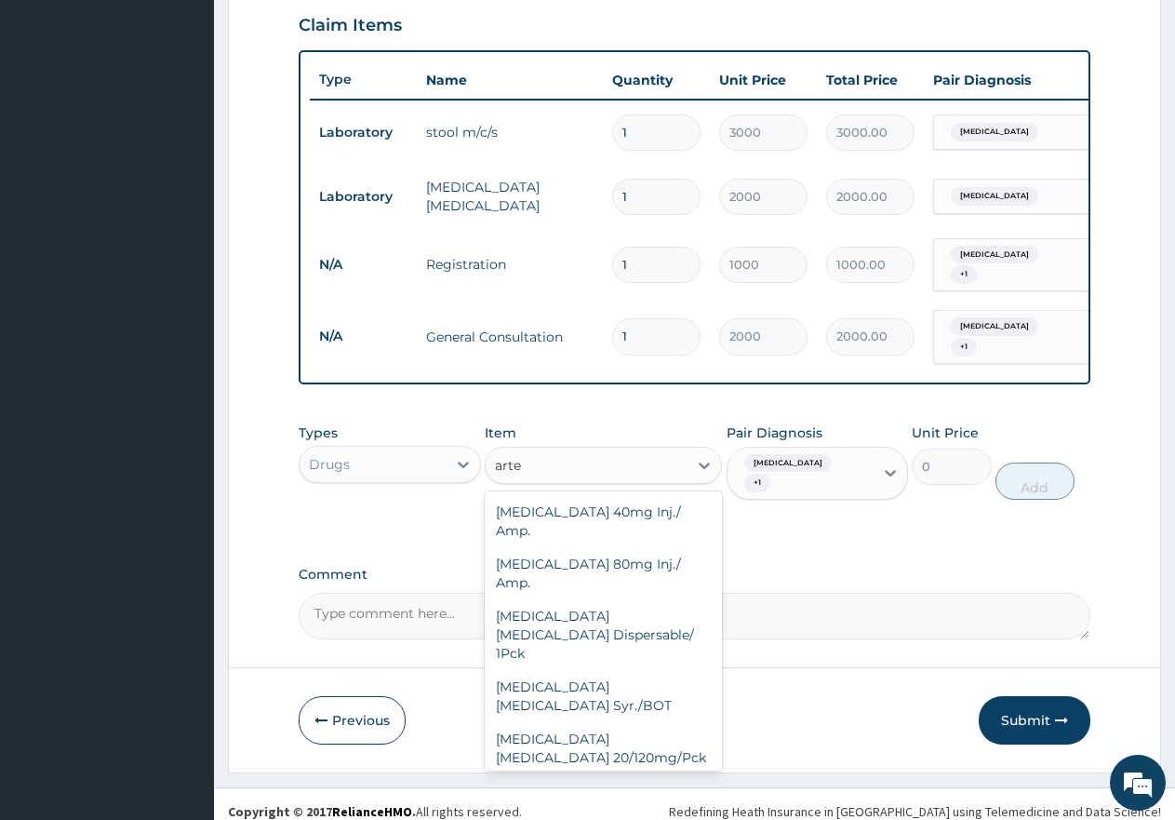
click at [640, 774] on div "[MEDICAL_DATA] [MEDICAL_DATA] 80/480mg/Pck" at bounding box center [603, 800] width 237 height 52
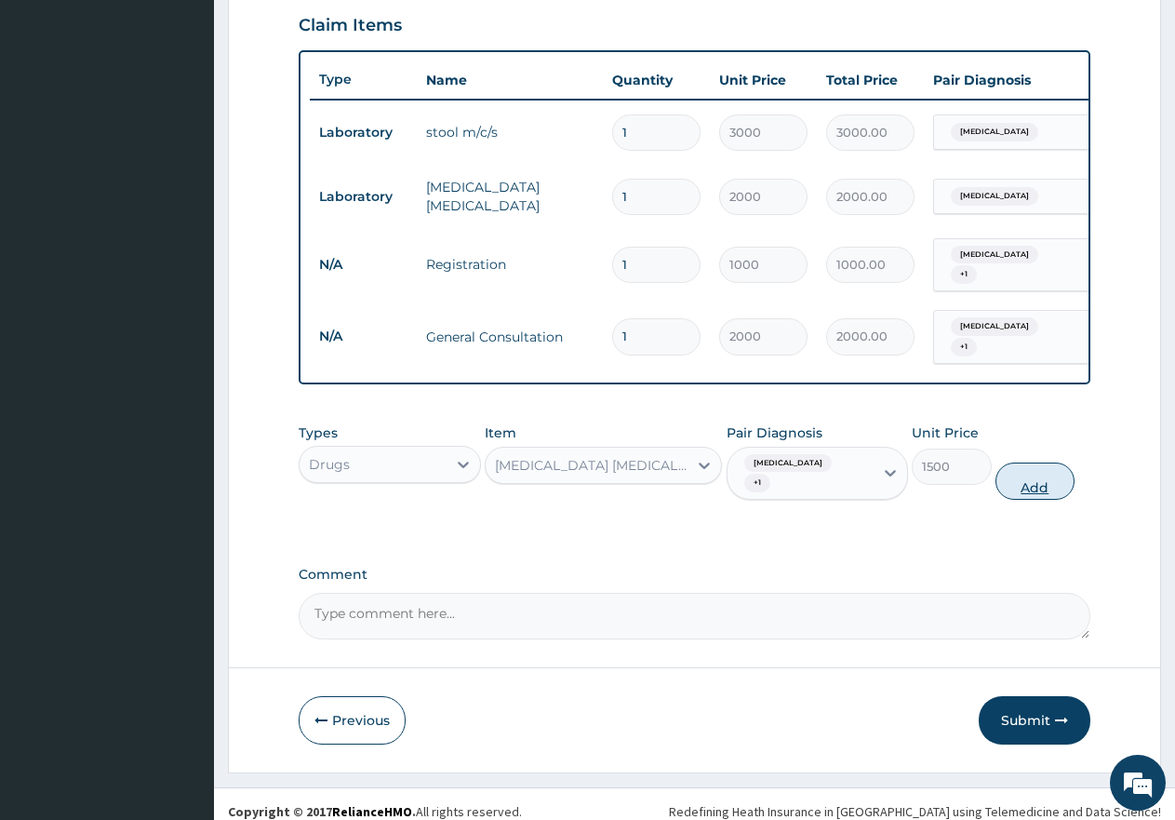
click at [1022, 472] on button "Add" at bounding box center [1035, 480] width 79 height 37
type input "0"
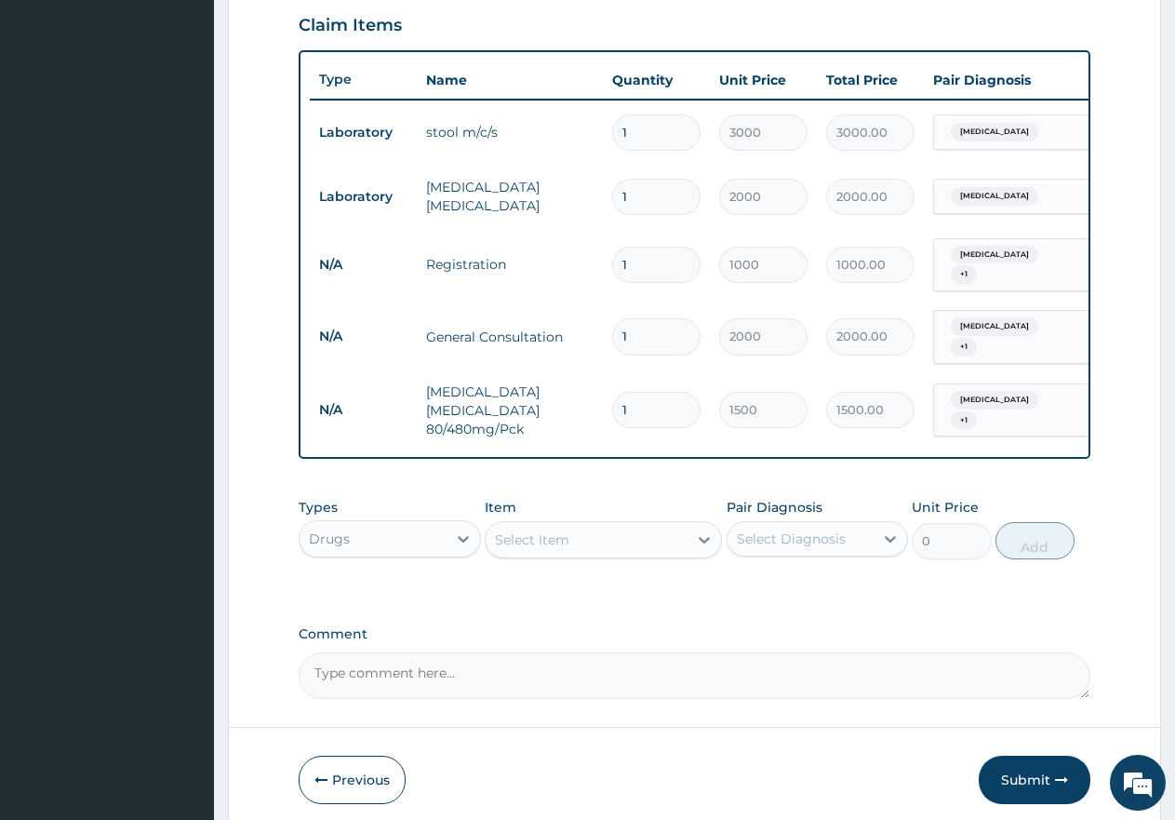
click at [607, 553] on div "Select Item" at bounding box center [587, 540] width 202 height 30
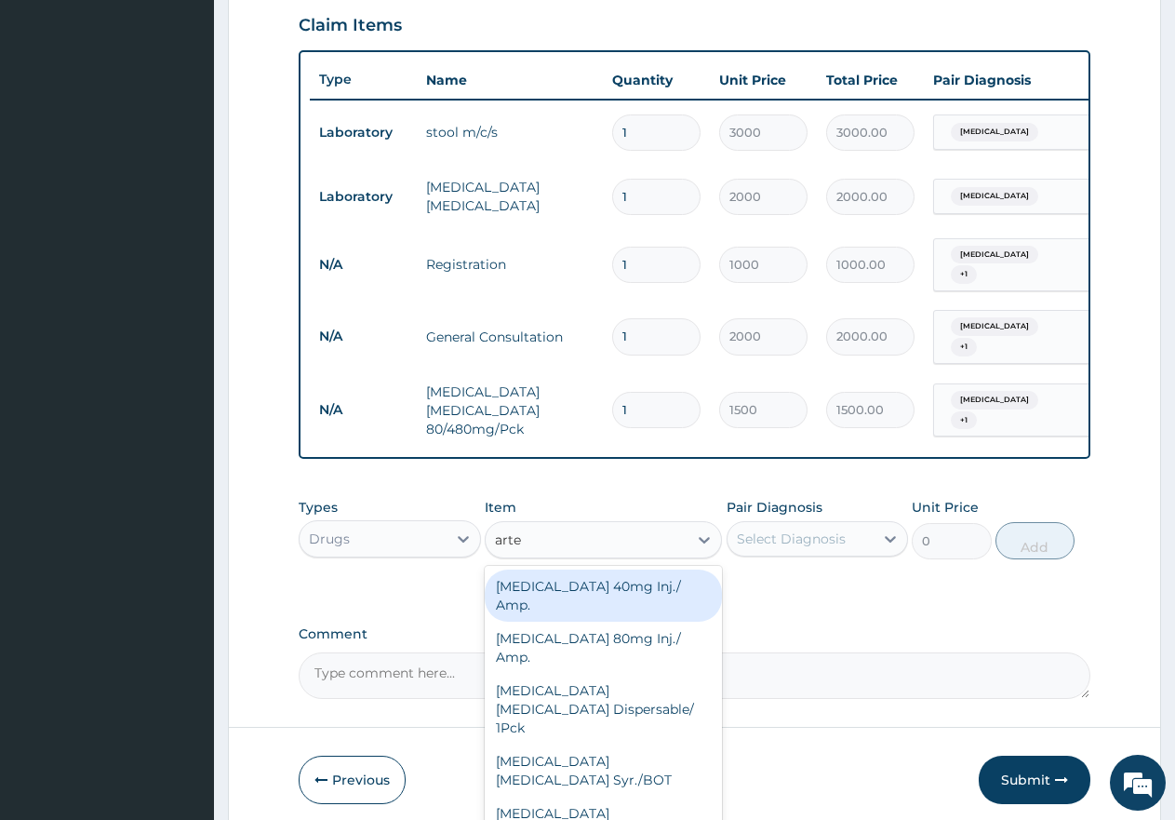
type input "[PERSON_NAME]"
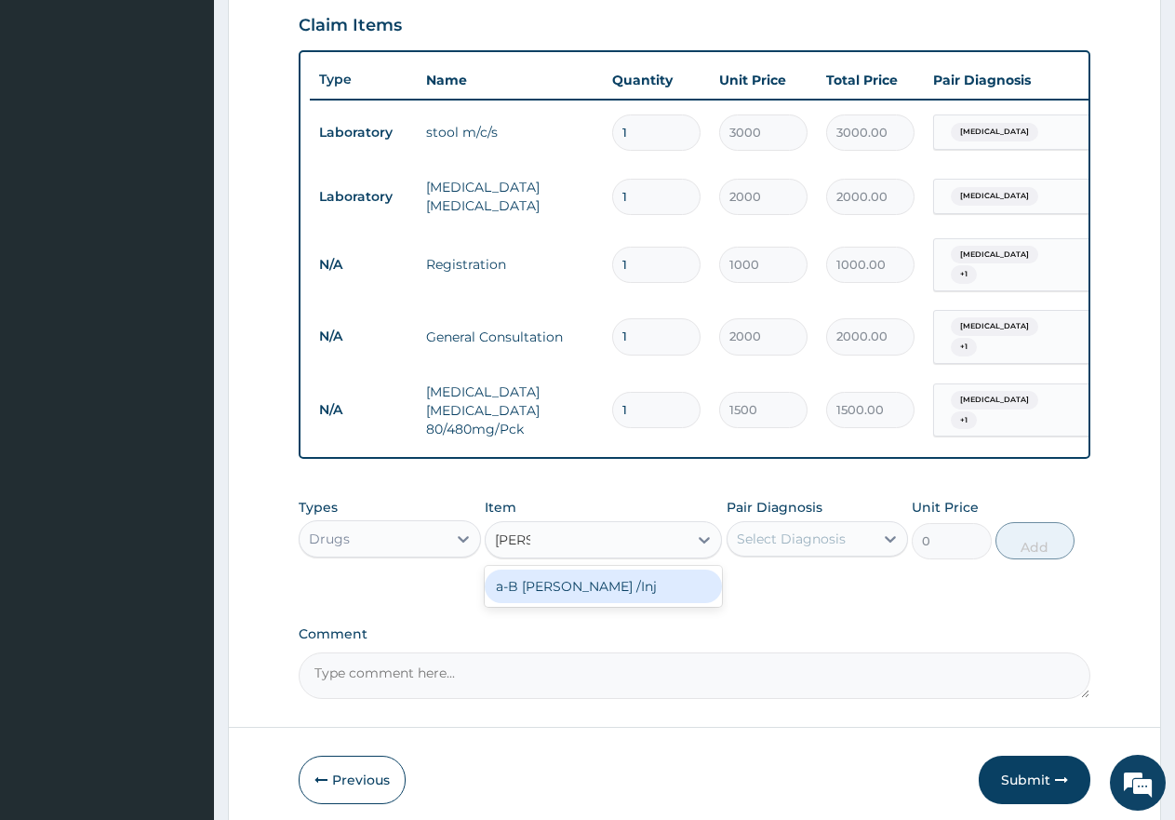
click at [640, 585] on div "a-B [PERSON_NAME] /Inj" at bounding box center [603, 585] width 237 height 33
type input "1200"
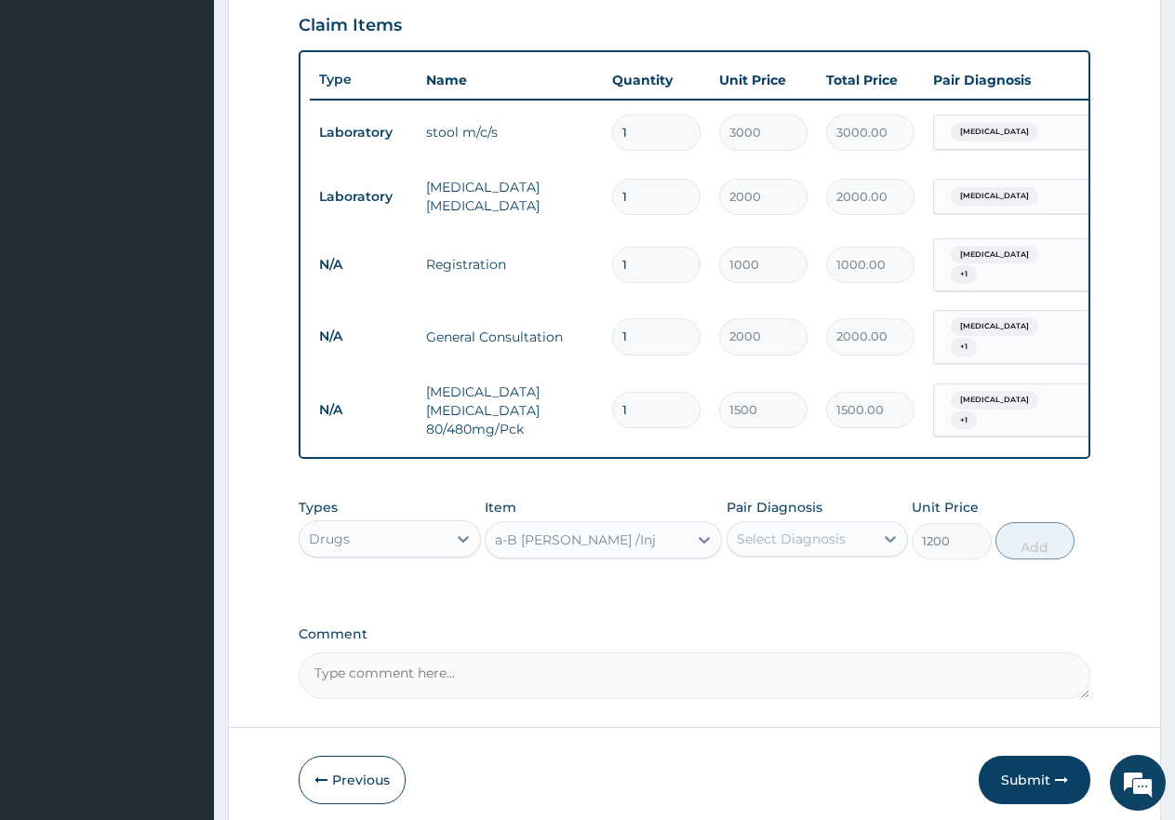
click at [818, 547] on div "Select Diagnosis" at bounding box center [791, 538] width 109 height 19
drag, startPoint x: 828, startPoint y: 620, endPoint x: 946, endPoint y: 608, distance: 118.8
click at [833, 620] on div "[MEDICAL_DATA]" at bounding box center [818, 625] width 182 height 38
checkbox input "true"
click at [1006, 547] on button "Add" at bounding box center [1035, 540] width 79 height 37
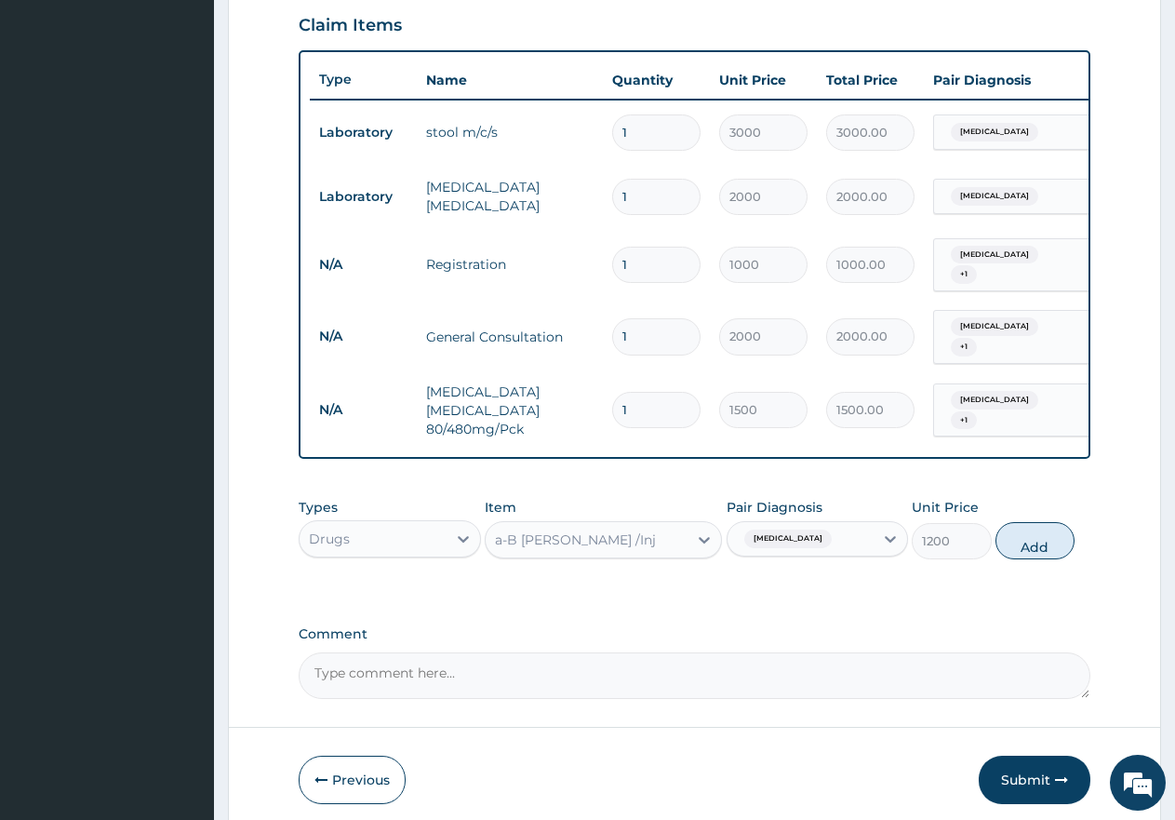
type input "0"
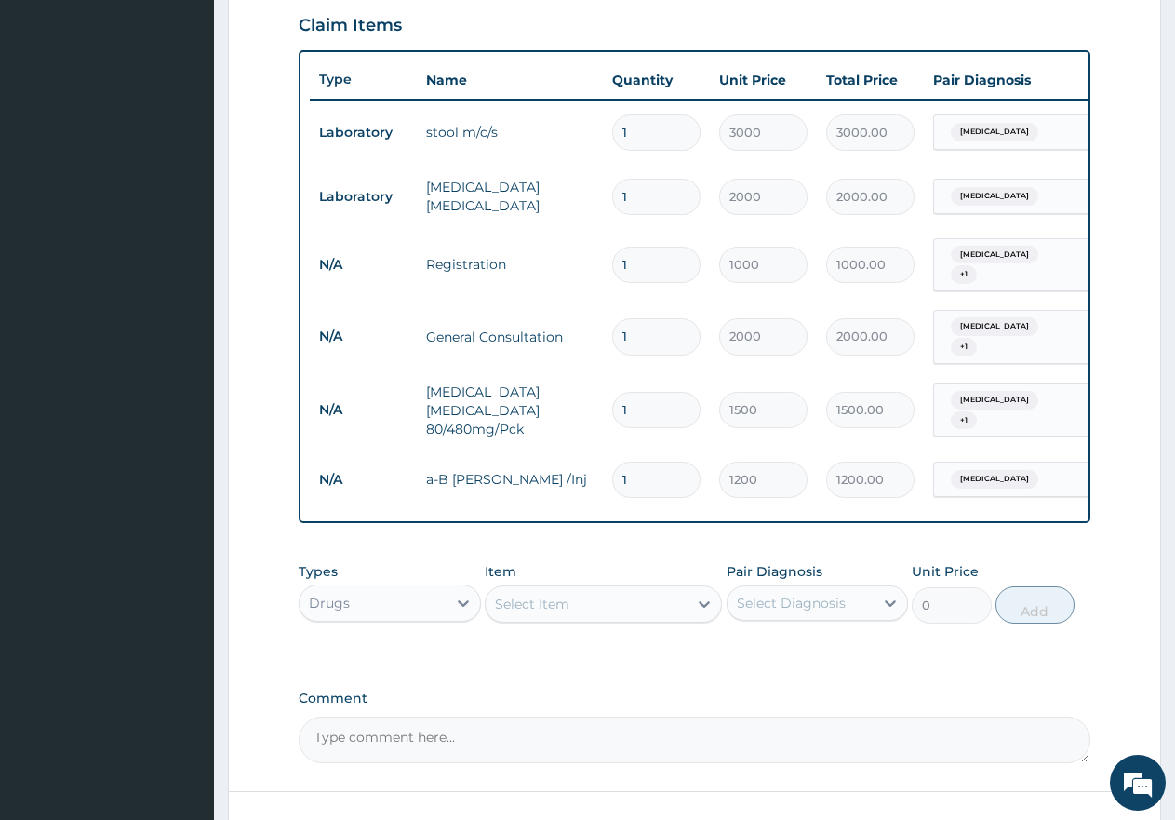
type input "0.00"
type input "3"
type input "3600.00"
type input "3"
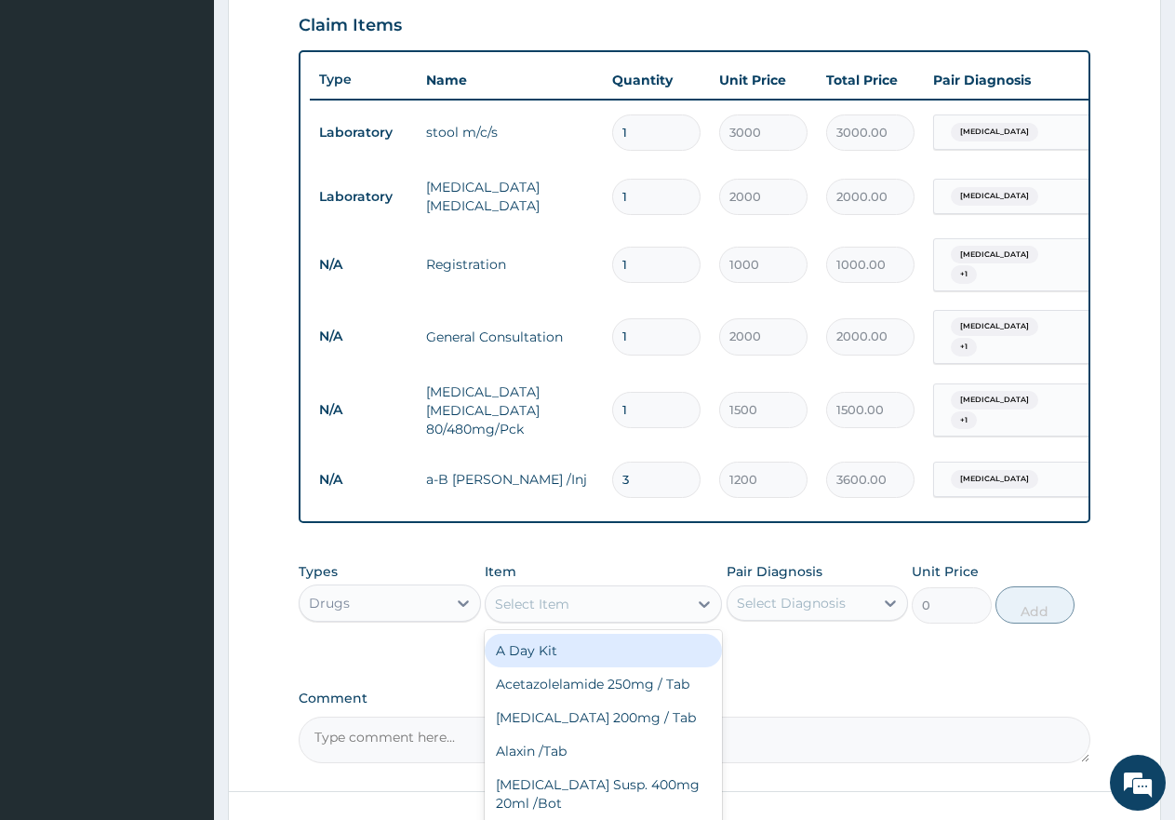
drag, startPoint x: 1005, startPoint y: 543, endPoint x: 611, endPoint y: 603, distance: 398.1
click at [611, 603] on div "Select Item" at bounding box center [587, 604] width 202 height 30
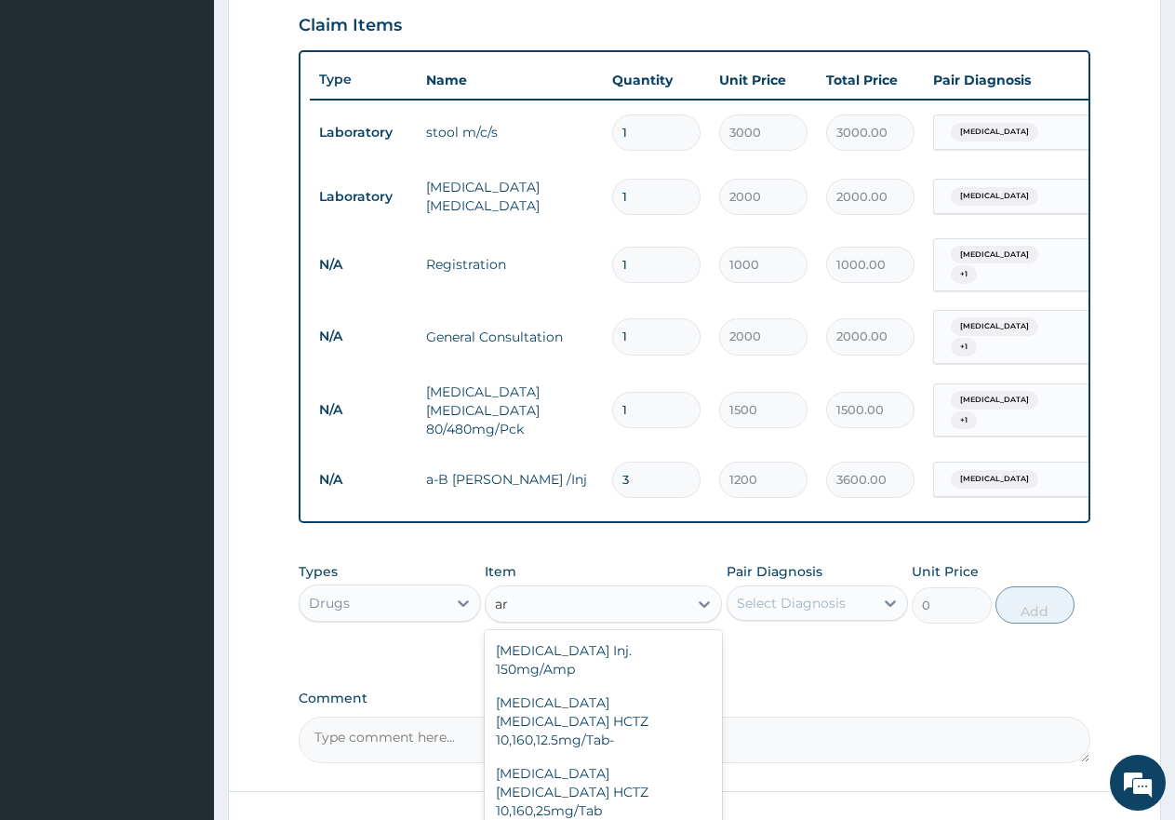
type input "a"
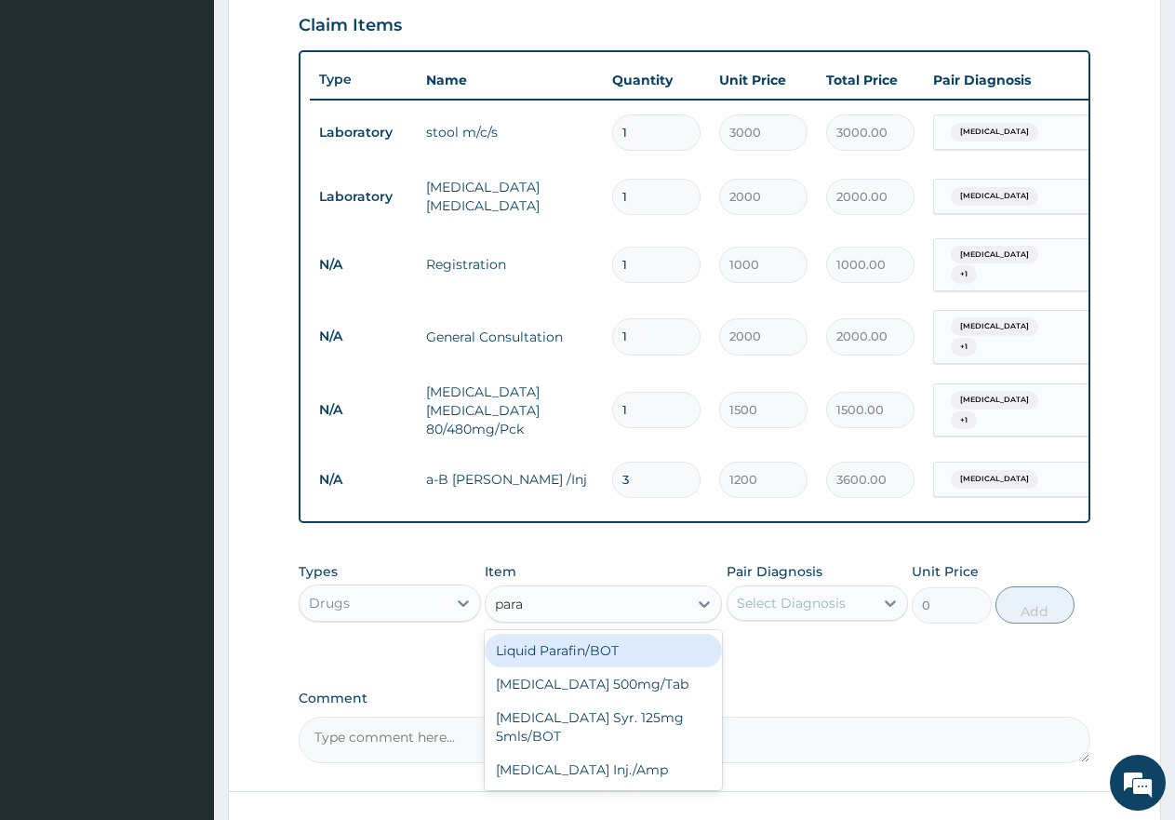
type input "parac"
click at [695, 655] on div "[MEDICAL_DATA] 500mg/Tab" at bounding box center [603, 650] width 237 height 33
type input "9"
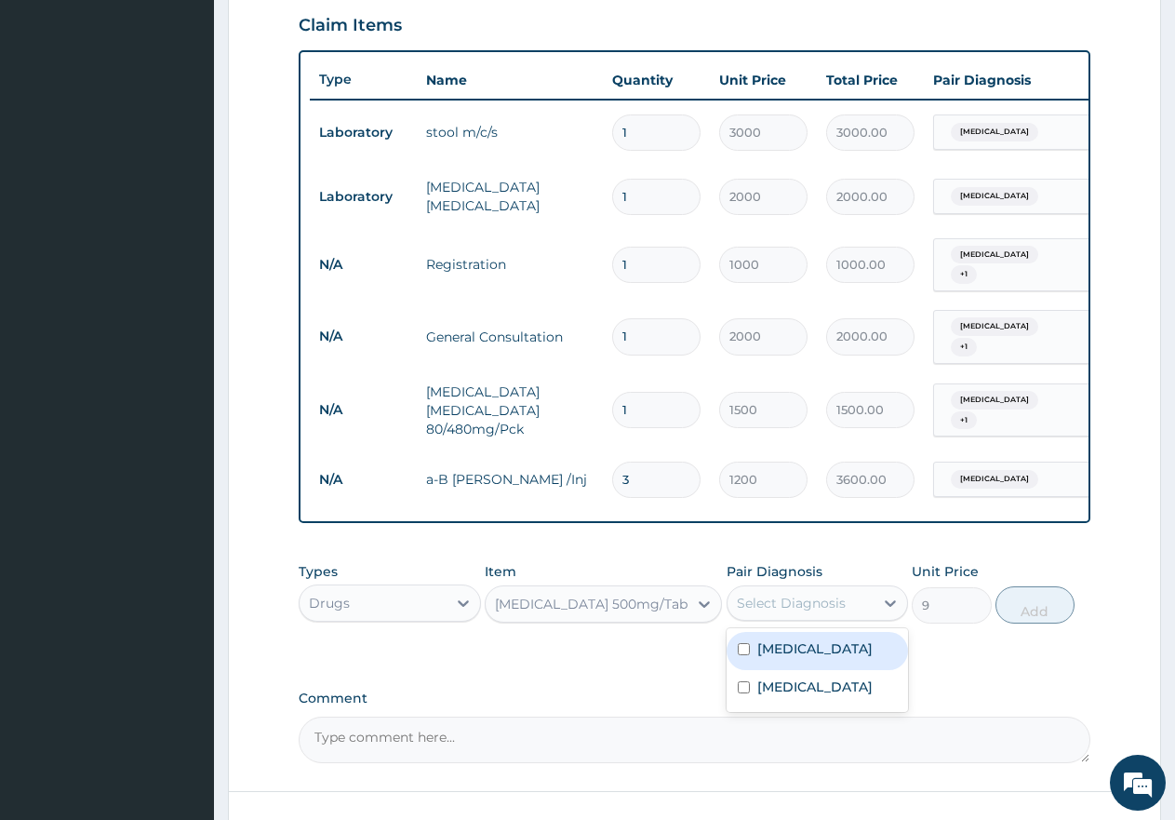
click at [852, 601] on div "Select Diagnosis" at bounding box center [801, 603] width 147 height 30
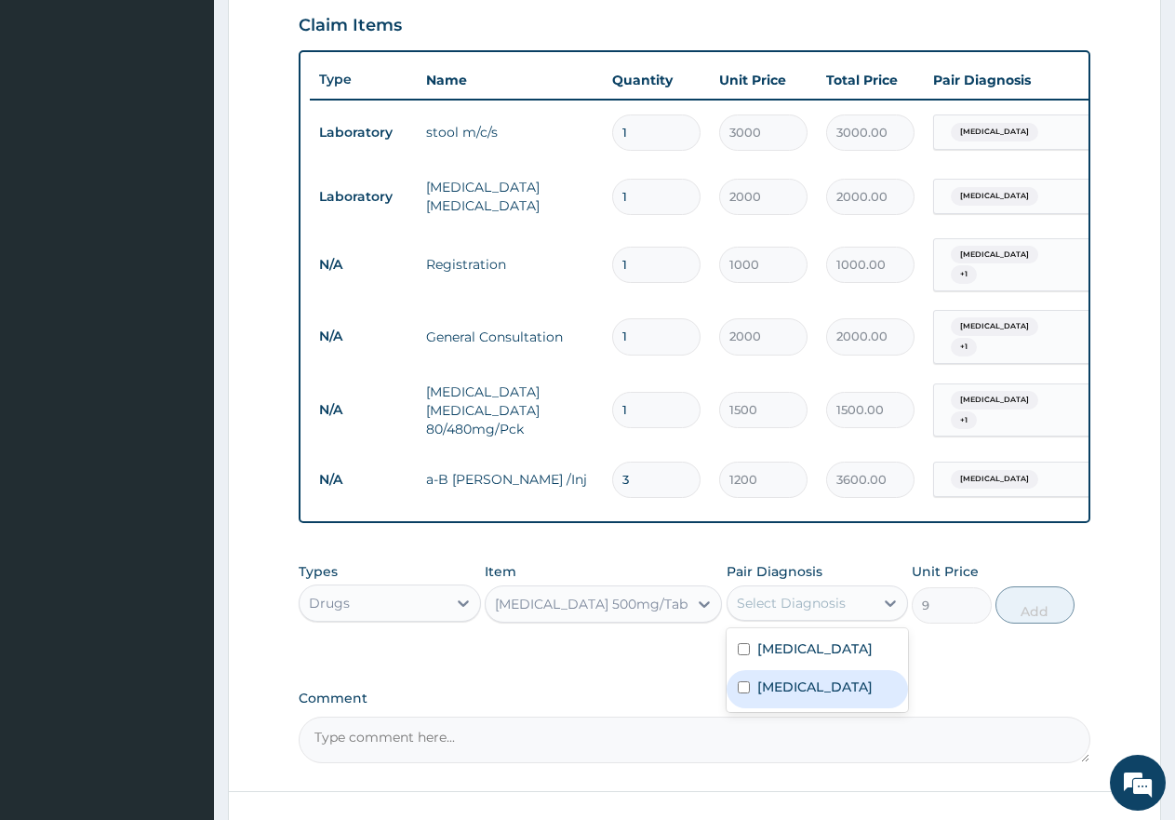
click at [842, 693] on div "[MEDICAL_DATA]" at bounding box center [818, 689] width 182 height 38
checkbox input "true"
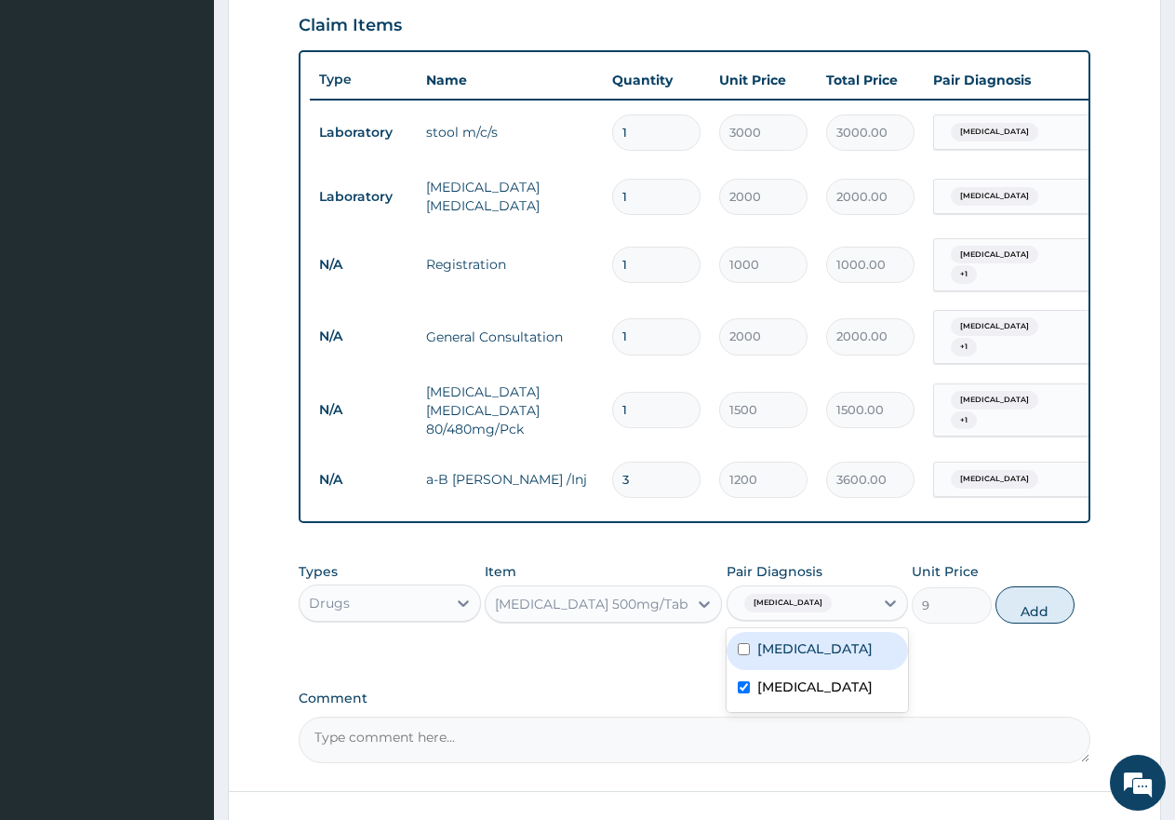
click at [847, 660] on div "[MEDICAL_DATA]" at bounding box center [818, 651] width 182 height 38
checkbox input "true"
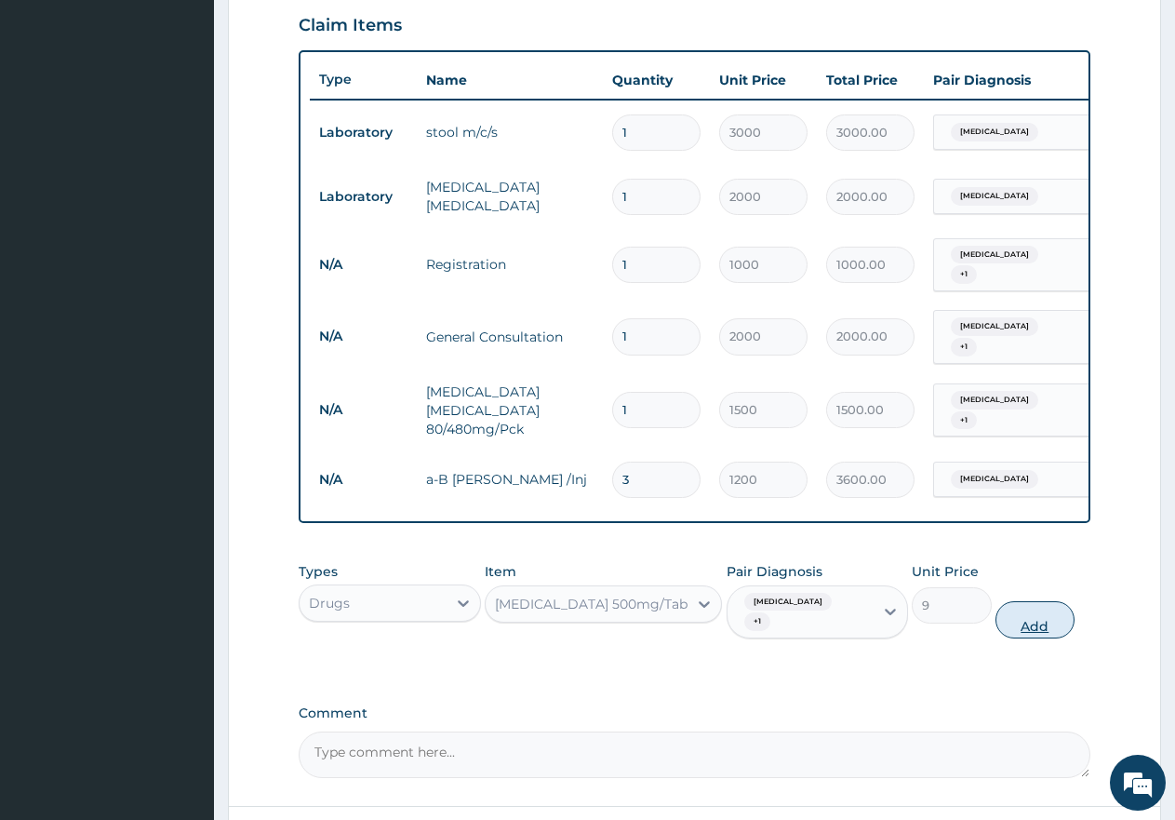
click at [1055, 601] on button "Add" at bounding box center [1035, 619] width 79 height 37
type input "0"
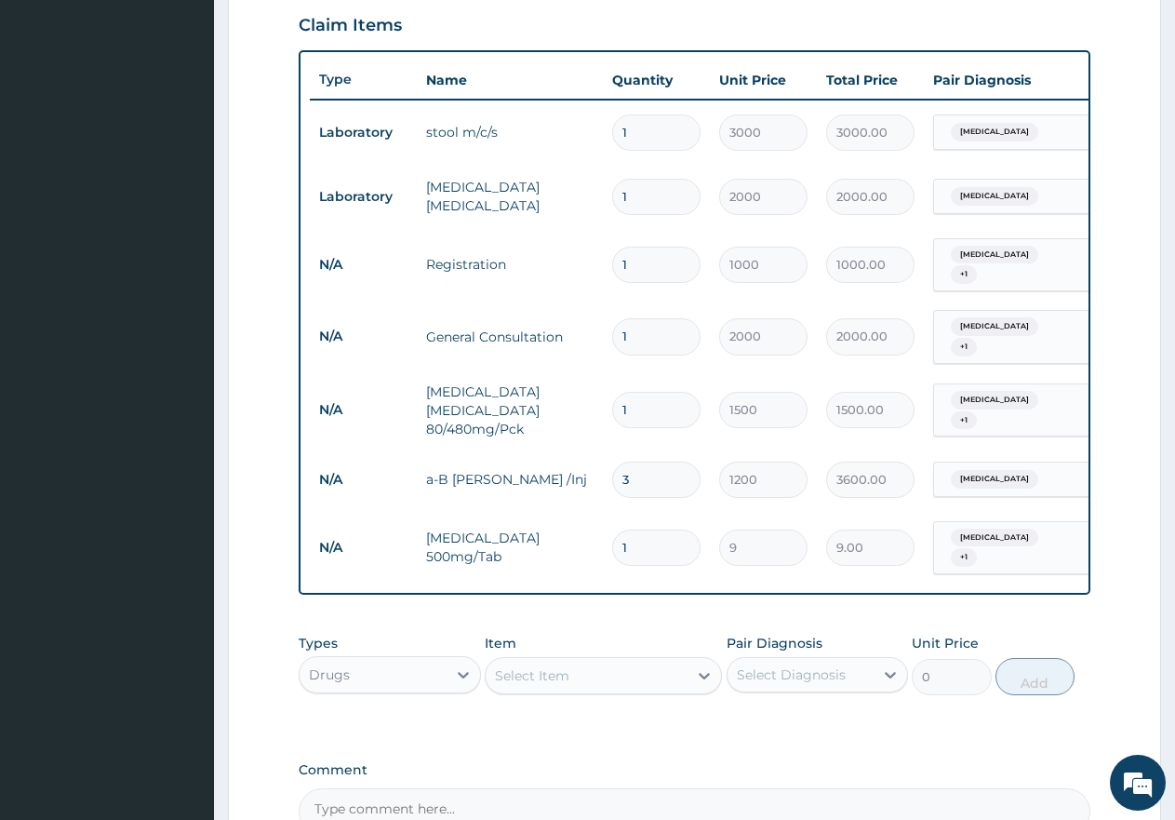
type input "18"
type input "162.00"
type input "18"
click at [650, 670] on div "Select Item" at bounding box center [587, 676] width 202 height 30
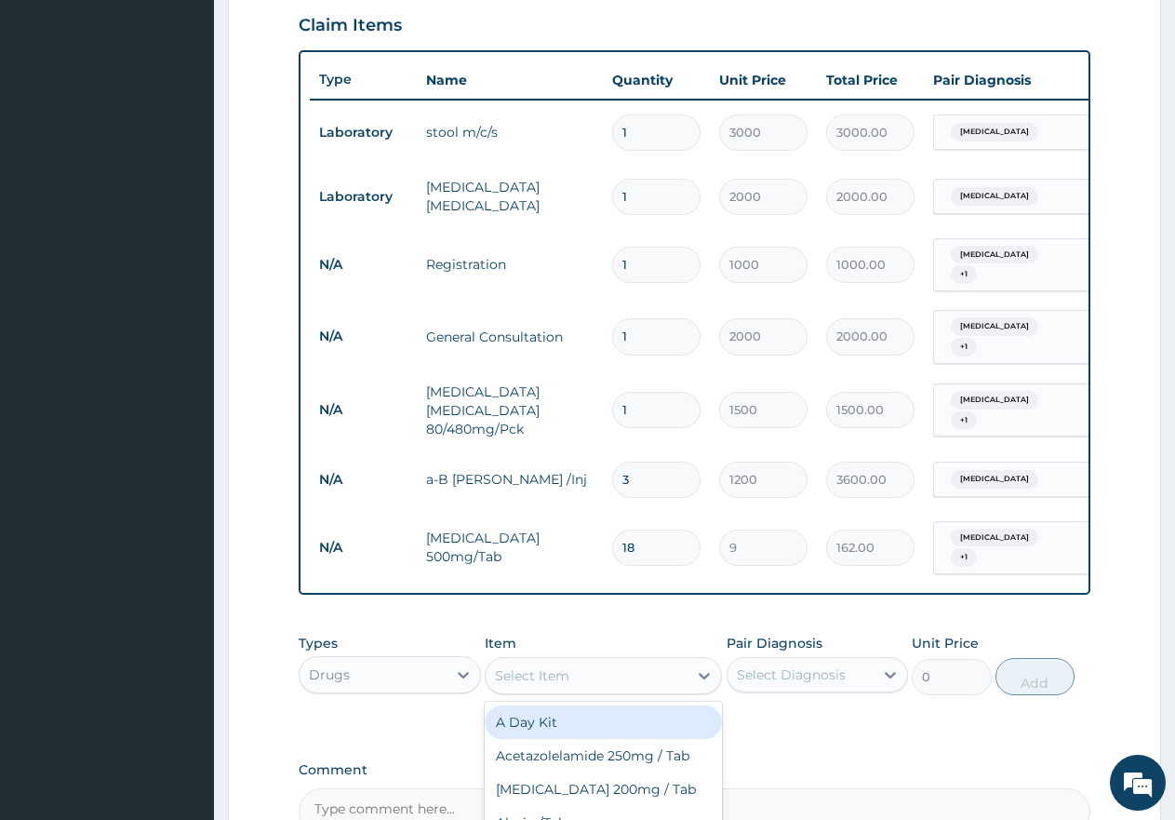
click at [406, 656] on div "Drugs" at bounding box center [390, 674] width 182 height 37
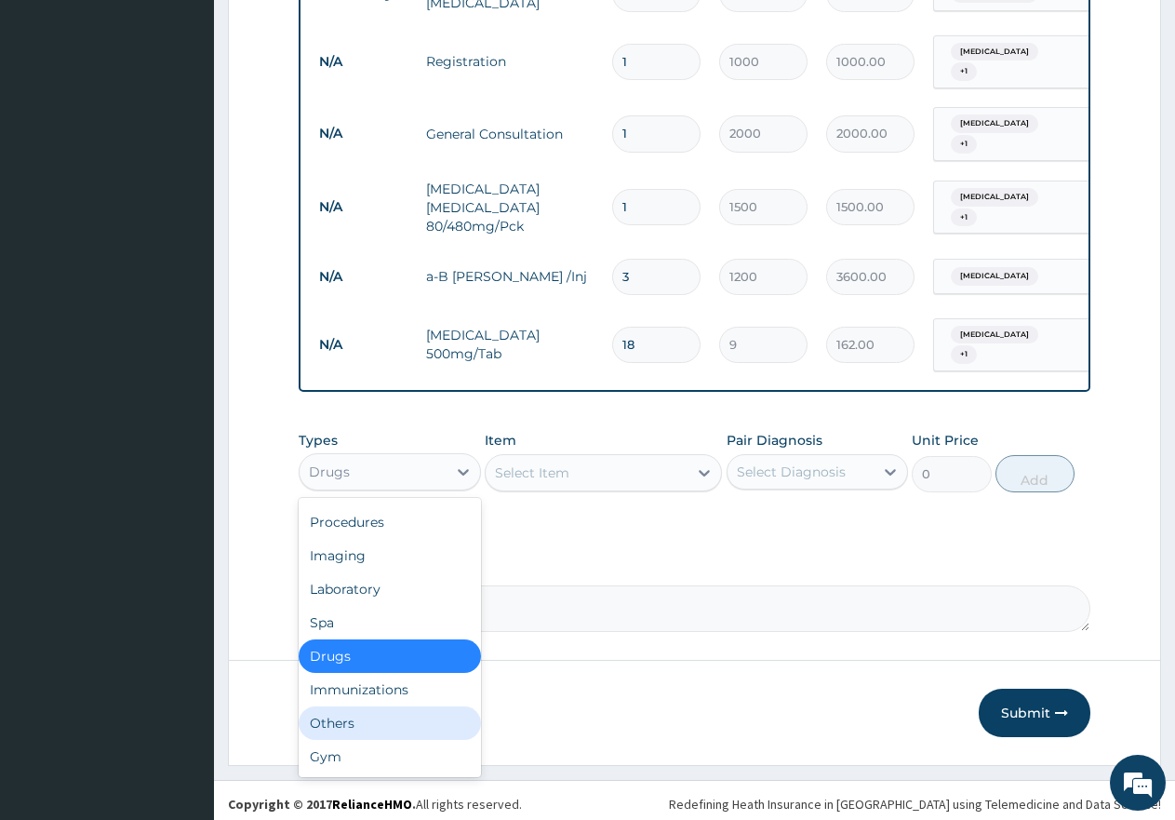
click at [399, 714] on div "Others" at bounding box center [390, 722] width 182 height 33
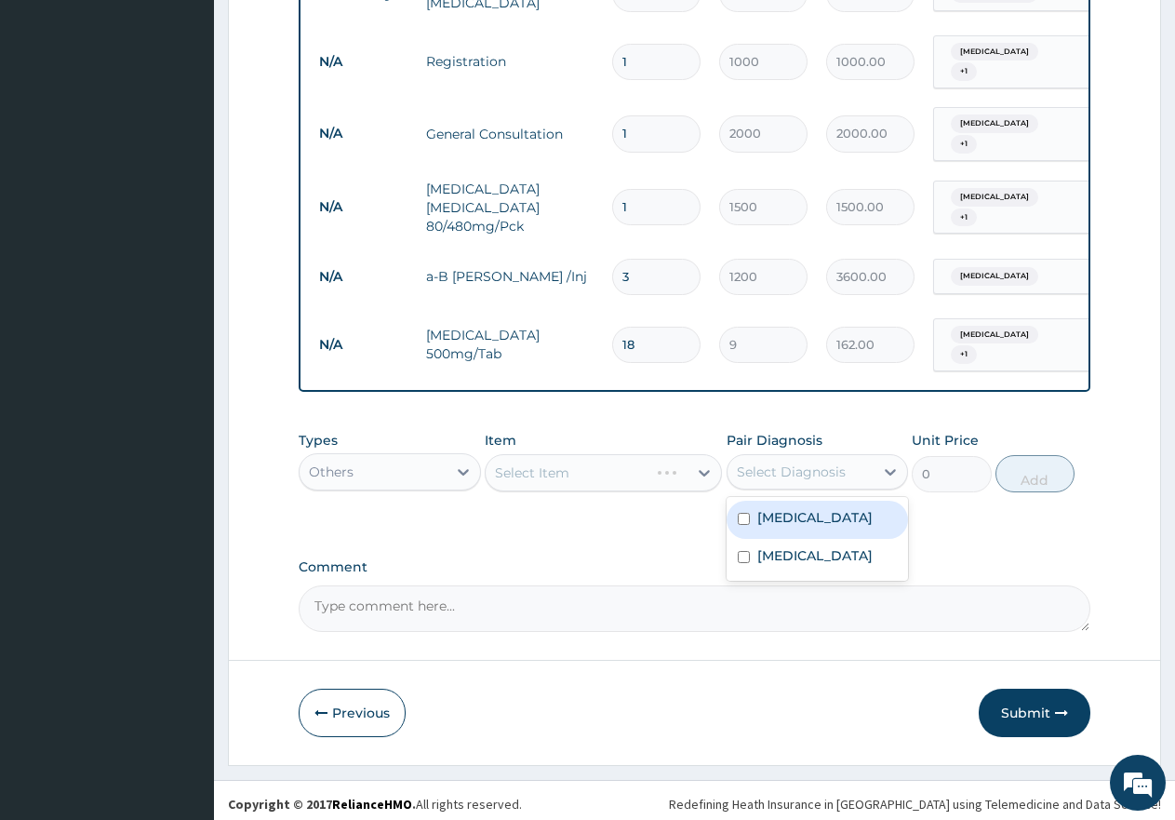
click at [790, 462] on div "Select Diagnosis" at bounding box center [791, 471] width 109 height 19
click at [810, 545] on div "[MEDICAL_DATA]" at bounding box center [818, 558] width 182 height 38
checkbox input "true"
click at [780, 516] on label "[MEDICAL_DATA]" at bounding box center [814, 517] width 115 height 19
checkbox input "true"
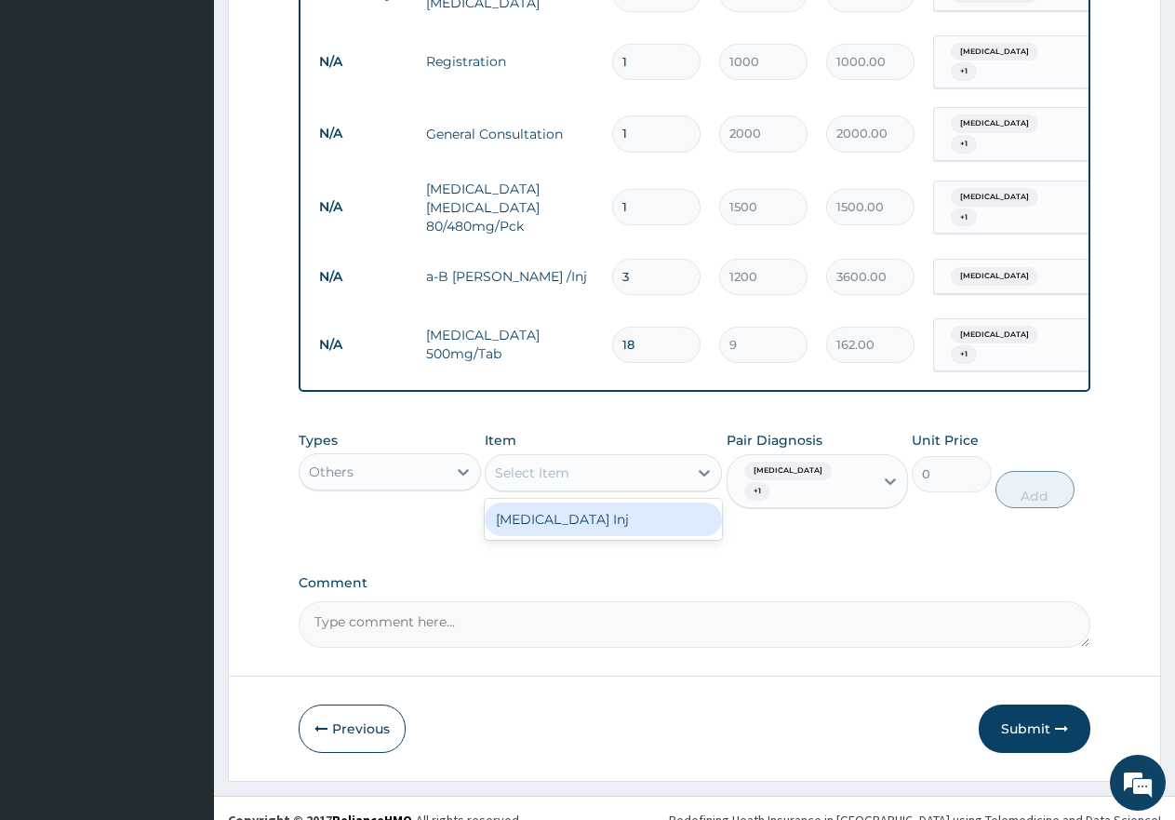
click at [665, 468] on div "Select Item" at bounding box center [587, 473] width 202 height 30
click at [676, 515] on div "[MEDICAL_DATA] Inj" at bounding box center [603, 518] width 237 height 33
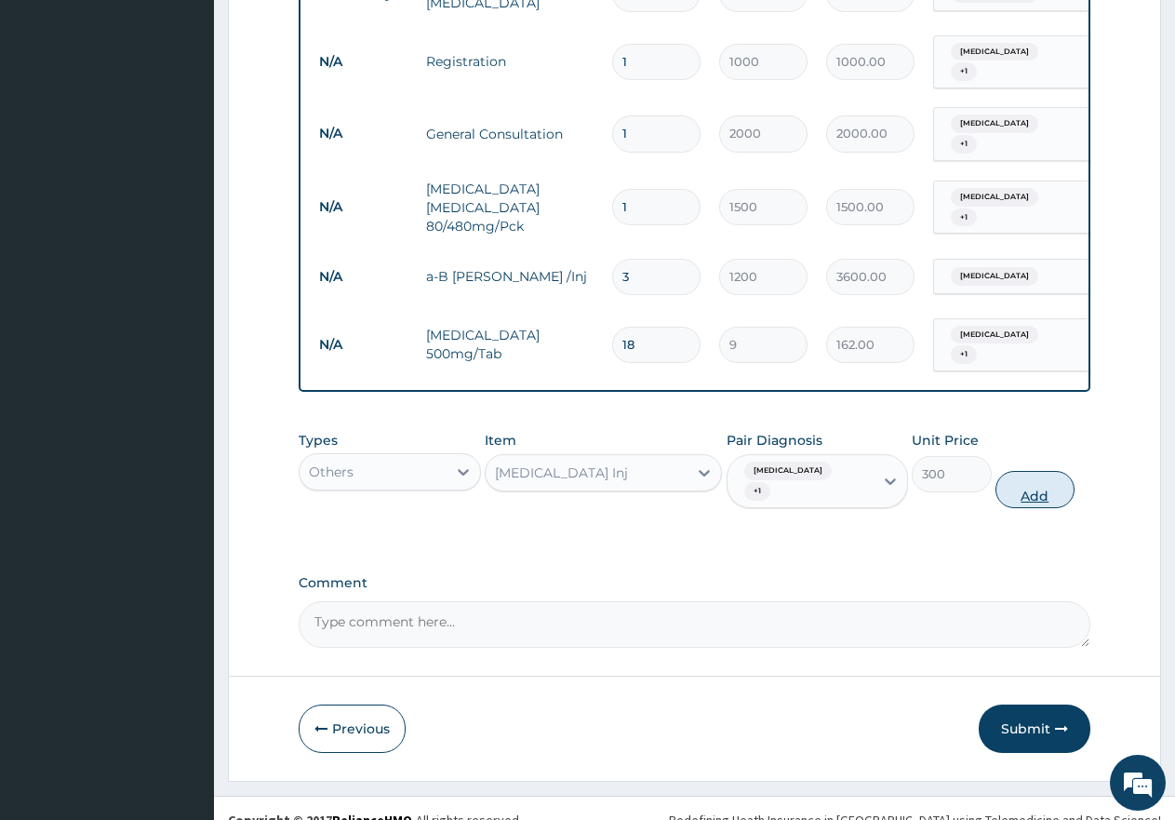
click at [1023, 471] on button "Add" at bounding box center [1035, 489] width 79 height 37
type input "0"
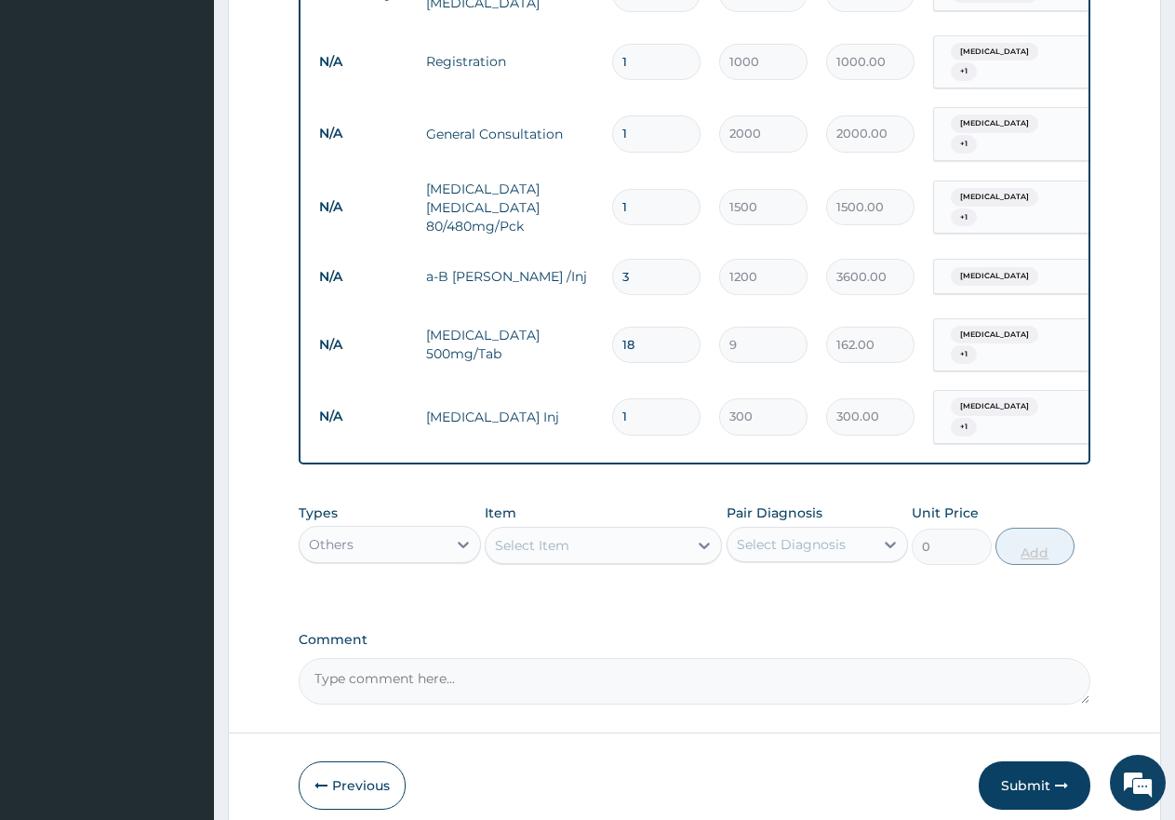
type input "0.00"
type input "2"
type input "600.00"
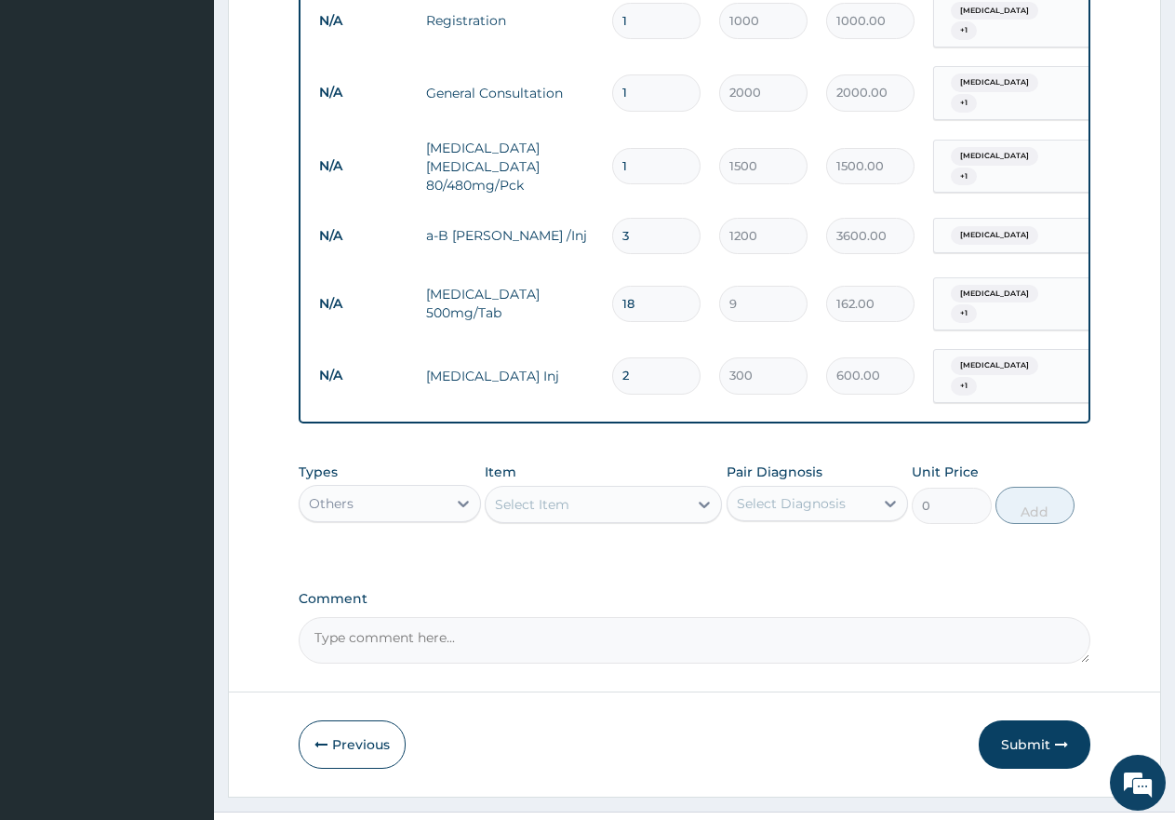
scroll to position [909, 0]
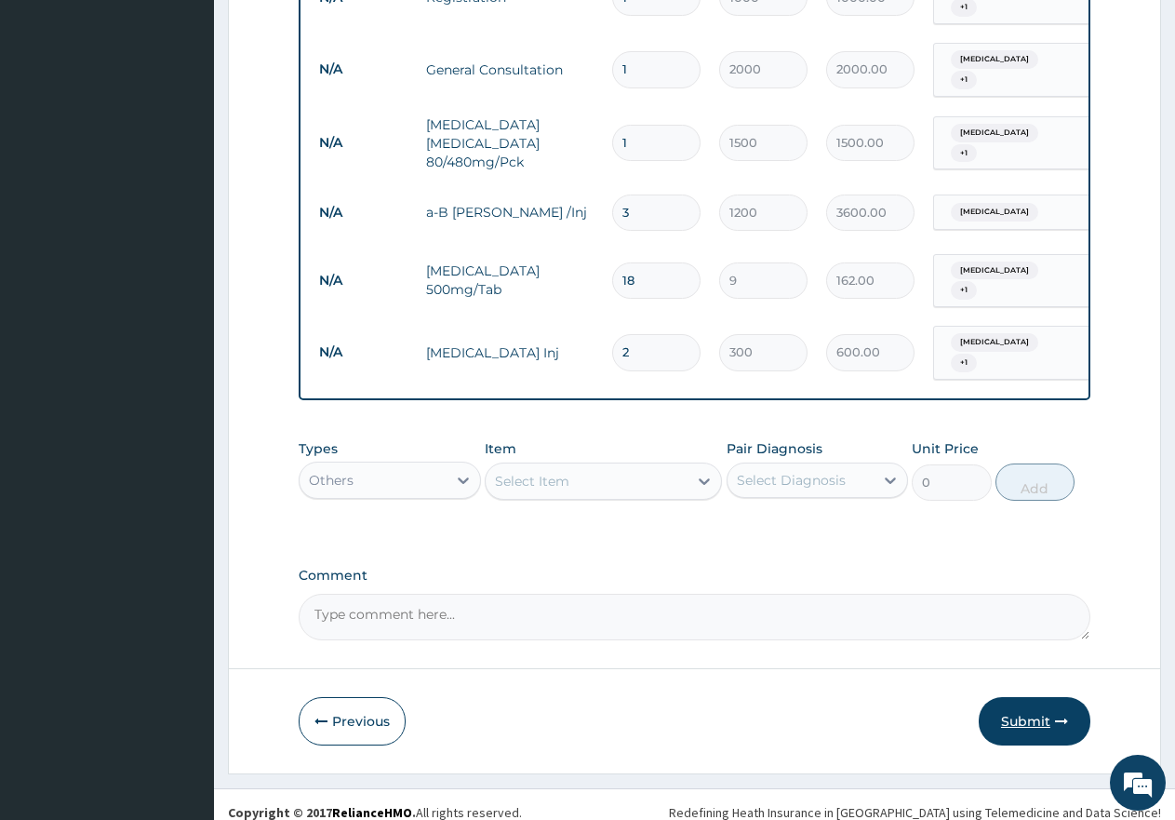
type input "2"
click at [1047, 702] on button "Submit" at bounding box center [1035, 721] width 112 height 48
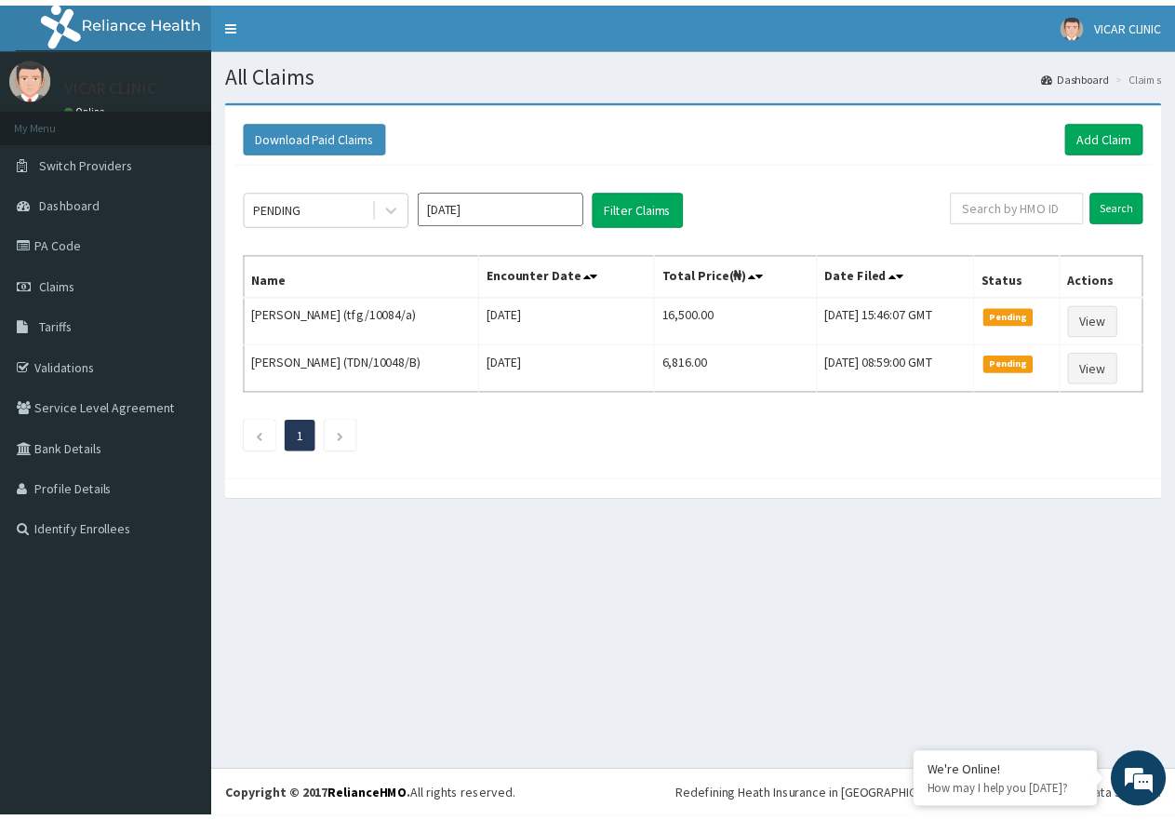
scroll to position [2275, 0]
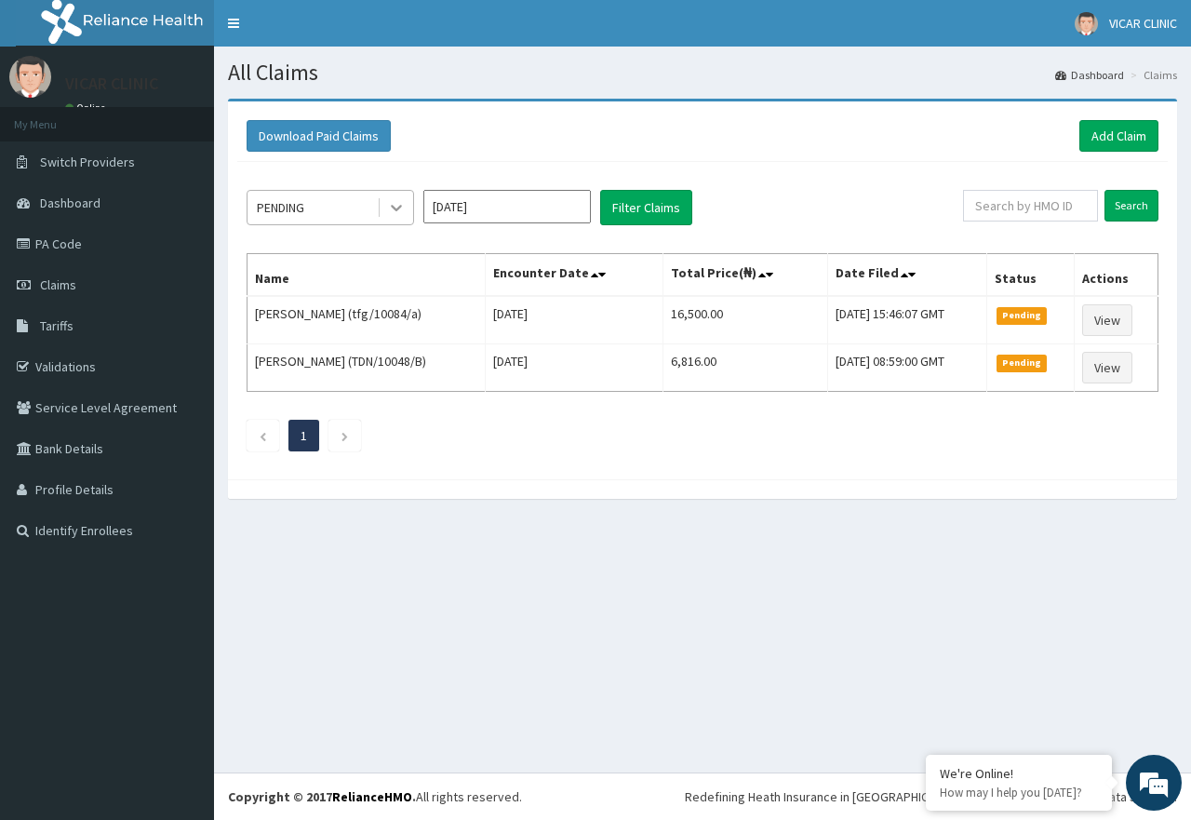
click at [387, 206] on div at bounding box center [396, 207] width 33 height 33
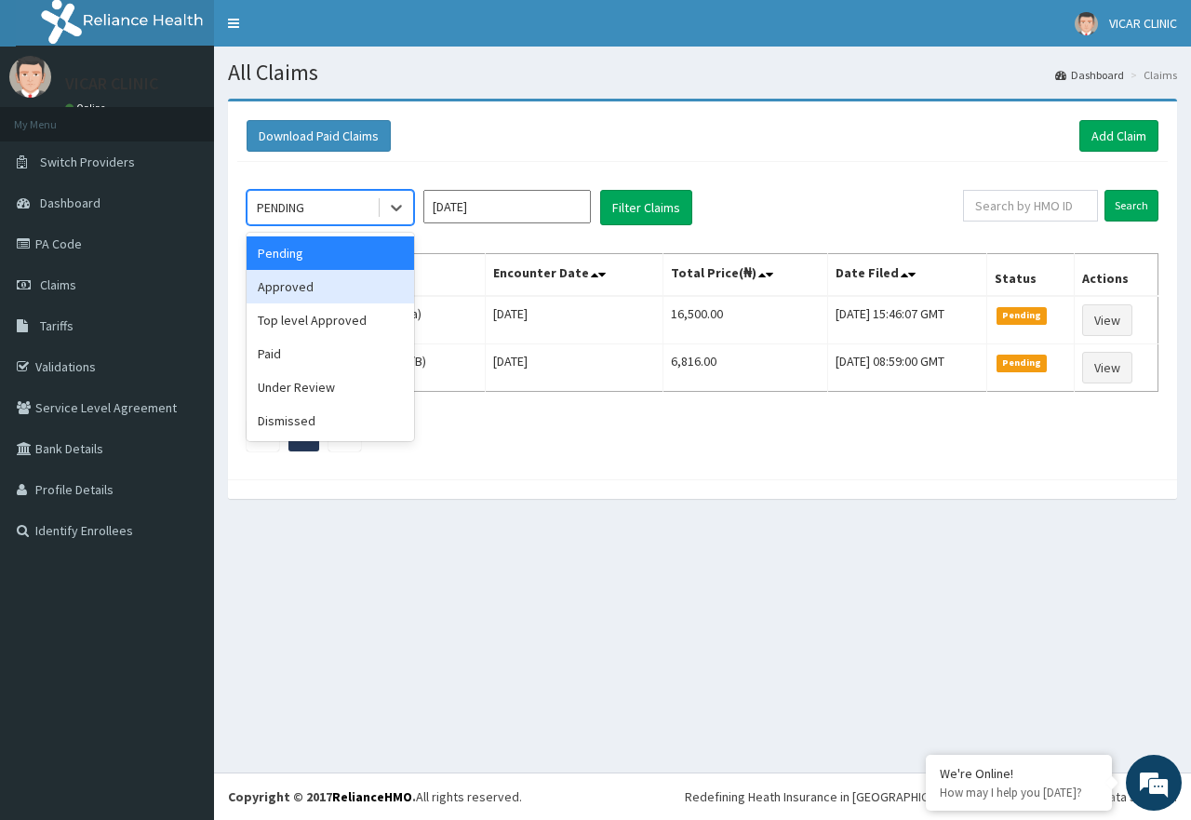
click at [353, 278] on div "Approved" at bounding box center [330, 286] width 167 height 33
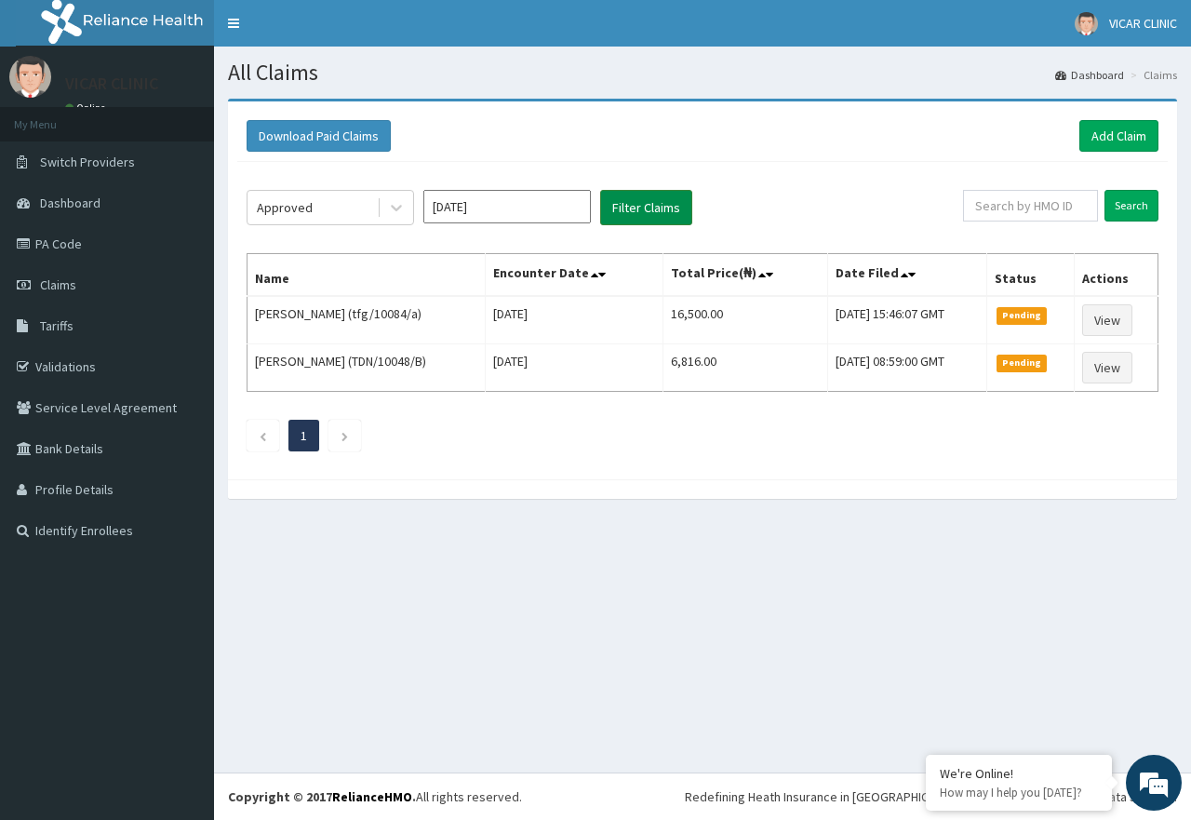
click at [632, 190] on button "Filter Claims" at bounding box center [646, 207] width 92 height 35
click at [633, 207] on button "Filter Claims" at bounding box center [646, 207] width 92 height 35
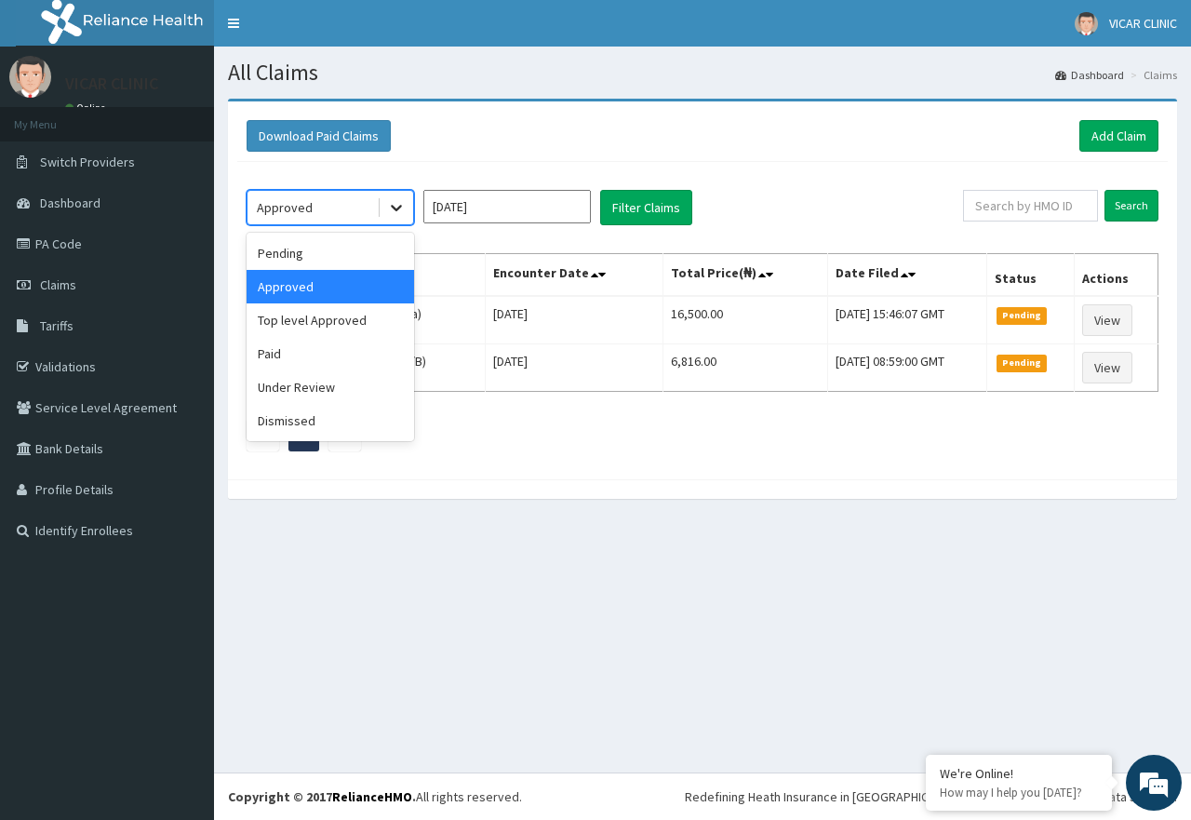
click at [400, 200] on icon at bounding box center [396, 207] width 19 height 19
click at [316, 357] on div "Paid" at bounding box center [330, 353] width 167 height 33
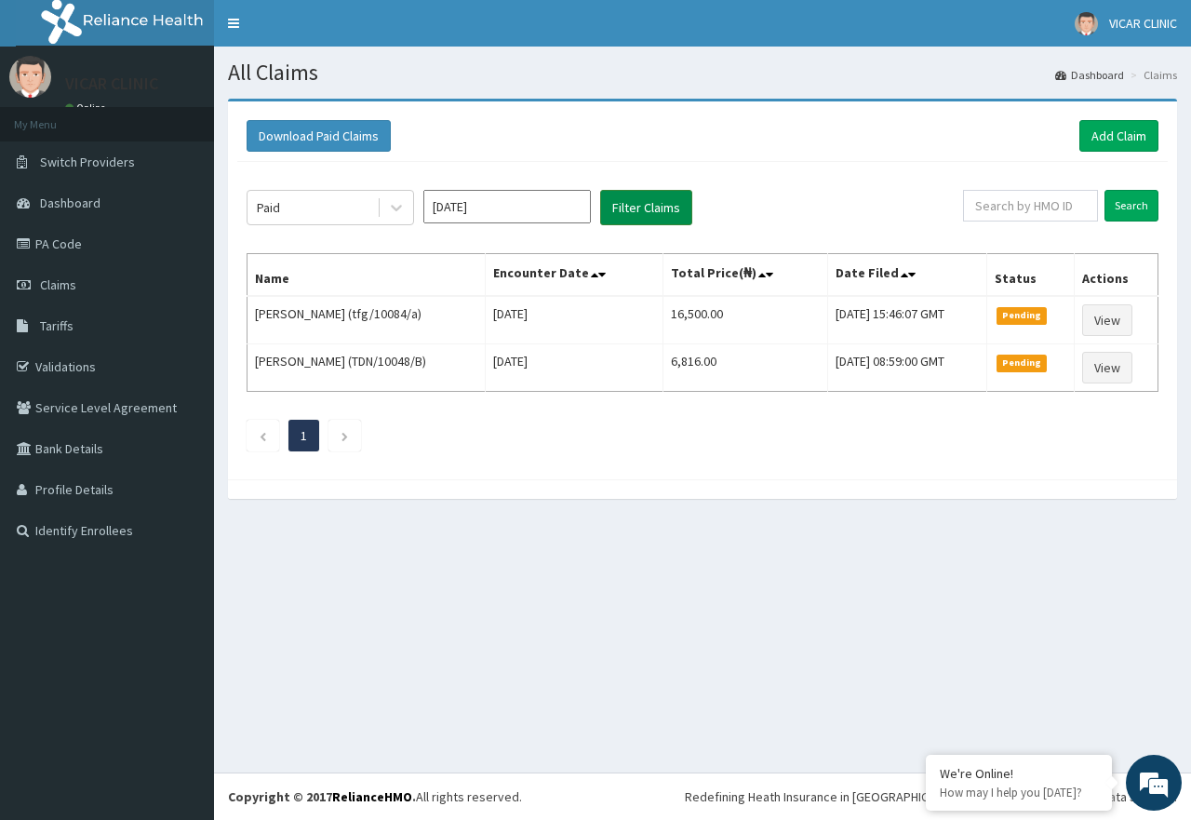
drag, startPoint x: 688, startPoint y: 193, endPoint x: 678, endPoint y: 201, distance: 12.5
click at [680, 201] on button "Filter Claims" at bounding box center [646, 207] width 92 height 35
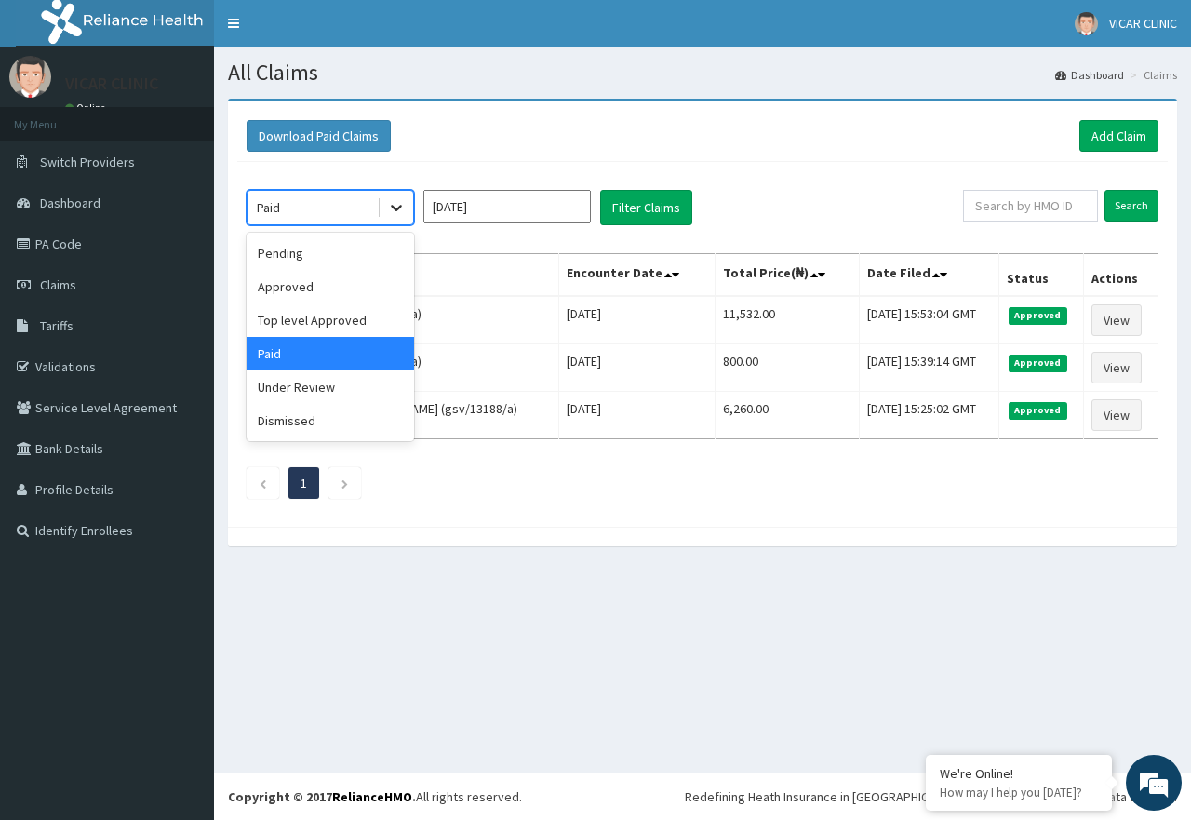
drag, startPoint x: 389, startPoint y: 194, endPoint x: 396, endPoint y: 215, distance: 21.8
click at [389, 199] on div at bounding box center [396, 207] width 33 height 33
click at [322, 297] on div "Approved" at bounding box center [330, 286] width 167 height 33
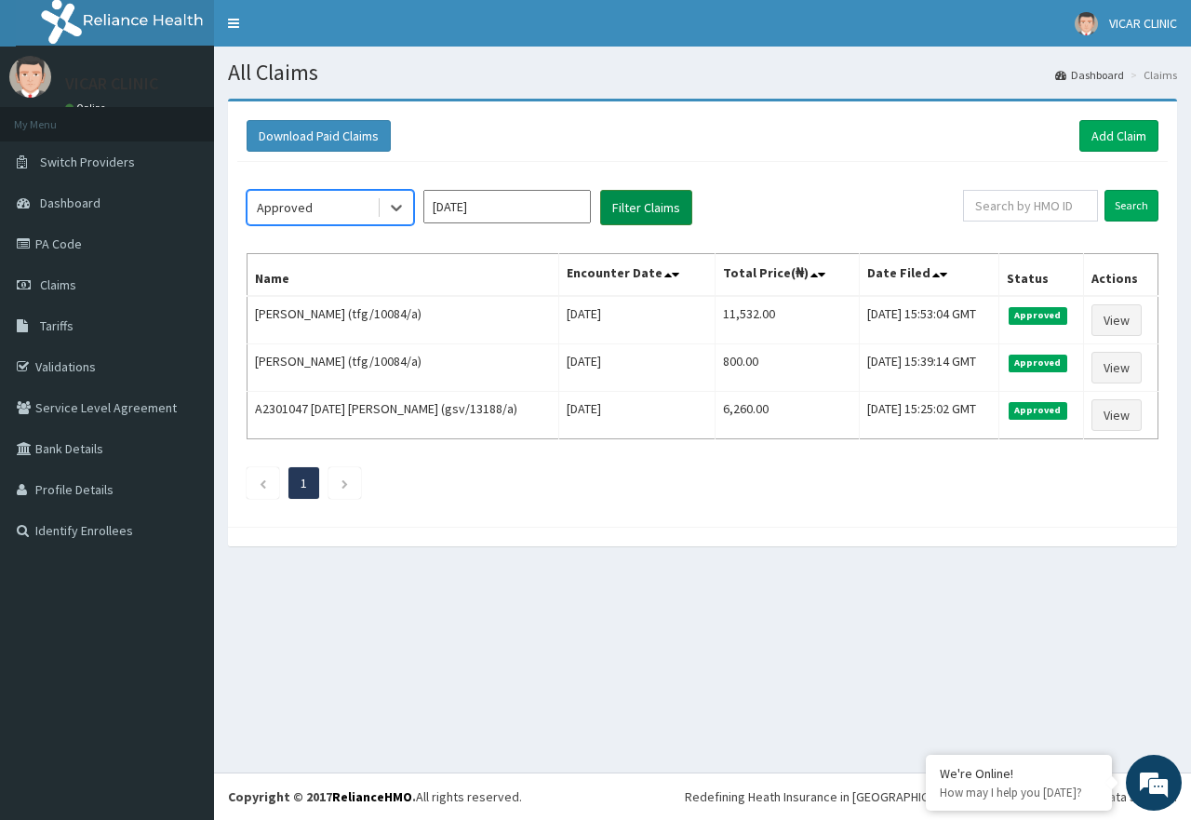
click at [648, 198] on button "Filter Claims" at bounding box center [646, 207] width 92 height 35
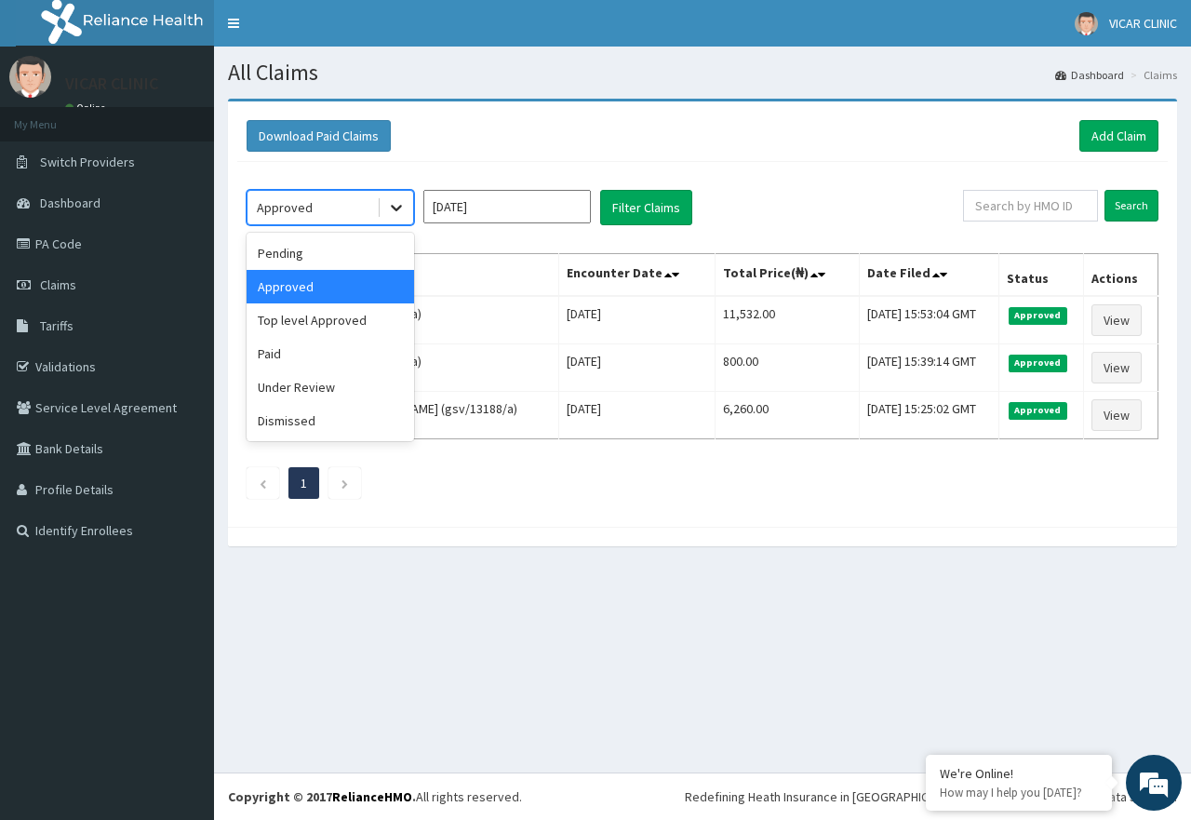
click at [386, 217] on div at bounding box center [396, 207] width 33 height 33
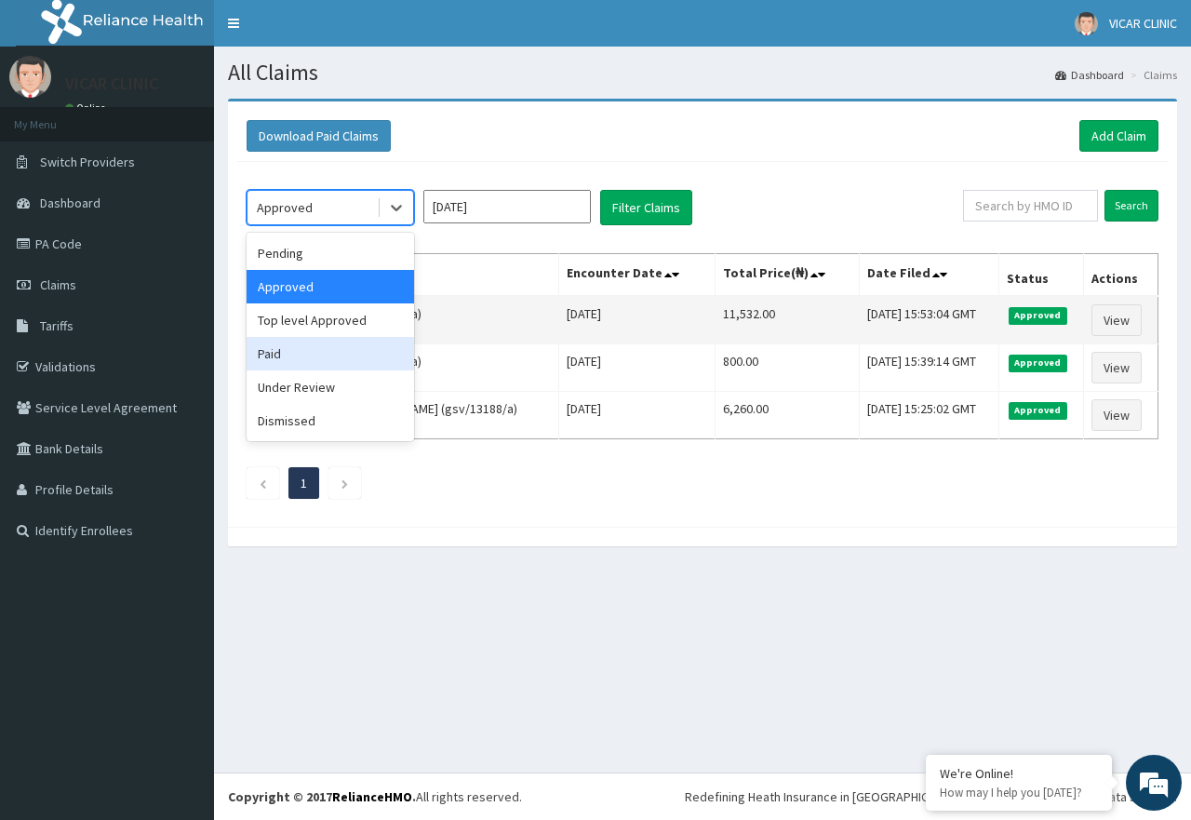
drag, startPoint x: 335, startPoint y: 341, endPoint x: 447, endPoint y: 311, distance: 115.8
click at [355, 341] on div "Paid" at bounding box center [330, 353] width 167 height 33
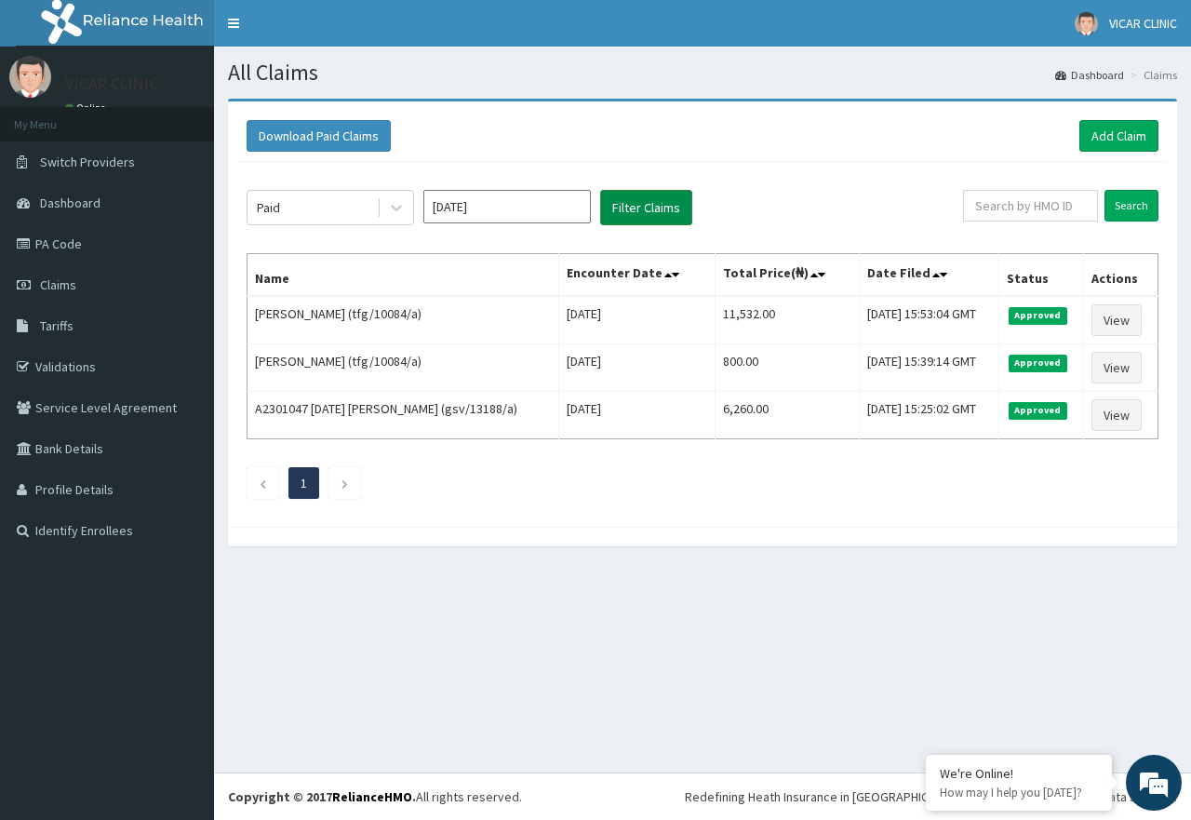
click at [652, 211] on button "Filter Claims" at bounding box center [646, 207] width 92 height 35
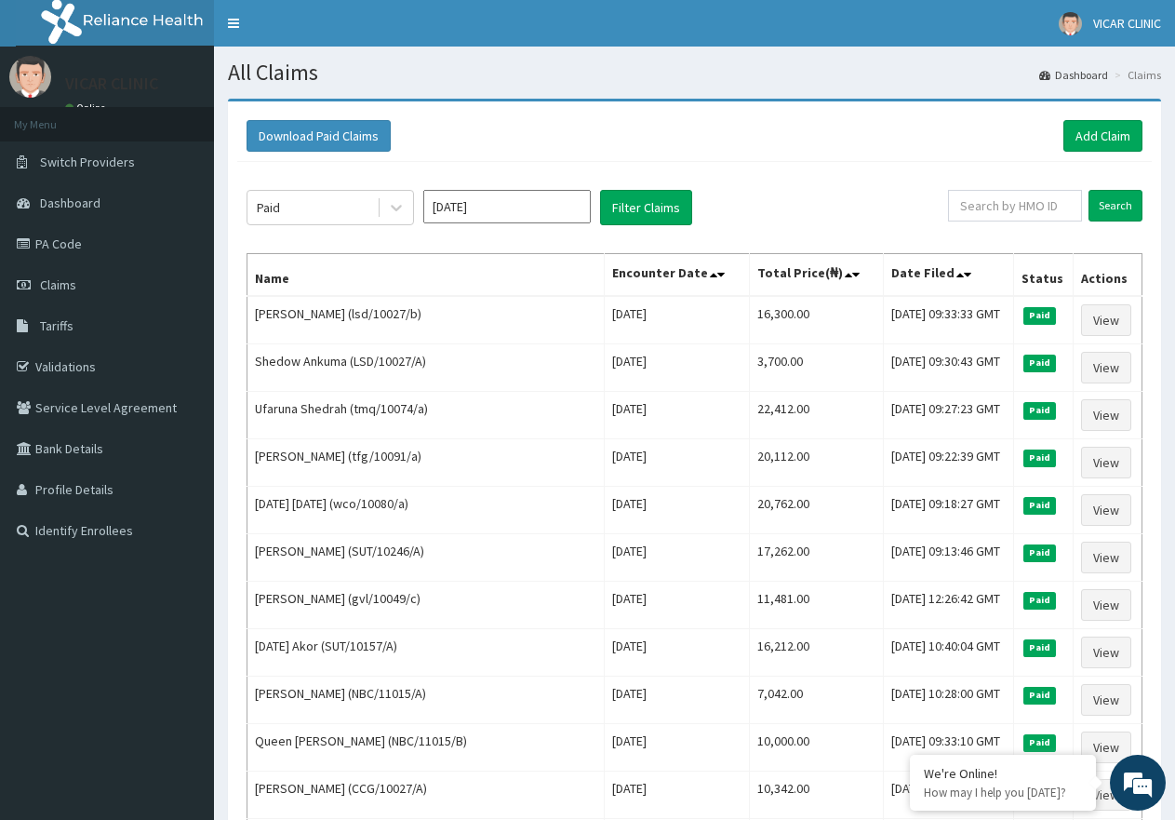
scroll to position [2652, 0]
click at [1090, 134] on link "Add Claim" at bounding box center [1103, 136] width 79 height 32
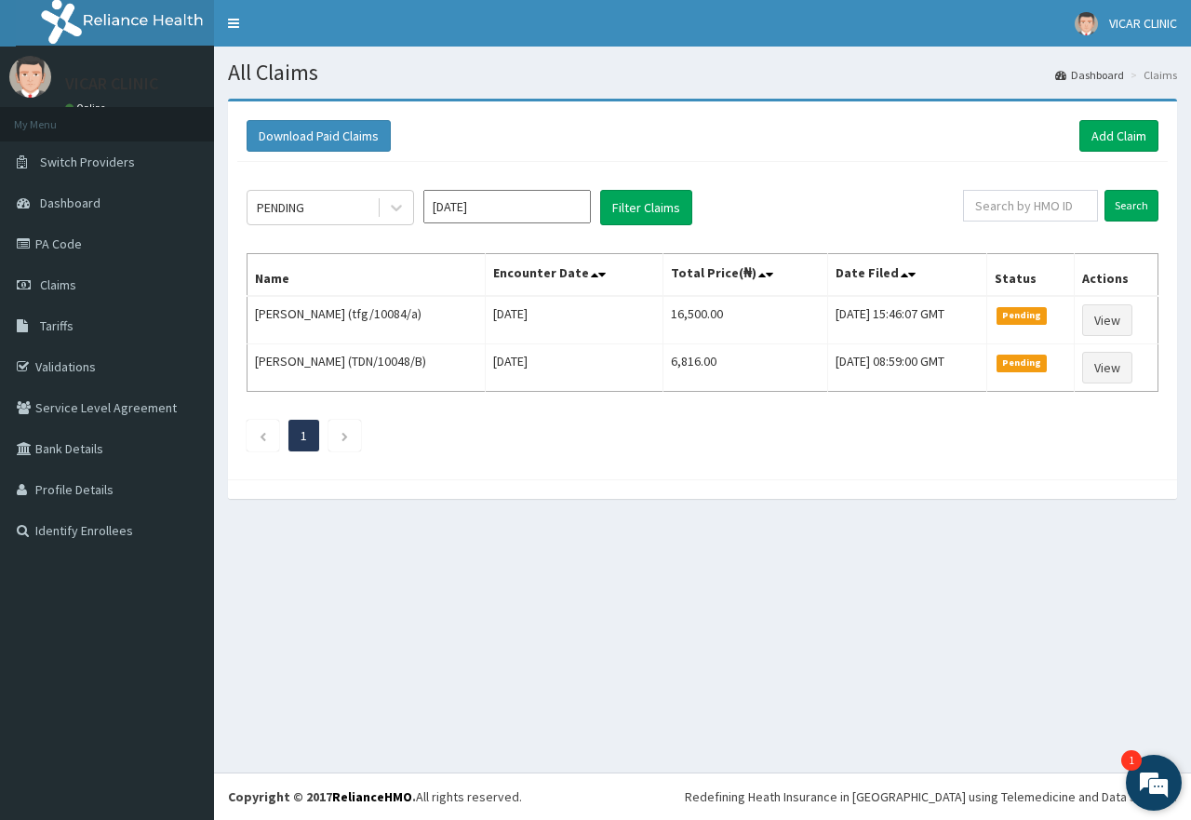
click at [1126, 765] on em "1" at bounding box center [1131, 760] width 20 height 20
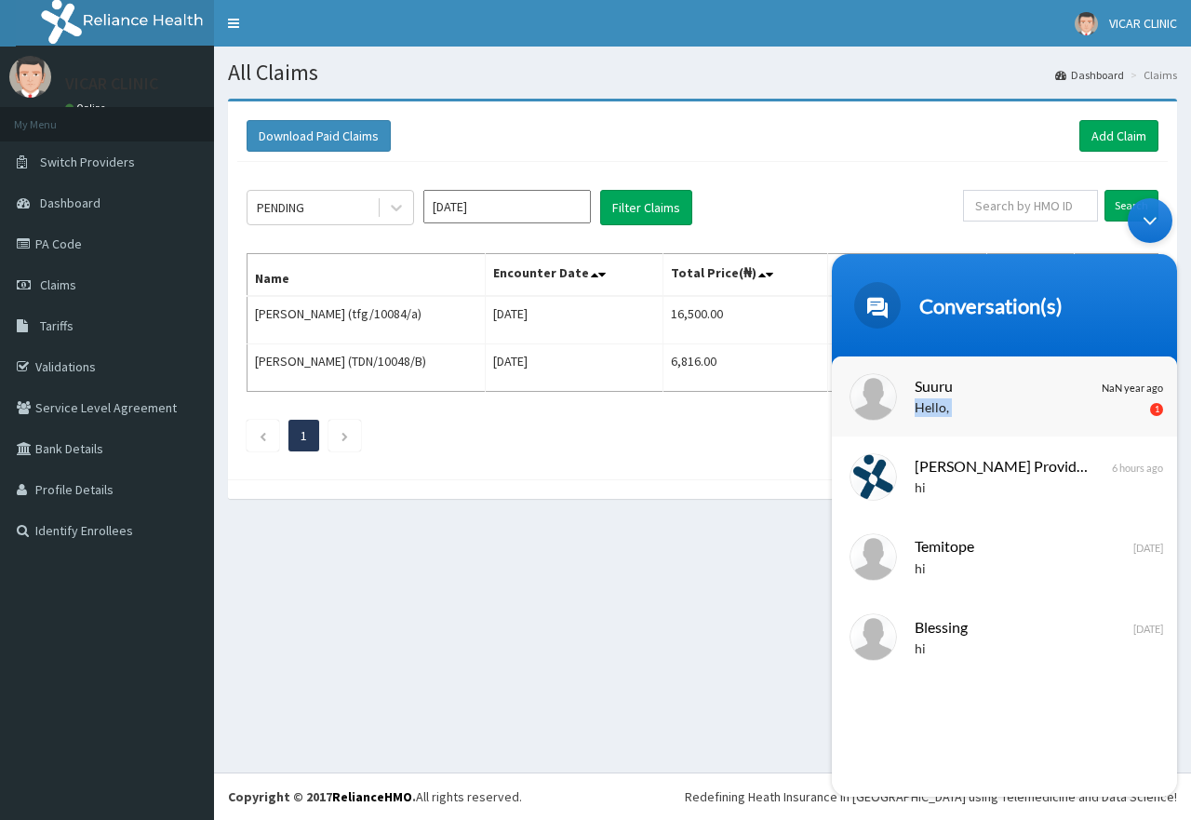
click at [1004, 417] on p "Hello, Thank you for contacting Reliance HMO. My name is [PERSON_NAME]. How may…" at bounding box center [1032, 408] width 234 height 21
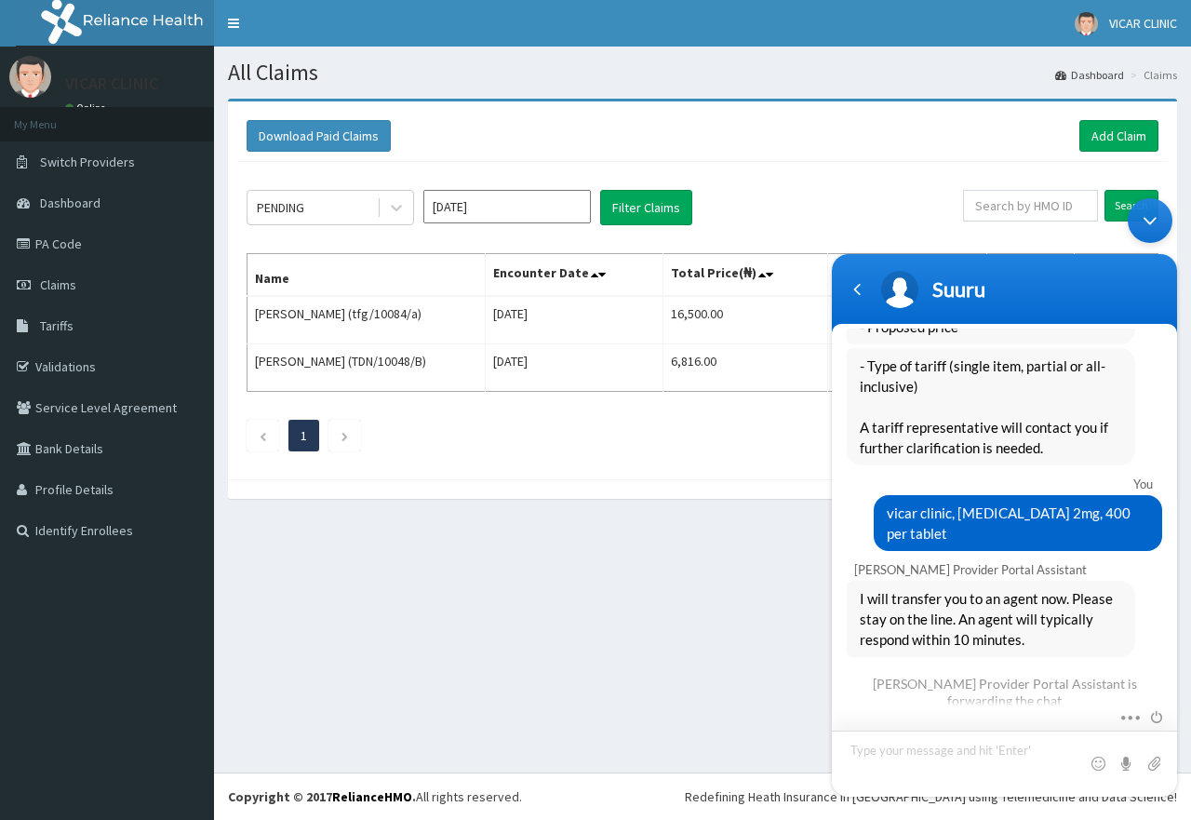
scroll to position [2279, 0]
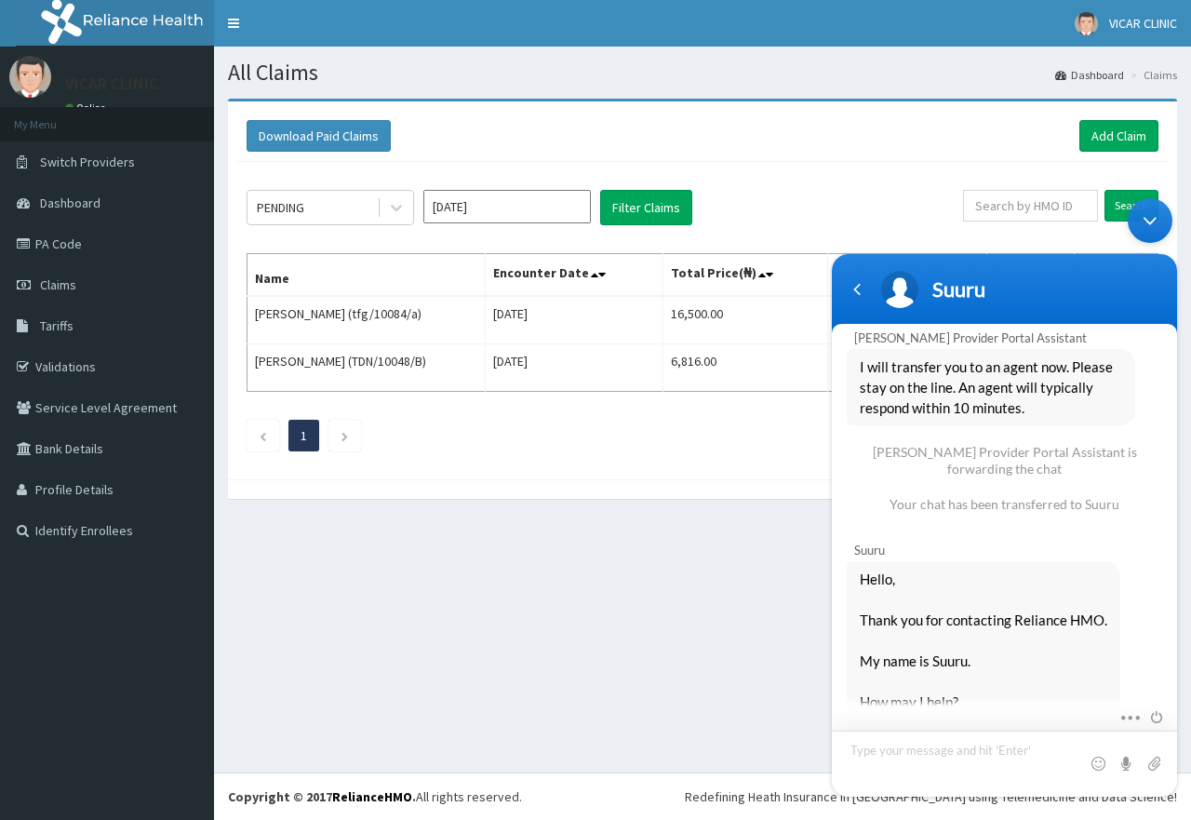
click at [940, 761] on textarea "Type your message and hit 'Enter'" at bounding box center [1004, 763] width 345 height 66
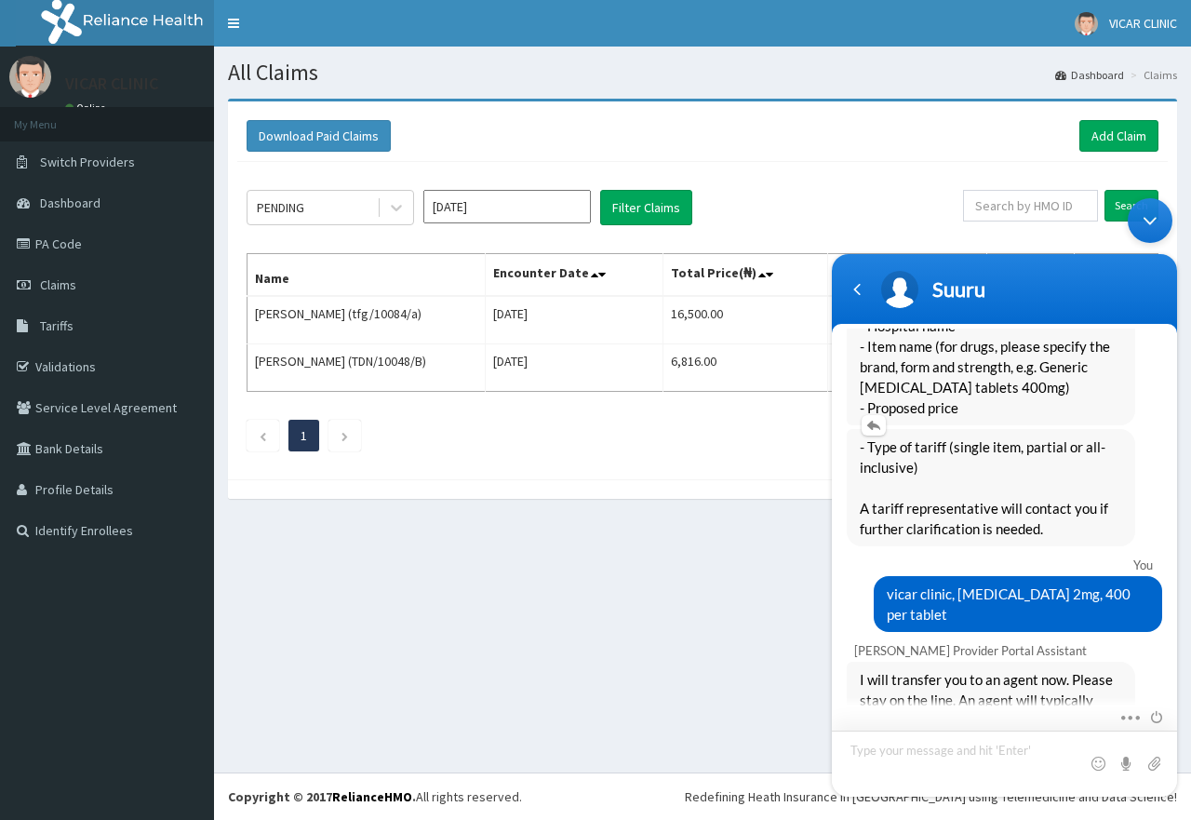
scroll to position [1906, 0]
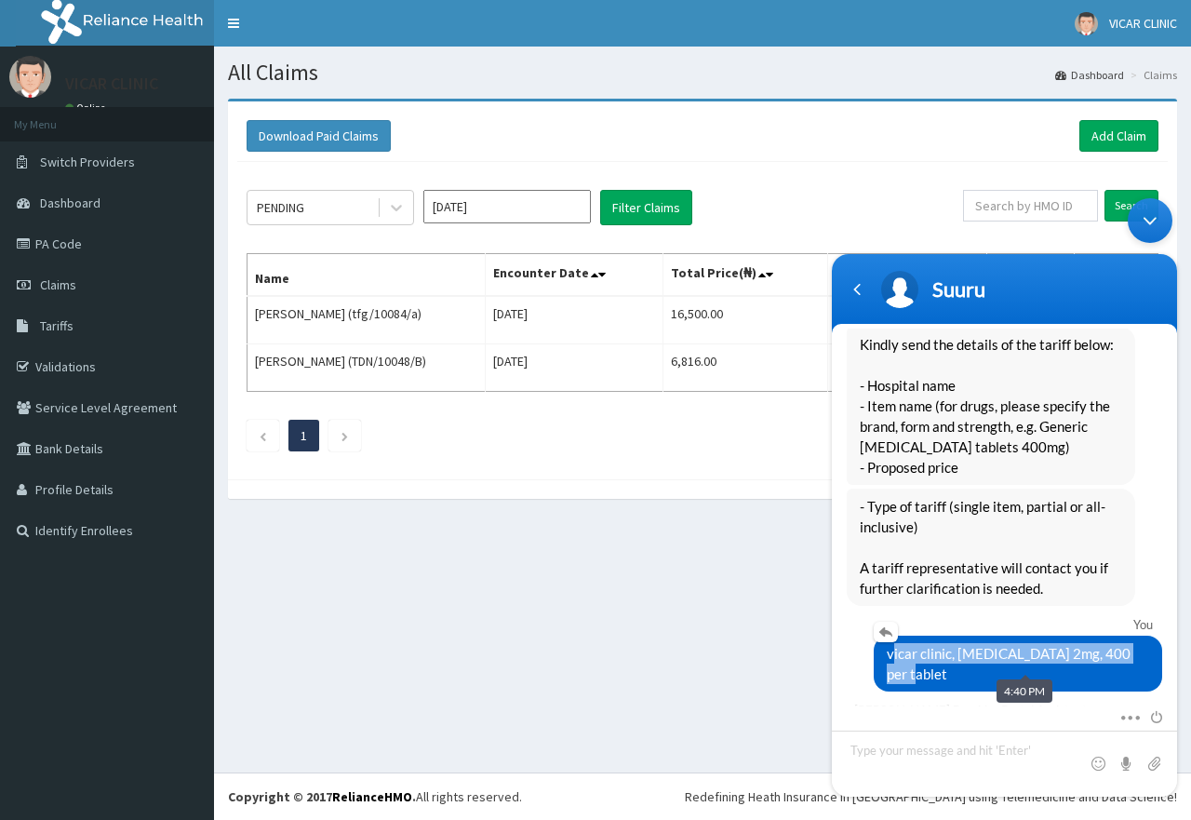
drag, startPoint x: 903, startPoint y: 654, endPoint x: 1150, endPoint y: 664, distance: 247.7
click at [1150, 664] on div "vicar clinic, [MEDICAL_DATA] 2mg, 400 per tablet" at bounding box center [1018, 663] width 288 height 56
copy span "vicar clinic, [MEDICAL_DATA] 2mg, 400 per tablet"
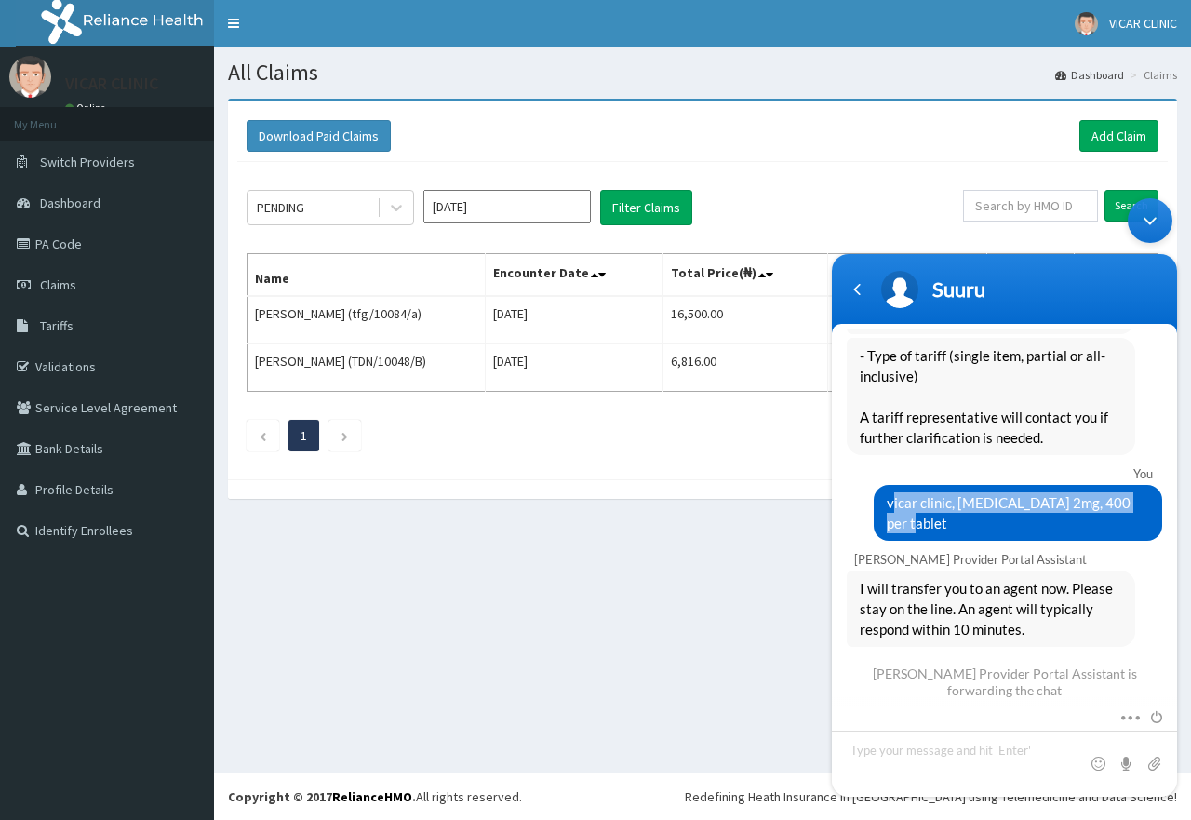
scroll to position [2279, 0]
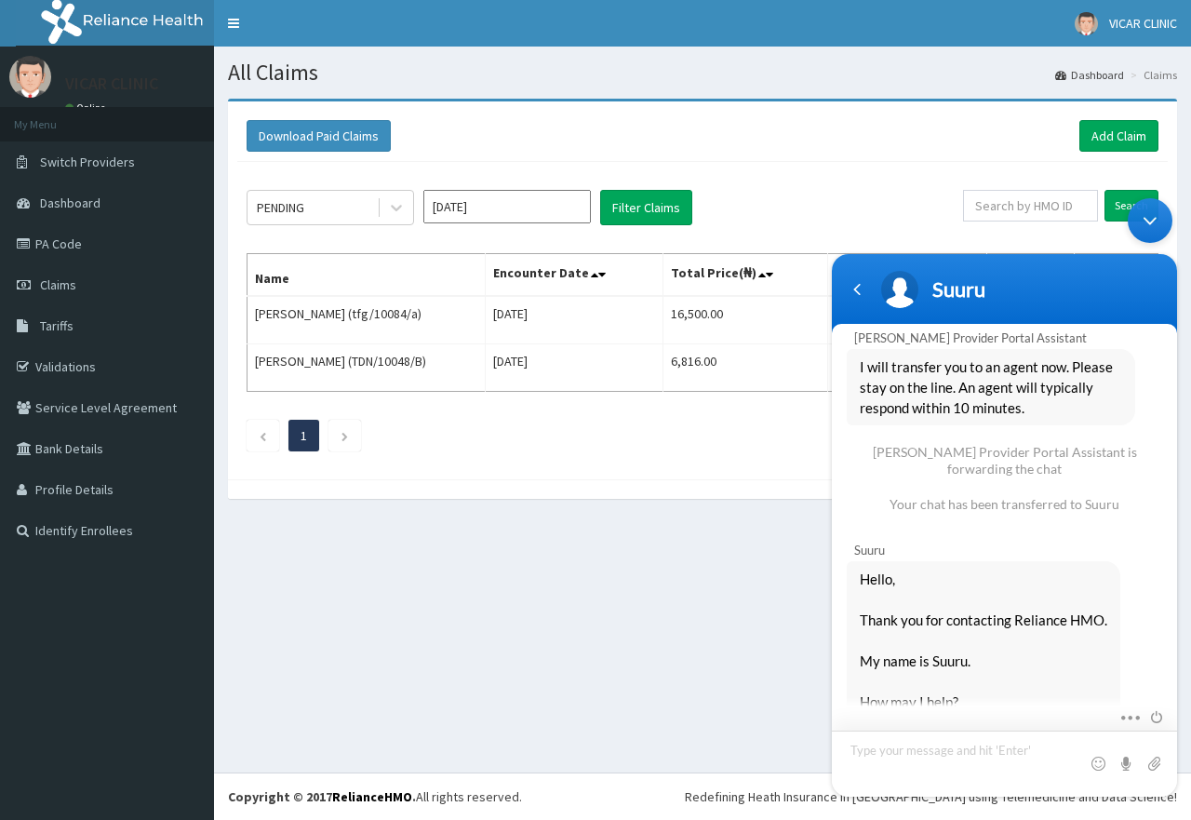
click at [966, 763] on textarea "Type your message and hit 'Enter'" at bounding box center [1004, 763] width 345 height 66
type textarea "vicar clinic, [MEDICAL_DATA] 2mg, 400 per tablet"
click at [1156, 764] on span at bounding box center [1153, 763] width 19 height 19
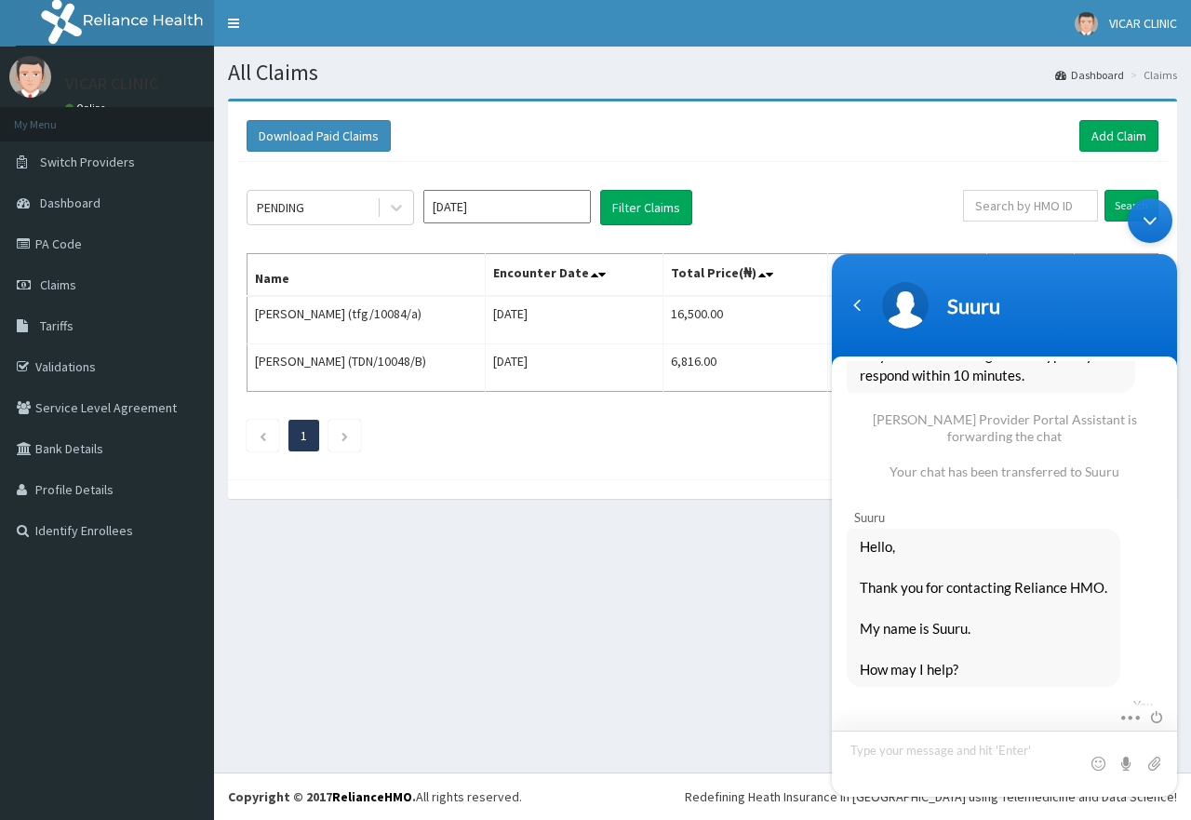
scroll to position [2481, 0]
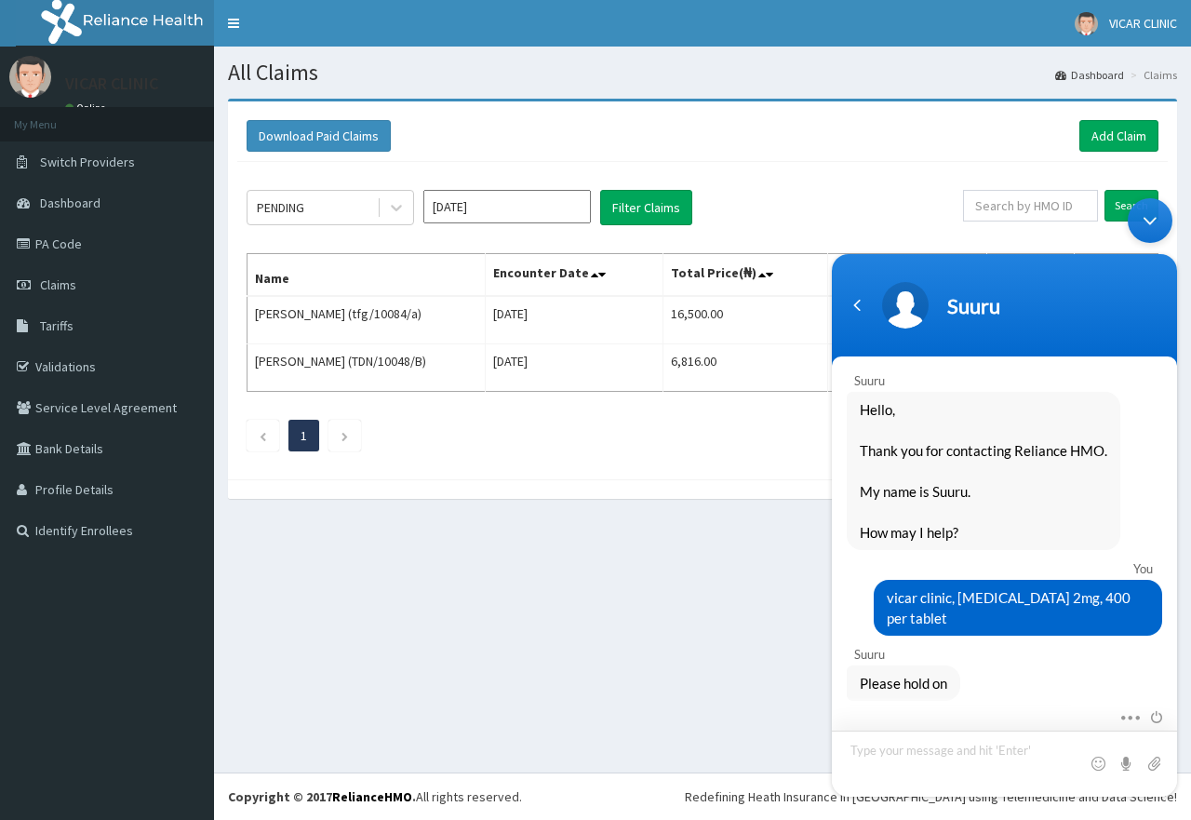
click at [942, 763] on textarea "Type your message and hit 'Enter'" at bounding box center [1004, 763] width 345 height 66
type textarea "[EMAIL_ADDRESS][DOMAIN_NAME]"
click at [1149, 766] on span at bounding box center [1153, 763] width 19 height 19
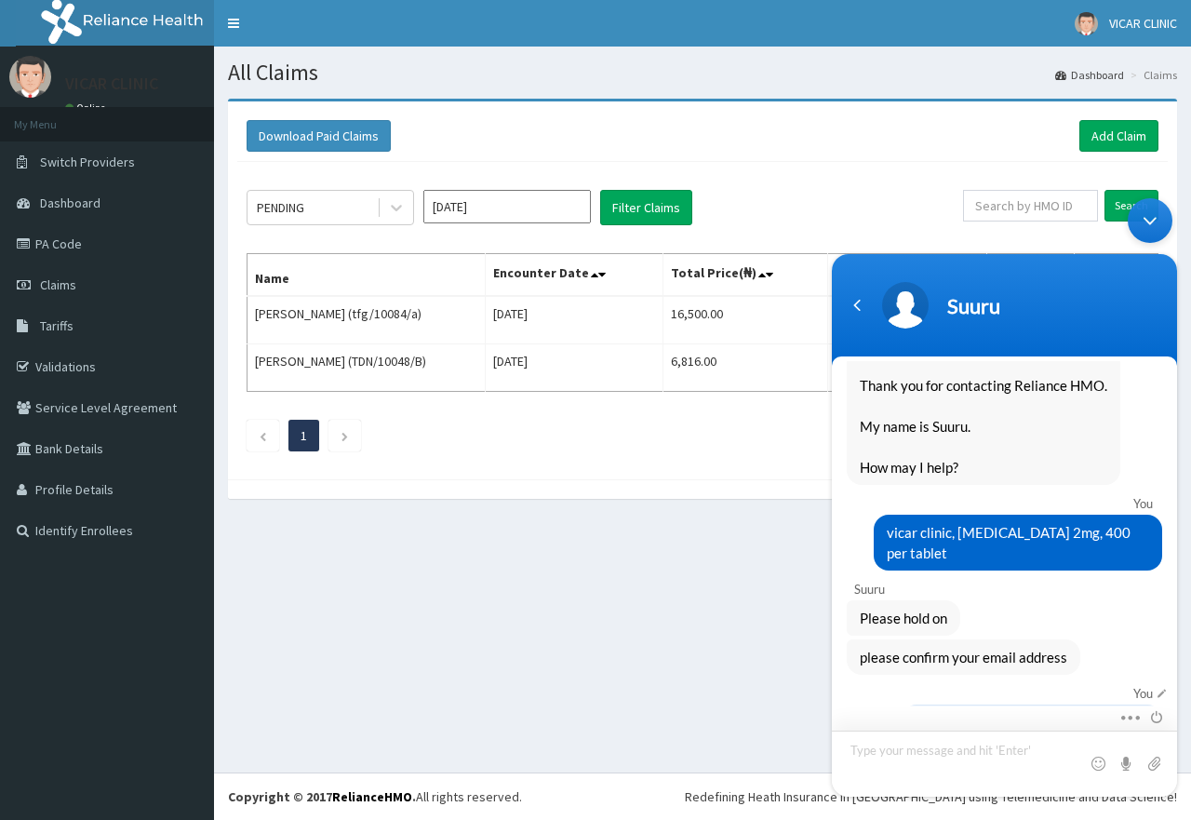
scroll to position [2513, 0]
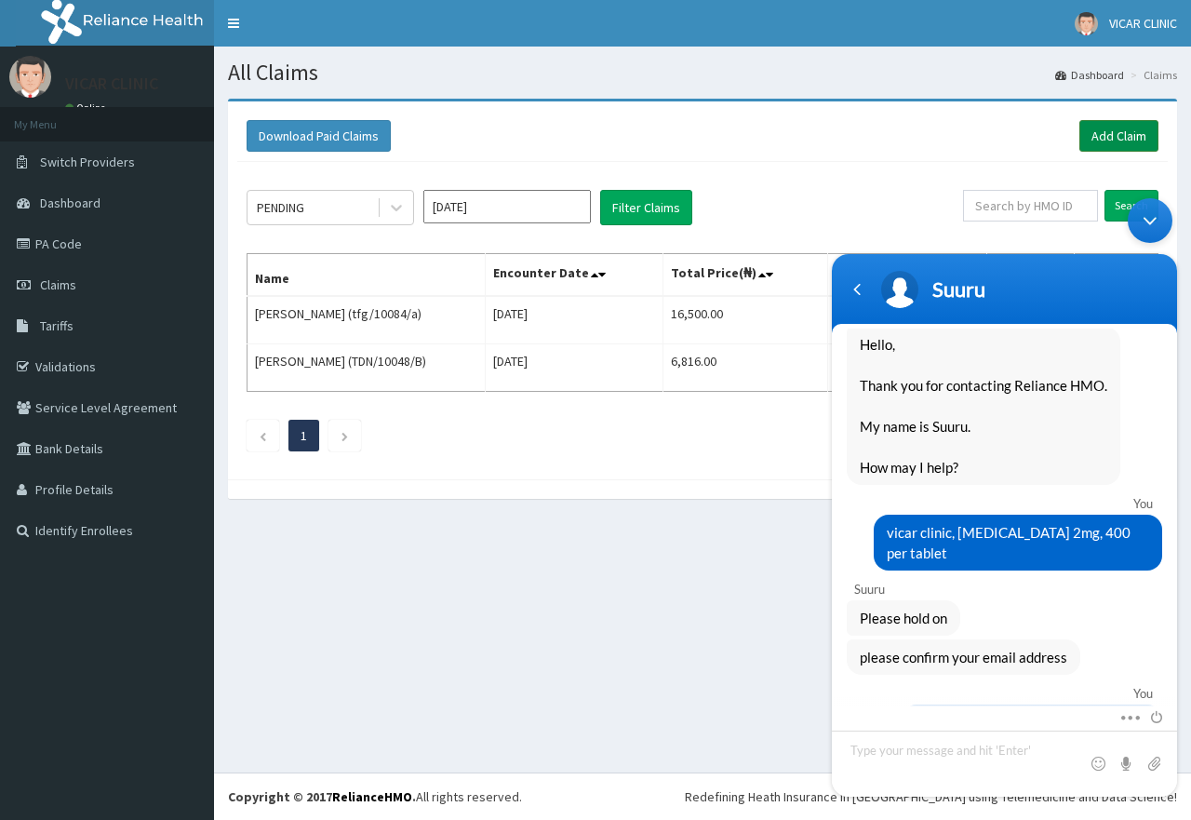
click at [1094, 137] on link "Add Claim" at bounding box center [1118, 136] width 79 height 32
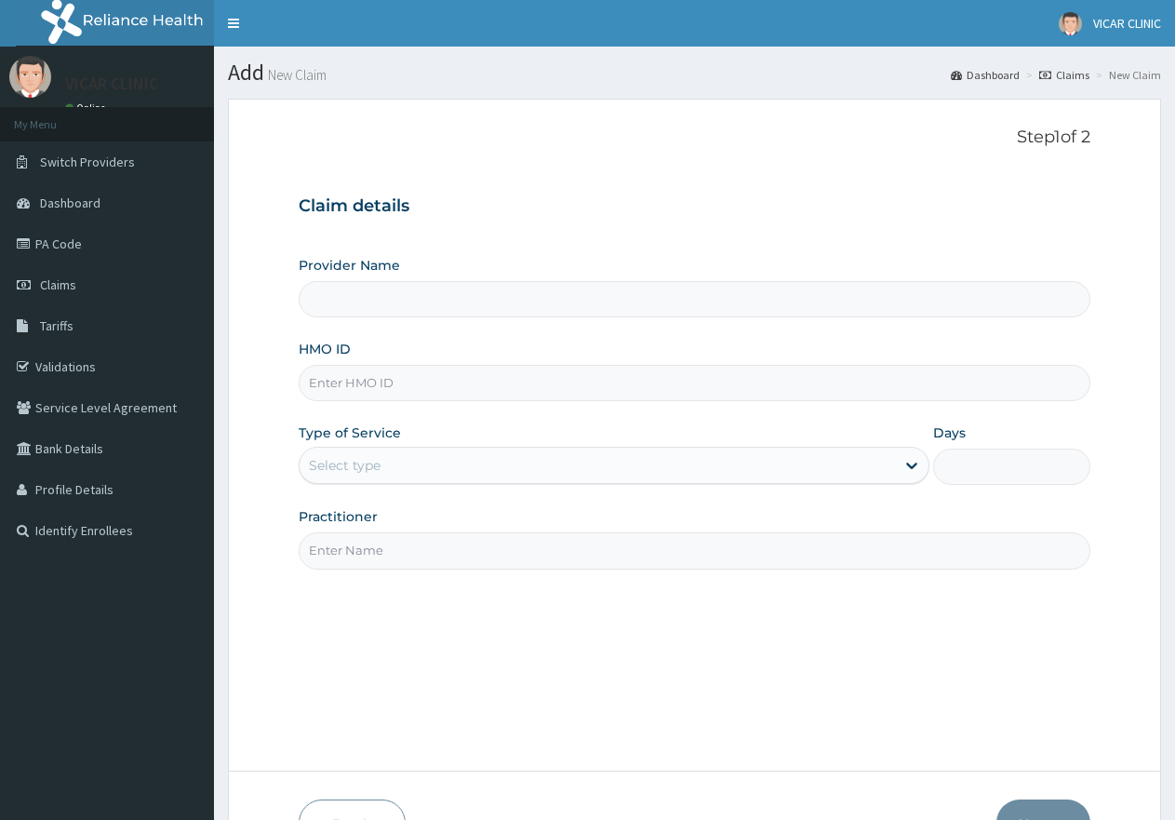
click at [345, 380] on input "HMO ID" at bounding box center [695, 383] width 792 height 36
paste input "cpp/10008/a"
click at [343, 384] on input "cpp/10008/a" at bounding box center [695, 383] width 792 height 36
type input "cpp/10008/a"
drag, startPoint x: 402, startPoint y: 453, endPoint x: 411, endPoint y: 520, distance: 67.6
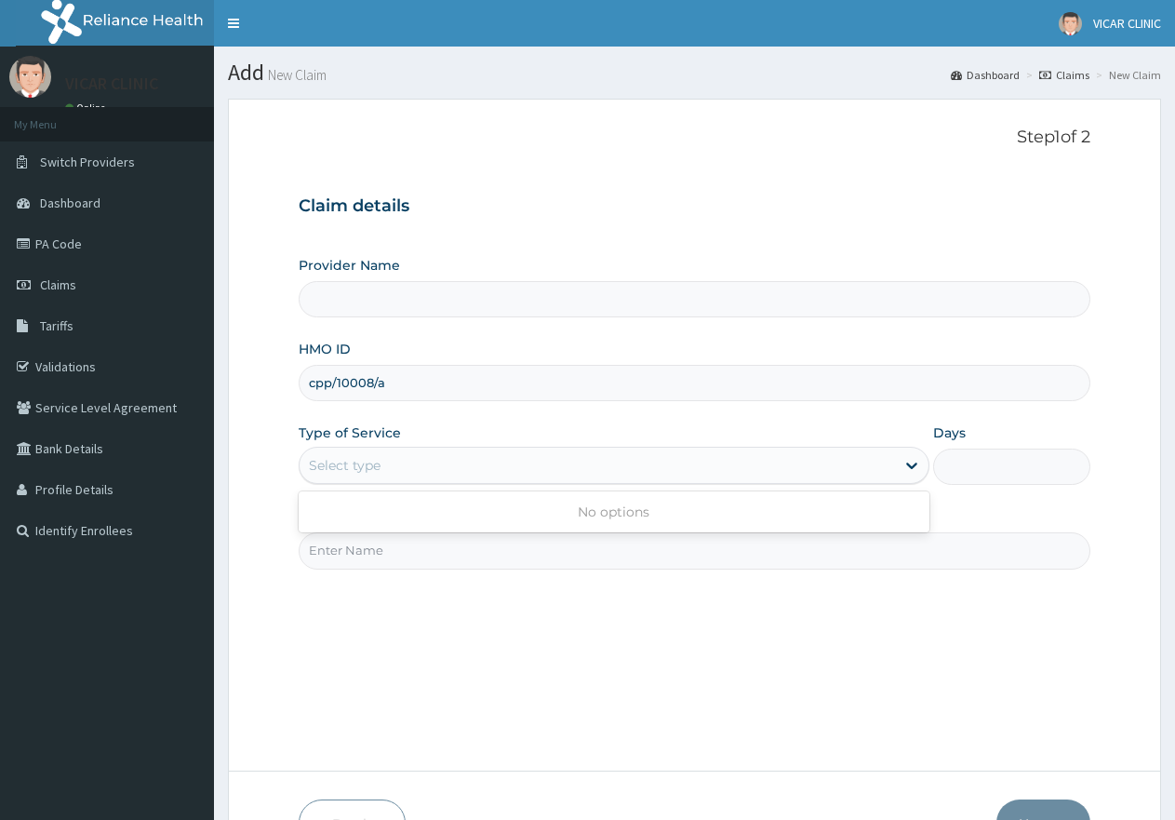
click at [402, 455] on div "Select type" at bounding box center [597, 465] width 595 height 30
type input "VICAR SPECIALIST HOSPITAL"
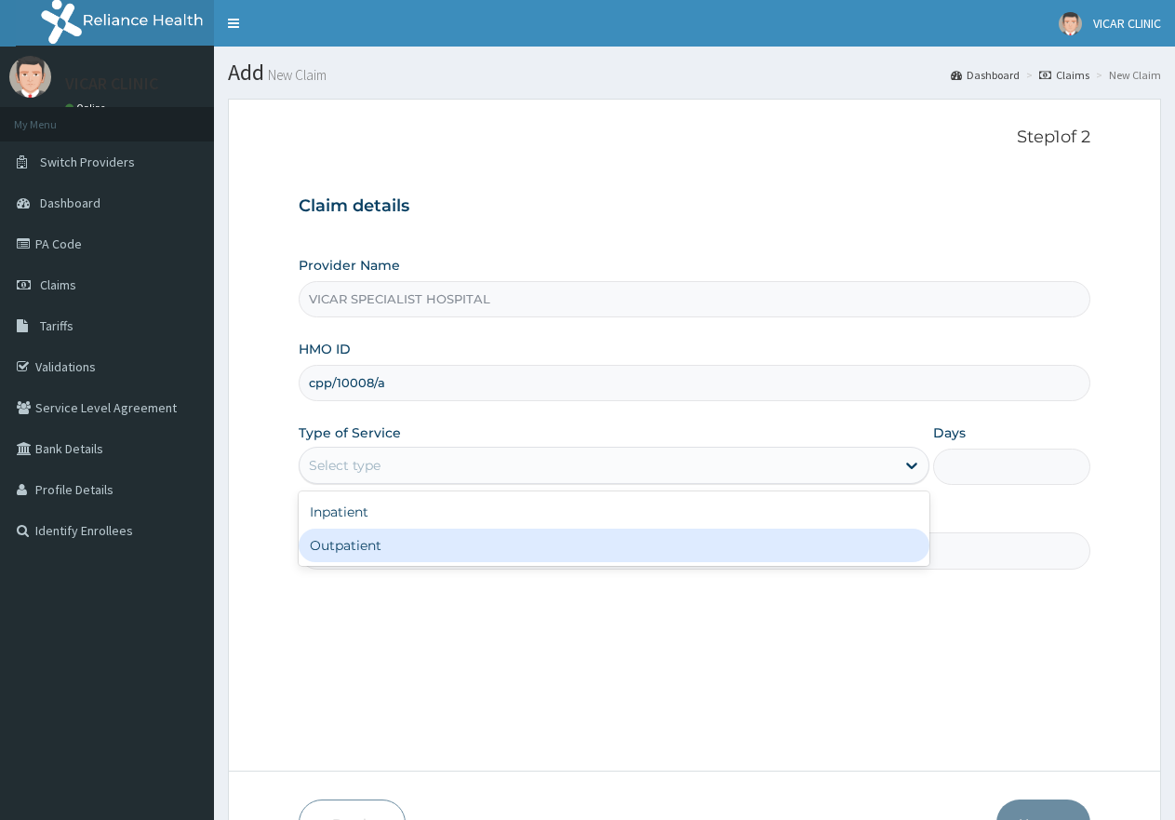
drag, startPoint x: 518, startPoint y: 557, endPoint x: 537, endPoint y: 544, distance: 22.7
click at [517, 557] on div "Outpatient" at bounding box center [614, 544] width 630 height 33
type input "1"
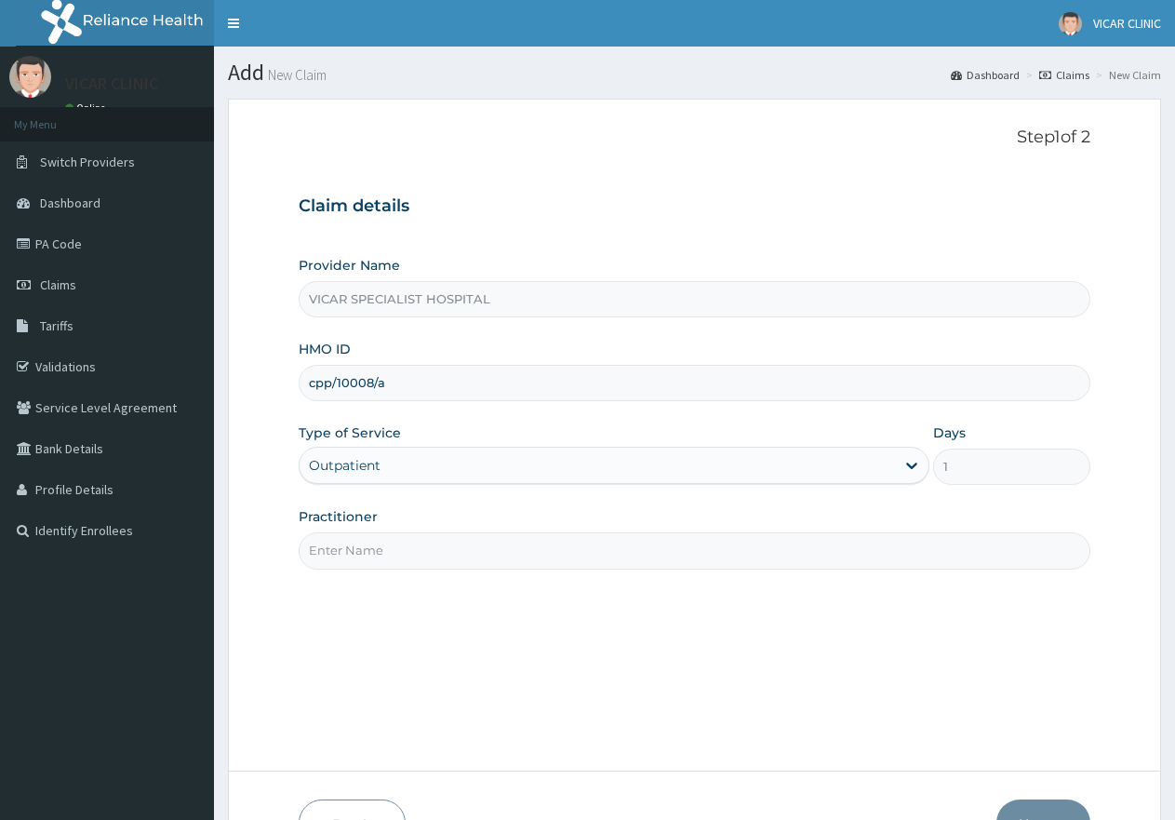
click at [540, 542] on input "Practitioner" at bounding box center [695, 550] width 792 height 36
type input "[PERSON_NAME]"
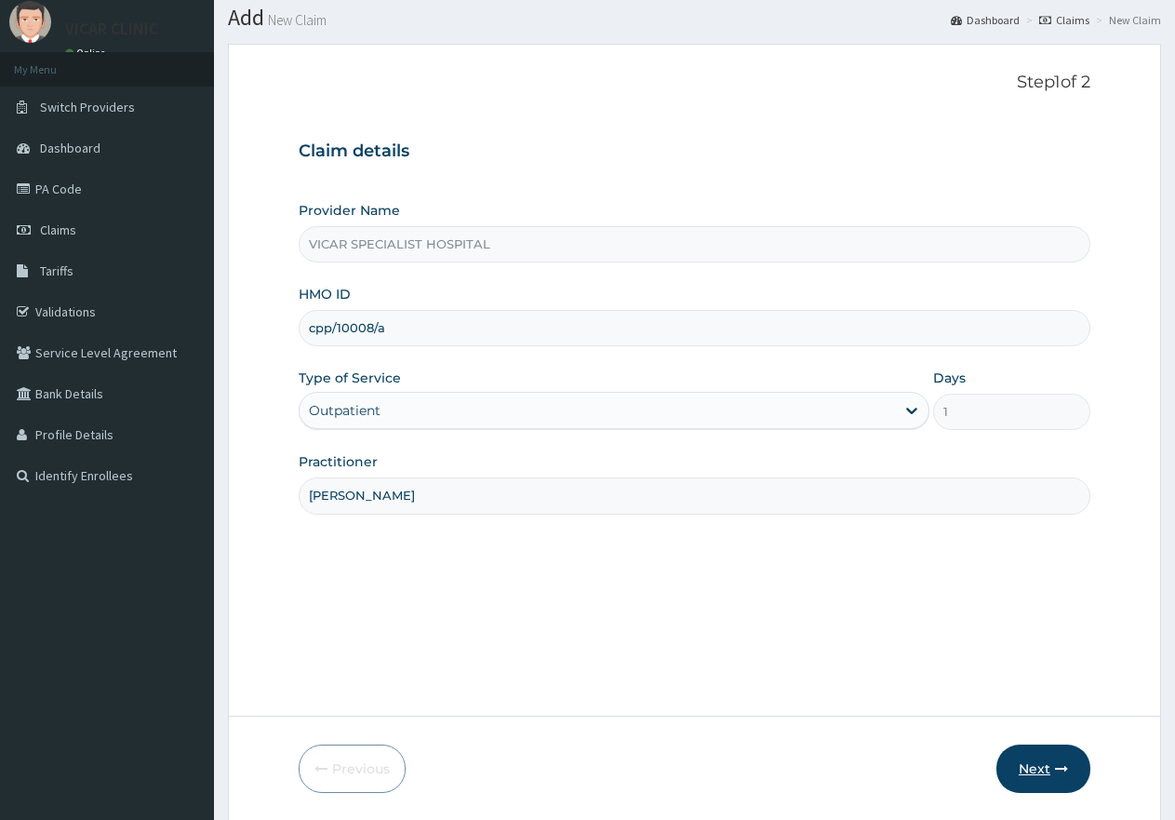
scroll to position [118, 0]
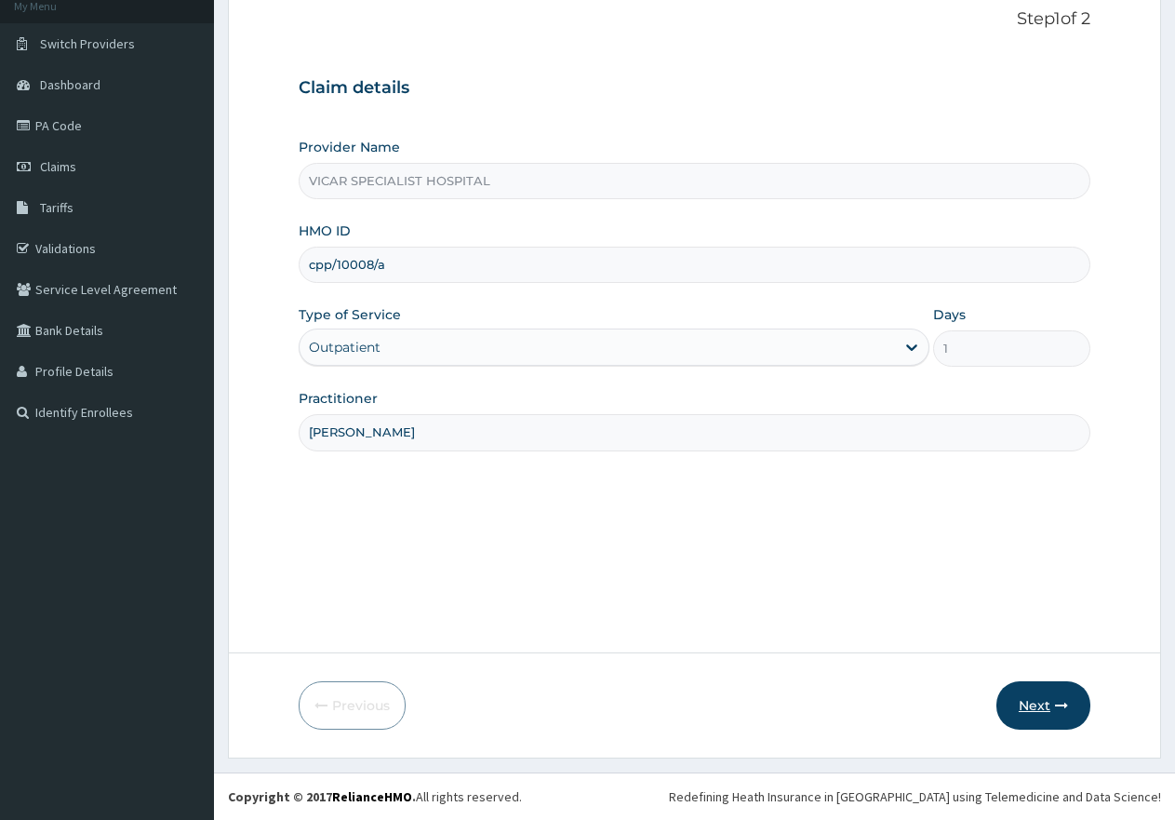
click at [1038, 704] on button "Next" at bounding box center [1044, 705] width 94 height 48
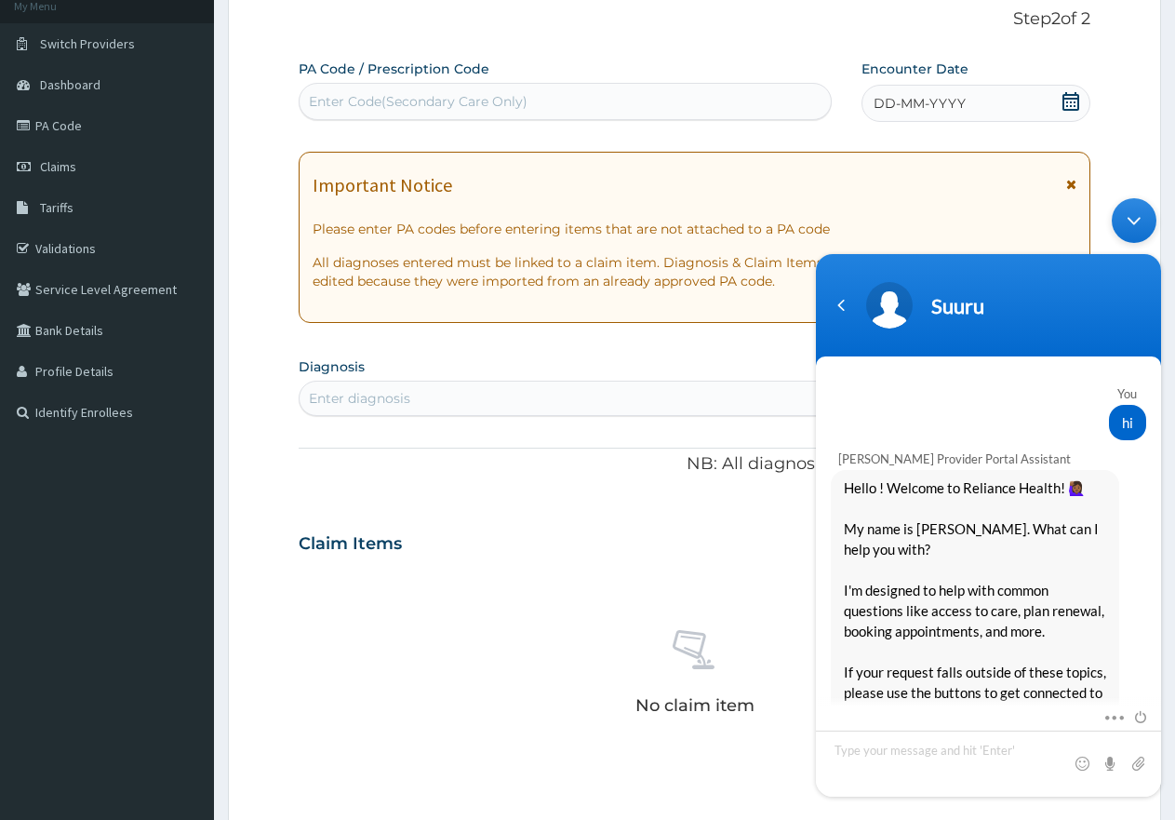
scroll to position [2543, 0]
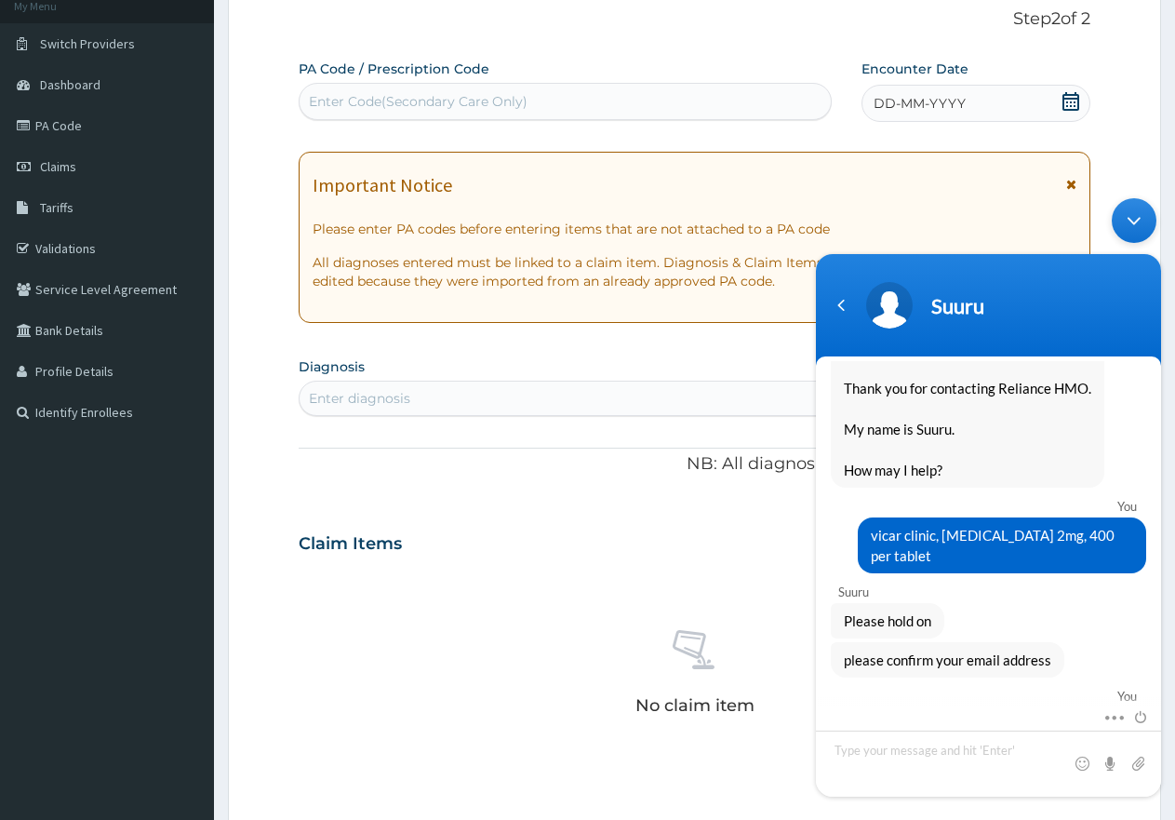
click at [414, 91] on div "Enter Code(Secondary Care Only)" at bounding box center [565, 102] width 531 height 30
paste input "PA/BE4A2B"
type input "PA/BE4A2B"
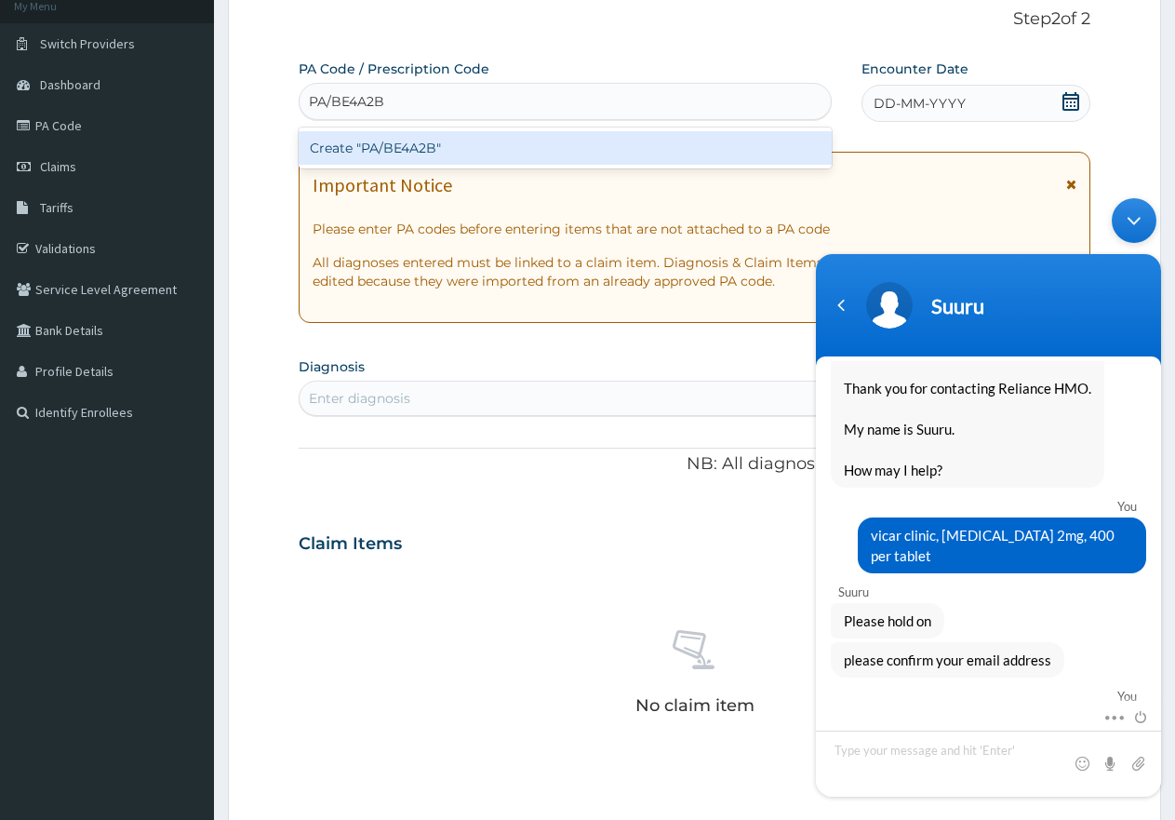
click at [395, 144] on div "Create "PA/BE4A2B"" at bounding box center [565, 147] width 533 height 33
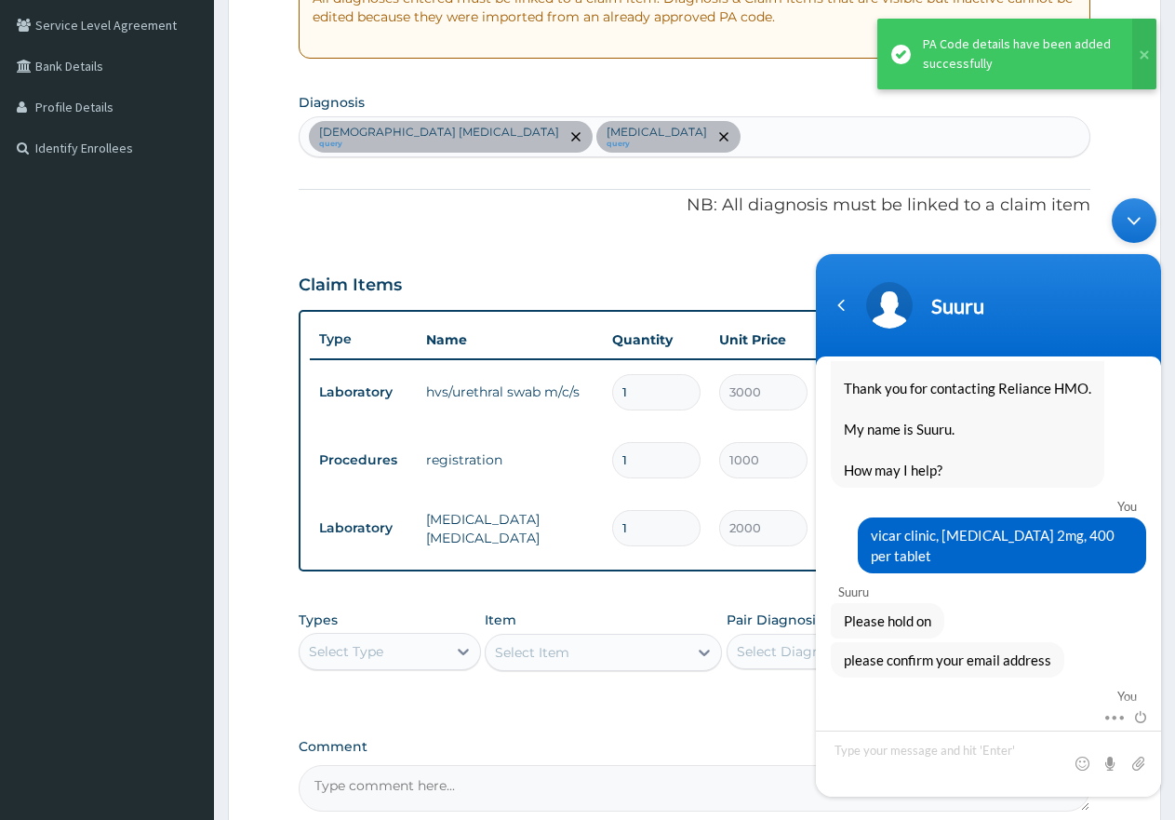
scroll to position [490, 0]
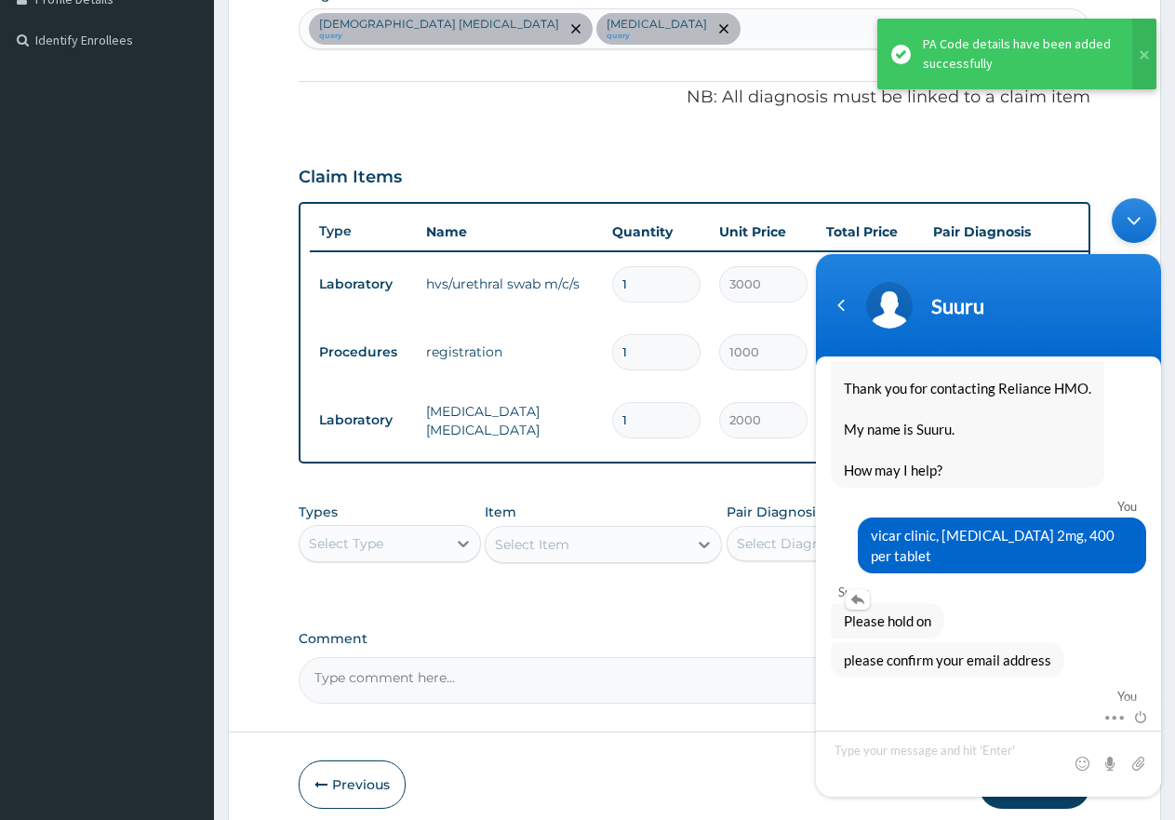
drag, startPoint x: 1113, startPoint y: 221, endPoint x: 880, endPoint y: 582, distance: 429.5
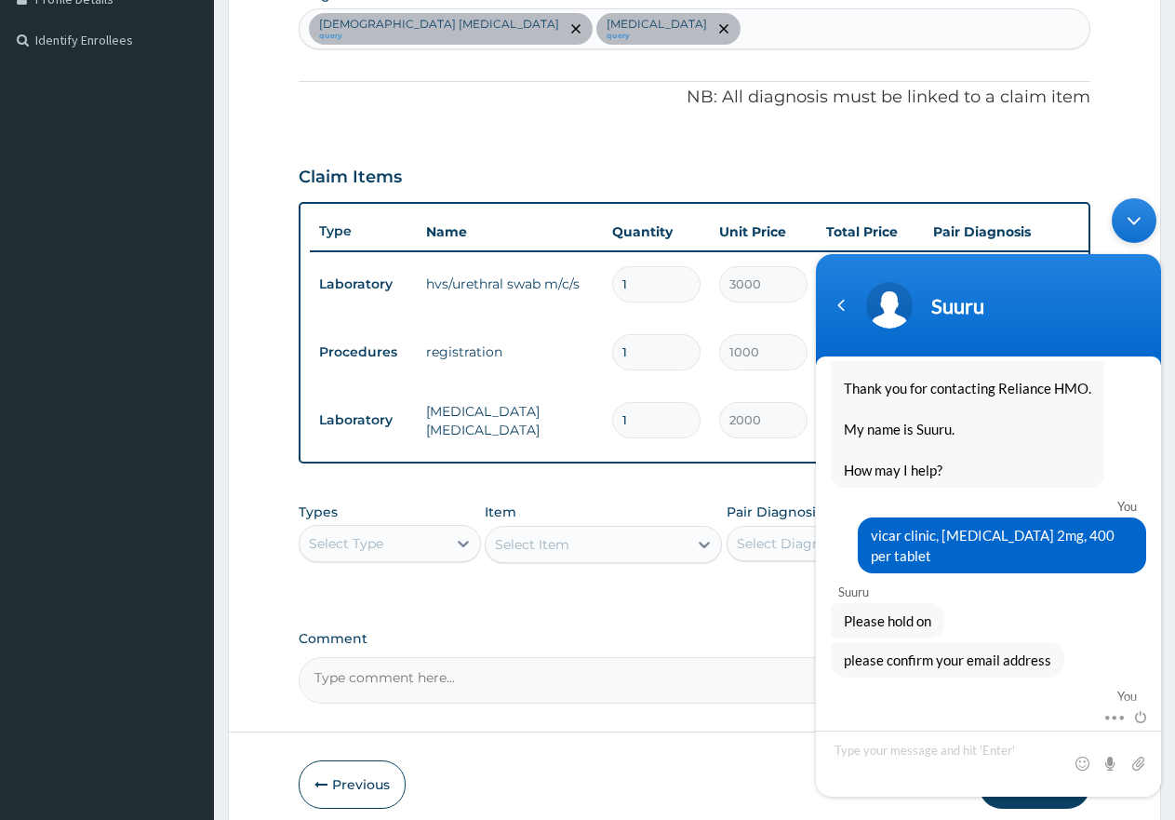
drag, startPoint x: 880, startPoint y: 582, endPoint x: 1137, endPoint y: 212, distance: 449.9
click div "Minimize live chat window"
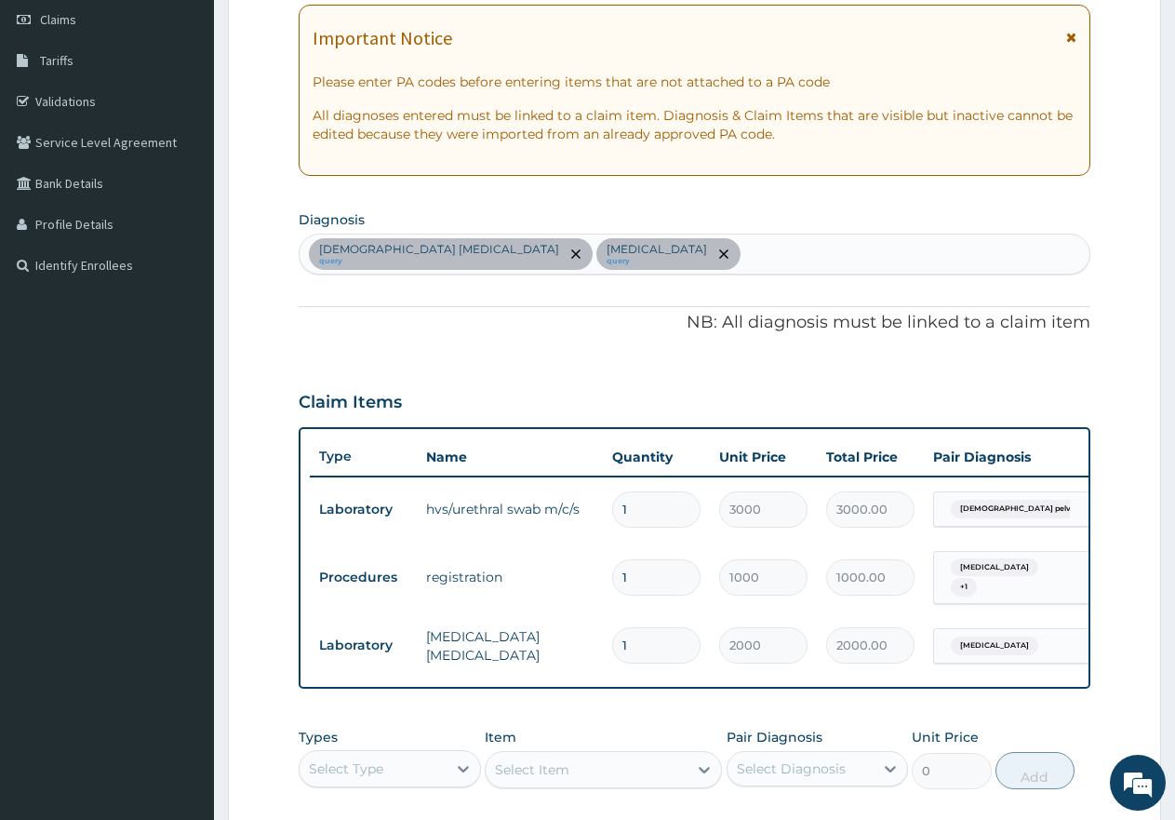
scroll to position [578, 0]
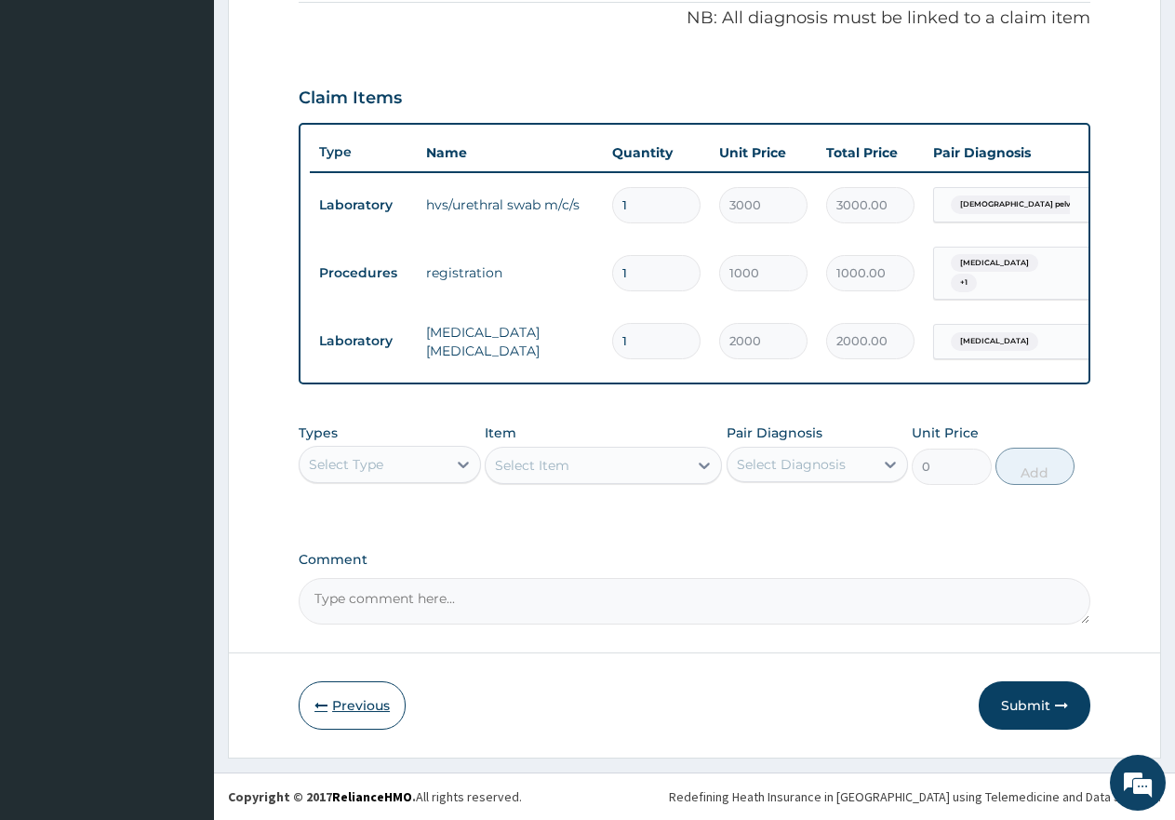
click button "Previous"
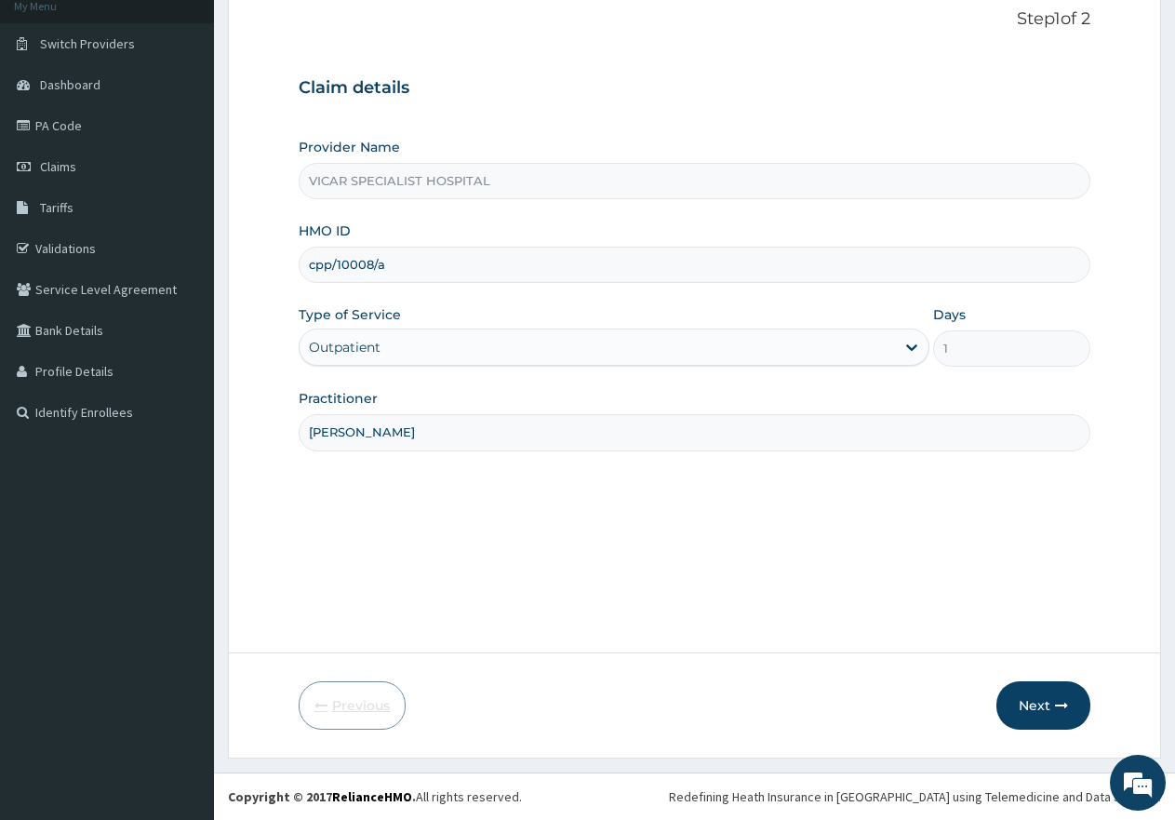
scroll to position [118, 0]
click button "Next"
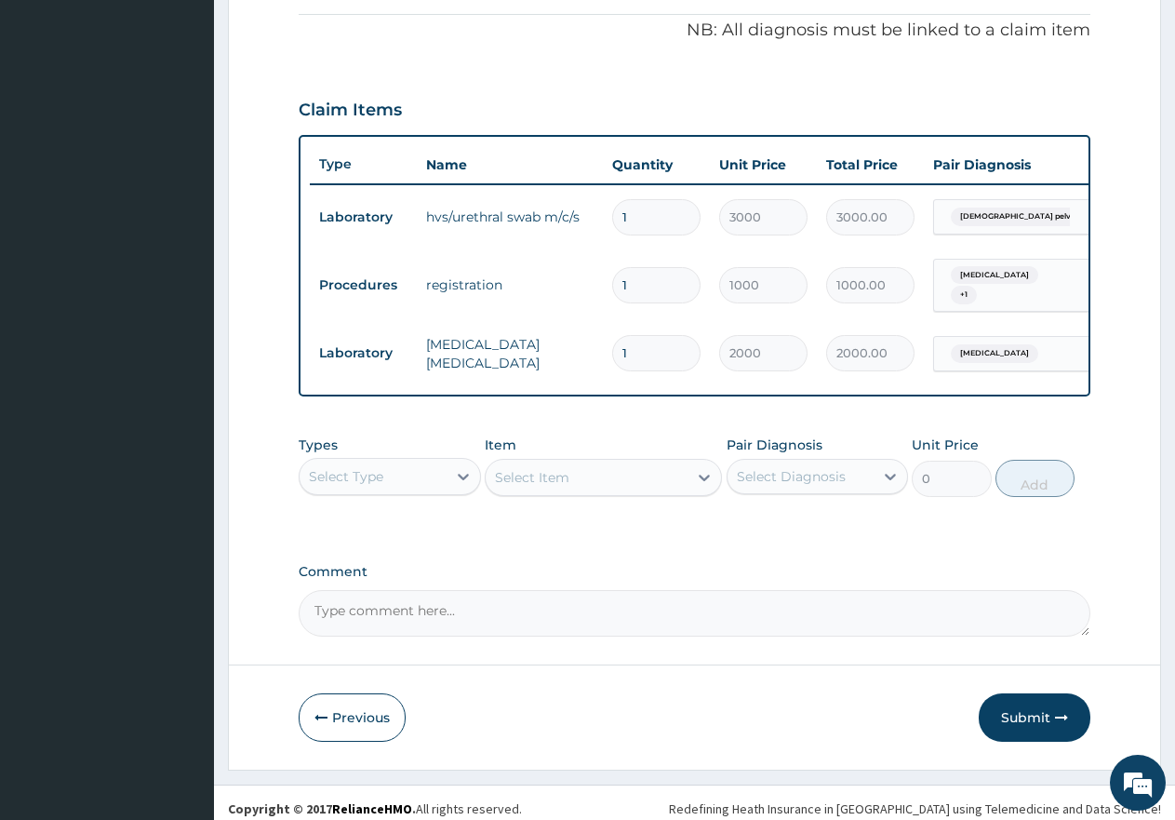
scroll to position [558, 0]
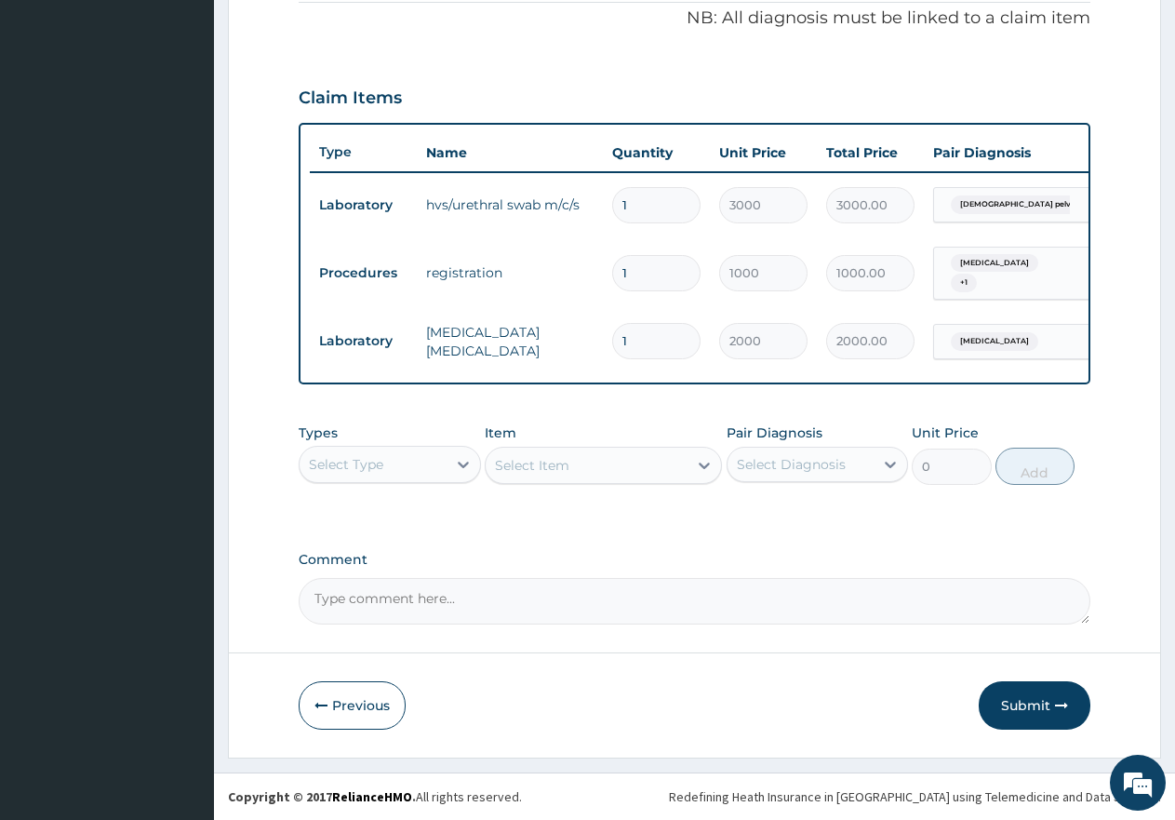
drag, startPoint x: 356, startPoint y: 699, endPoint x: 373, endPoint y: 679, distance: 25.7
click button "Previous"
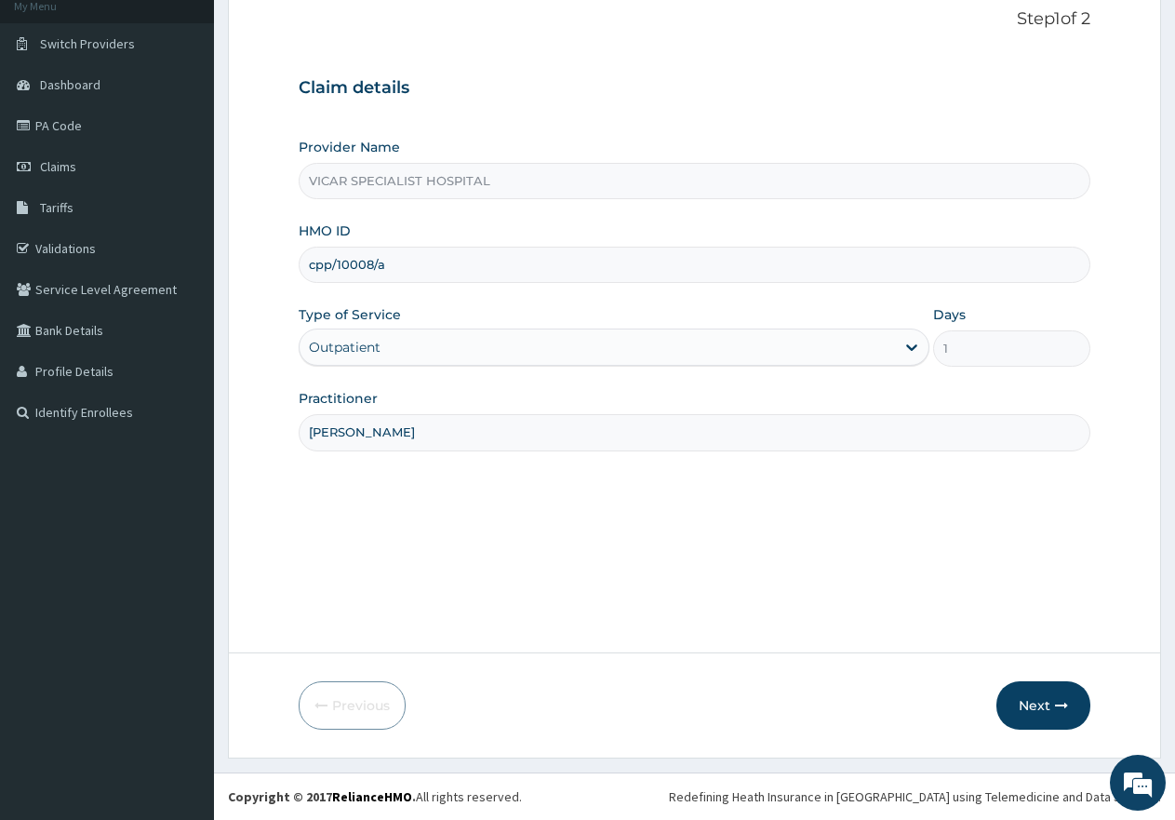
scroll to position [118, 0]
click button "Next"
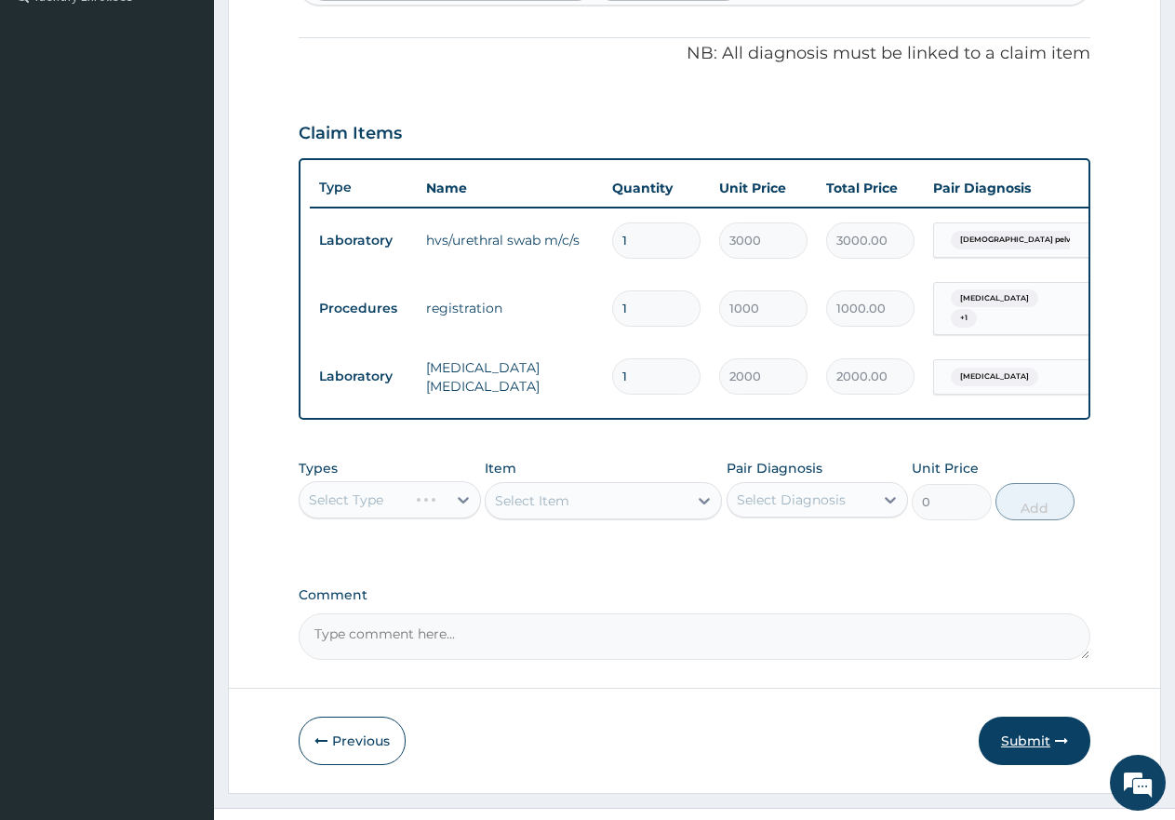
scroll to position [578, 0]
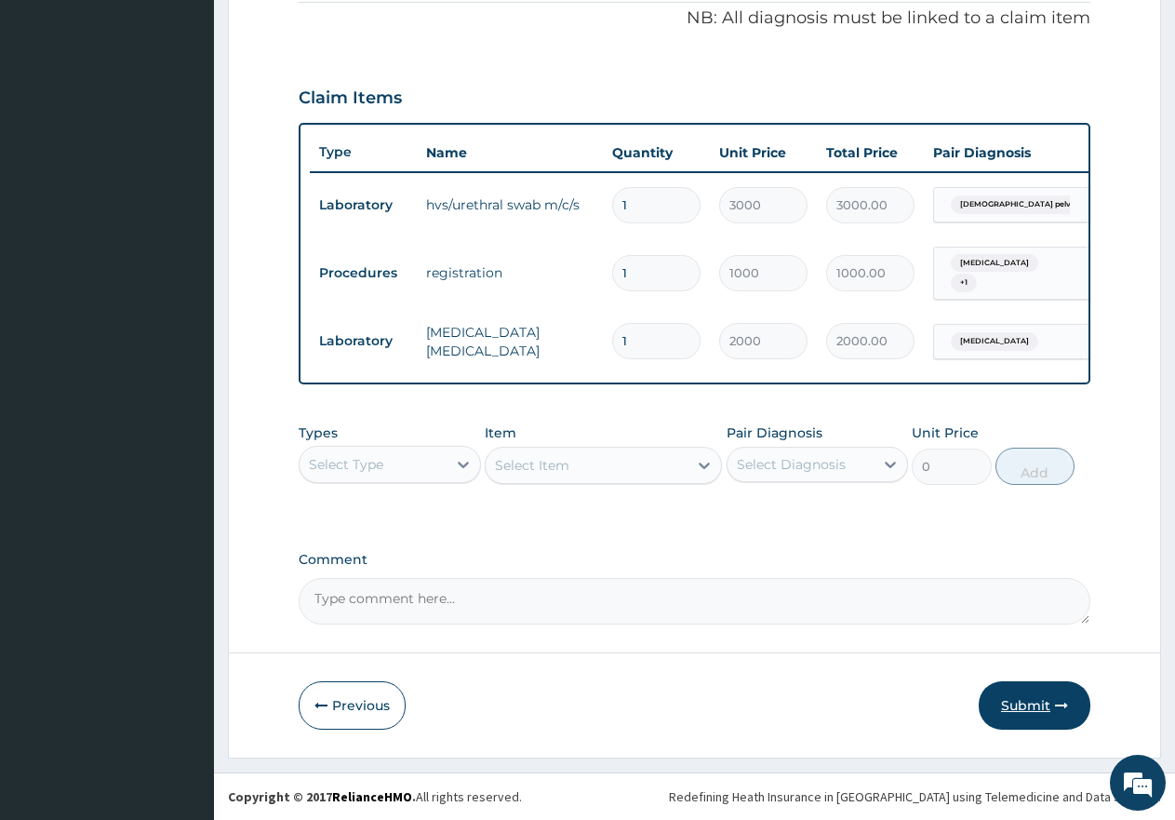
click button "Submit"
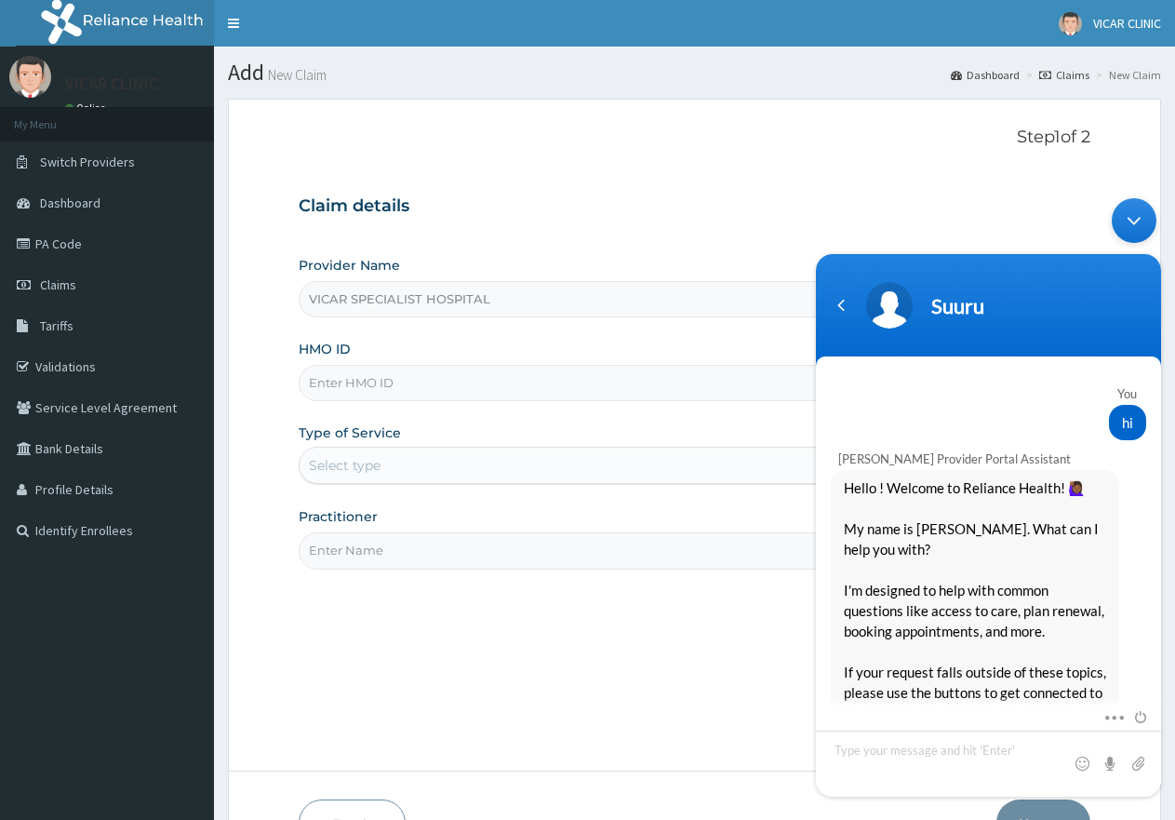
scroll to position [2543, 0]
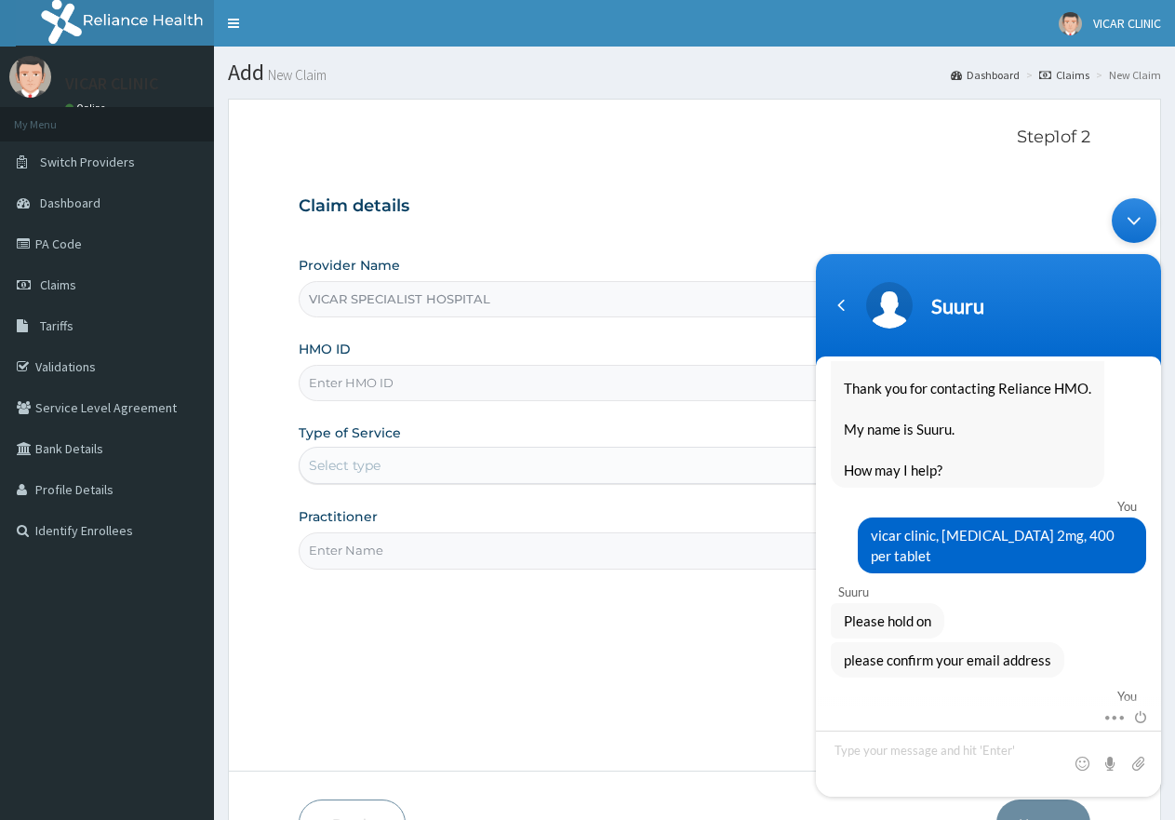
click at [336, 396] on input "HMO ID" at bounding box center [695, 383] width 792 height 36
paste input "tdn/10039/a"
type input "TDN/10039/A"
click at [440, 456] on div "Select type" at bounding box center [597, 465] width 595 height 30
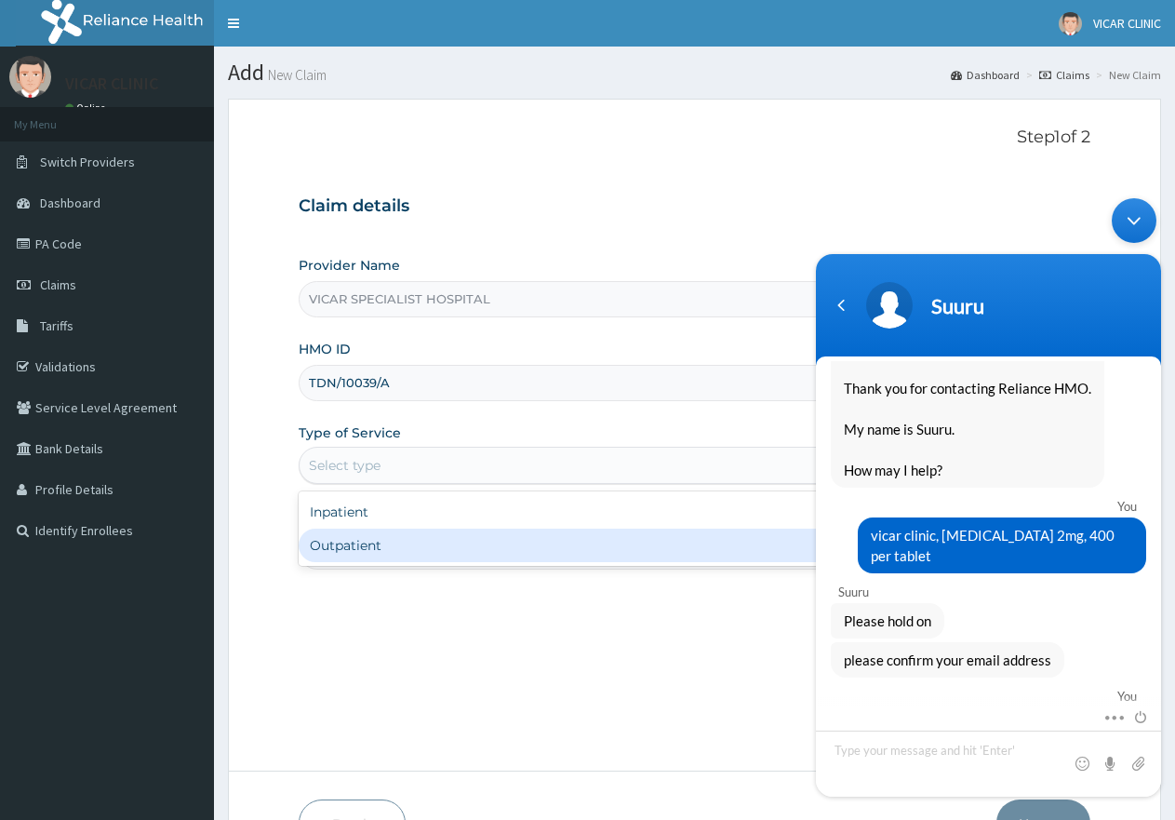
click at [456, 547] on div "Outpatient" at bounding box center [614, 544] width 630 height 33
type input "1"
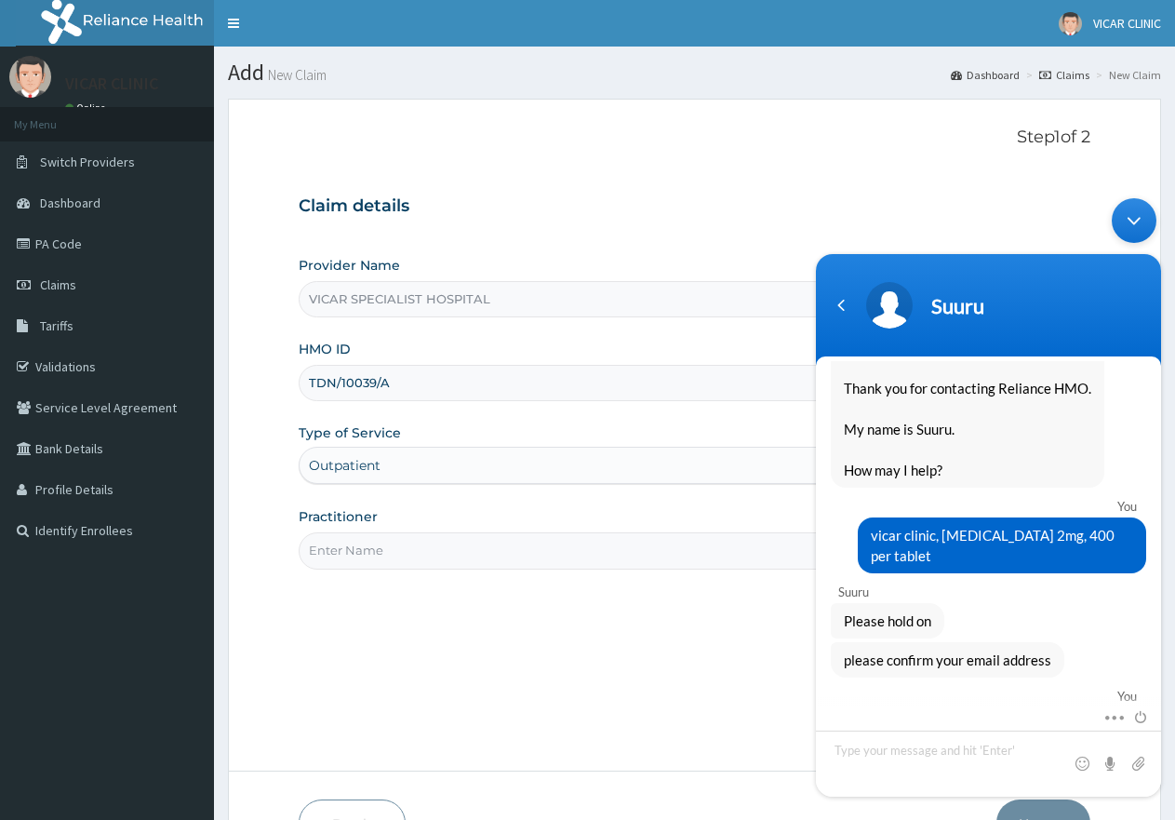
click at [539, 543] on input "Practitioner" at bounding box center [695, 550] width 792 height 36
type input "[PERSON_NAME]"
click at [1138, 223] on div "Minimize live chat window" at bounding box center [1134, 220] width 45 height 45
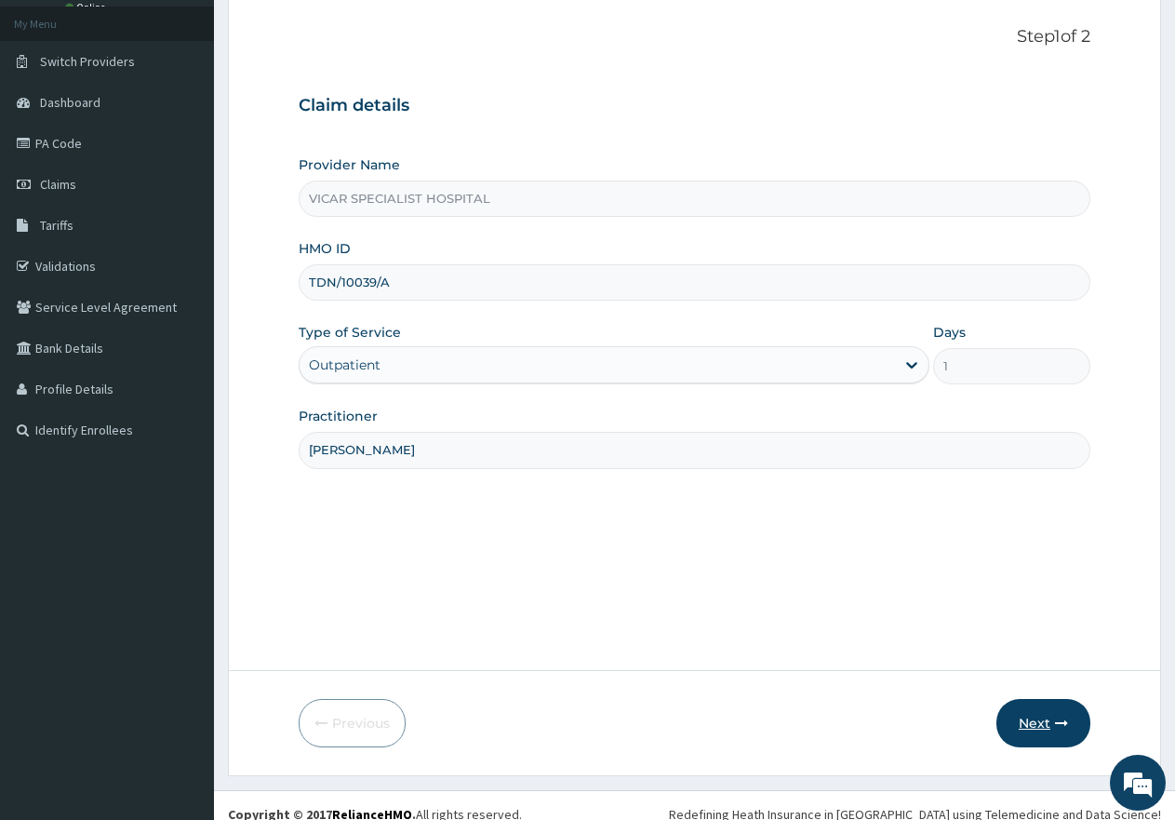
scroll to position [118, 0]
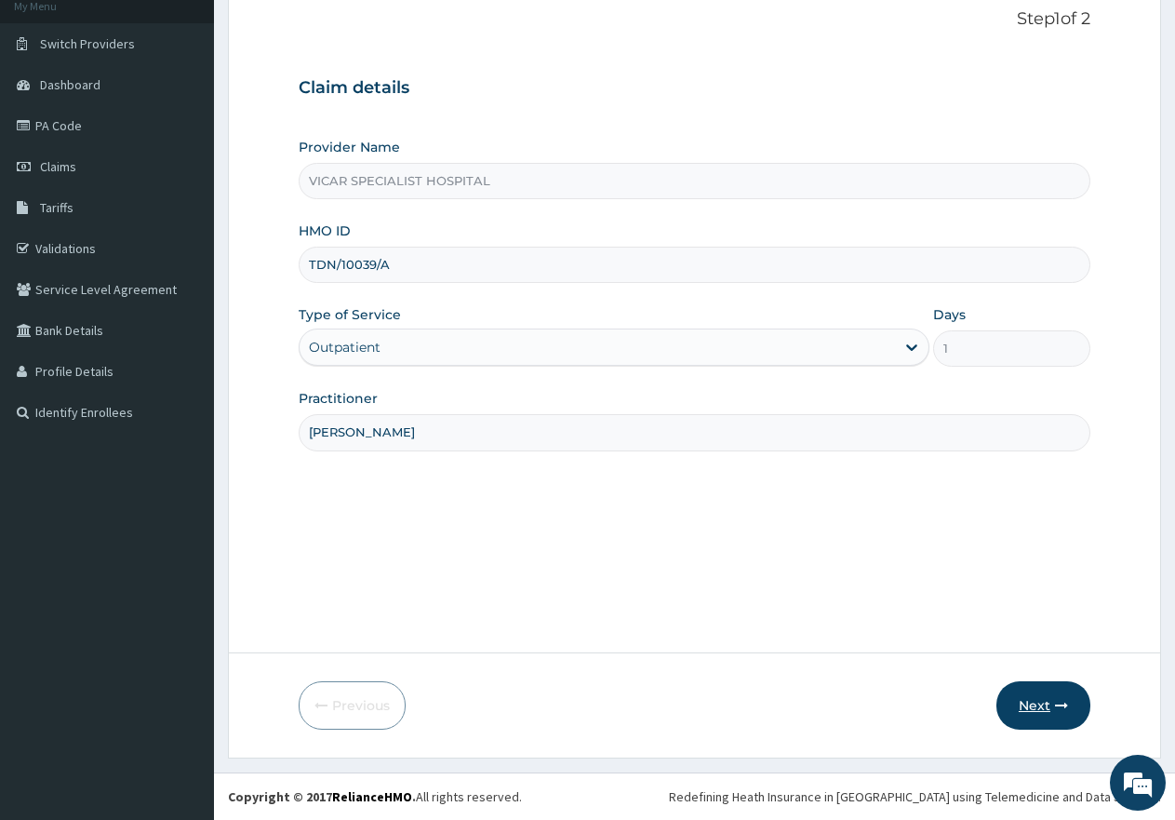
click at [1055, 706] on icon "button" at bounding box center [1061, 705] width 13 height 13
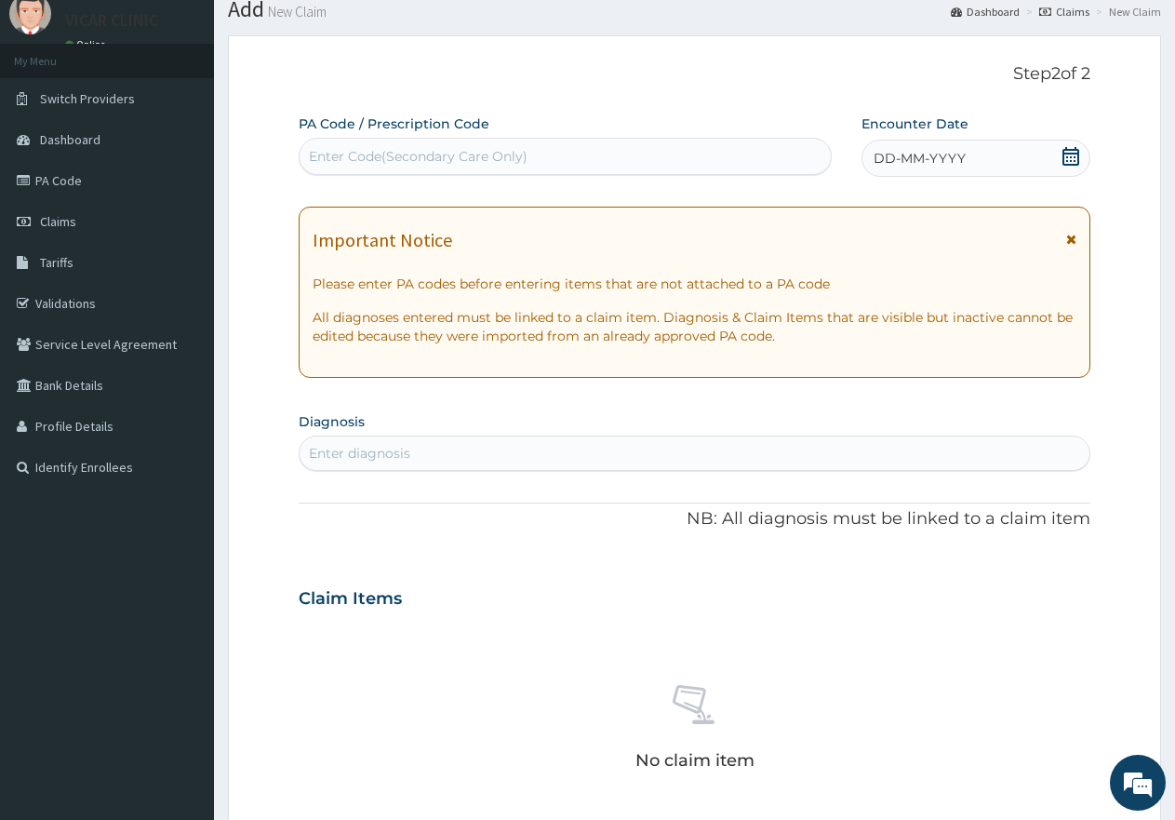
scroll to position [25, 0]
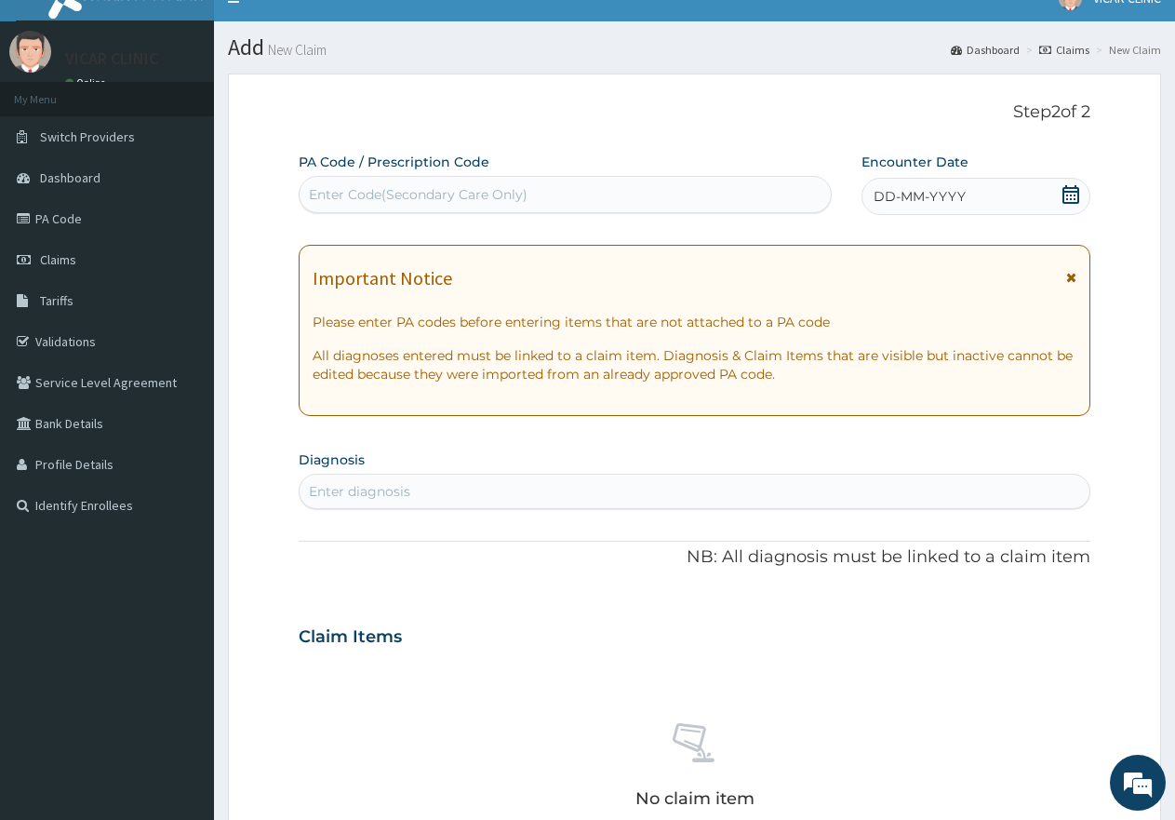
click at [383, 192] on div "Enter Code(Secondary Care Only)" at bounding box center [418, 194] width 219 height 19
paste input "PA/73BE98"
type input "PA/73BE98"
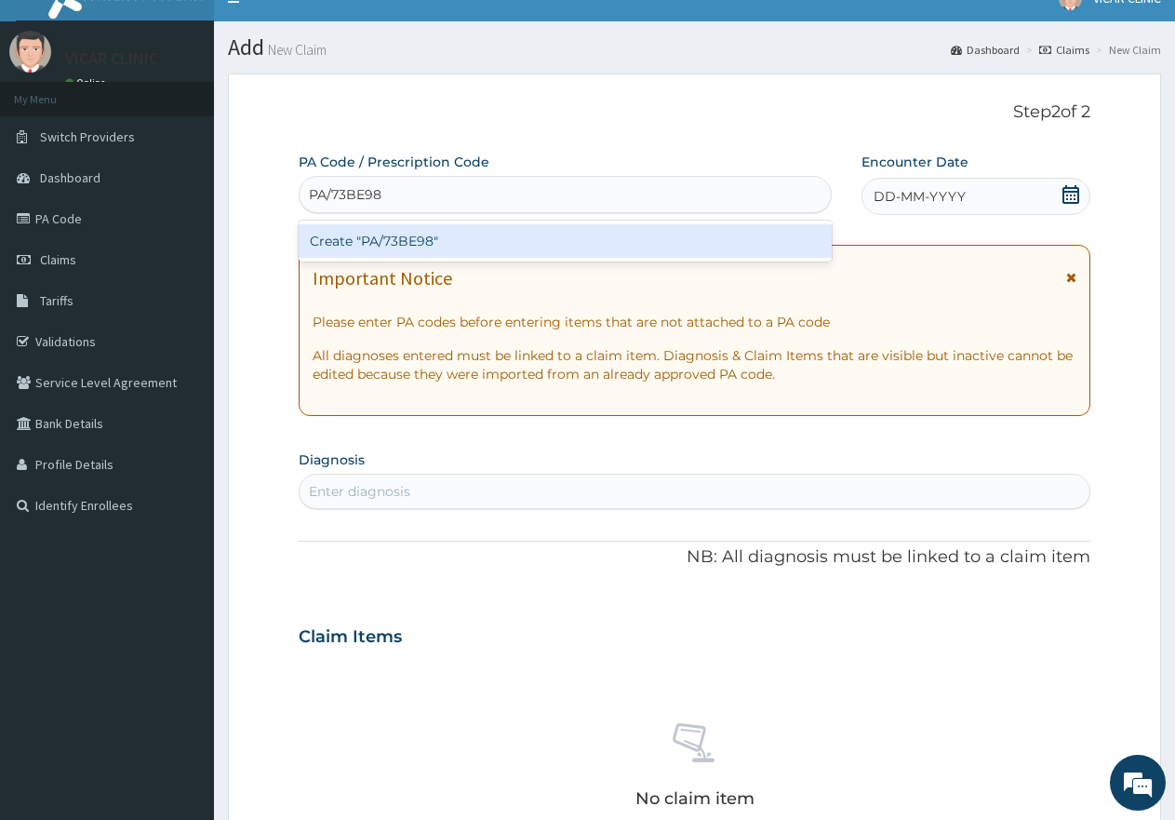
click at [403, 234] on div "Create "PA/73BE98"" at bounding box center [565, 240] width 533 height 33
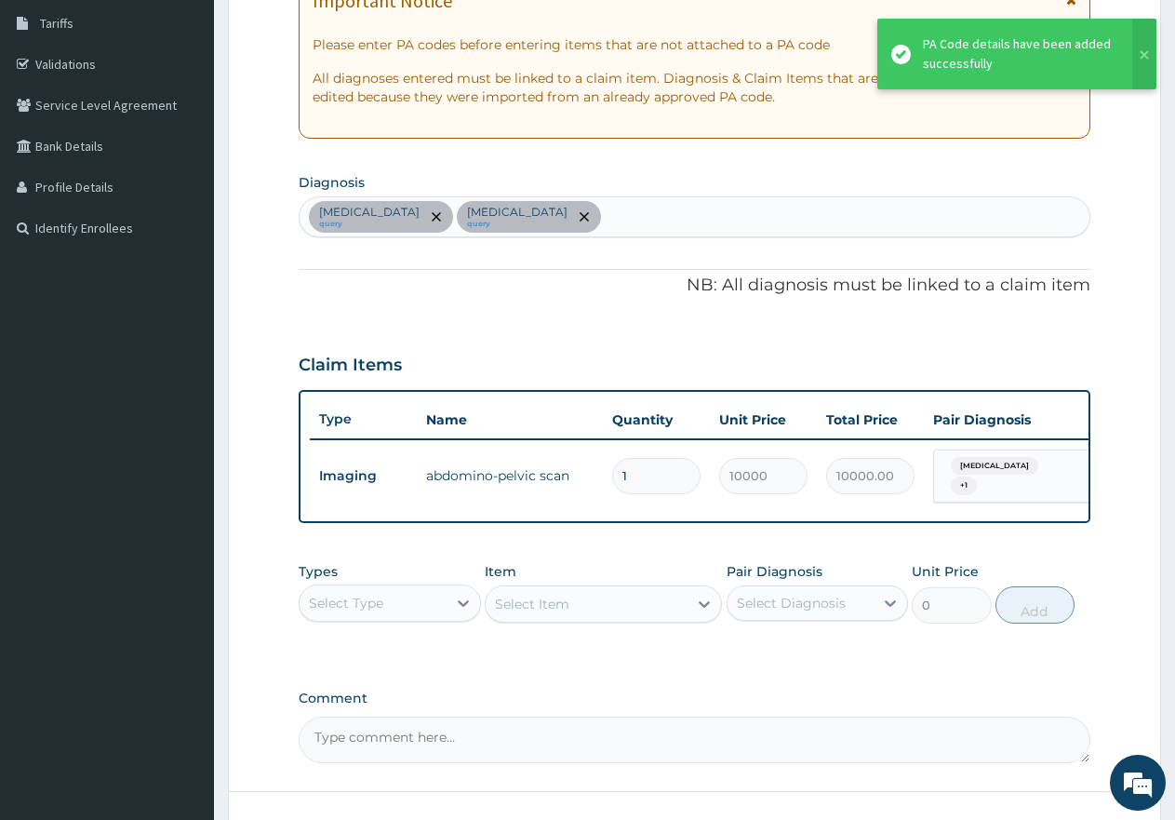
scroll to position [304, 0]
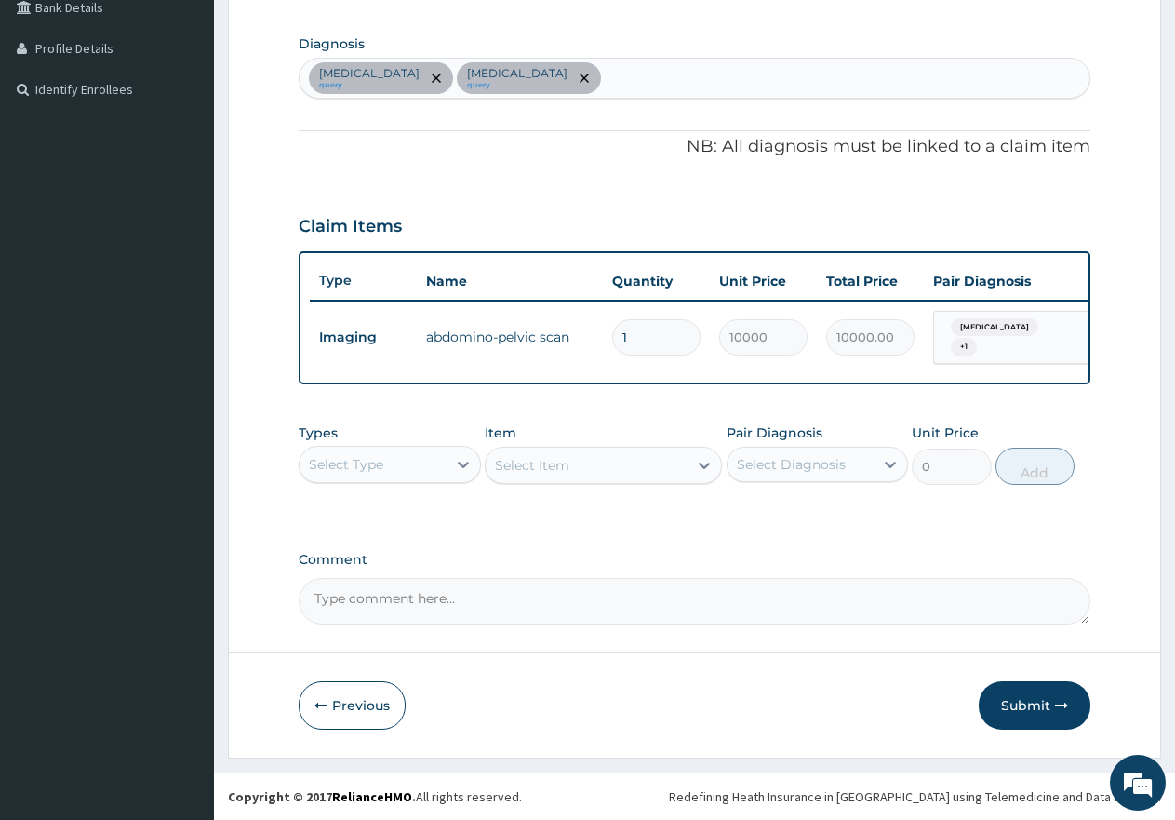
drag, startPoint x: 1039, startPoint y: 702, endPoint x: 1002, endPoint y: 635, distance: 76.6
click at [1040, 699] on button "Submit" at bounding box center [1035, 705] width 112 height 48
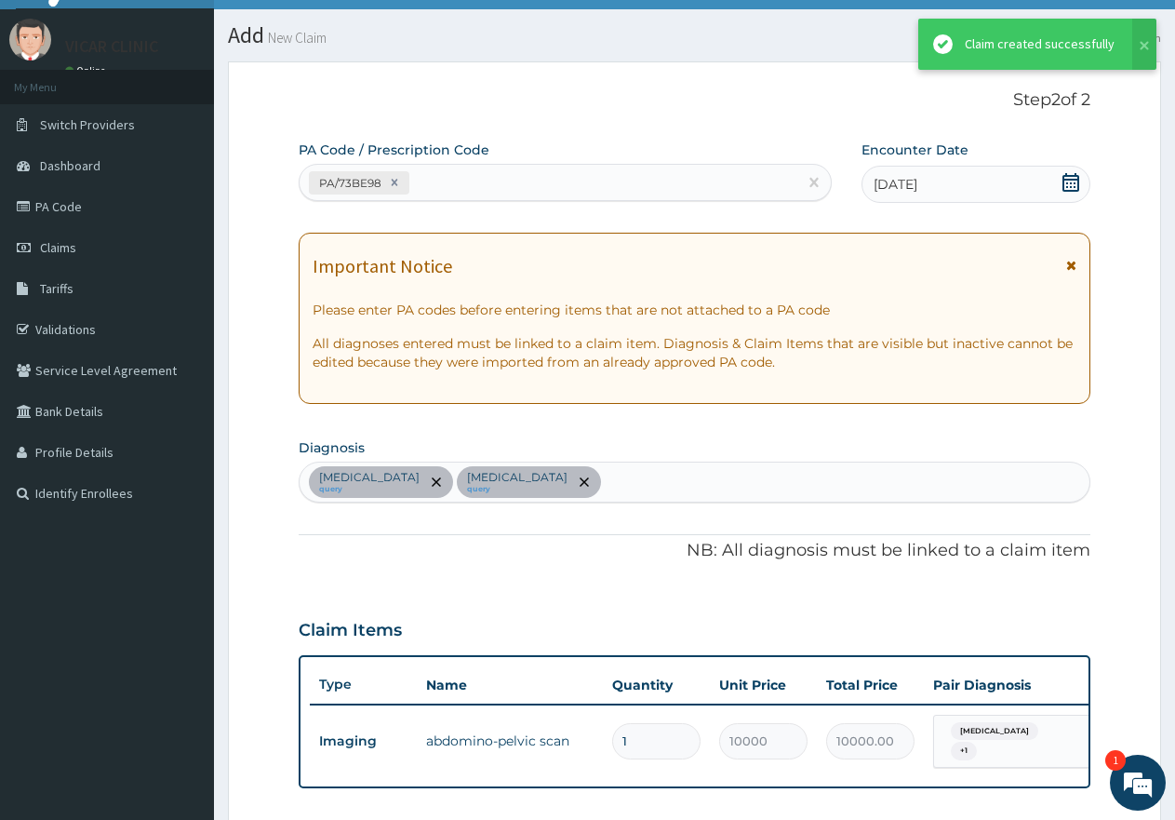
scroll to position [449, 0]
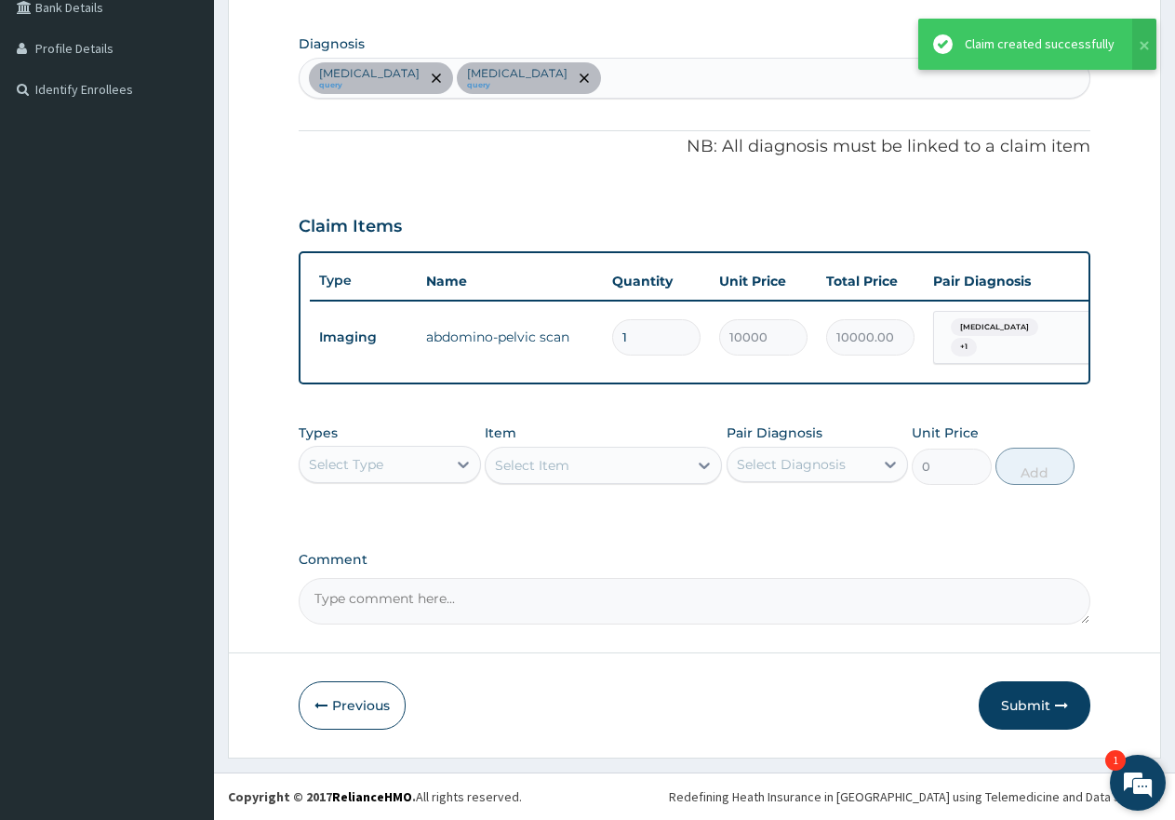
click at [1139, 784] on em at bounding box center [1138, 782] width 50 height 50
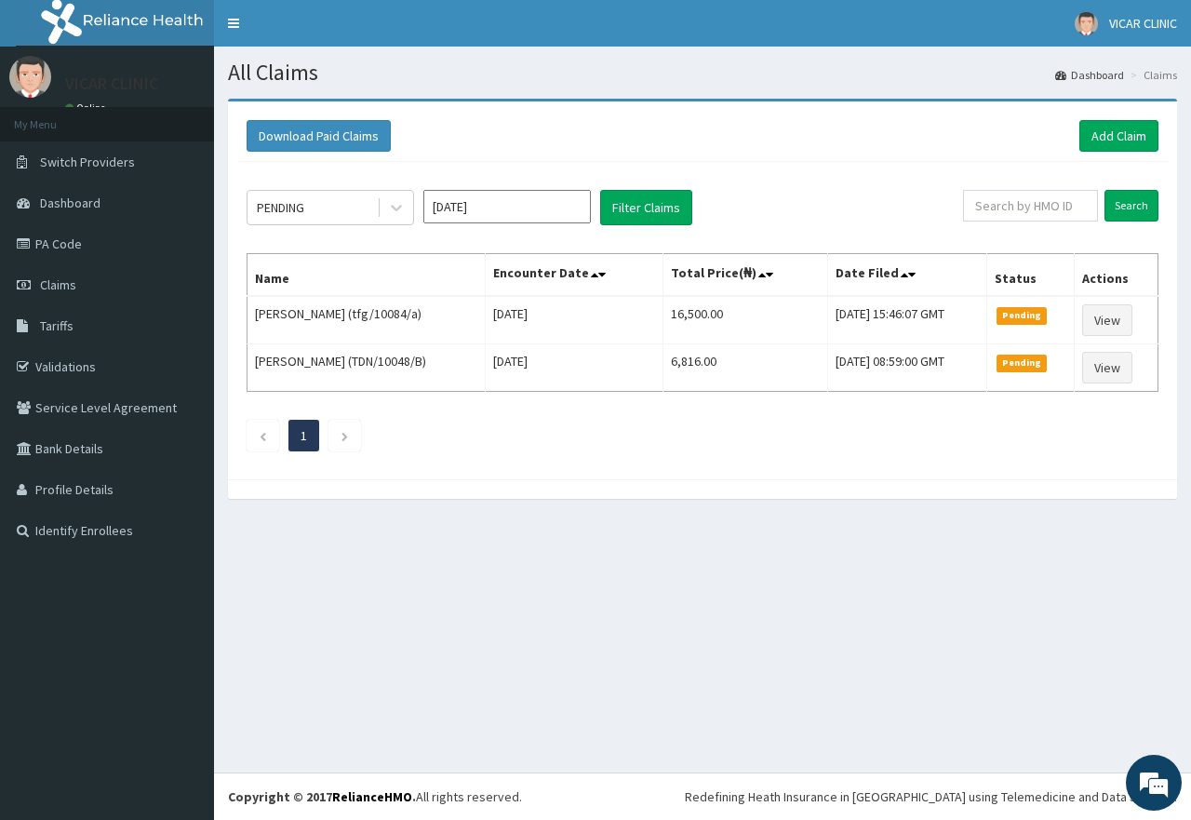
scroll to position [2652, 0]
click at [1123, 126] on link "Add Claim" at bounding box center [1118, 136] width 79 height 32
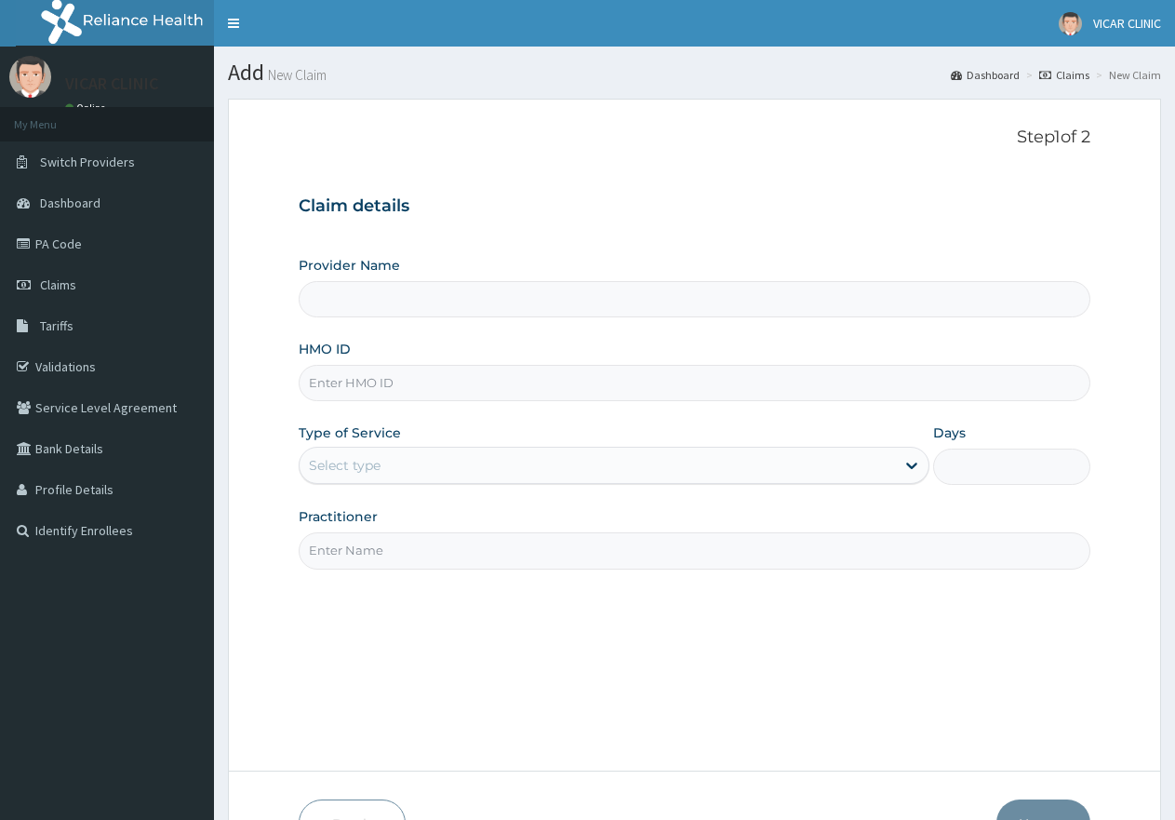
type input "VICAR SPECIALIST HOSPITAL"
drag, startPoint x: 1145, startPoint y: 782, endPoint x: 316, endPoint y: 179, distance: 1025.1
click at [1145, 782] on em at bounding box center [1138, 782] width 50 height 50
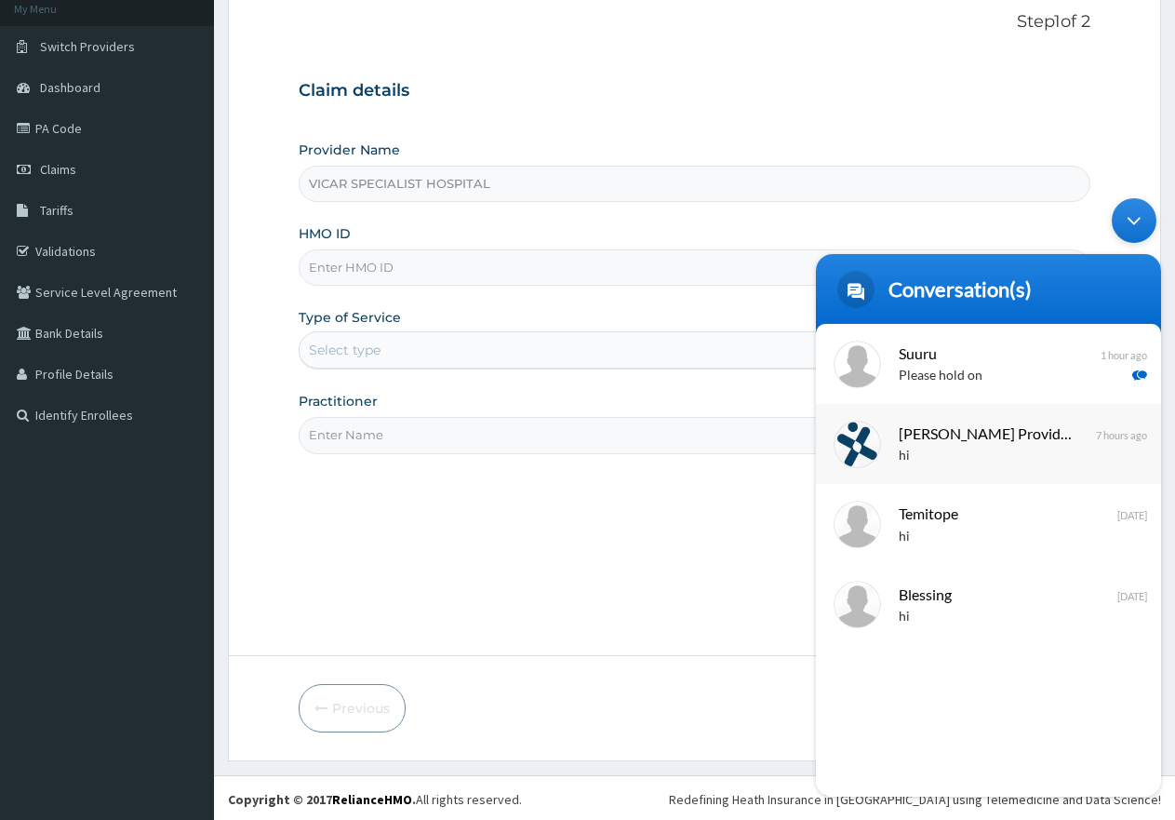
scroll to position [118, 0]
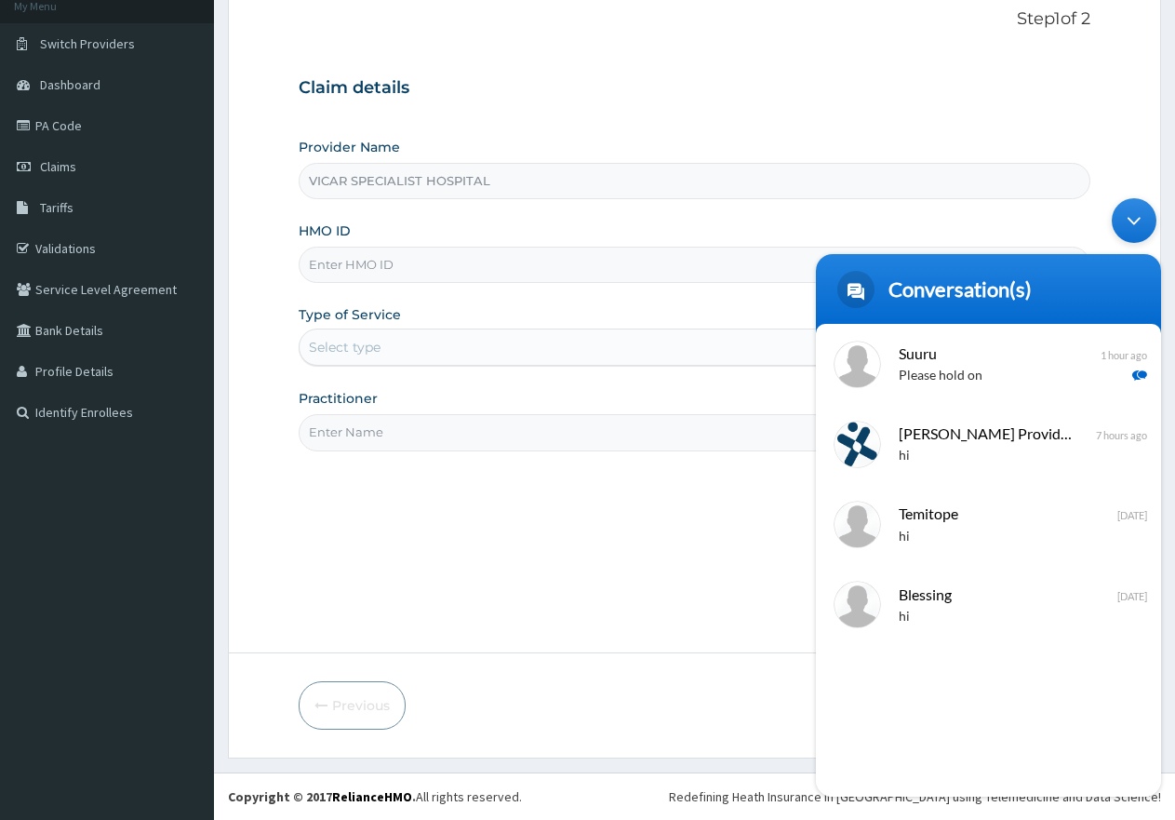
click at [989, 369] on p "Please hold on" at bounding box center [1016, 376] width 234 height 21
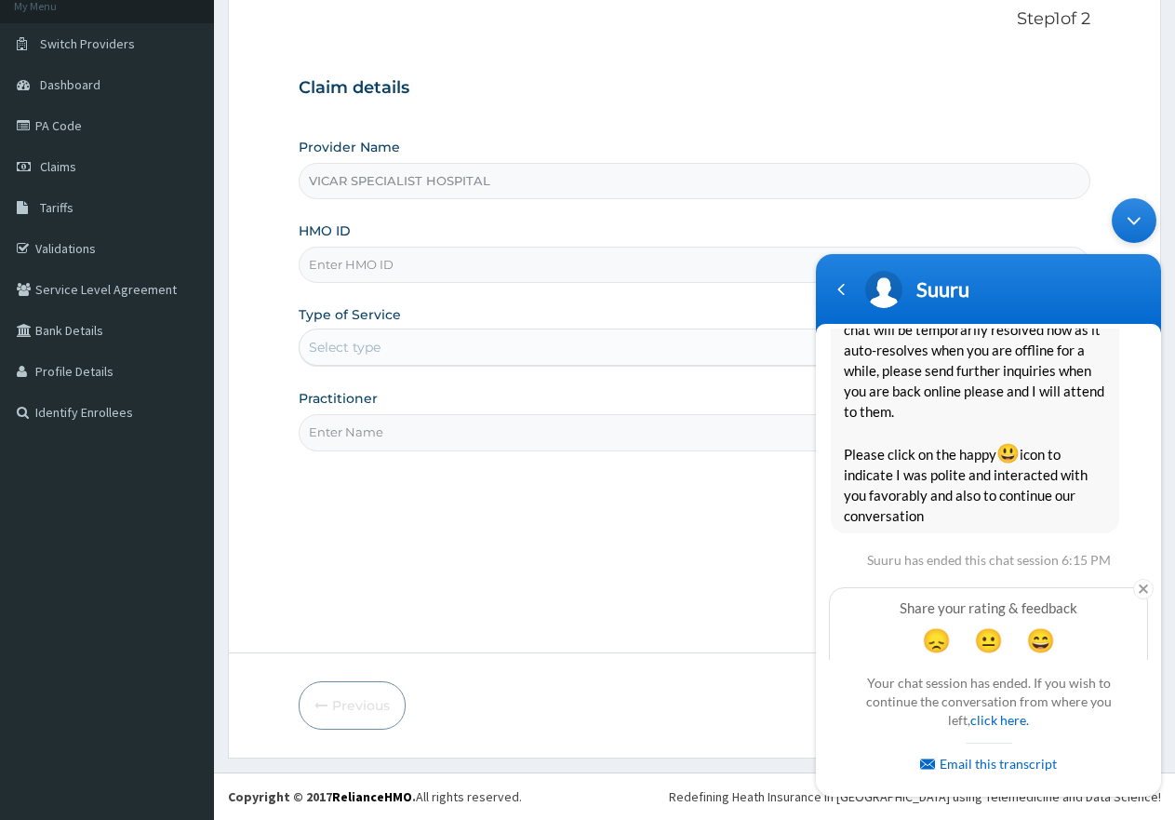
scroll to position [3292, 0]
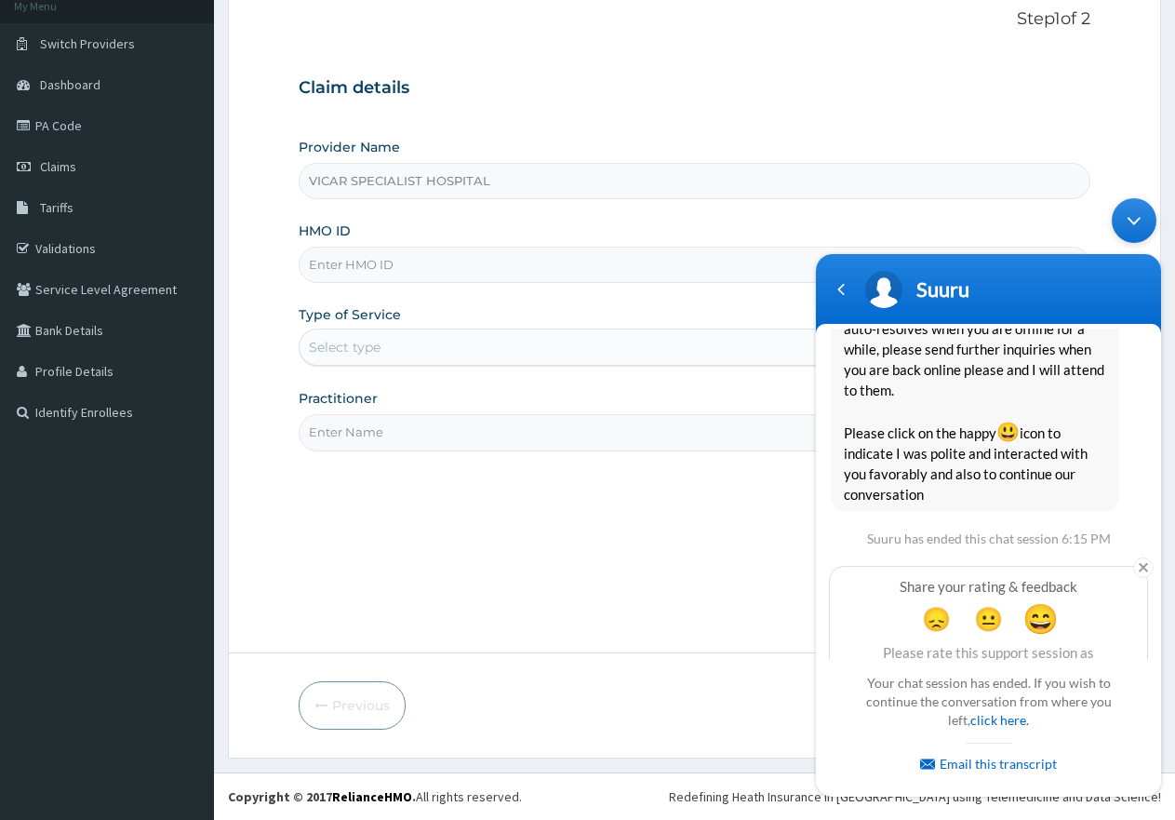
click at [1027, 600] on span "😄" at bounding box center [1041, 618] width 36 height 36
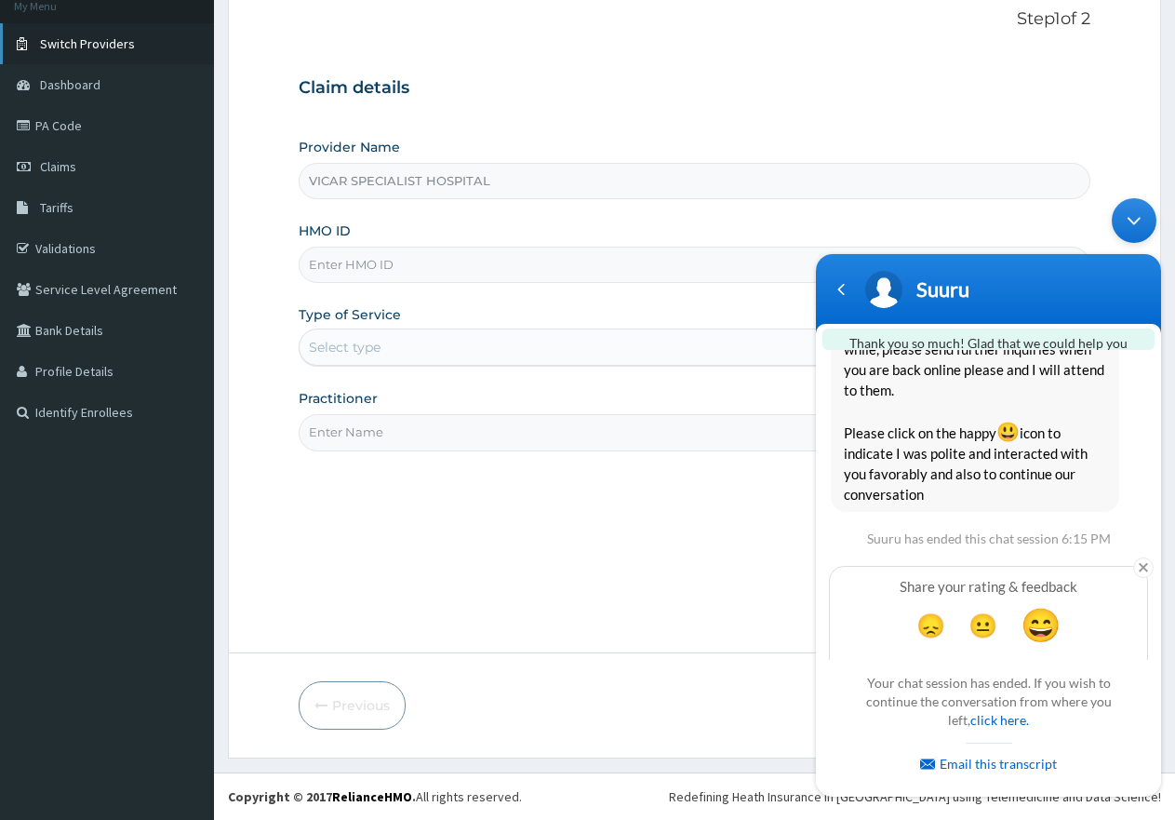
scroll to position [3439, 0]
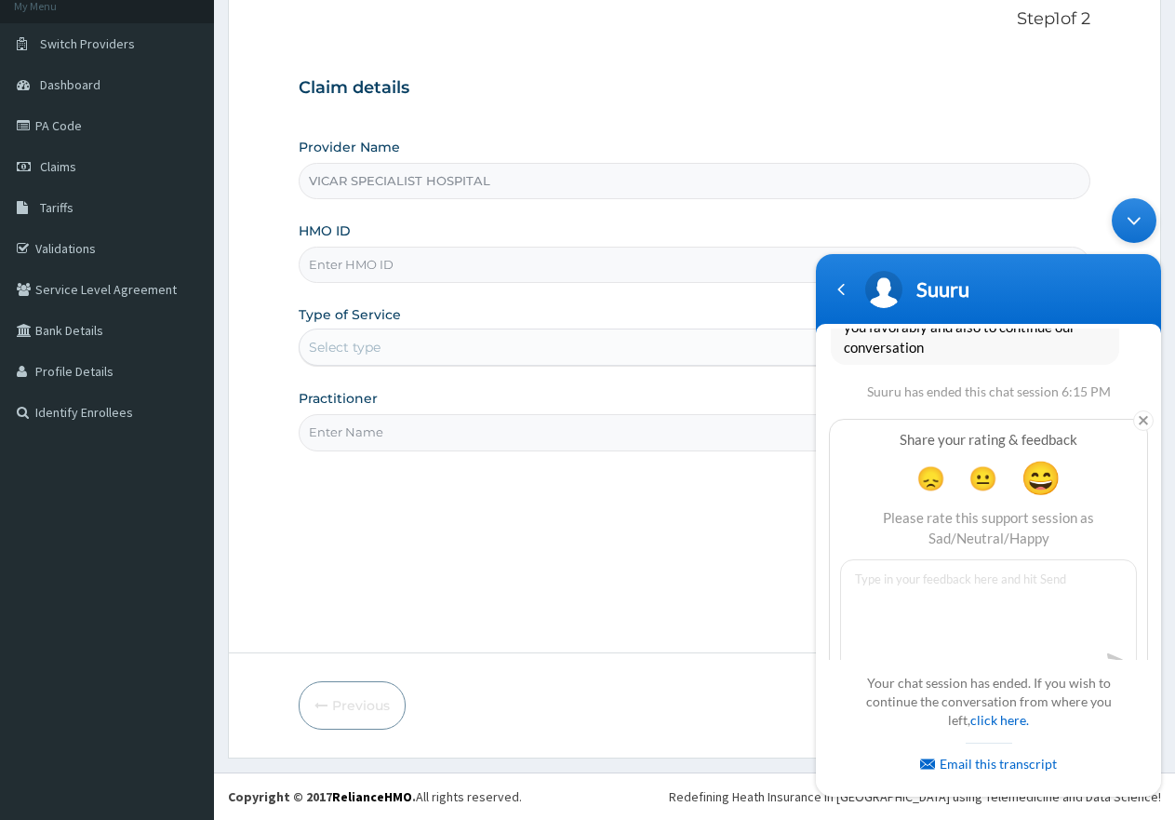
click at [1123, 224] on div "Minimize live chat window" at bounding box center [1134, 220] width 45 height 45
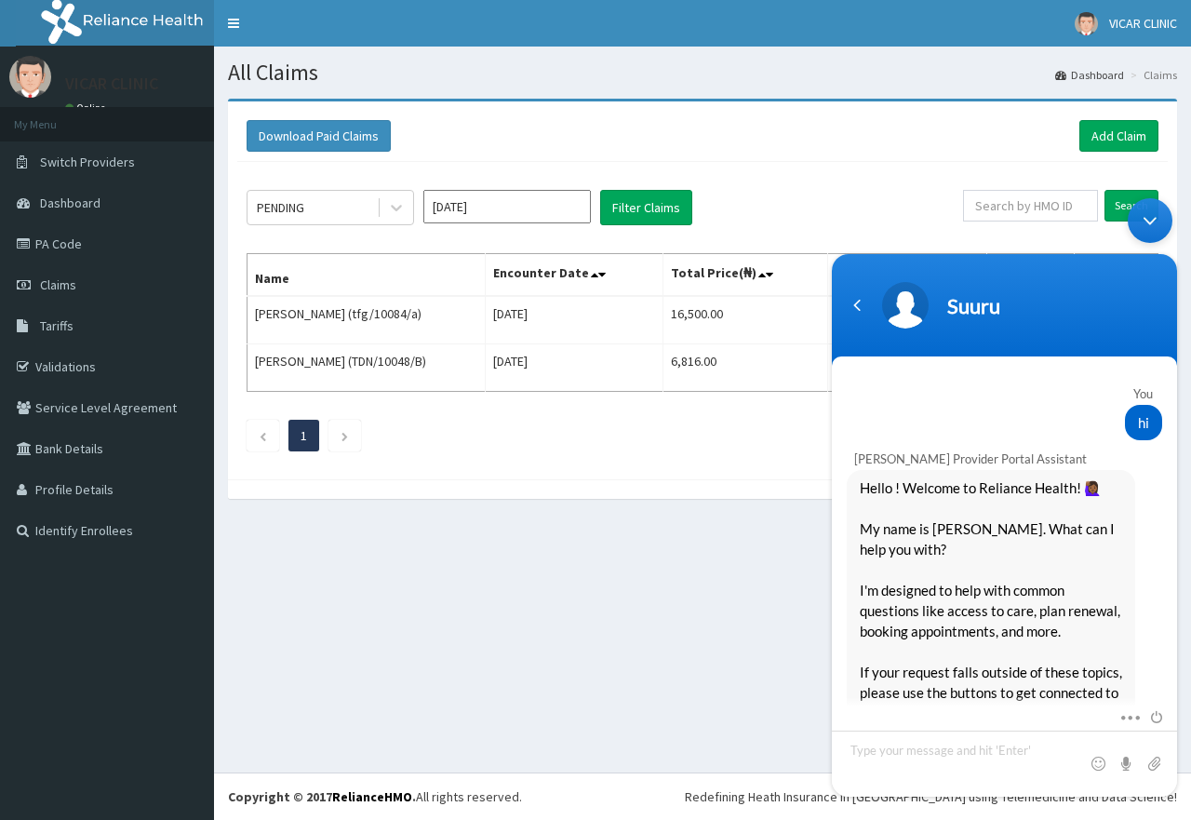
scroll to position [2607, 0]
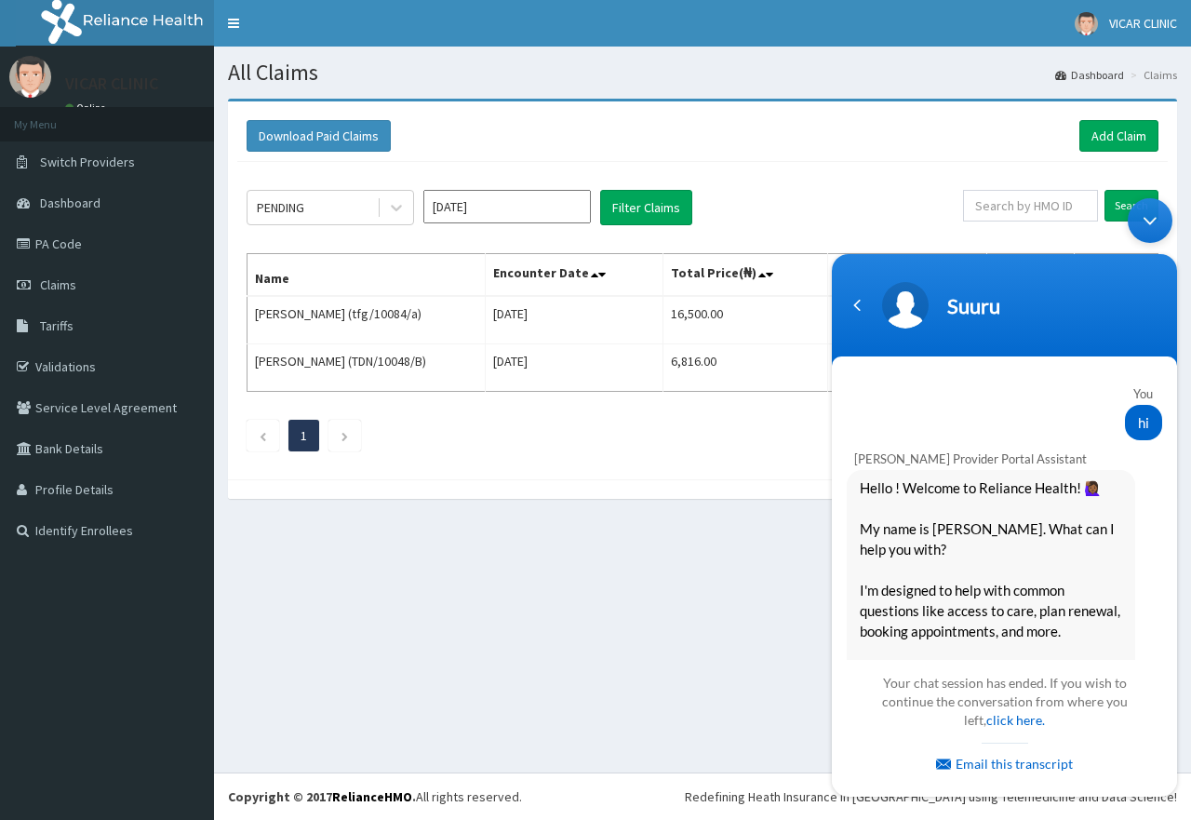
scroll to position [3324, 0]
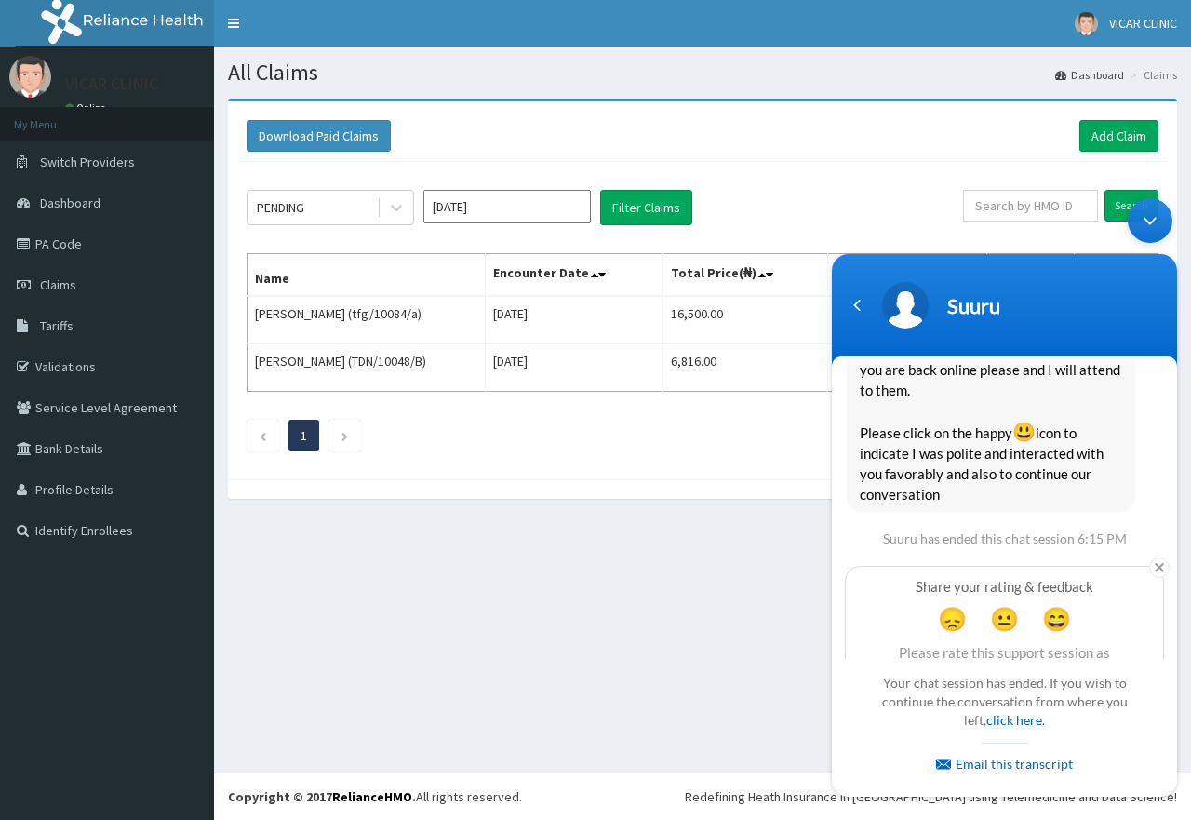
click at [1152, 225] on div "Minimize live chat window" at bounding box center [1150, 220] width 45 height 45
